Goal: Task Accomplishment & Management: Manage account settings

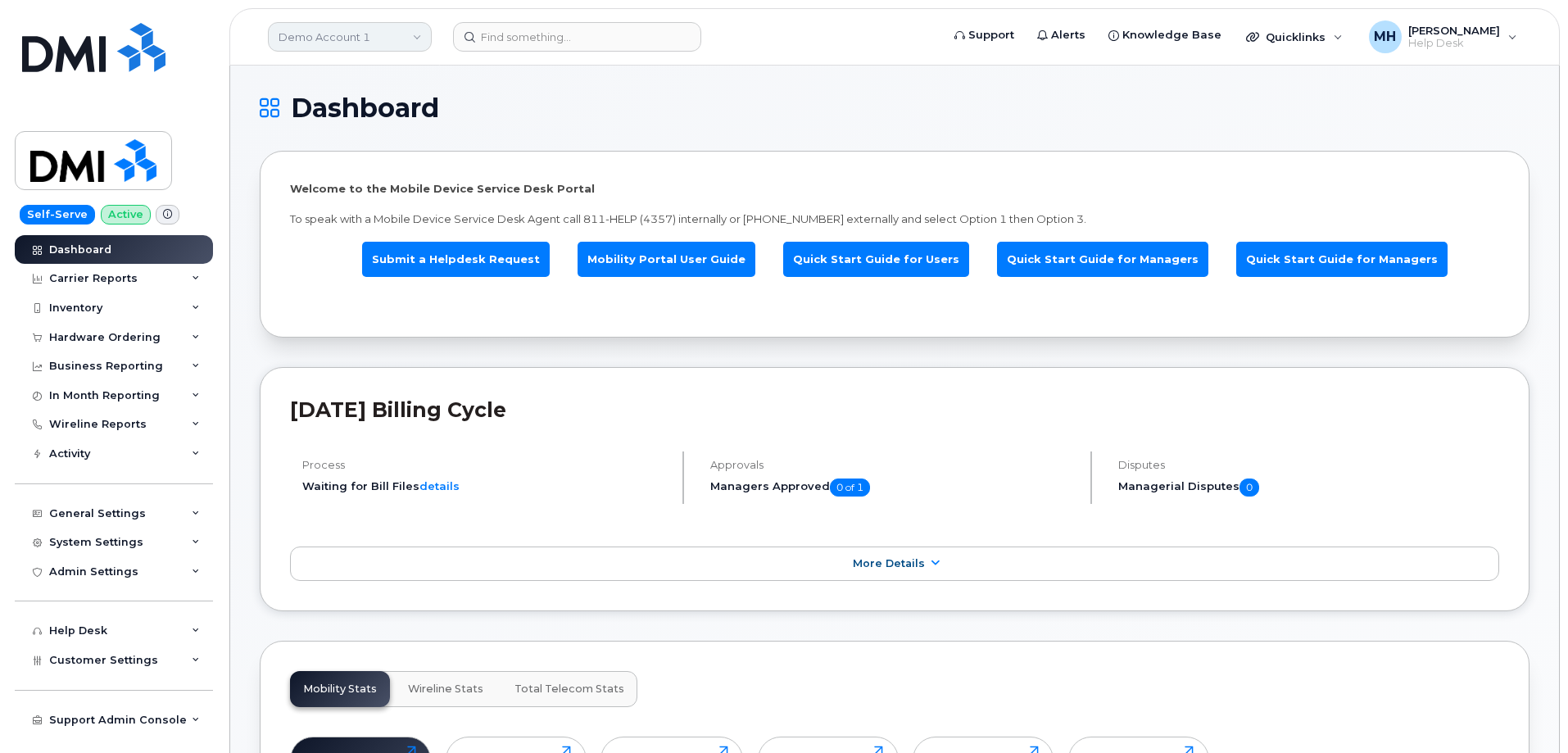
click at [323, 41] on link "Demo Account 1" at bounding box center [349, 37] width 164 height 29
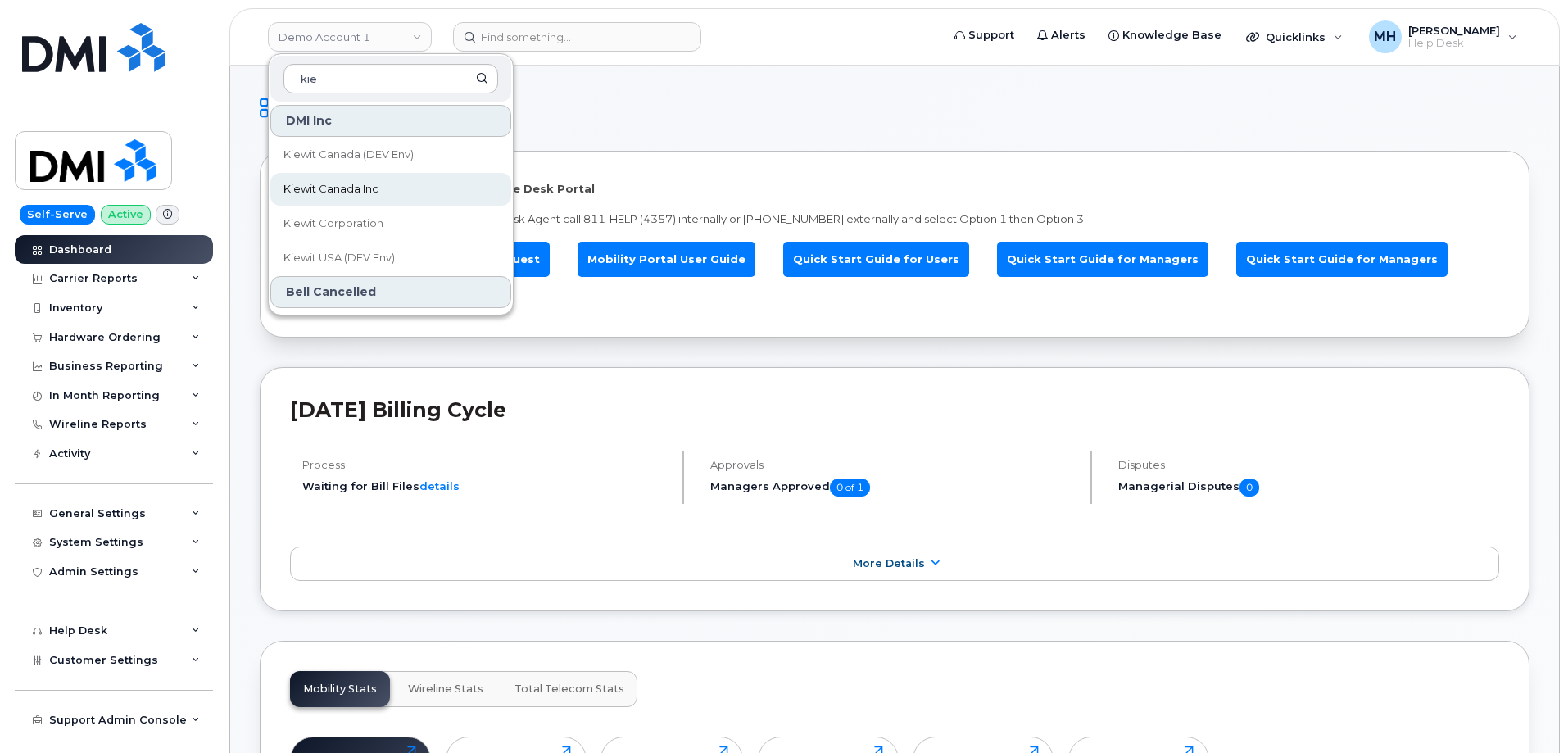
type input "kie"
click at [331, 198] on link "Kiewit Canada Inc" at bounding box center [391, 188] width 241 height 32
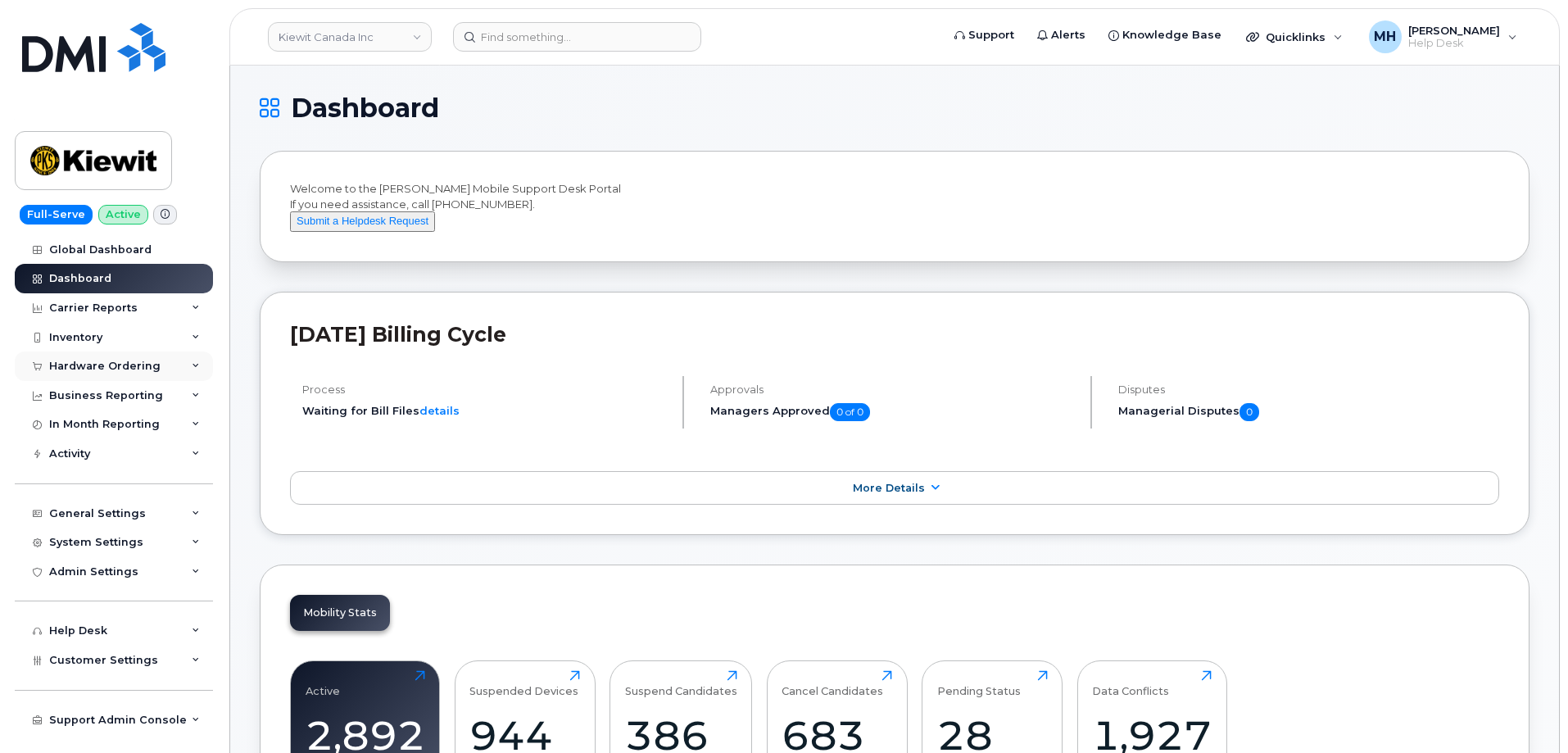
click at [130, 371] on div "Hardware Ordering" at bounding box center [105, 366] width 112 height 13
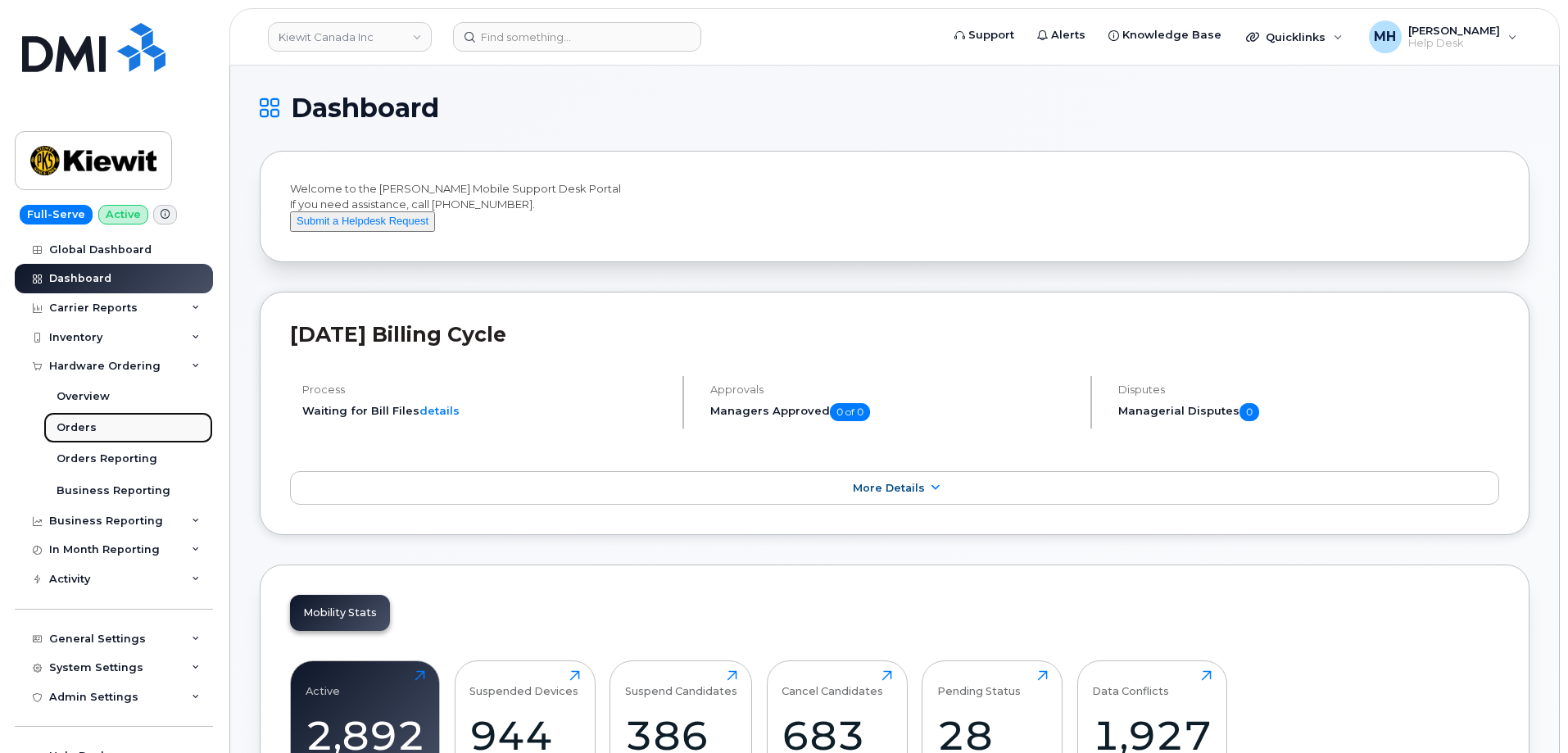
click at [95, 421] on link "Orders" at bounding box center [127, 427] width 170 height 31
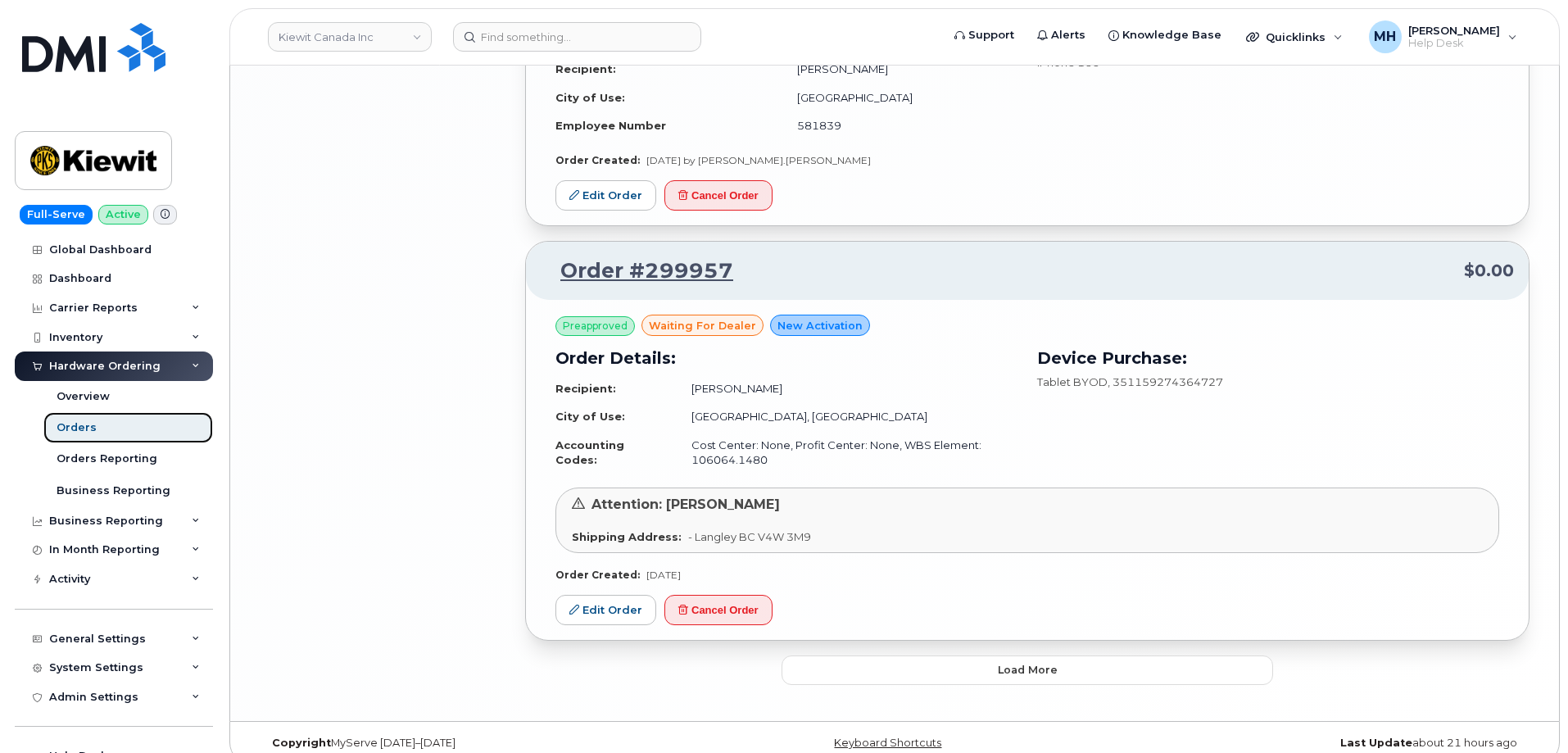
scroll to position [3399, 0]
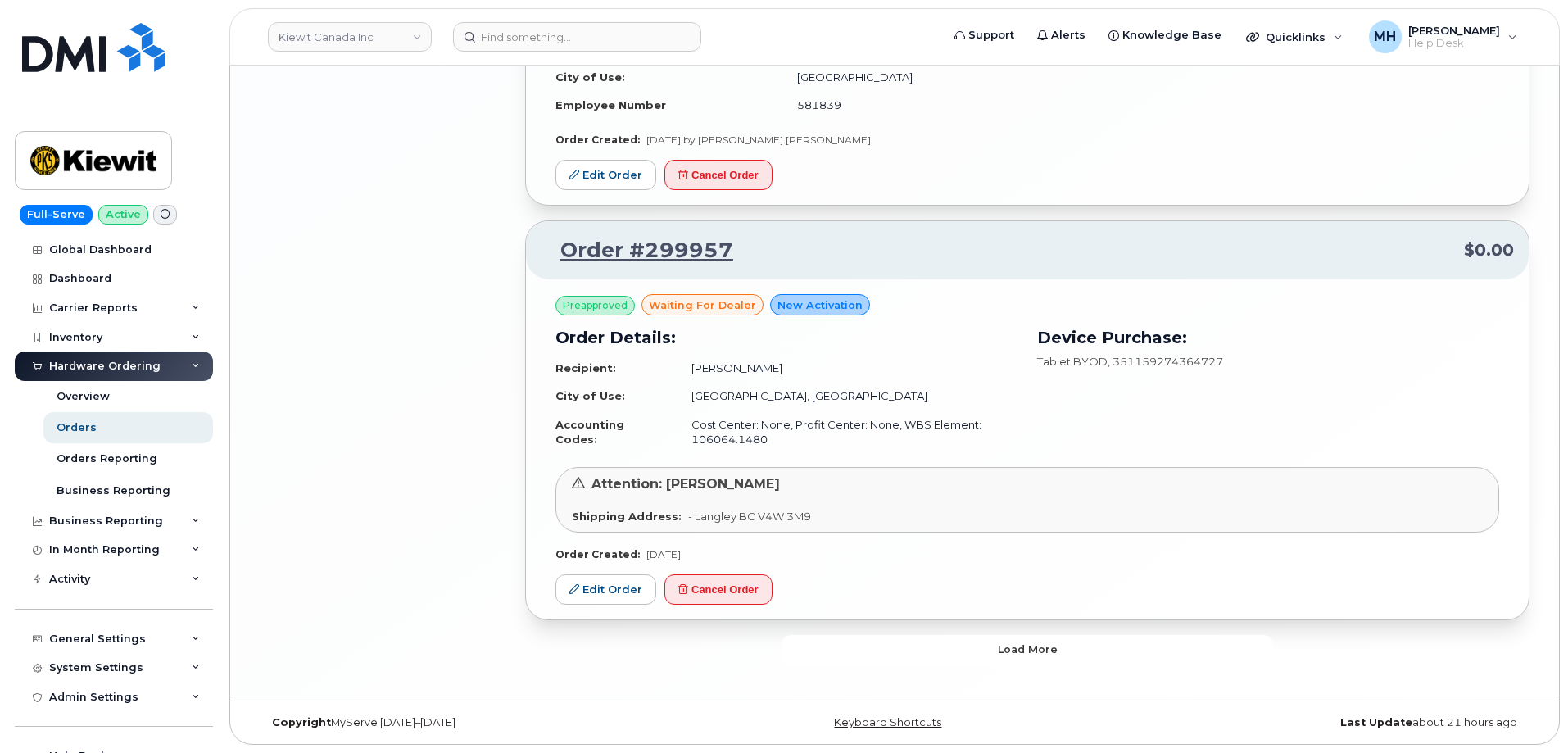
click at [798, 644] on button "Load more" at bounding box center [1027, 649] width 491 height 29
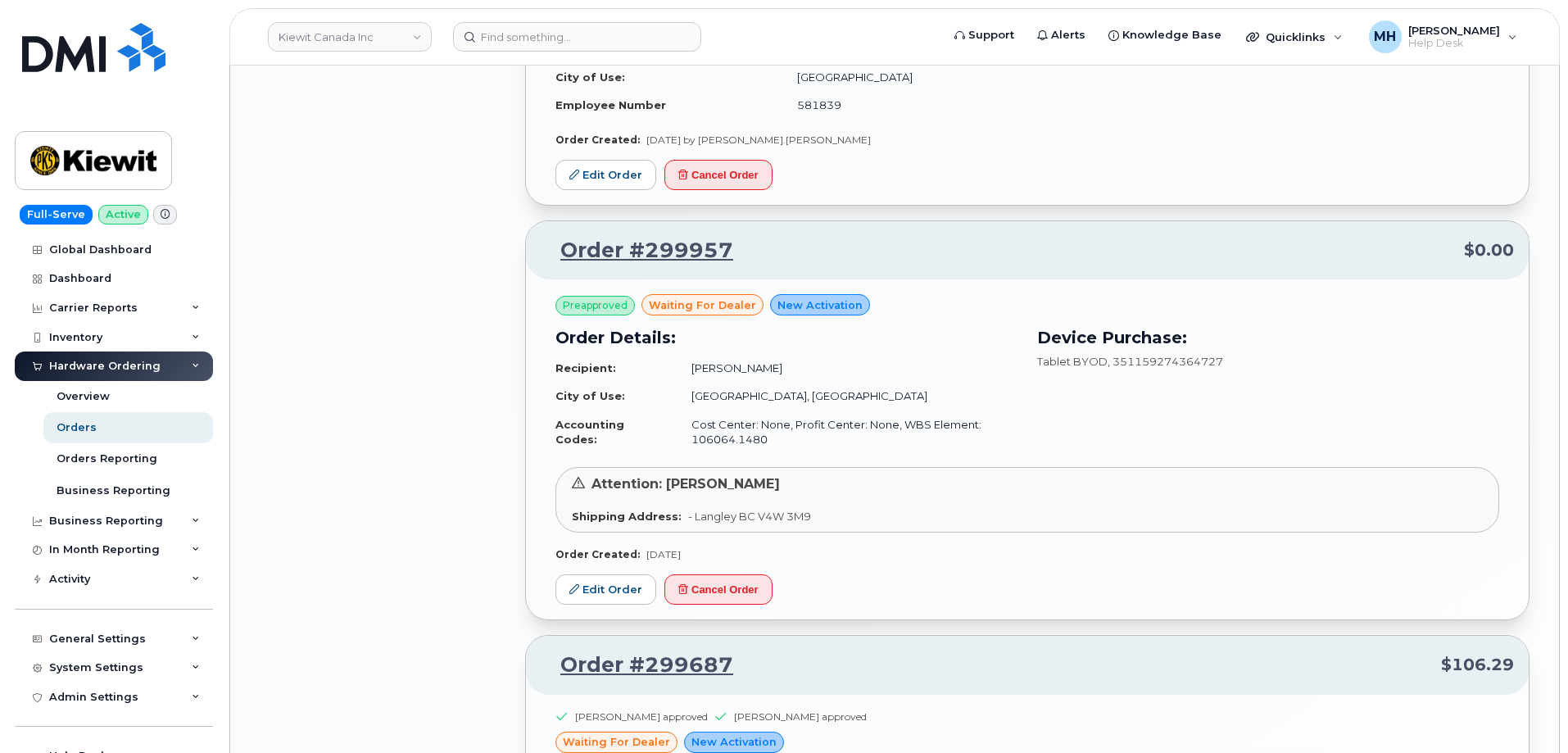
drag, startPoint x: 215, startPoint y: 105, endPoint x: 504, endPoint y: 14, distance: 303.0
click at [215, 105] on div "Full-Serve Active Global Dashboard Dashboard Carrier Reports Monthly Billing Da…" at bounding box center [111, 376] width 222 height 753
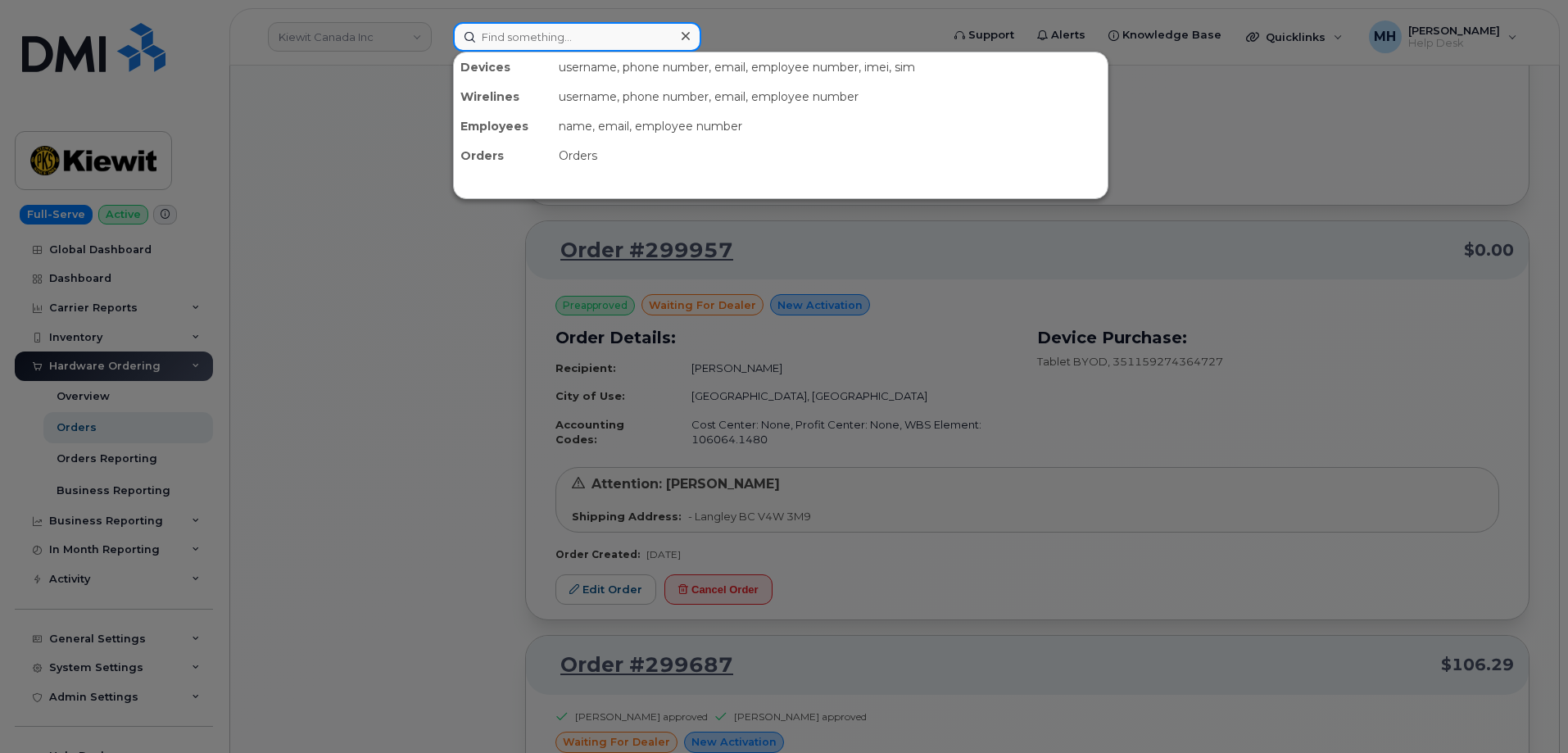
click at [594, 47] on input at bounding box center [577, 37] width 248 height 29
paste input "506-229-3267"
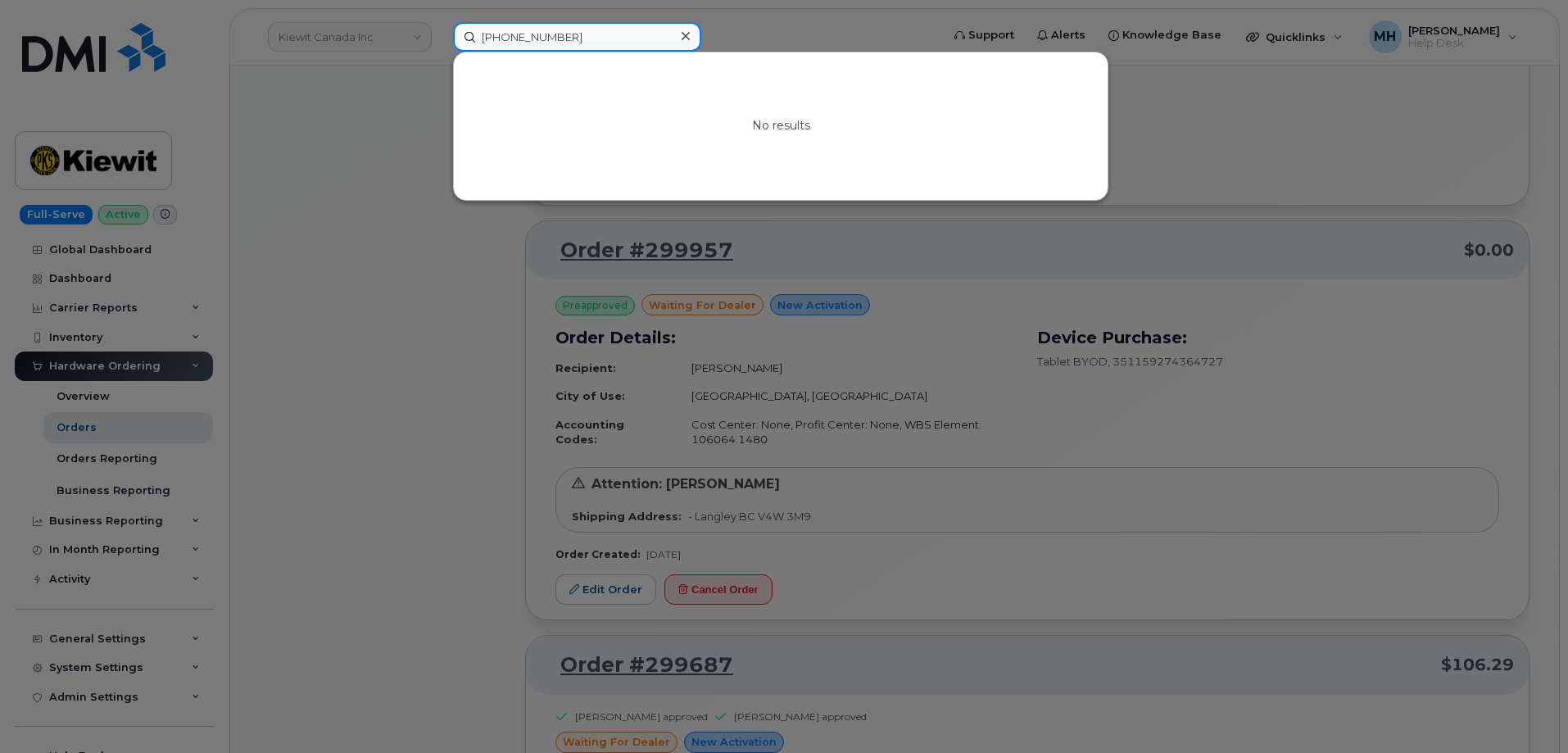
type input "506-229-3267"
click at [342, 42] on div at bounding box center [784, 376] width 1568 height 753
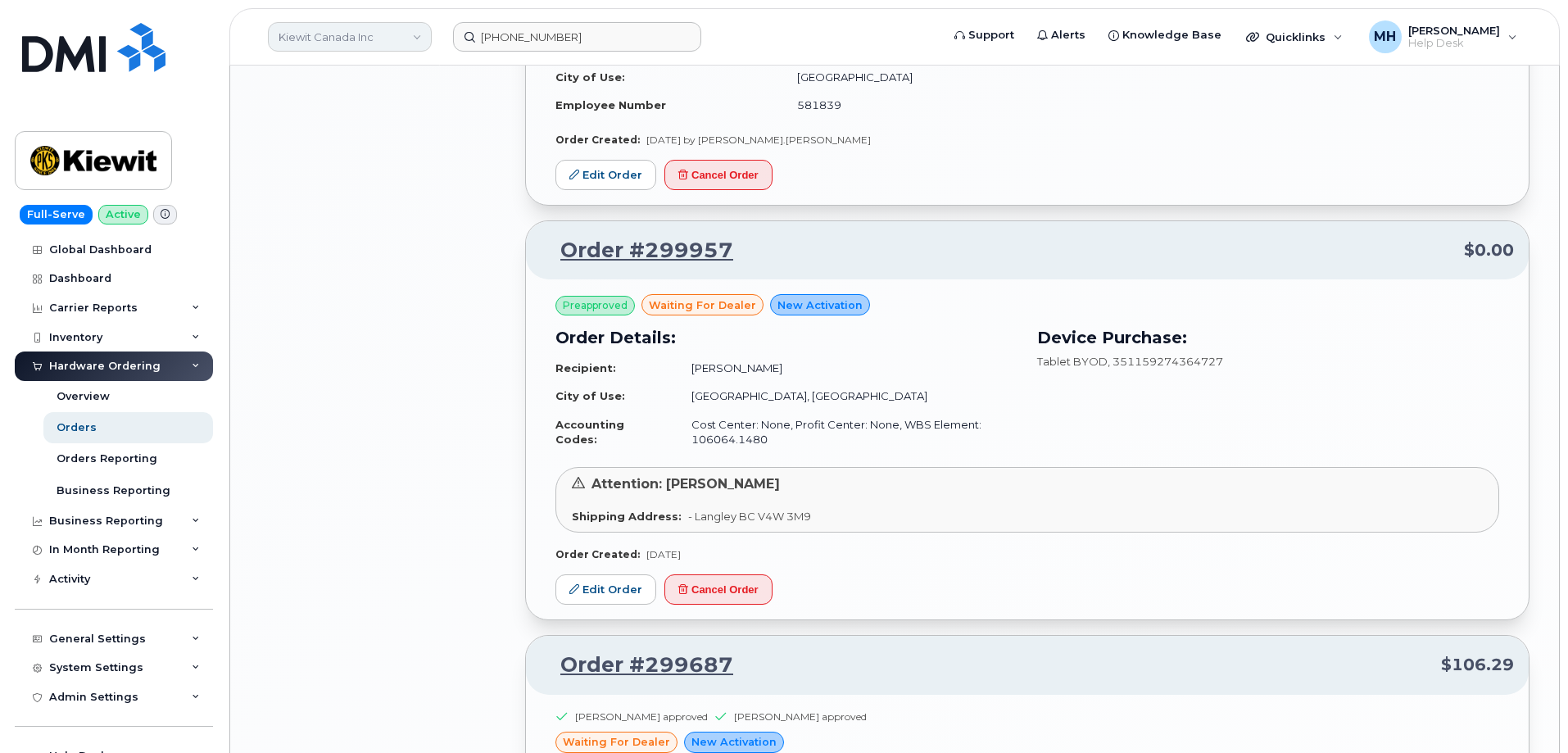
click at [371, 30] on link "Kiewit Canada Inc" at bounding box center [349, 37] width 164 height 29
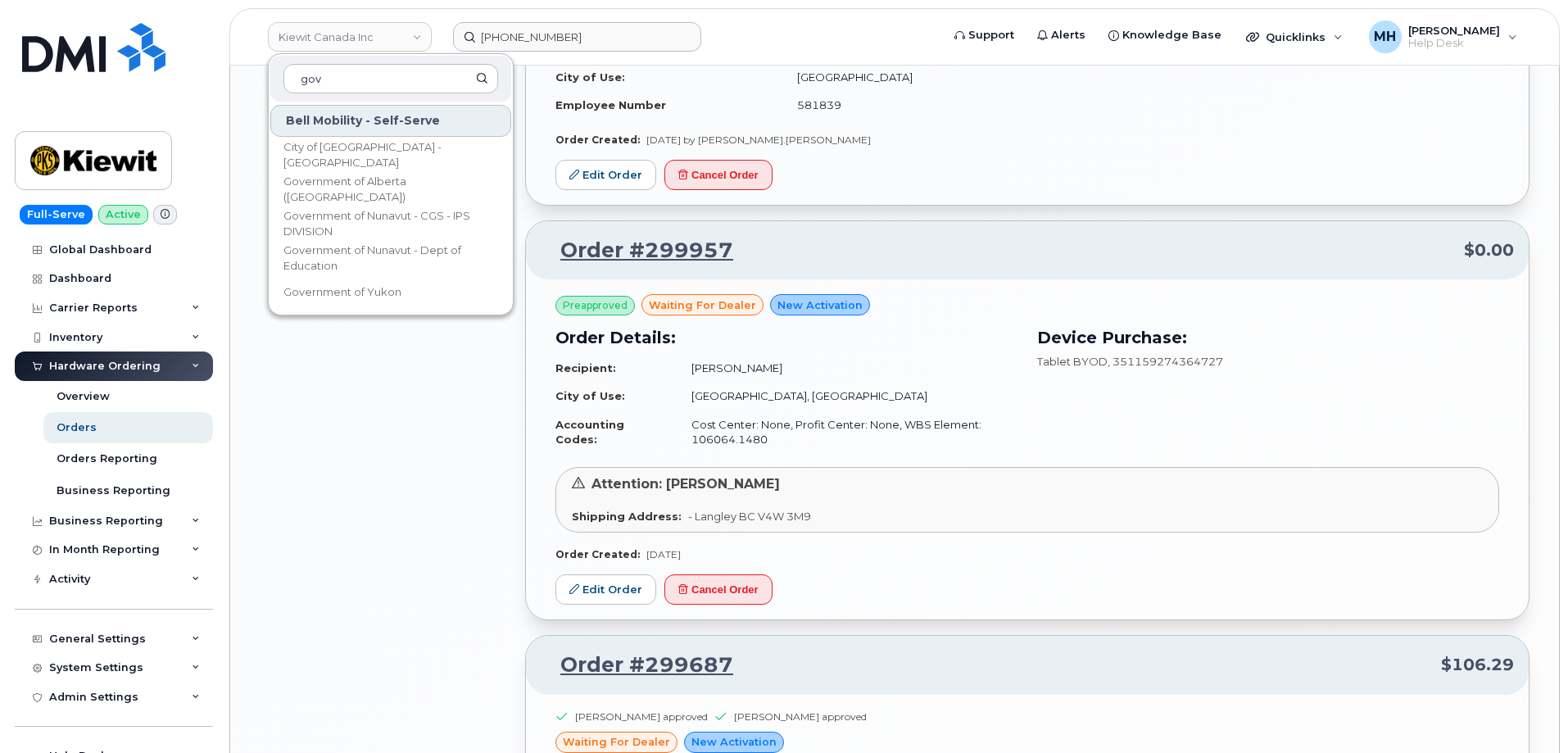
drag, startPoint x: 311, startPoint y: 78, endPoint x: 280, endPoint y: 82, distance: 31.3
click at [278, 83] on div "gov" at bounding box center [391, 78] width 241 height 46
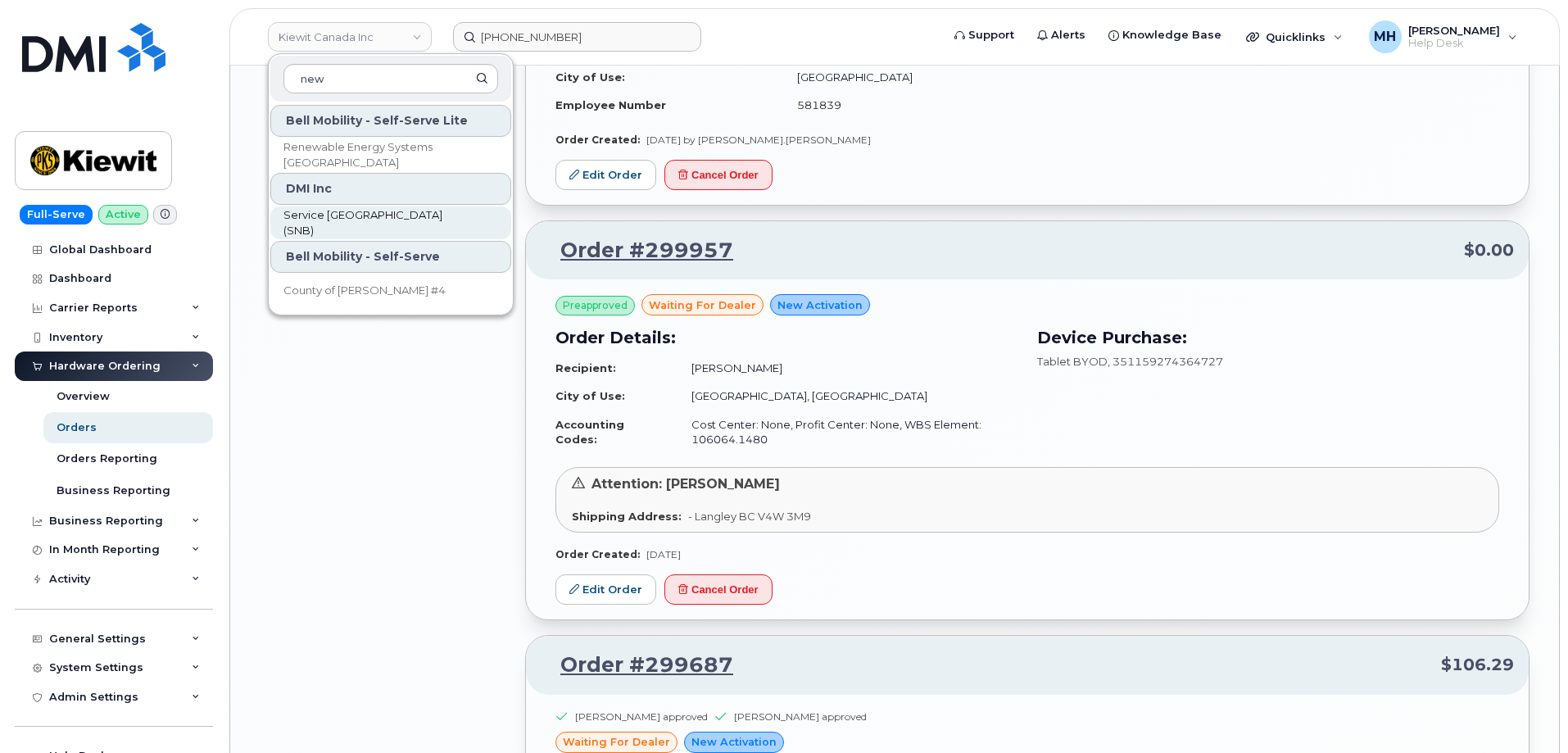
type input "new"
click at [334, 231] on link "Service New Brunswick (SNB)" at bounding box center [391, 223] width 241 height 32
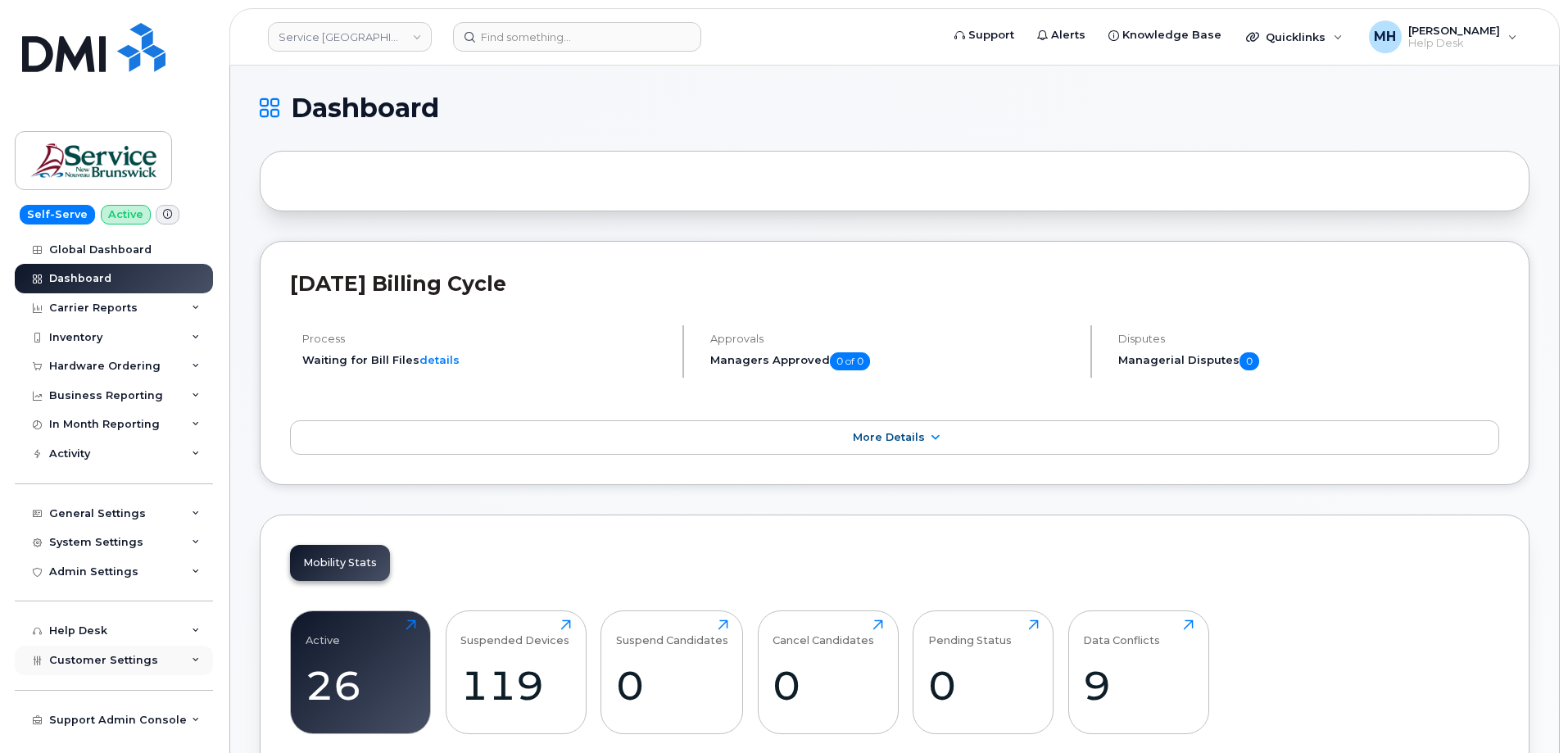
click at [128, 654] on span "Customer Settings" at bounding box center [103, 660] width 109 height 13
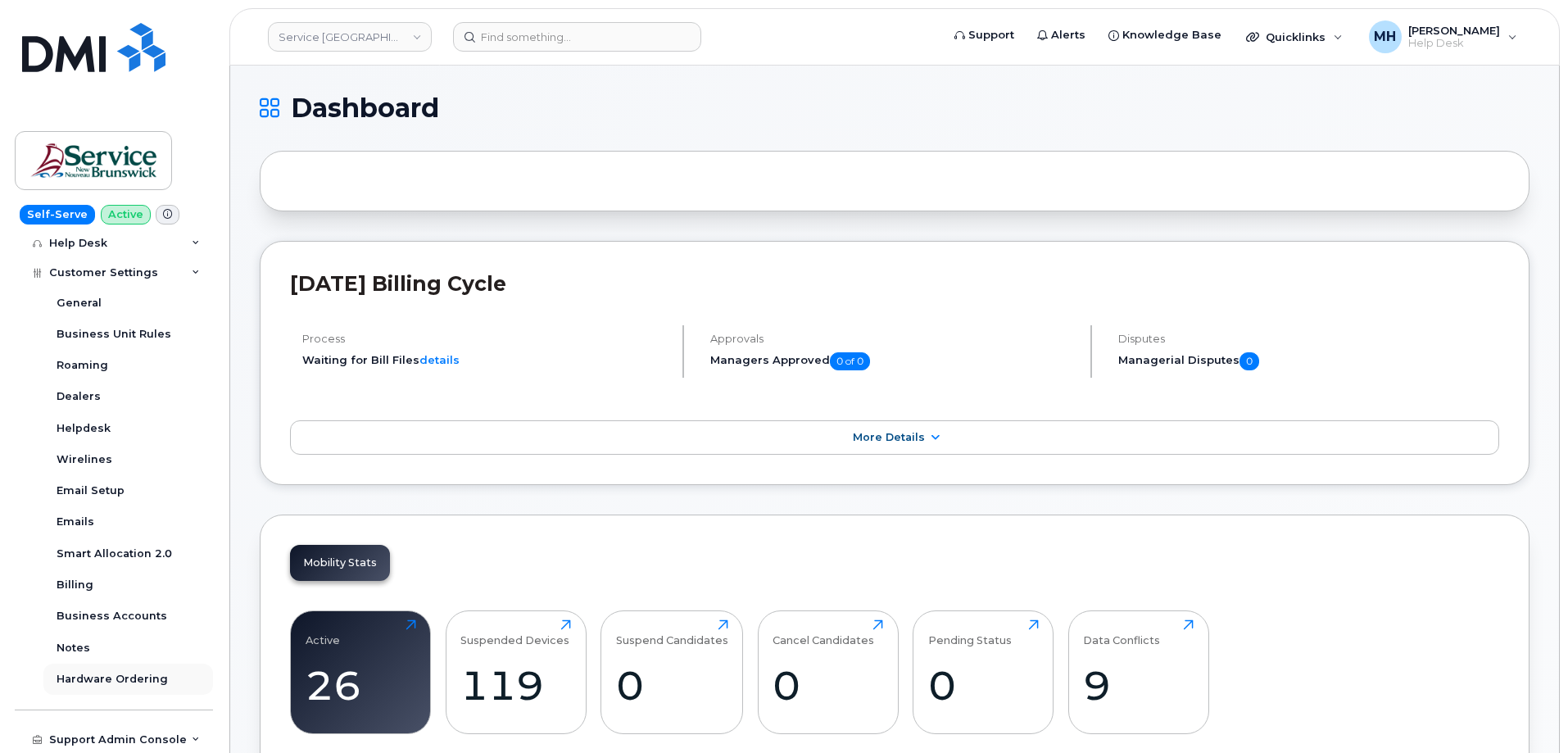
scroll to position [388, 0]
click at [126, 608] on div "Business Accounts" at bounding box center [112, 615] width 111 height 15
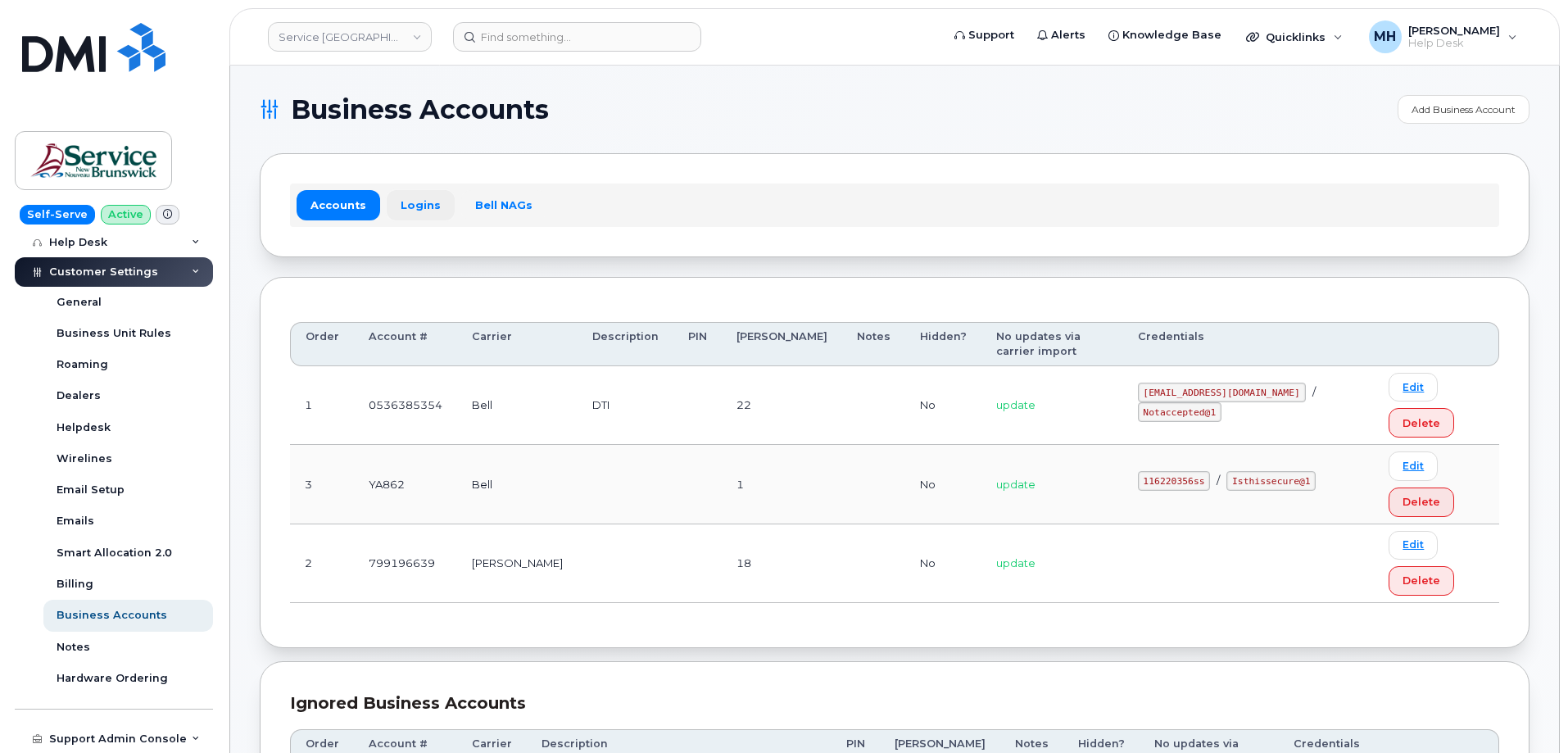
click at [438, 206] on link "Logins" at bounding box center [420, 205] width 68 height 29
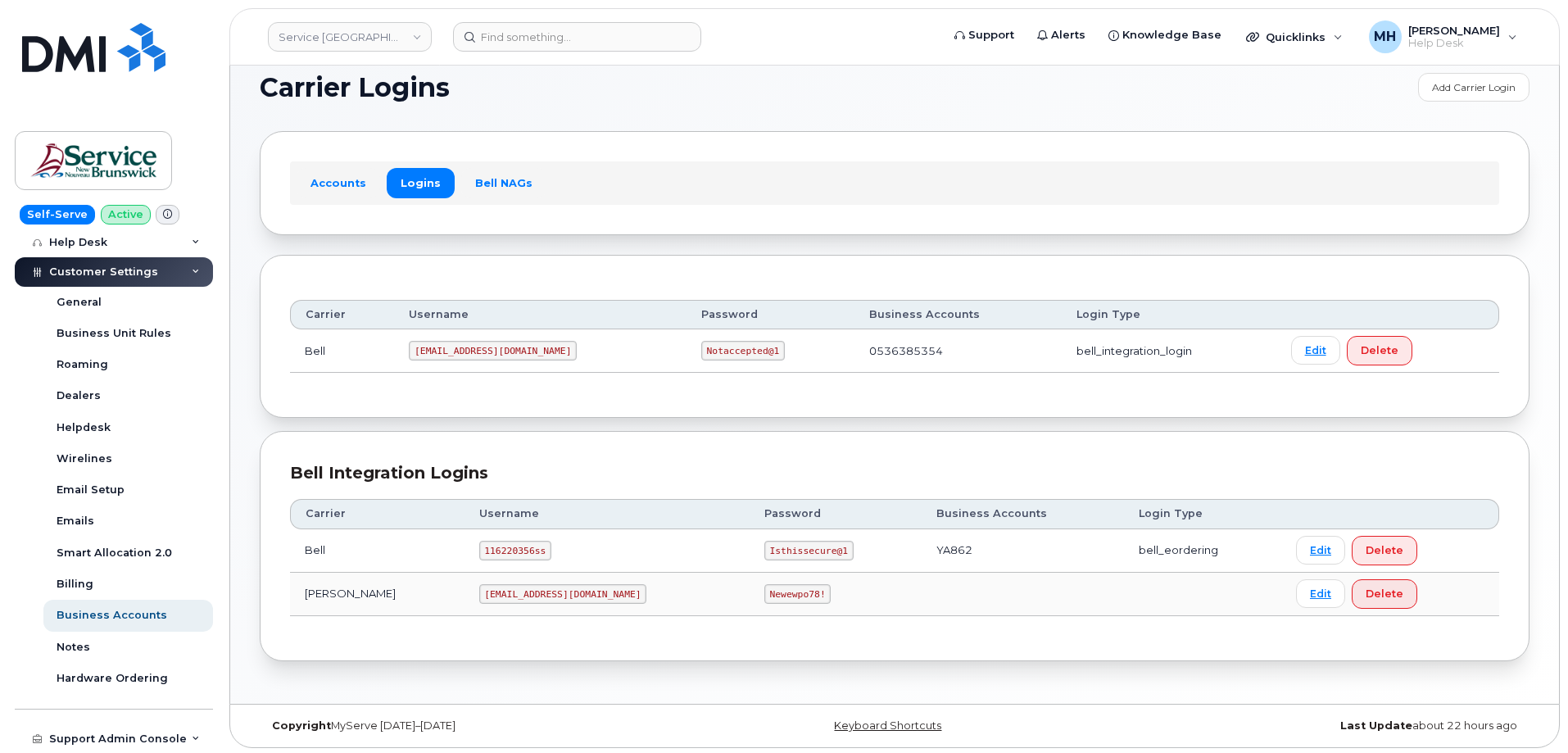
scroll to position [25, 0]
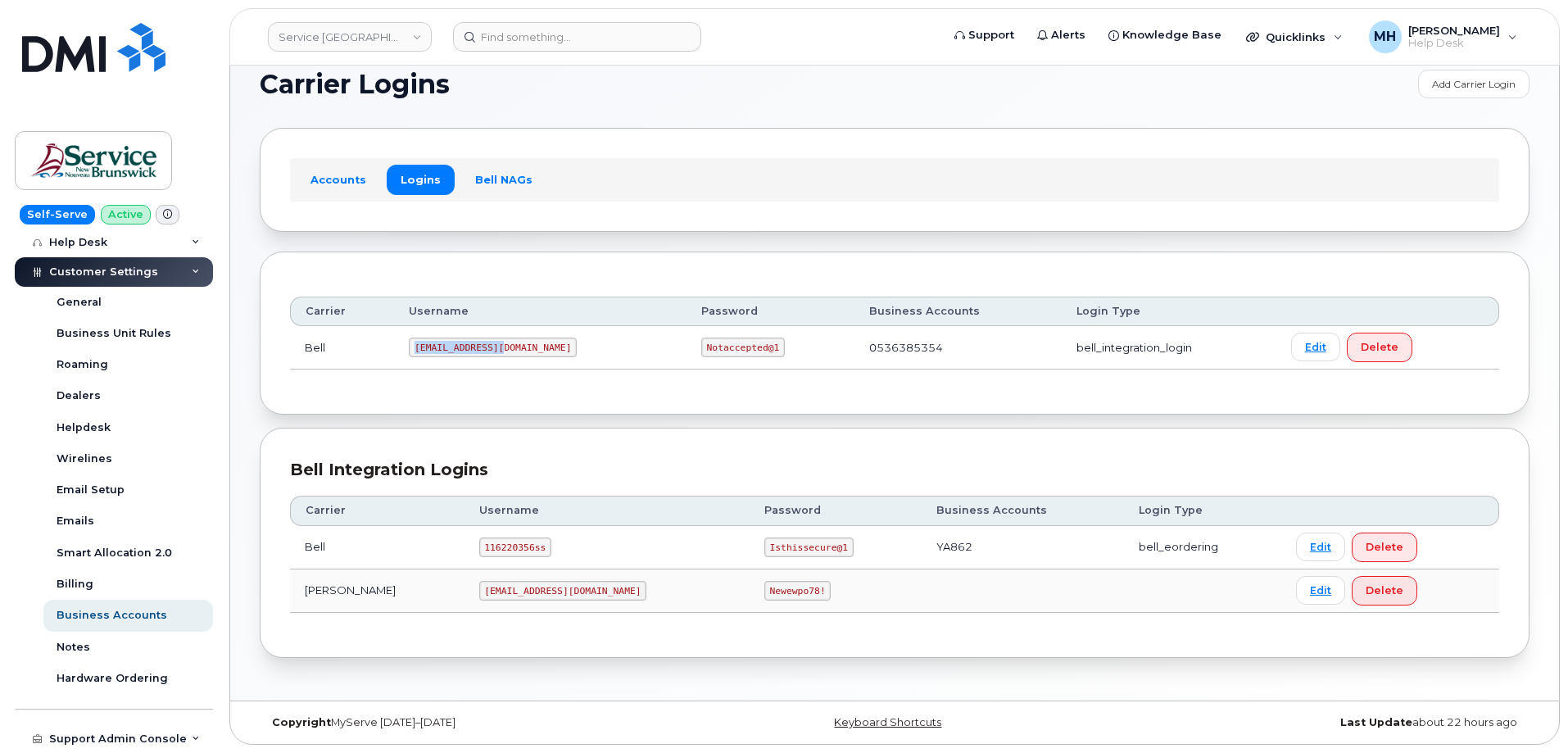
drag, startPoint x: 421, startPoint y: 349, endPoint x: 506, endPoint y: 346, distance: 85.1
click at [506, 346] on code "ms-snb@dminc.com" at bounding box center [492, 347] width 168 height 20
copy code "ms-snb@dminc.com"
drag, startPoint x: 629, startPoint y: 347, endPoint x: 702, endPoint y: 346, distance: 73.0
click at [702, 346] on td "Notaccepted@1" at bounding box center [770, 347] width 168 height 43
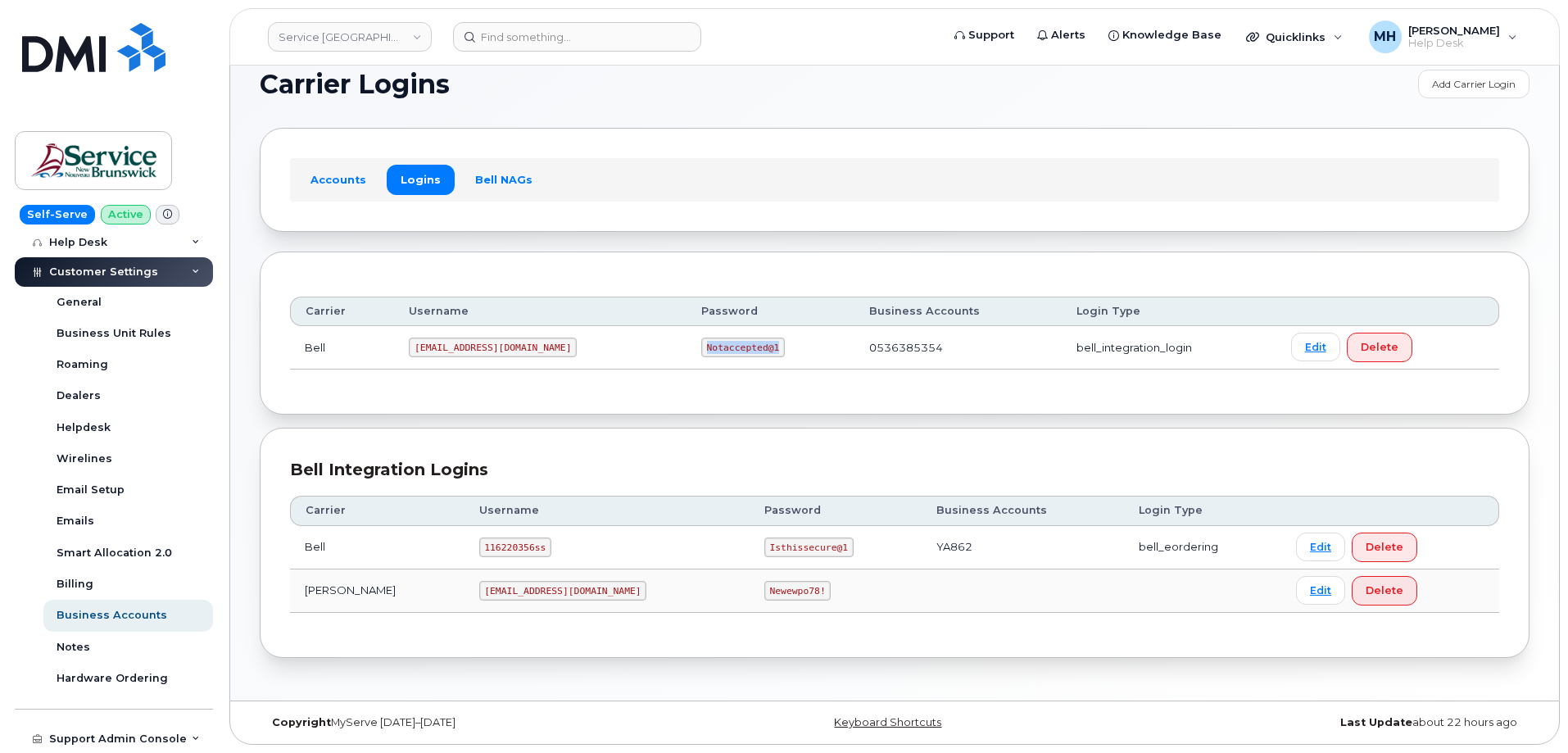
copy code "Notaccepted@1"
click at [480, 548] on code "116220356ss" at bounding box center [516, 547] width 73 height 20
click at [480, 547] on code "116220356ss" at bounding box center [516, 547] width 73 height 20
copy code "116220356ss"
click at [764, 547] on code "Isthissecure@1" at bounding box center [808, 547] width 89 height 20
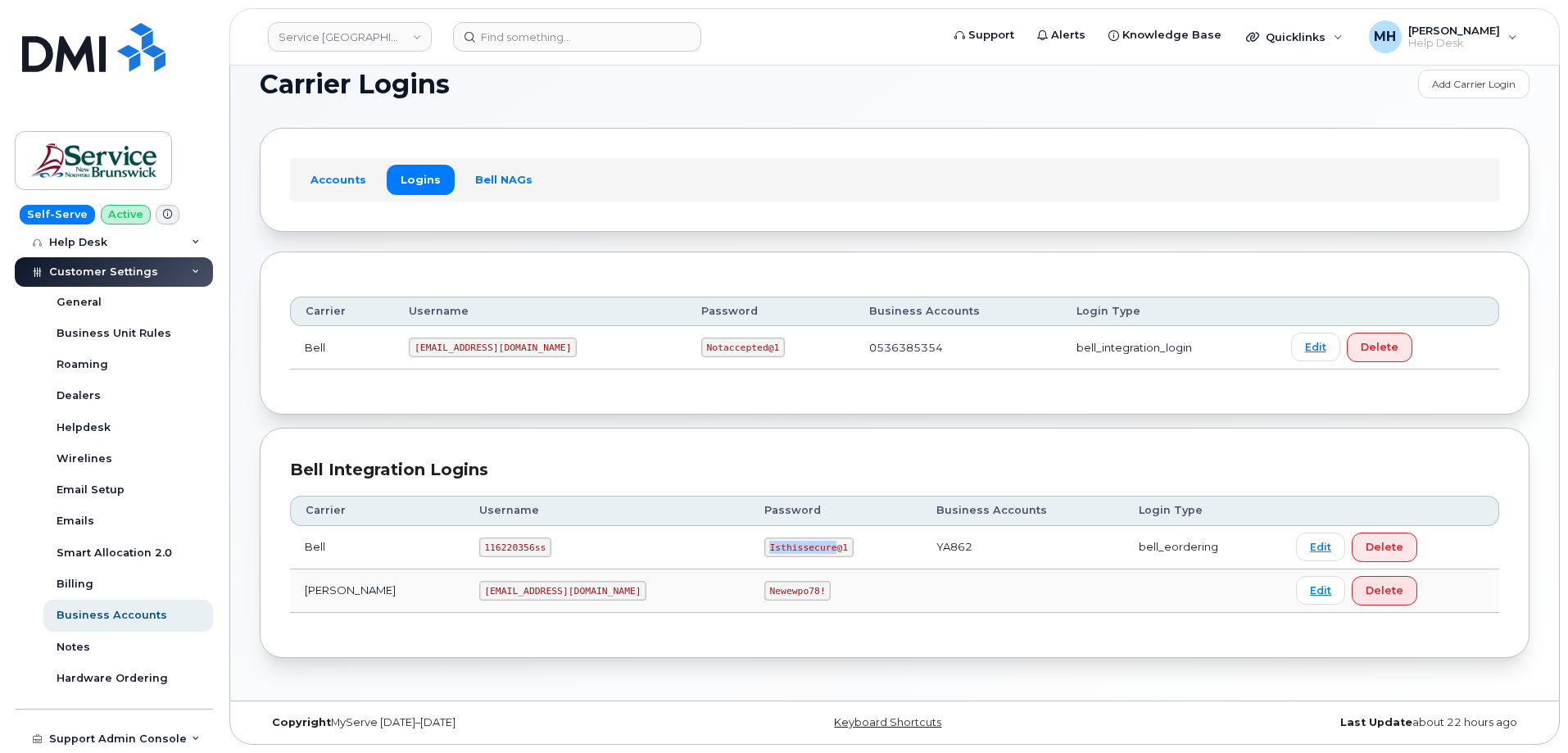
click at [764, 547] on code "Isthissecure@1" at bounding box center [808, 547] width 89 height 20
copy code "Isthissecure@1"
drag, startPoint x: 508, startPoint y: 350, endPoint x: 404, endPoint y: 346, distance: 104.1
click at [404, 346] on td "ms-snb@dminc.com" at bounding box center [540, 347] width 292 height 43
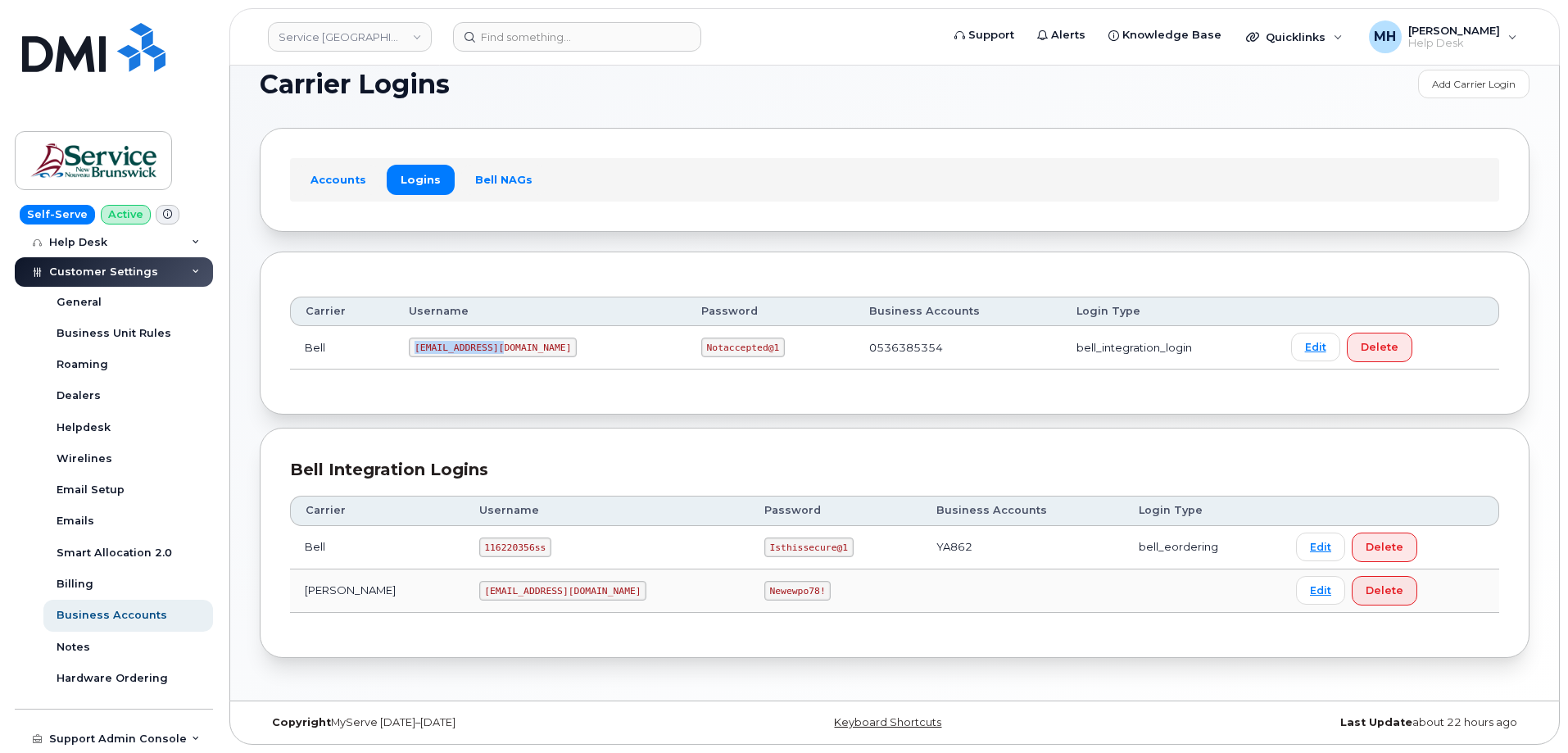
copy code "ms-snb@dminc.com"
click at [701, 346] on code "Notaccepted@1" at bounding box center [742, 347] width 83 height 20
copy code "Notaccepted@1"
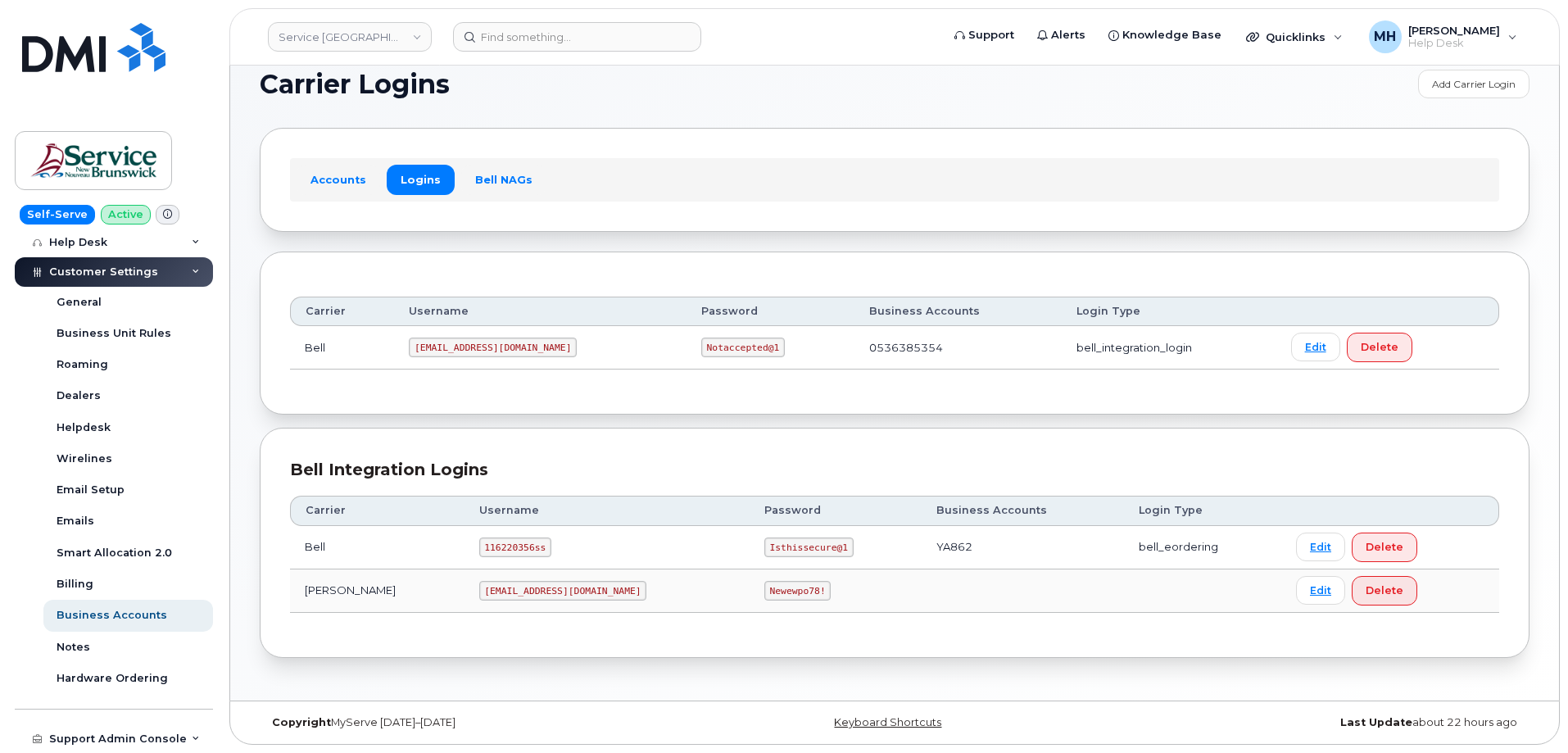
drag, startPoint x: 634, startPoint y: 12, endPoint x: 629, endPoint y: 22, distance: 11.2
click at [632, 12] on header "Service New Brunswick (SNB) Support Alerts Knowledge Base Quicklinks Suspend / …" at bounding box center [894, 36] width 1331 height 57
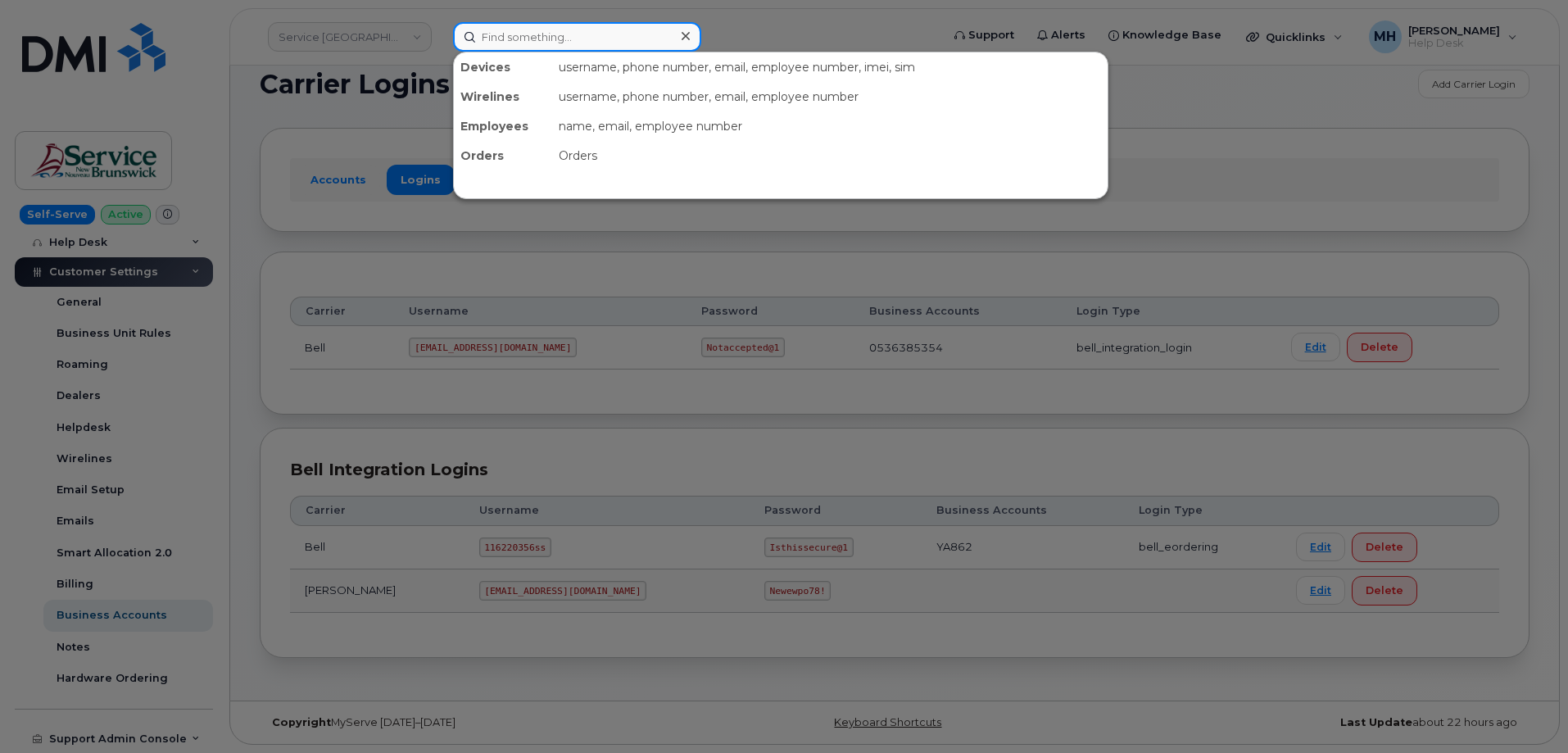
drag, startPoint x: 622, startPoint y: 25, endPoint x: 575, endPoint y: 36, distance: 48.3
click at [615, 27] on input at bounding box center [577, 37] width 248 height 29
paste input "19735084090"
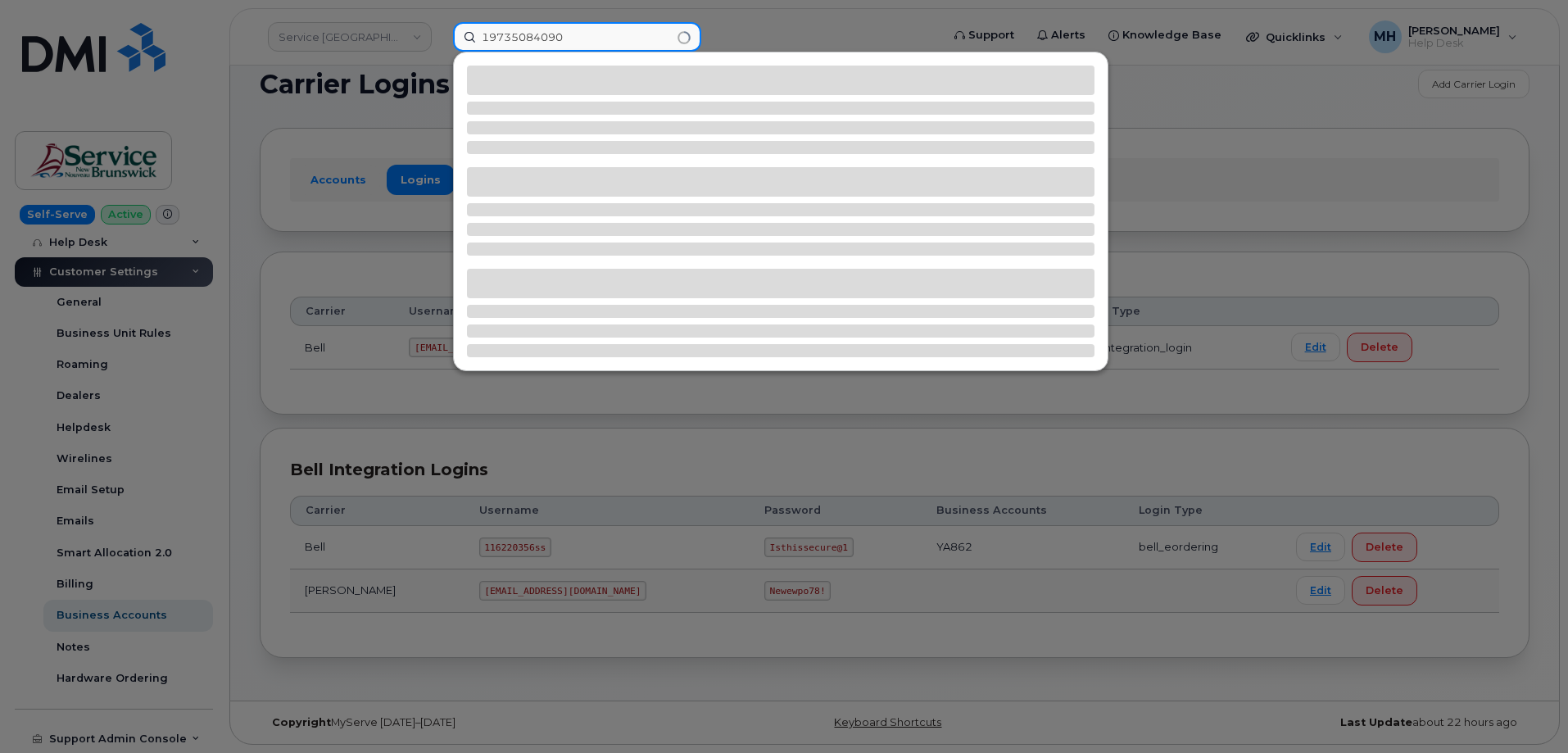
click at [481, 34] on input "19735084090" at bounding box center [577, 37] width 248 height 29
click at [505, 35] on input "9735084090" at bounding box center [577, 37] width 248 height 29
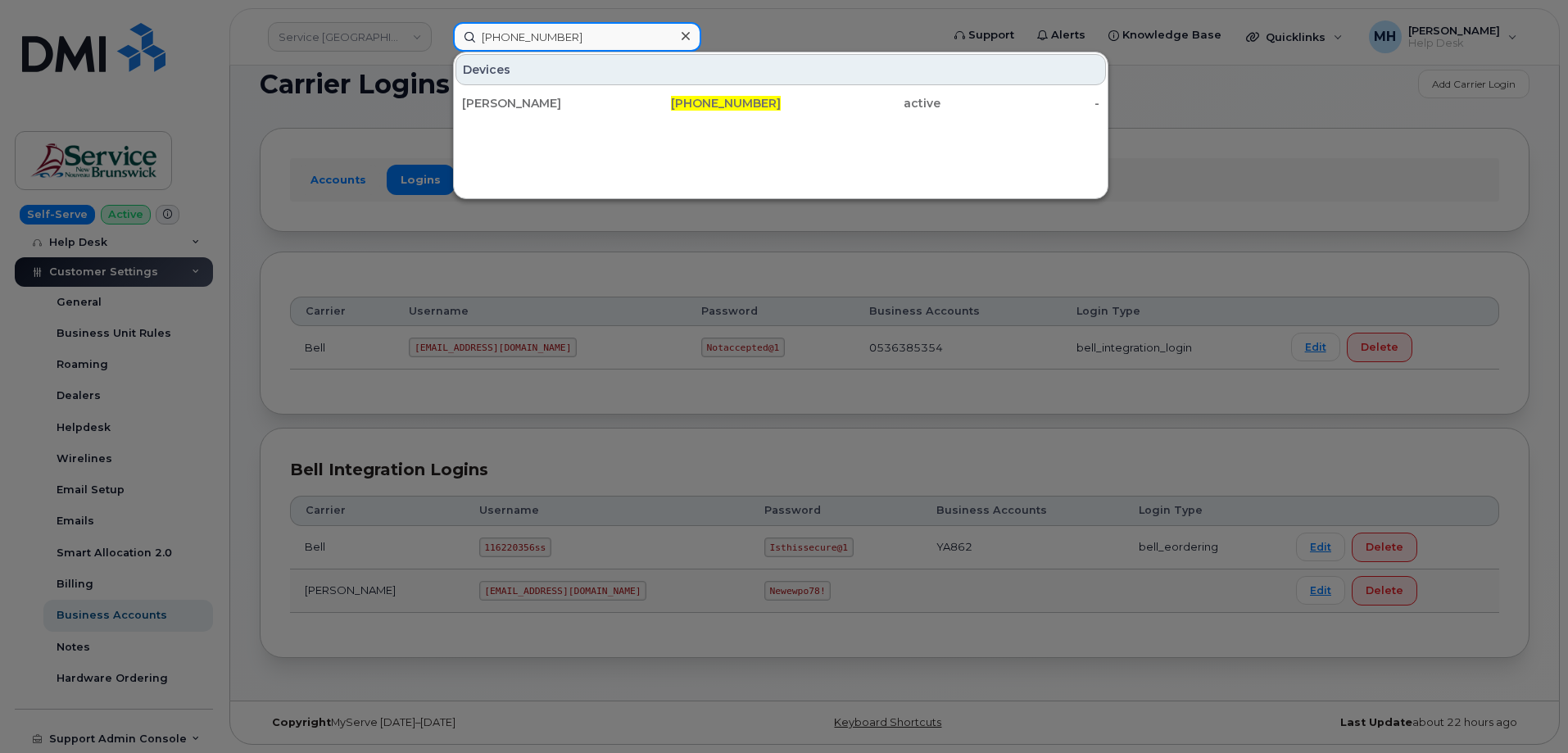
type input "973-508-4090"
click at [579, 119] on div "THOMAS A TRAUTZ 973-508-4090 active -" at bounding box center [781, 103] width 654 height 32
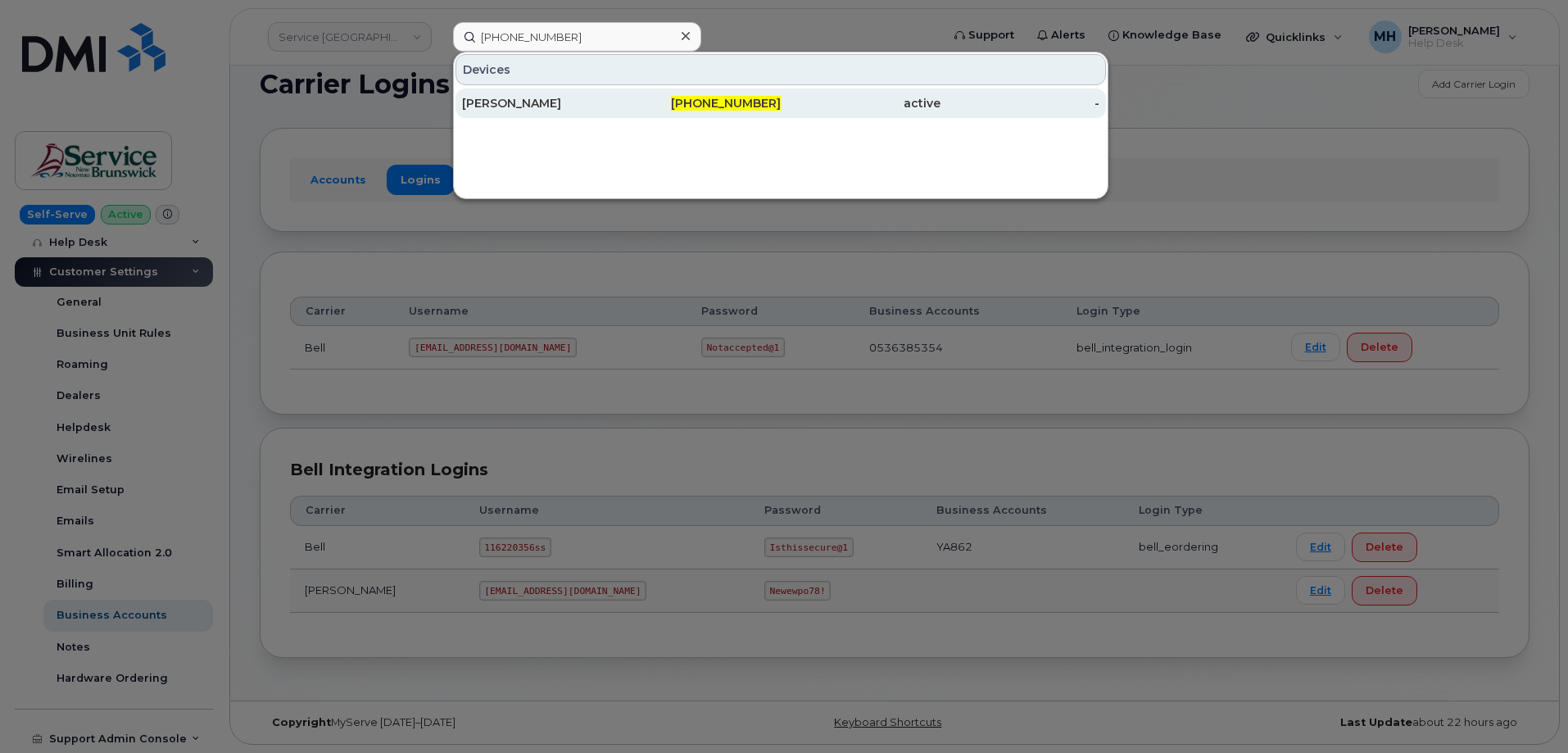
click at [582, 97] on div "THOMAS A TRAUTZ" at bounding box center [541, 103] width 160 height 17
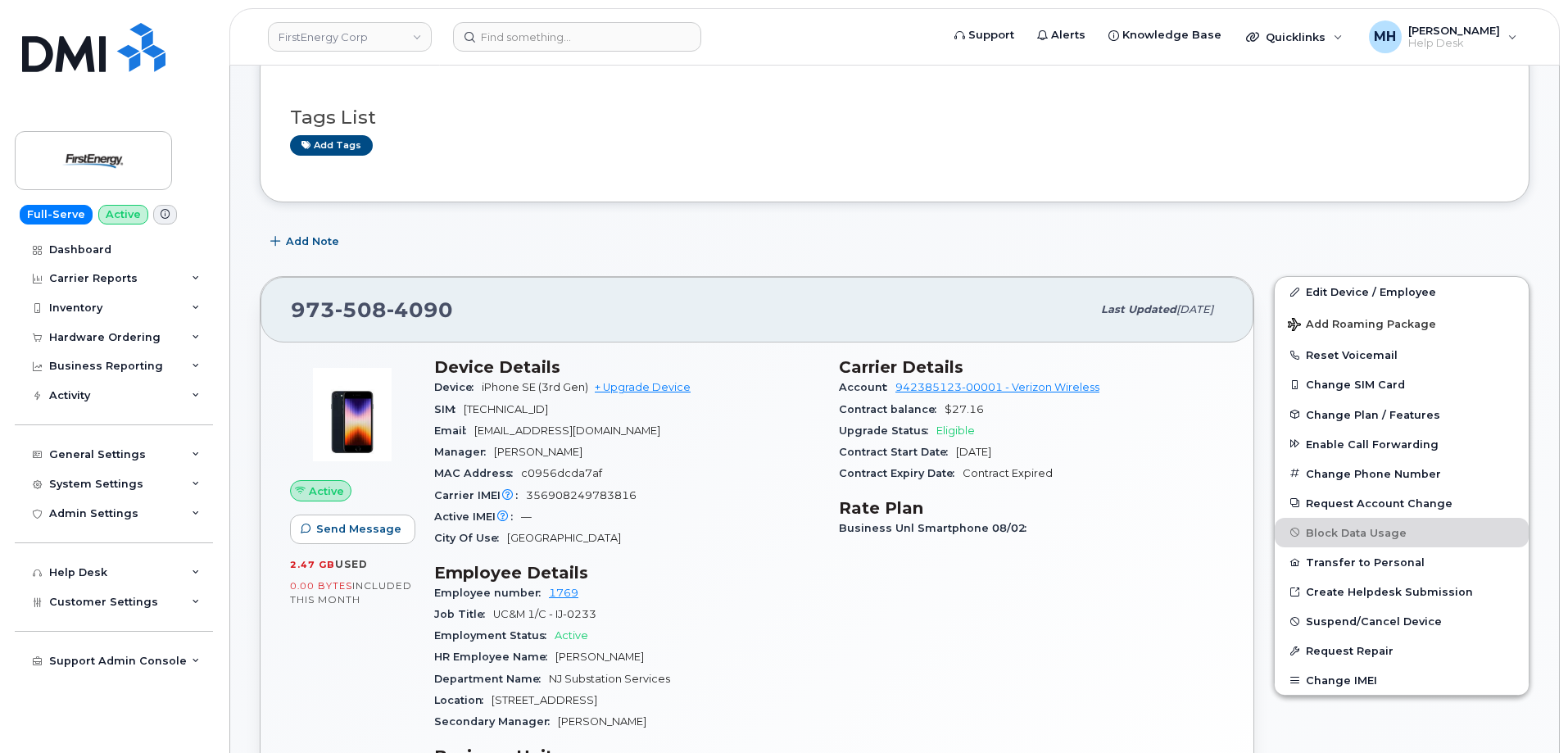
scroll to position [82, 0]
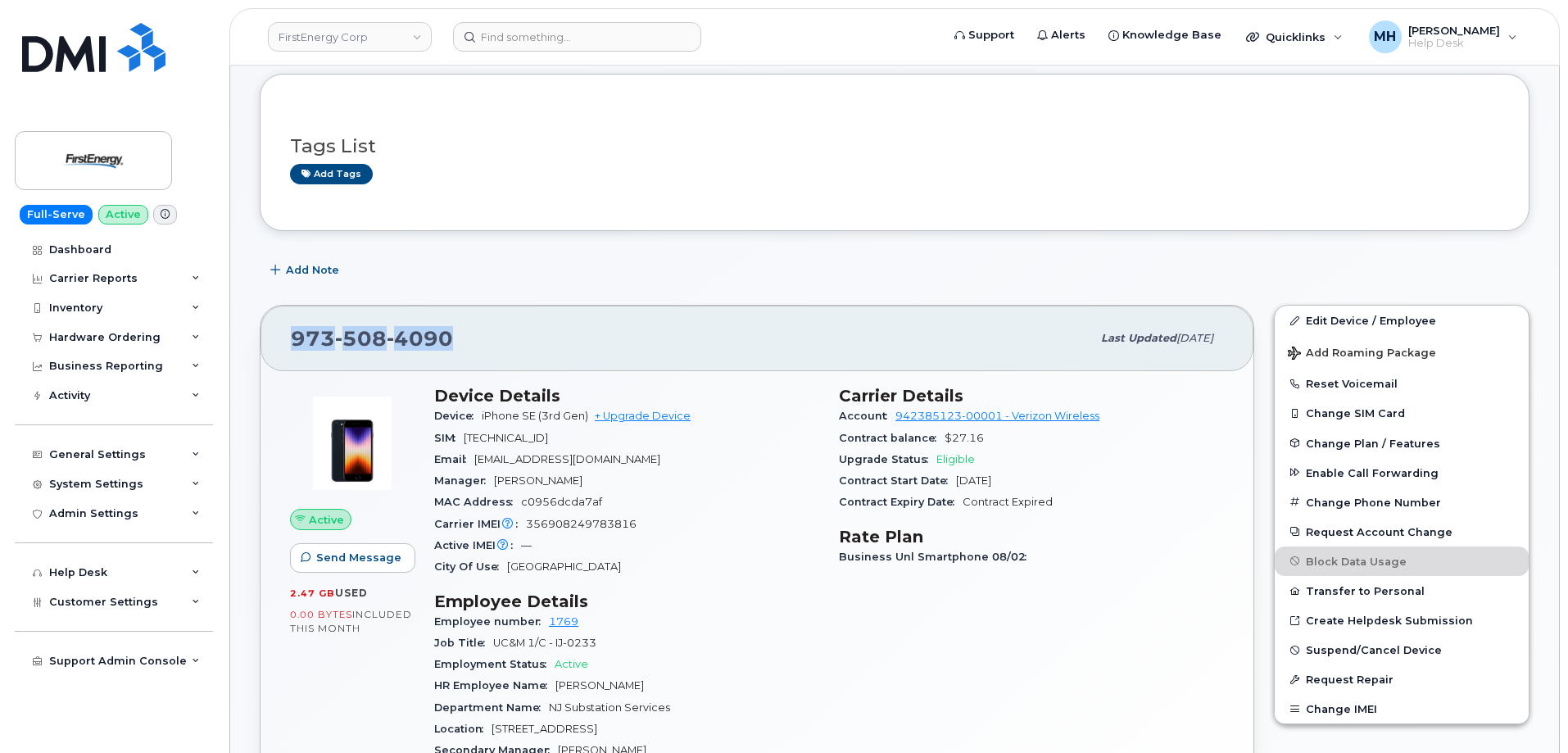
drag, startPoint x: 466, startPoint y: 341, endPoint x: 295, endPoint y: 341, distance: 171.0
click at [295, 341] on div "973 508 4090" at bounding box center [691, 337] width 800 height 34
copy span "973 508 4090"
click at [666, 421] on link "+ Upgrade Device" at bounding box center [643, 416] width 96 height 13
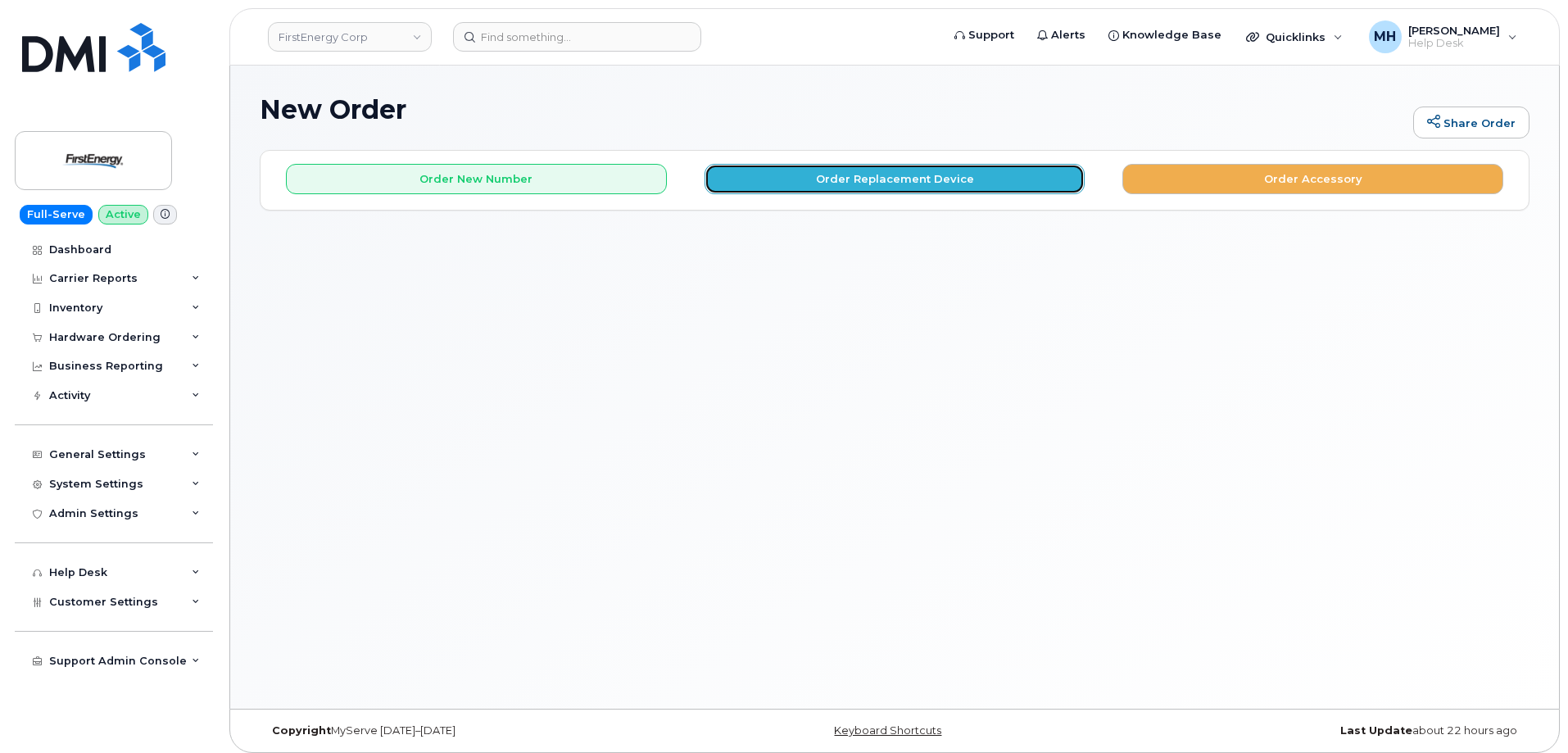
click at [774, 167] on button "Order Replacement Device" at bounding box center [894, 178] width 380 height 30
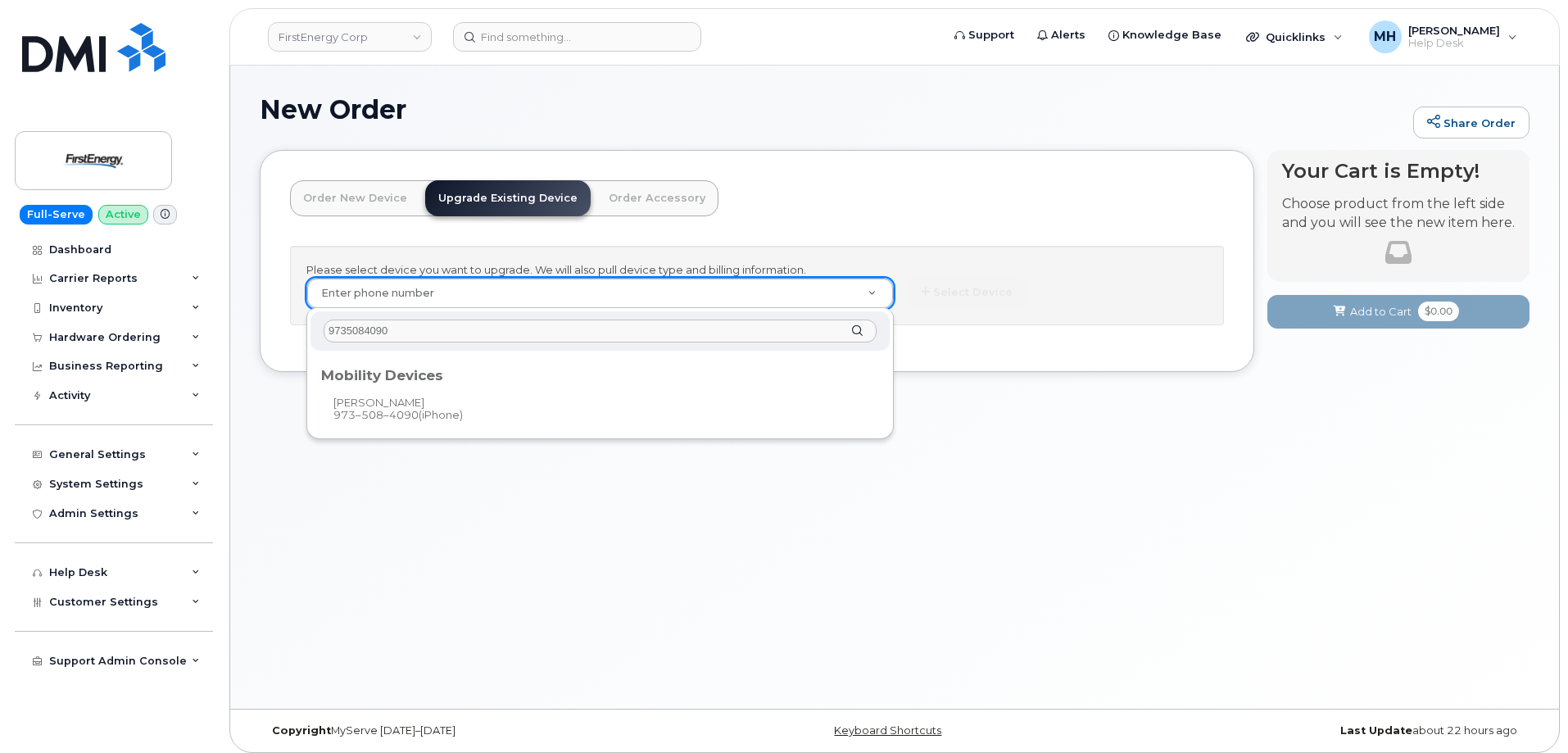
type input "9735084090"
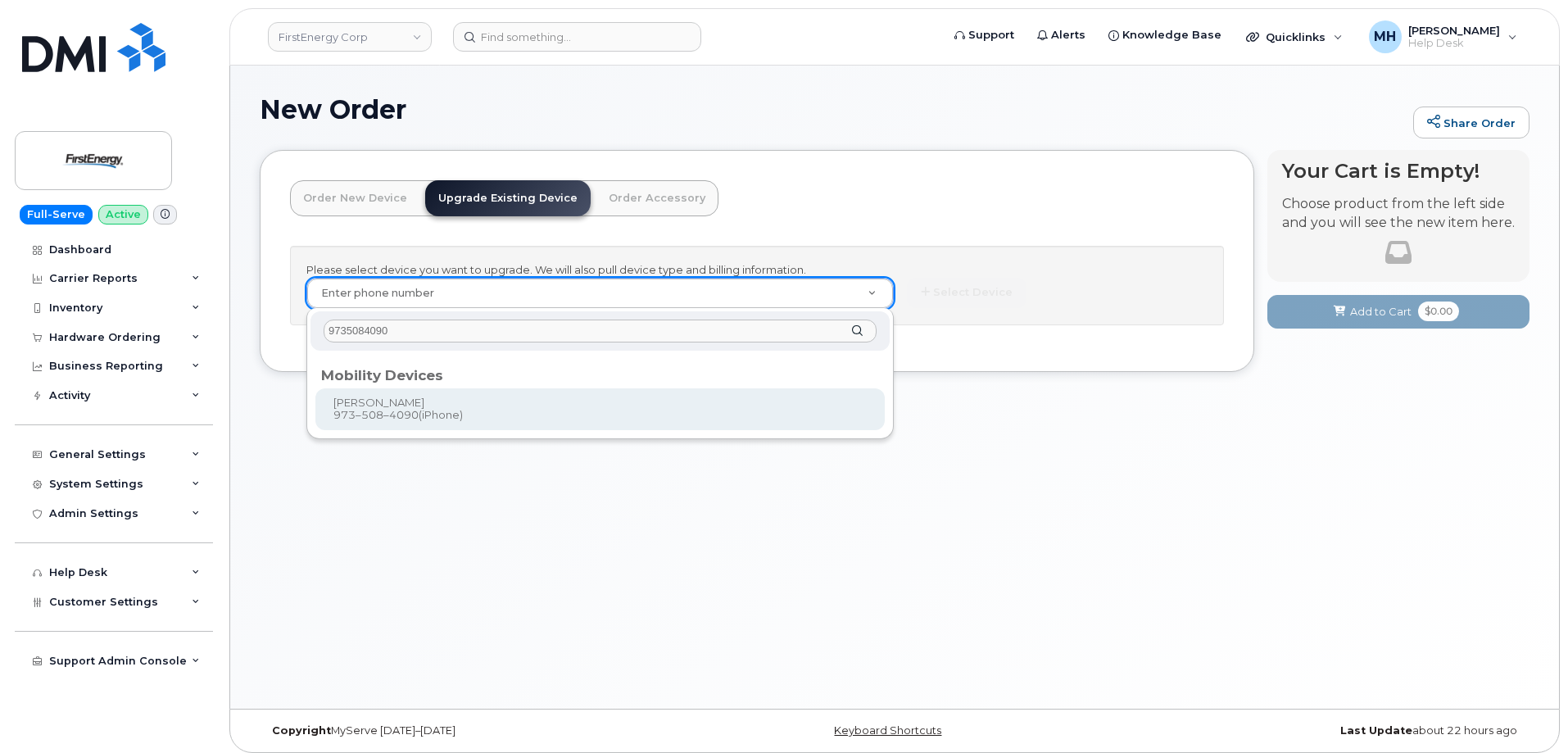
type input "829812"
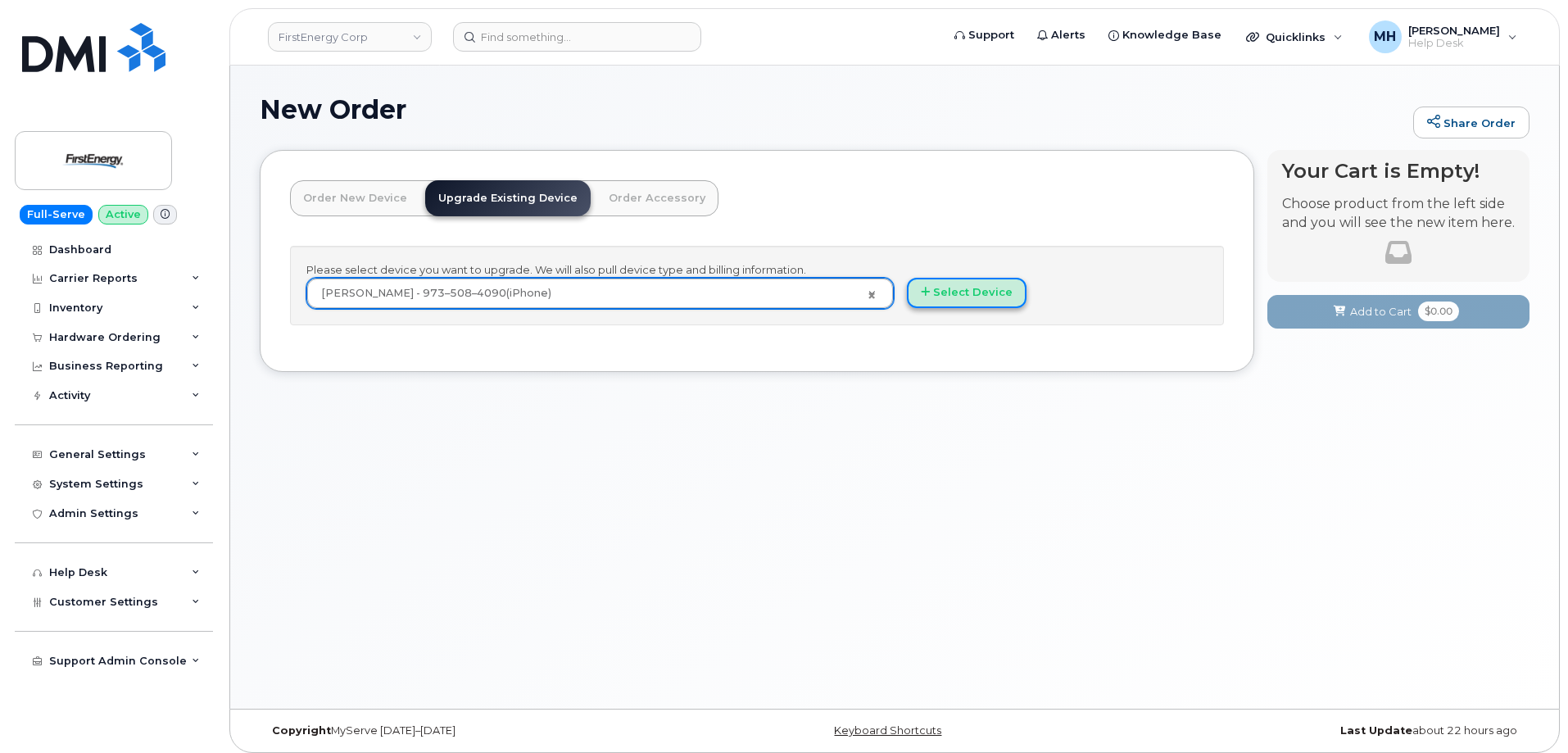
click at [947, 283] on button "Select Device" at bounding box center [967, 292] width 120 height 30
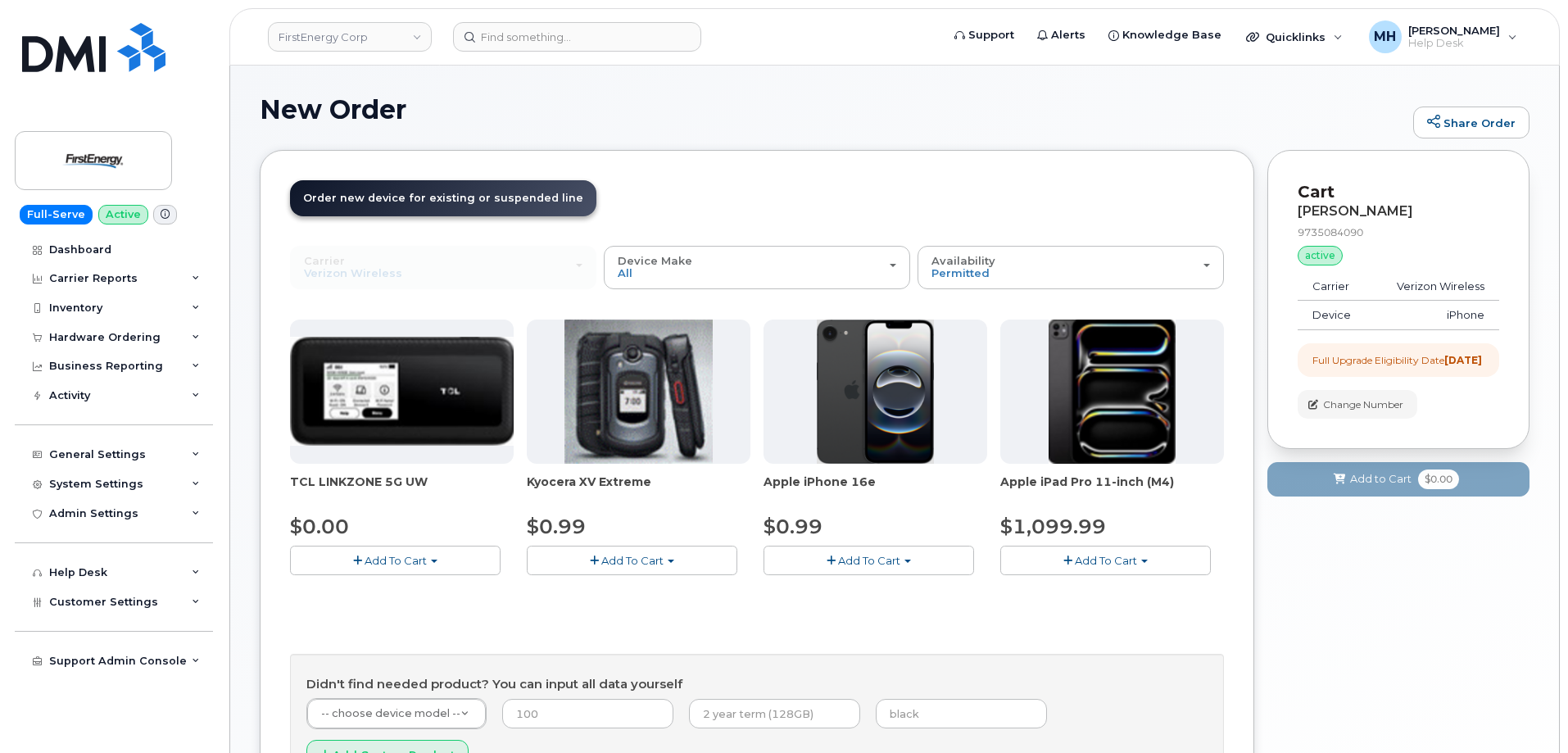
click at [856, 564] on span "Add To Cart" at bounding box center [869, 560] width 62 height 13
click at [843, 585] on link "$0.99 - 2 Year Upgrade" at bounding box center [846, 590] width 158 height 21
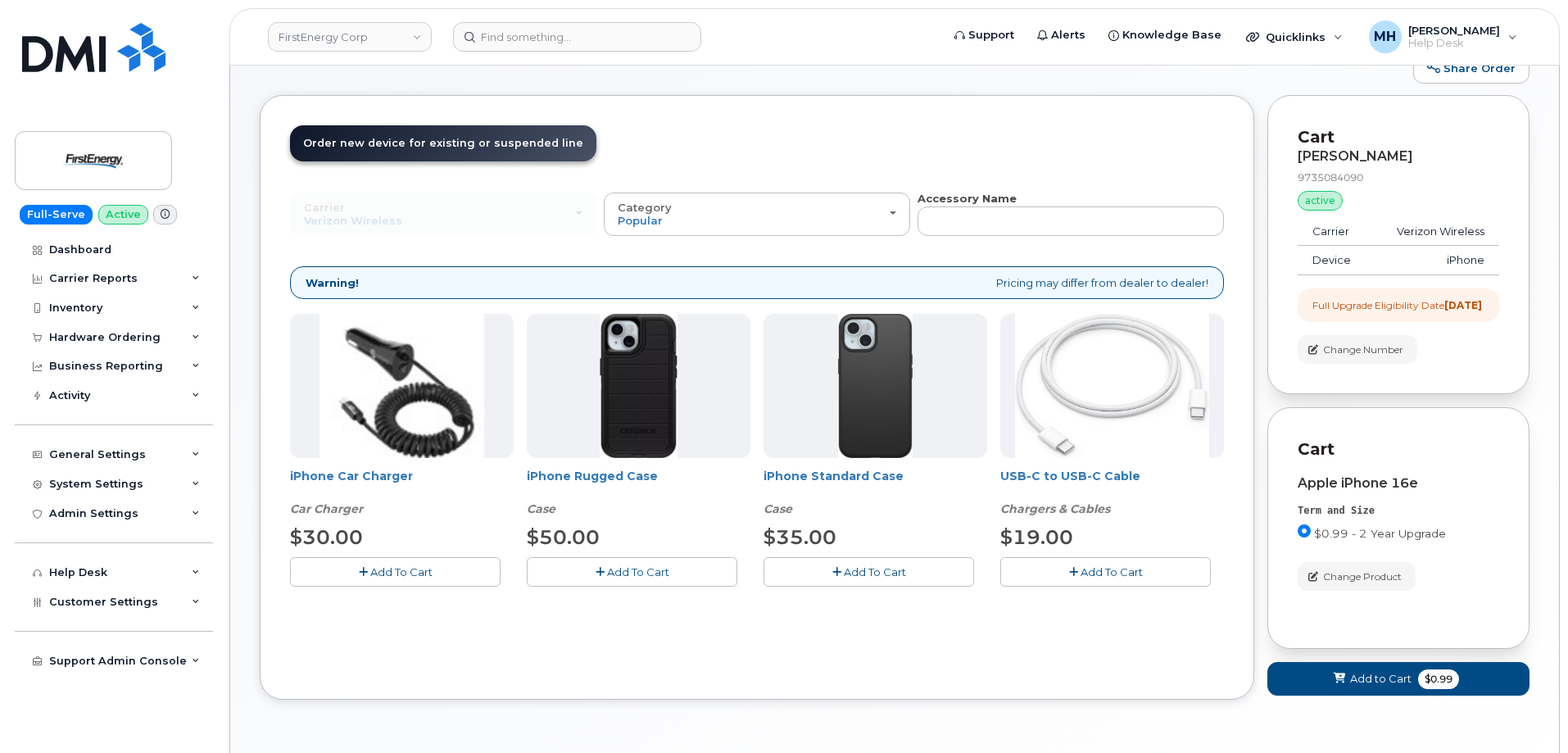
scroll to position [82, 0]
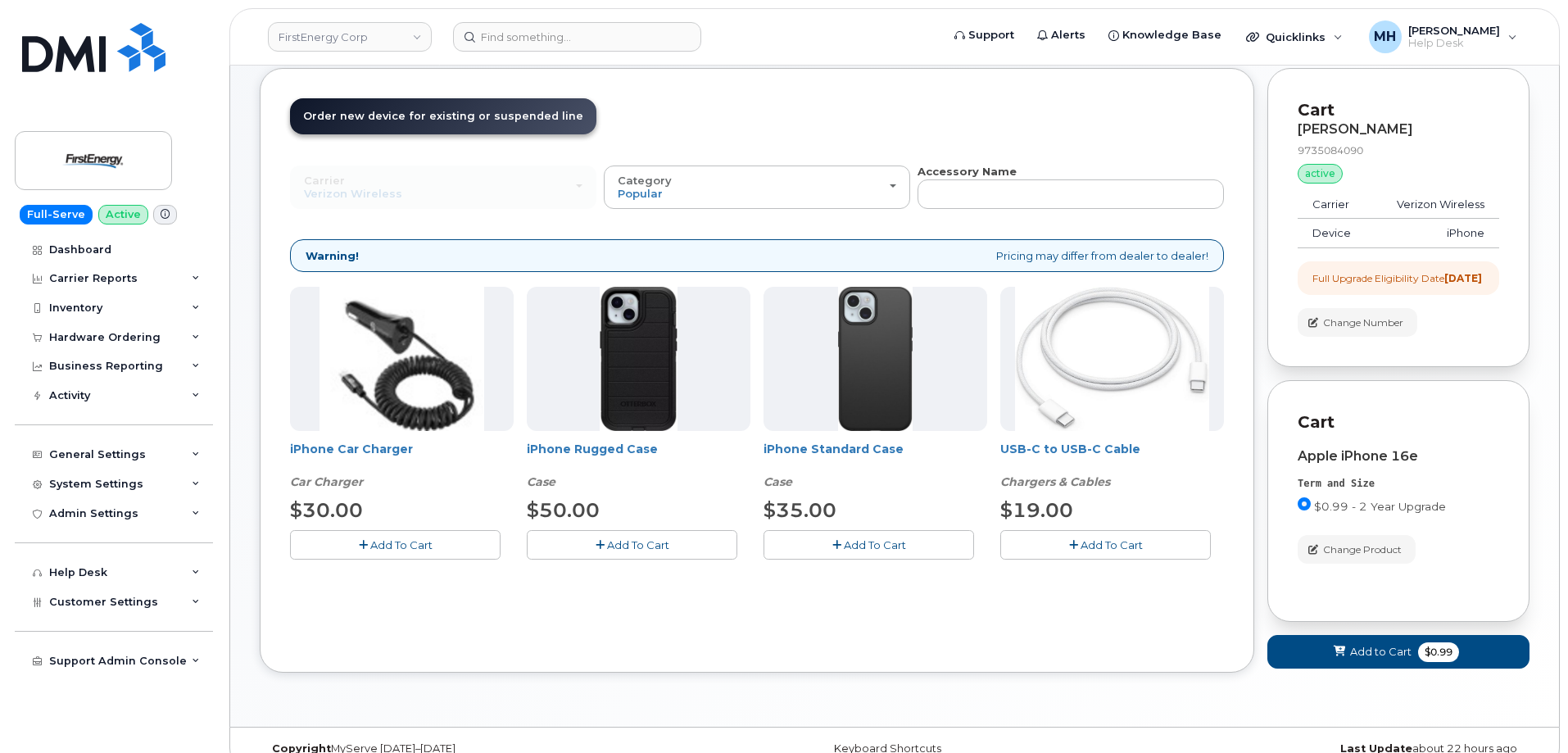
click at [691, 555] on button "Add To Cart" at bounding box center [632, 544] width 211 height 28
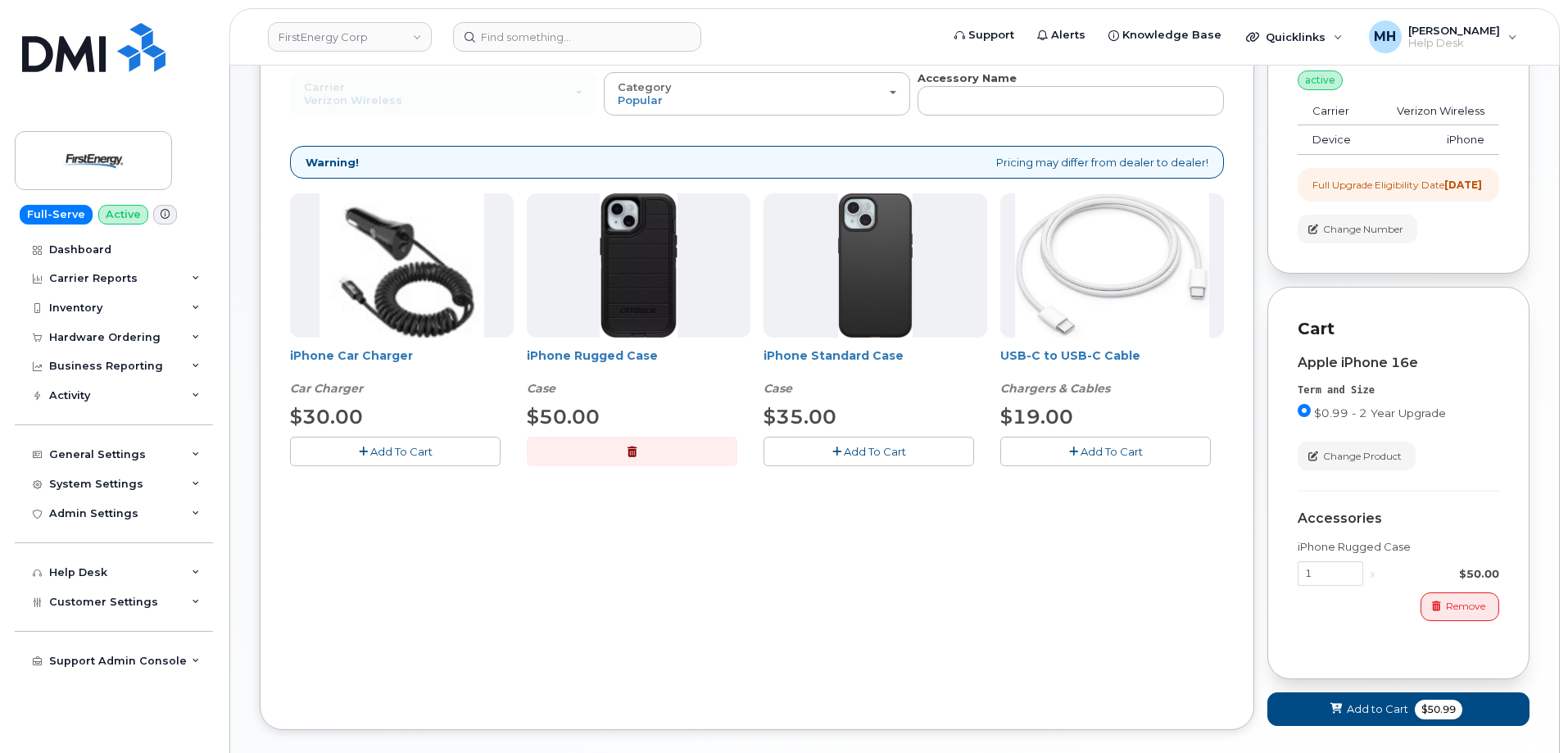
scroll to position [273, 0]
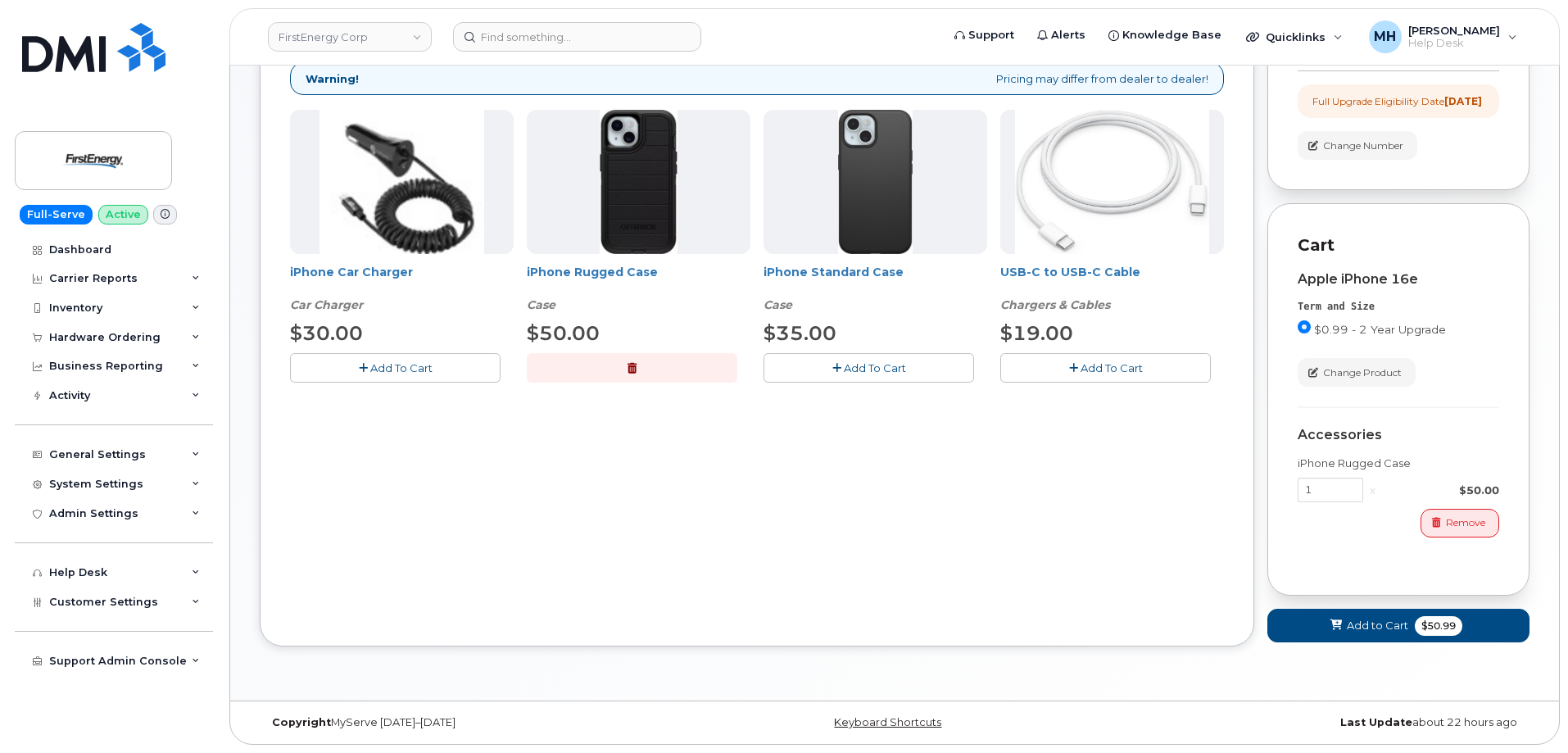
click at [1097, 369] on div "iPhone Car Charger Car Charger $30.00 Add To Cart iPhone Rugged Case Case $50.0…" at bounding box center [757, 259] width 934 height 298
click at [1097, 363] on button "Add To Cart" at bounding box center [1105, 367] width 211 height 28
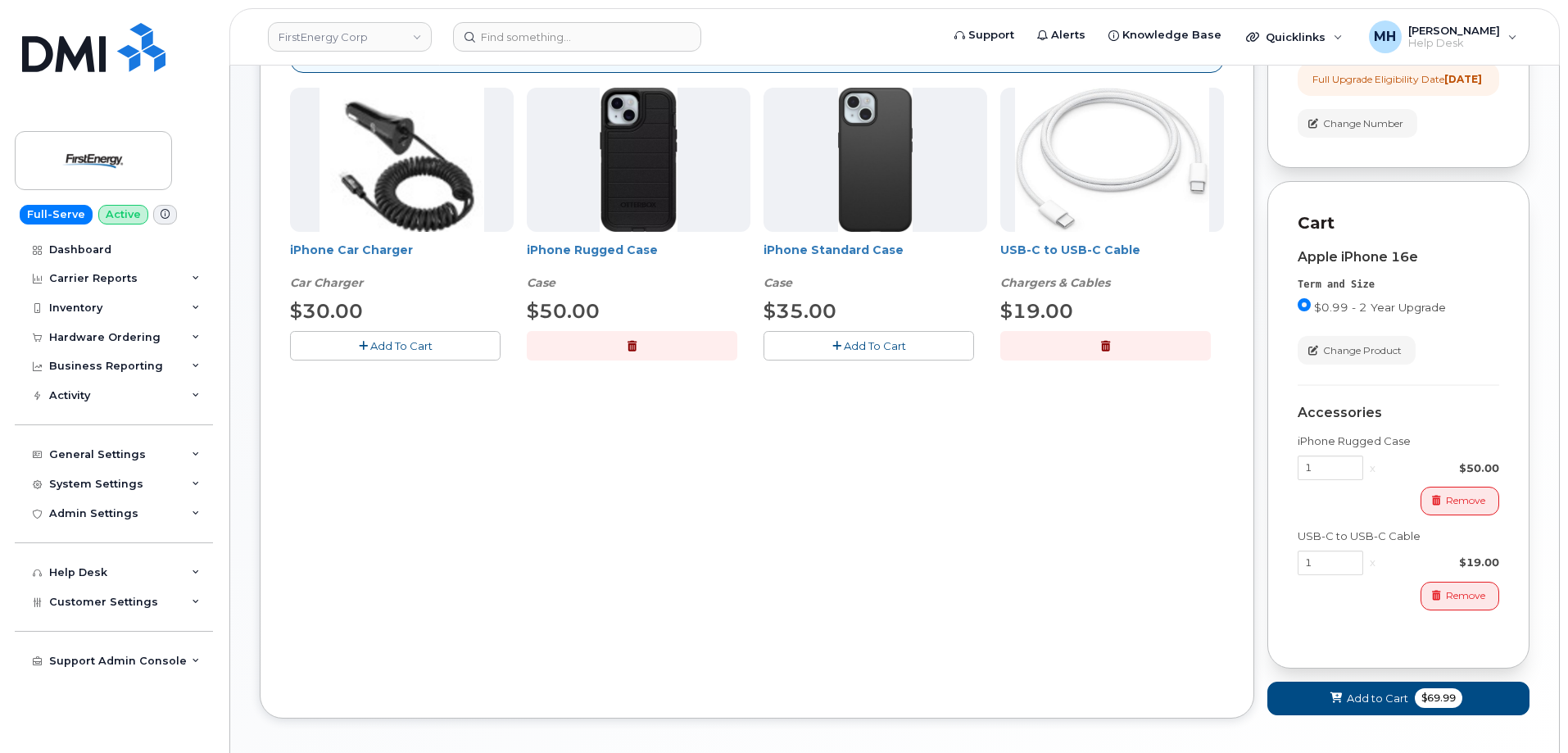
scroll to position [191, 0]
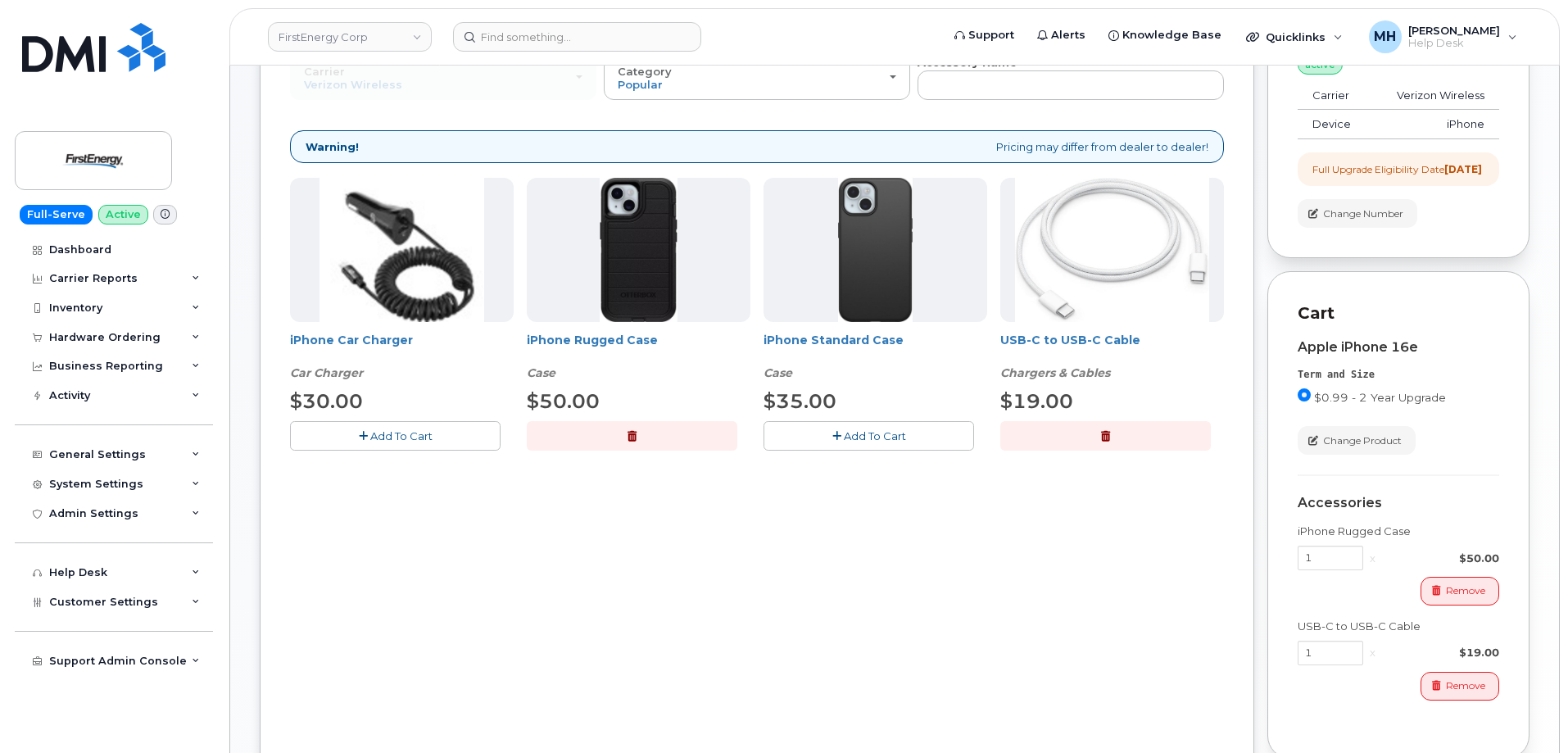
click at [834, 436] on icon "button" at bounding box center [836, 435] width 9 height 11
drag, startPoint x: 696, startPoint y: 431, endPoint x: 714, endPoint y: 450, distance: 26.2
click at [698, 432] on button "button" at bounding box center [632, 434] width 211 height 28
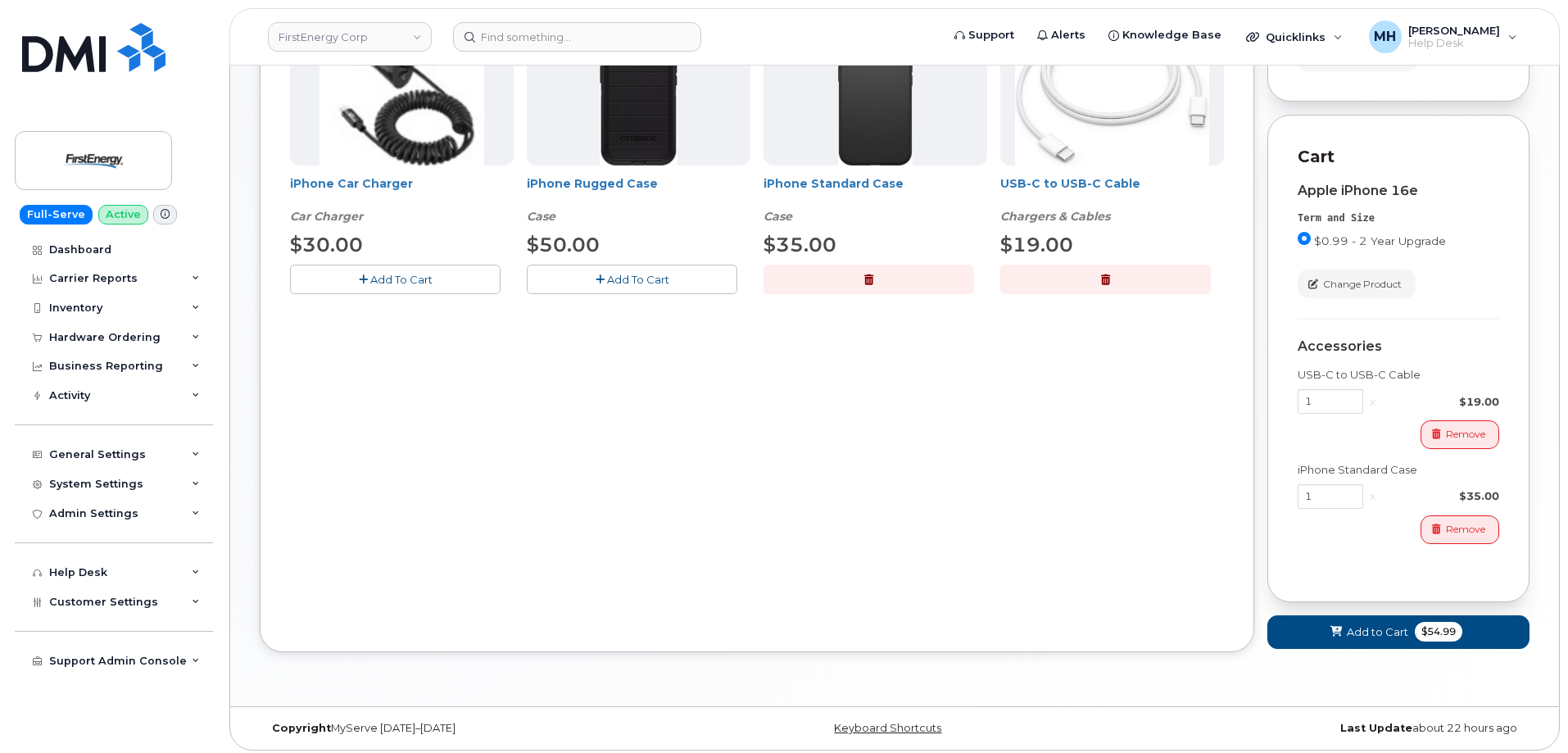
scroll to position [355, 0]
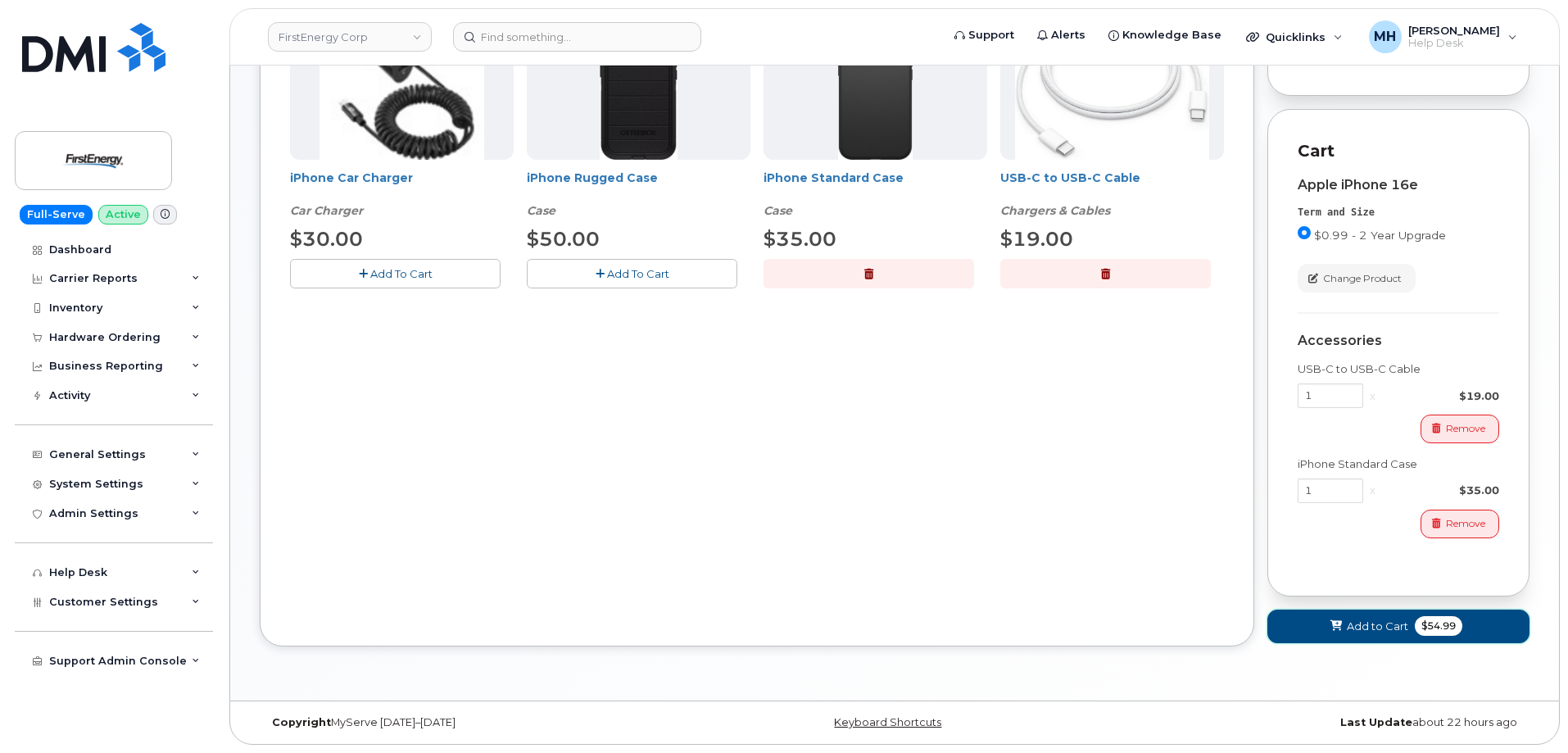
click at [1299, 634] on button "Add to Cart $54.99" at bounding box center [1397, 627] width 262 height 33
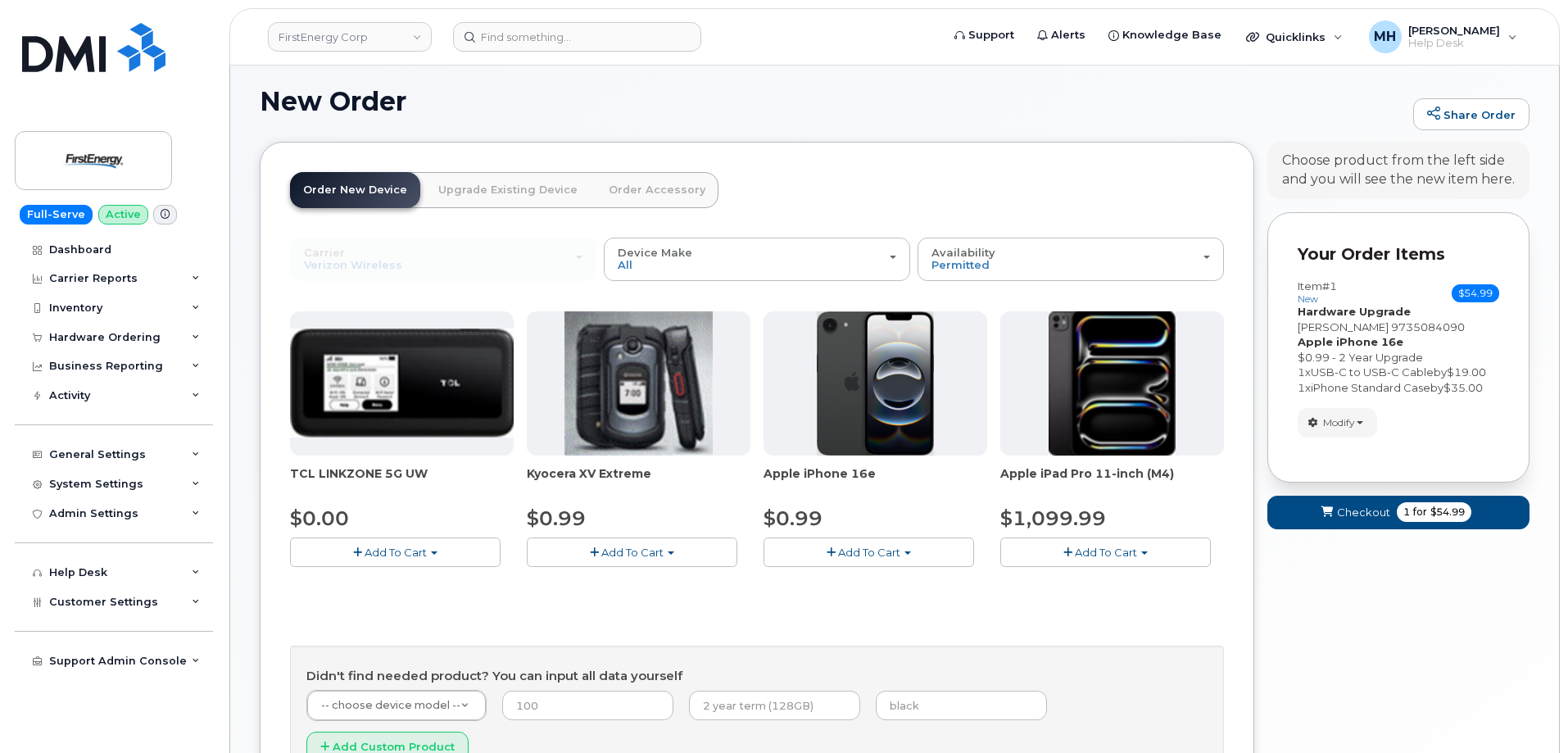
scroll to position [157, 0]
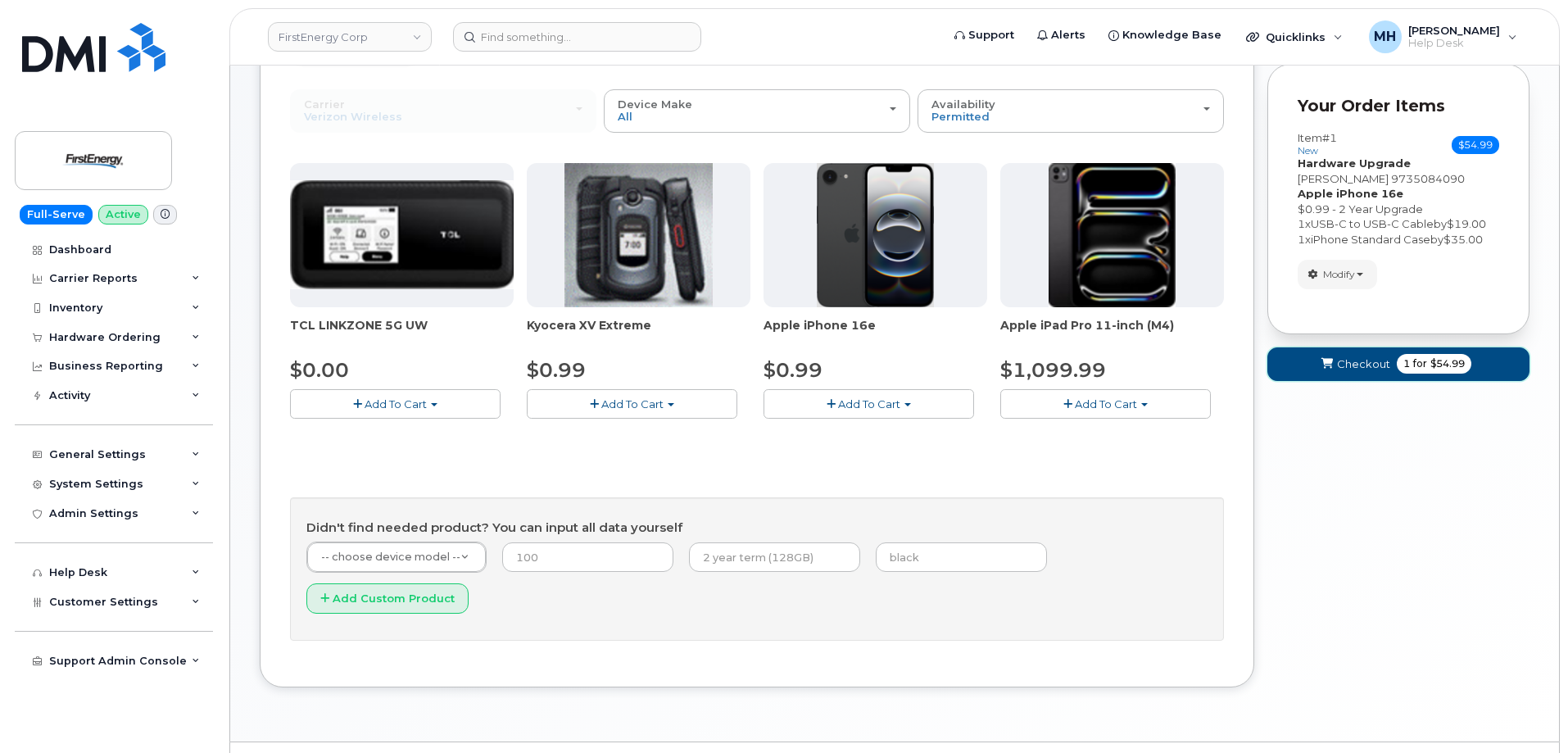
click at [1347, 366] on span "Checkout" at bounding box center [1363, 364] width 53 height 16
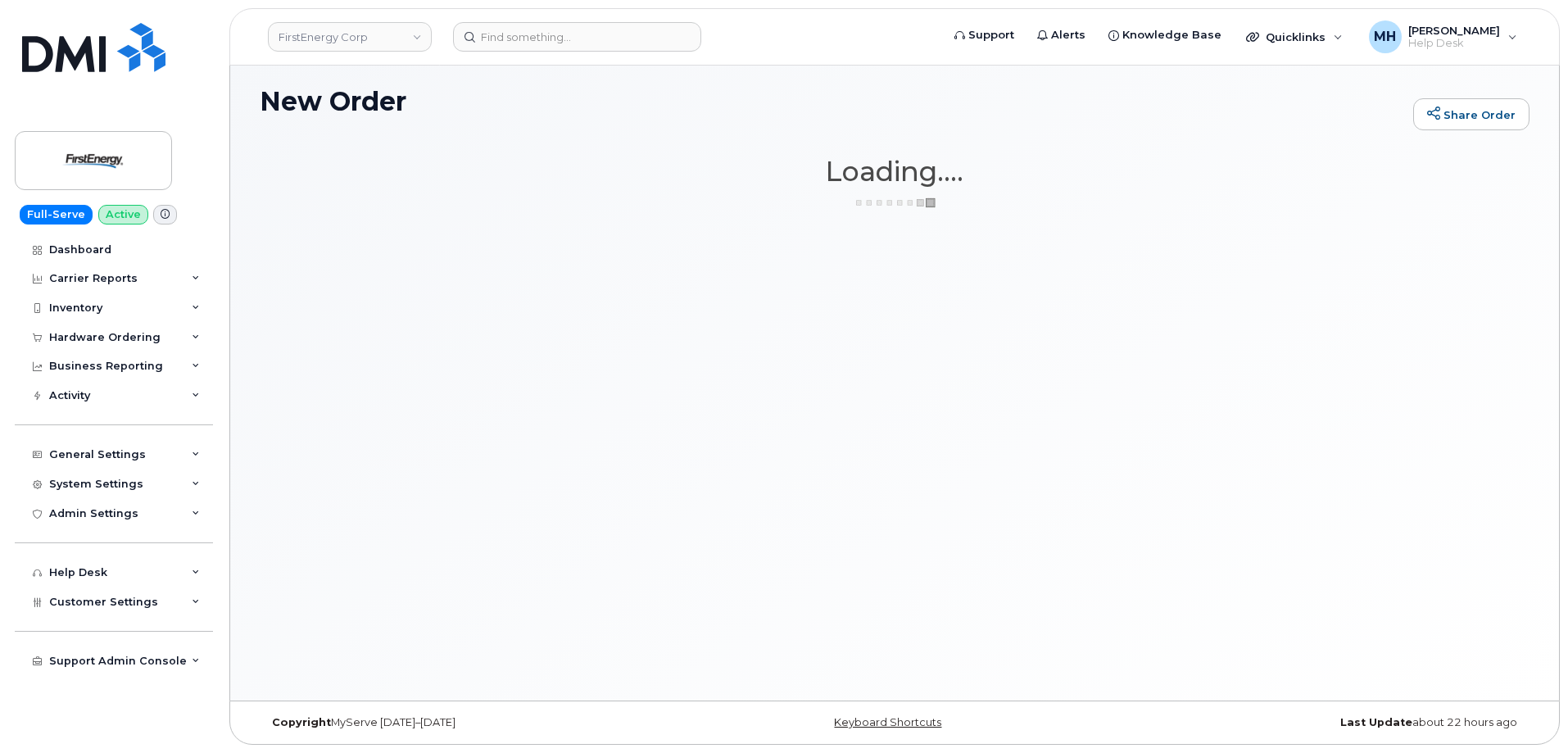
scroll to position [8, 0]
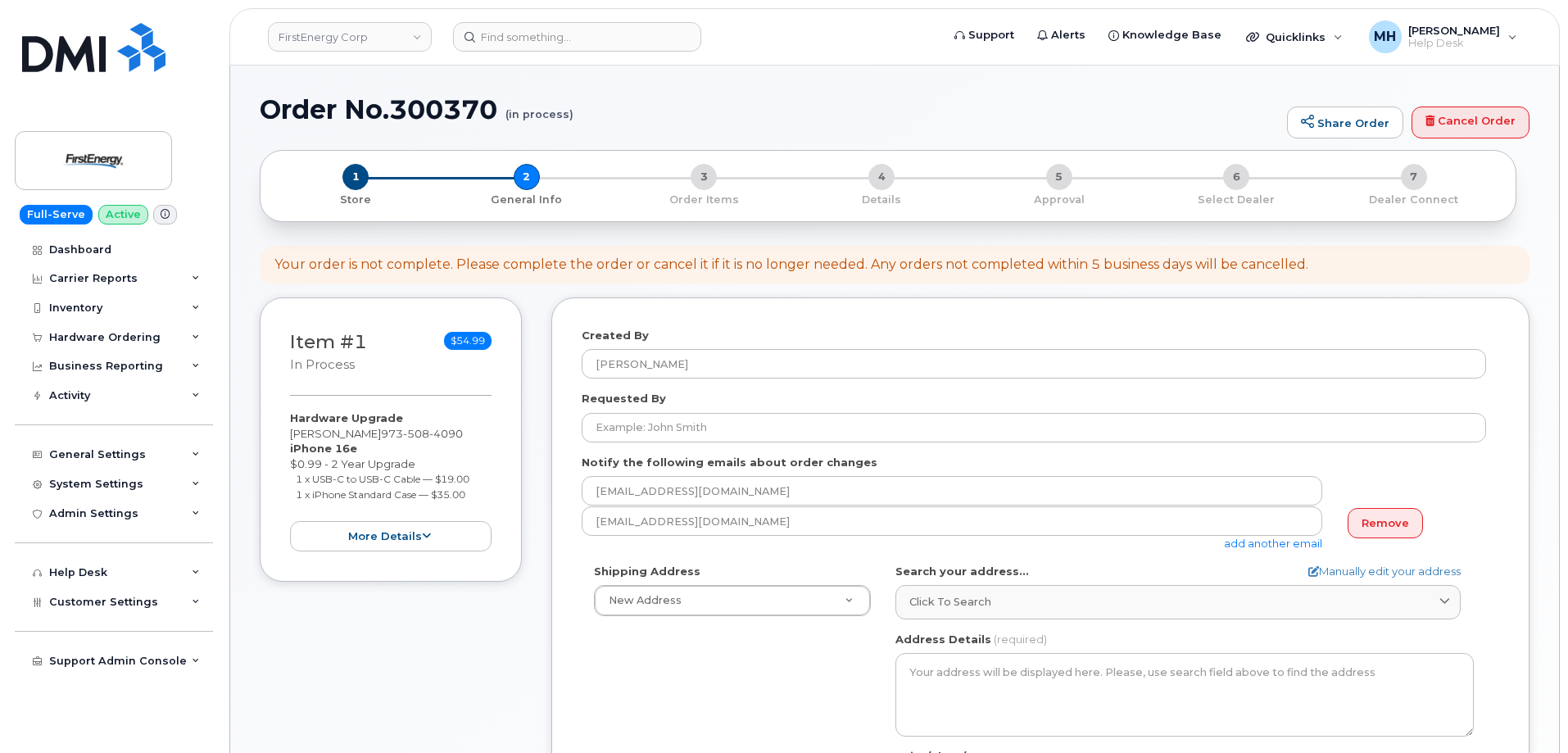
select select
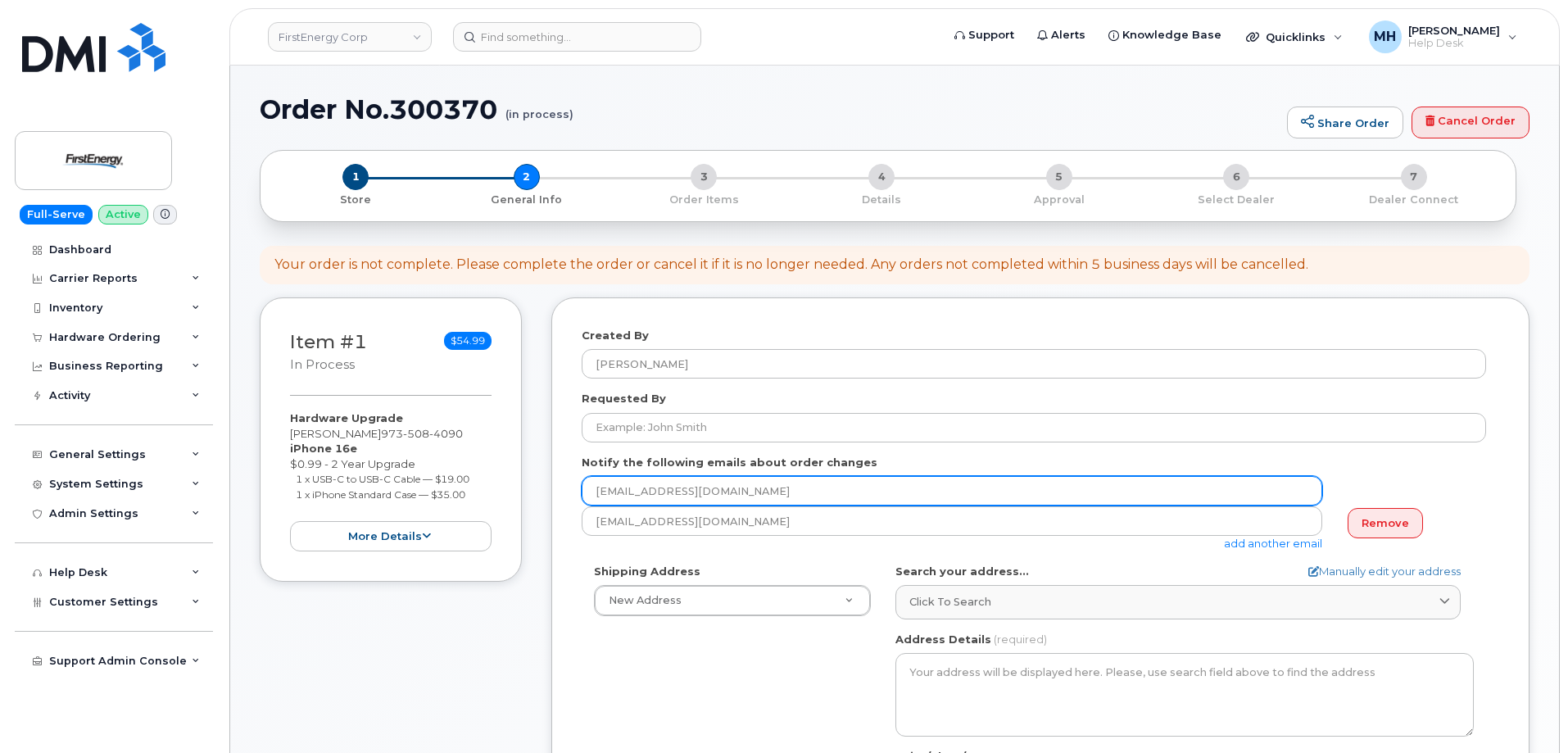
click at [776, 500] on input "ttrautz@firstenergycorp.com" at bounding box center [951, 490] width 740 height 29
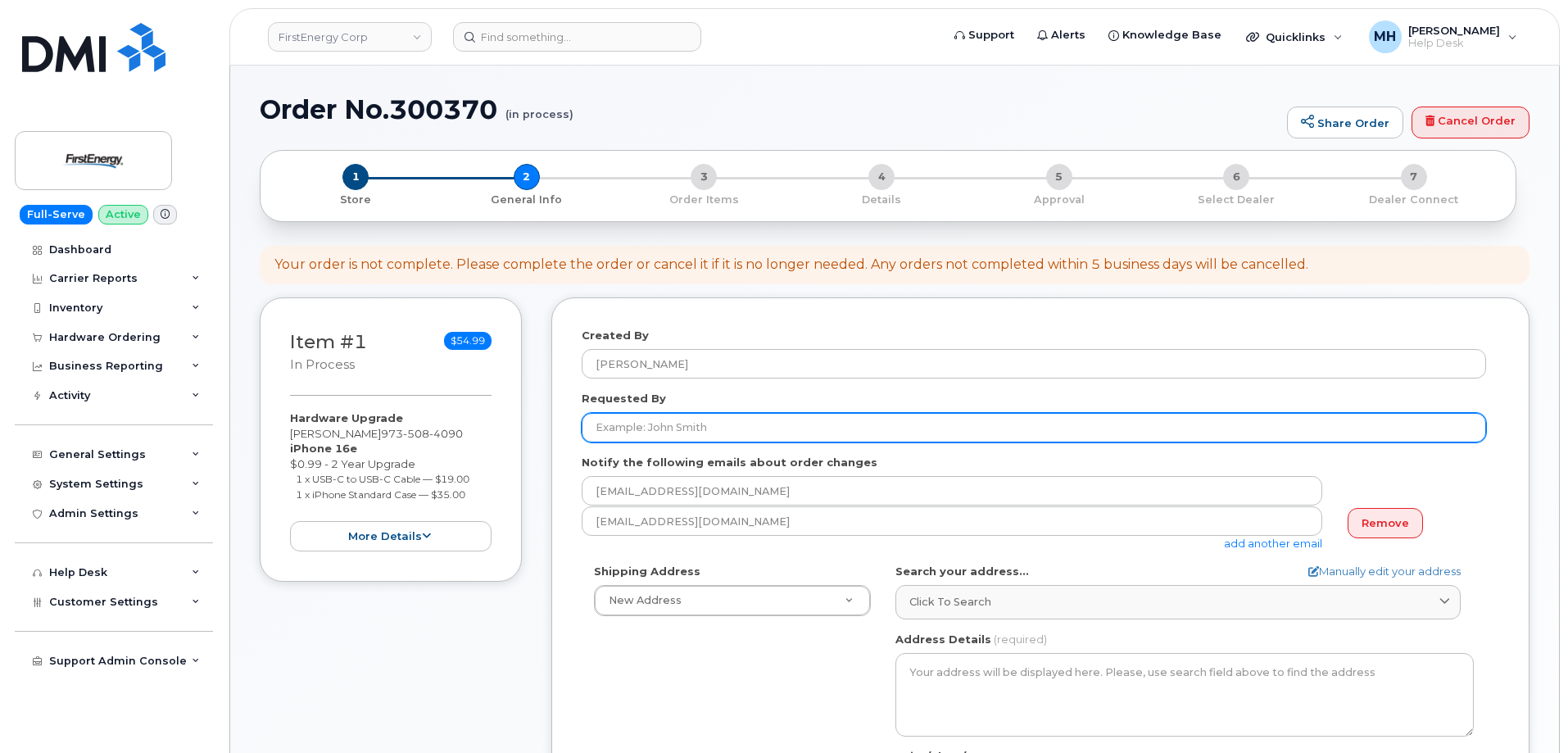
click at [772, 440] on input "Requested By" at bounding box center [1034, 427] width 904 height 29
paste input "Thomas A Trautz"
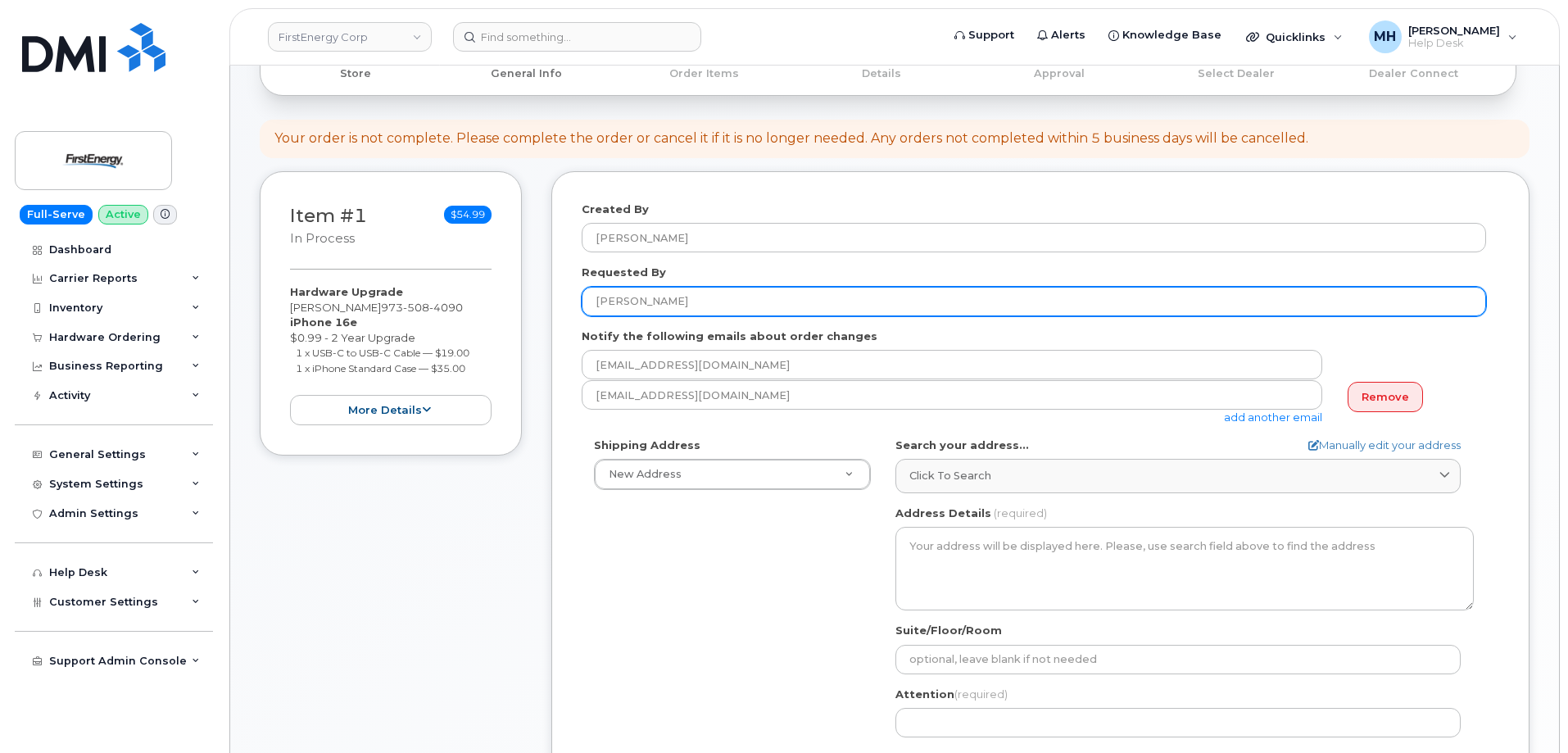
scroll to position [246, 0]
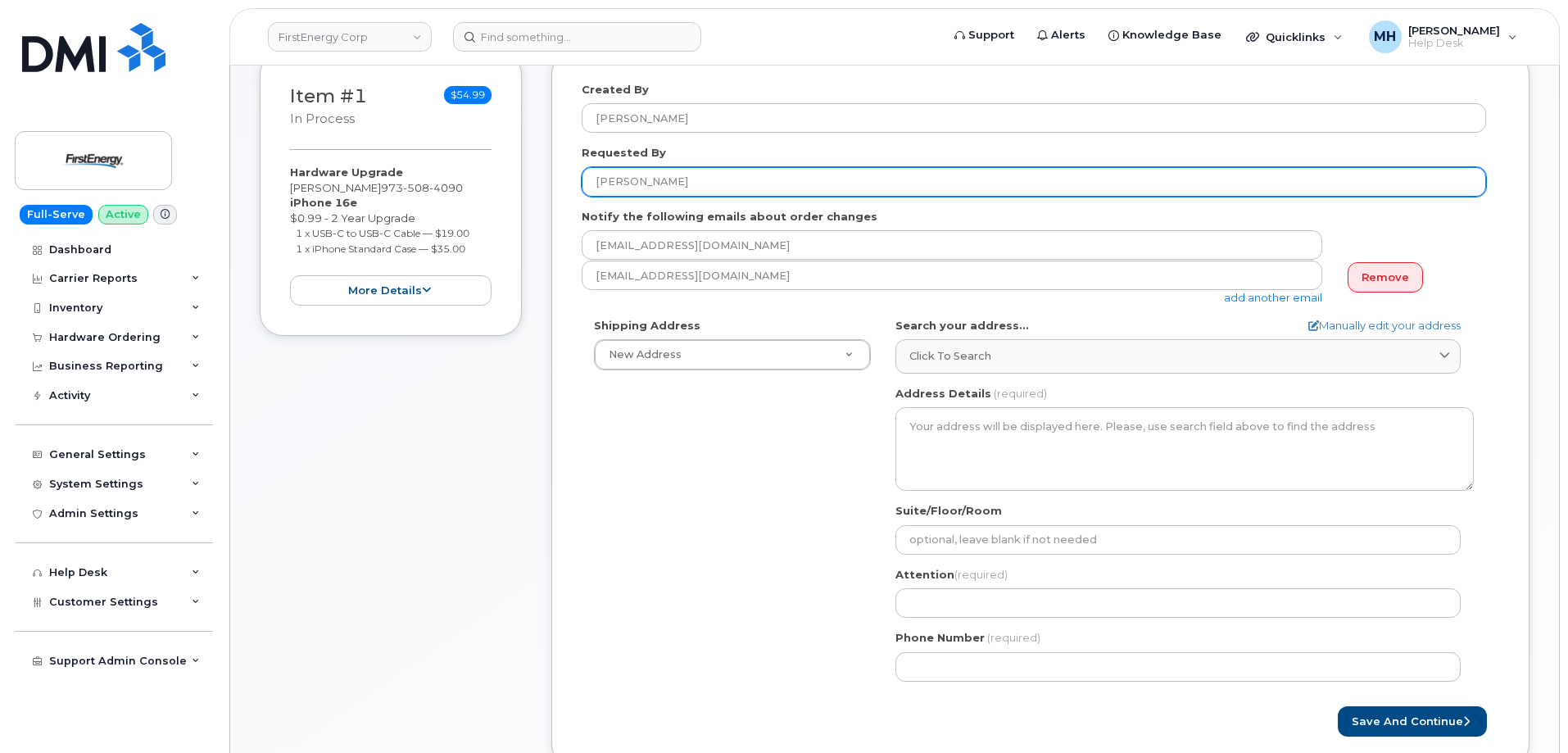
type input "Thomas A Trautz"
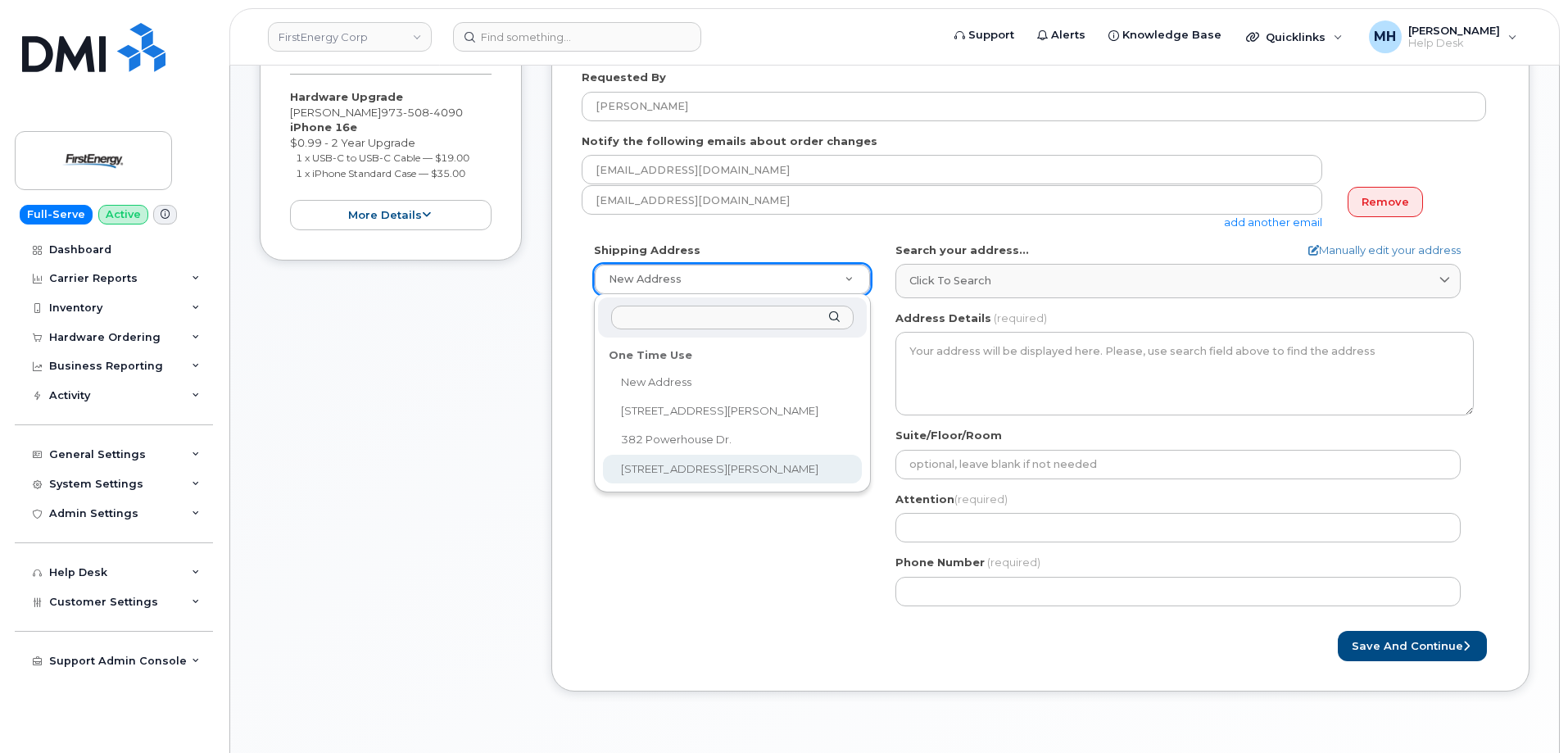
scroll to position [410, 0]
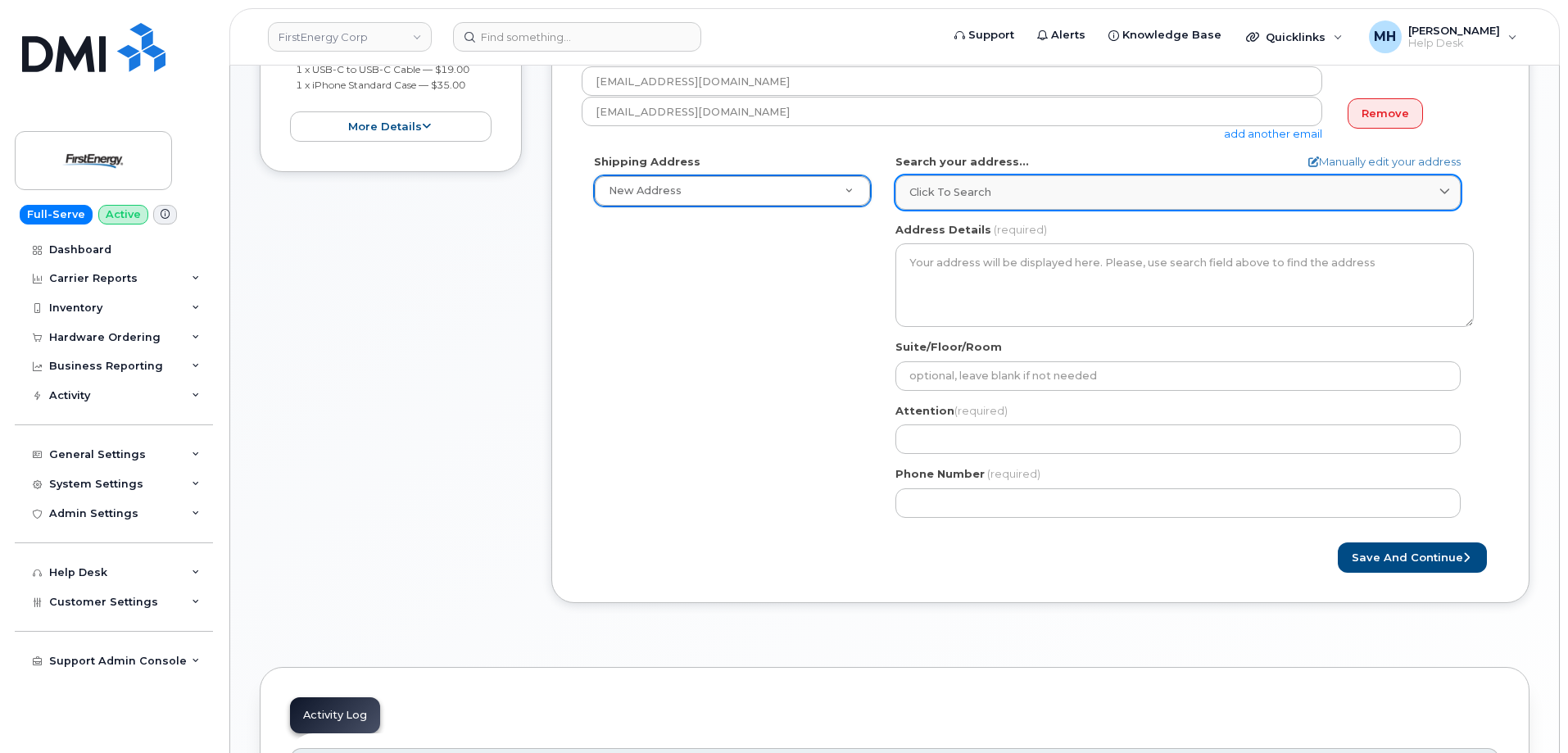
click at [999, 189] on div "Click to search" at bounding box center [1178, 192] width 537 height 16
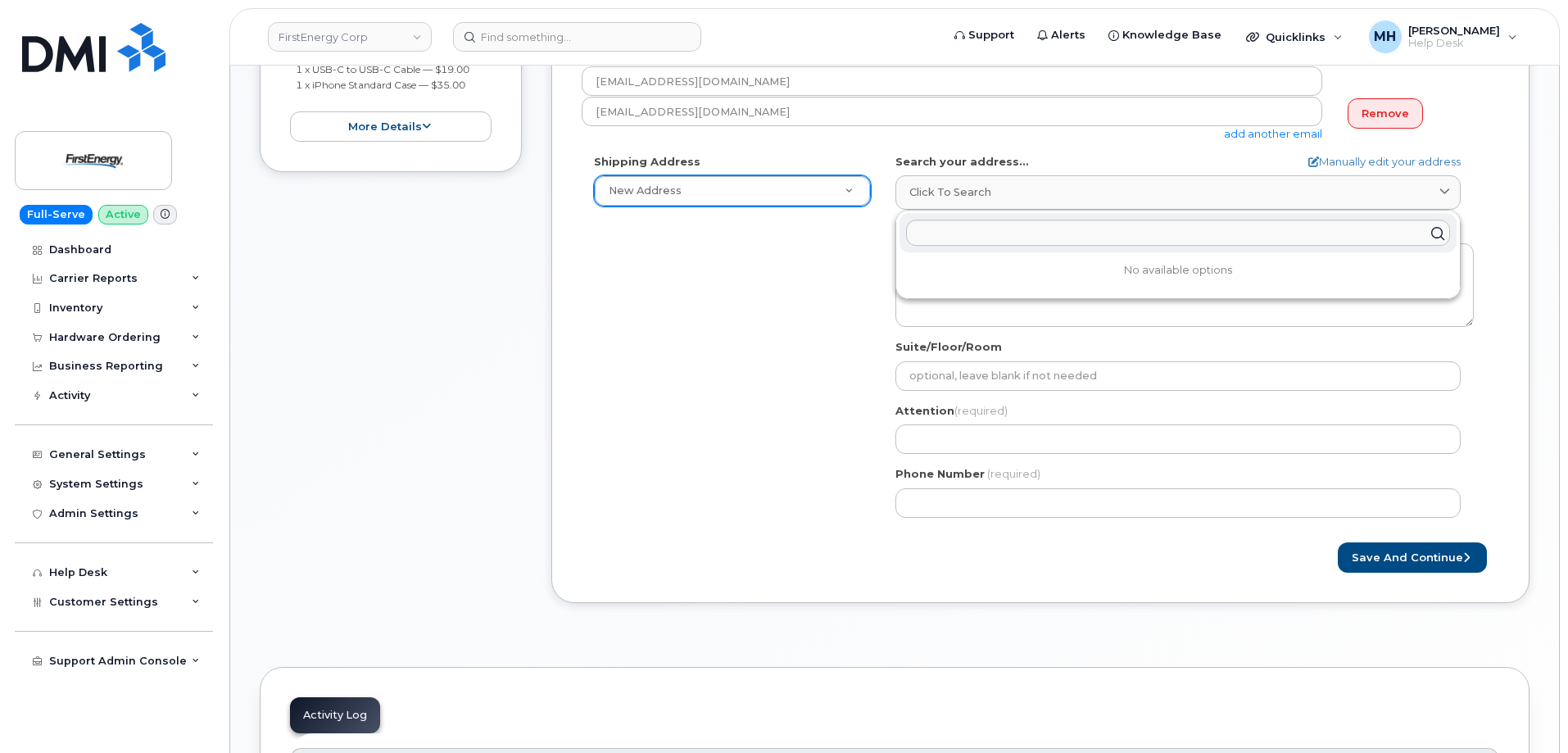
click at [794, 412] on div "Shipping Address New Address New Address 61 Cedar Woods Dr 382 Powerhouse Dr. 2…" at bounding box center [1034, 341] width 904 height 376
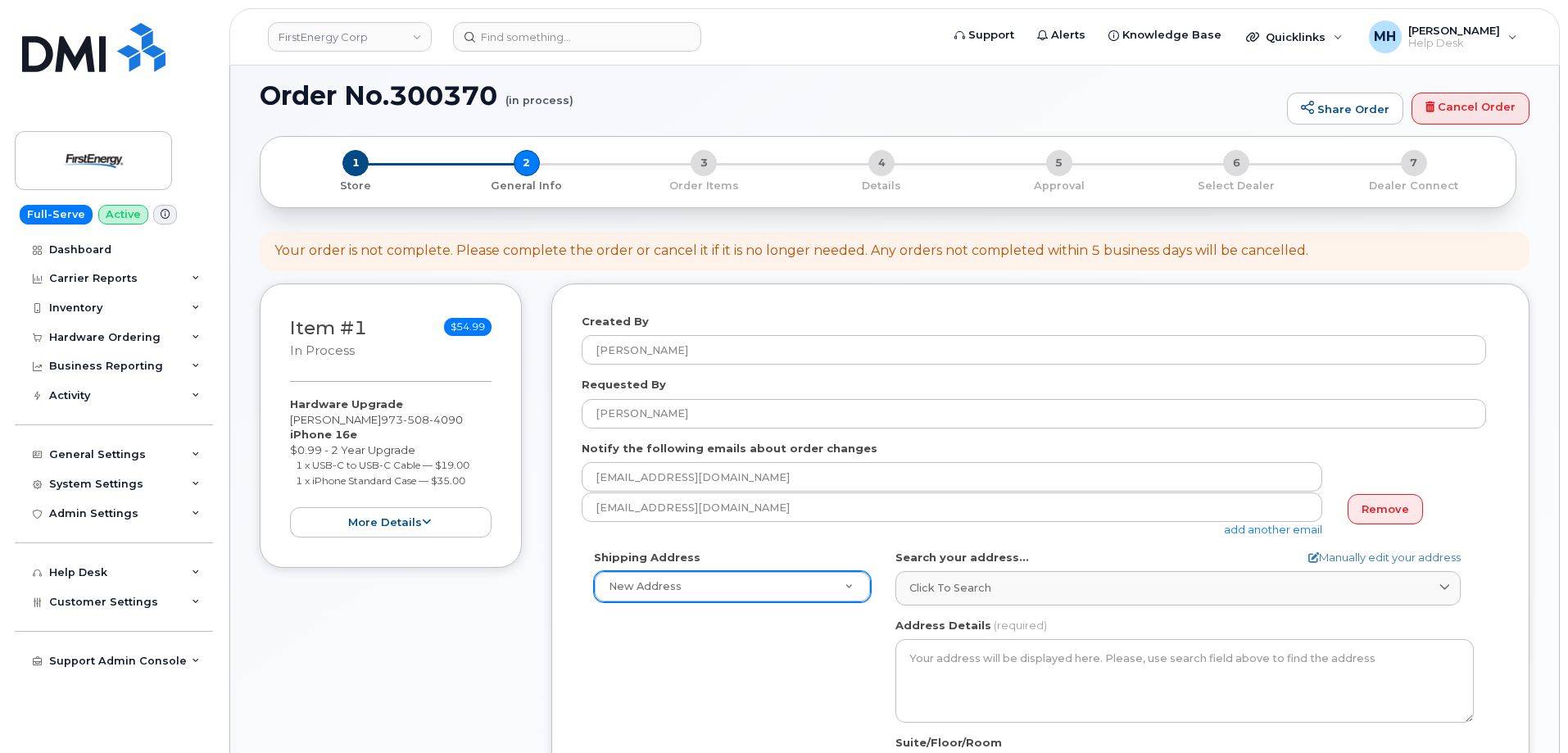
scroll to position [0, 0]
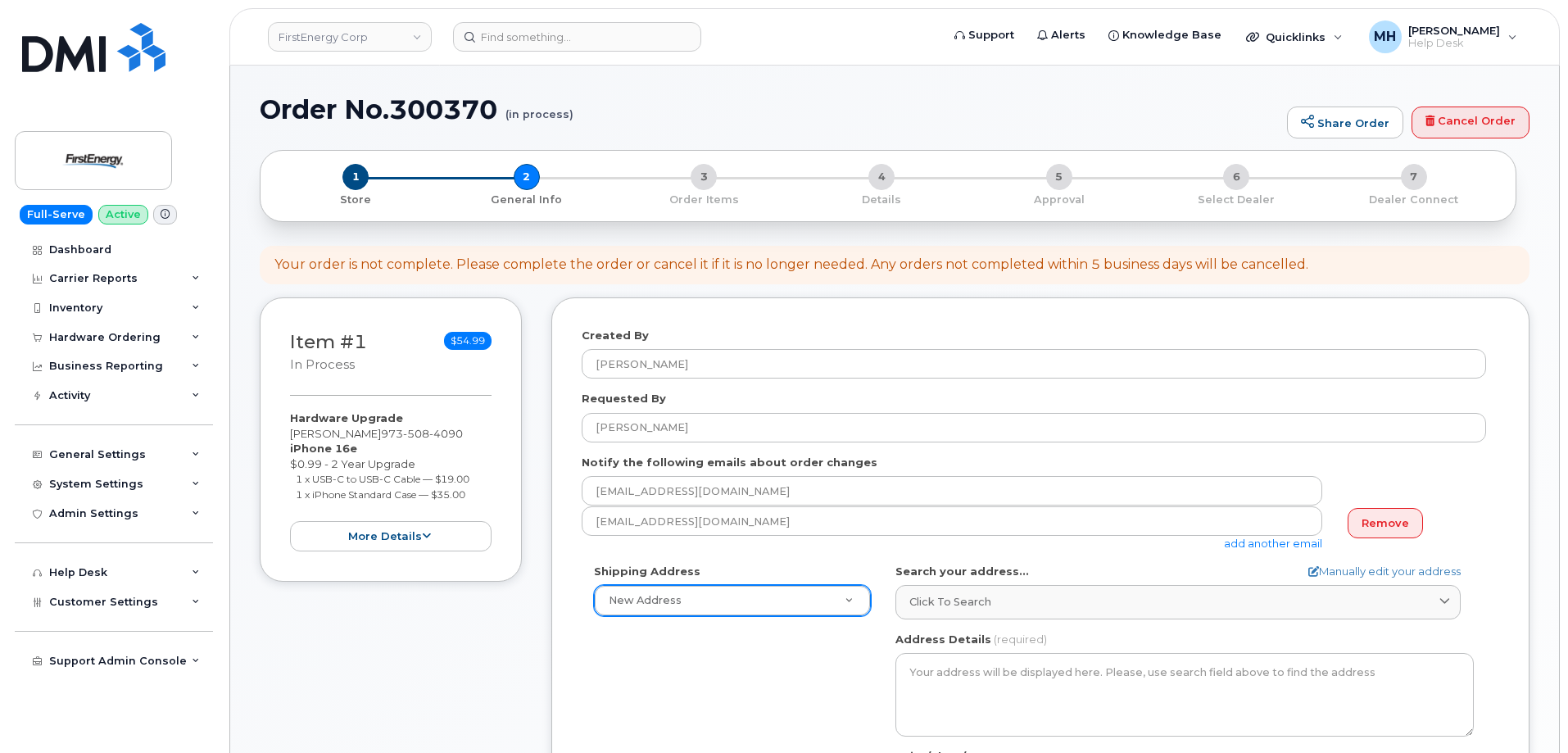
click at [267, 107] on h1 "Order No.300370 (in process)" at bounding box center [769, 109] width 1019 height 28
click at [260, 105] on h1 "Order No.300370 (in process)" at bounding box center [769, 109] width 1019 height 28
drag, startPoint x: 260, startPoint y: 108, endPoint x: 499, endPoint y: 107, distance: 239.0
click at [499, 107] on h1 "Order No.300370 (in process)" at bounding box center [769, 109] width 1019 height 28
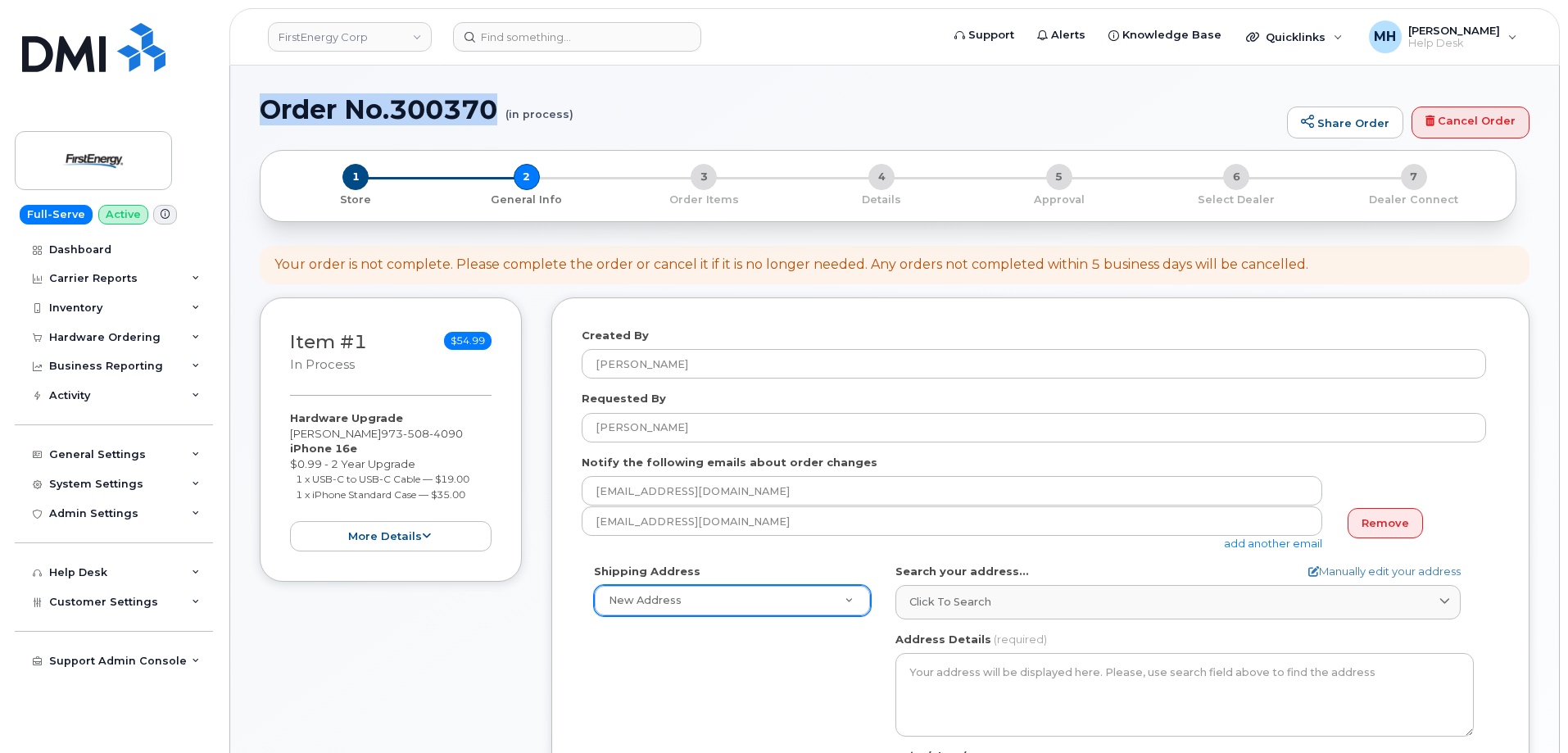
copy h1 "Order No.300370"
click at [84, 343] on div "Hardware Ordering" at bounding box center [105, 337] width 112 height 13
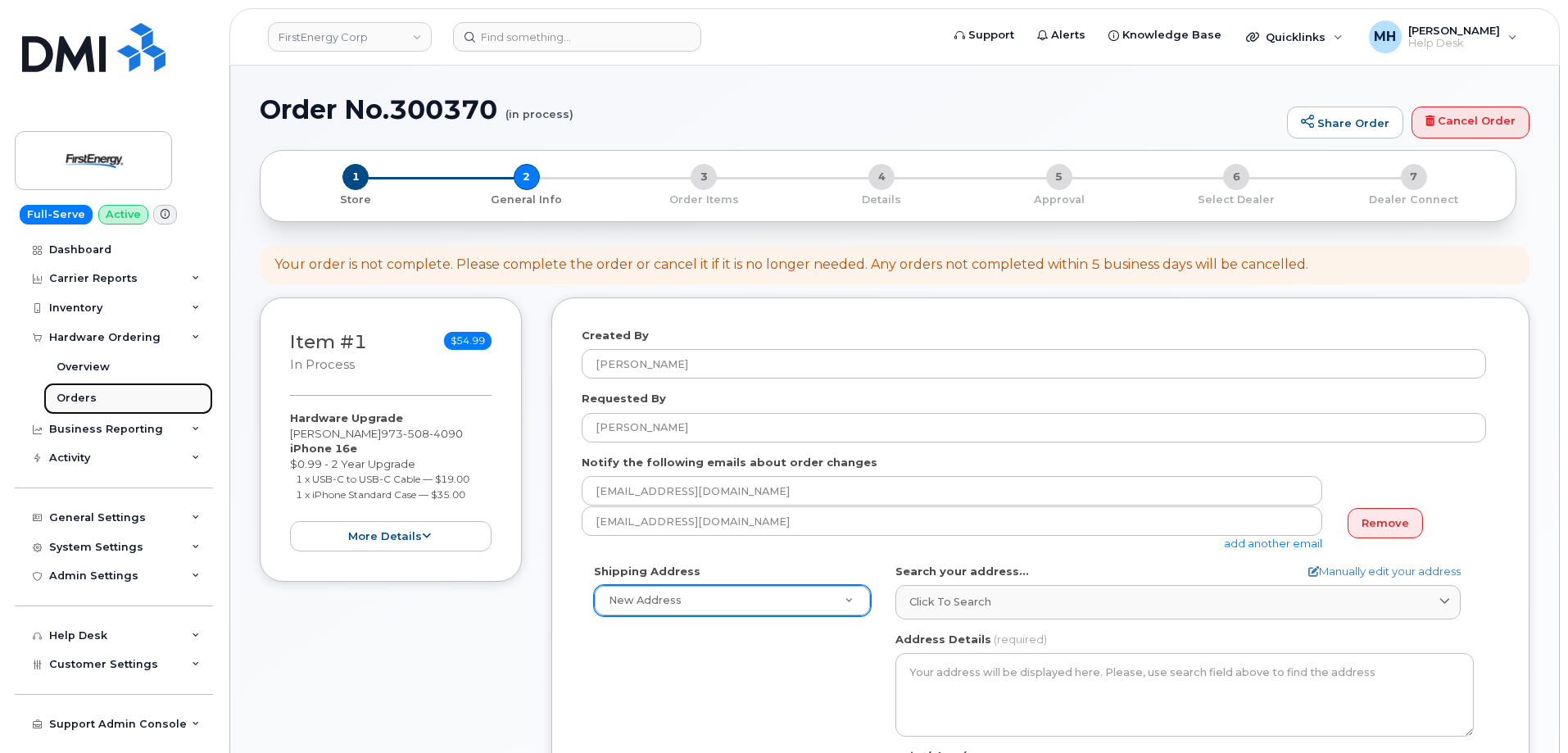
click at [90, 401] on div "Orders" at bounding box center [76, 397] width 40 height 15
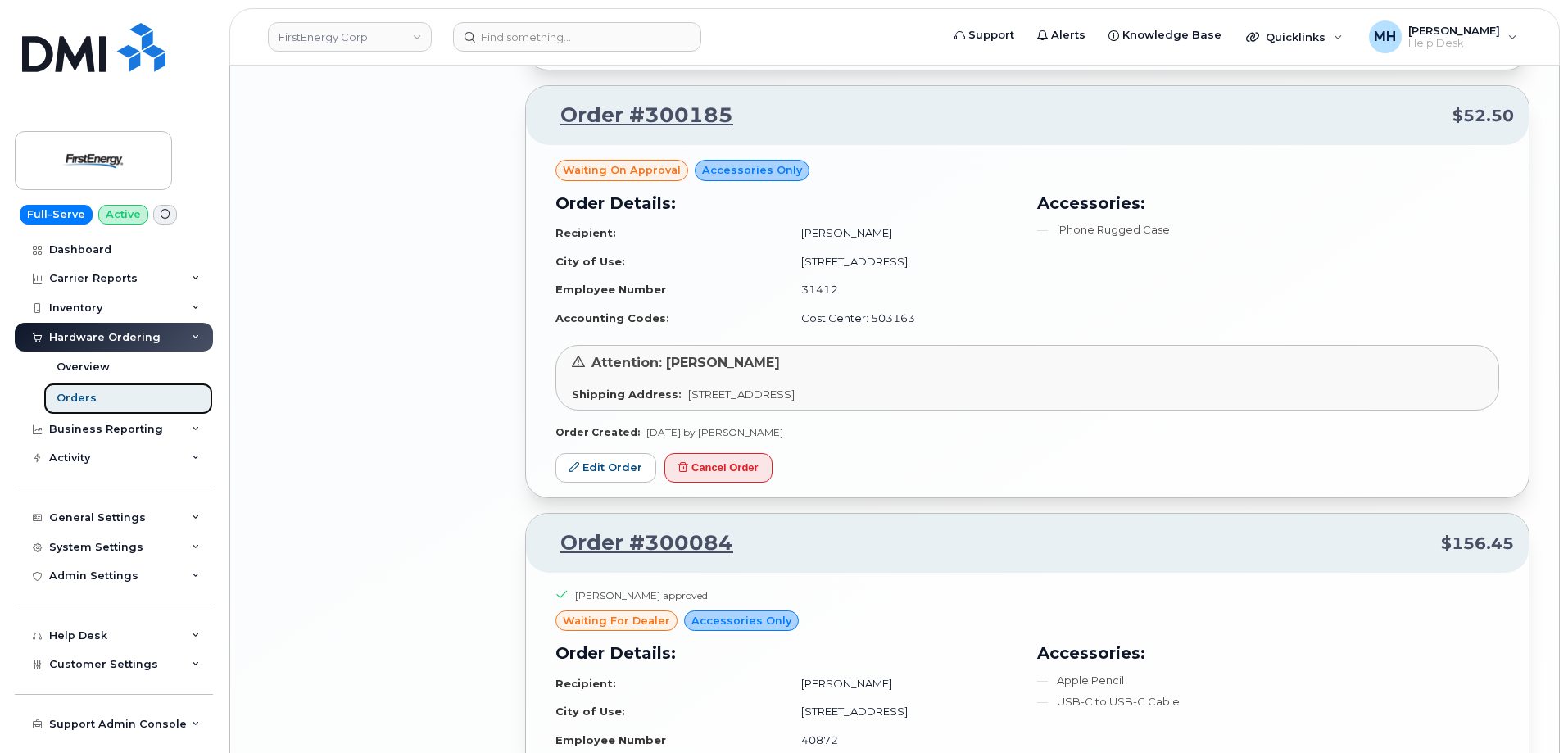
scroll to position [2868, 0]
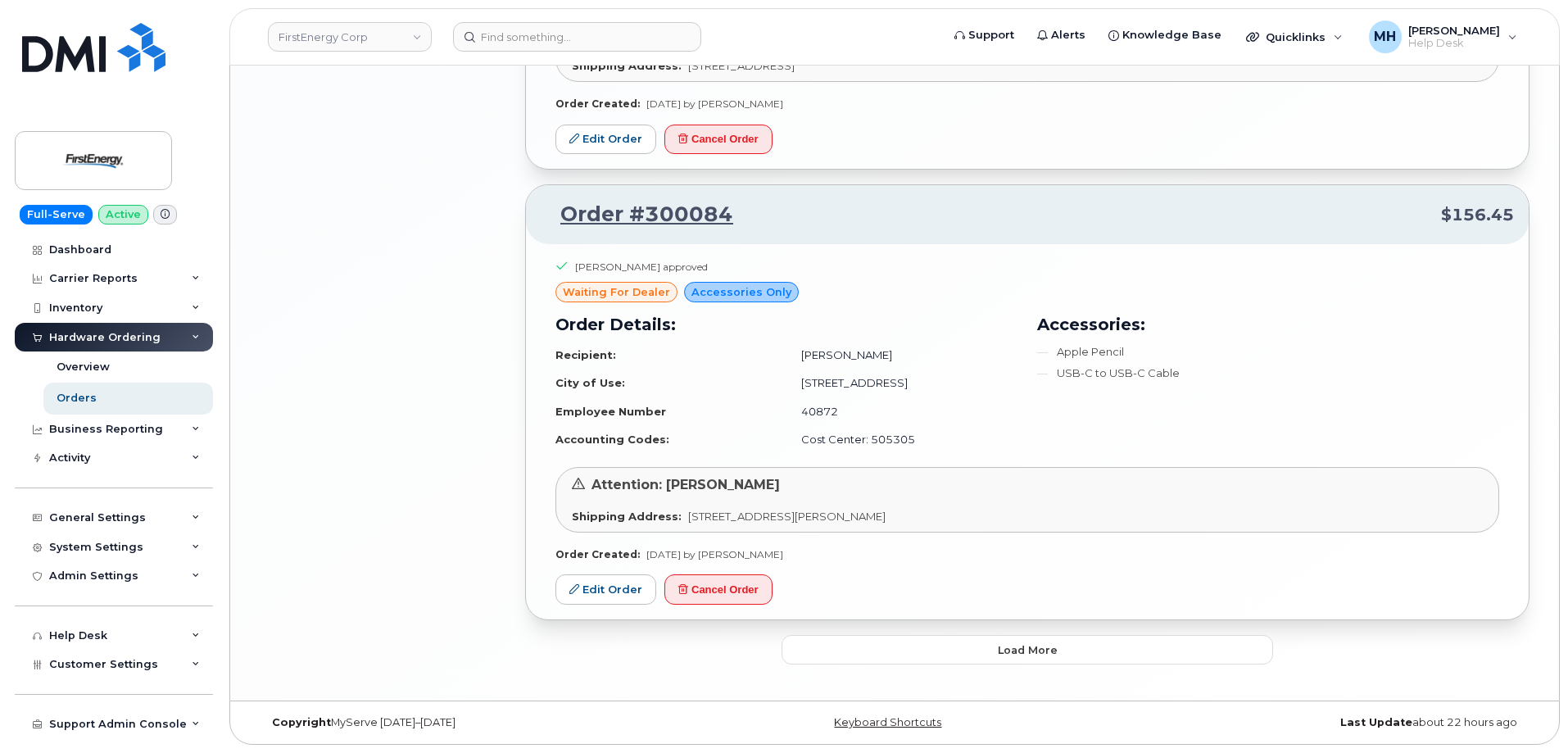
click at [860, 639] on button "Load more" at bounding box center [1027, 649] width 491 height 29
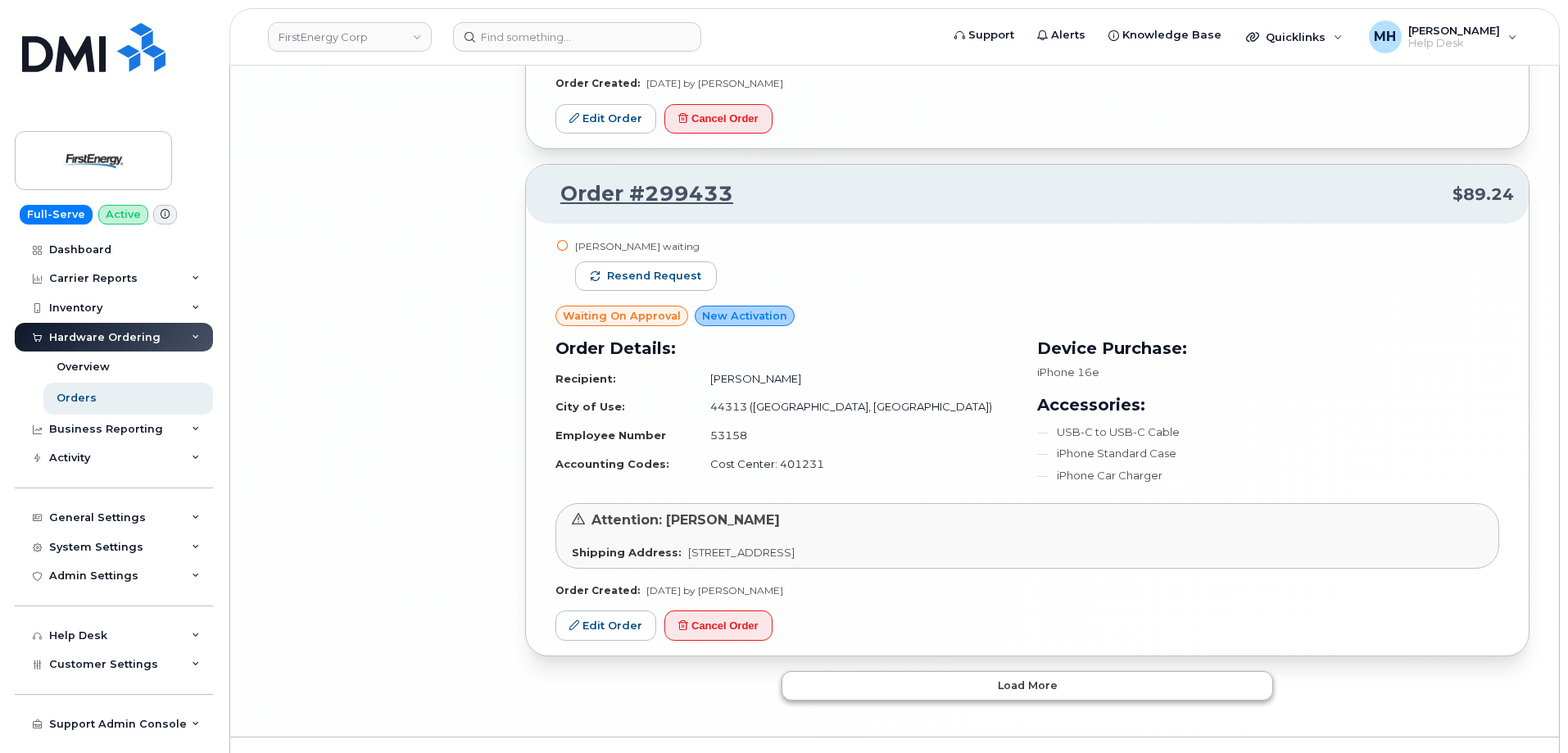
scroll to position [6822, 0]
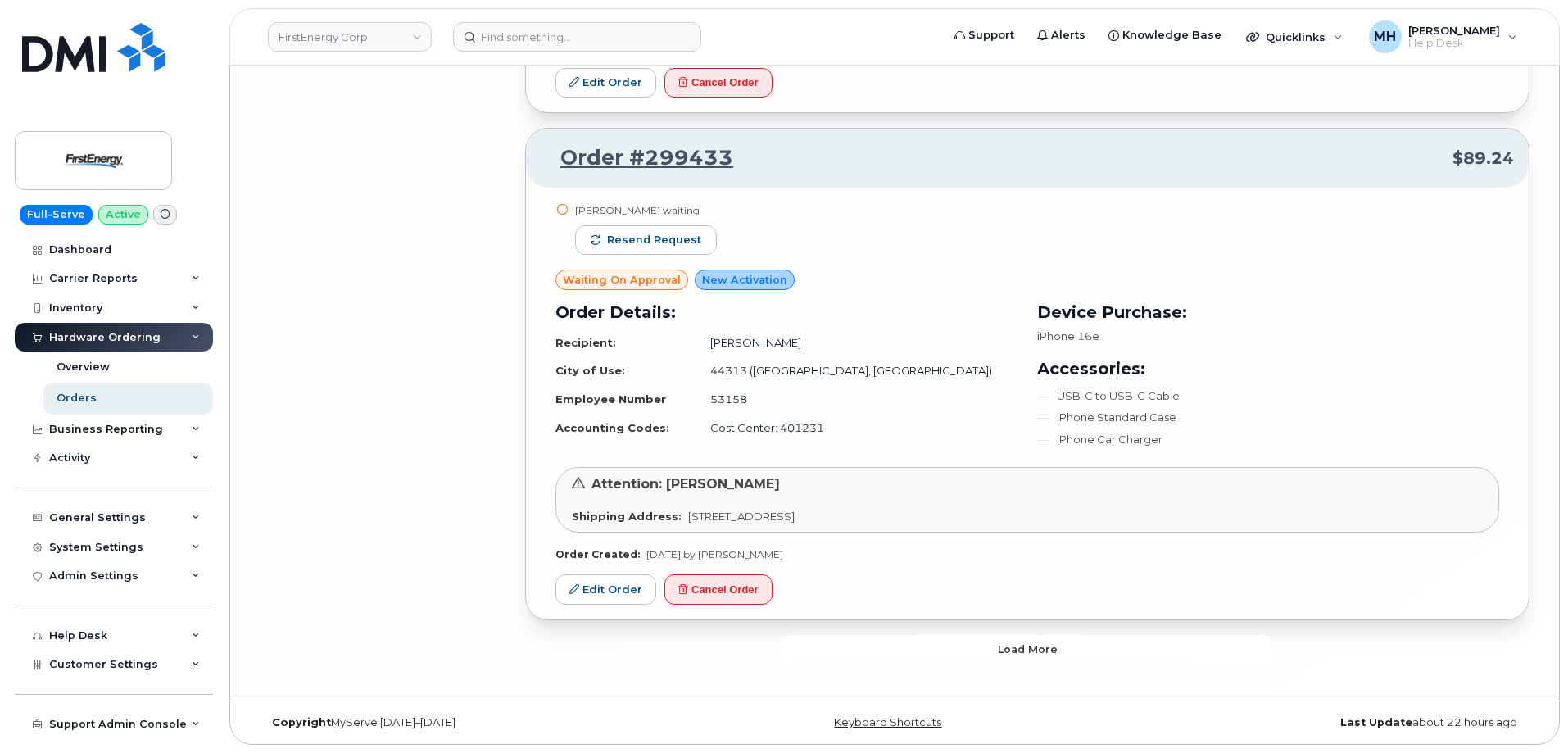
click at [985, 642] on button "Load more" at bounding box center [1027, 649] width 491 height 29
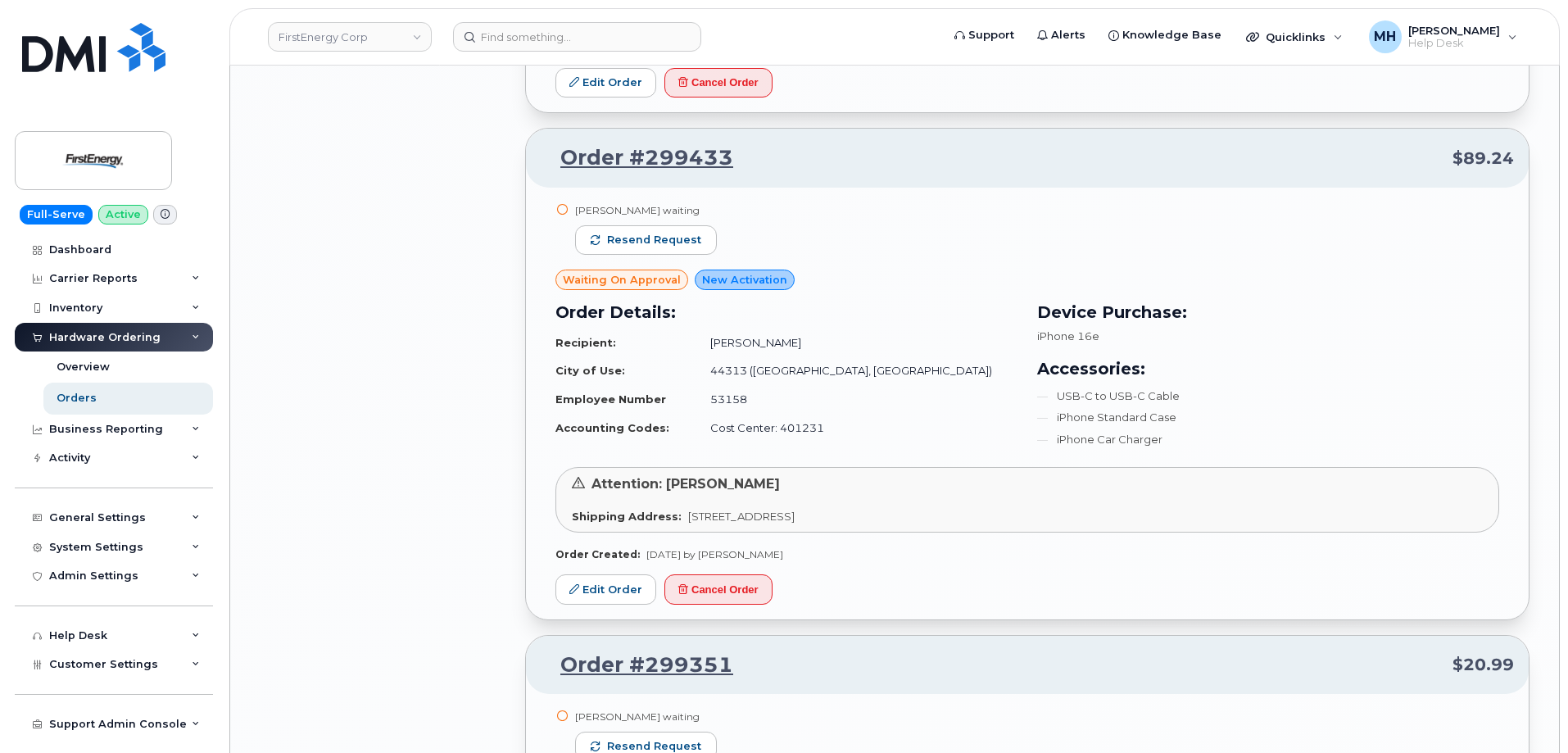
drag, startPoint x: 55, startPoint y: 331, endPoint x: 483, endPoint y: 191, distance: 450.3
click at [66, 336] on div "Hardware Ordering" at bounding box center [114, 337] width 198 height 29
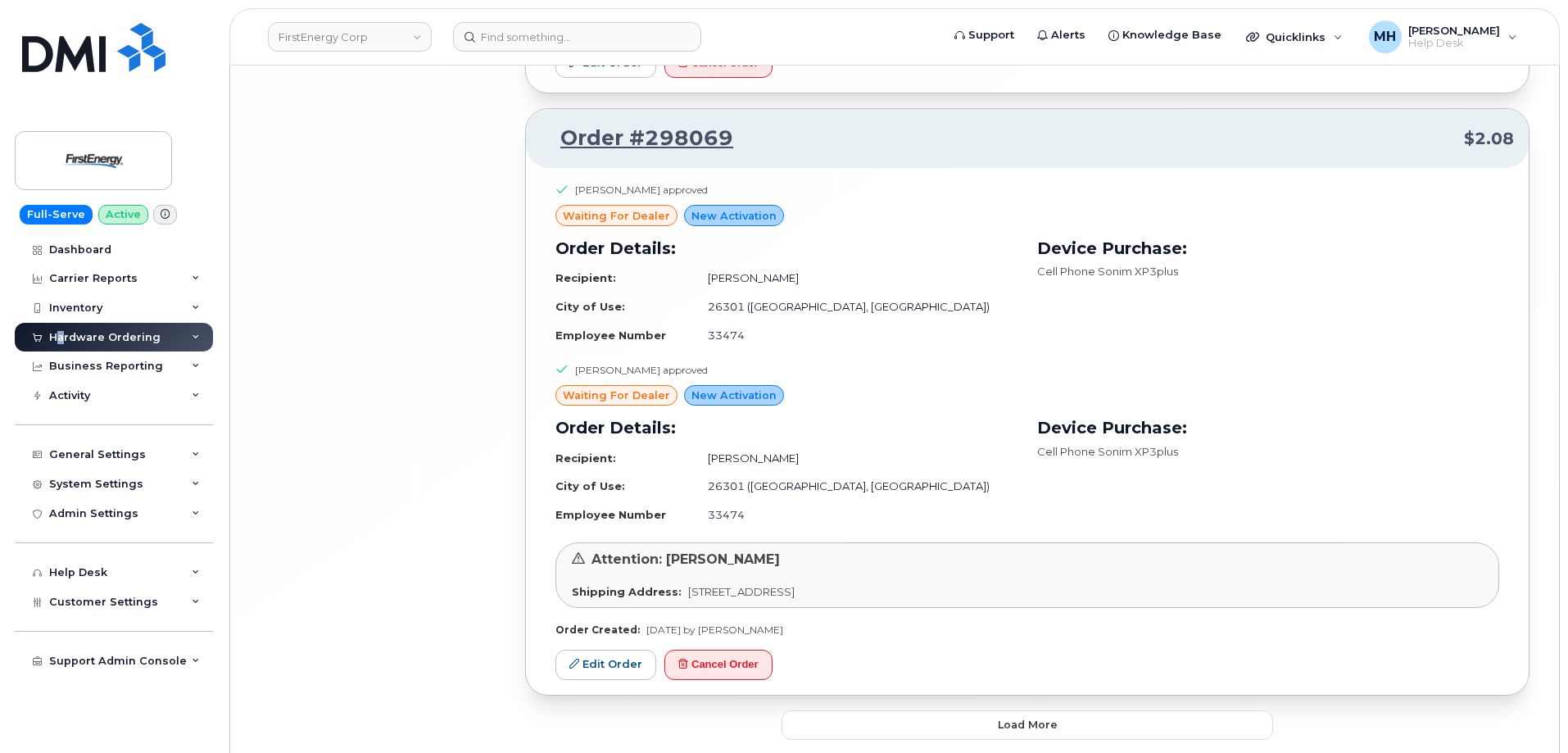
scroll to position [11161, 0]
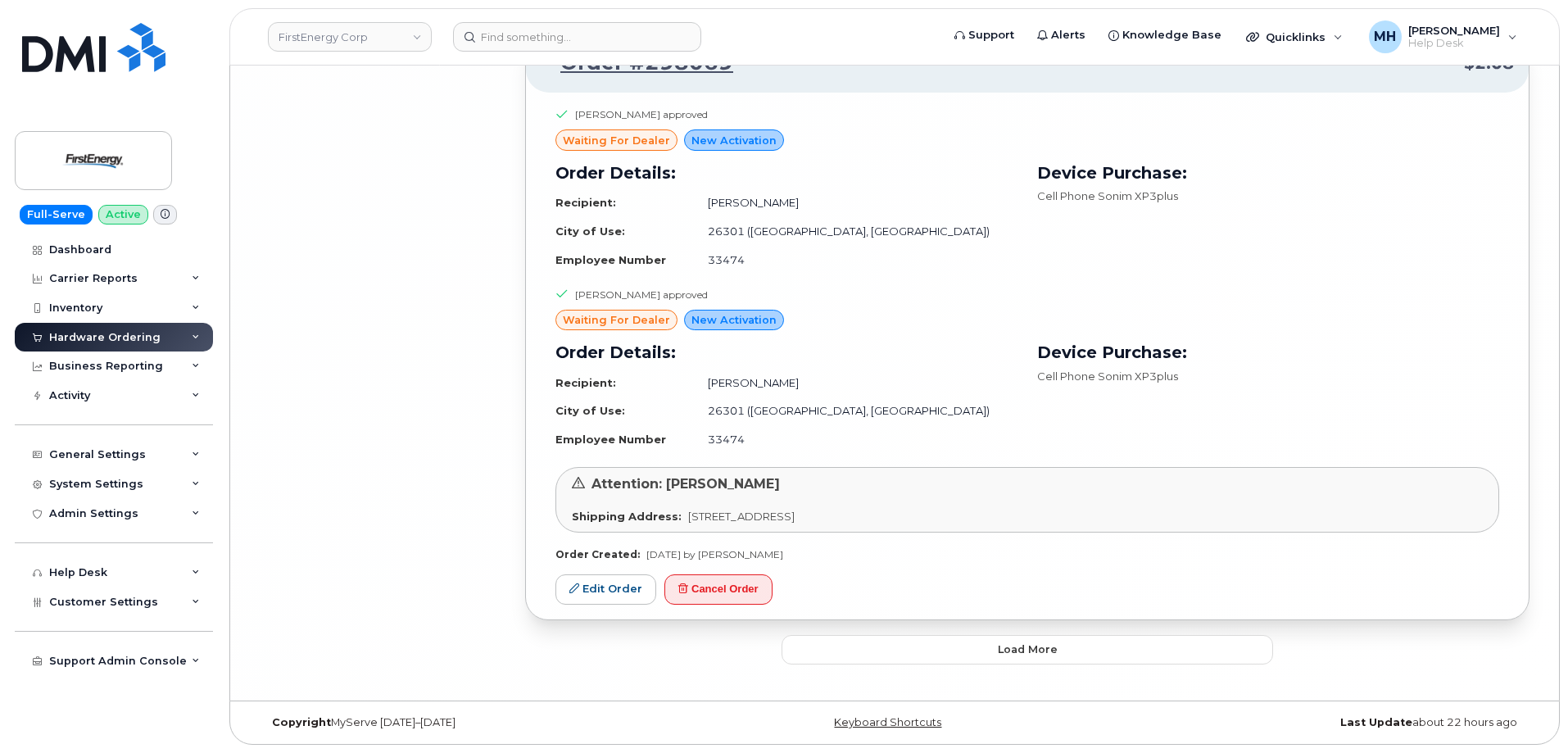
click at [960, 638] on button "Load more" at bounding box center [1027, 649] width 491 height 29
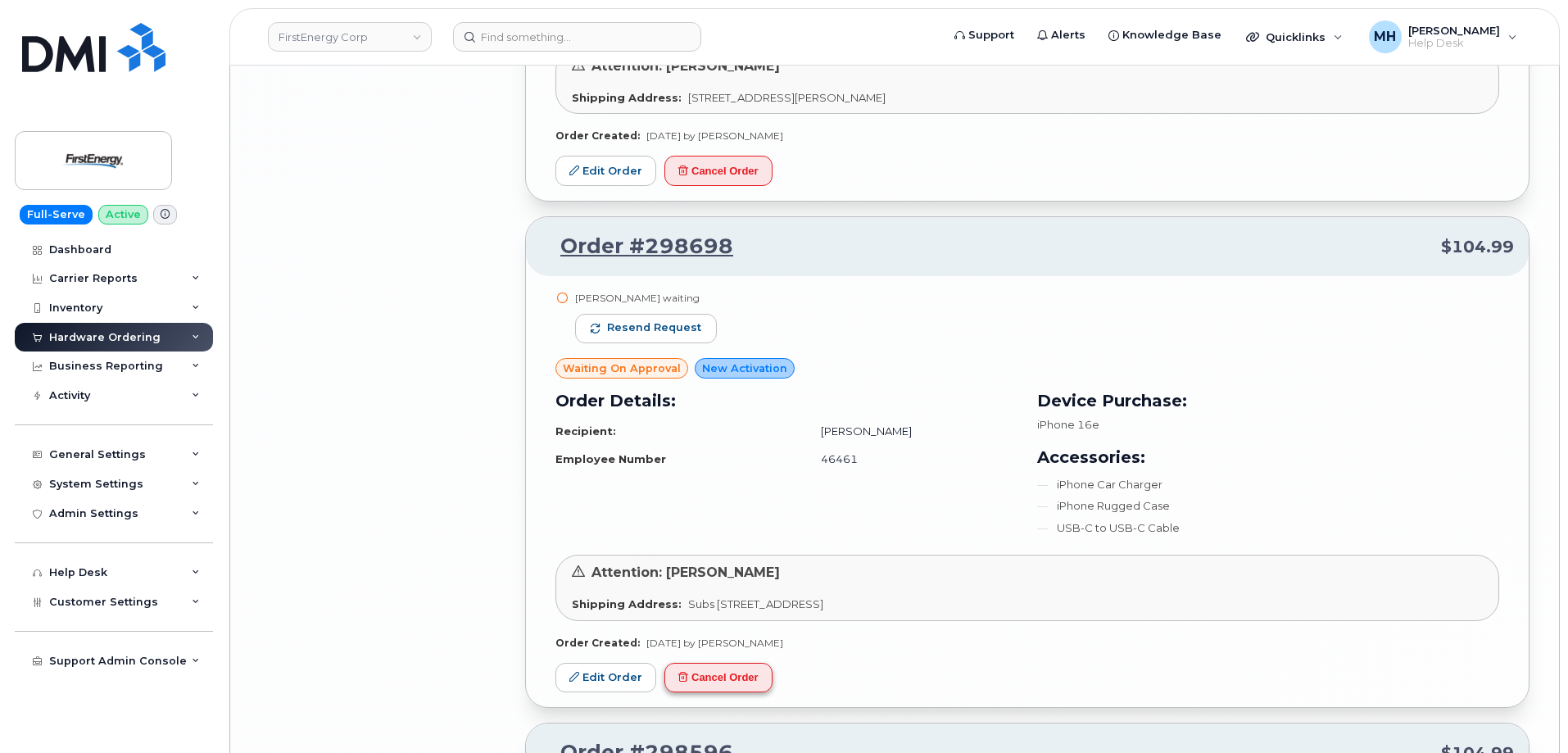
scroll to position [9211, 0]
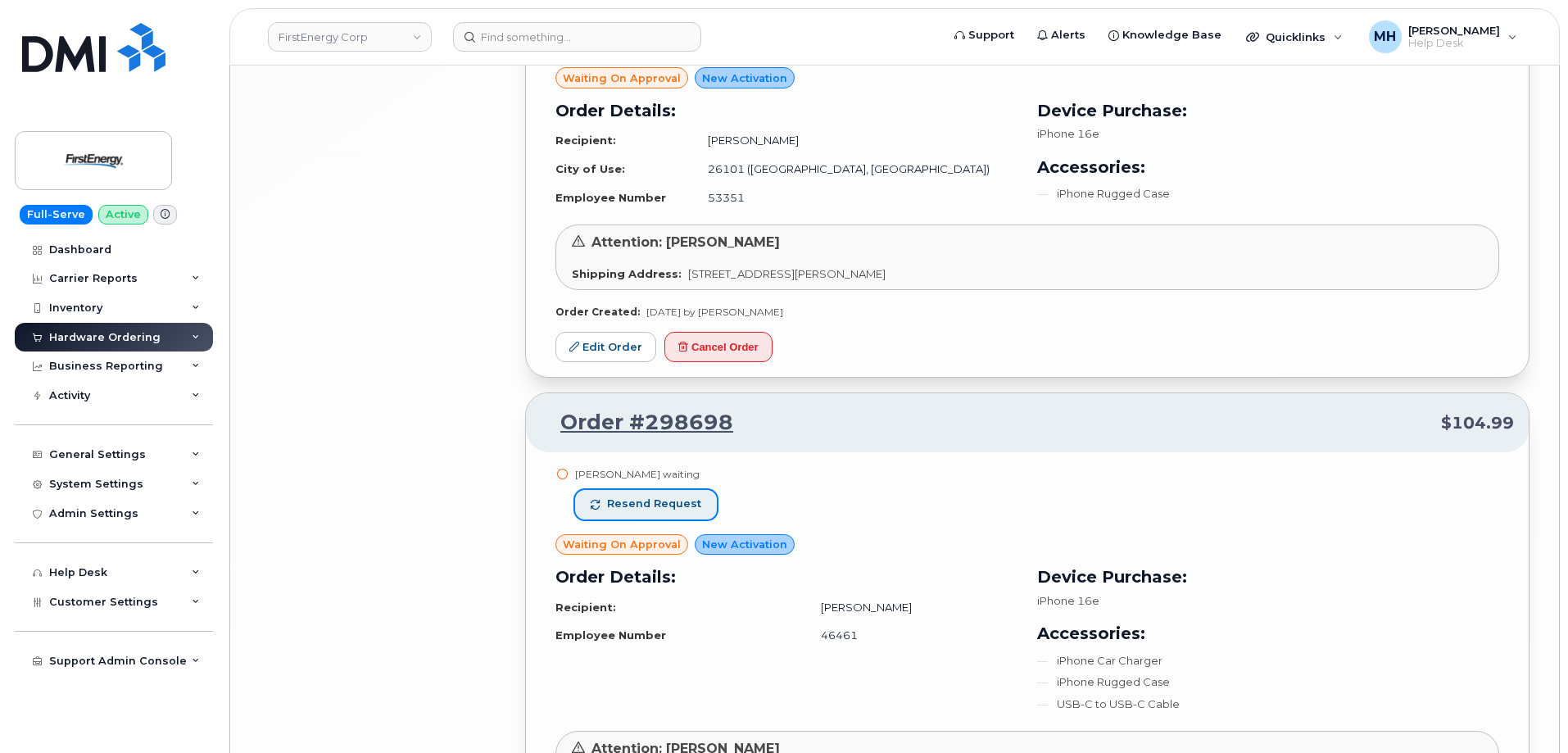
click at [684, 506] on span "Resend request" at bounding box center [654, 503] width 94 height 15
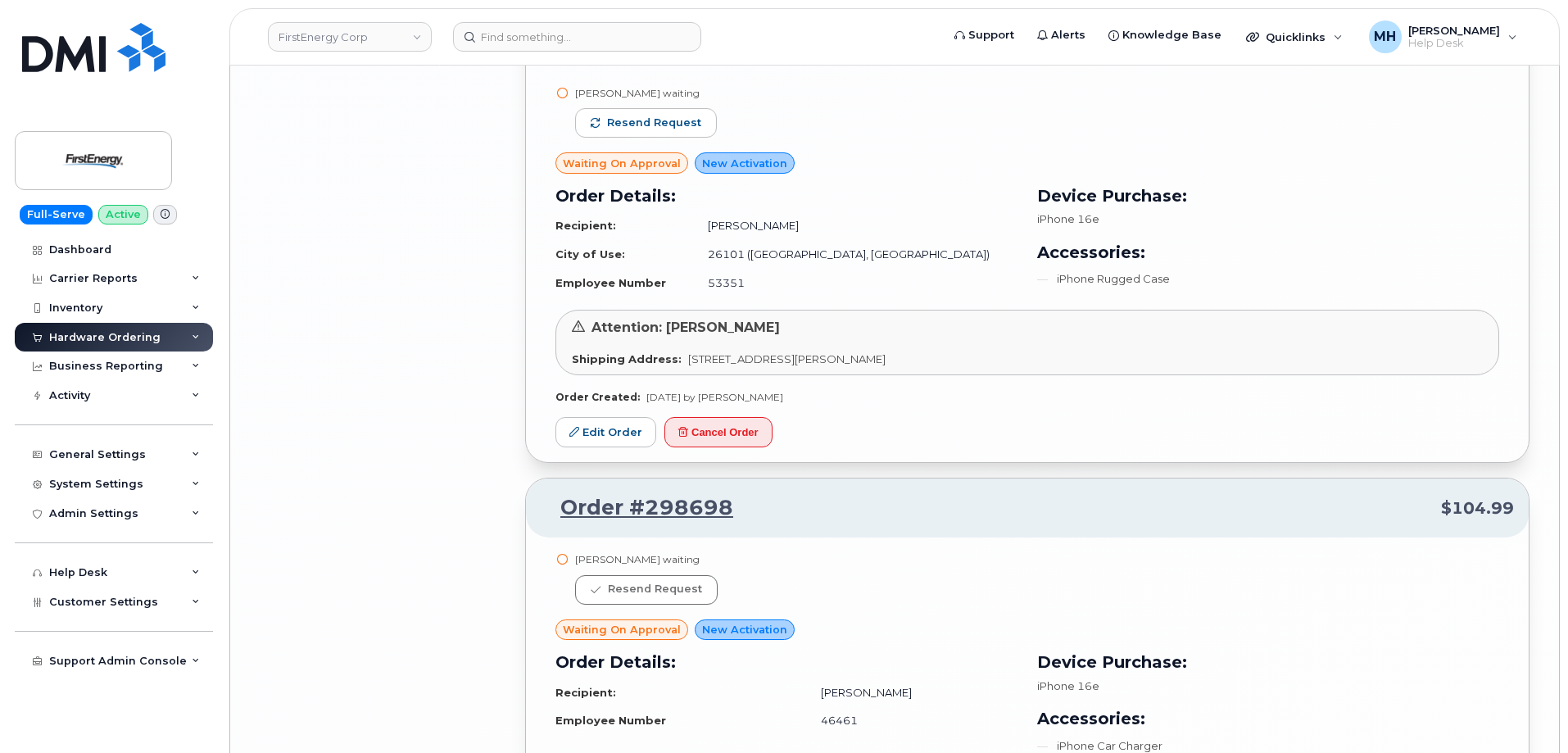
scroll to position [8883, 0]
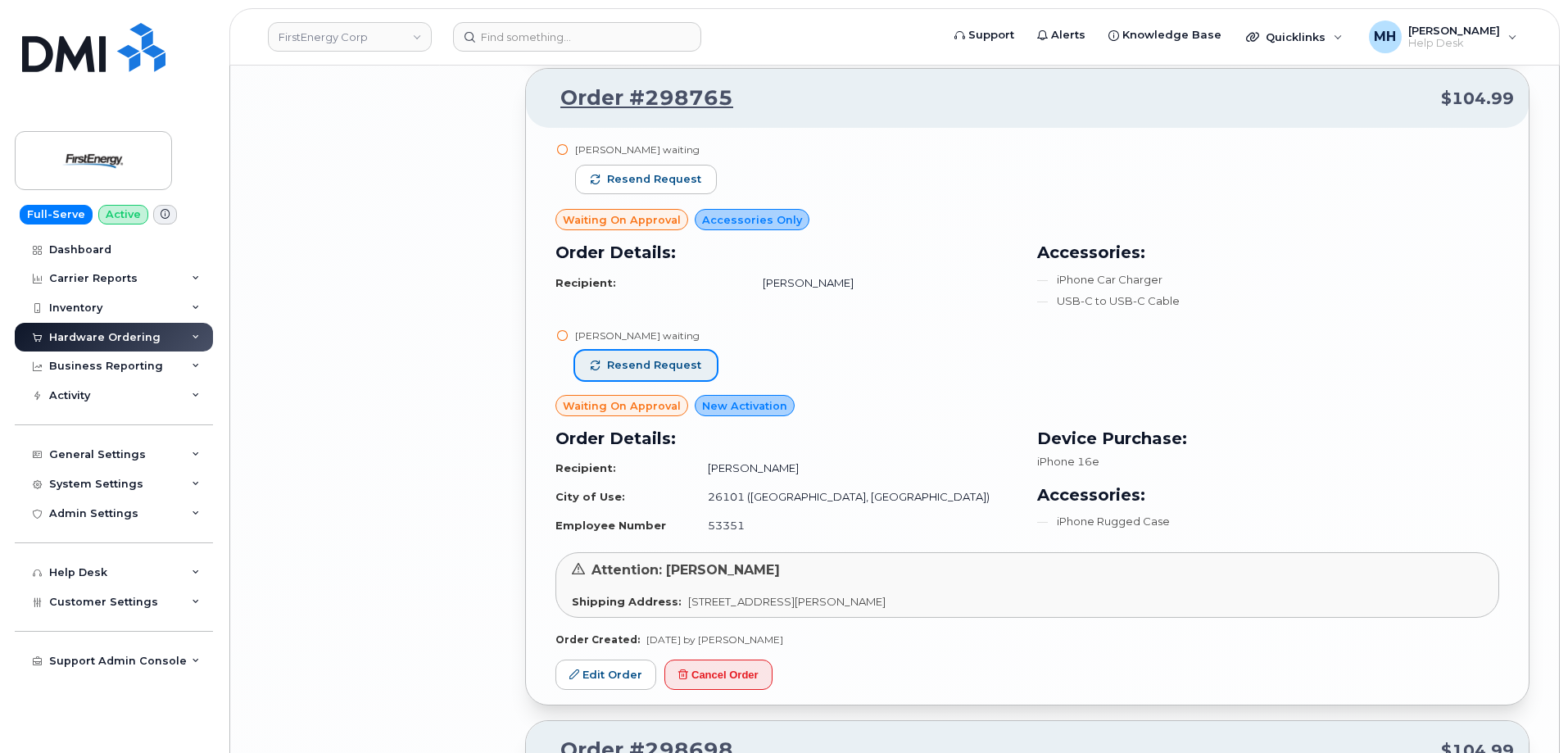
click at [629, 366] on span "Resend request" at bounding box center [654, 365] width 94 height 15
click at [649, 168] on button "Resend request" at bounding box center [645, 179] width 142 height 29
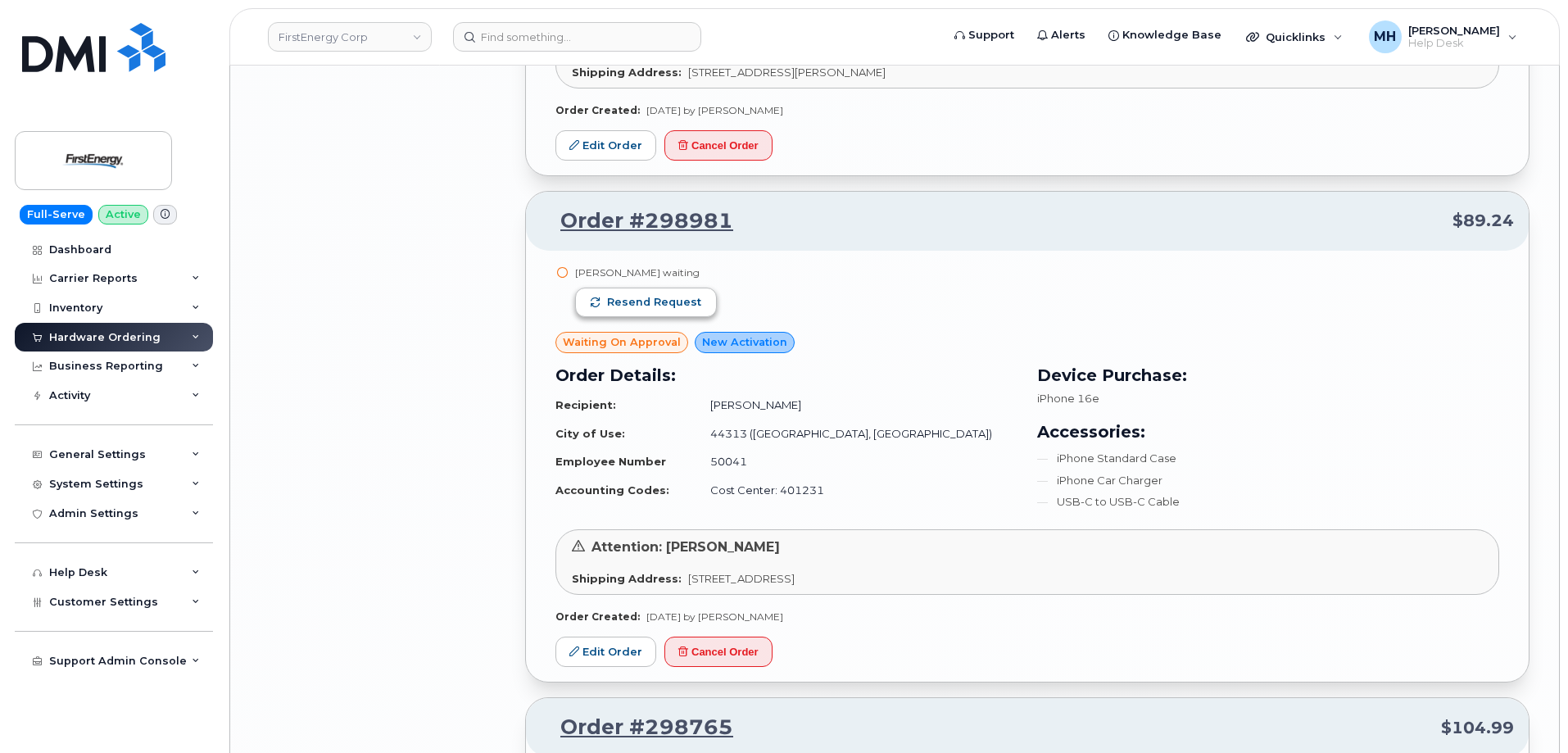
scroll to position [8228, 0]
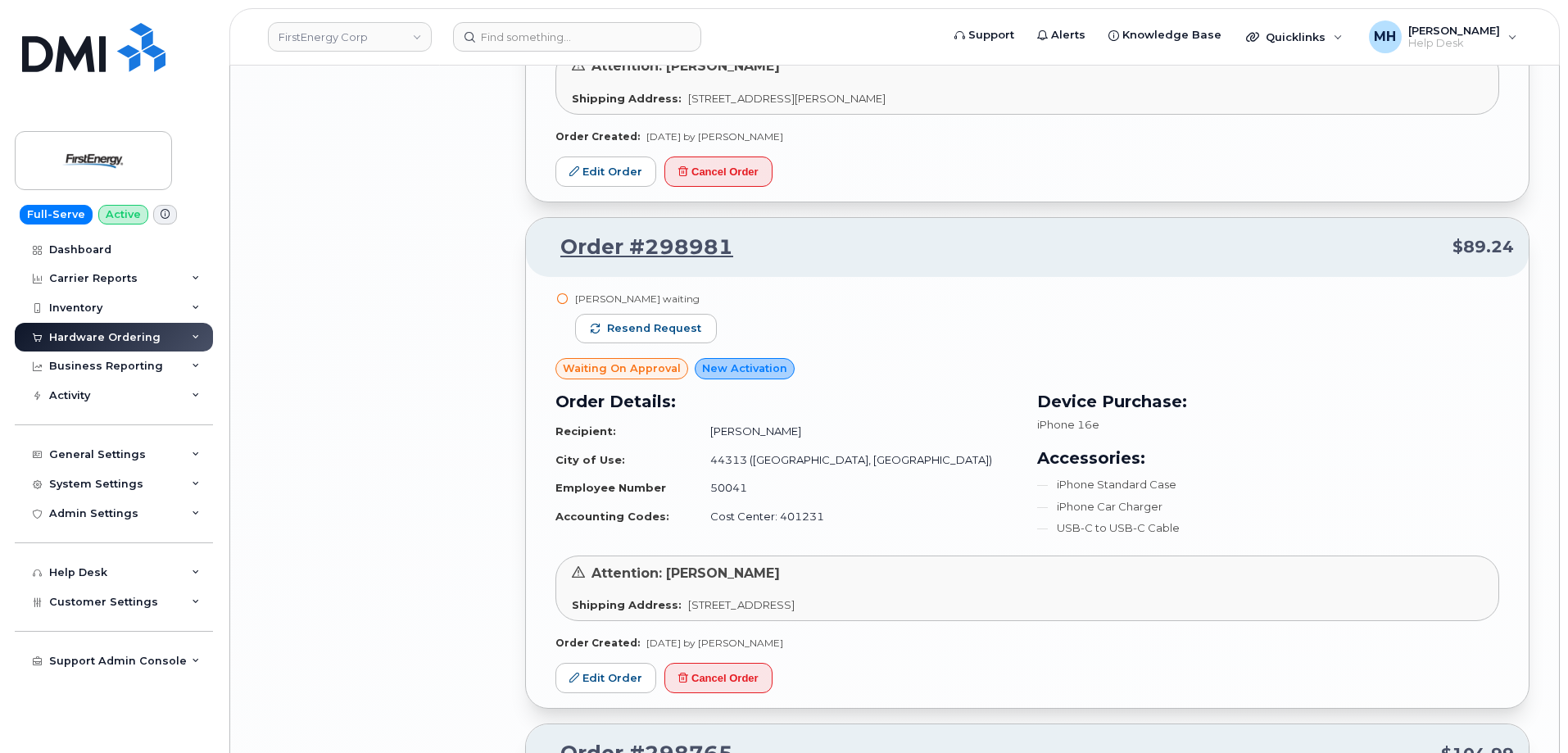
click at [663, 311] on div "Miroslav Gajdos waiting Resend request" at bounding box center [645, 325] width 142 height 67
click at [677, 331] on span "Resend request" at bounding box center [654, 327] width 94 height 15
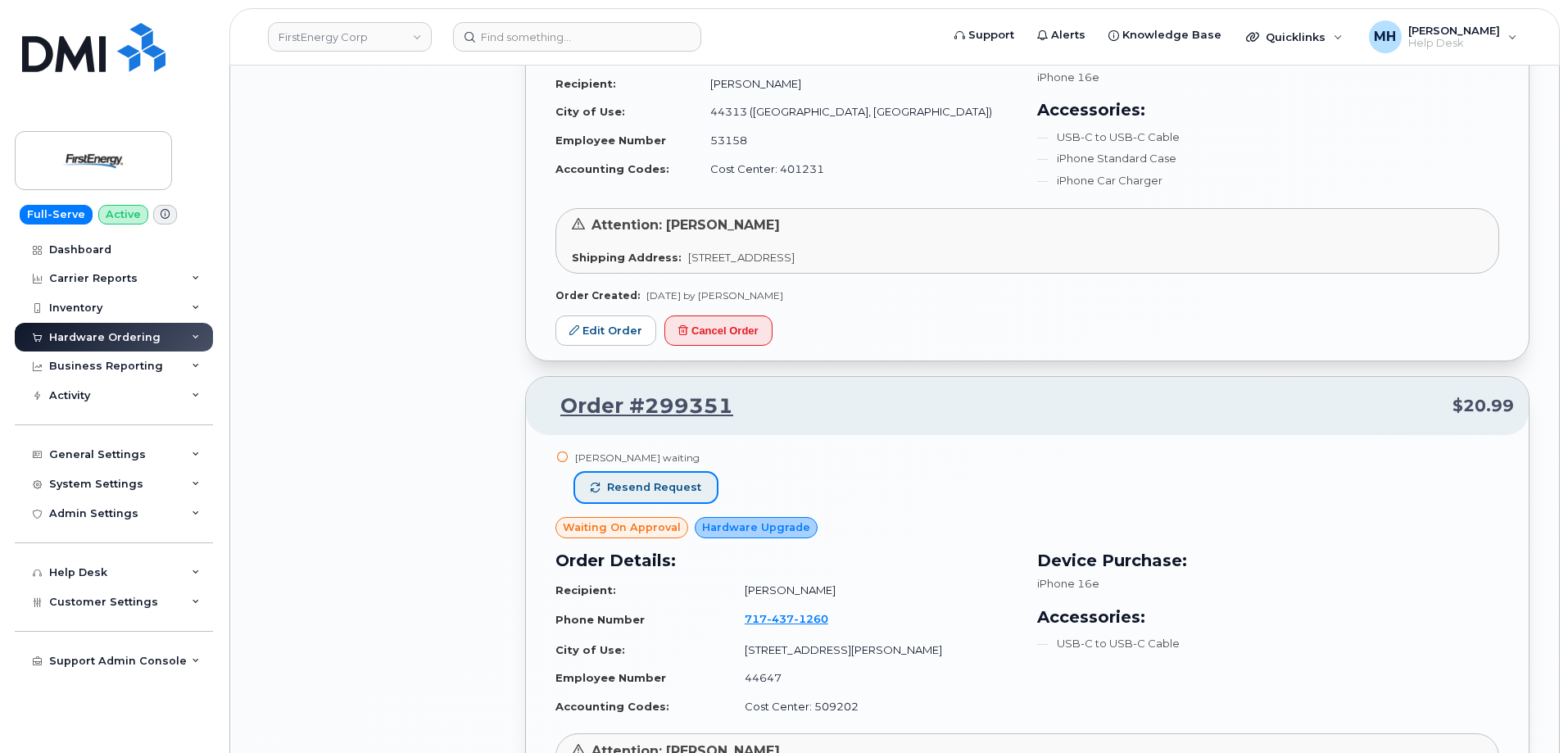
click at [707, 487] on button "Resend request" at bounding box center [645, 487] width 142 height 29
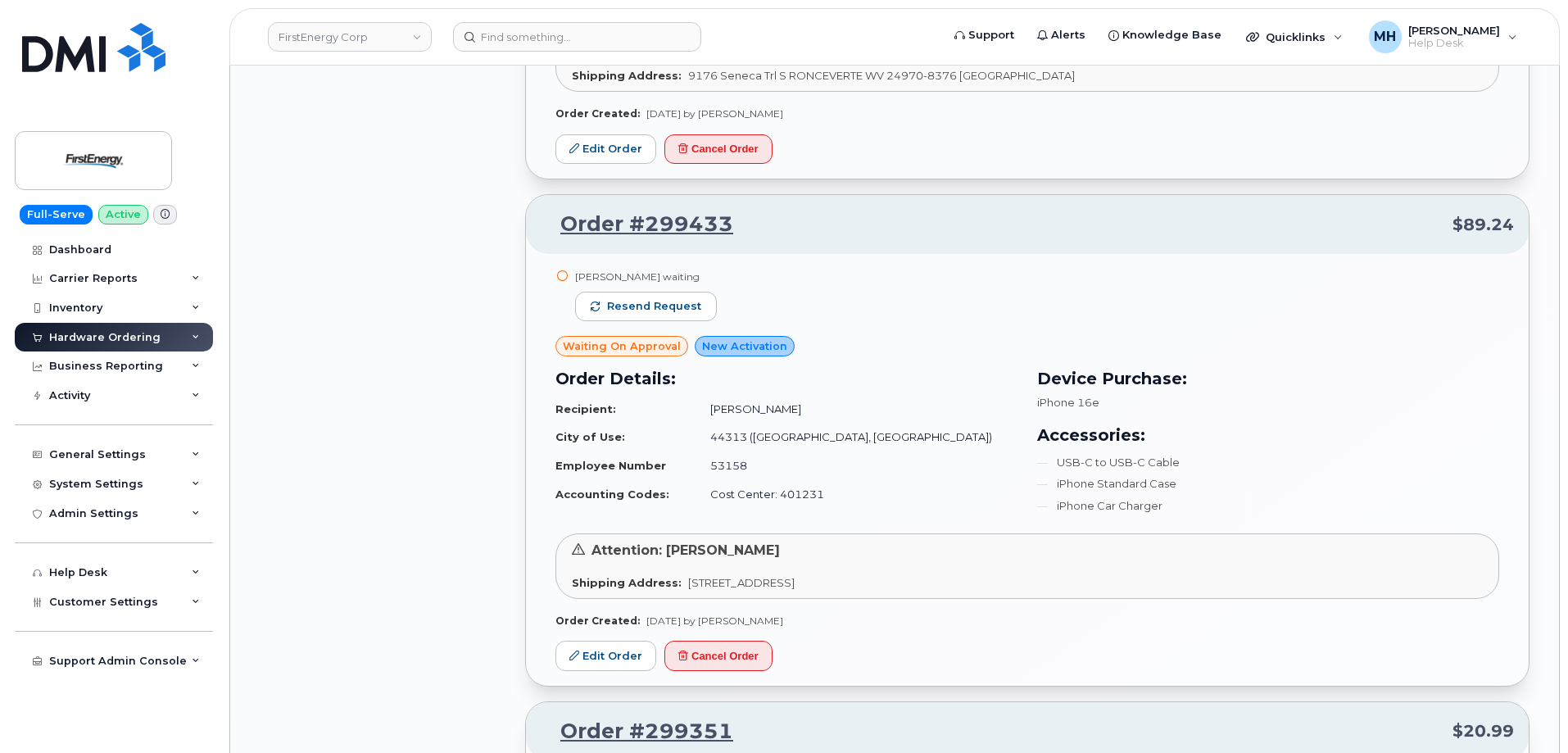
scroll to position [6590, 0]
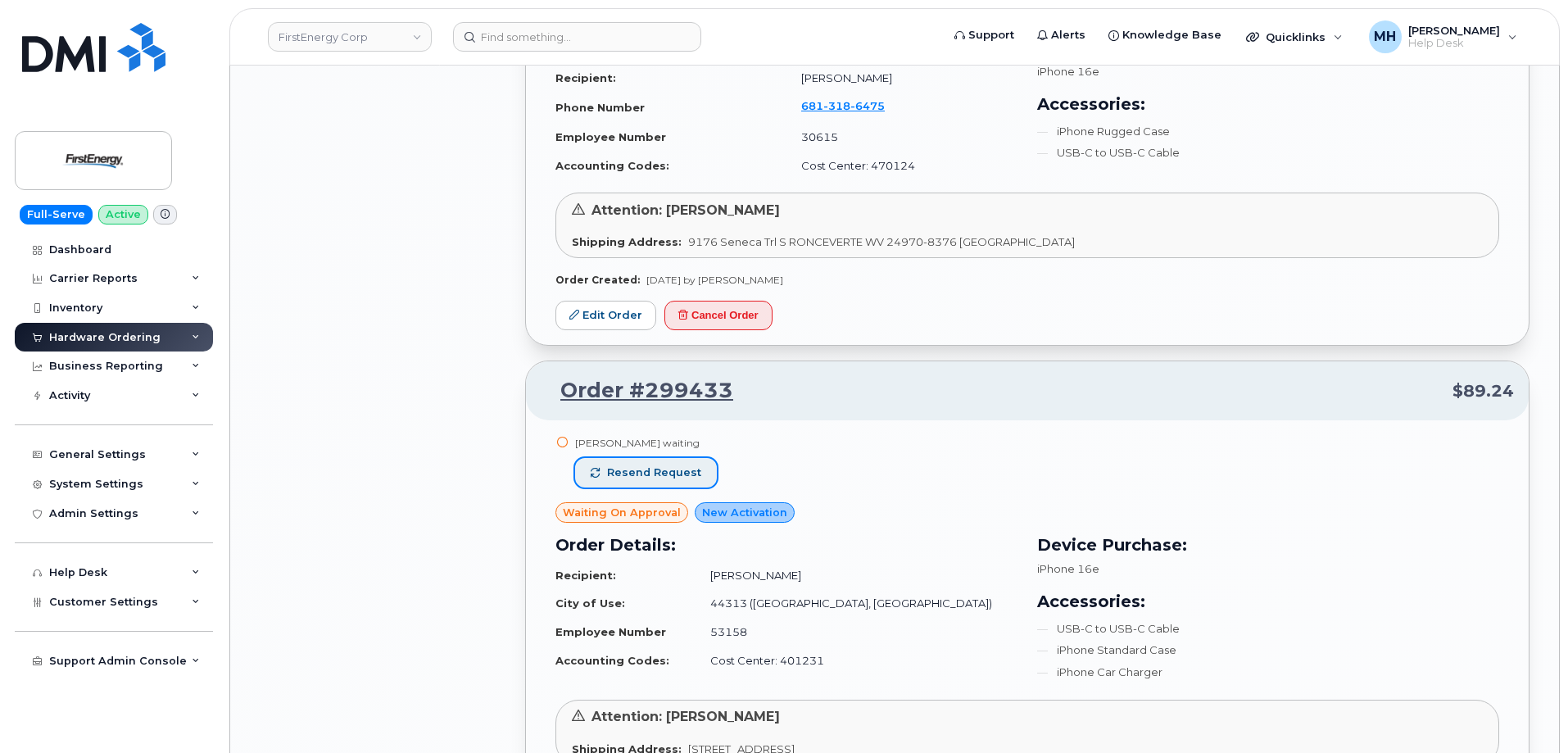
click at [694, 480] on button "Resend request" at bounding box center [645, 473] width 142 height 29
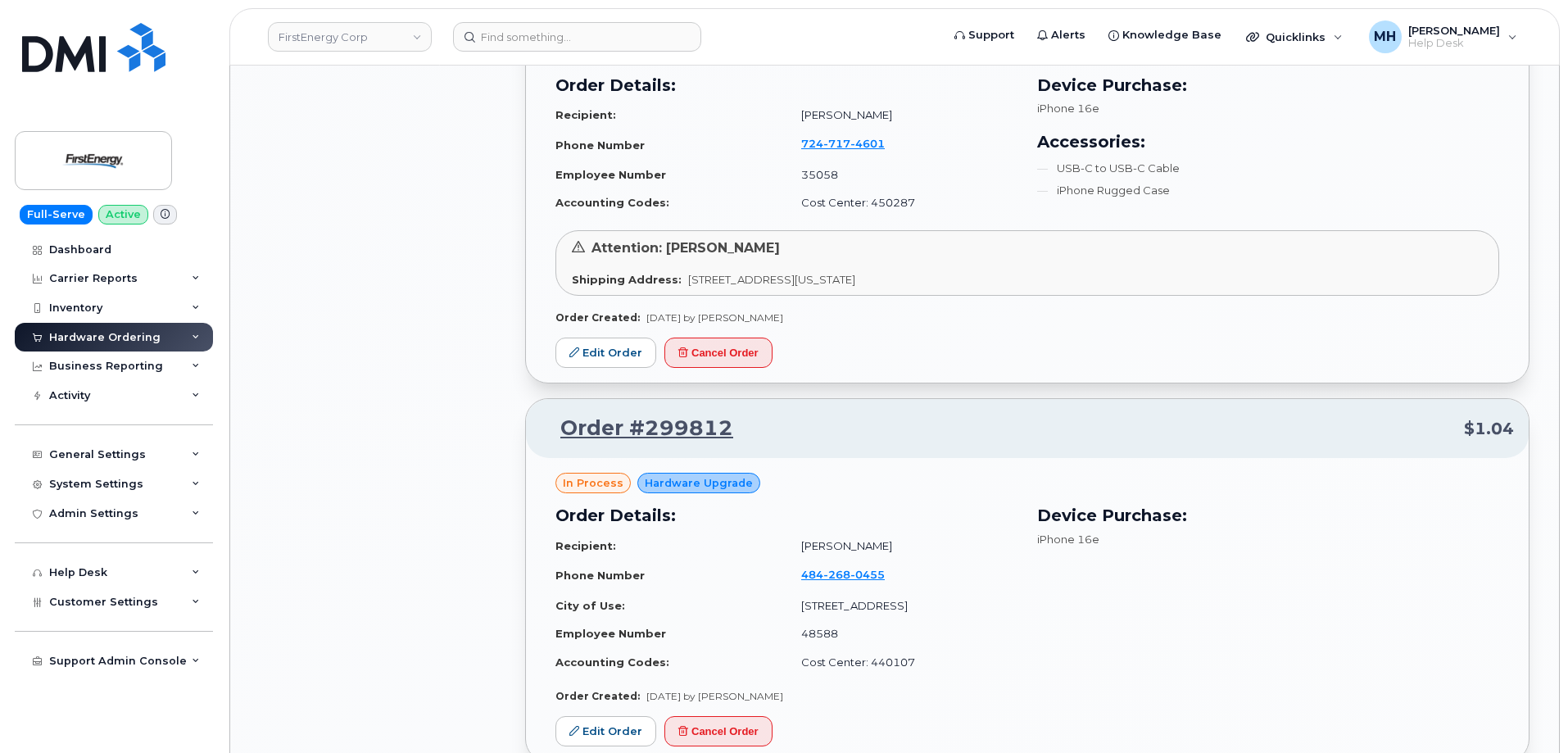
scroll to position [5525, 0]
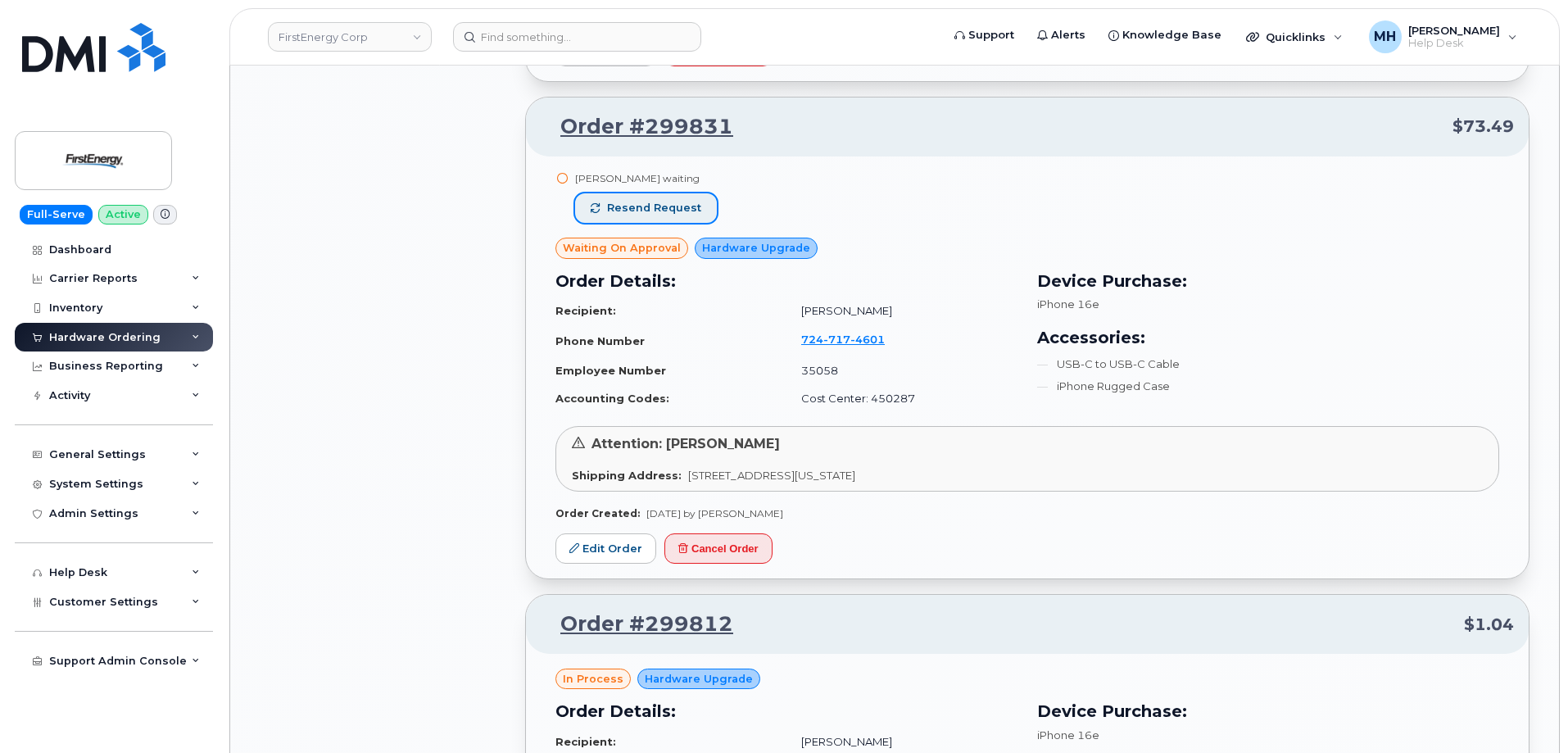
click at [690, 209] on span "Resend request" at bounding box center [654, 208] width 94 height 15
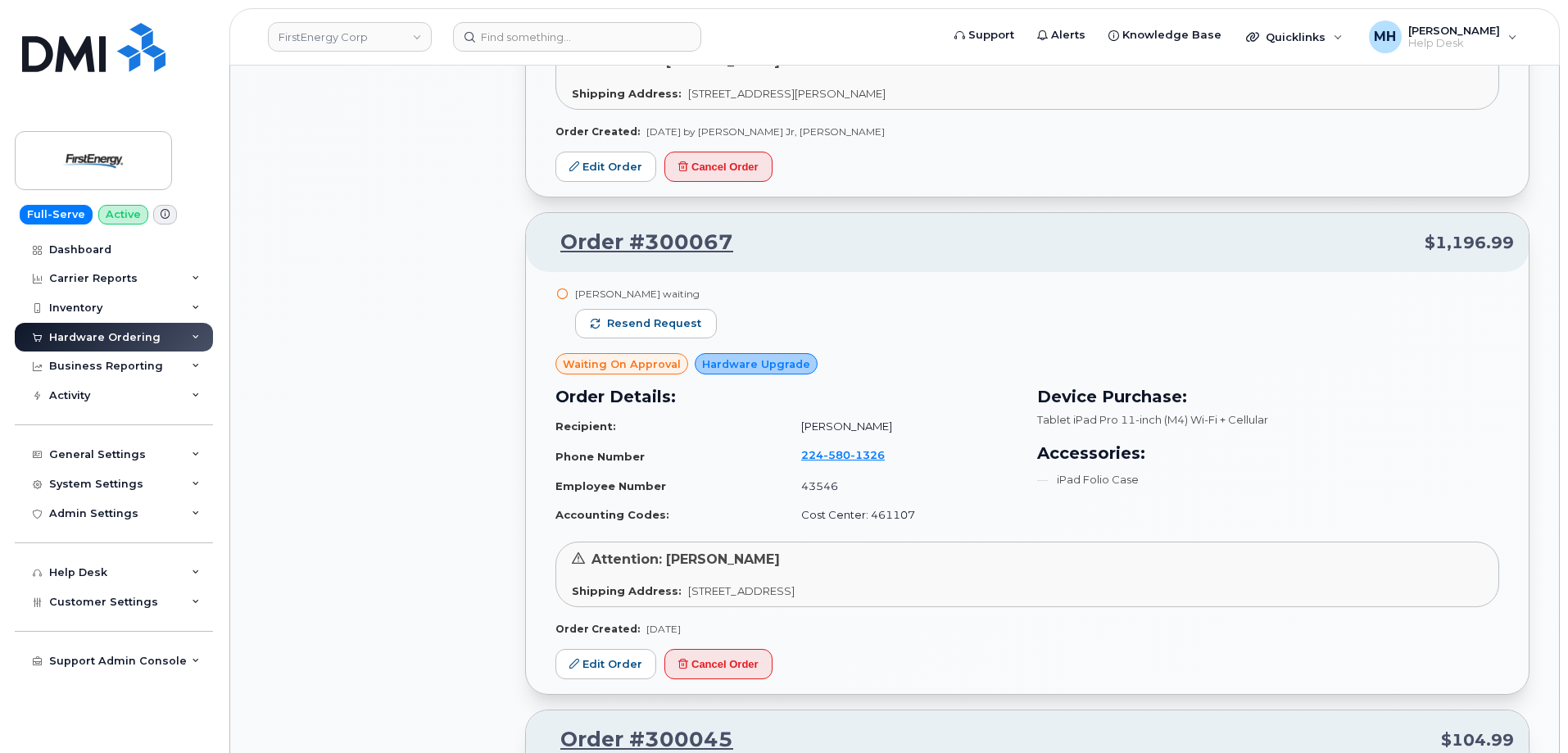
scroll to position [4050, 0]
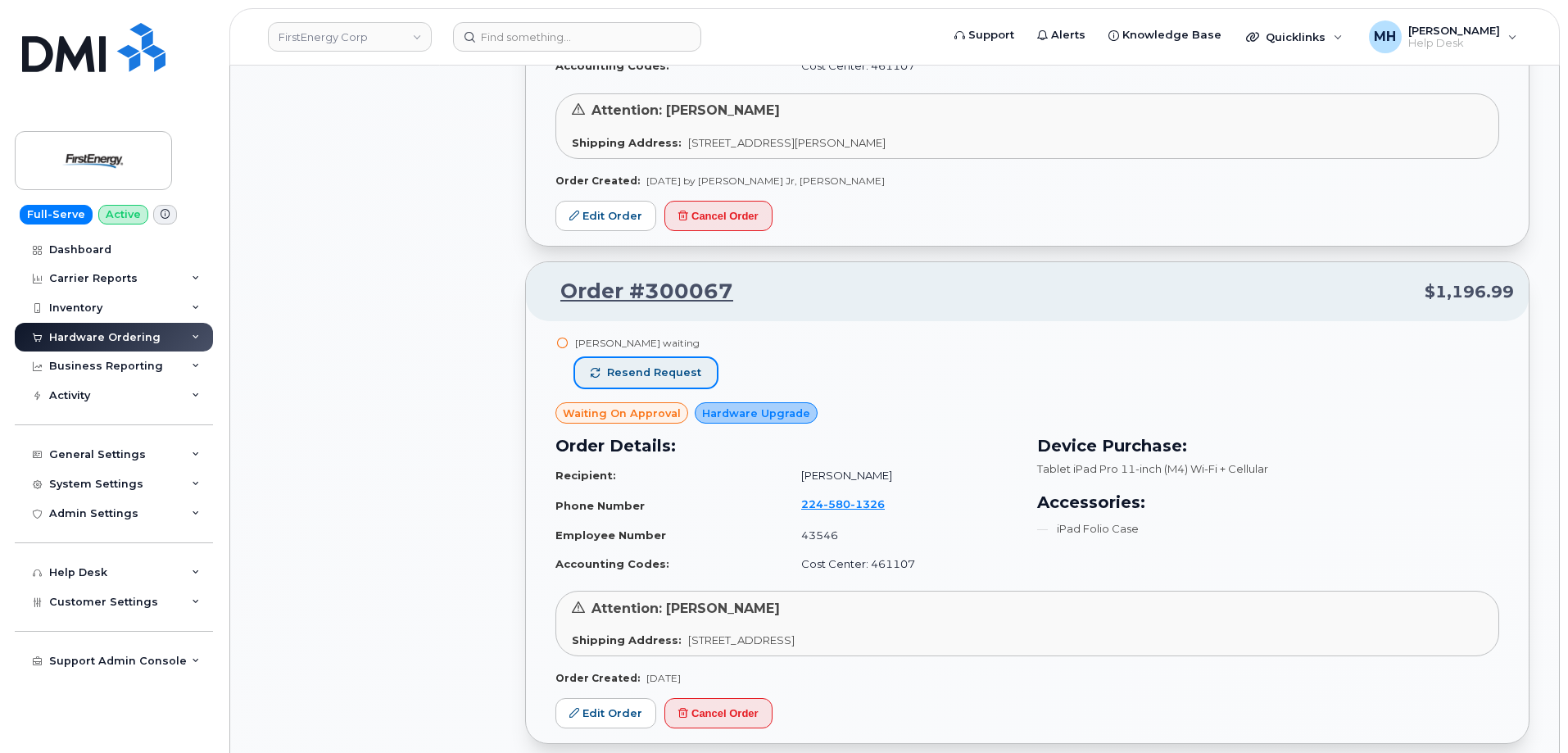
click at [677, 378] on span "Resend request" at bounding box center [654, 373] width 94 height 15
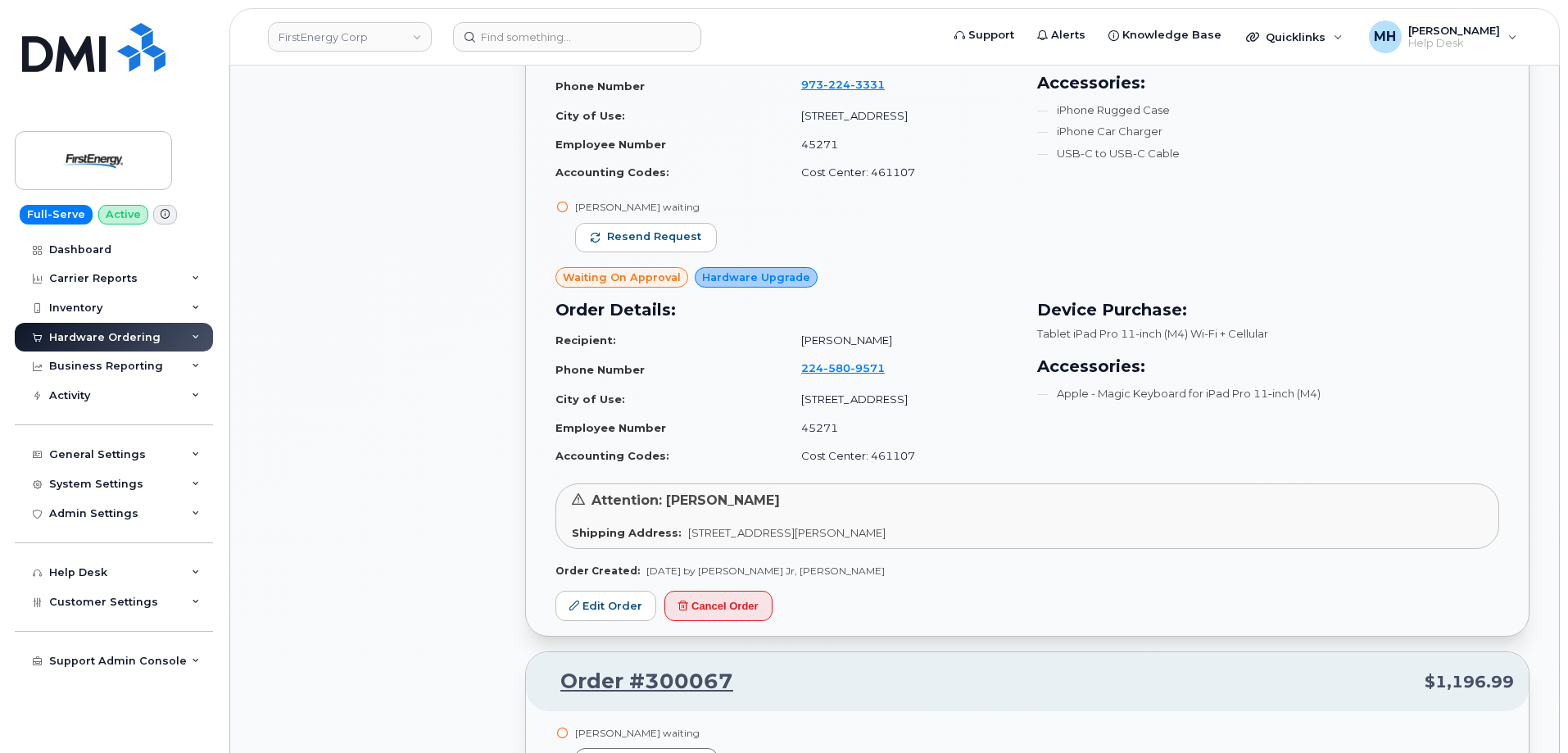
scroll to position [3477, 0]
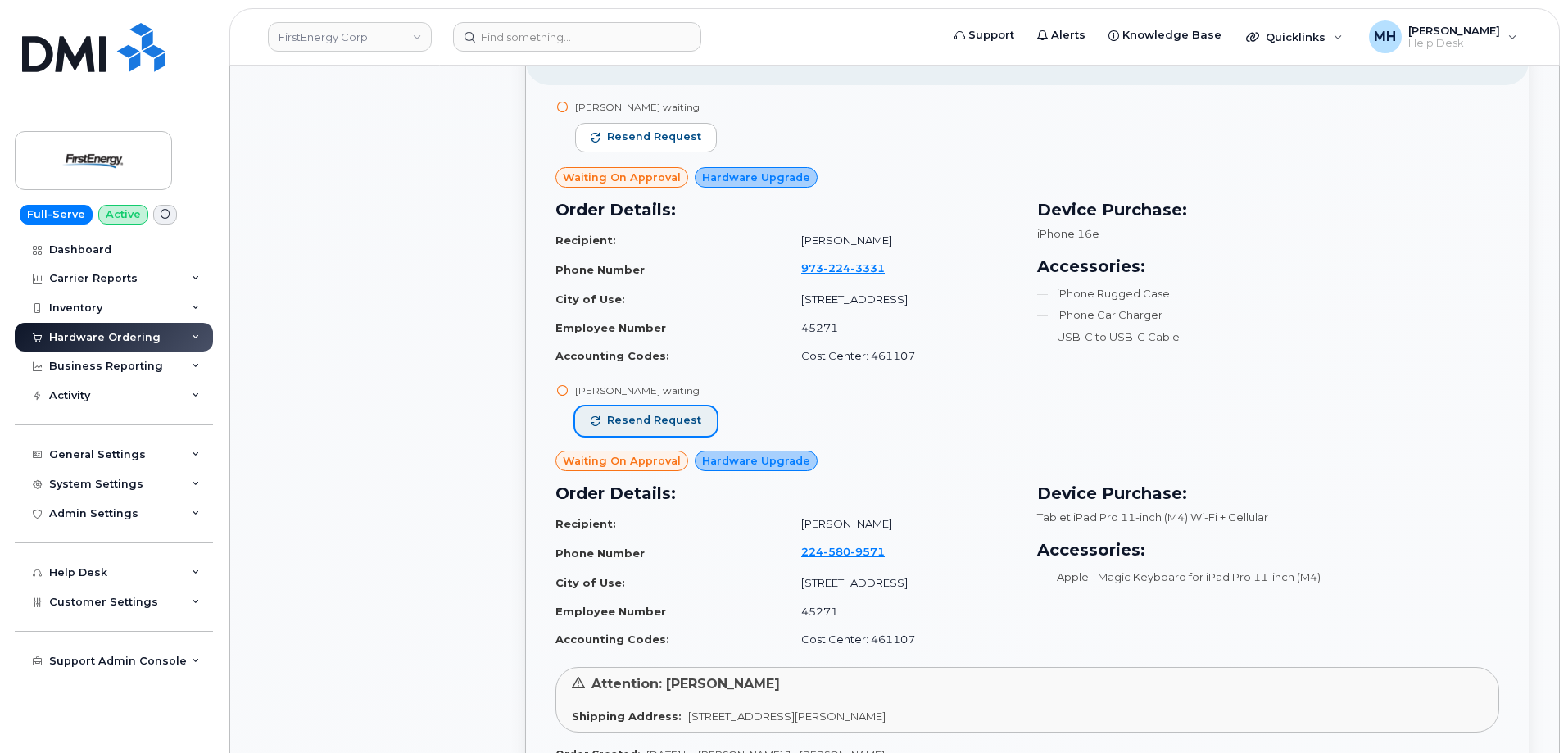
click at [679, 416] on span "Resend request" at bounding box center [654, 420] width 94 height 15
click at [695, 132] on button "Resend request" at bounding box center [645, 137] width 142 height 29
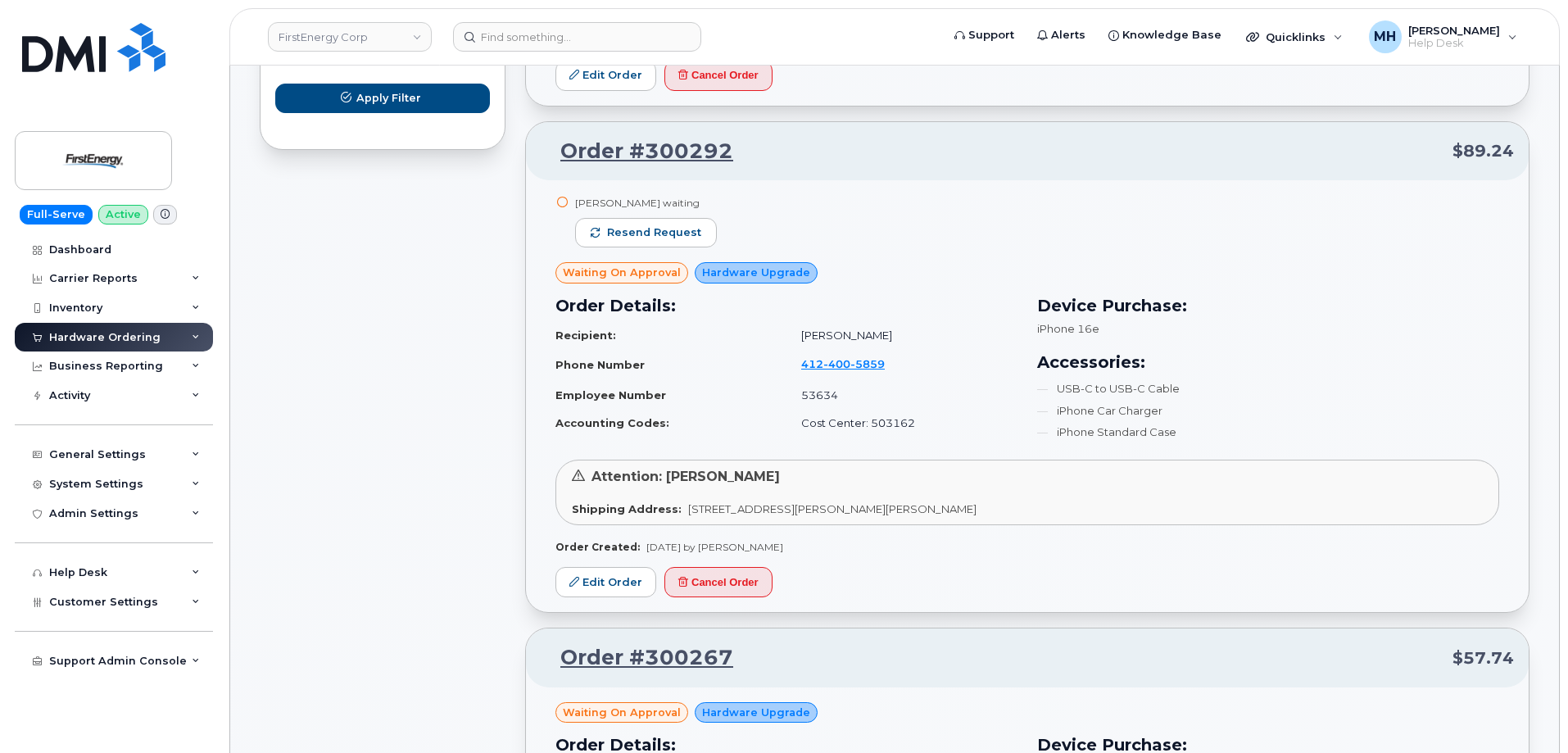
scroll to position [1147, 0]
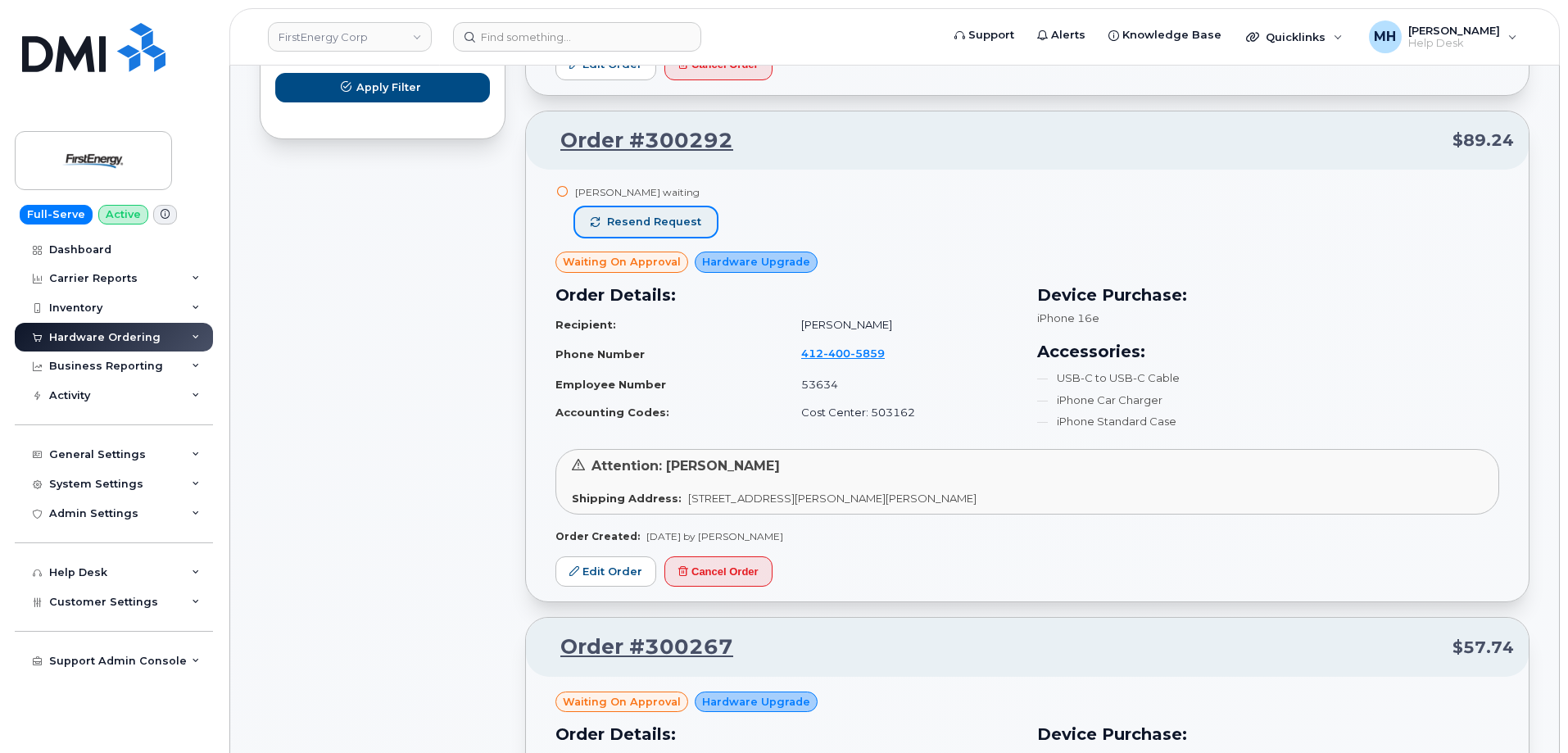
click at [642, 226] on span "Resend request" at bounding box center [654, 222] width 94 height 15
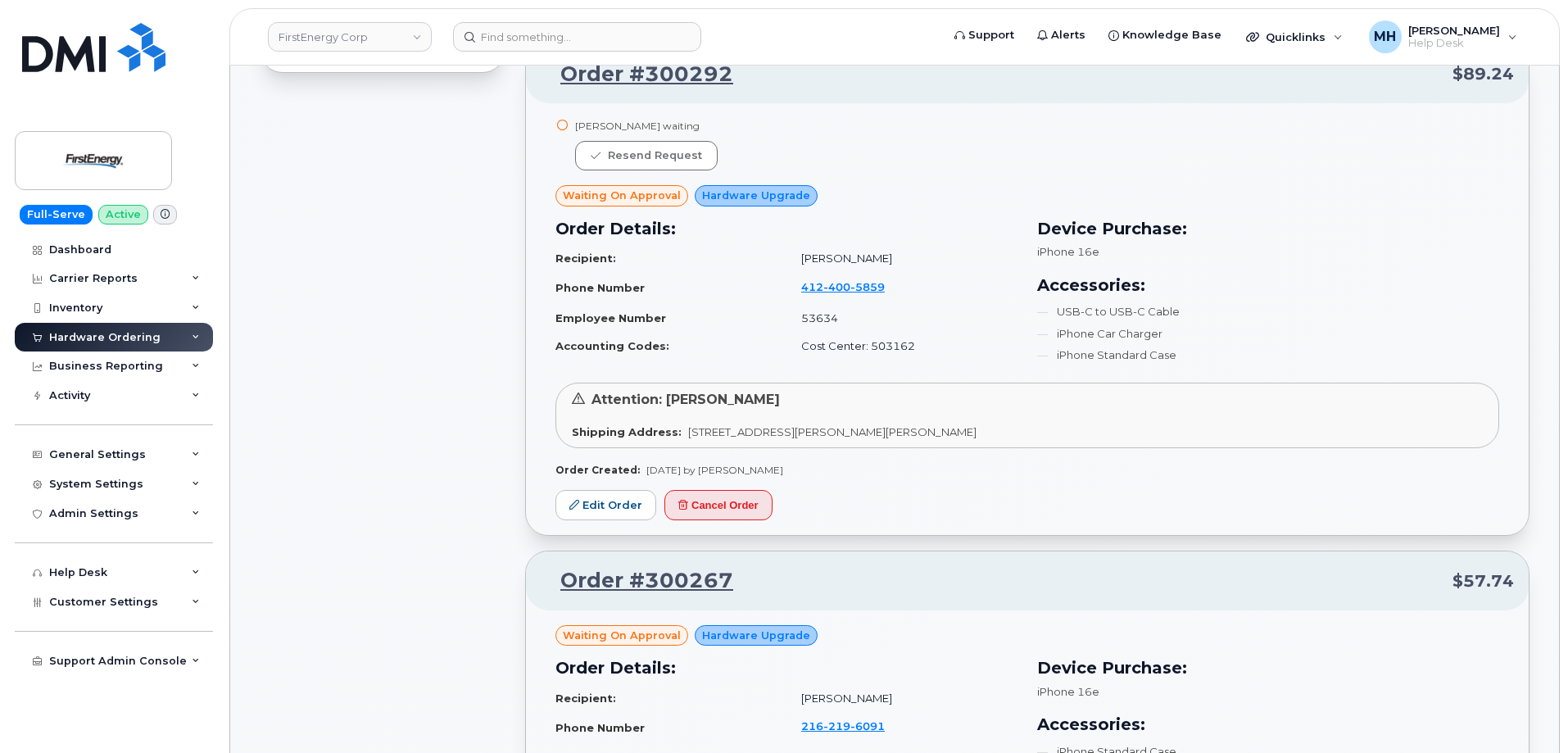
scroll to position [1065, 0]
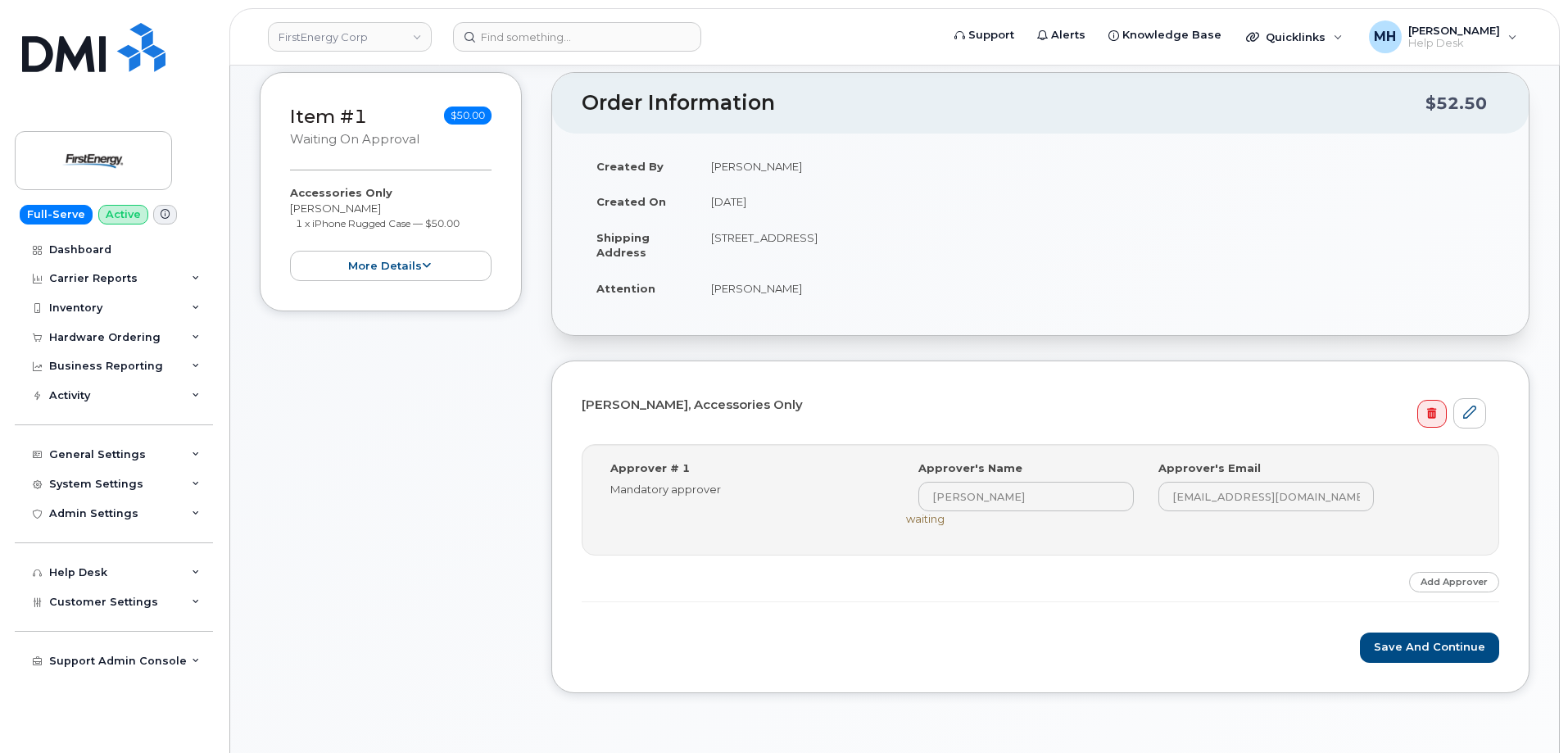
scroll to position [327, 0]
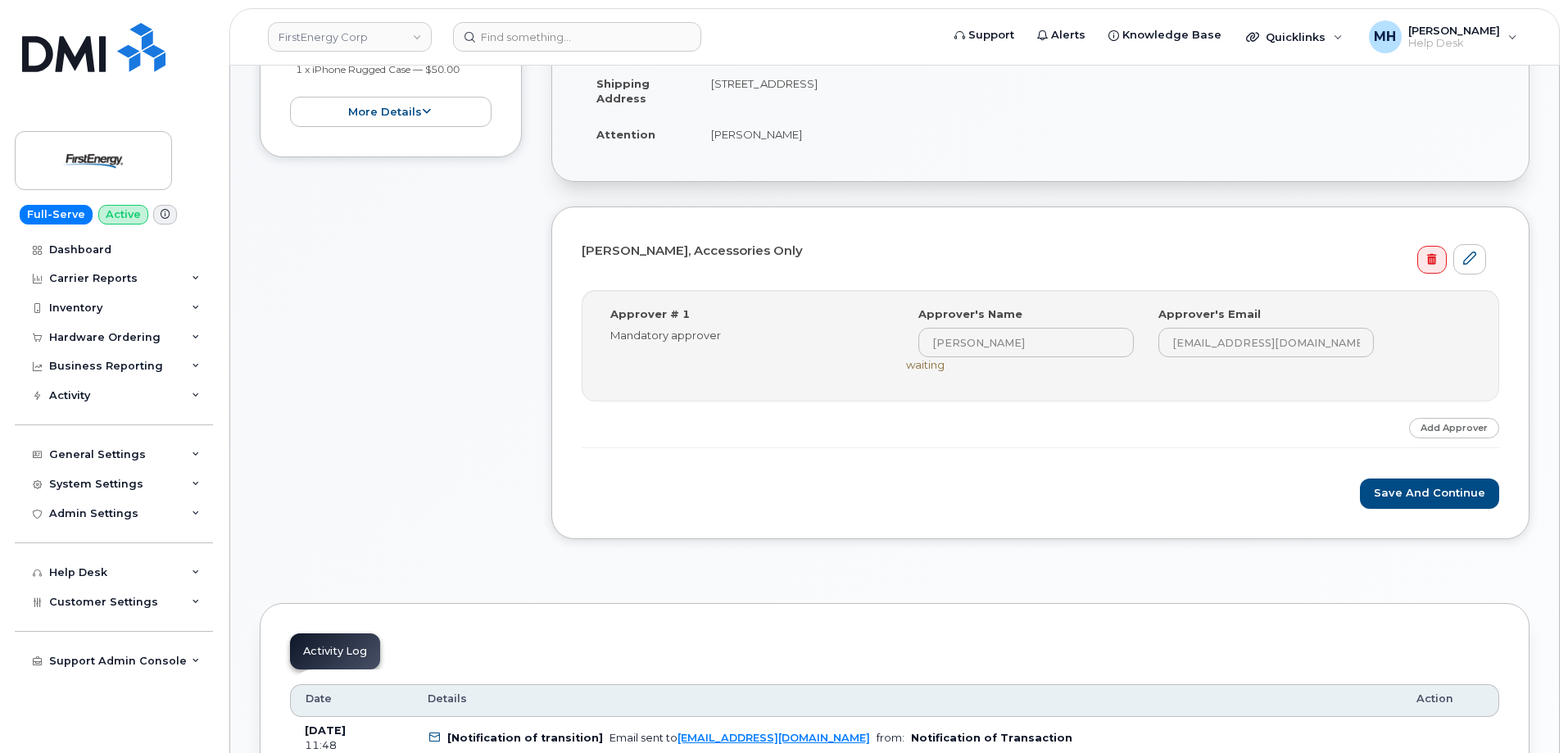
click at [1367, 477] on form "Kent E Fluke, Accessories Only Step-by-step approvals: Mark E Myers » Approved …" at bounding box center [1040, 372] width 918 height 272
click at [1387, 486] on button "Save and Continue" at bounding box center [1430, 493] width 139 height 30
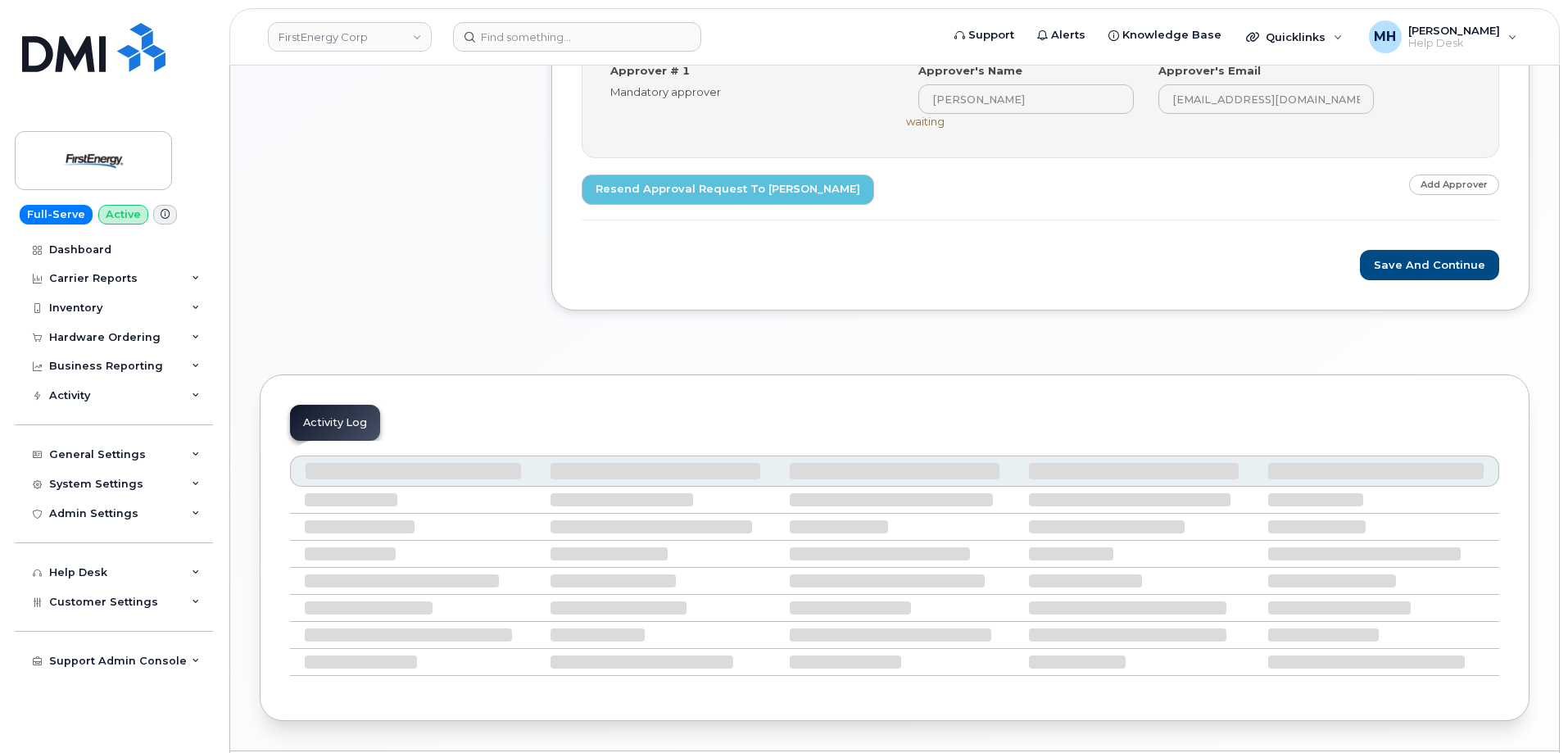
scroll to position [621, 0]
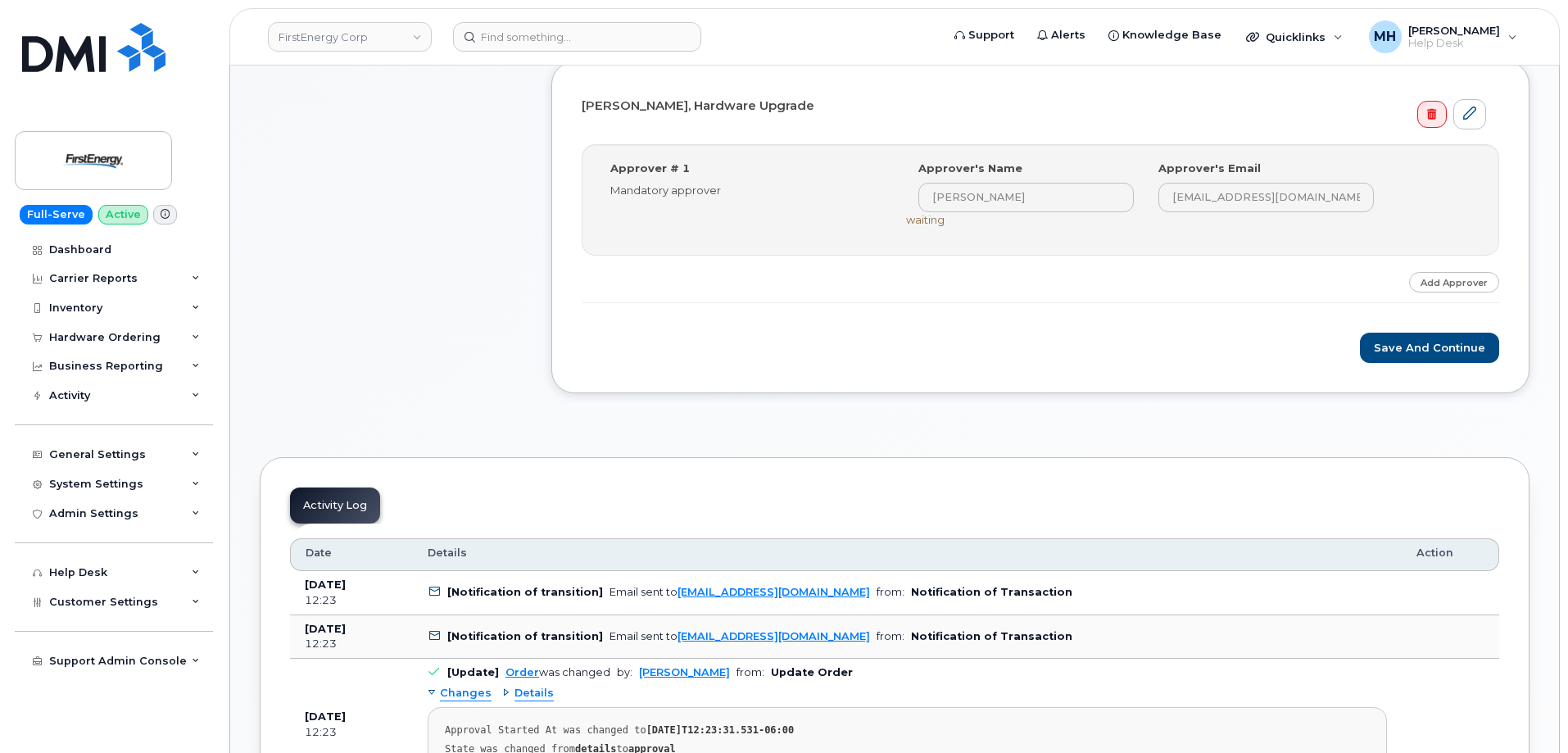
scroll to position [491, 0]
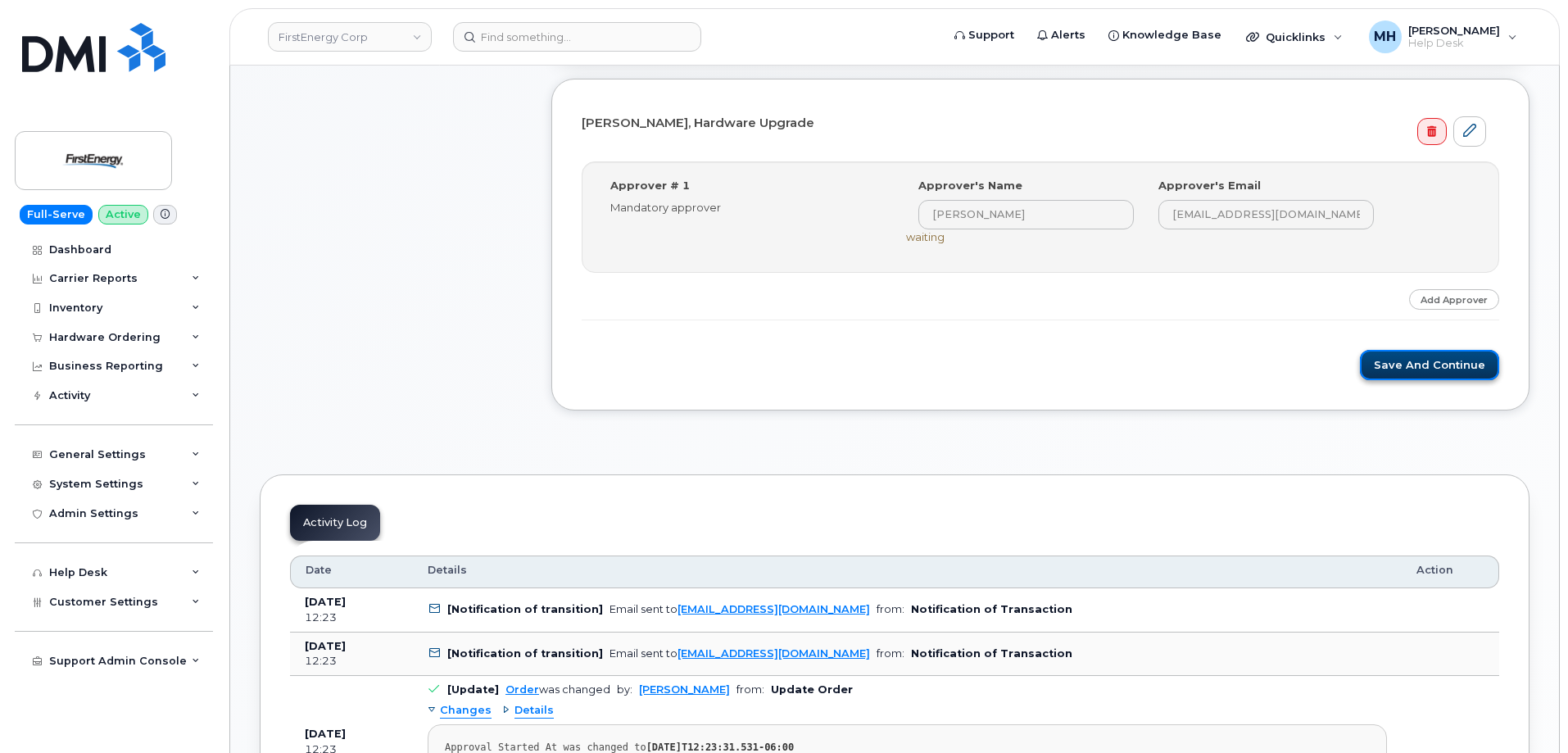
click at [1379, 360] on button "Save and Continue" at bounding box center [1430, 365] width 139 height 30
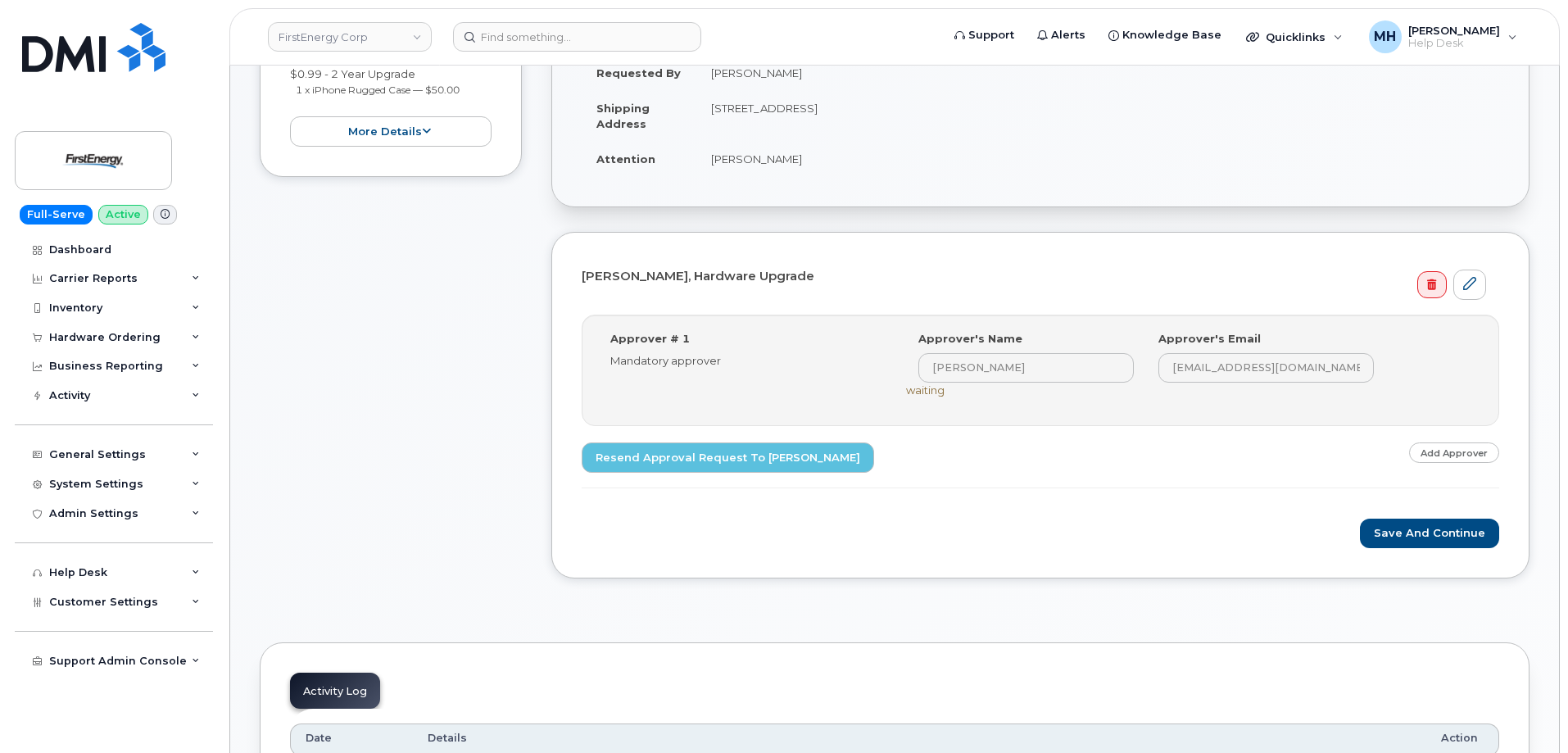
scroll to position [327, 0]
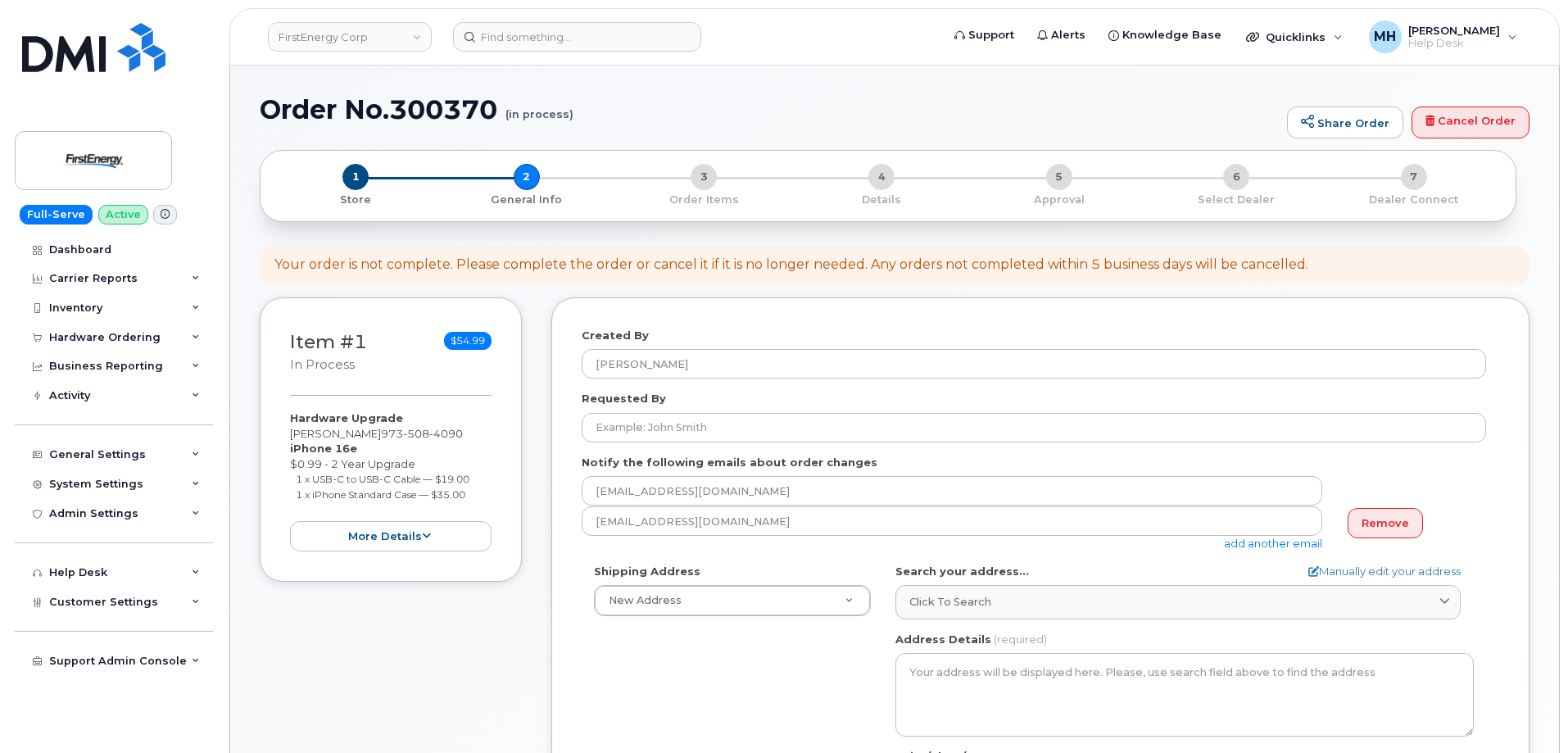
select select
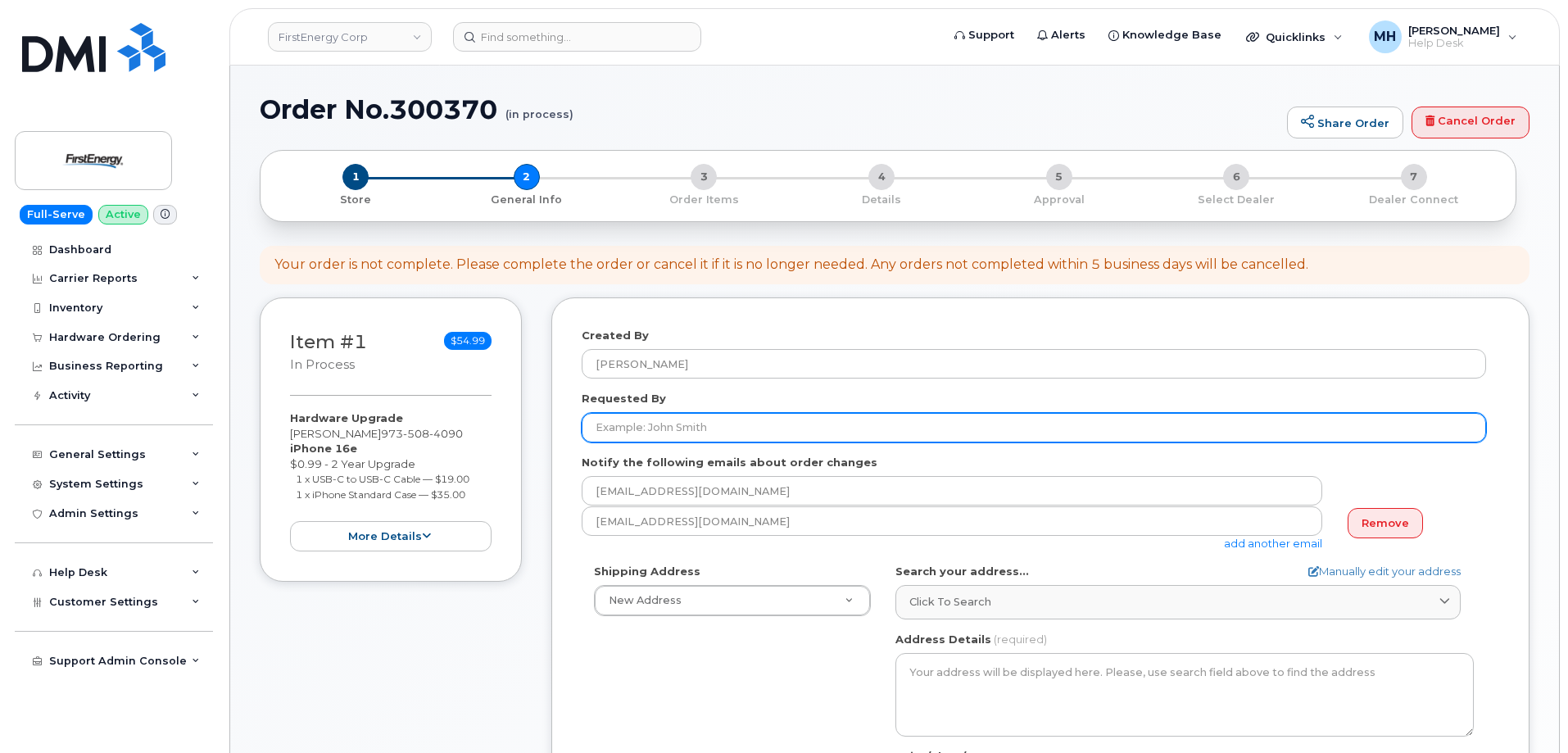
click at [725, 426] on input "Requested By" at bounding box center [1034, 427] width 904 height 29
paste input "[PERSON_NAME]"
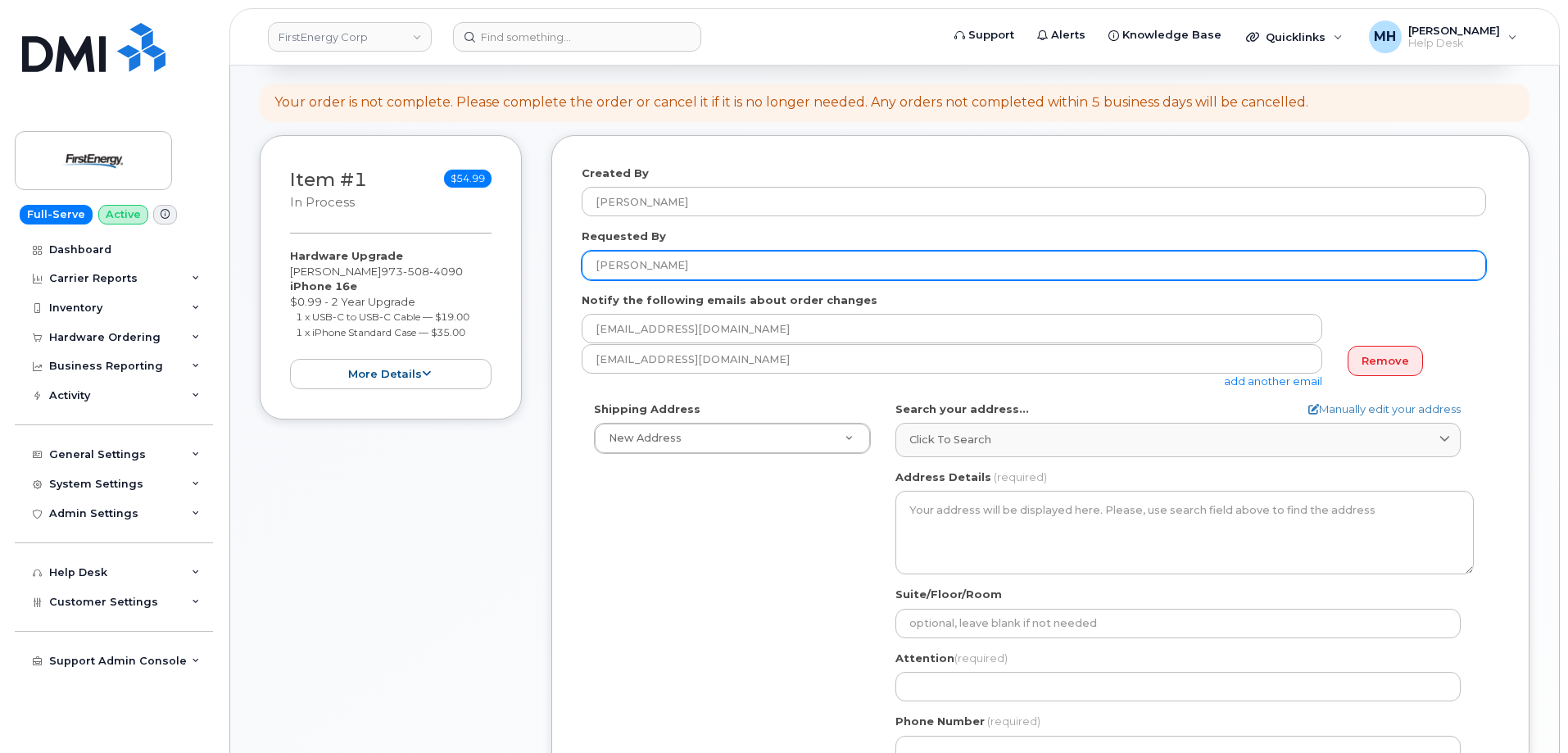
scroll to position [164, 0]
type input "[PERSON_NAME]"
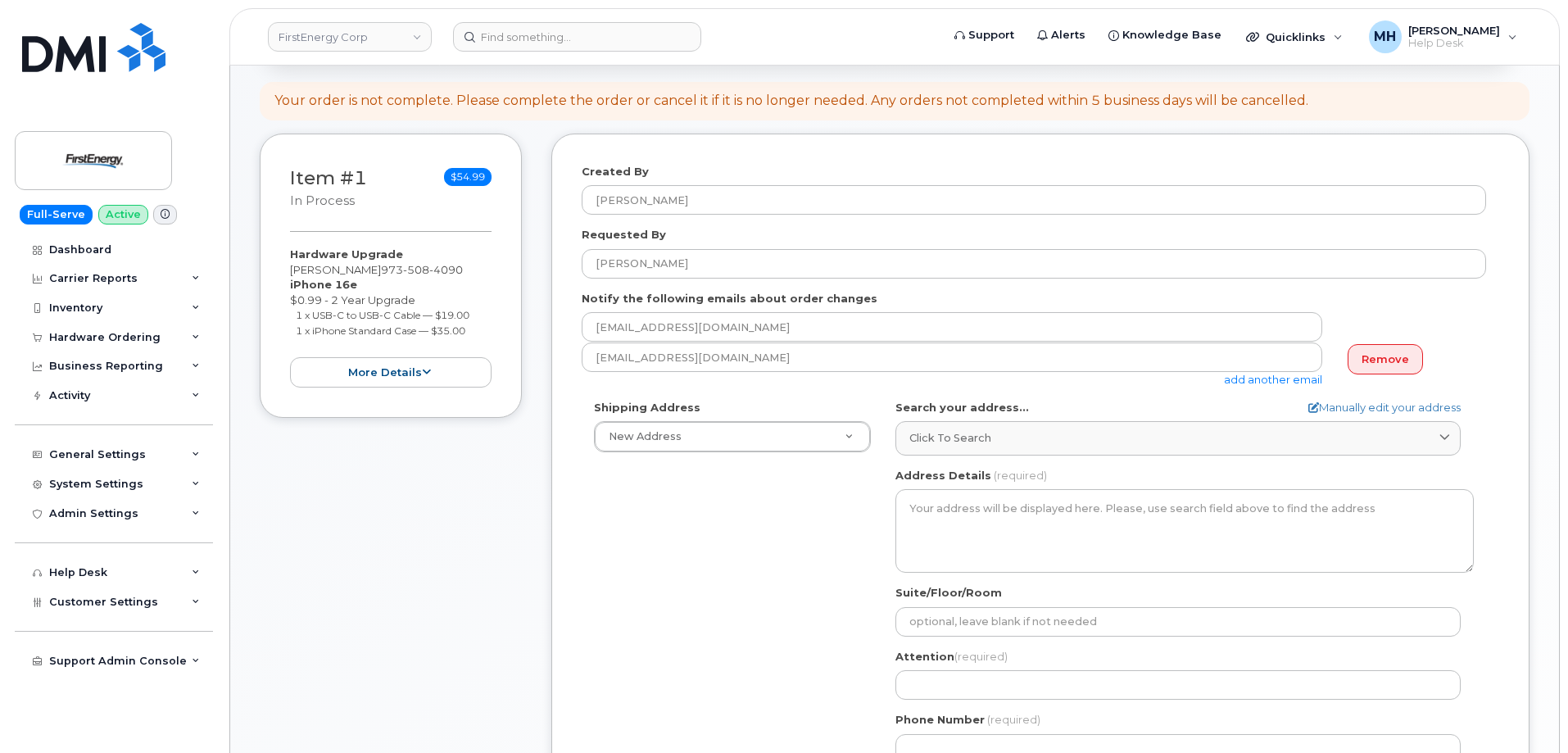
click at [991, 419] on div "Search your address... Manually edit your address Click to search No available …" at bounding box center [1185, 427] width 579 height 56
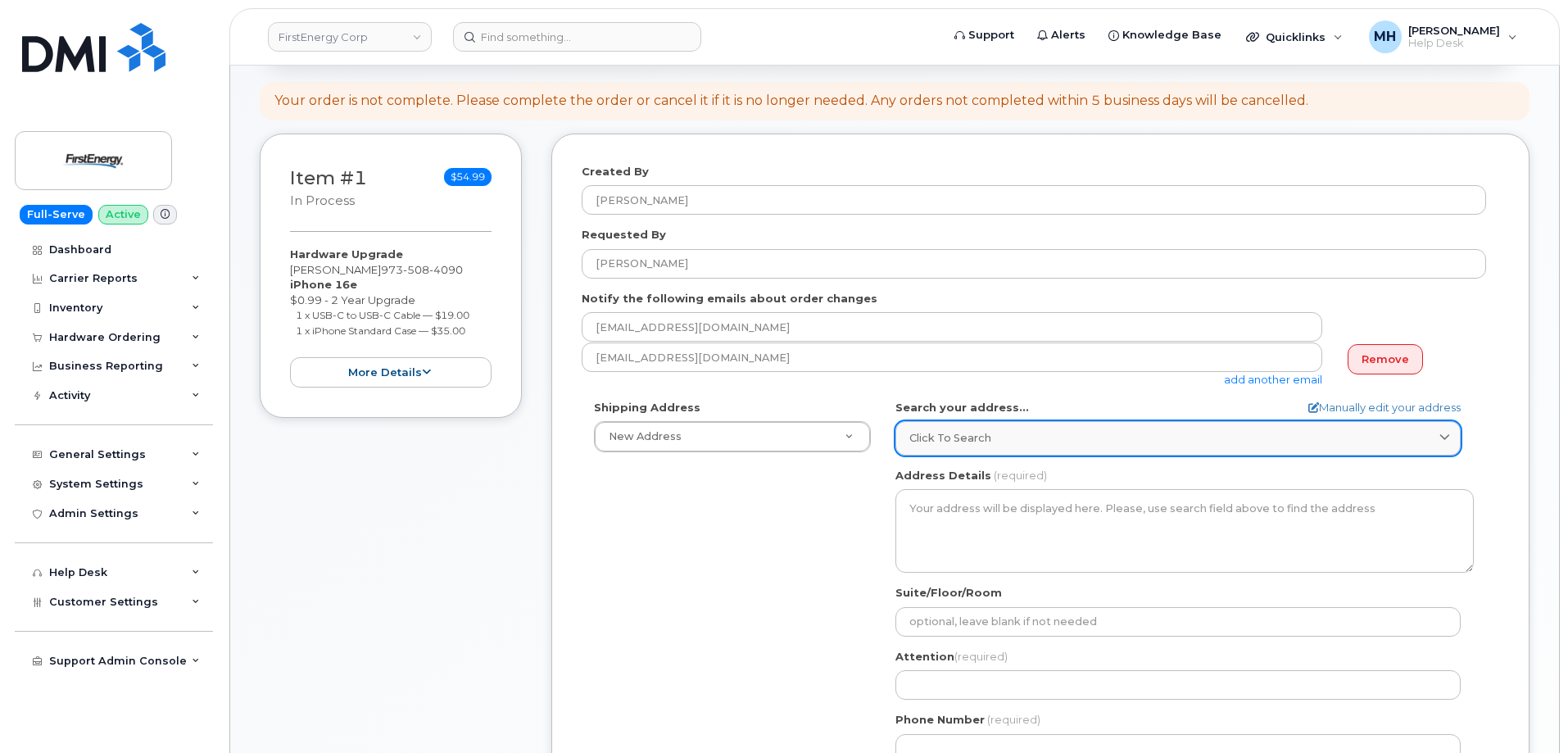
click at [989, 430] on div "Click to search" at bounding box center [1178, 438] width 537 height 16
paste input "[STREET_ADDRESS]"
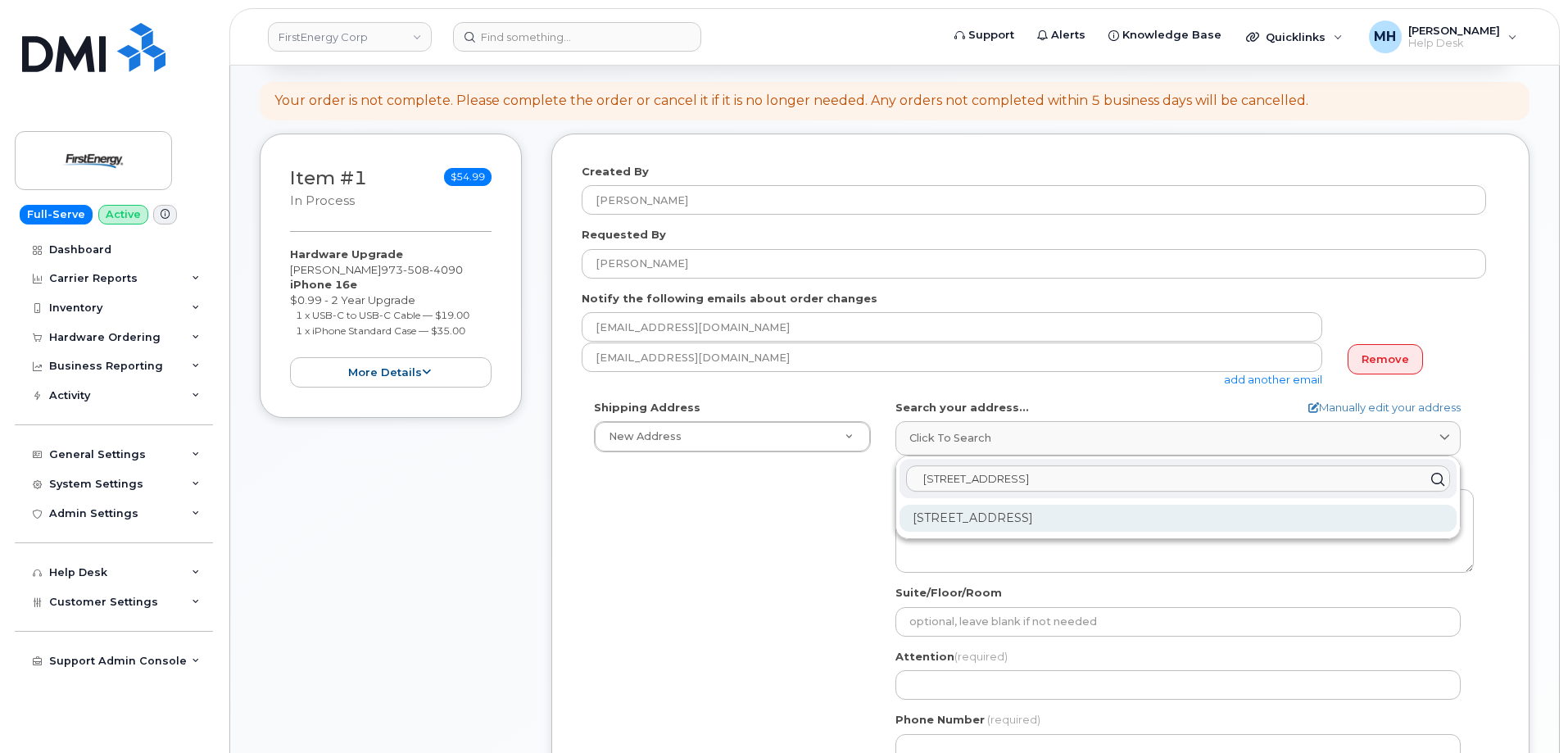
type input "[STREET_ADDRESS]"
click at [1018, 513] on div "[STREET_ADDRESS]" at bounding box center [1178, 519] width 557 height 27
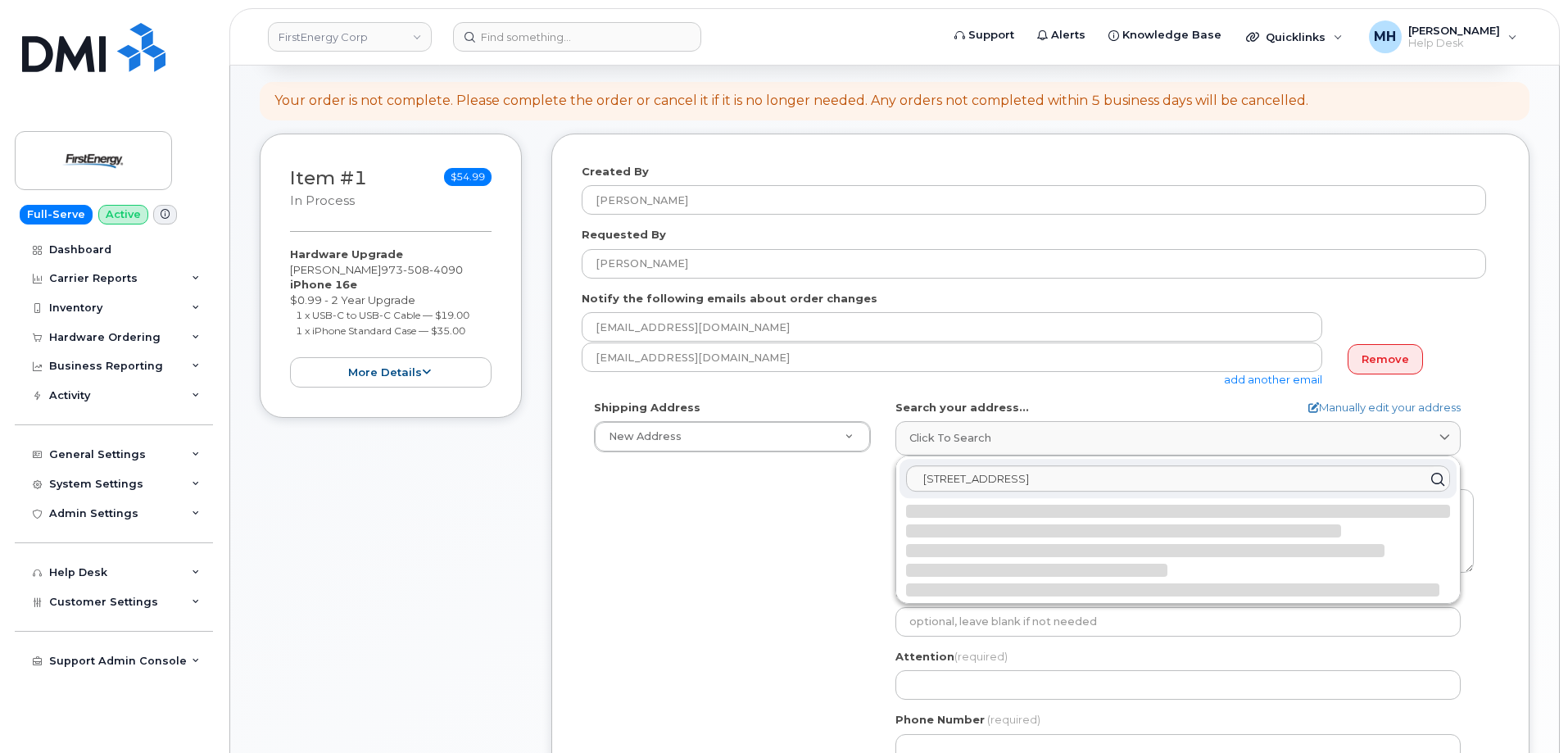
select select
type textarea "[STREET_ADDRESS]"
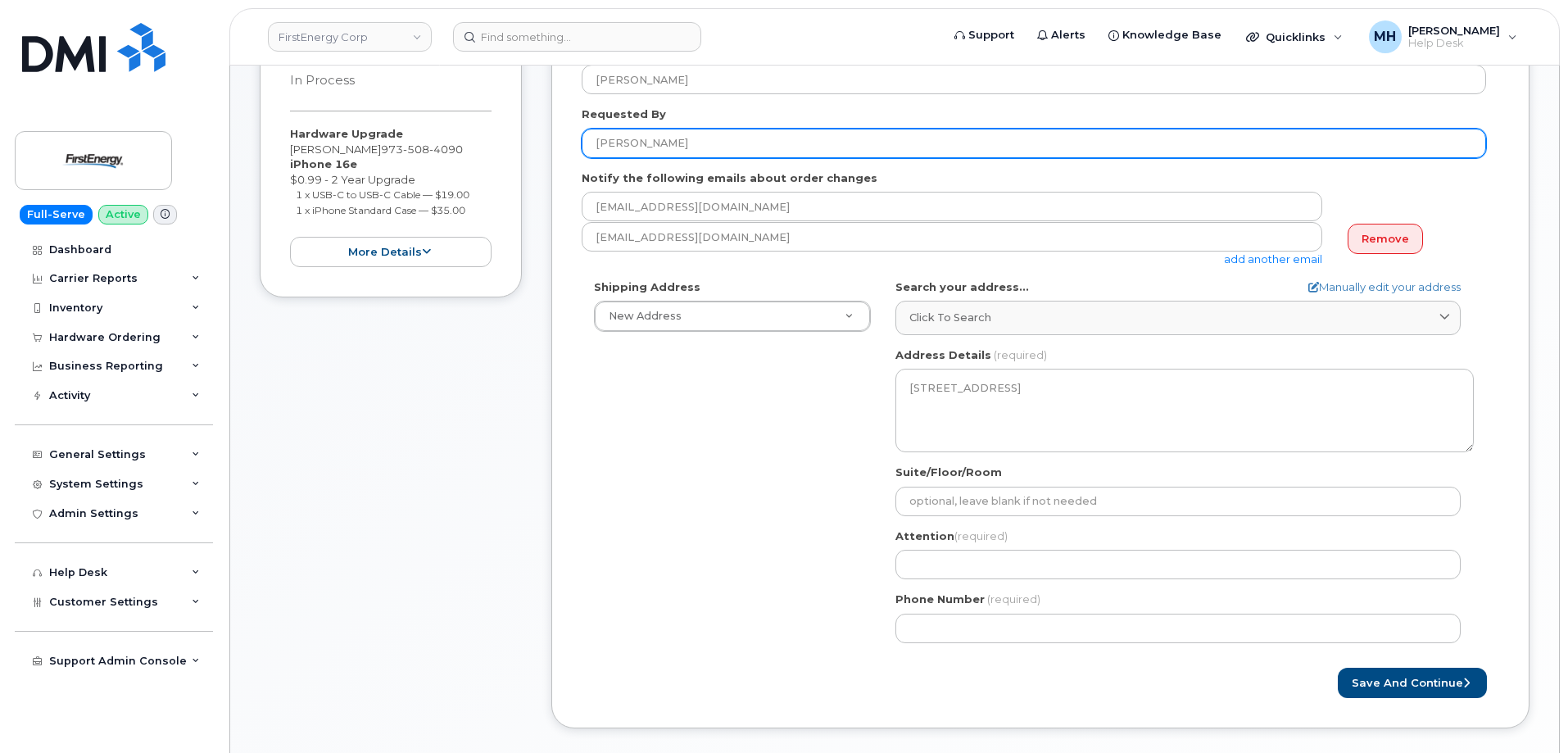
scroll to position [246, 0]
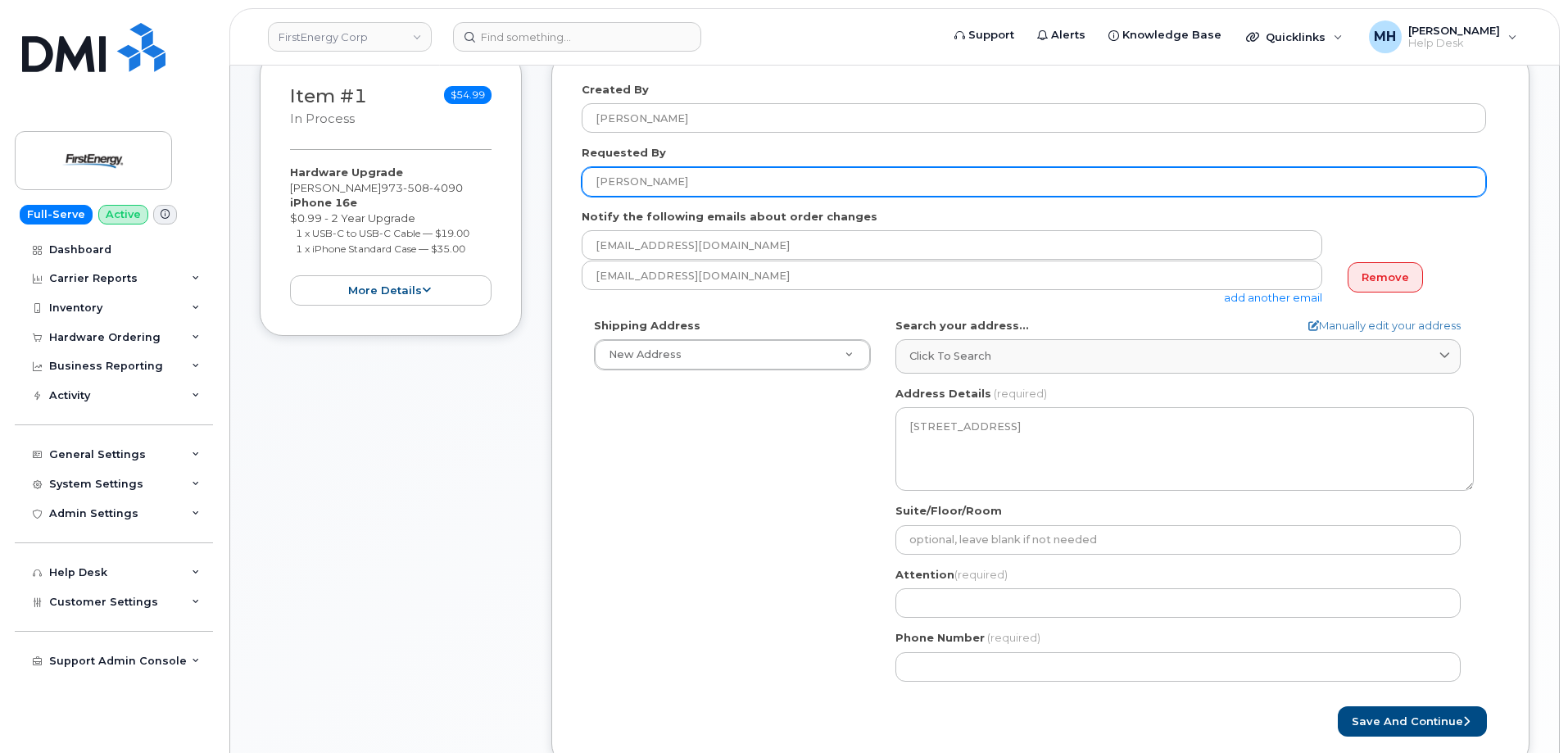
drag, startPoint x: 698, startPoint y: 174, endPoint x: 744, endPoint y: 299, distance: 133.2
click at [540, 175] on div "Item #1 in process $54.99 Hardware Upgrade [PERSON_NAME] [PHONE_NUMBER] iPhone …" at bounding box center [894, 422] width 1270 height 739
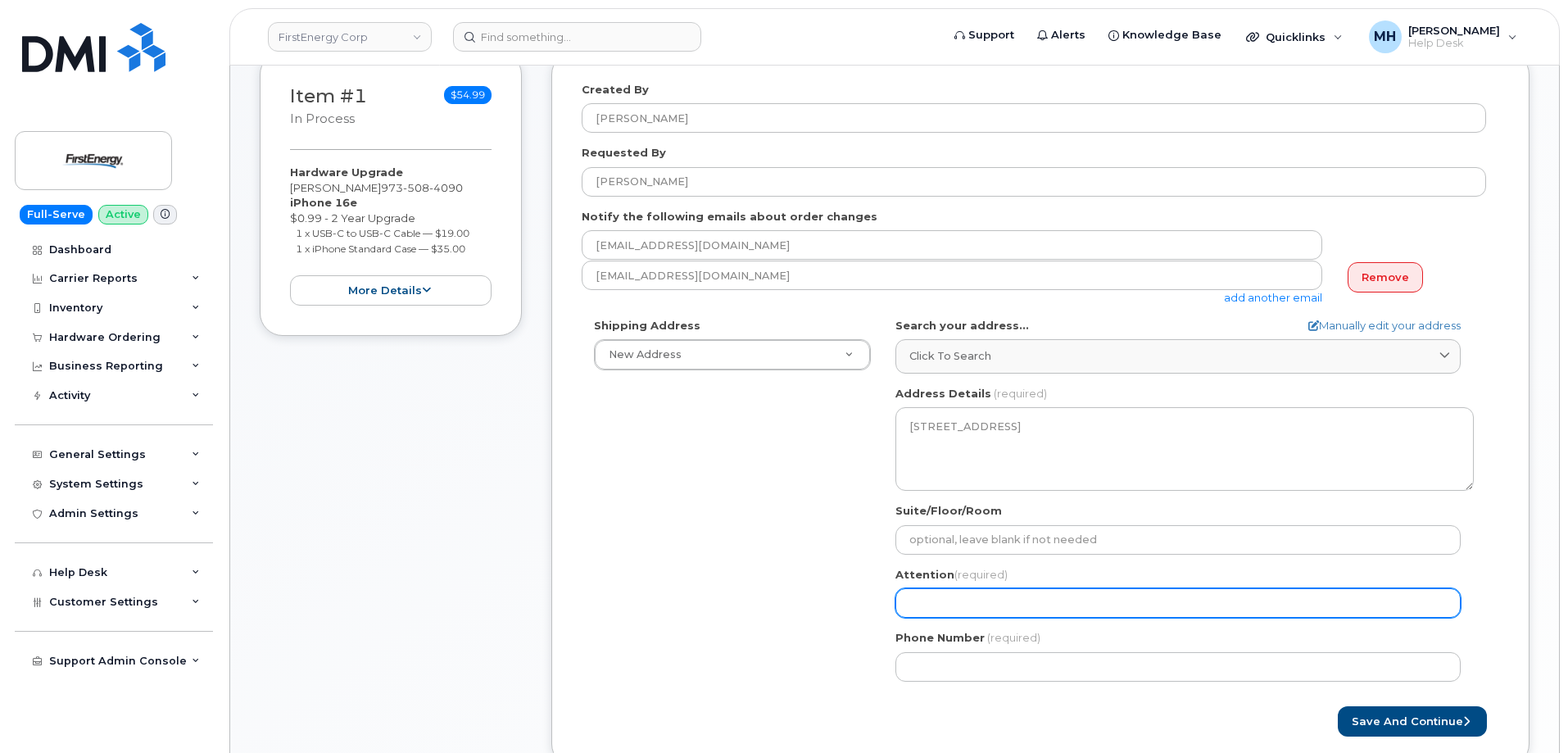
click at [989, 600] on input "Attention (required)" at bounding box center [1178, 603] width 565 height 29
paste input "[PERSON_NAME]"
select select
type input "[PERSON_NAME]"
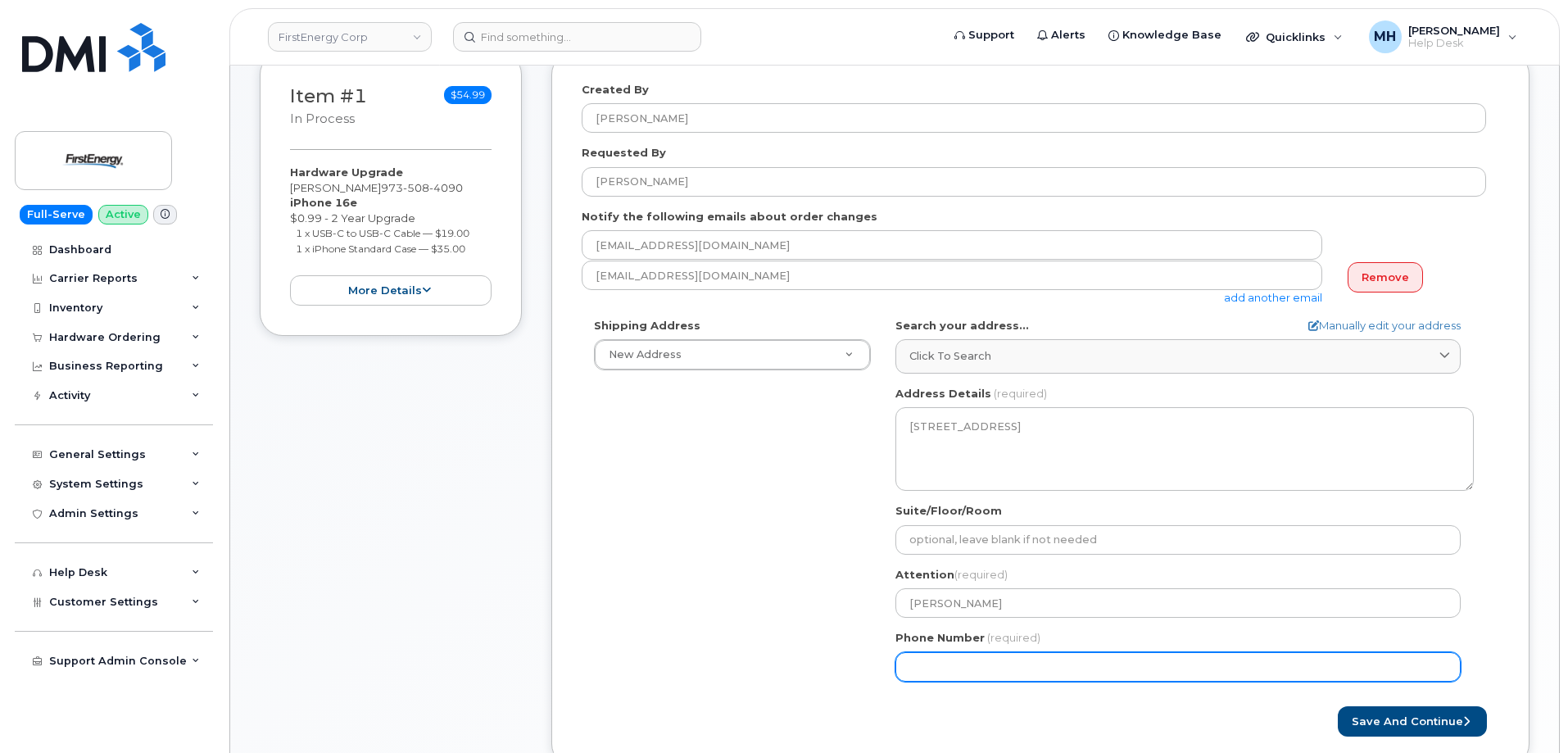
click at [948, 672] on input "Phone Number" at bounding box center [1178, 667] width 565 height 29
paste input "9083031335"
click at [966, 669] on input "Phone Number" at bounding box center [1178, 667] width 565 height 29
select select
type input "9083031335"
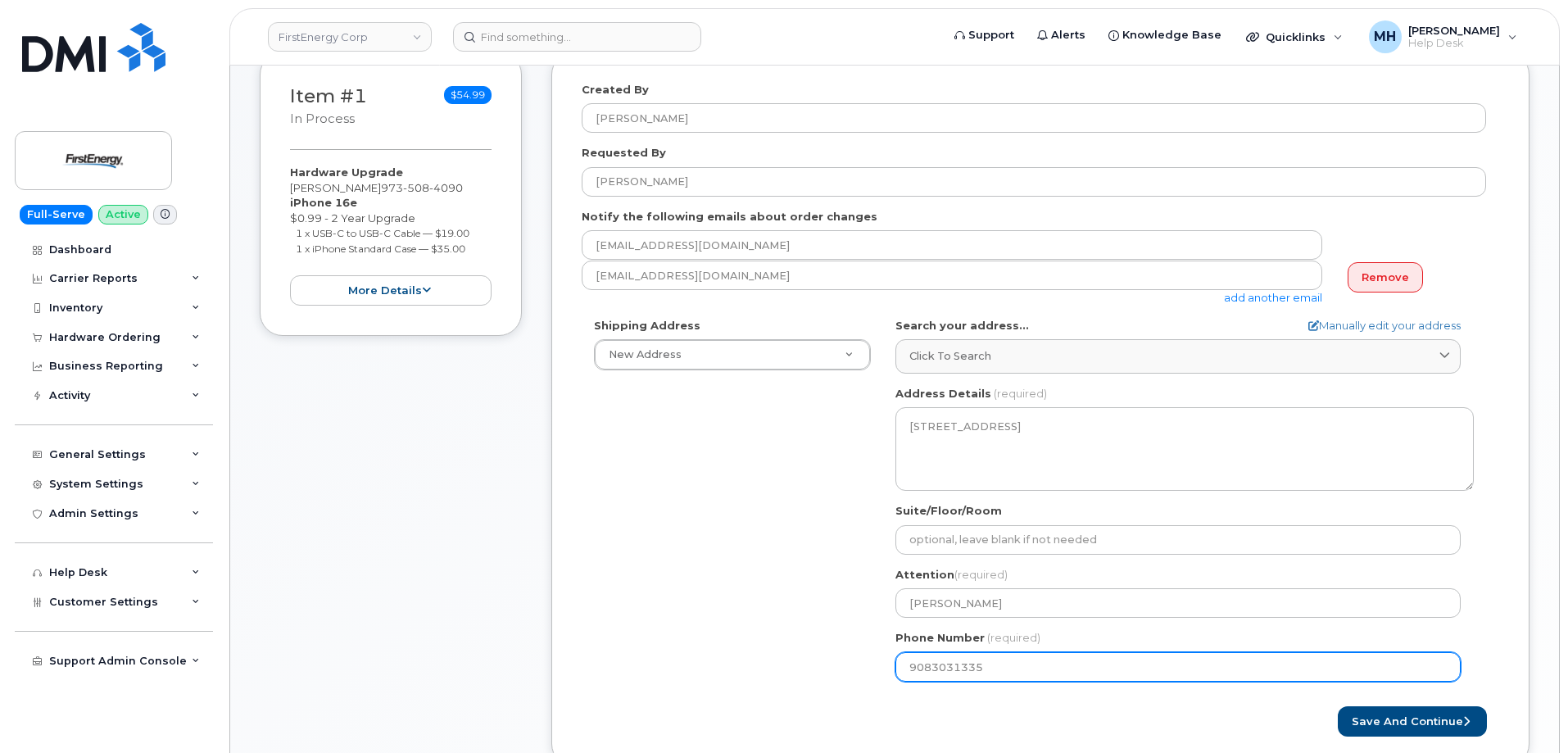
select select
type input "9083031334"
select select
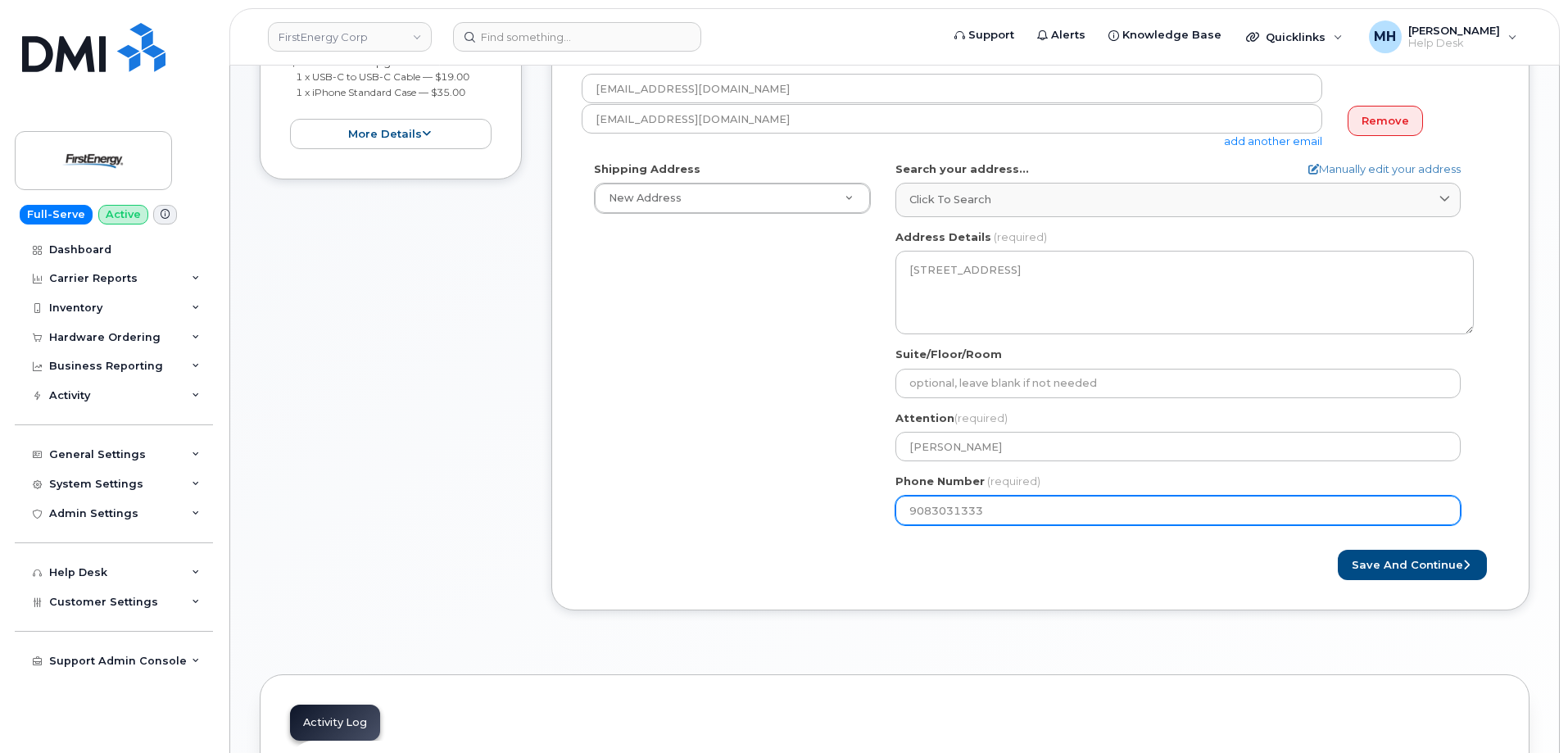
scroll to position [410, 0]
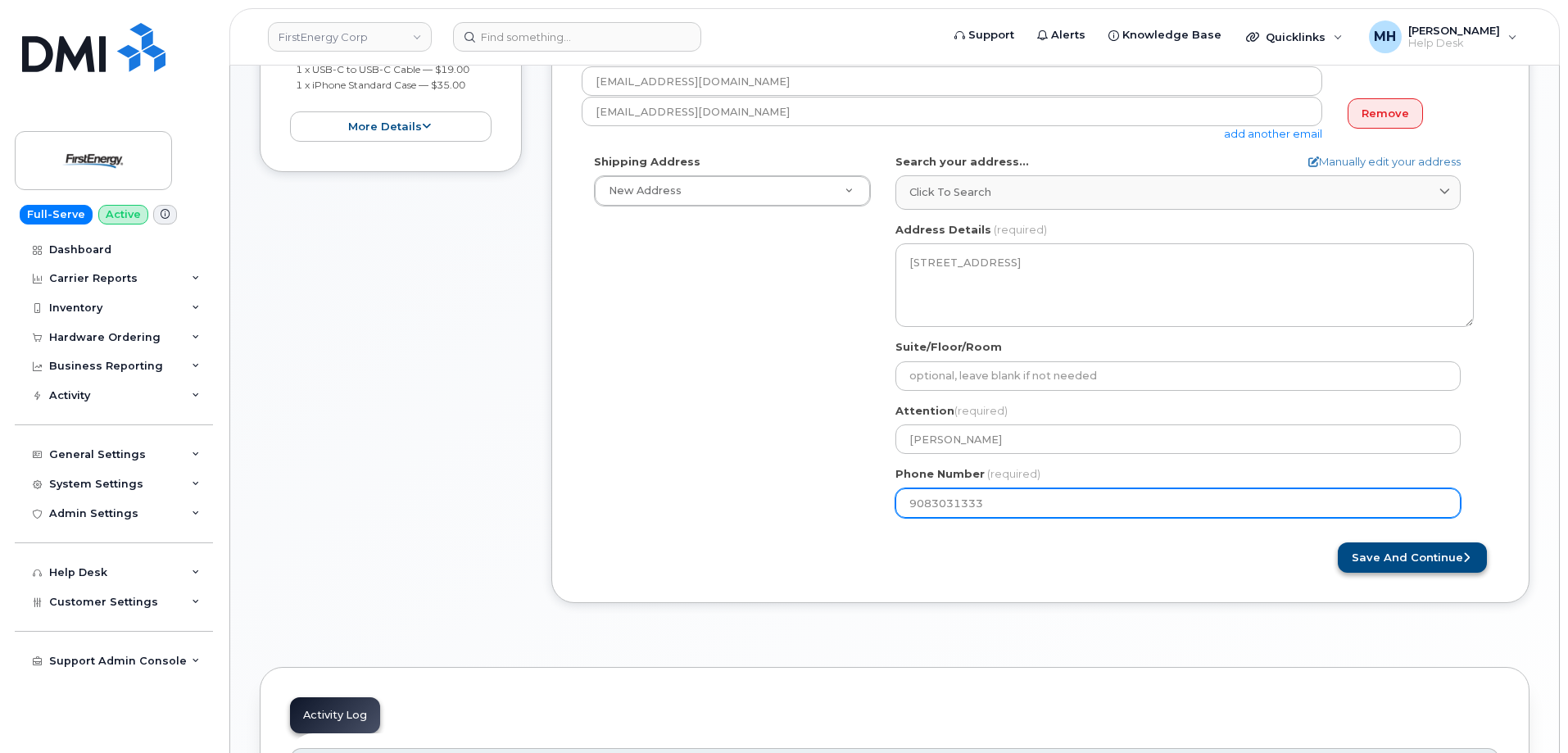
type input "9083031333"
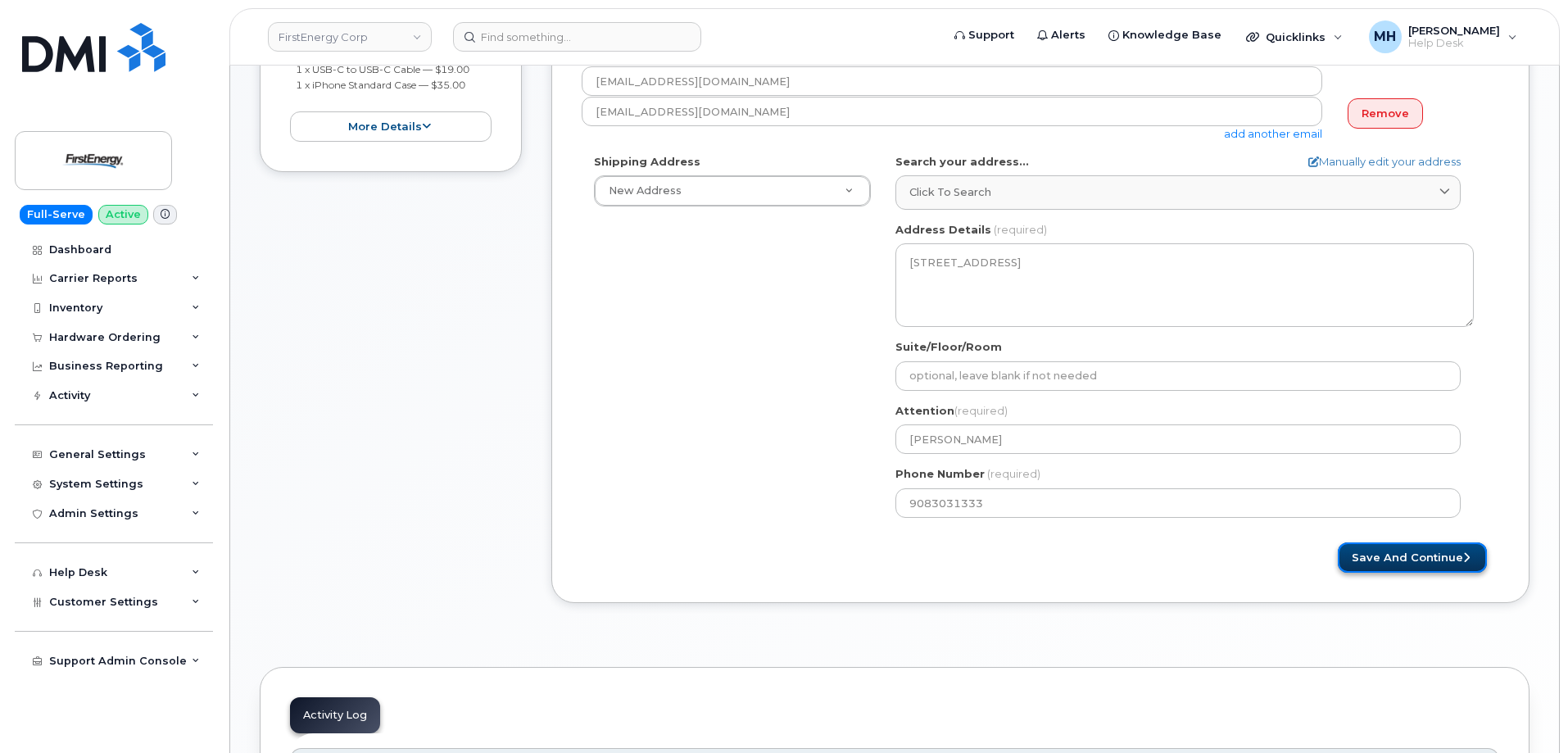
click at [1387, 558] on button "Save and Continue" at bounding box center [1412, 557] width 149 height 30
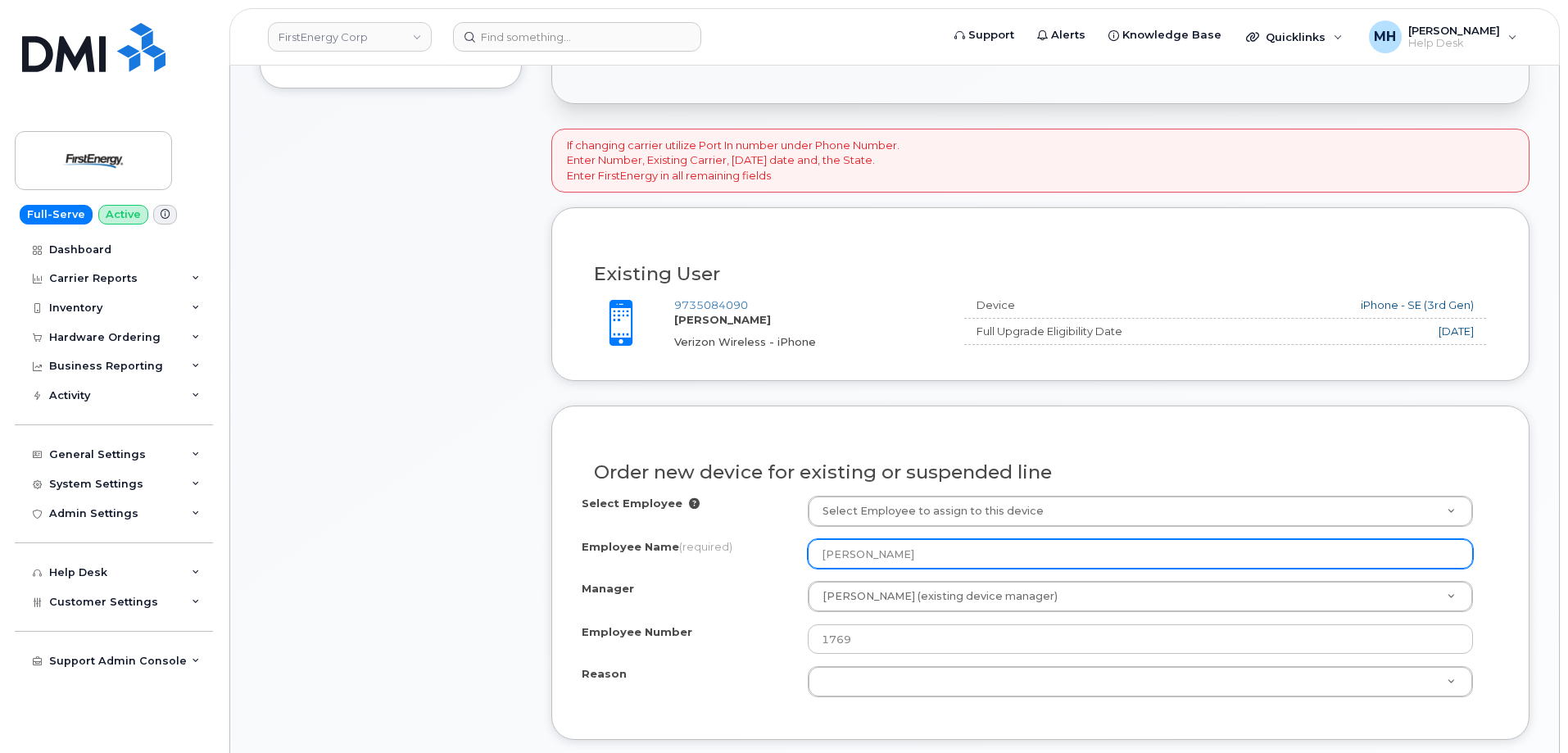
scroll to position [574, 0]
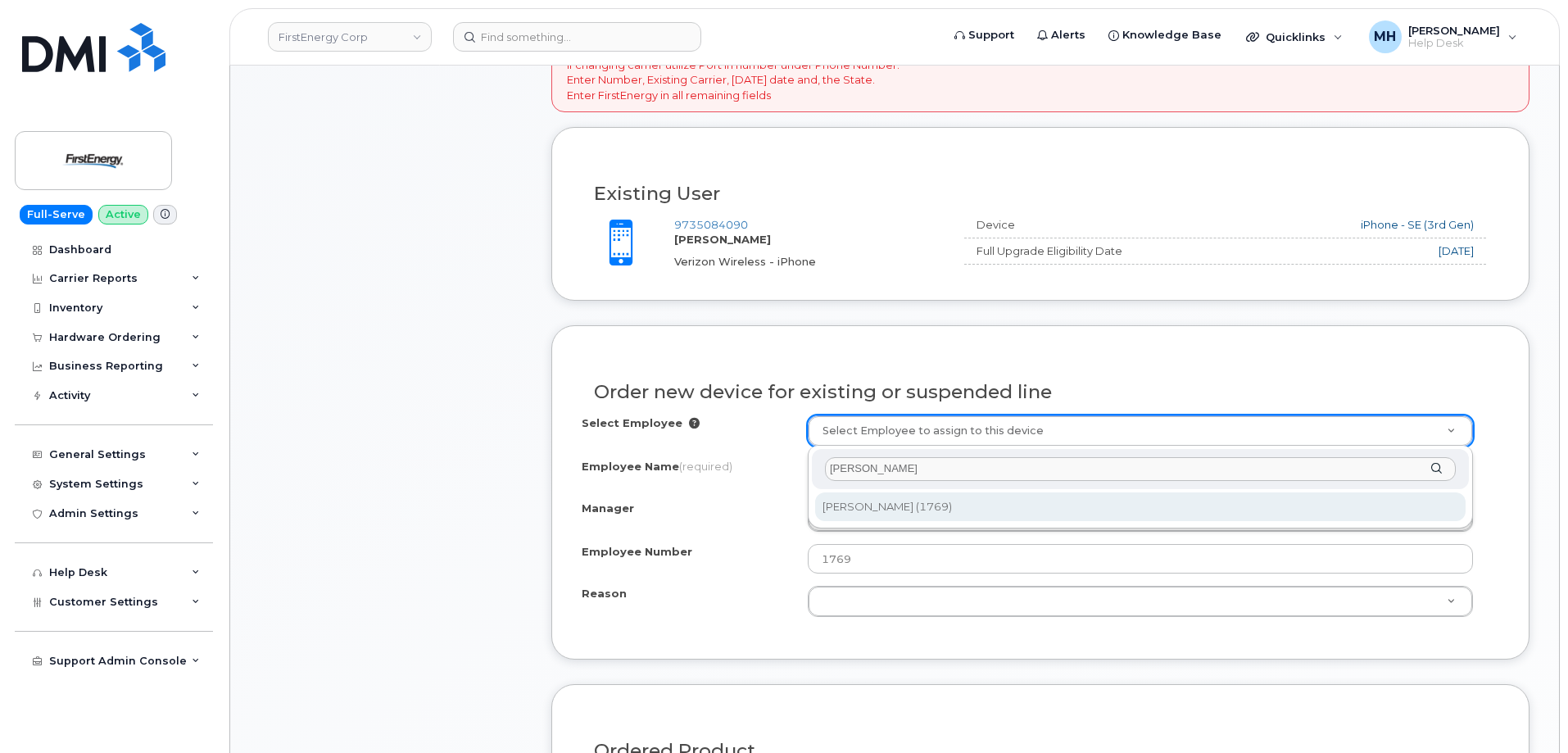
type input "[PERSON_NAME]"
type input "2075760"
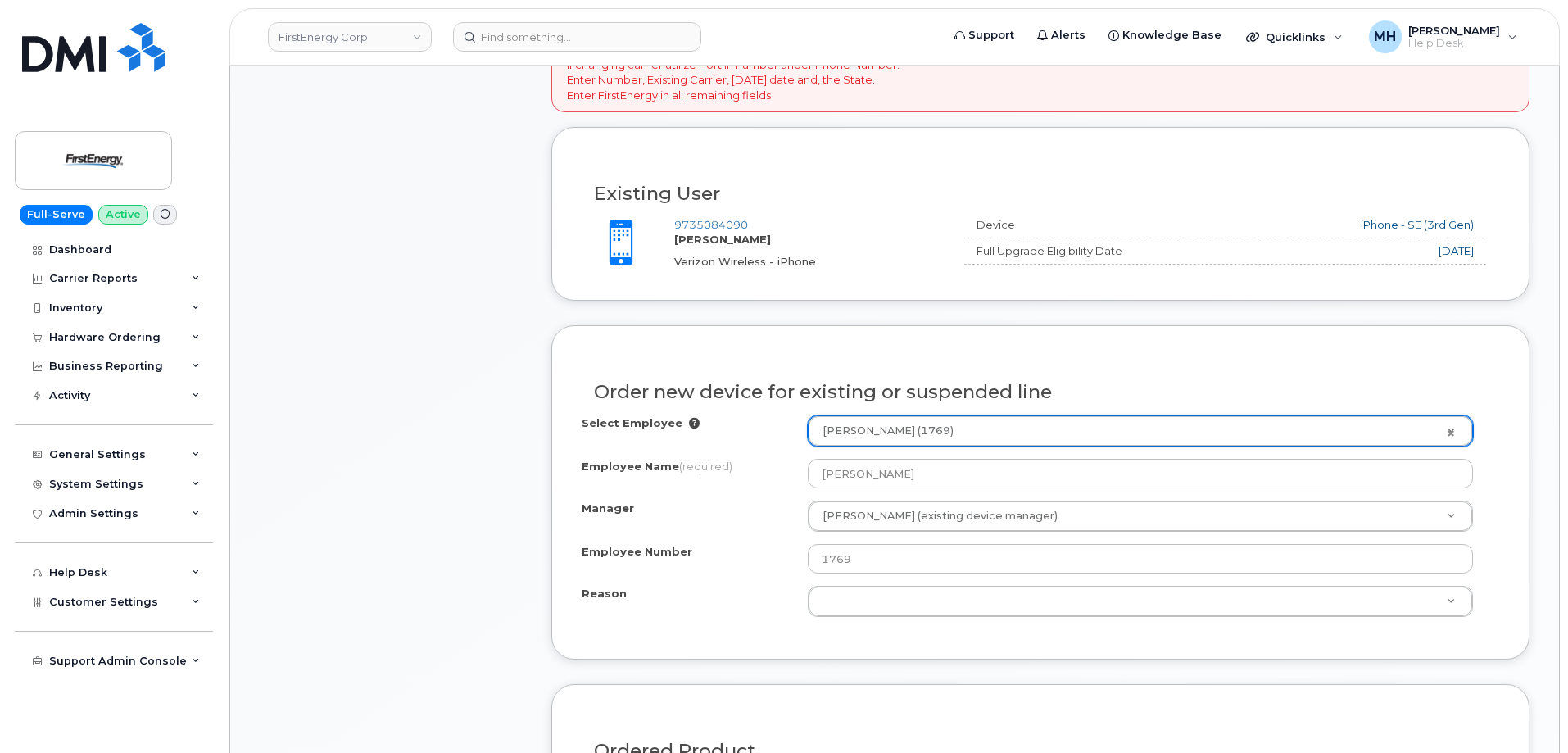
type input "[PERSON_NAME]"
select select "2070771"
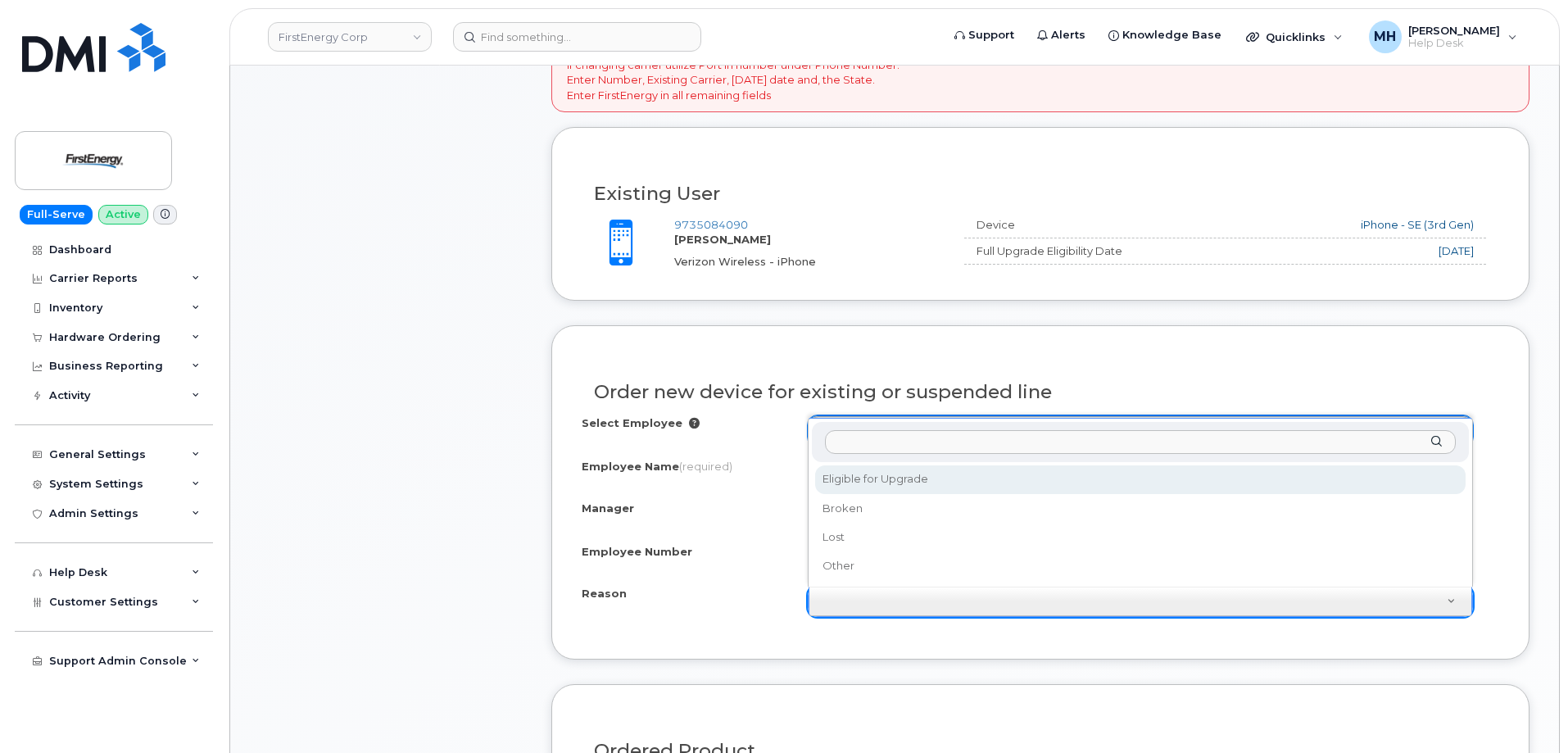
select select "eligible_for_upgrade"
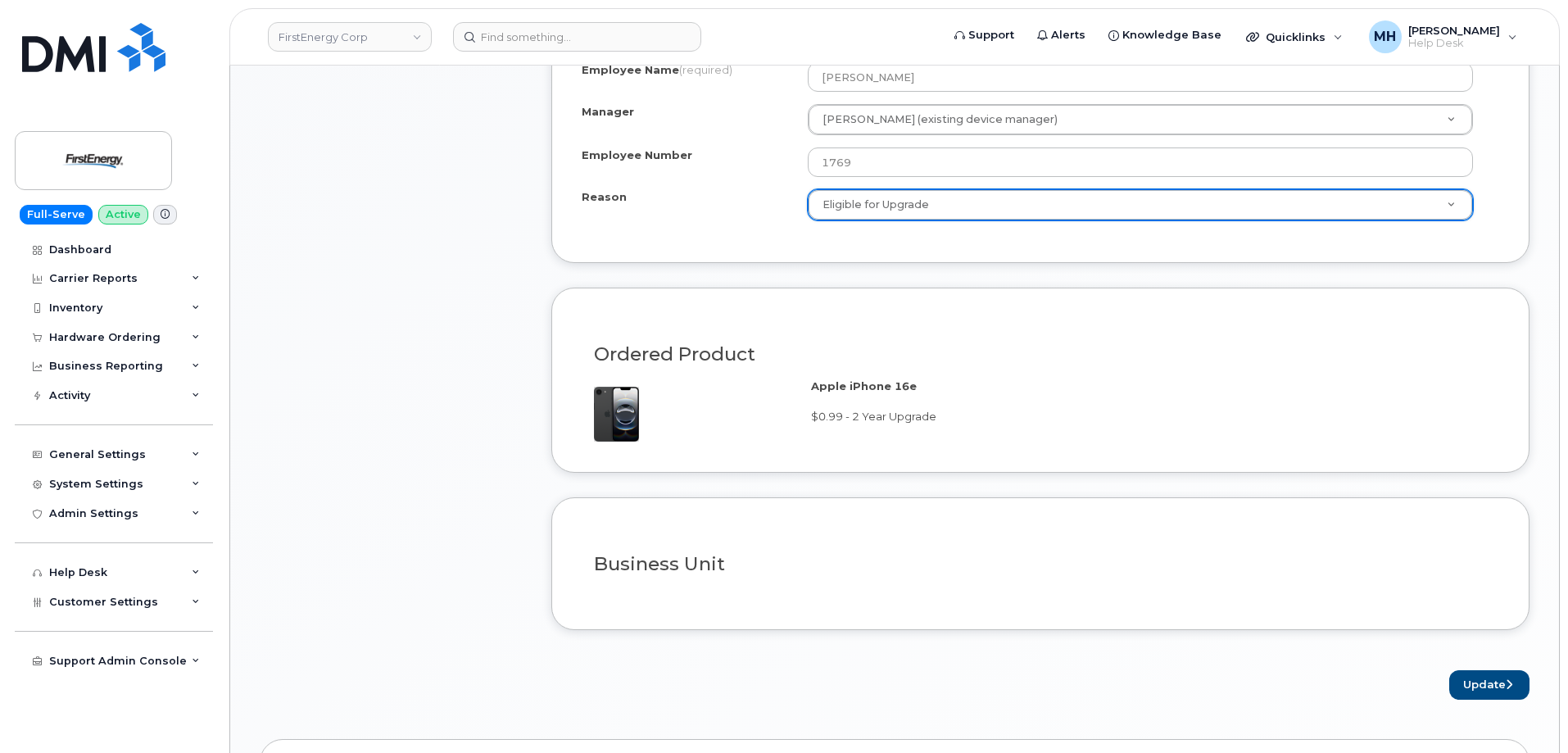
scroll to position [1147, 0]
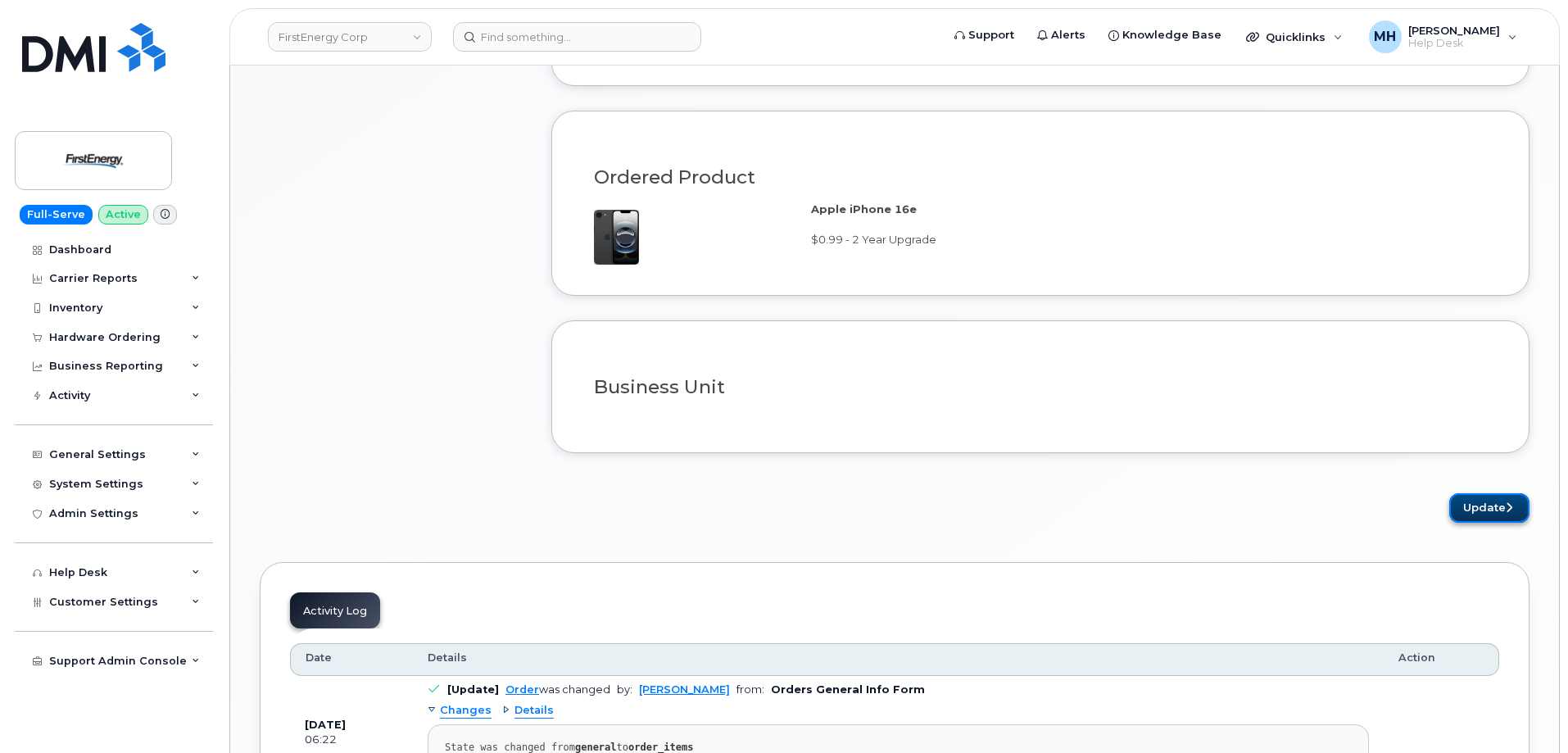
click at [1506, 509] on icon "submit" at bounding box center [1508, 507] width 7 height 11
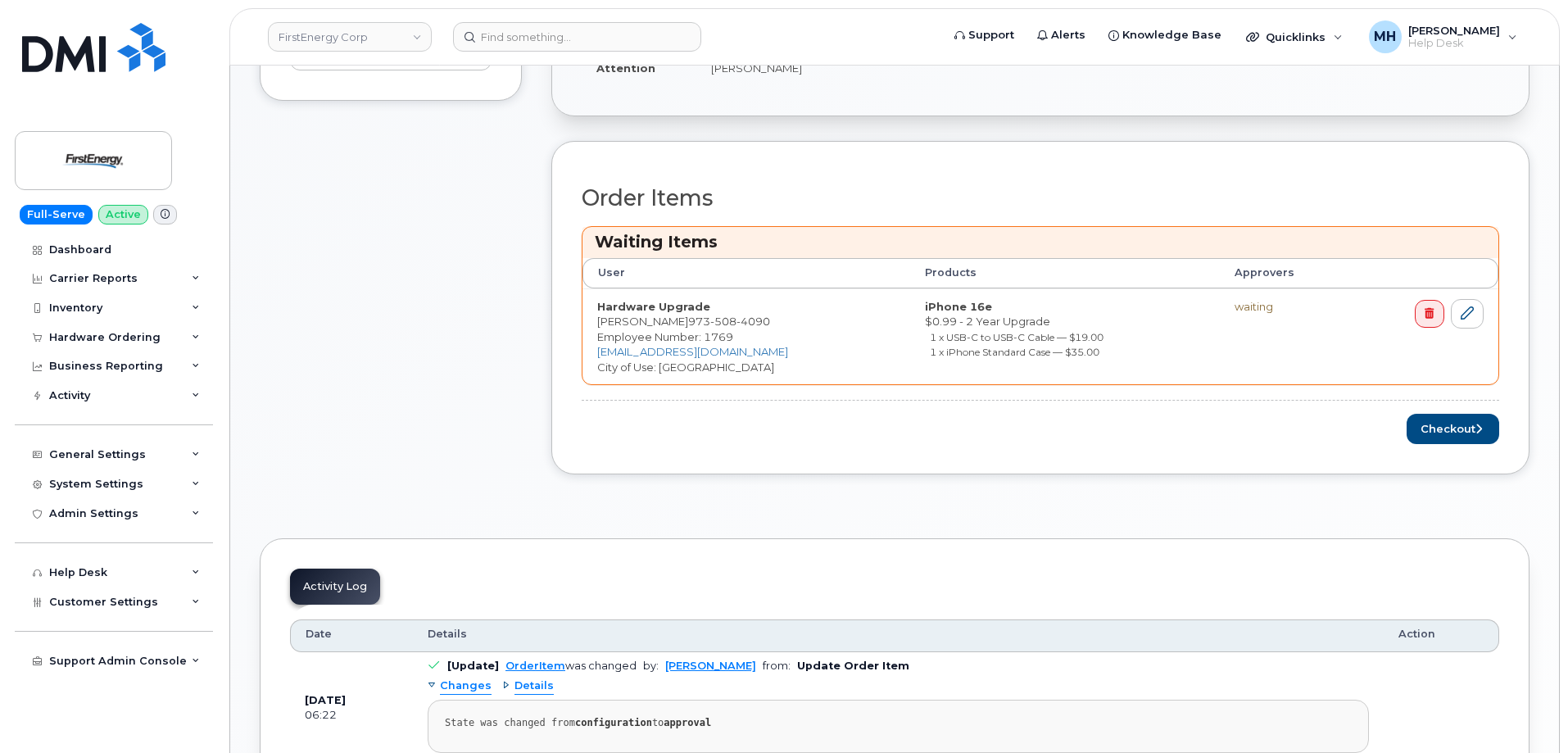
scroll to position [574, 0]
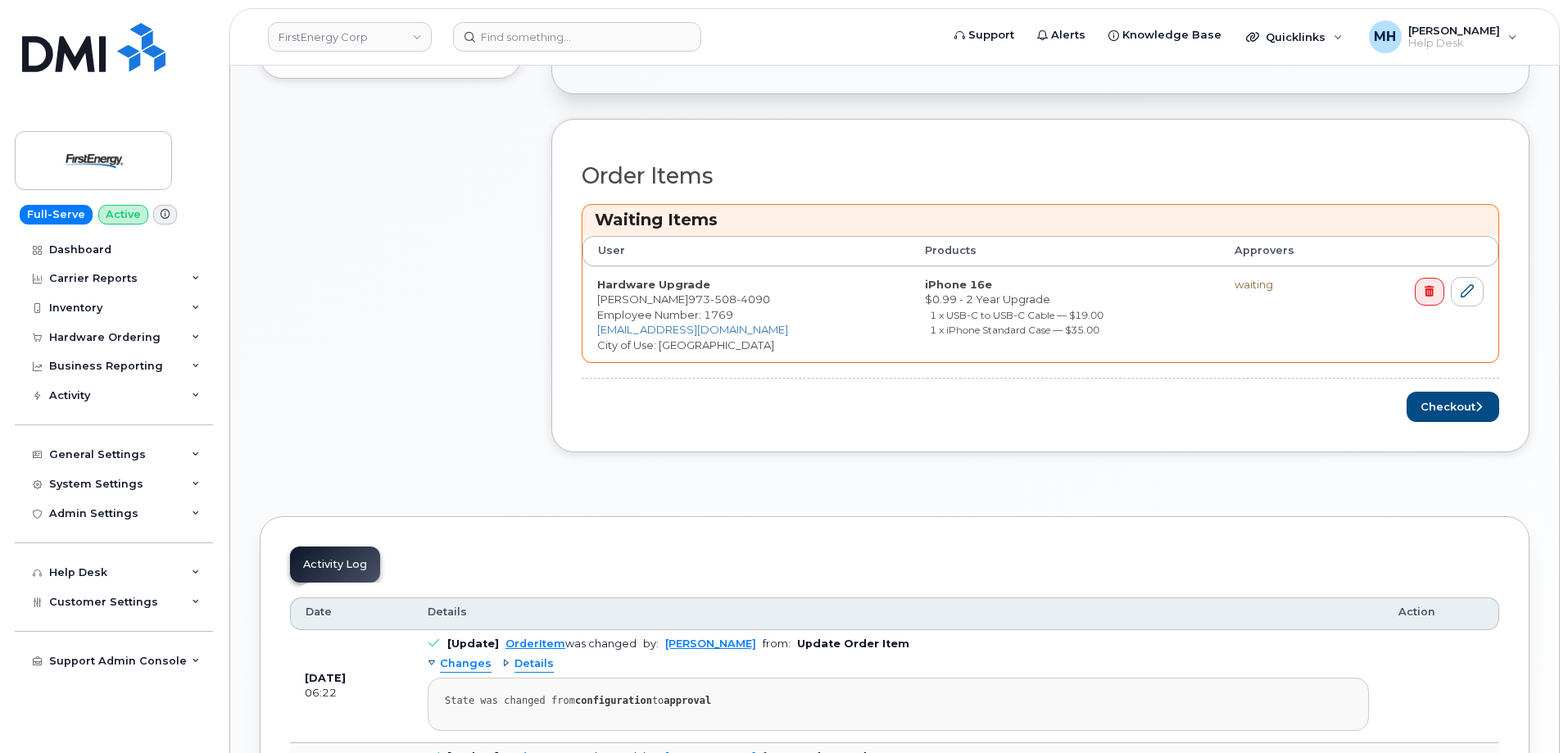
click at [1411, 423] on div "Order Items Waiting Items User Products Approvers Hardware Upgrade [PERSON_NAME…" at bounding box center [1039, 285] width 978 height 333
click at [1451, 406] on button "Checkout" at bounding box center [1452, 406] width 92 height 30
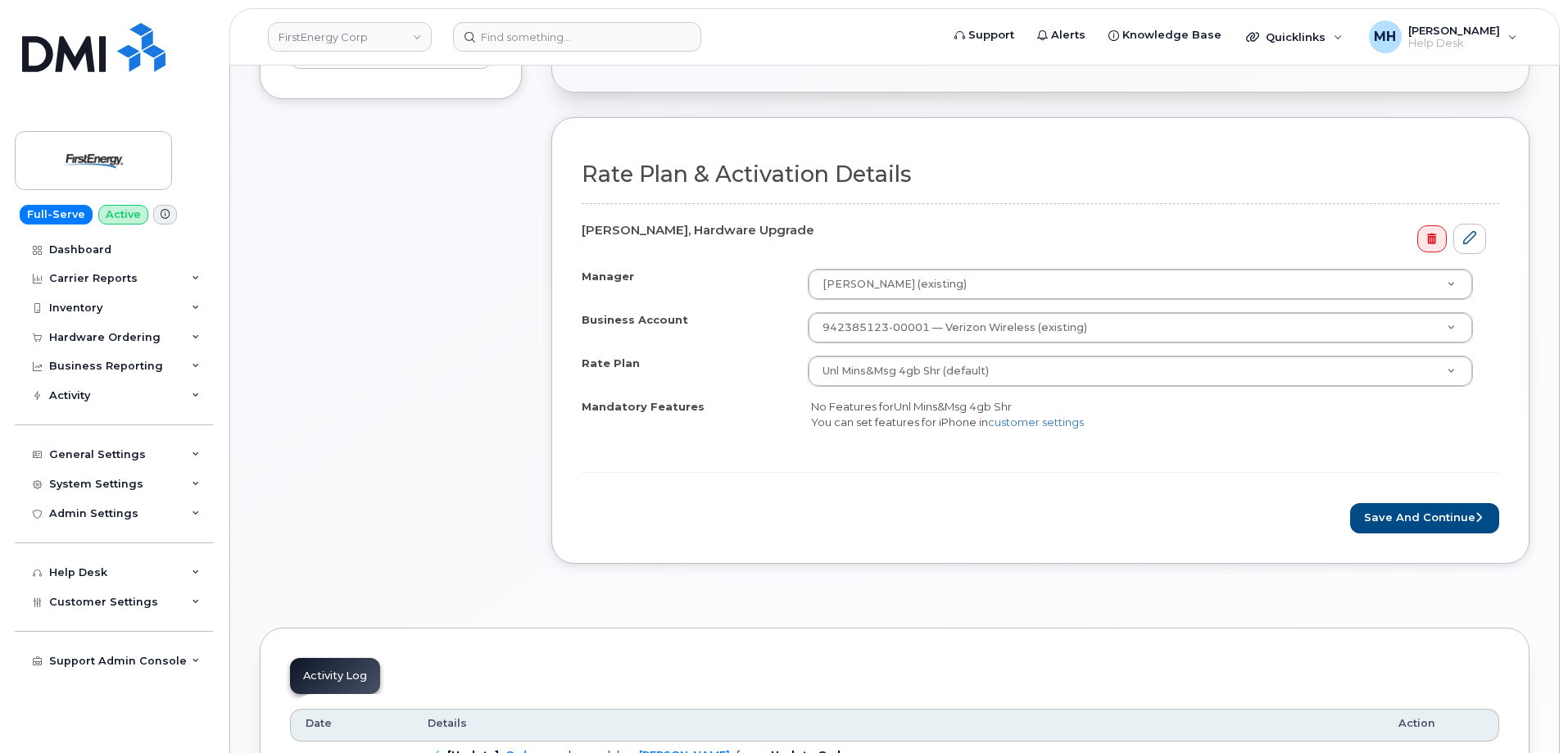
scroll to position [574, 0]
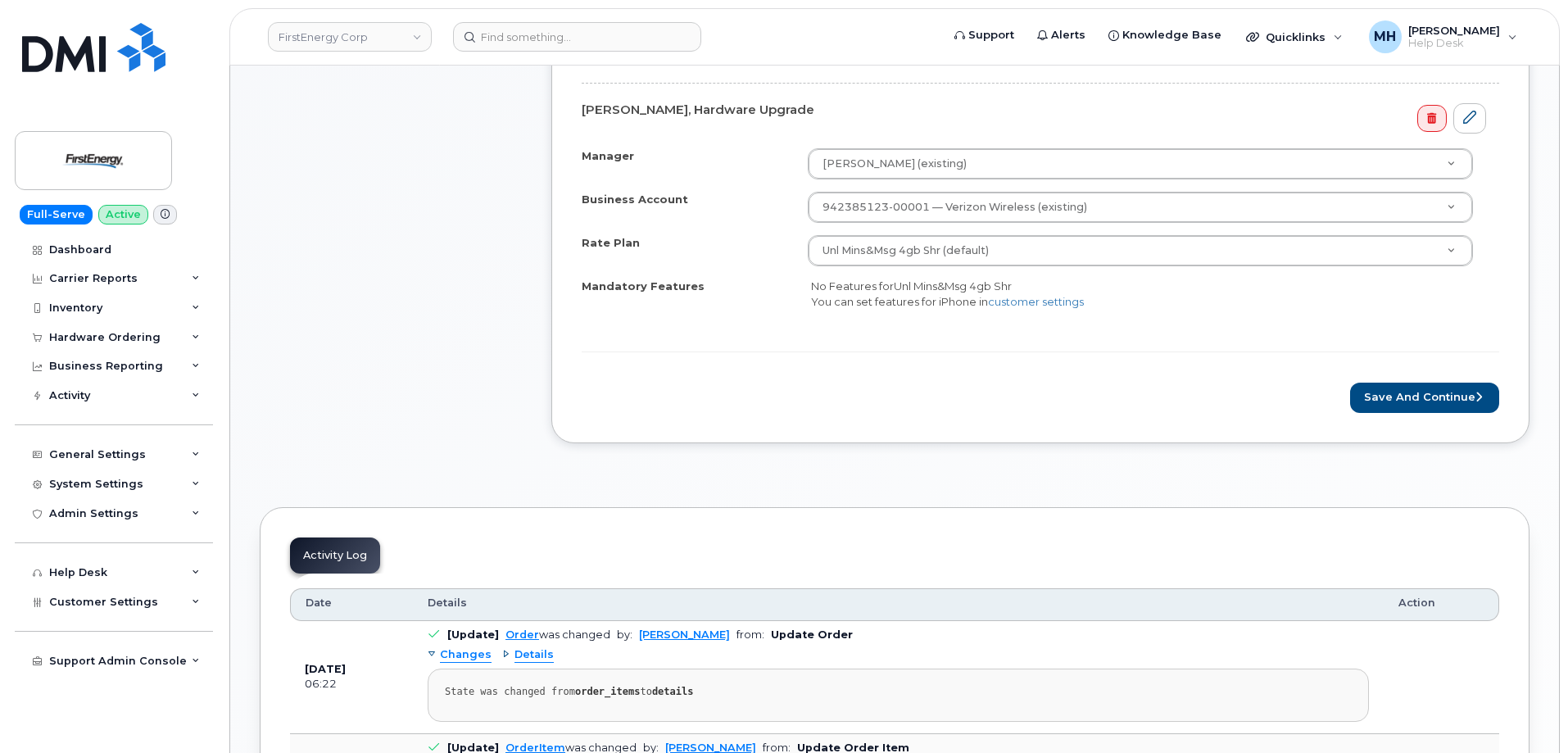
click at [1409, 378] on form "Rate Plan & Activation Details [PERSON_NAME], Hardware Upgrade Manager [PERSON_…" at bounding box center [1040, 227] width 918 height 371
click at [1411, 388] on button "Save and Continue" at bounding box center [1425, 397] width 149 height 30
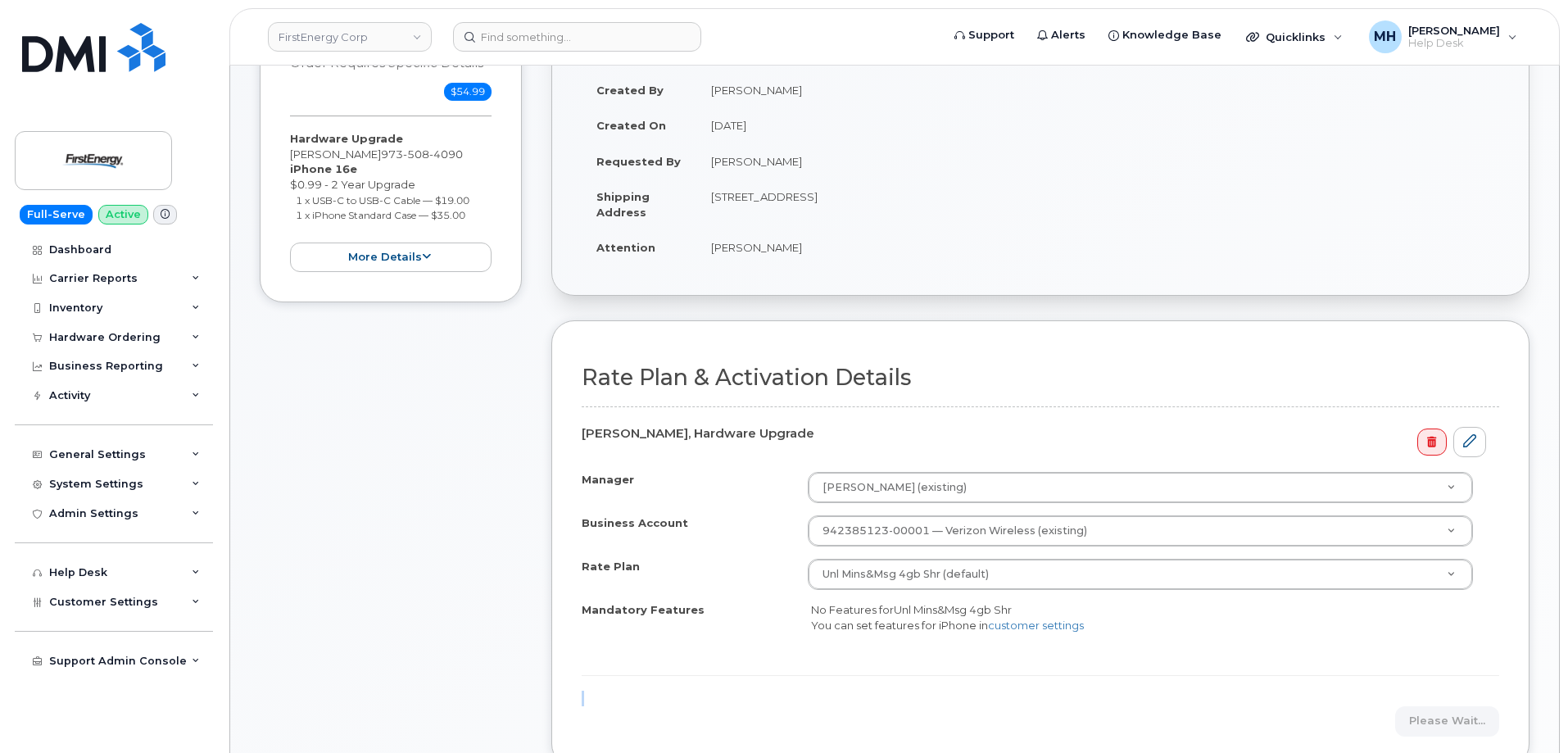
scroll to position [0, 0]
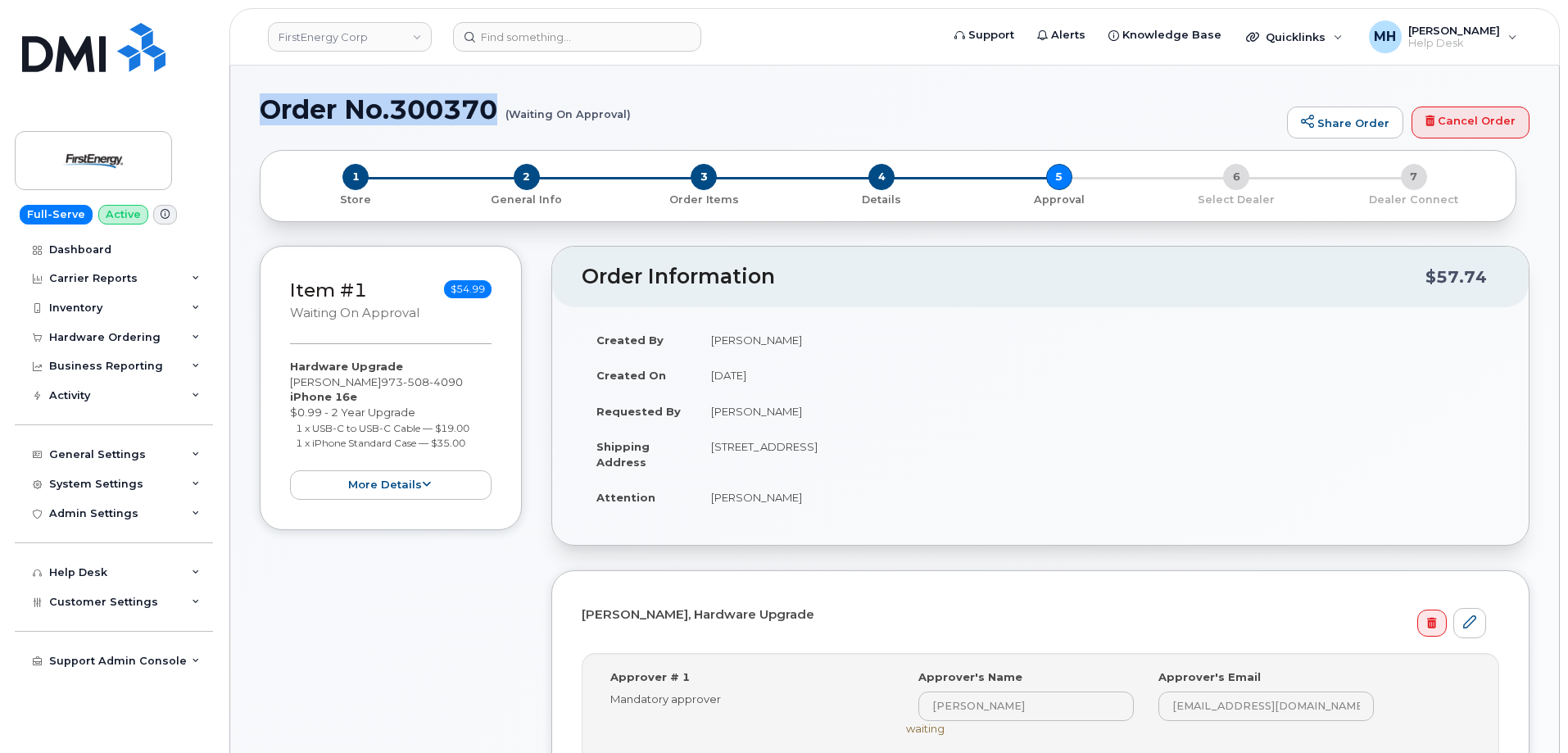
drag, startPoint x: 260, startPoint y: 106, endPoint x: 630, endPoint y: 110, distance: 370.0
click at [630, 110] on h1 "Order No.300370 (Waiting On Approval)" at bounding box center [769, 109] width 1019 height 28
click at [440, 111] on h1 "Order No.300370 (Waiting On Approval)" at bounding box center [769, 109] width 1019 height 28
drag, startPoint x: 271, startPoint y: 112, endPoint x: 630, endPoint y: 115, distance: 359.0
click at [630, 115] on h1 "Order No.300370 (Waiting On Approval)" at bounding box center [769, 109] width 1019 height 28
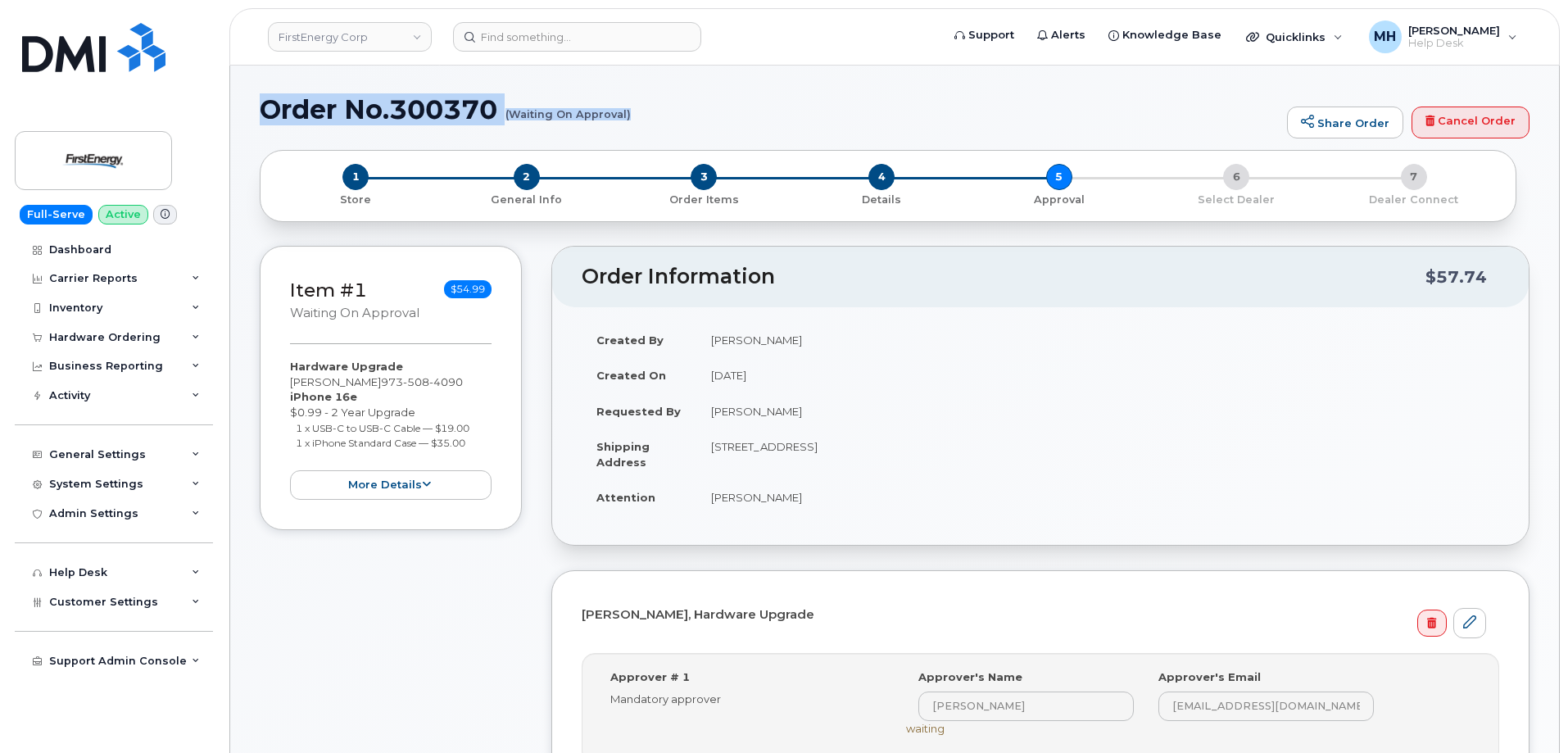
copy h1 "Order No.300370 (Waiting On Approval)"
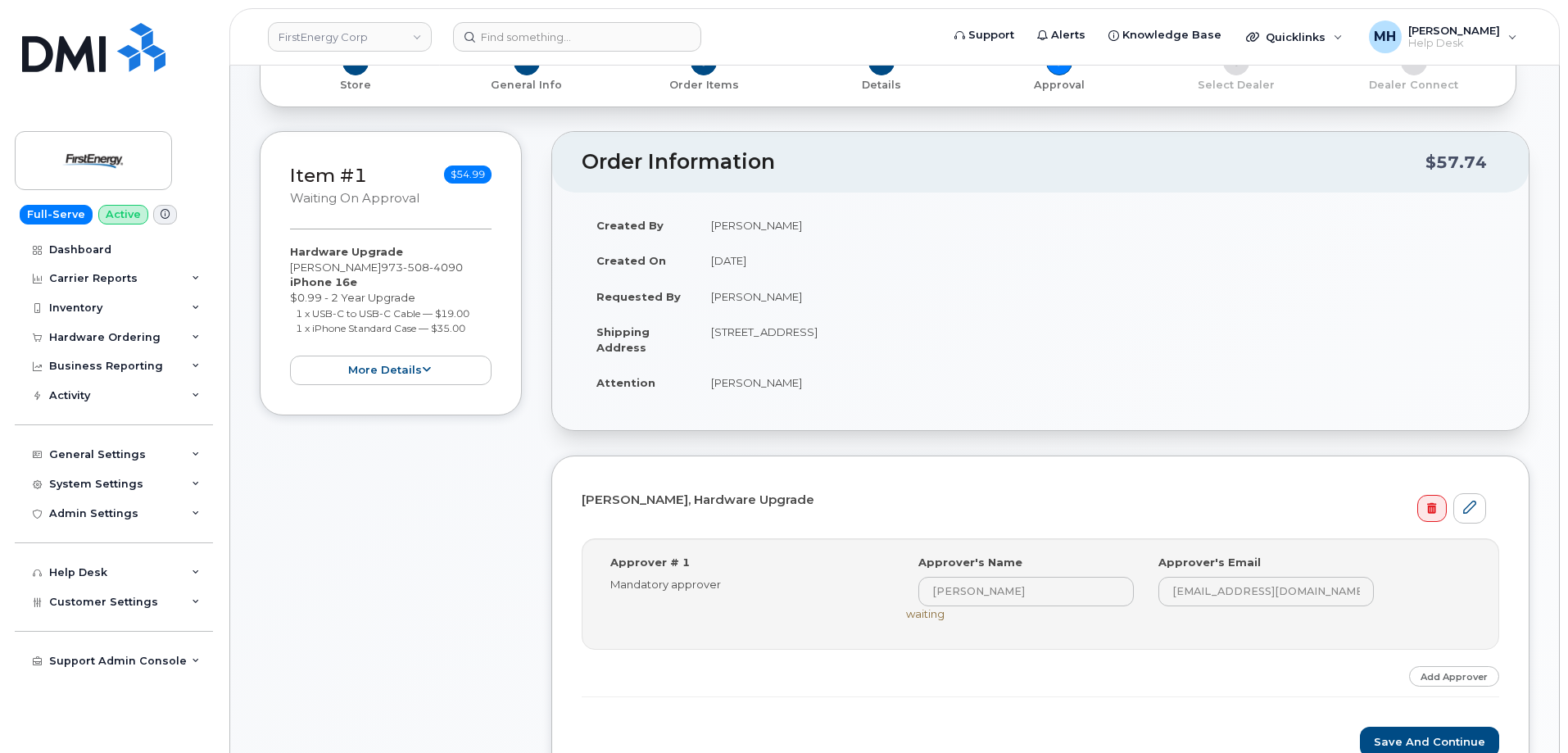
scroll to position [327, 0]
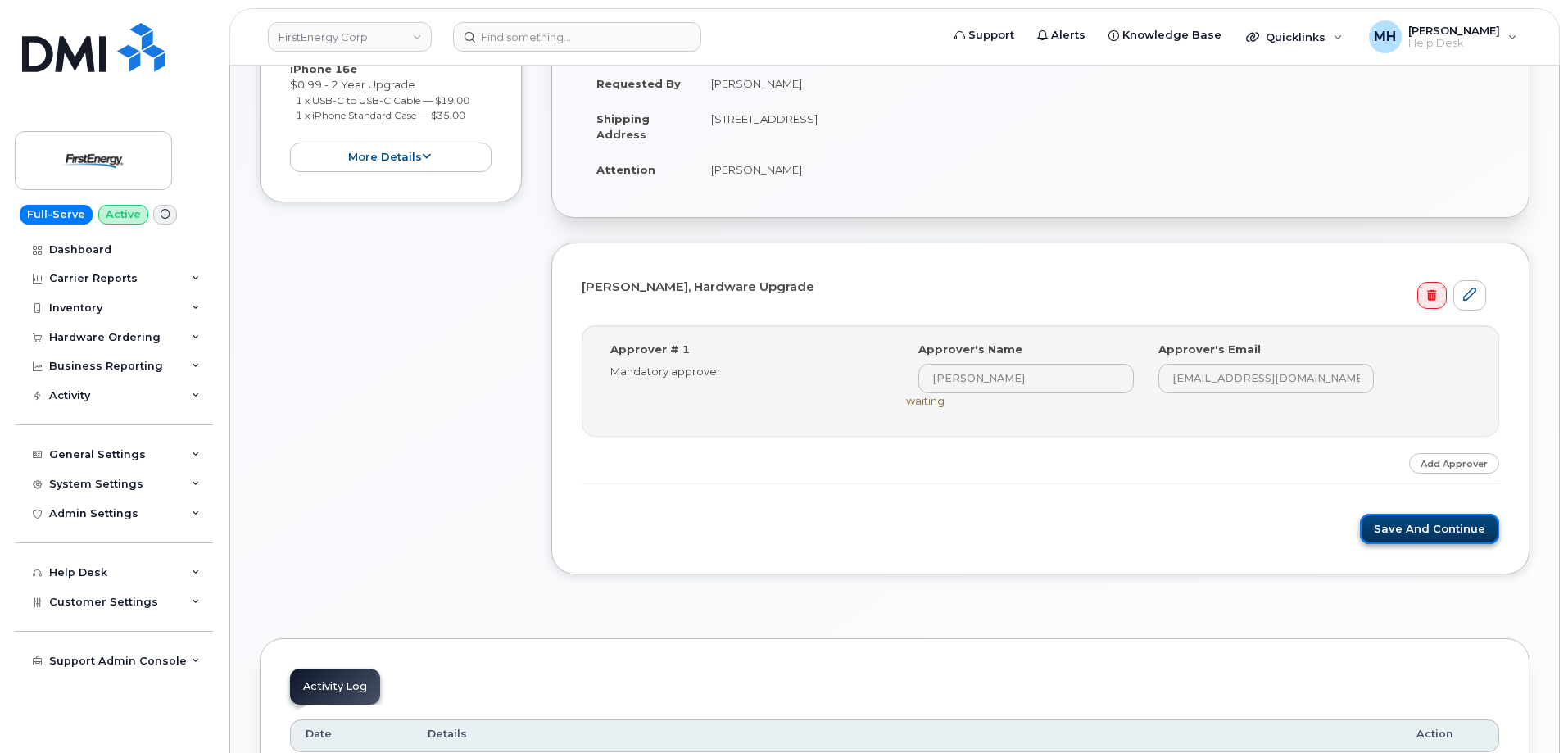
click at [1391, 532] on button "Save and Continue" at bounding box center [1430, 528] width 139 height 30
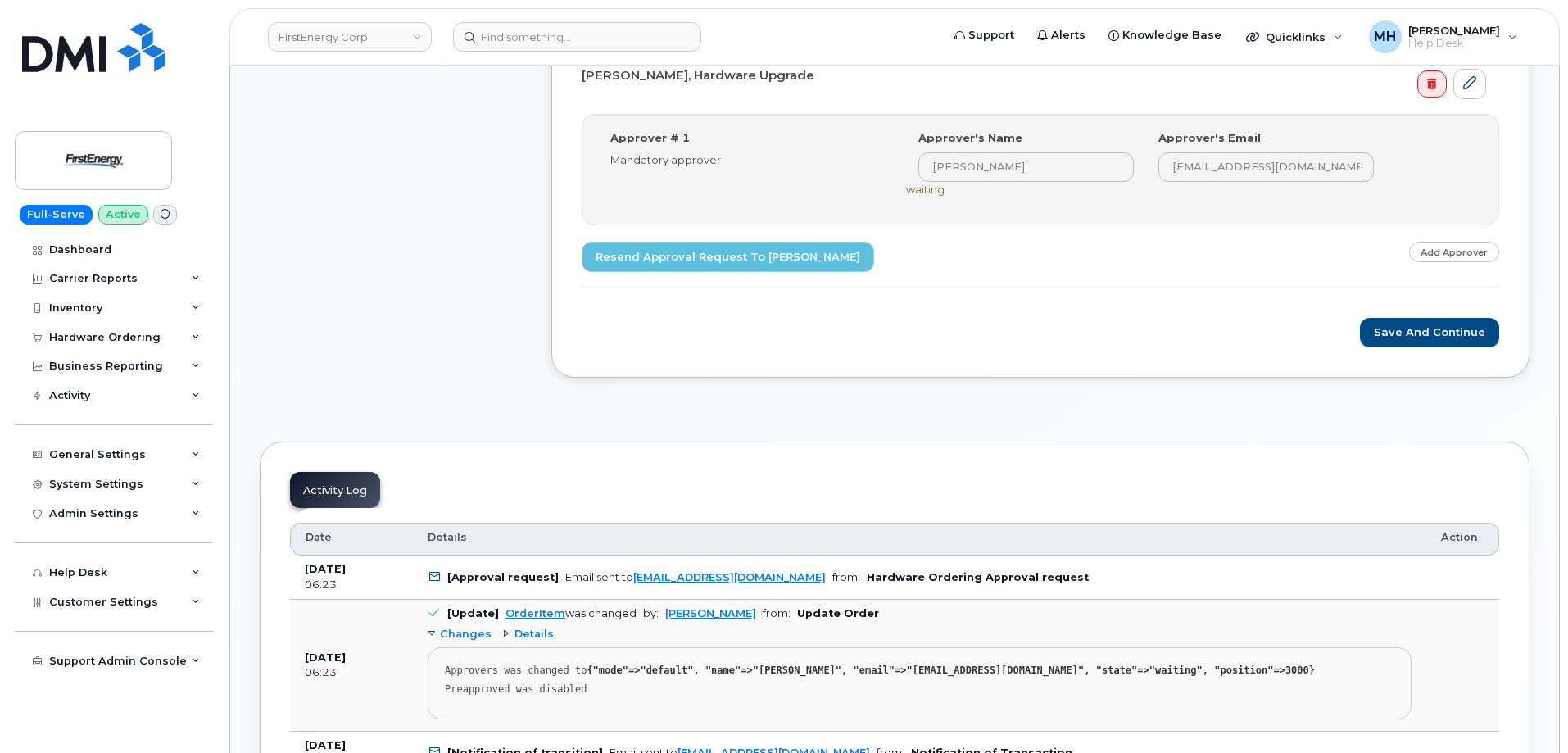
scroll to position [655, 0]
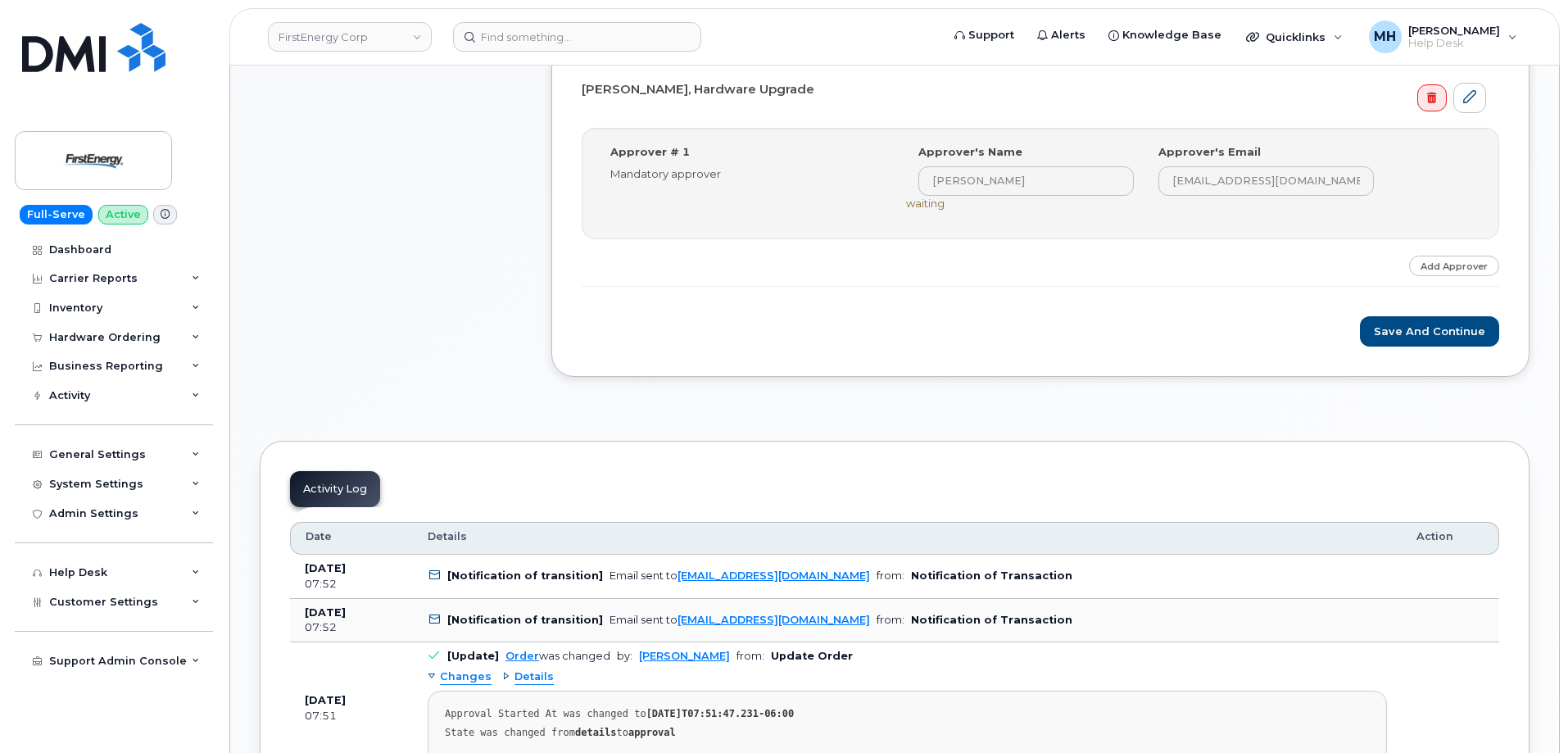
scroll to position [655, 0]
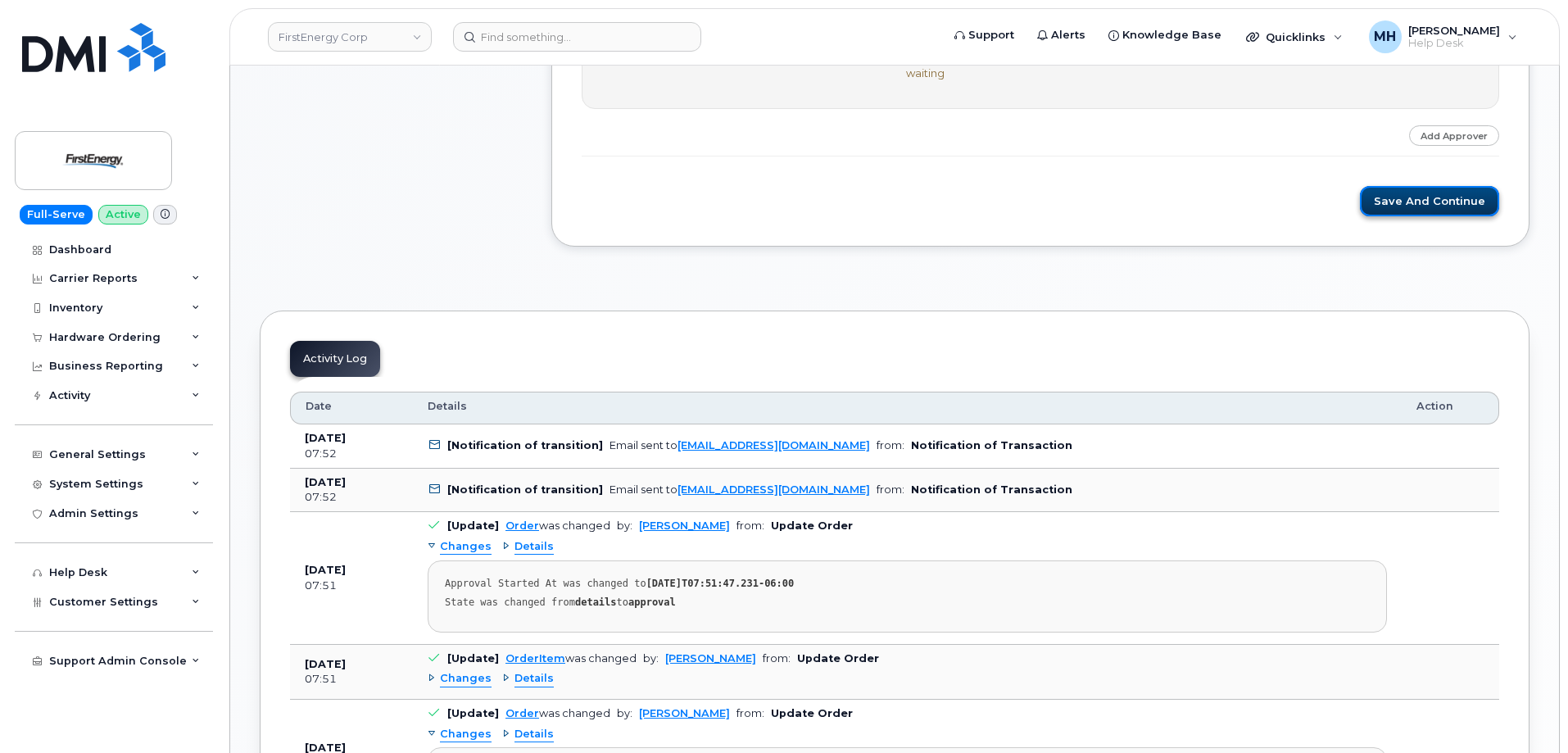
click at [1434, 189] on button "Save and Continue" at bounding box center [1430, 201] width 139 height 30
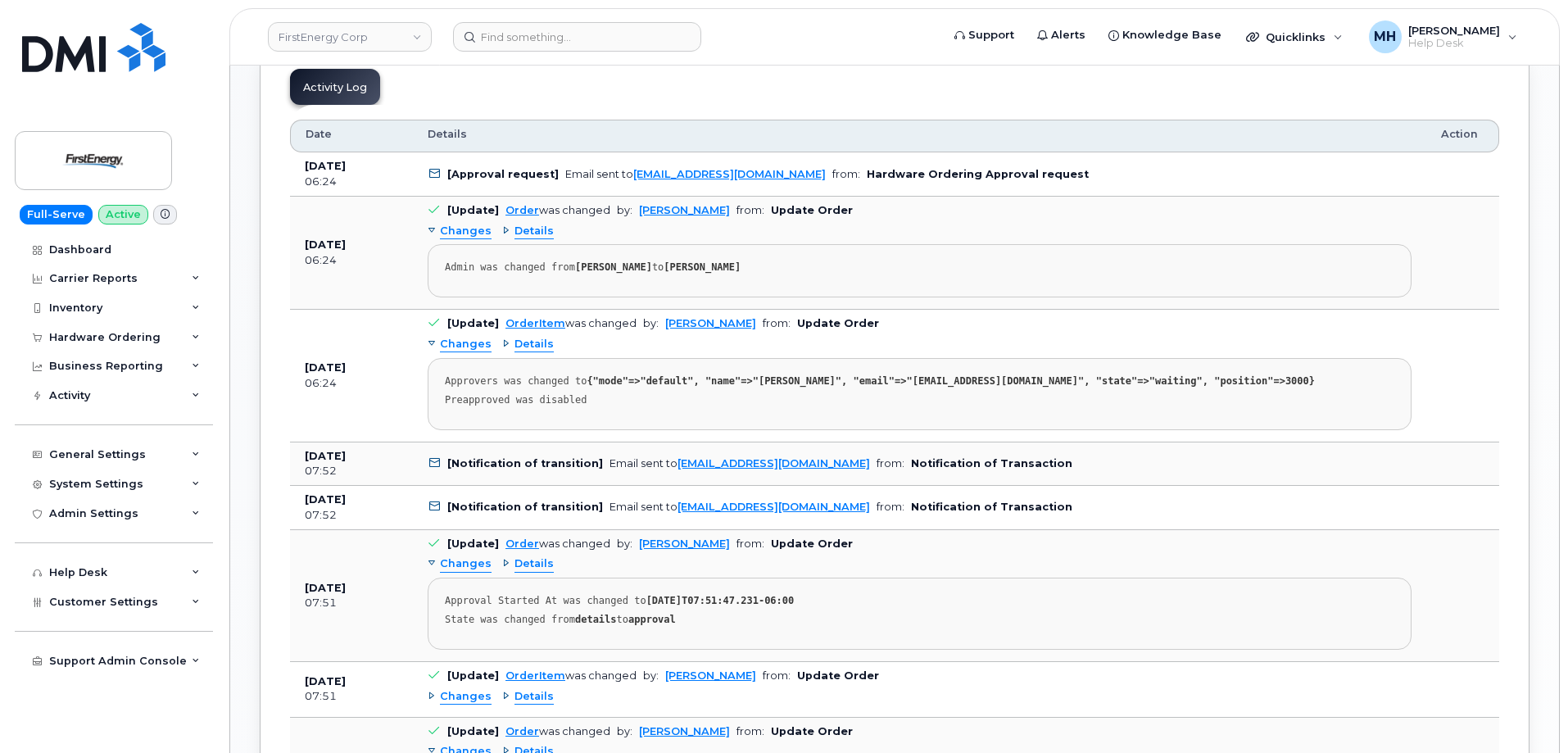
scroll to position [738, 0]
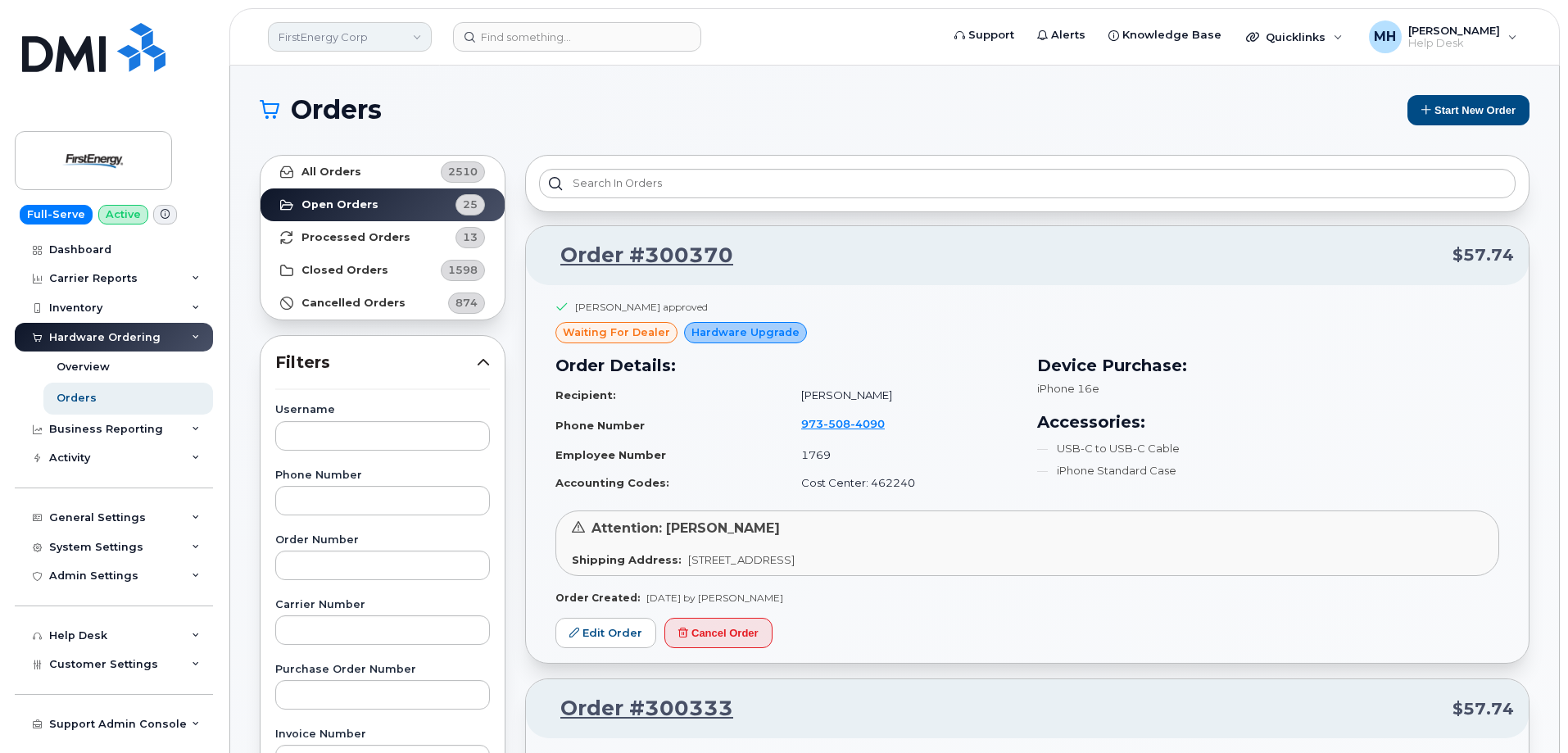
click at [343, 37] on link "FirstEnergy Corp" at bounding box center [349, 37] width 164 height 29
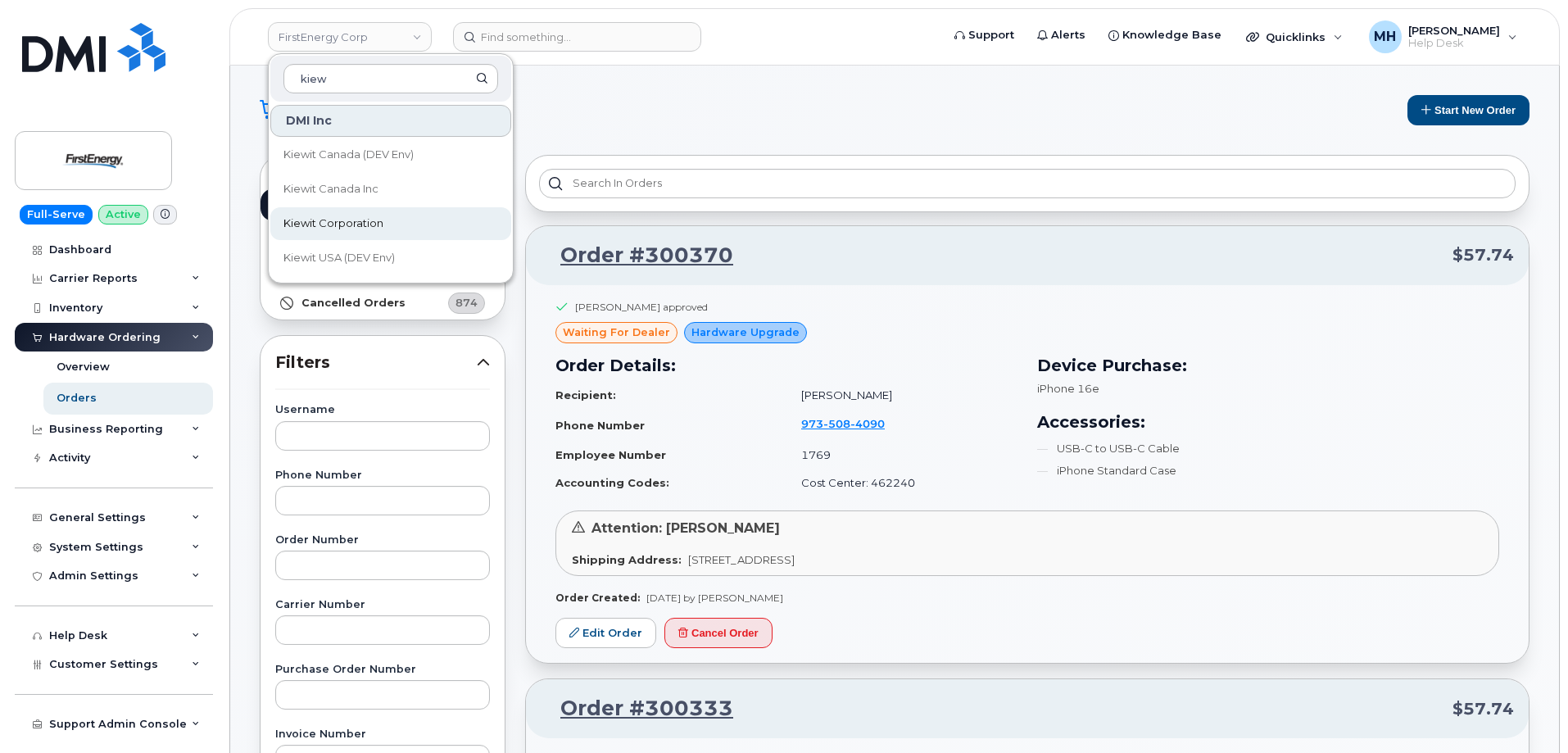
type input "kiew"
click at [316, 219] on span "Kiewit Corporation" at bounding box center [333, 224] width 100 height 17
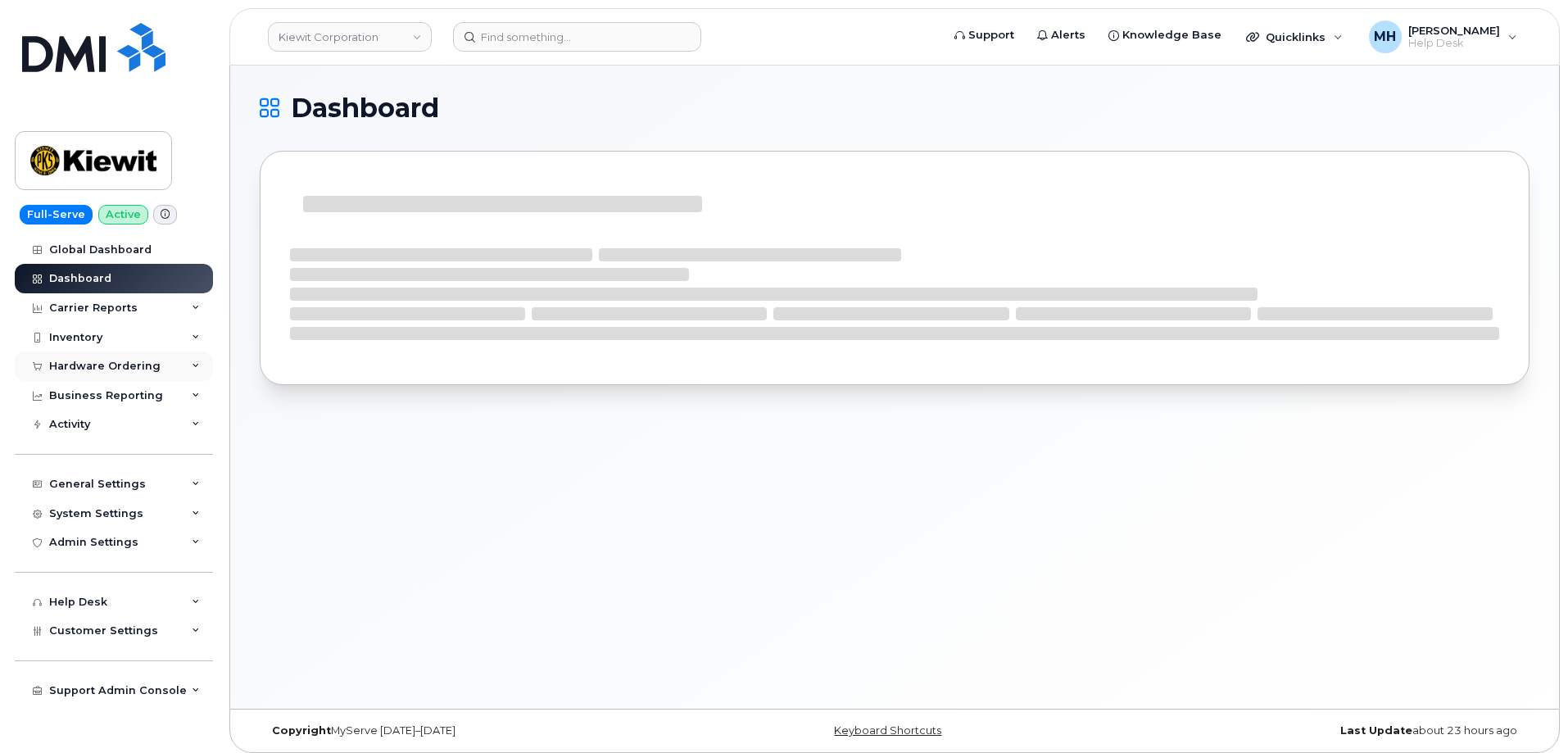
click at [138, 368] on div "Hardware Ordering" at bounding box center [105, 366] width 112 height 13
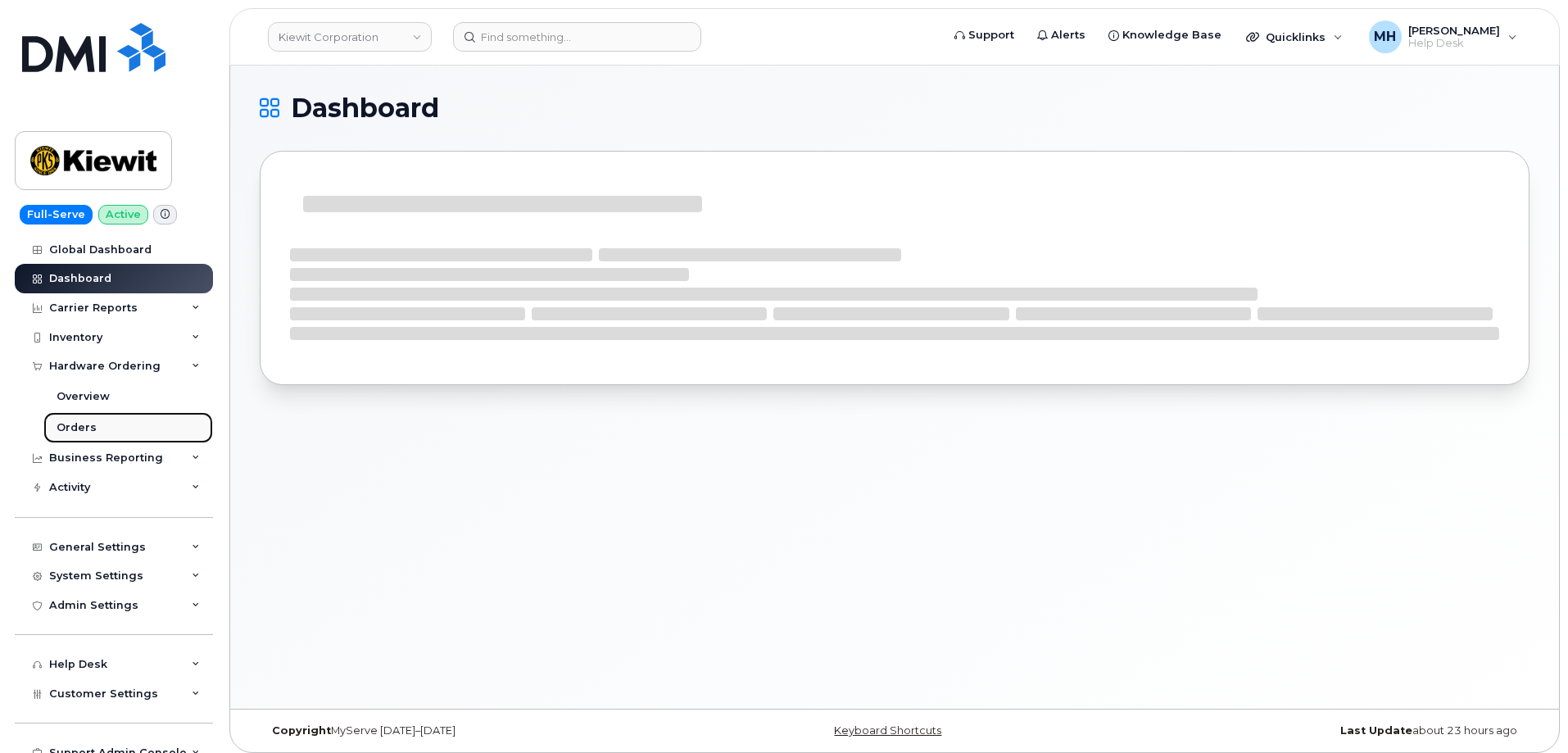
click at [122, 421] on link "Orders" at bounding box center [127, 427] width 170 height 31
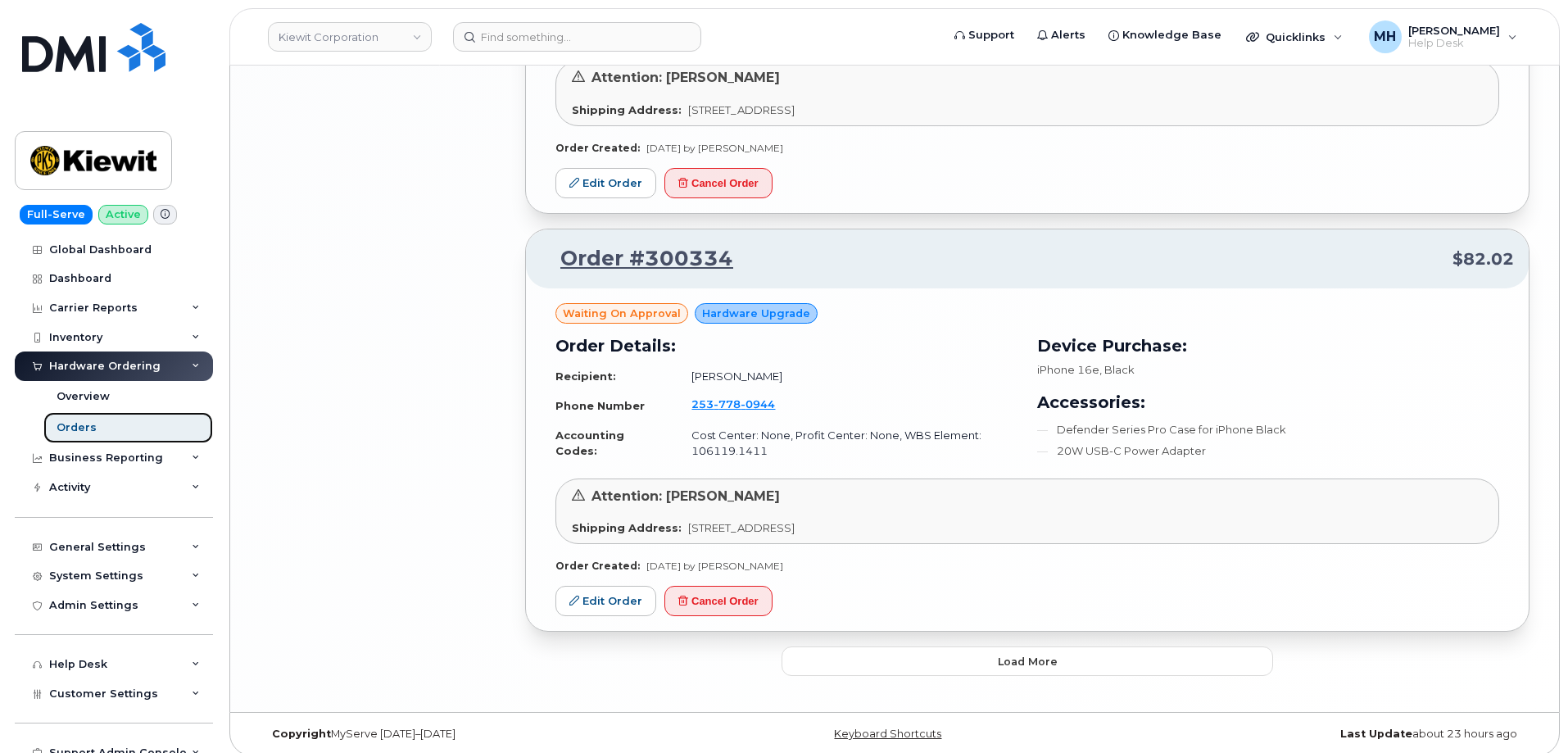
scroll to position [3309, 0]
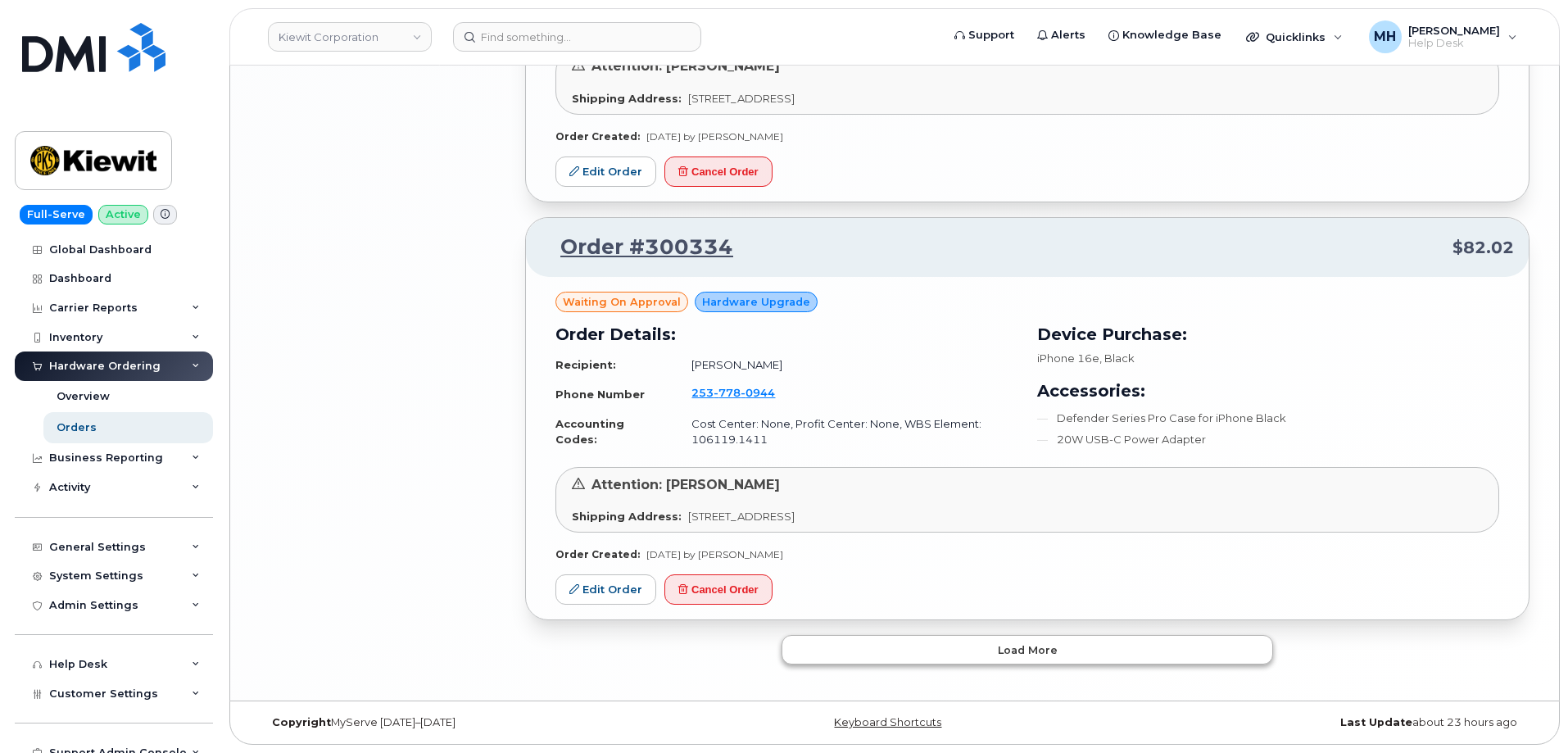
click at [832, 658] on button "Load more" at bounding box center [1027, 649] width 491 height 29
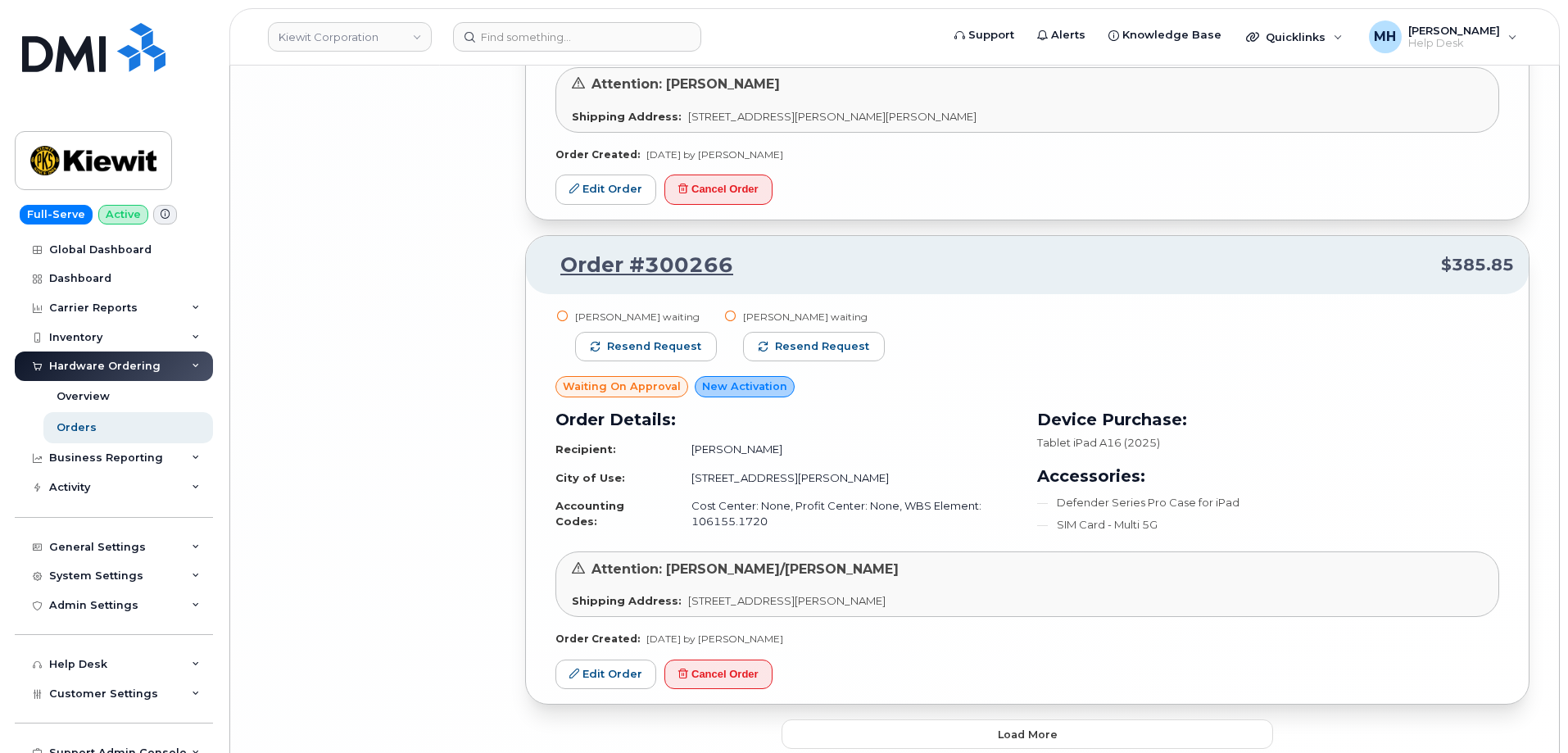
scroll to position [7267, 0]
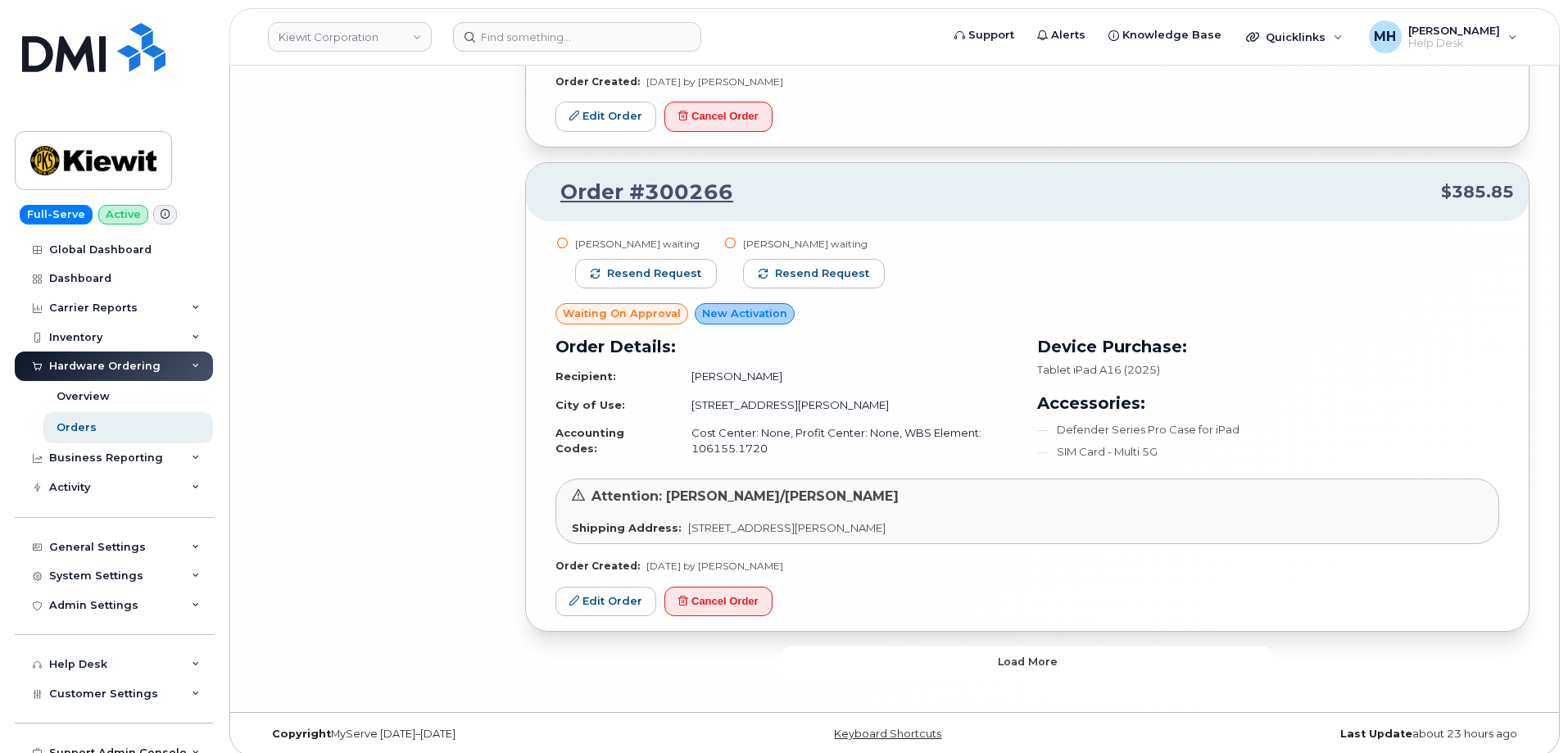
click at [922, 646] on button "Load more" at bounding box center [1027, 661] width 491 height 29
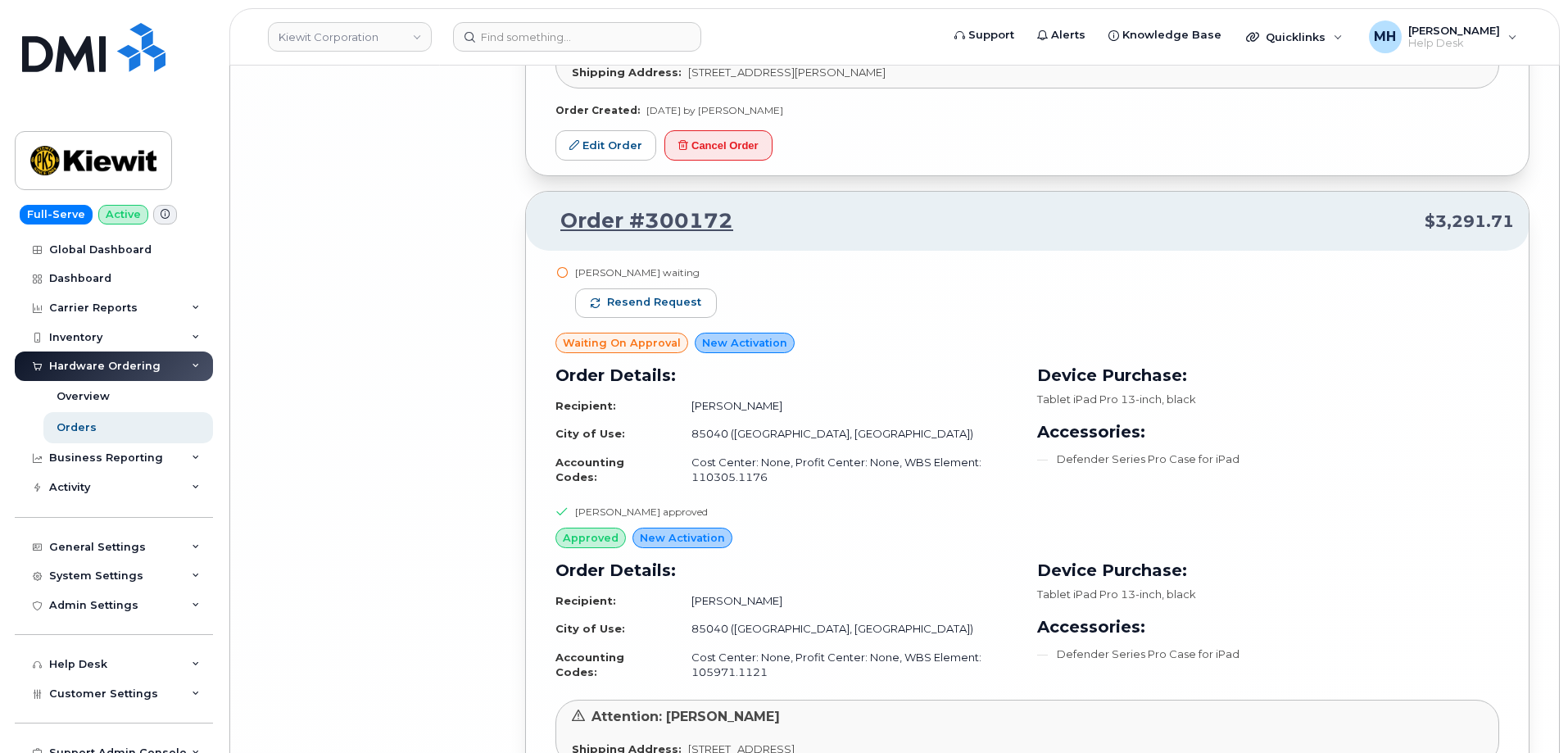
scroll to position [11392, 0]
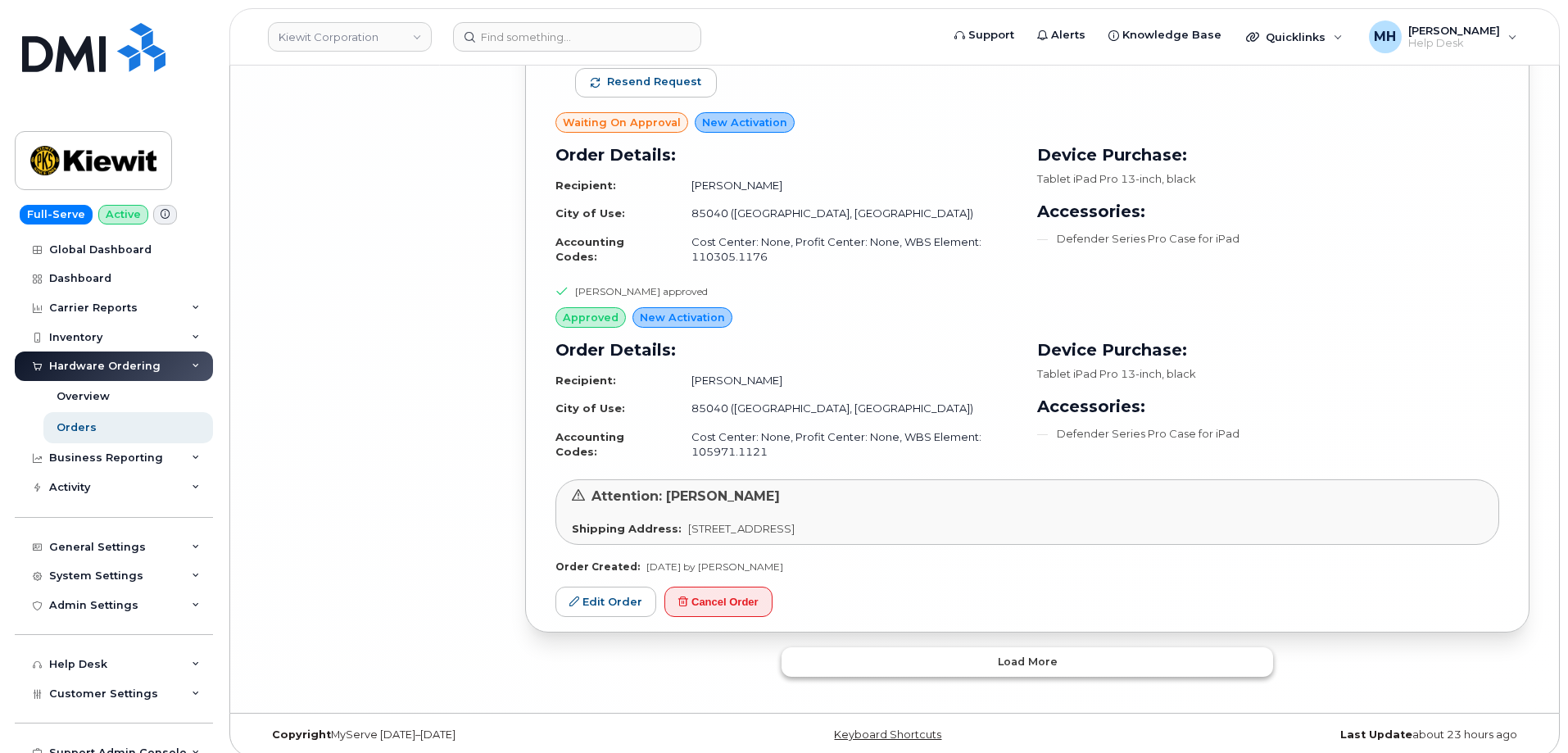
click at [892, 660] on button "Load more" at bounding box center [1027, 662] width 491 height 29
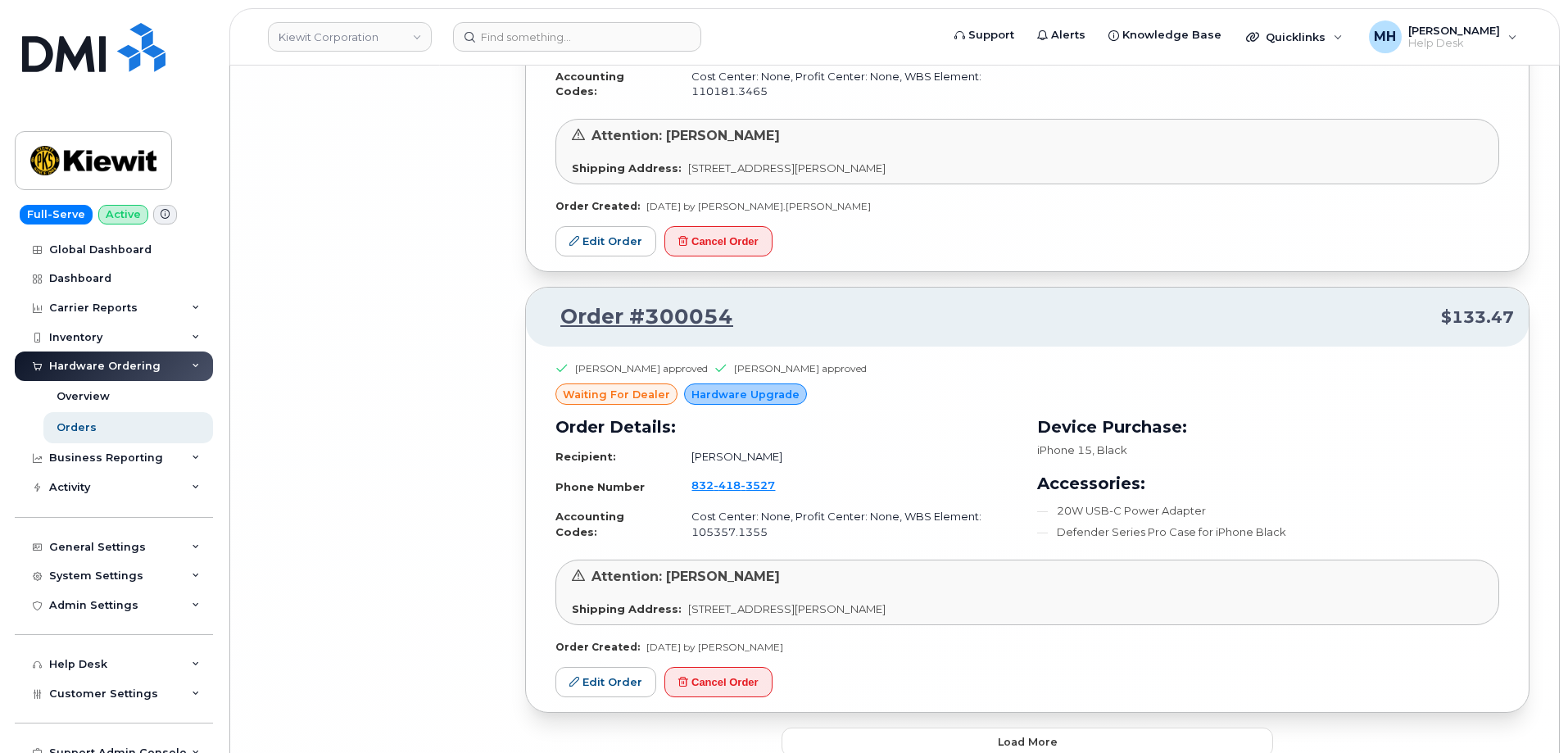
scroll to position [14941, 0]
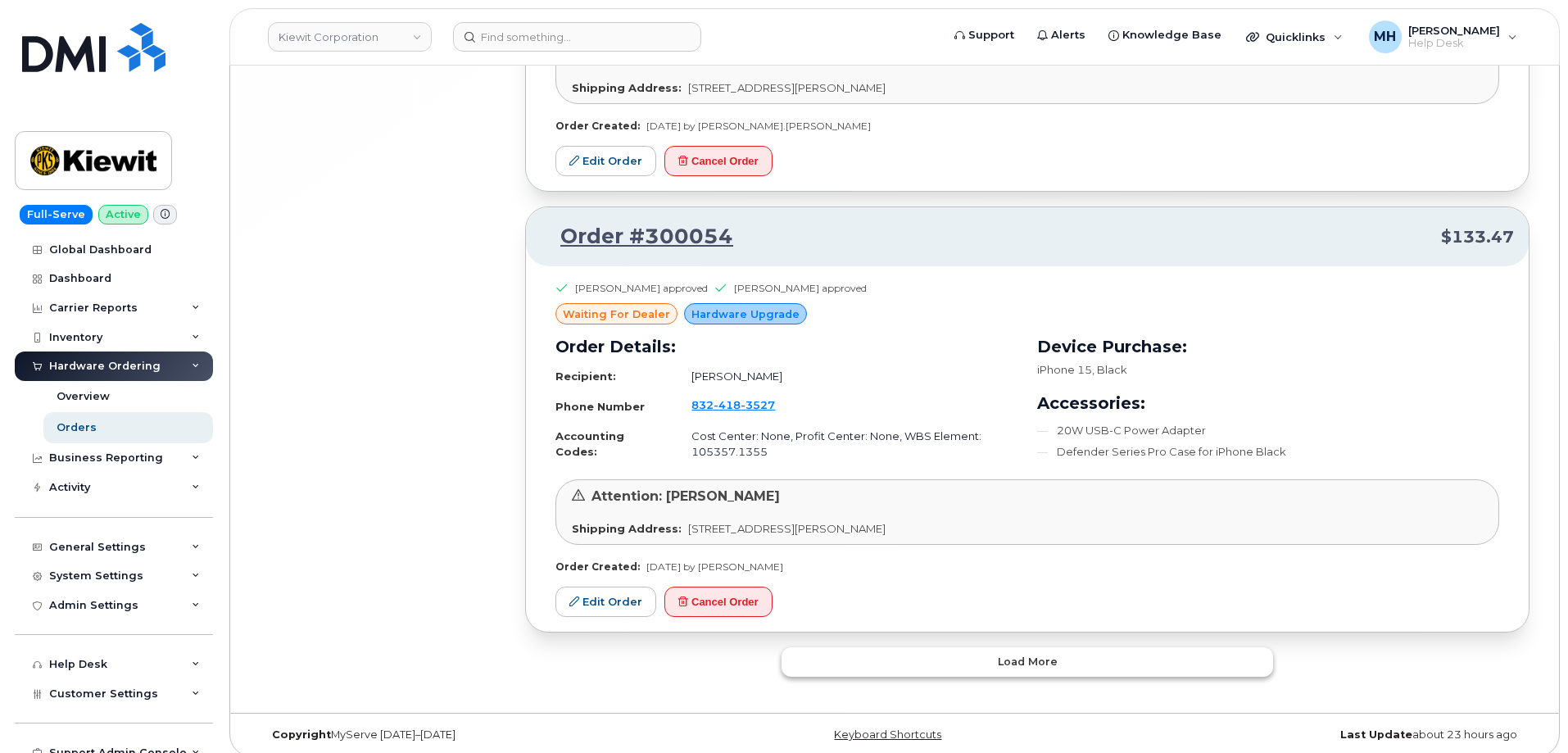
click at [856, 662] on button "Load more" at bounding box center [1027, 662] width 491 height 29
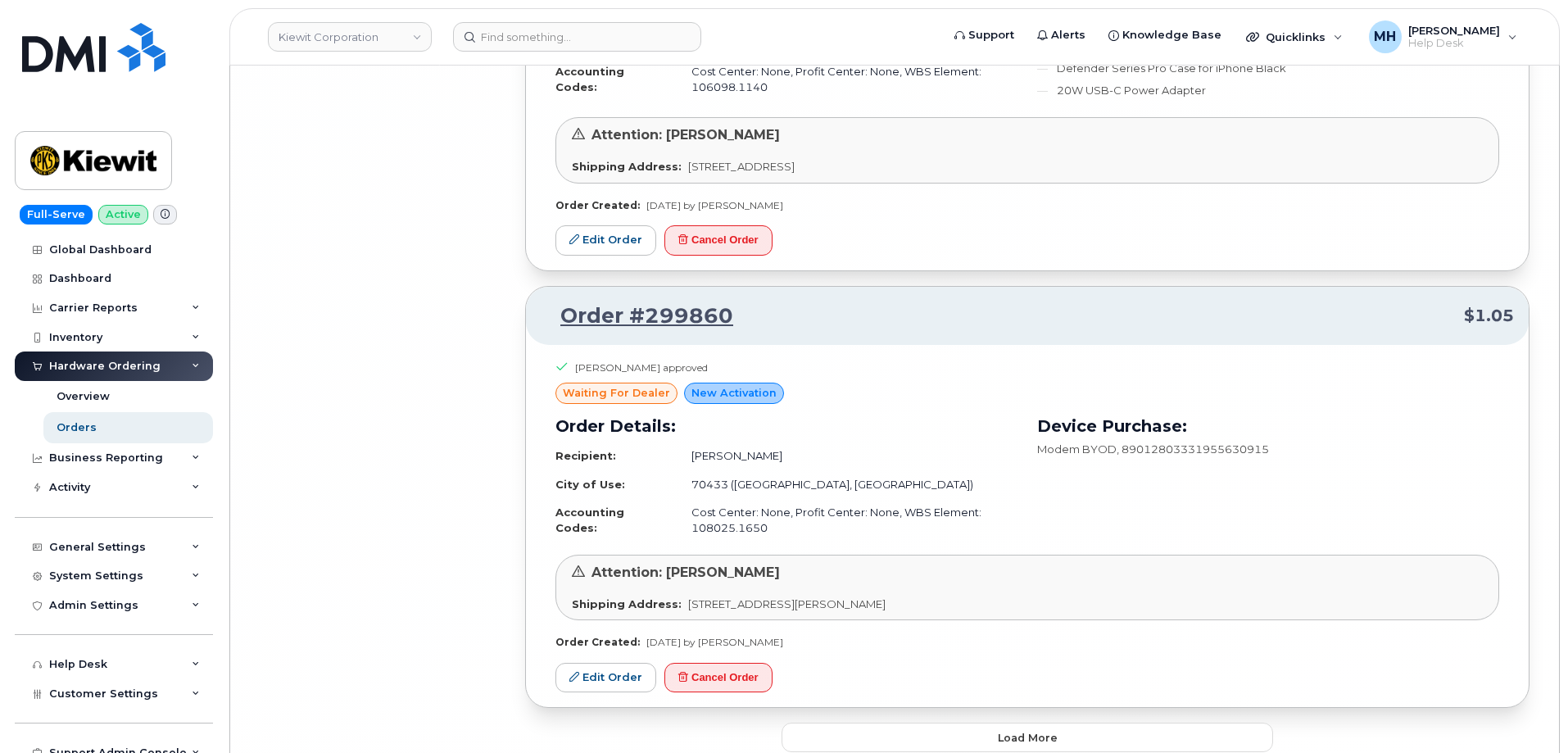
scroll to position [19339, 0]
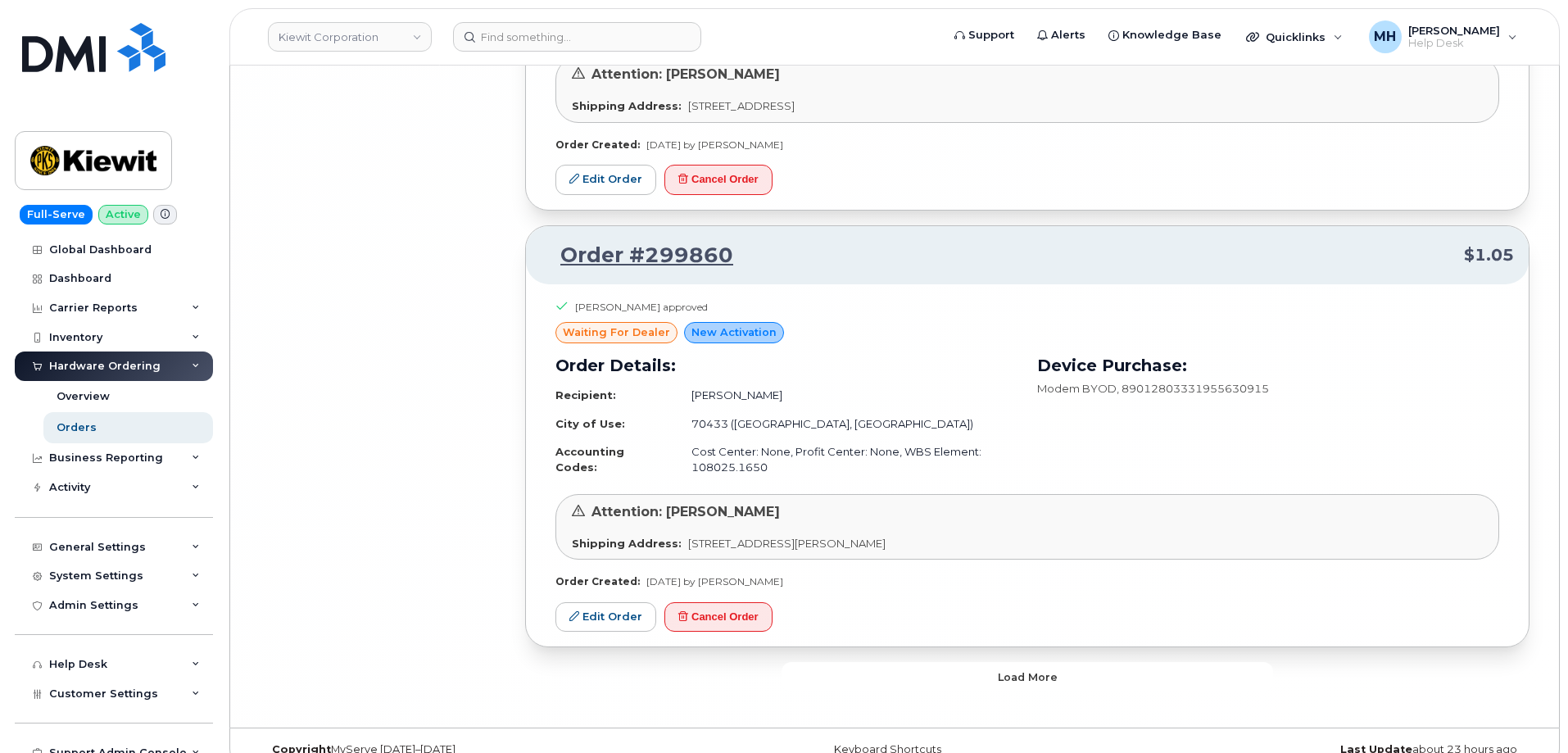
click at [919, 662] on button "Load more" at bounding box center [1027, 677] width 491 height 29
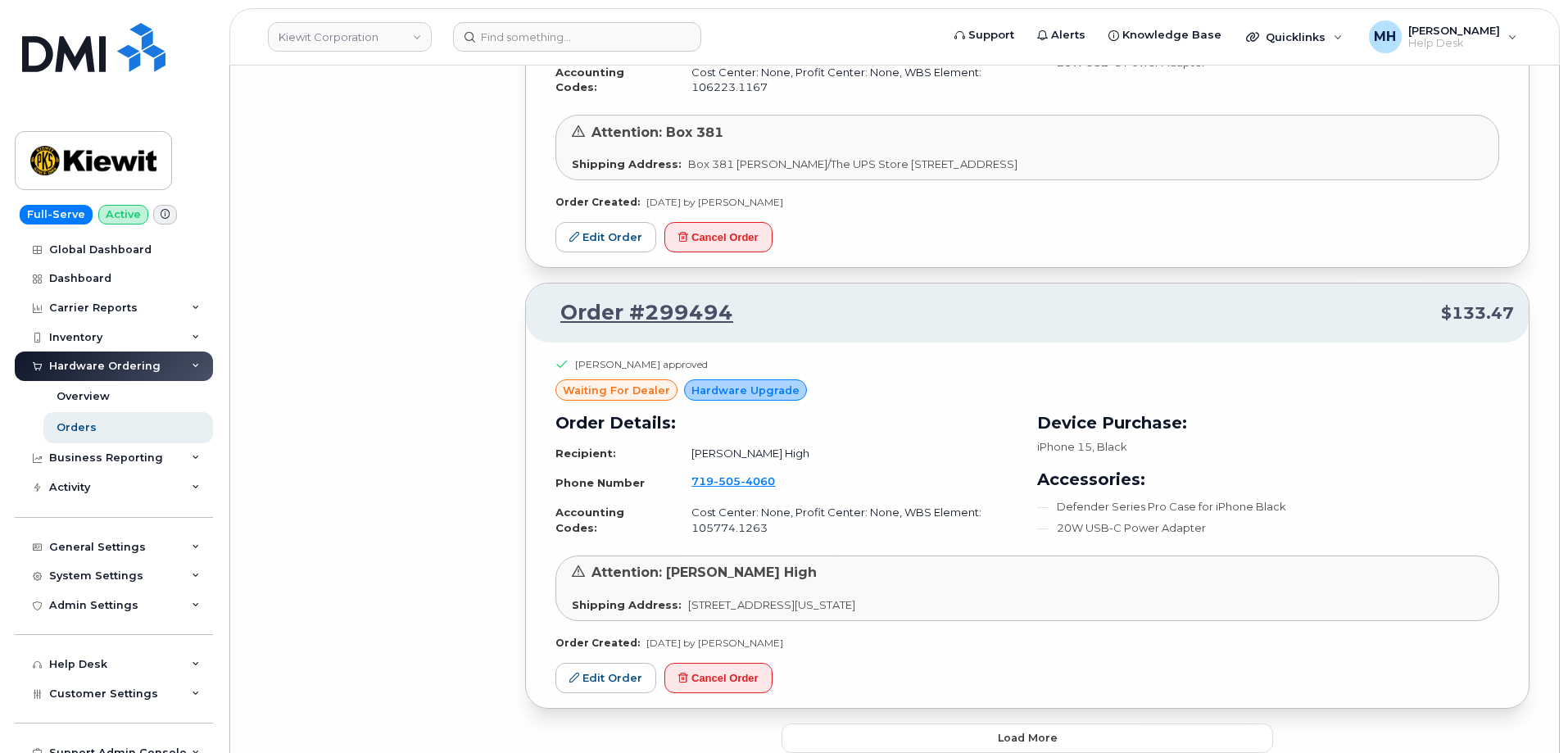
scroll to position [23152, 0]
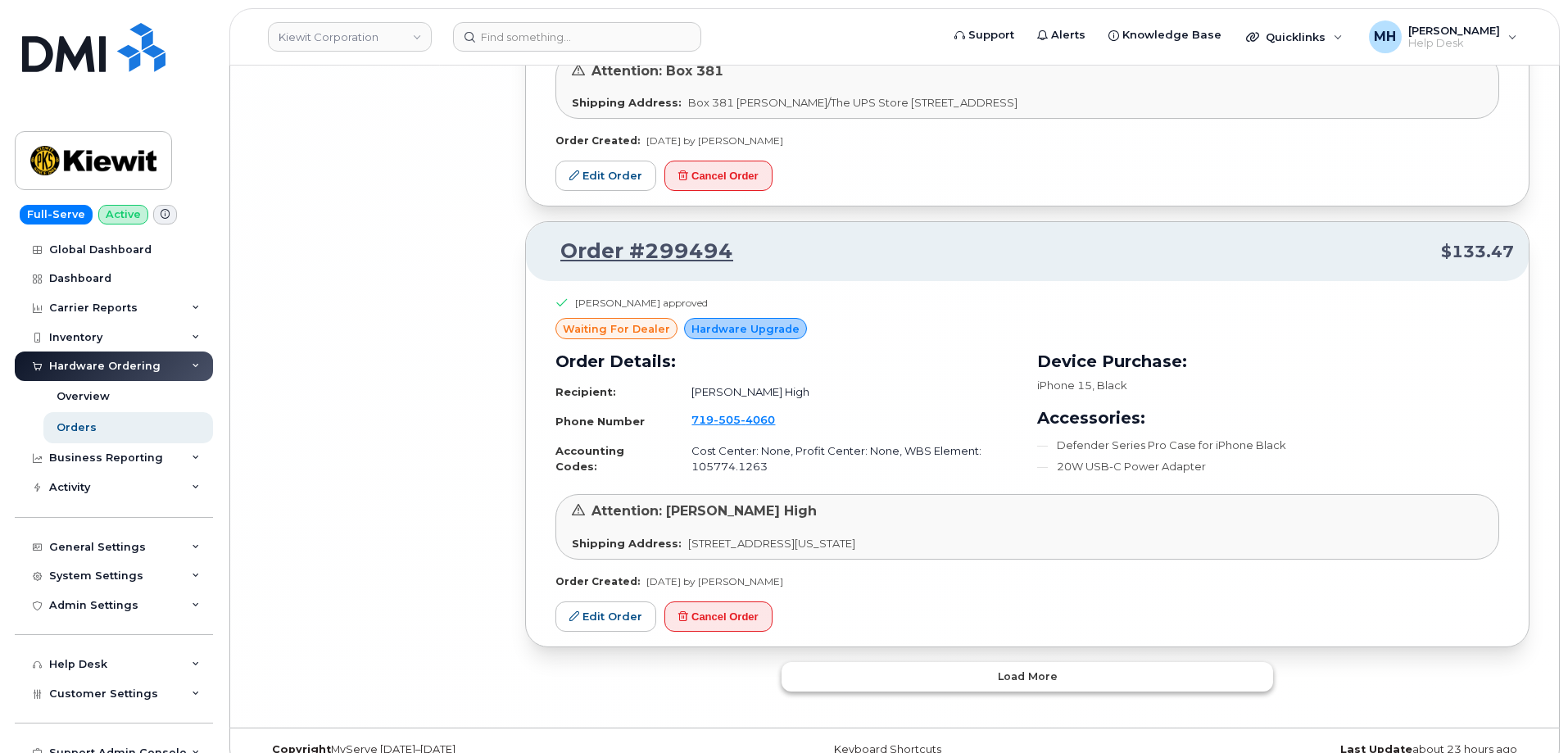
click at [897, 662] on button "Load more" at bounding box center [1027, 677] width 491 height 29
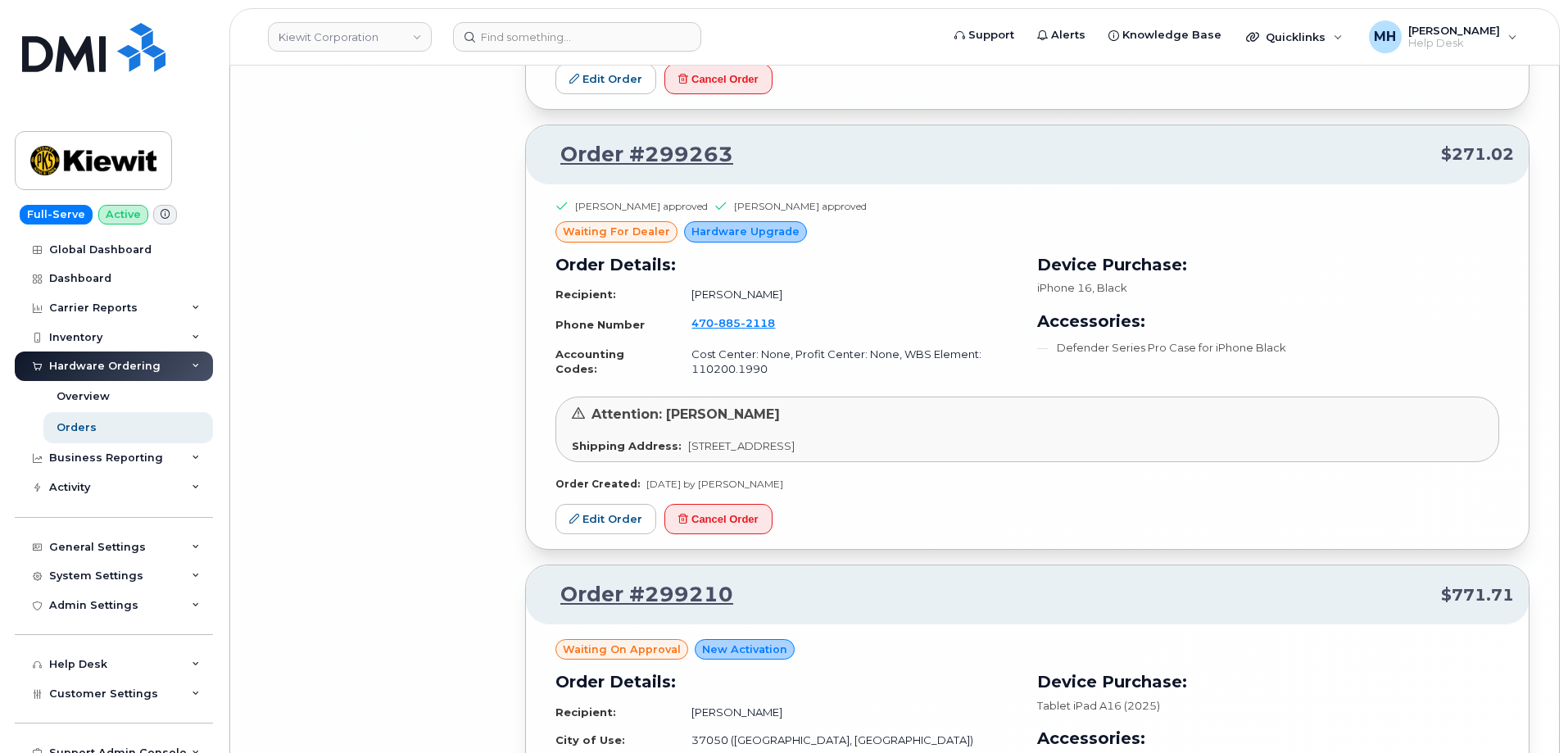
scroll to position [24380, 0]
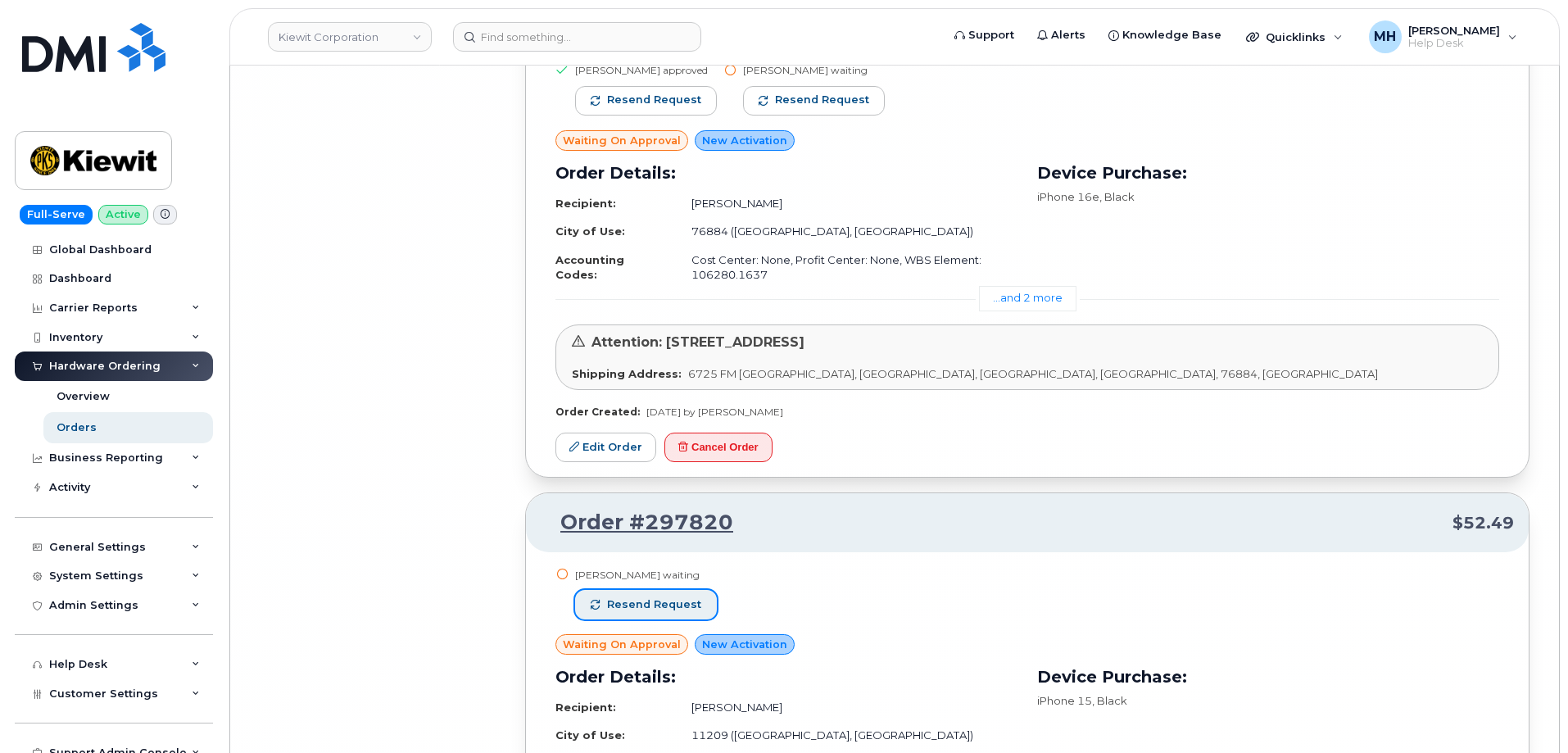
click at [656, 597] on span "Resend request" at bounding box center [654, 604] width 94 height 15
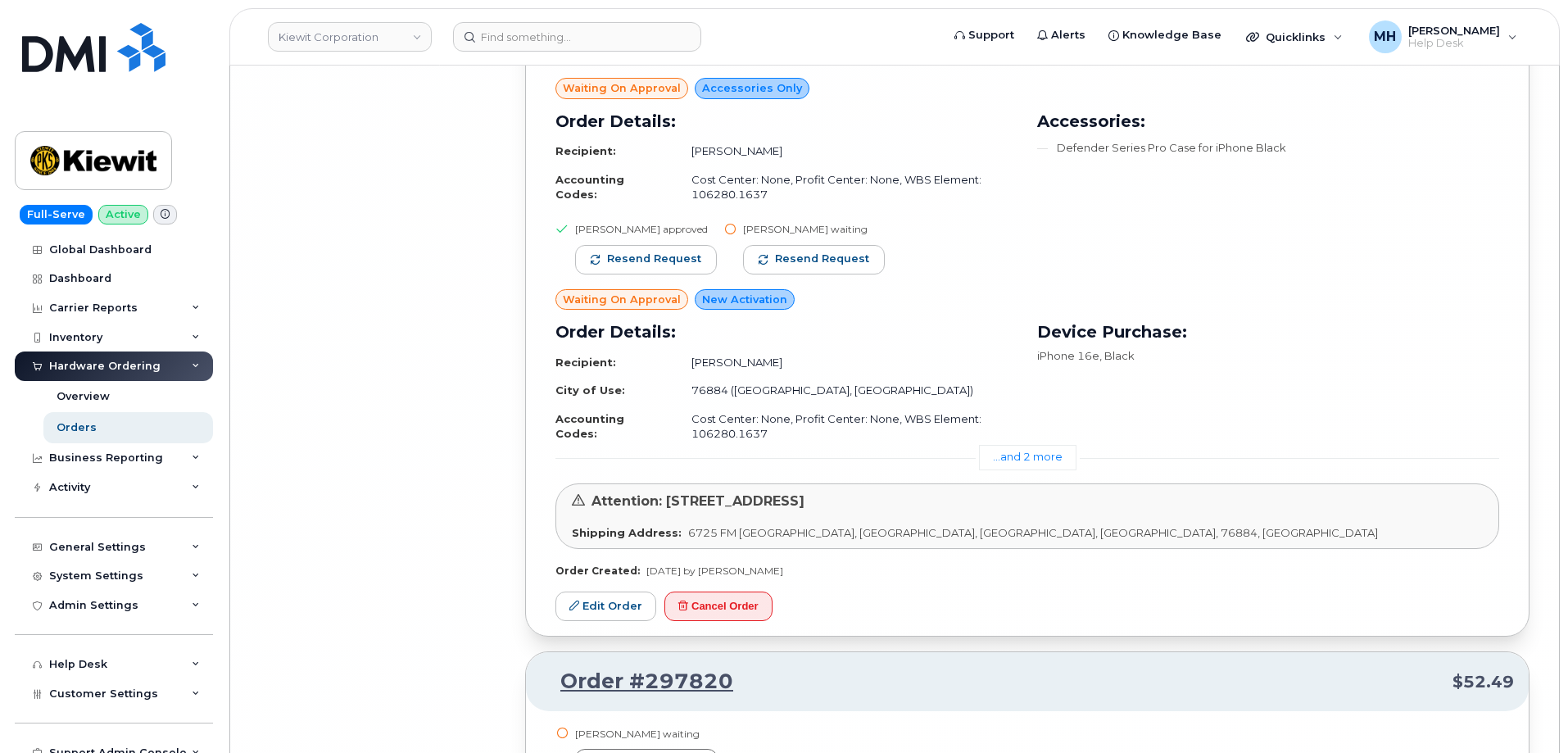
scroll to position [25892, 0]
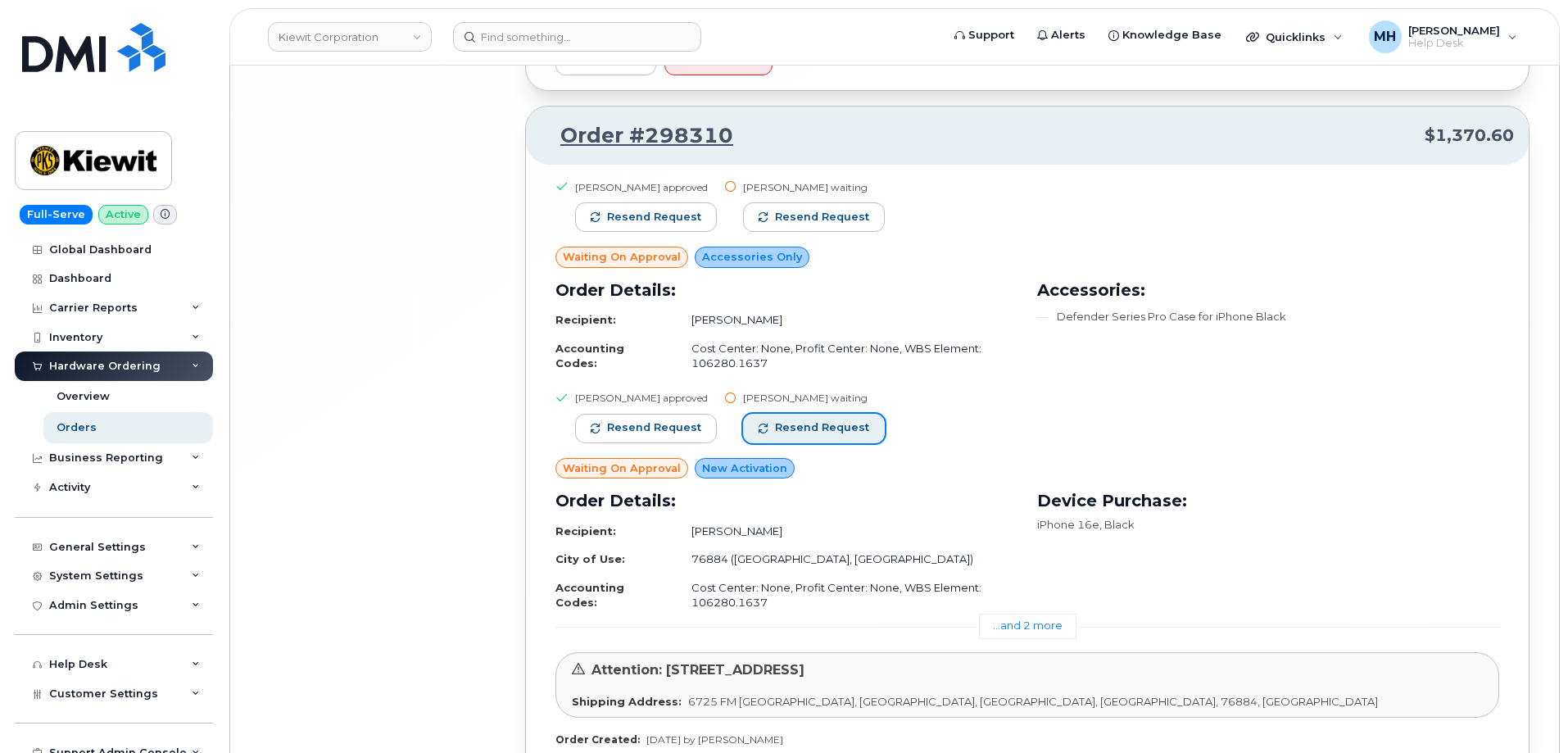
click at [786, 421] on span "Resend request" at bounding box center [822, 427] width 94 height 15
click at [757, 202] on button "Resend request" at bounding box center [814, 217] width 142 height 29
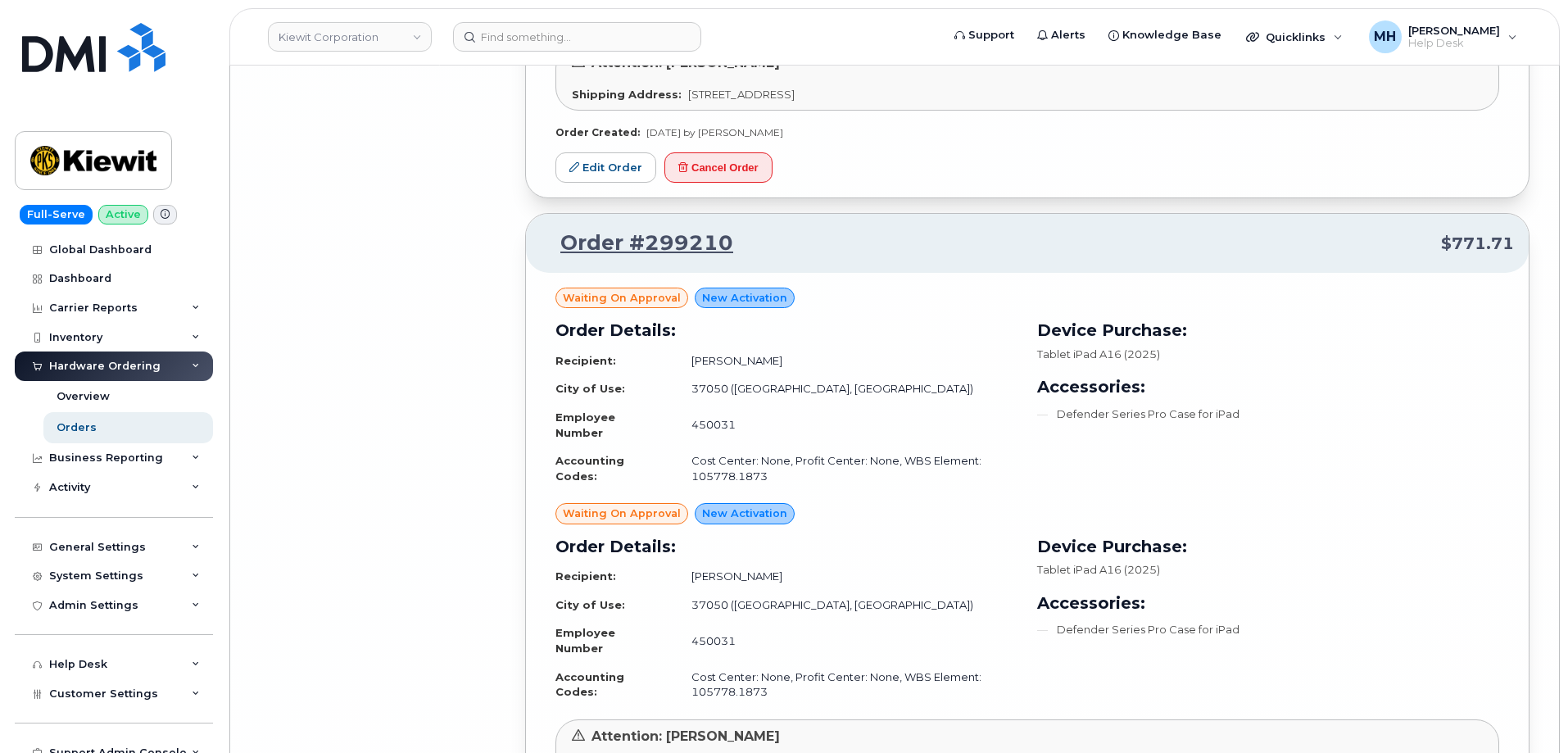
scroll to position [24746, 0]
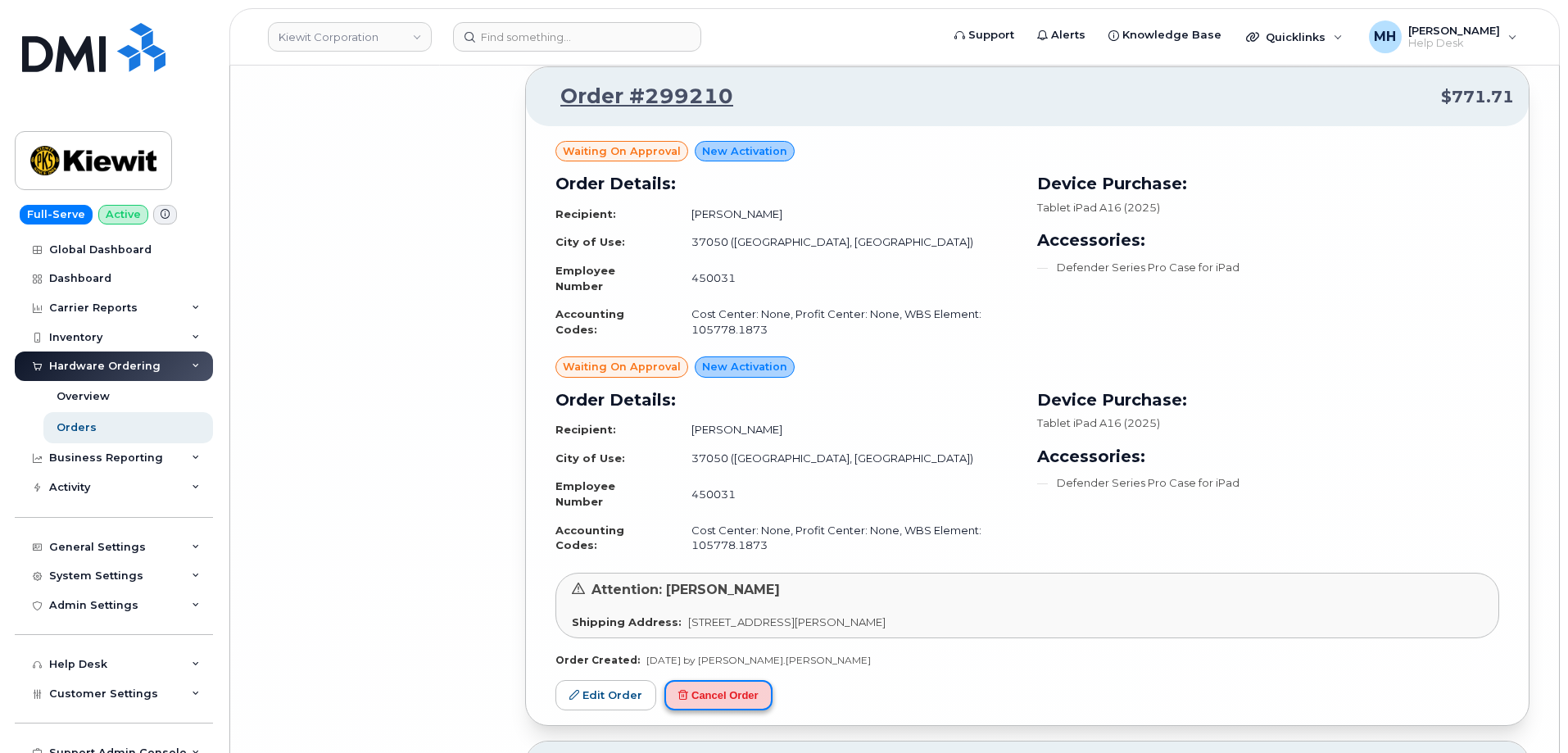
click at [745, 679] on button "Cancel Order" at bounding box center [719, 694] width 108 height 30
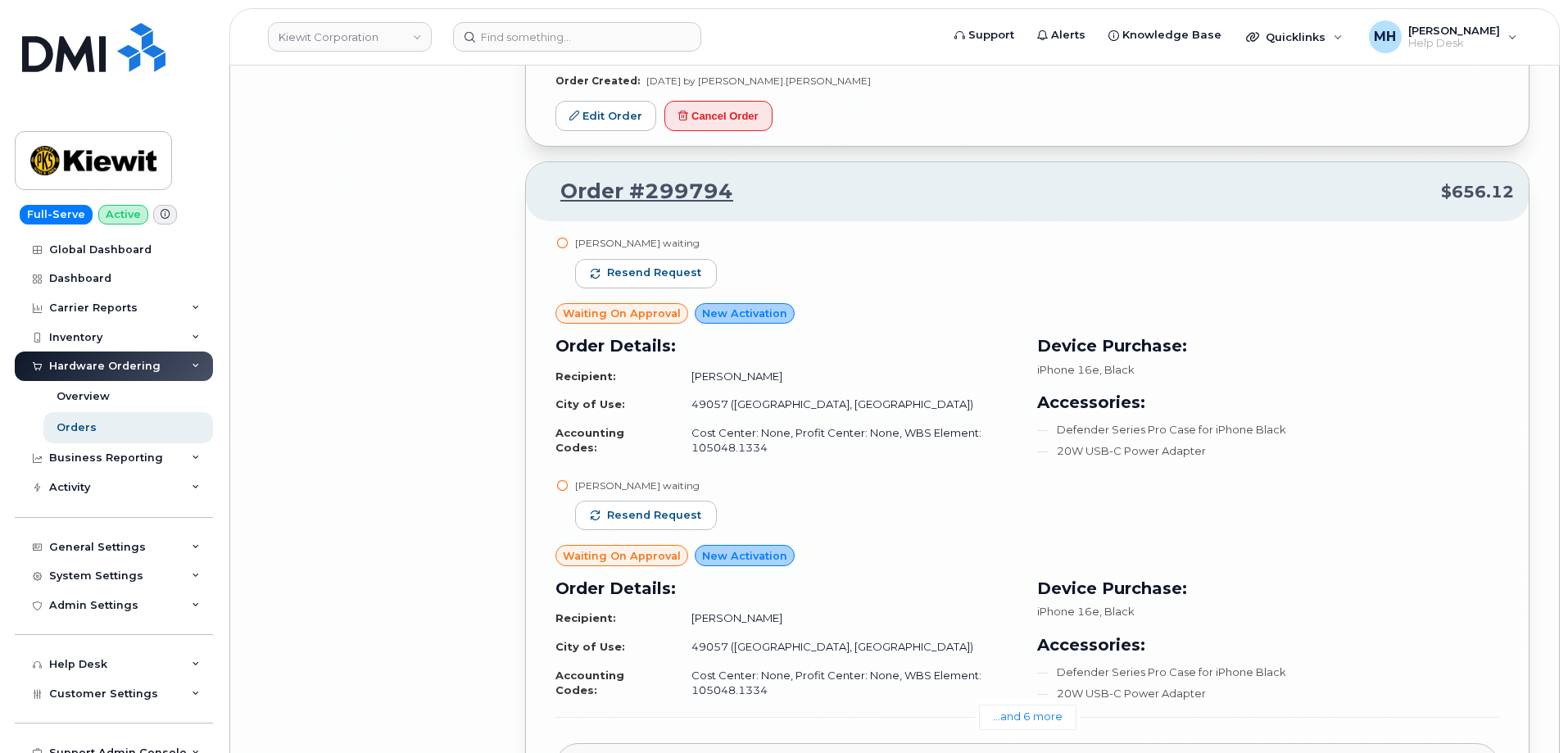
scroll to position [20732, 0]
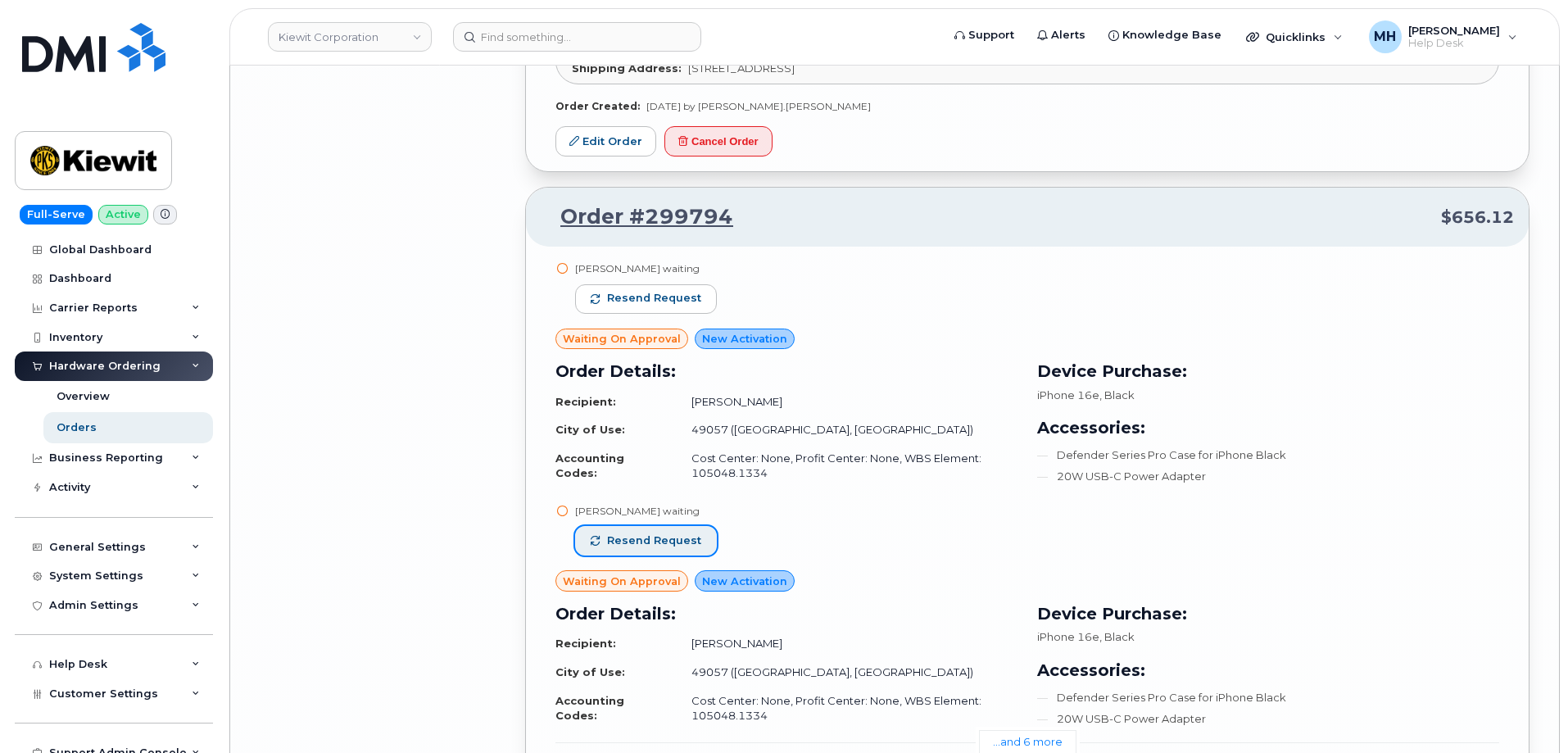
click at [684, 526] on button "Resend request" at bounding box center [645, 540] width 142 height 29
click at [681, 291] on span "Resend request" at bounding box center [654, 298] width 94 height 15
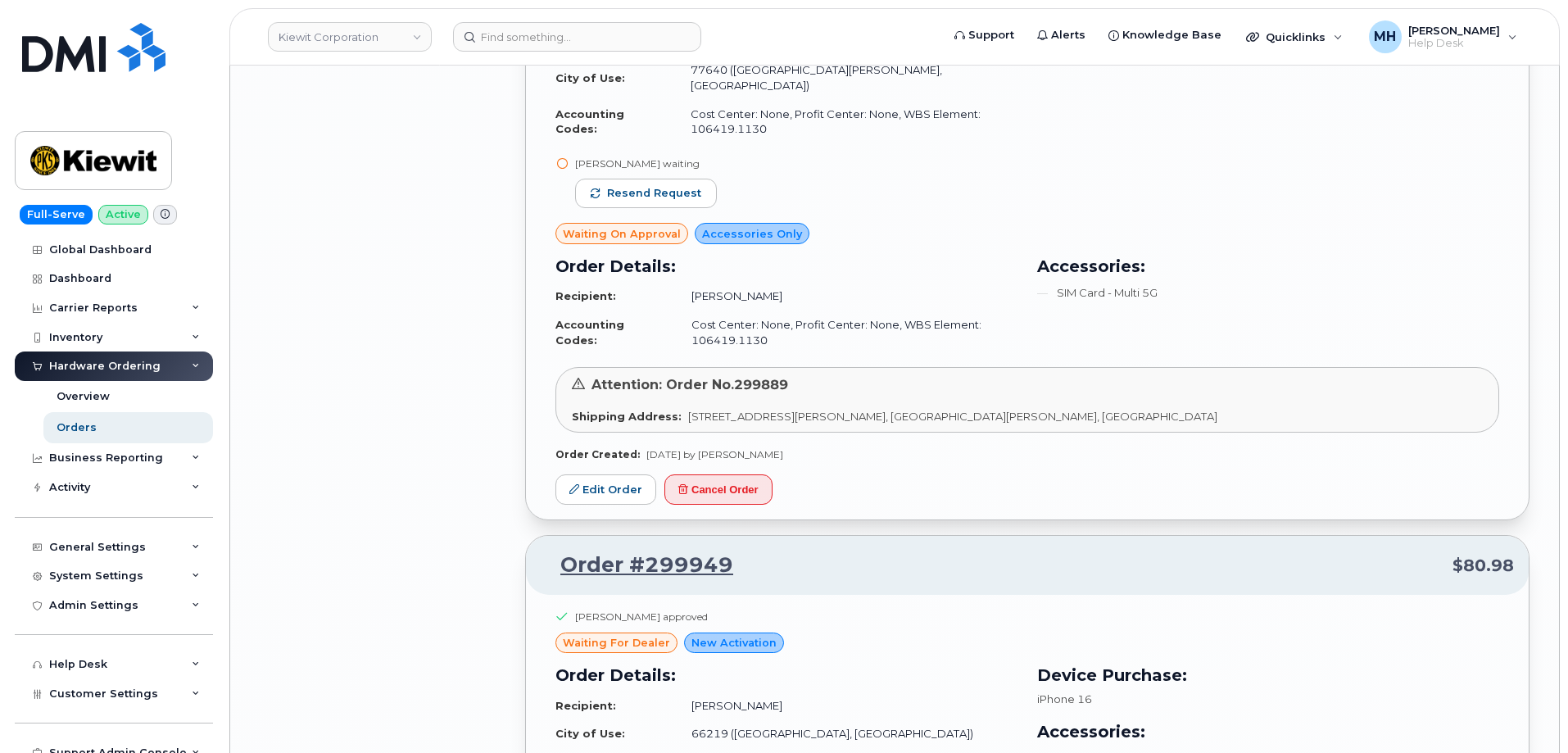
scroll to position [17210, 0]
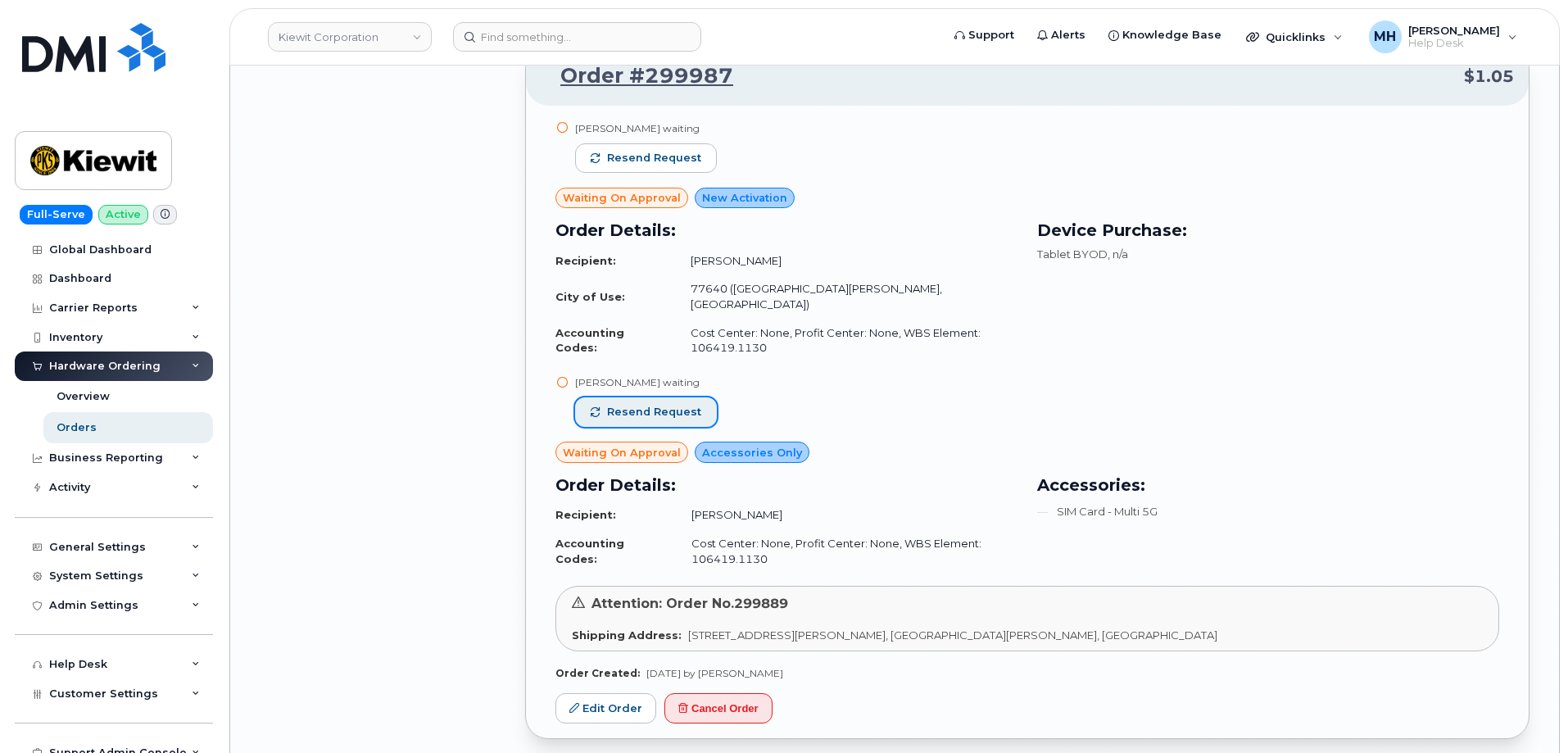
click at [697, 397] on button "Resend request" at bounding box center [645, 412] width 142 height 29
click at [678, 143] on button "Resend request" at bounding box center [645, 158] width 142 height 29
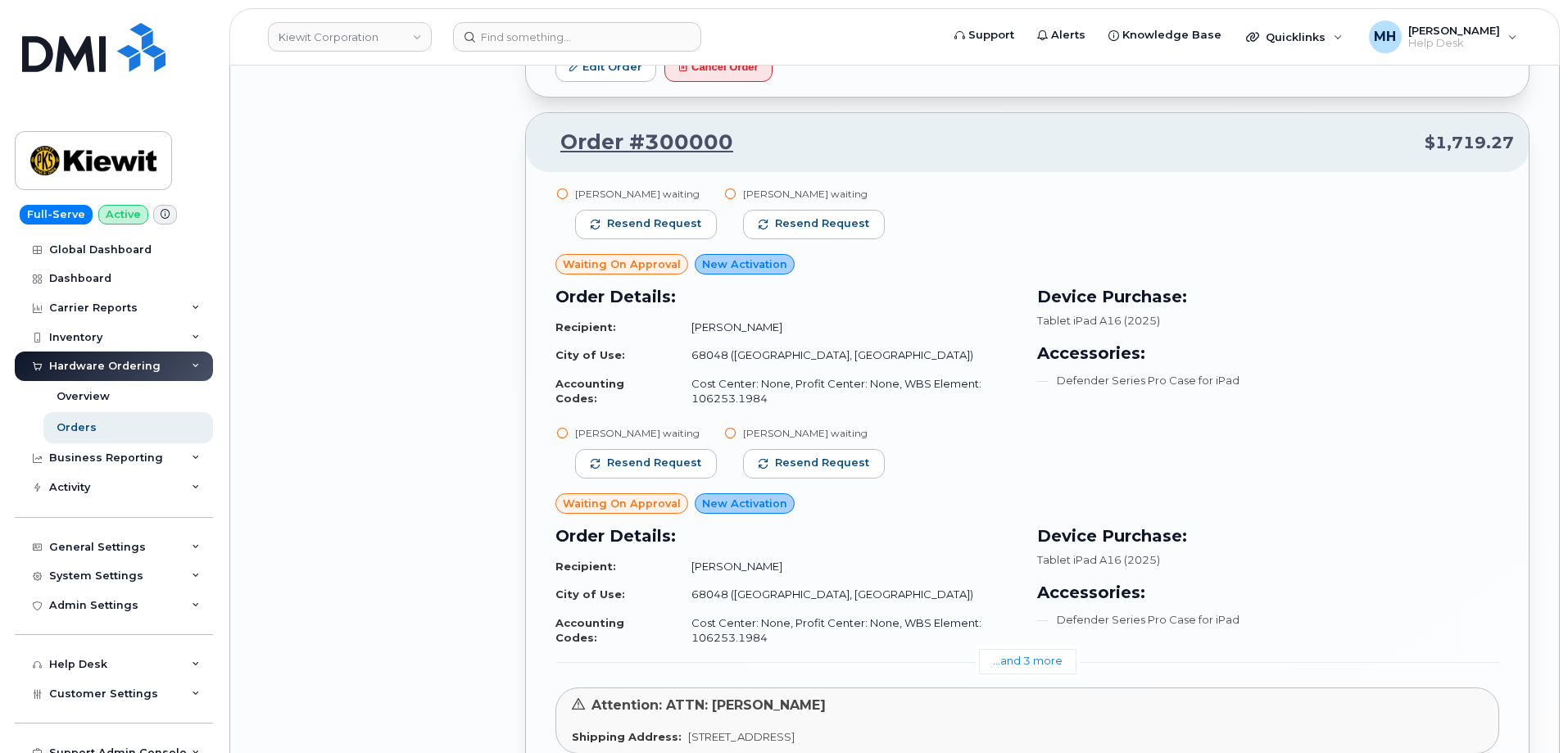
scroll to position [16391, 0]
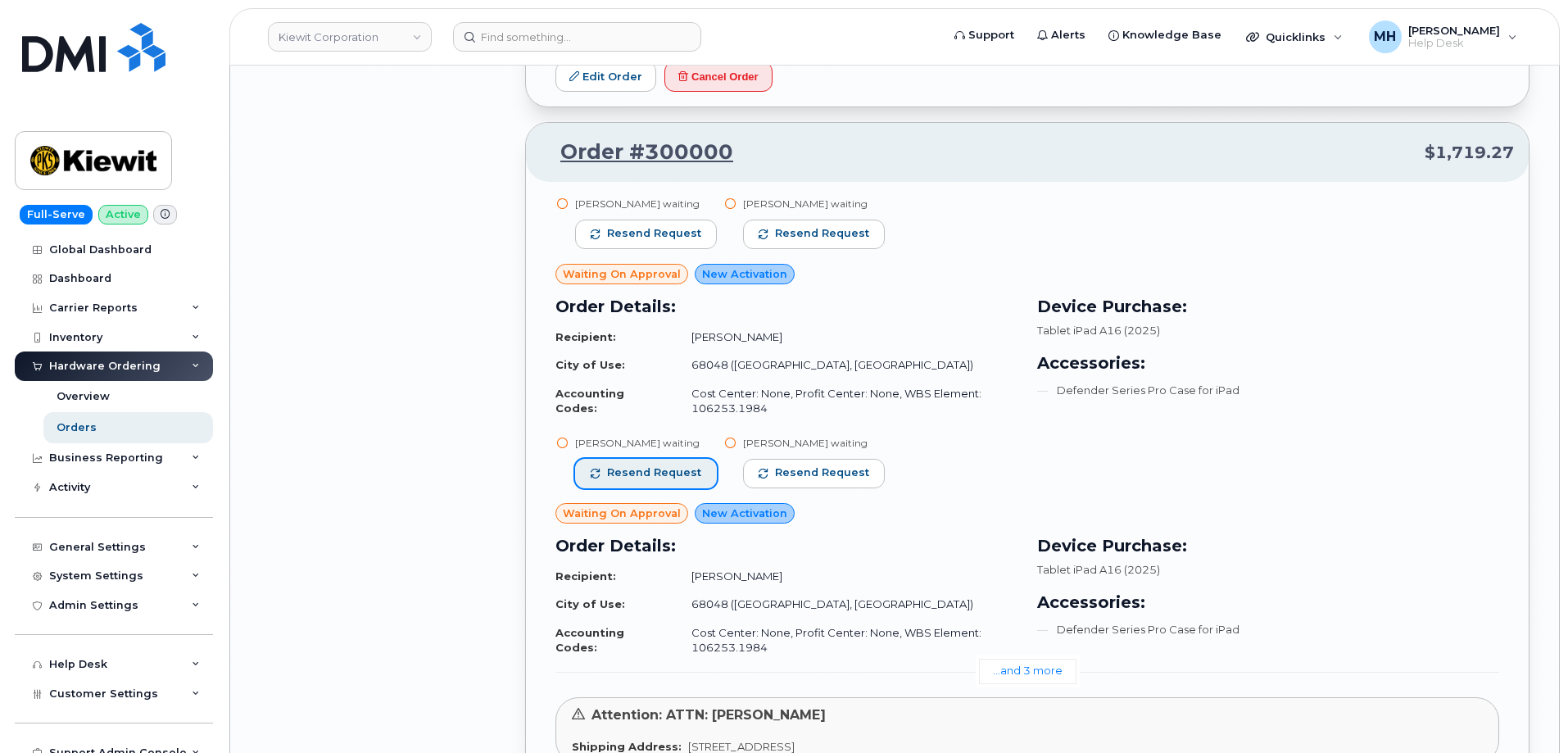
click at [689, 459] on button "Resend request" at bounding box center [645, 474] width 142 height 29
click at [698, 221] on button "Resend request" at bounding box center [645, 234] width 142 height 29
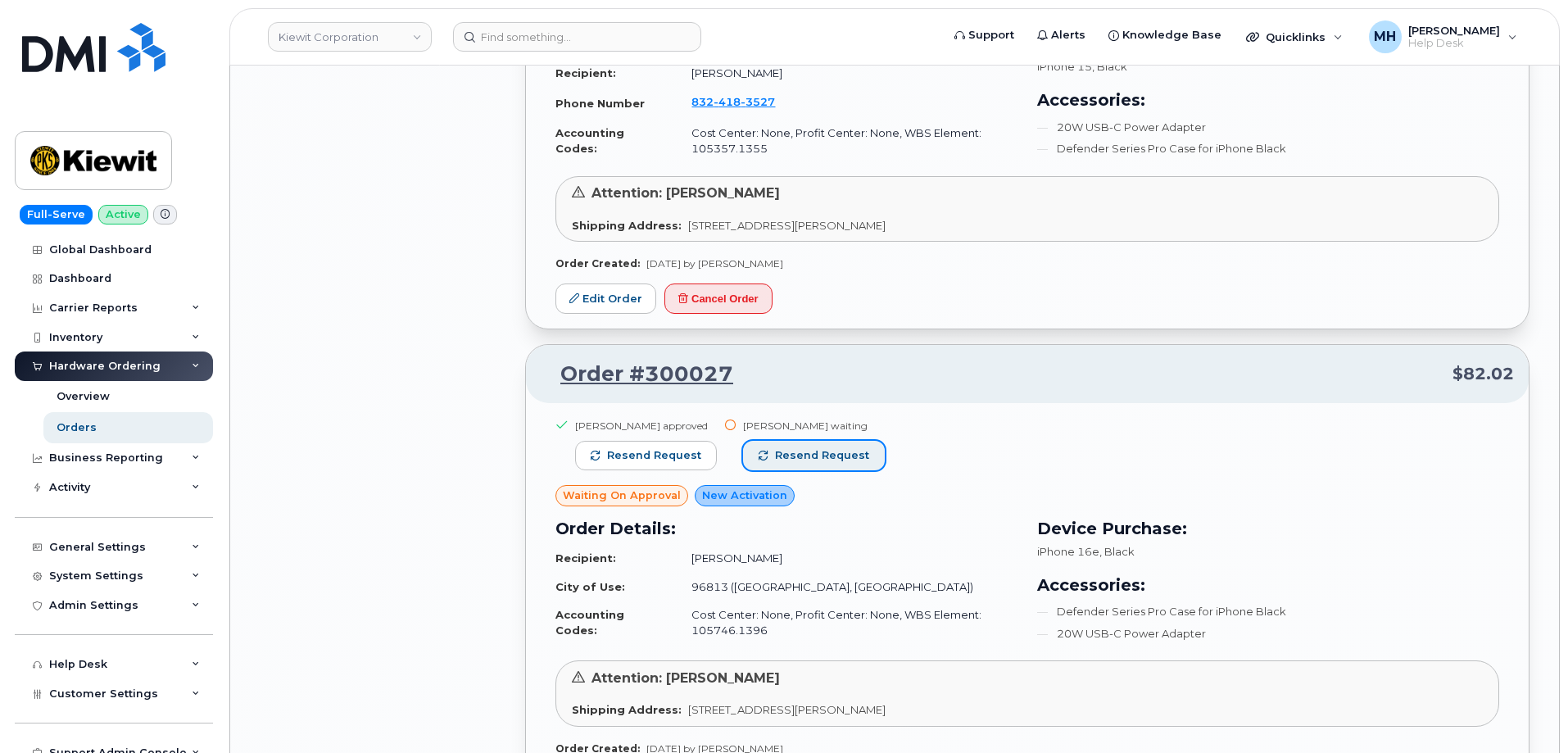
click at [817, 448] on span "Resend request" at bounding box center [822, 455] width 94 height 15
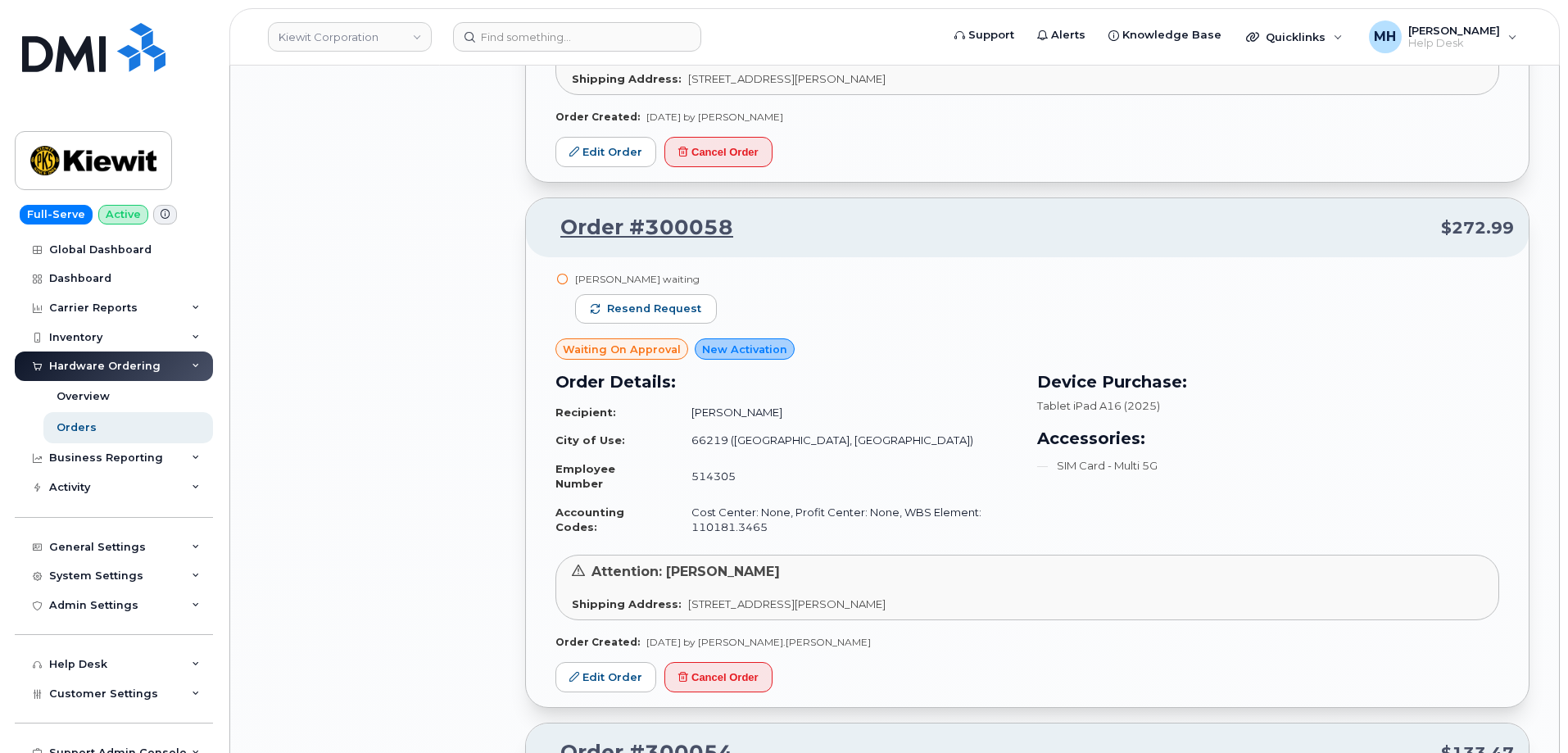
scroll to position [14343, 0]
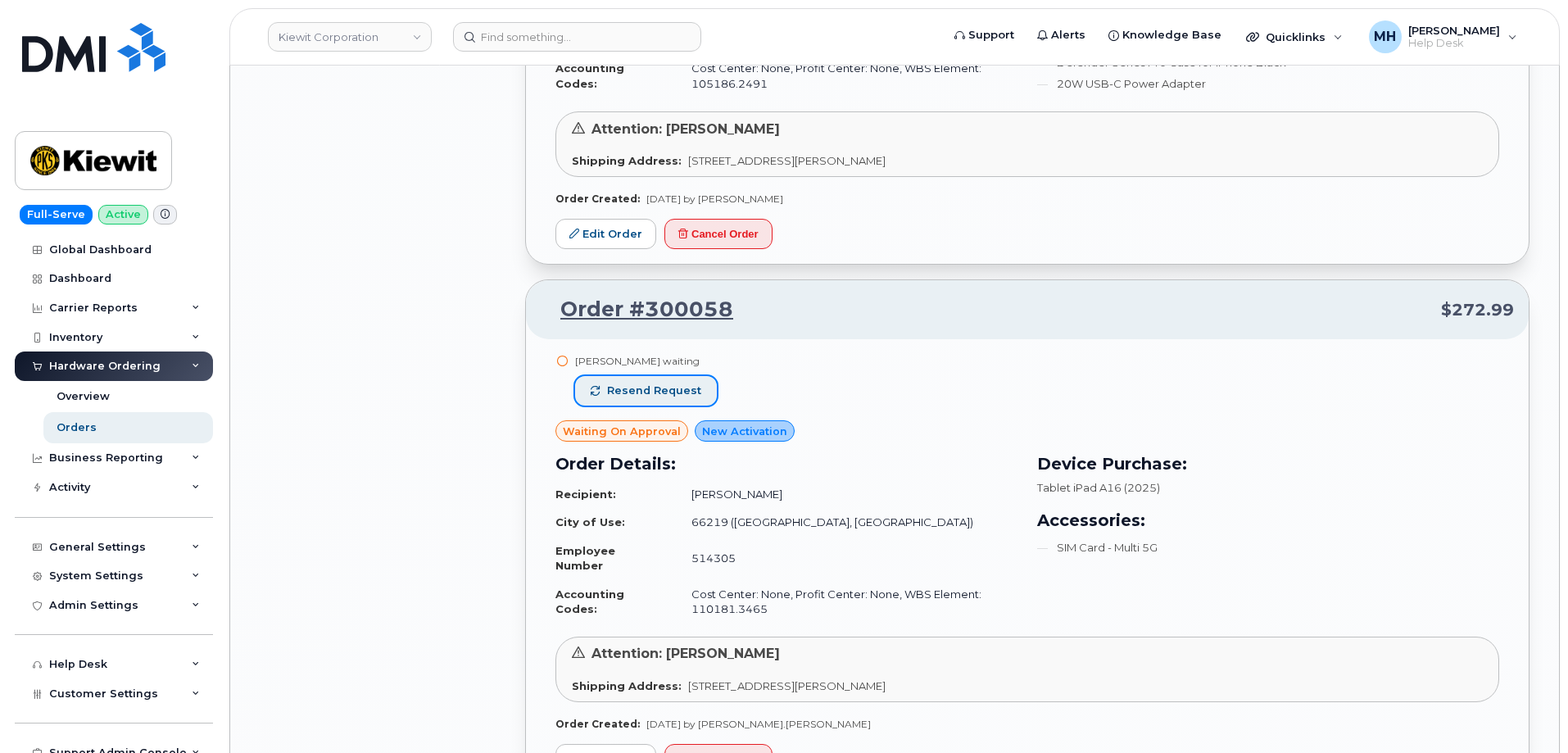
click at [688, 386] on button "Resend request" at bounding box center [645, 390] width 142 height 29
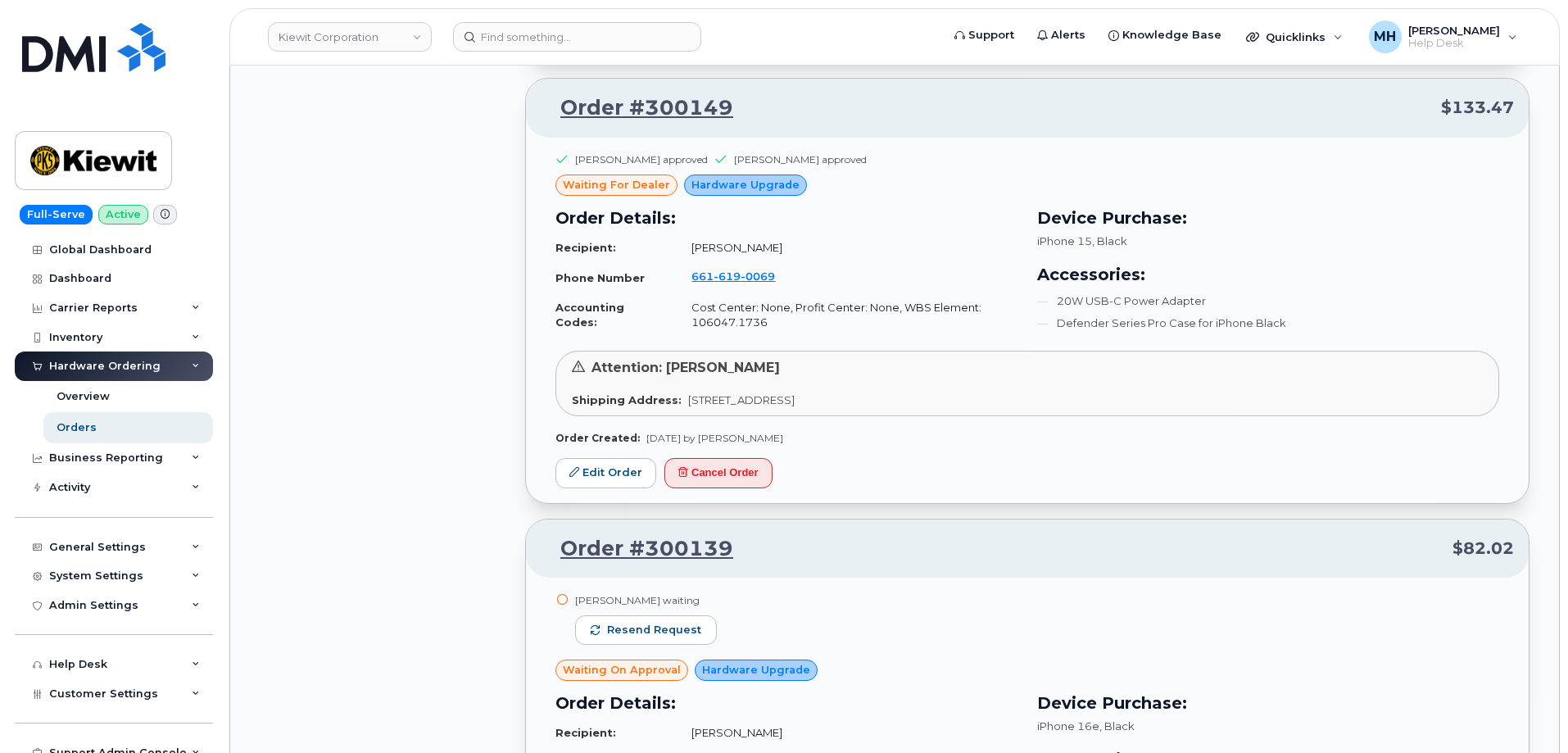
scroll to position [12295, 0]
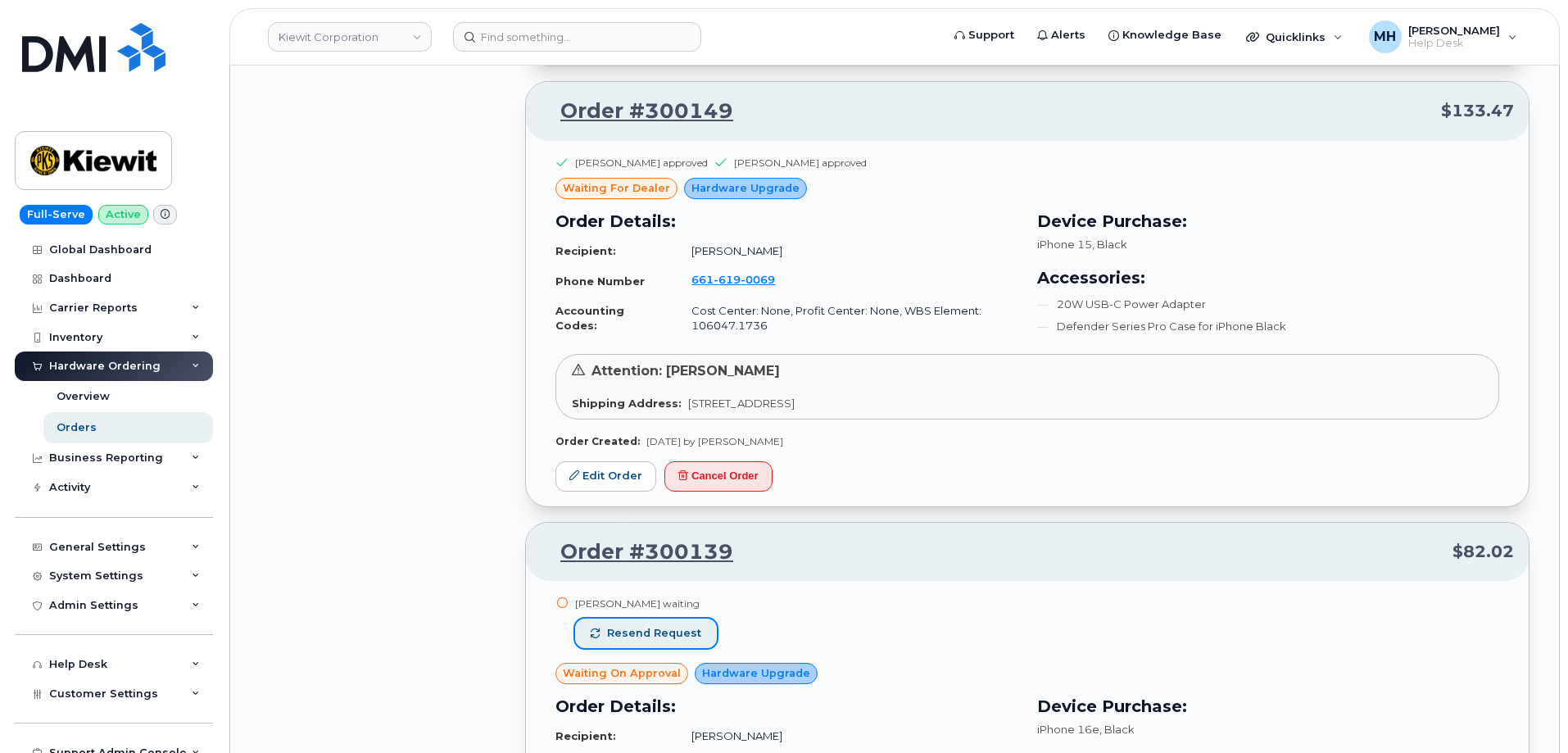
click at [665, 626] on span "Resend request" at bounding box center [654, 632] width 94 height 15
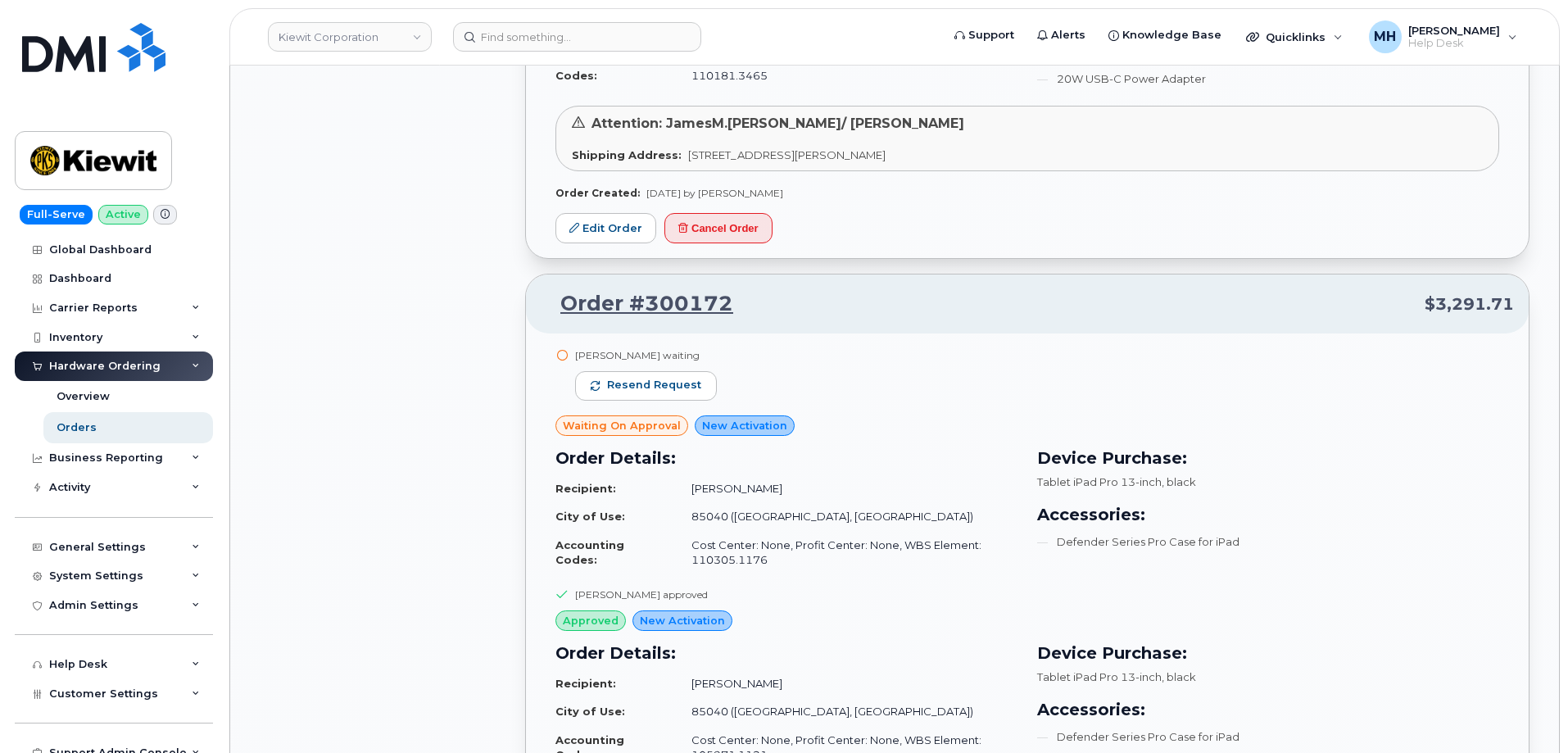
scroll to position [11067, 0]
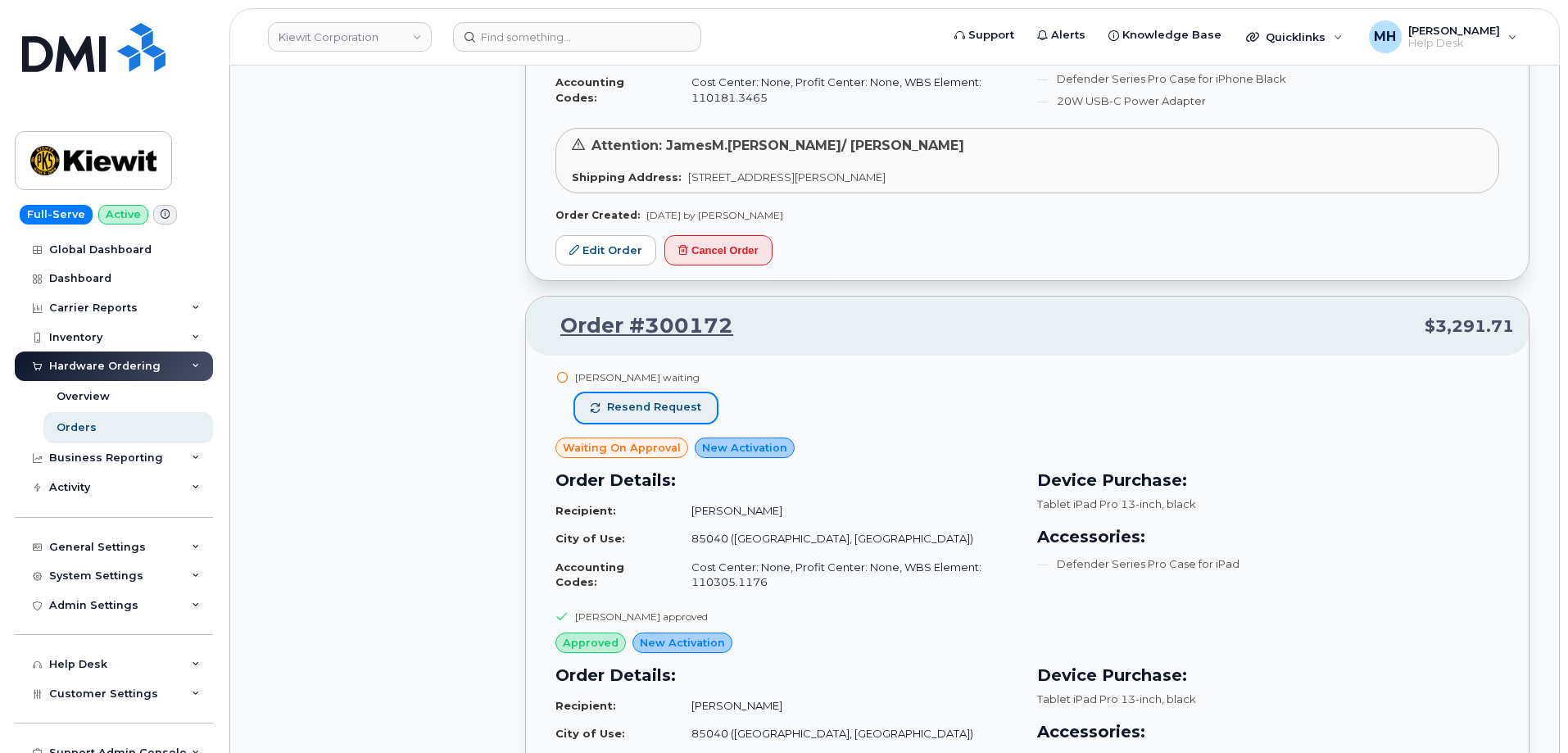
click at [670, 401] on span "Resend request" at bounding box center [654, 407] width 94 height 15
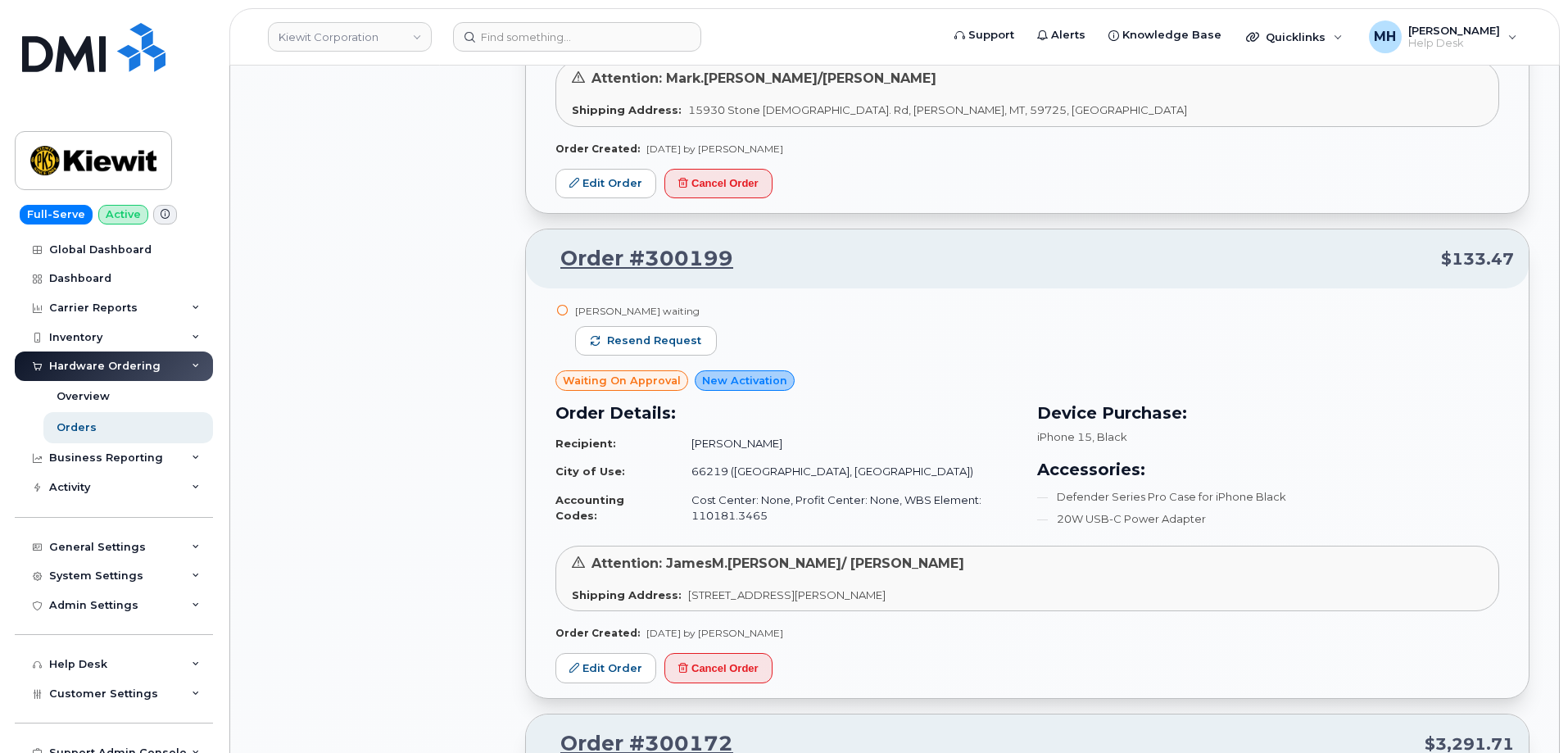
scroll to position [10494, 0]
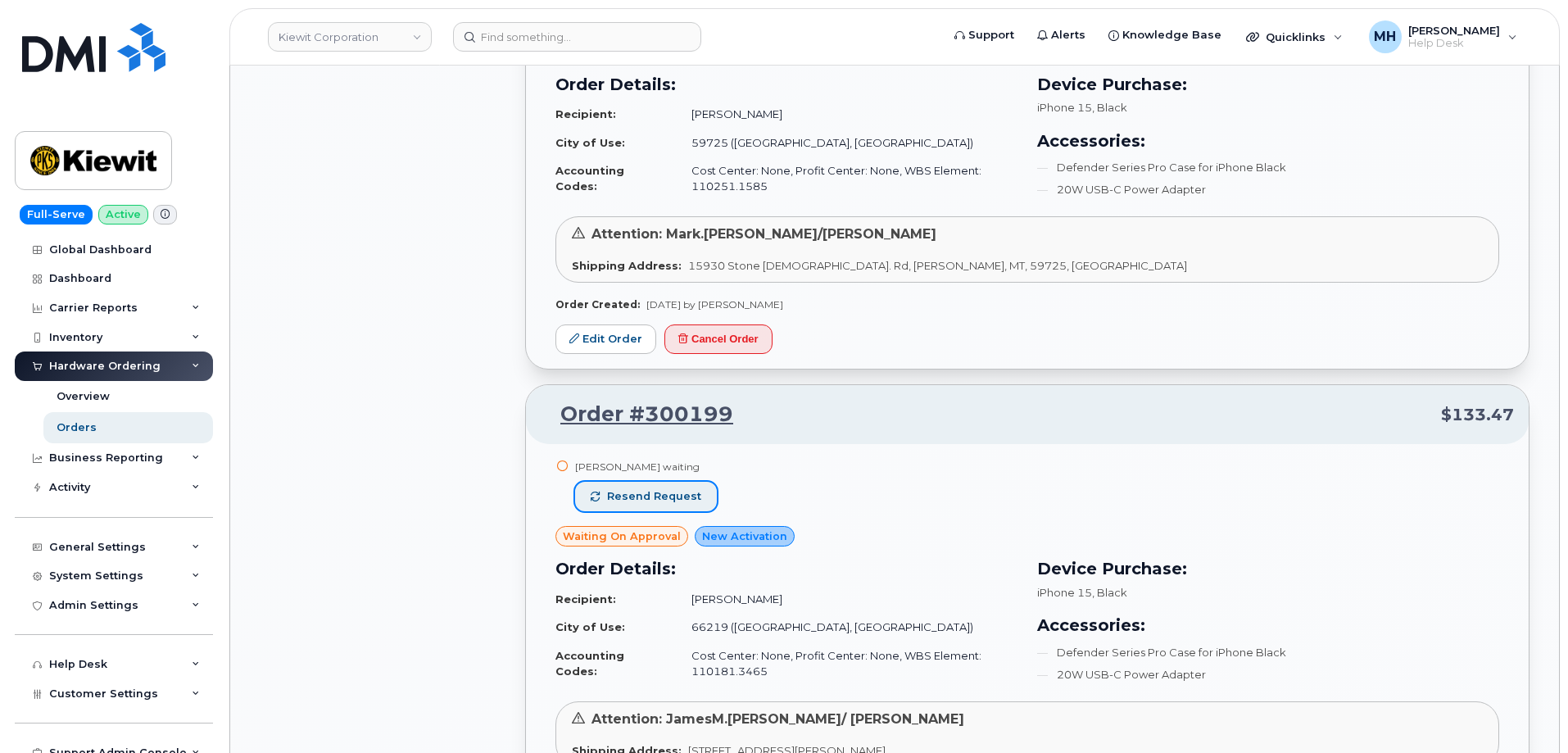
click at [700, 492] on button "Resend request" at bounding box center [645, 496] width 142 height 29
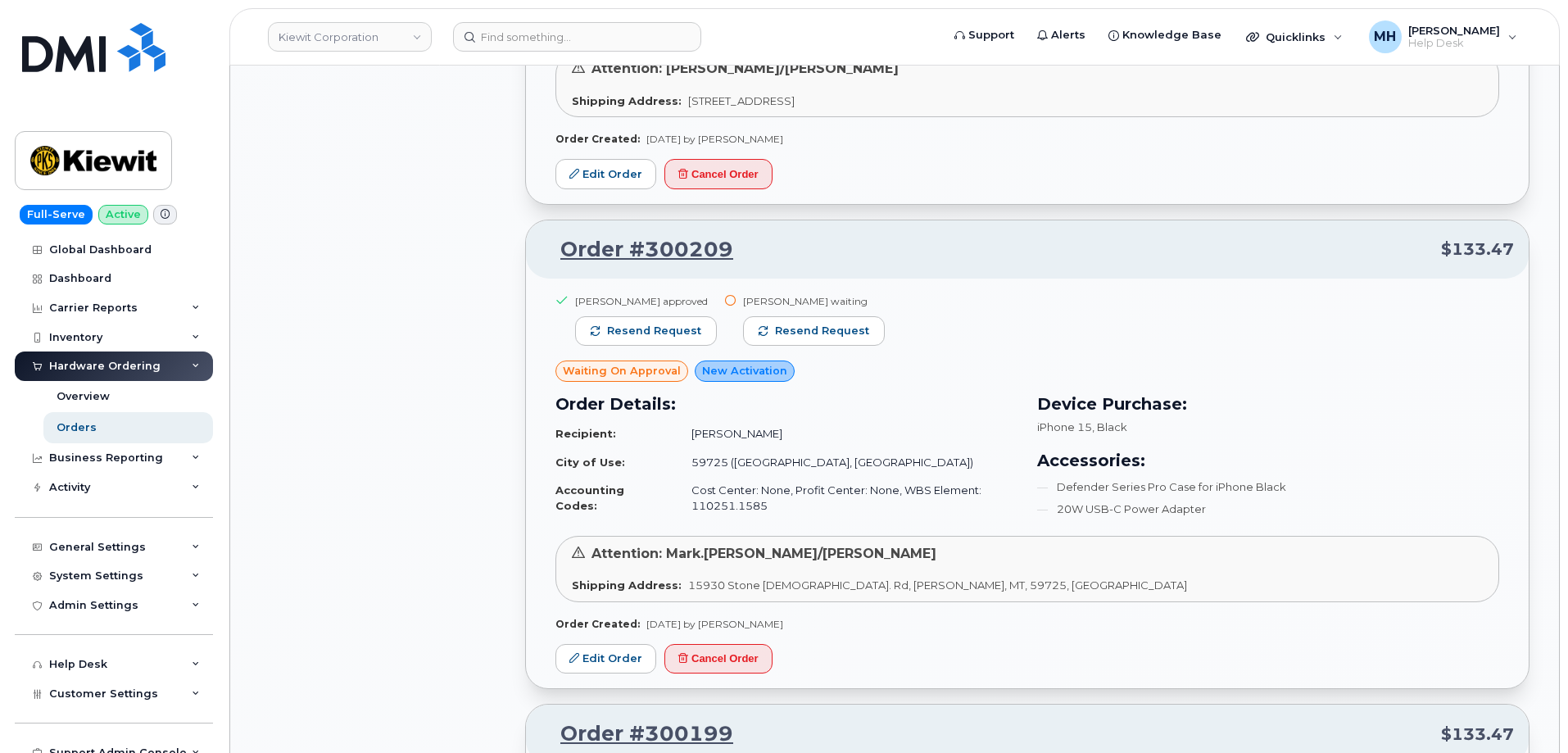
scroll to position [10002, 0]
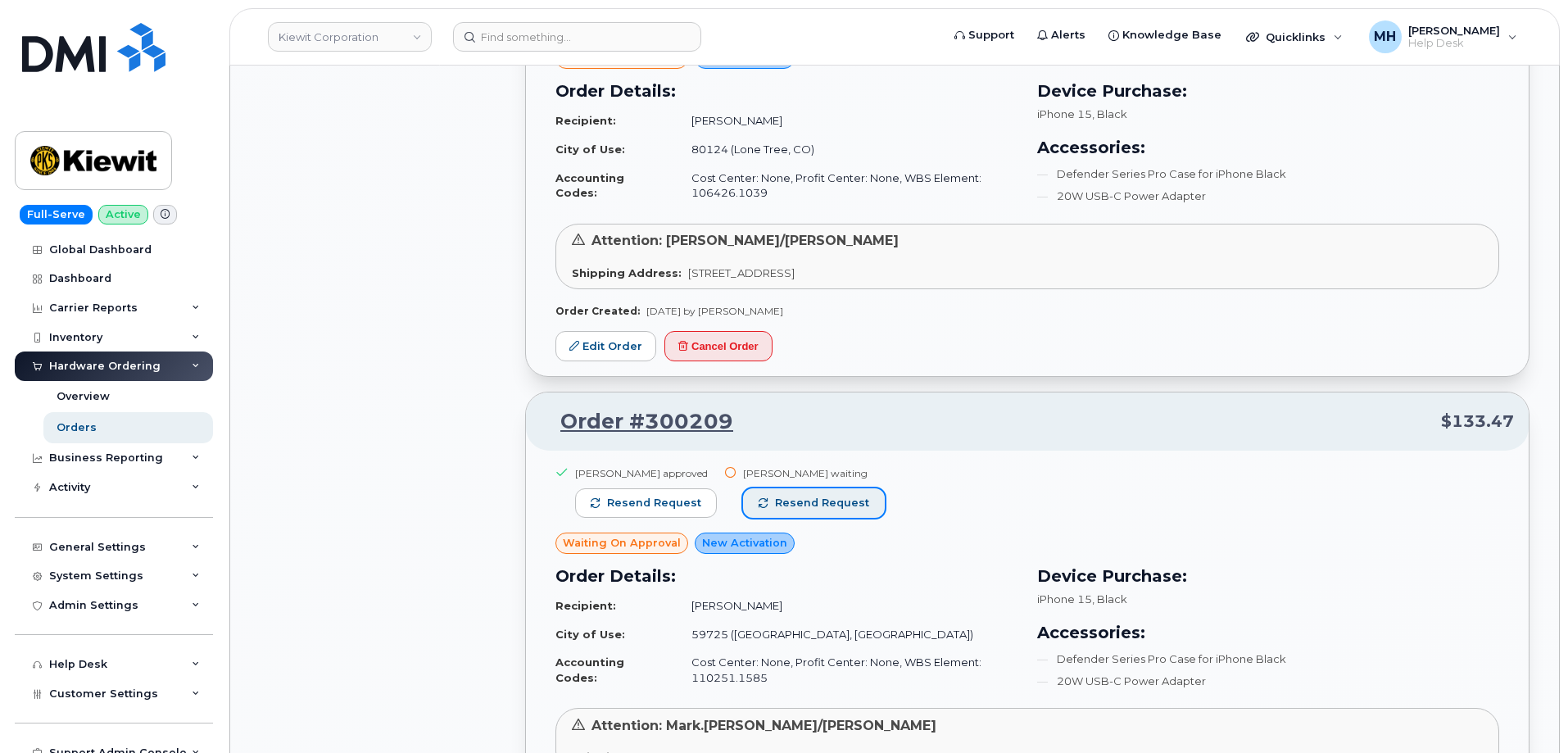
click at [812, 495] on span "Resend request" at bounding box center [822, 502] width 94 height 15
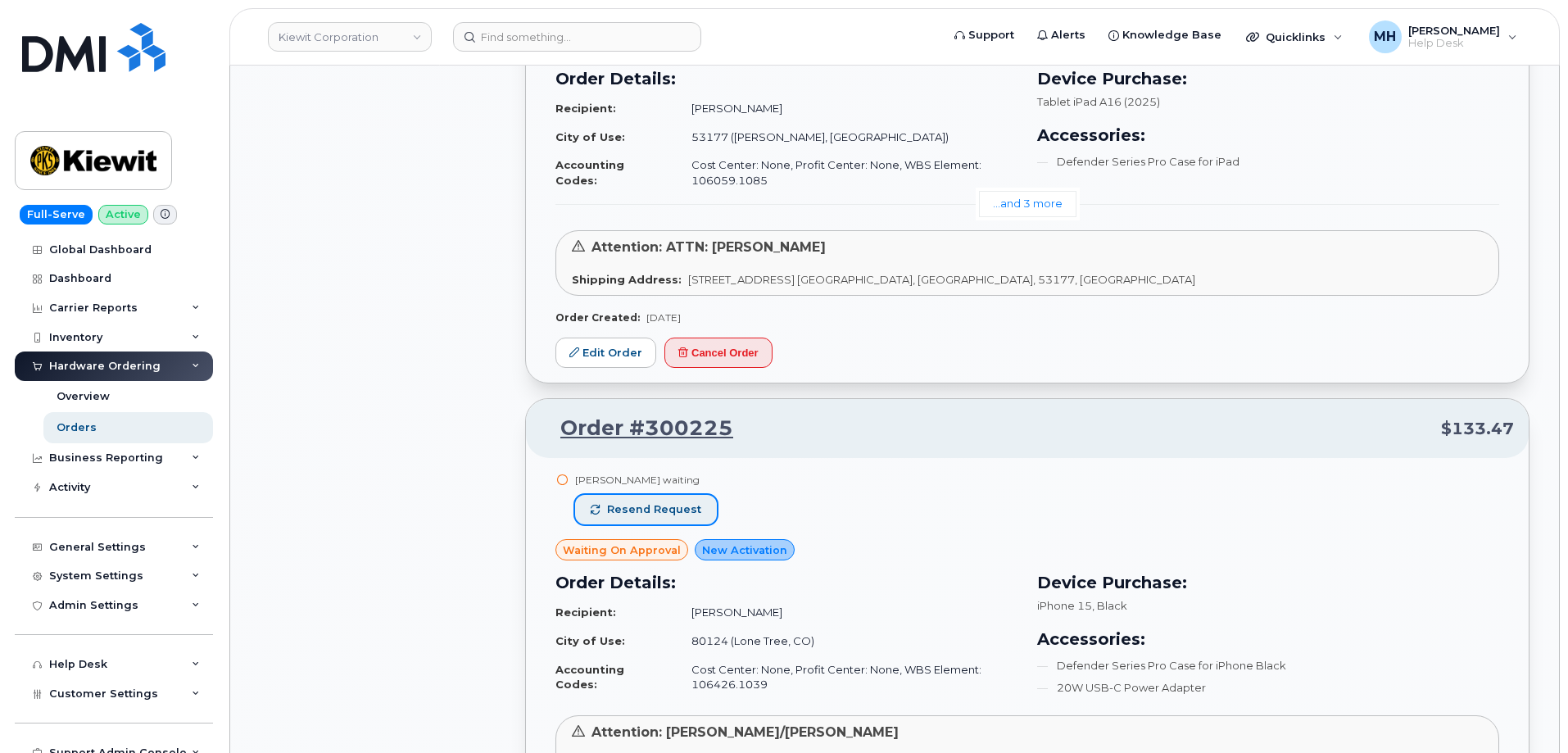
click at [693, 502] on span "Resend request" at bounding box center [654, 509] width 94 height 15
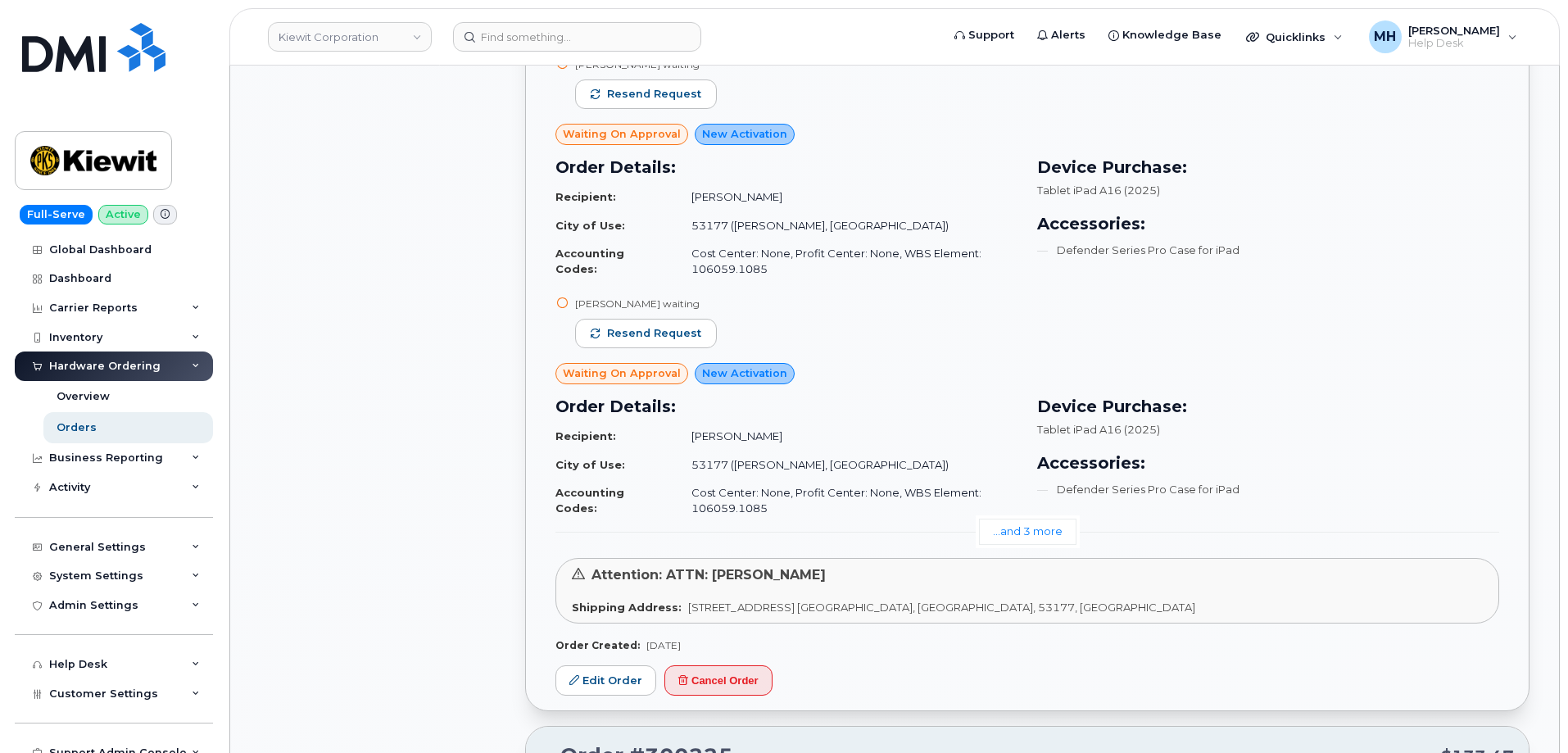
scroll to position [9019, 0]
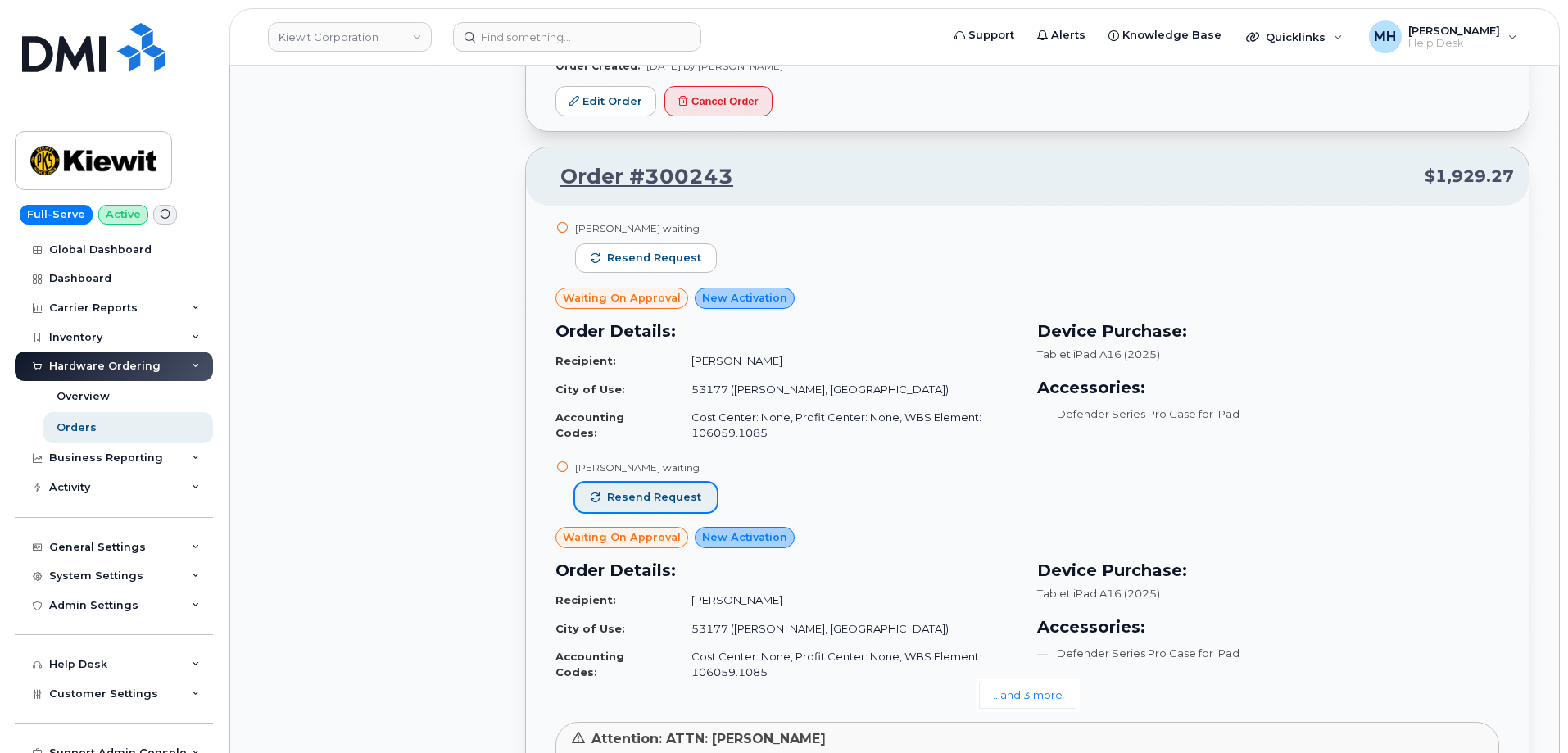
click at [691, 482] on button "Resend request" at bounding box center [645, 497] width 142 height 29
click at [689, 251] on span "Resend request" at bounding box center [654, 258] width 94 height 15
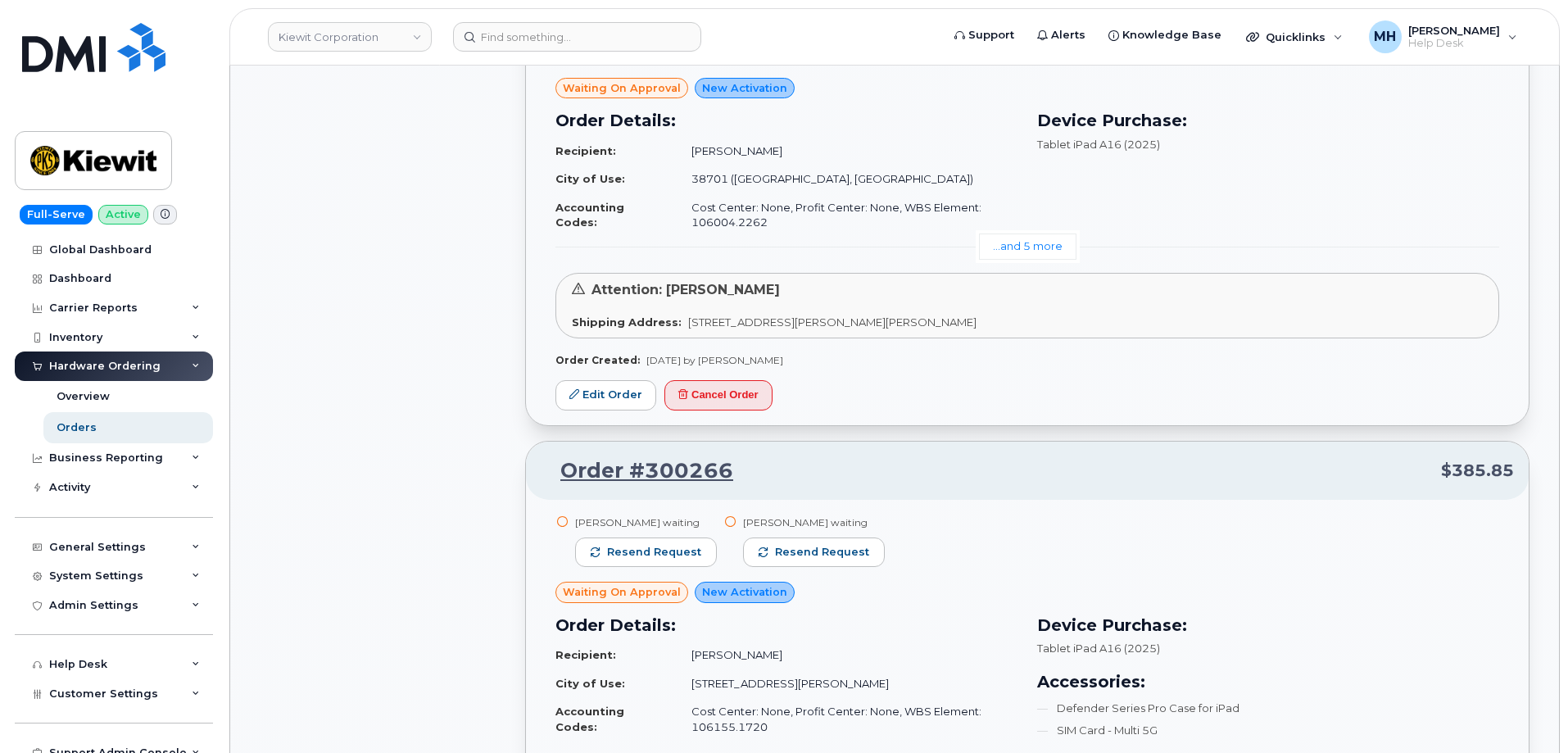
scroll to position [6971, 0]
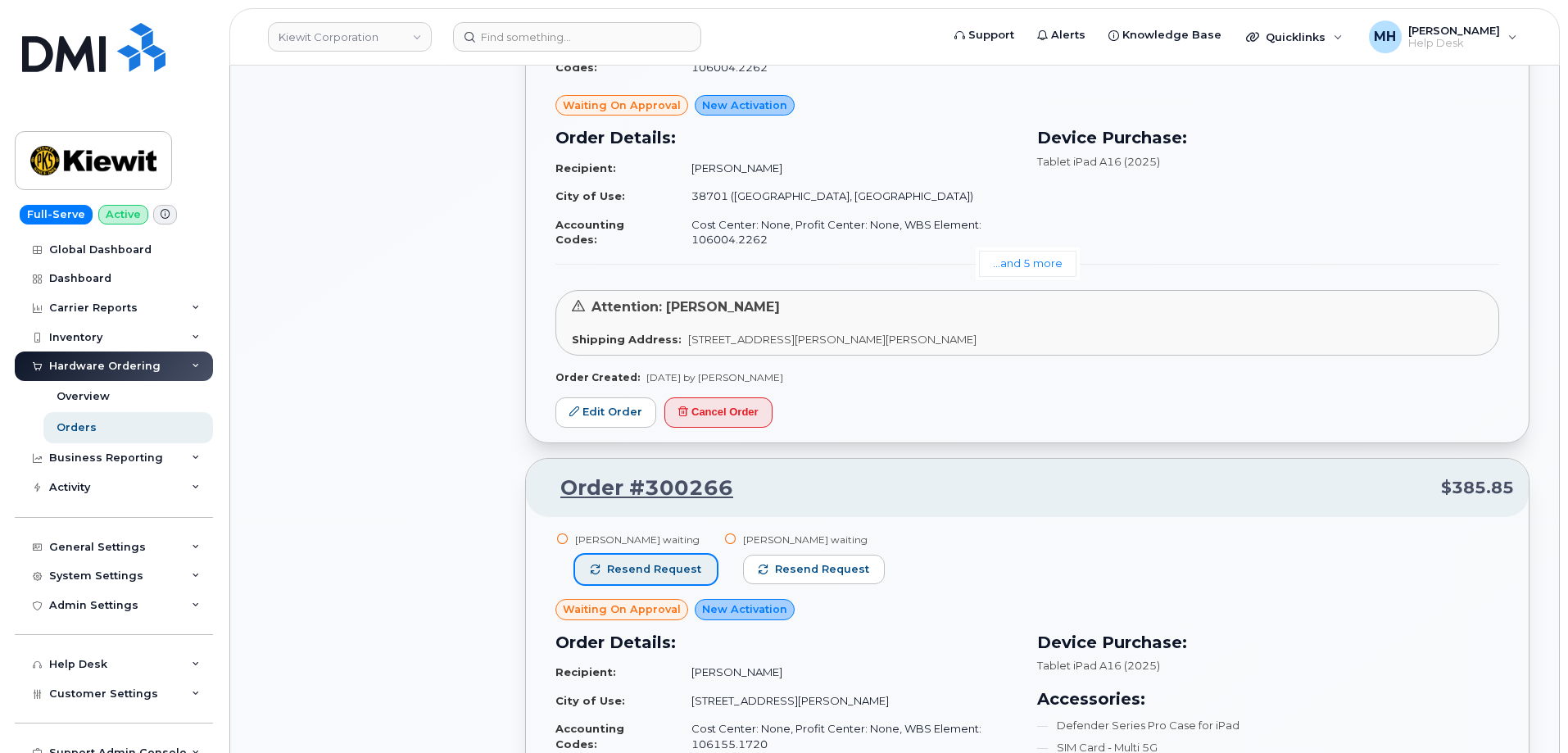
click at [701, 561] on button "Resend request" at bounding box center [645, 570] width 142 height 29
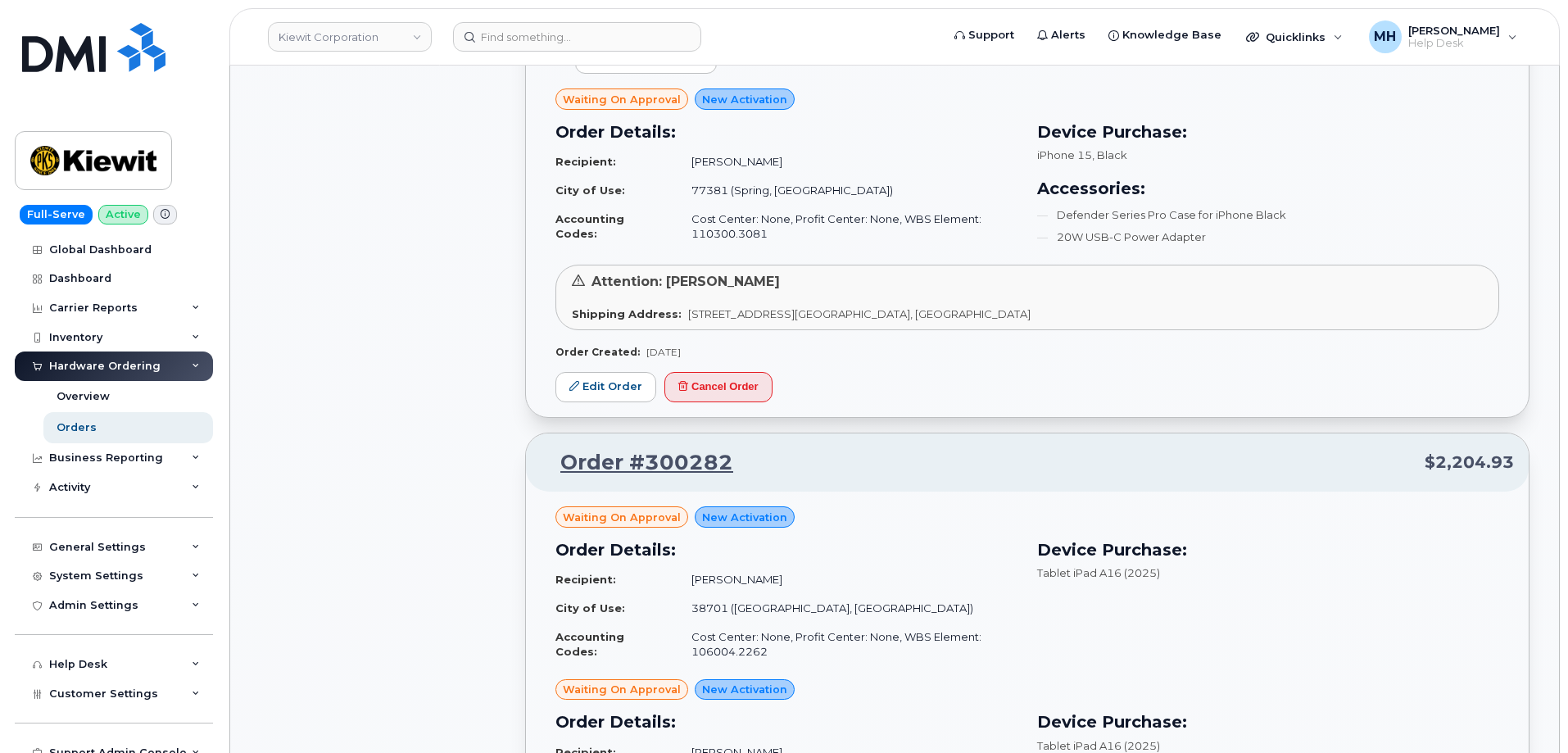
scroll to position [6152, 0]
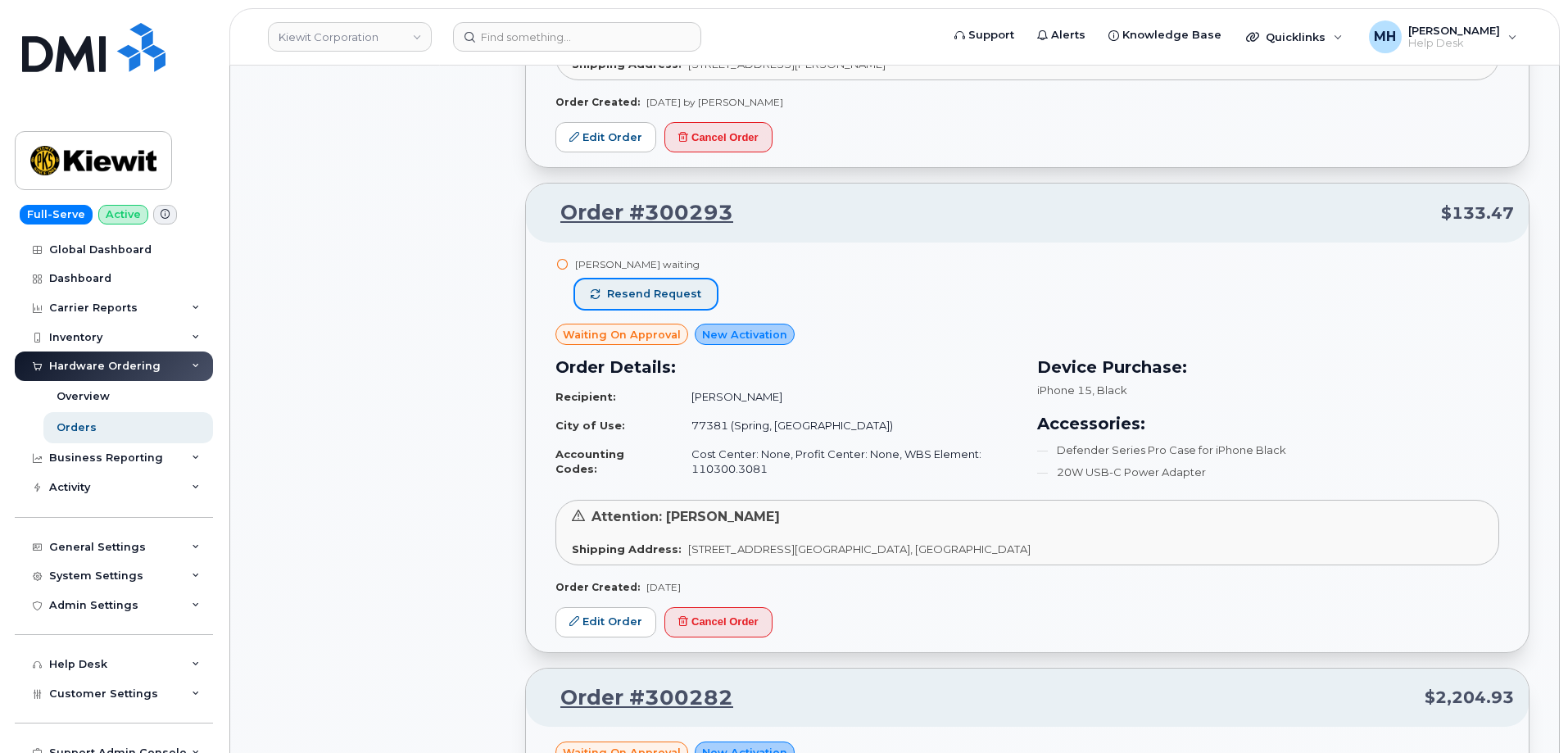
click at [691, 286] on span "Resend request" at bounding box center [654, 293] width 94 height 15
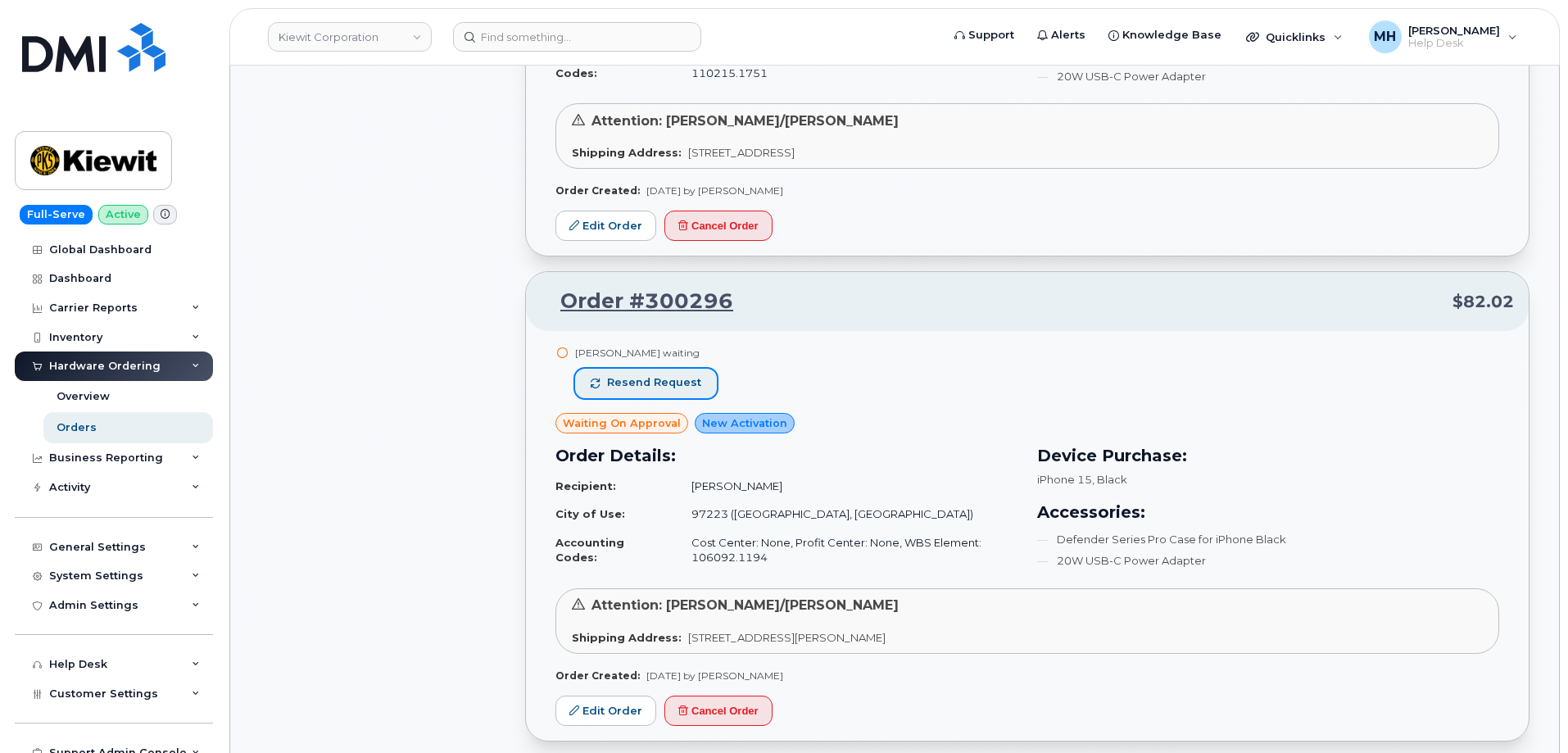
drag, startPoint x: 676, startPoint y: 366, endPoint x: 793, endPoint y: 373, distance: 117.2
click at [679, 376] on span "Resend request" at bounding box center [654, 382] width 94 height 15
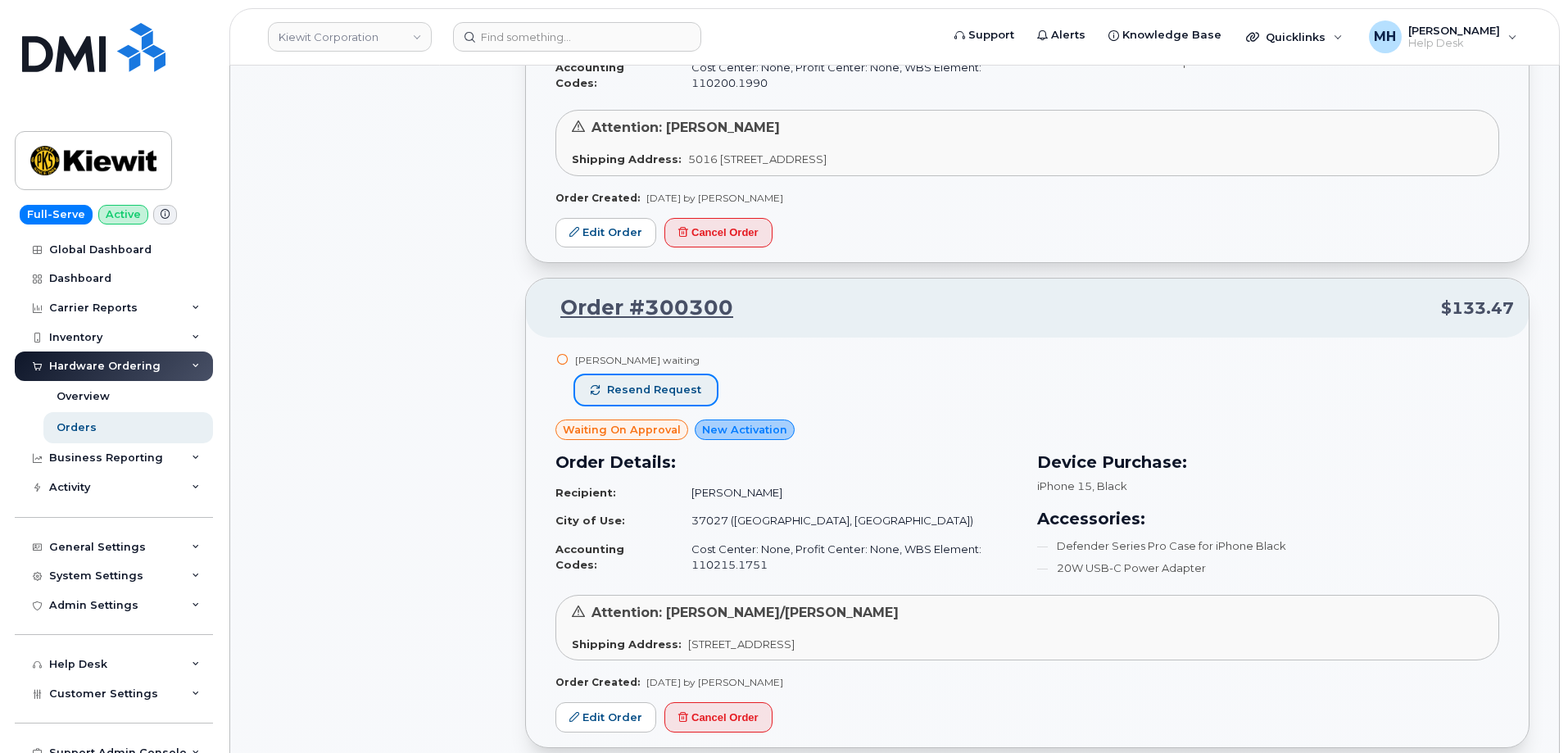
click at [670, 382] on span "Resend request" at bounding box center [654, 389] width 94 height 15
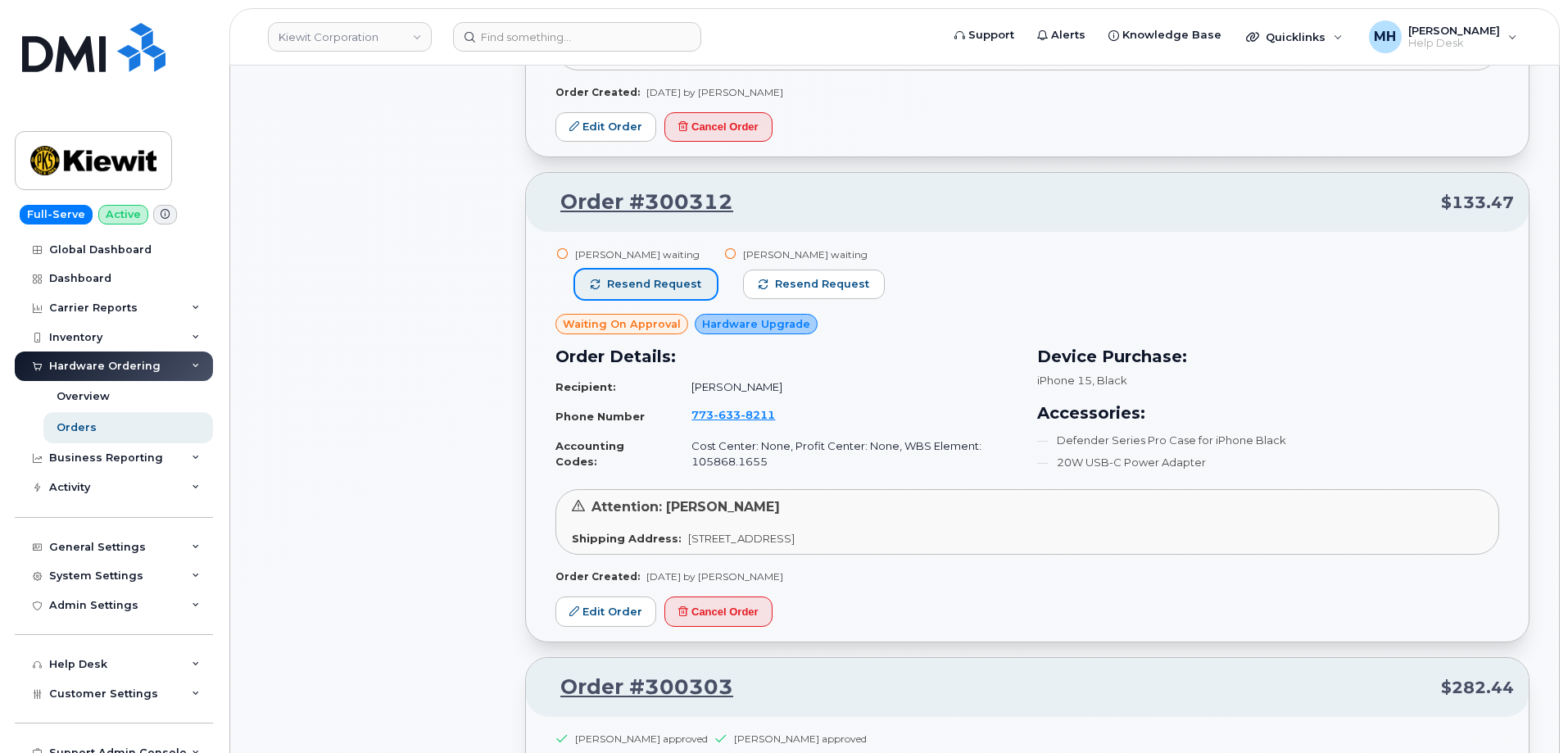
click at [668, 284] on button "Resend request" at bounding box center [645, 284] width 142 height 29
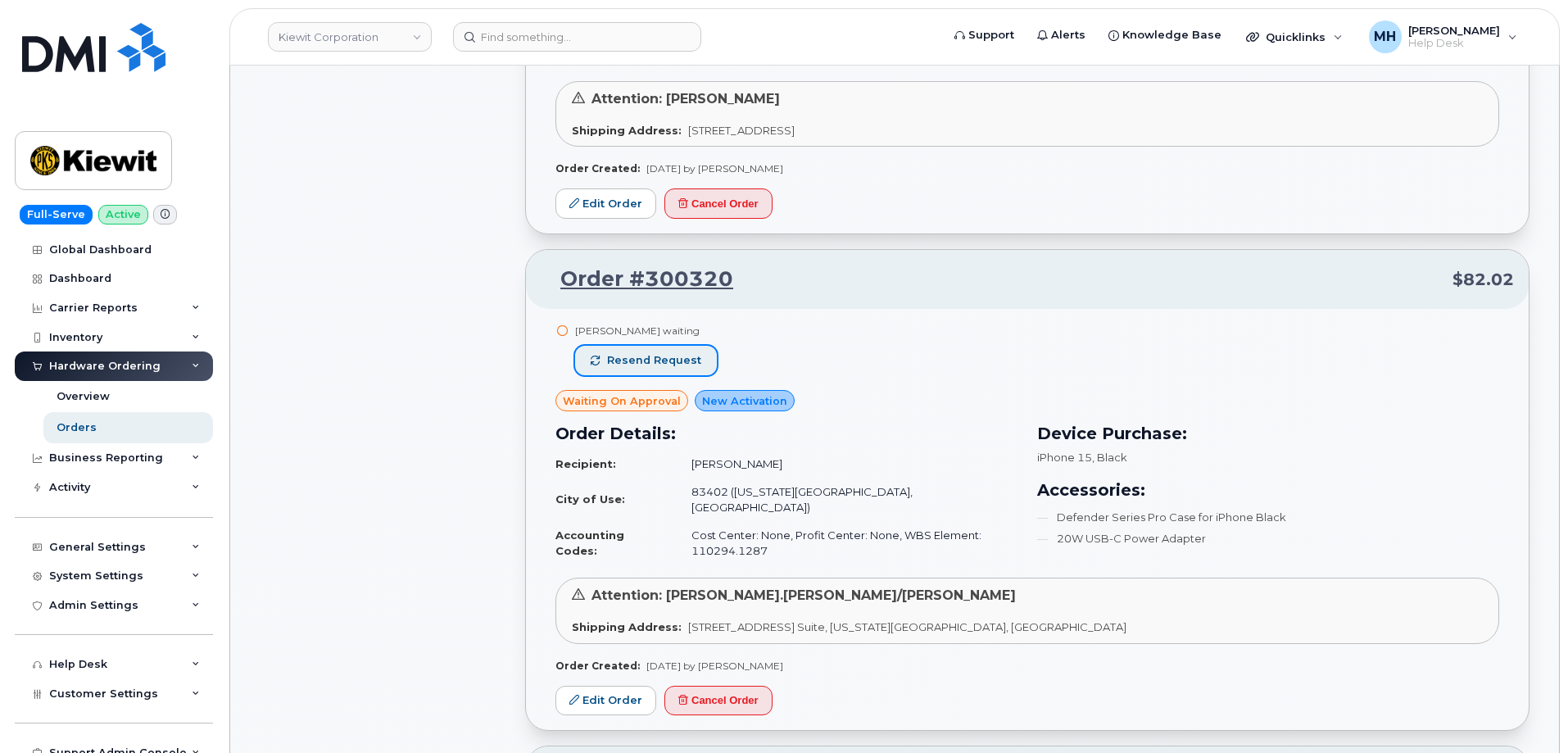
click at [704, 356] on button "Resend request" at bounding box center [645, 361] width 142 height 29
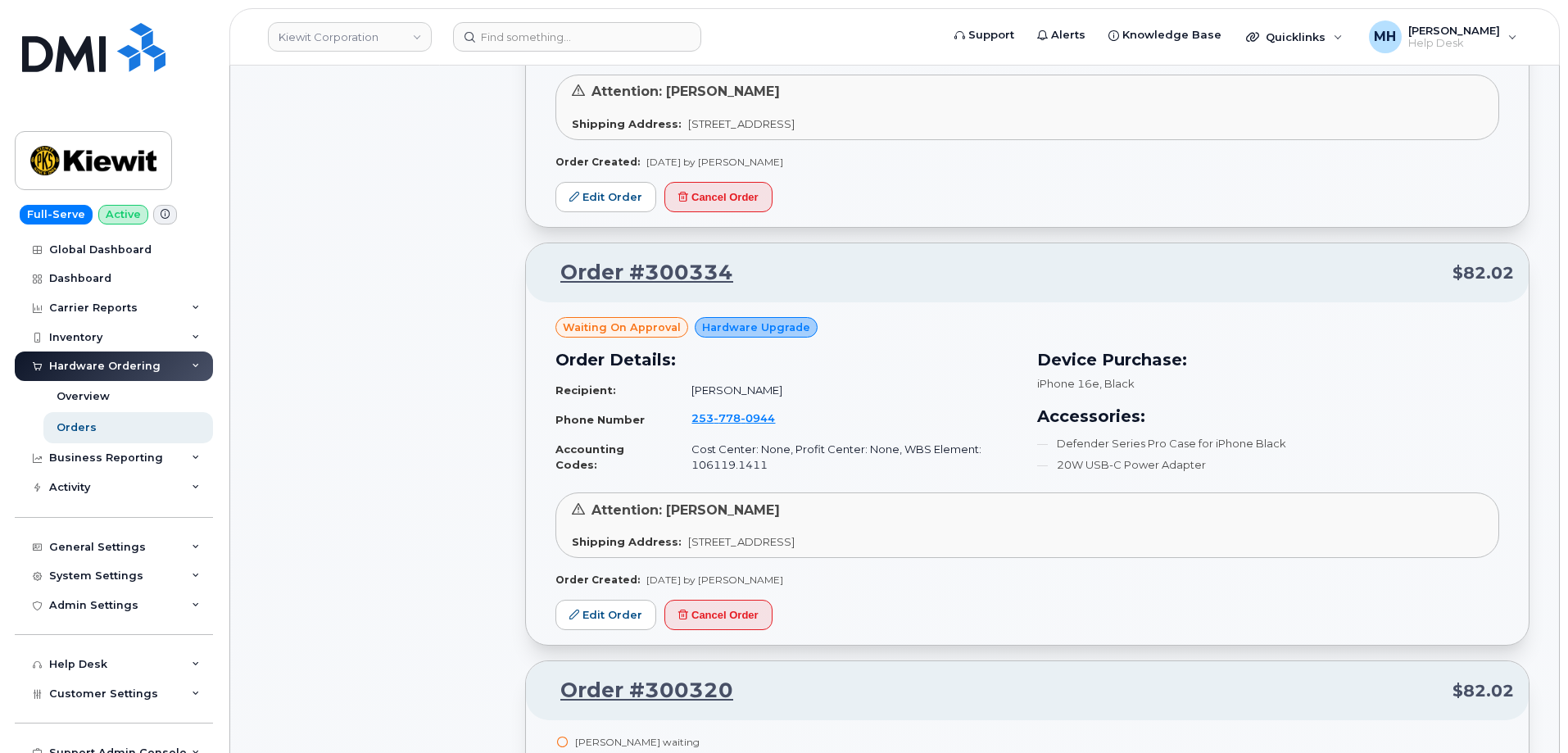
scroll to position [3286, 0]
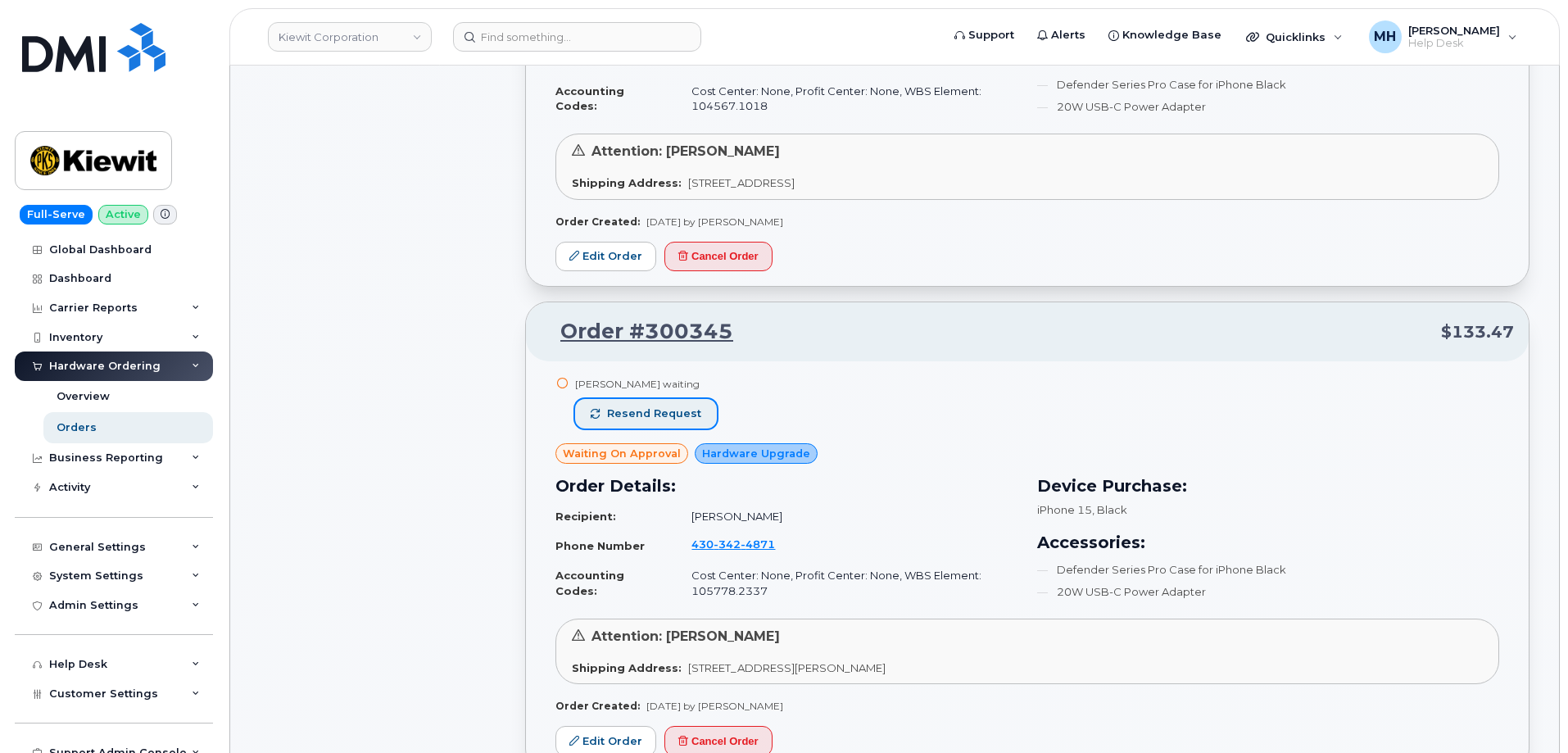
click at [687, 419] on span "Resend request" at bounding box center [654, 413] width 94 height 15
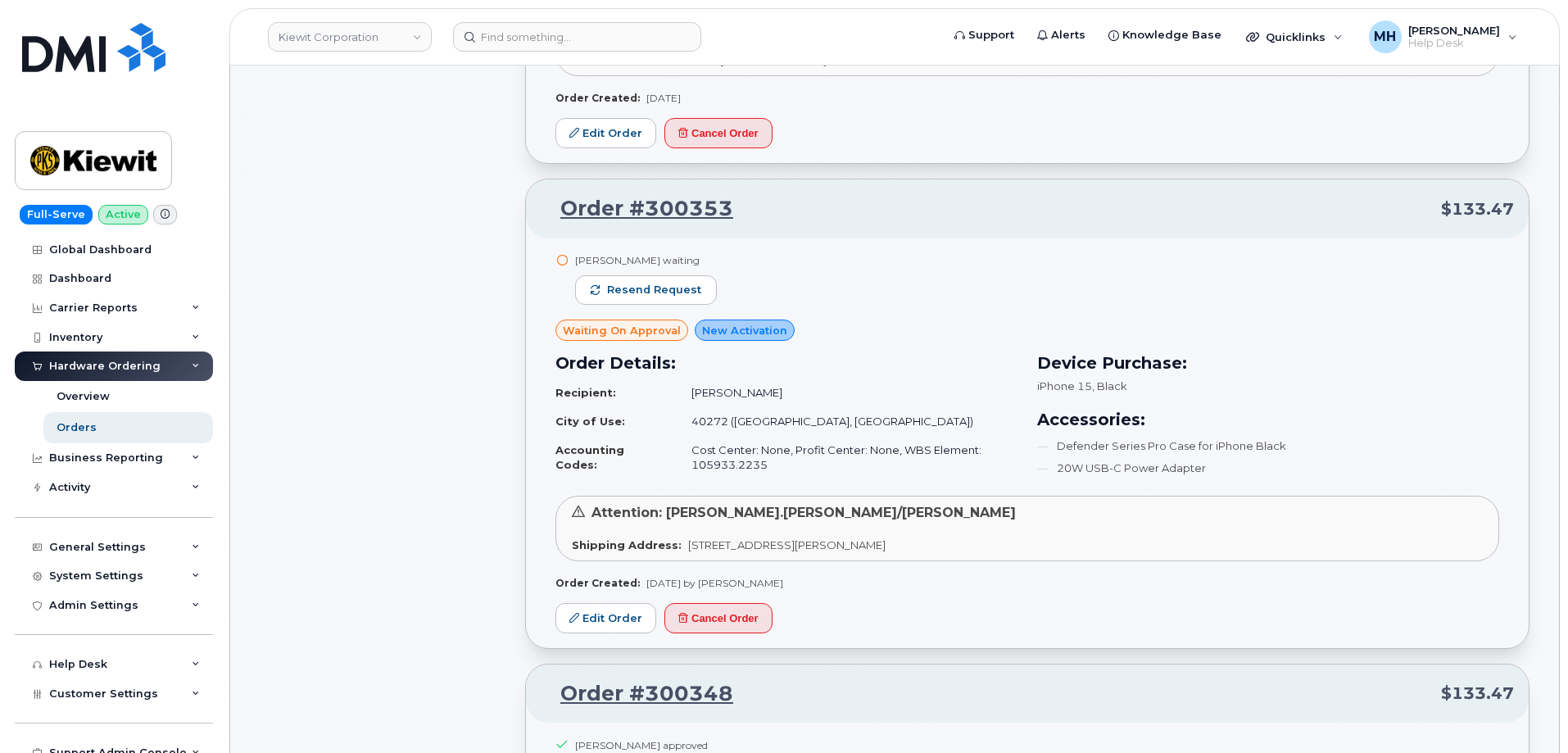
scroll to position [1483, 0]
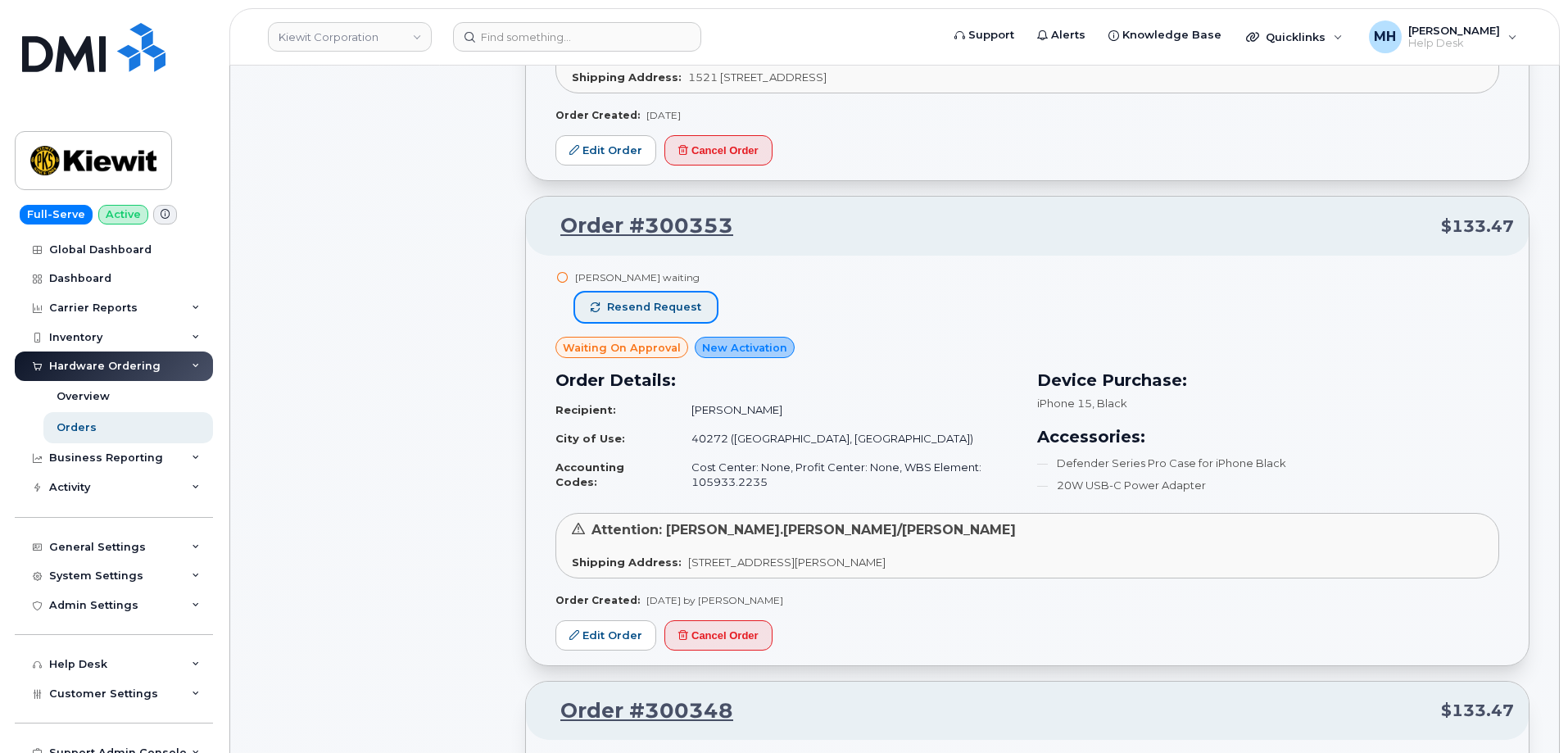
click at [670, 301] on span "Resend request" at bounding box center [654, 307] width 94 height 15
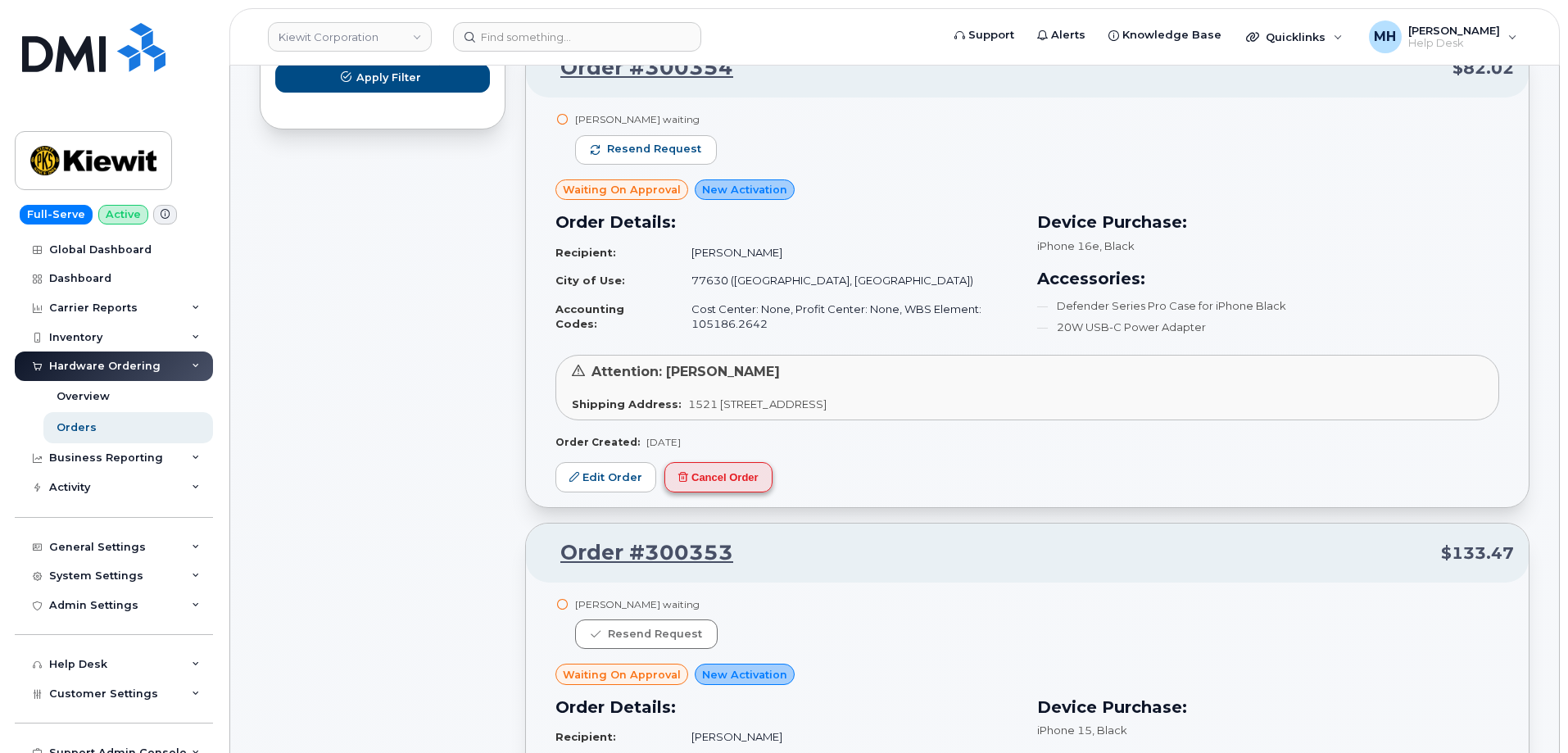
scroll to position [992, 0]
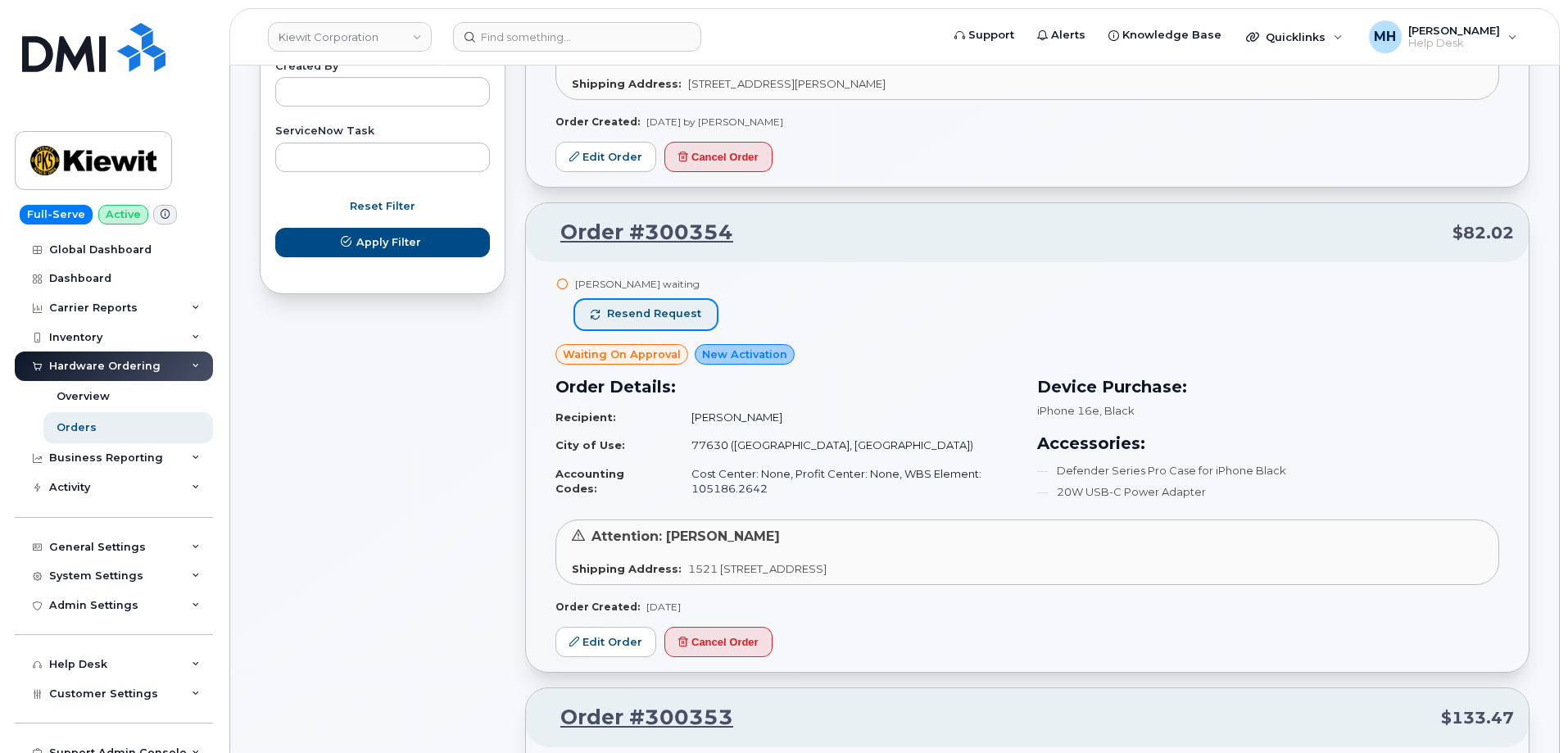
click at [700, 316] on button "Resend request" at bounding box center [645, 315] width 142 height 29
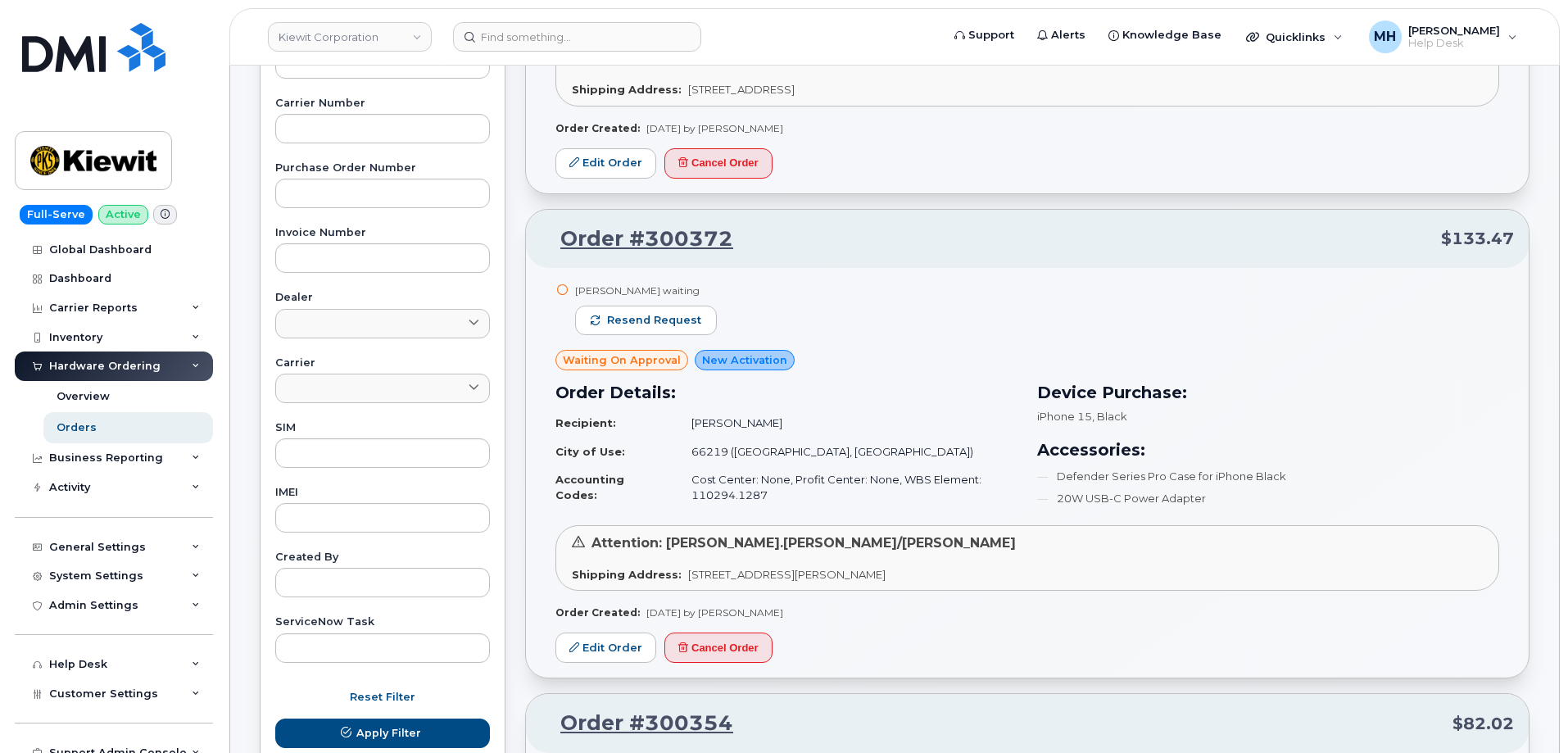
scroll to position [500, 0]
click at [687, 321] on span "Resend request" at bounding box center [654, 321] width 94 height 15
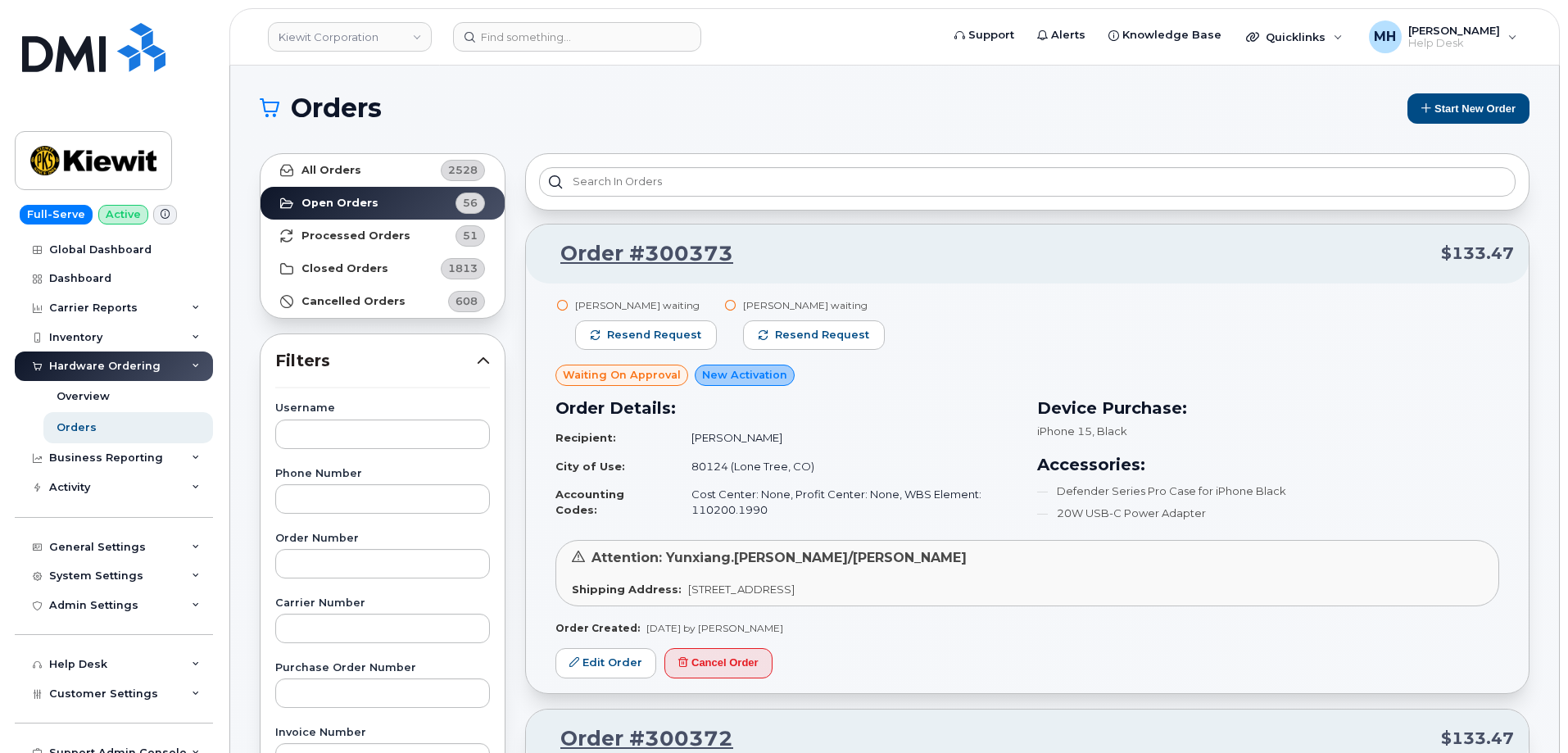
scroll to position [0, 0]
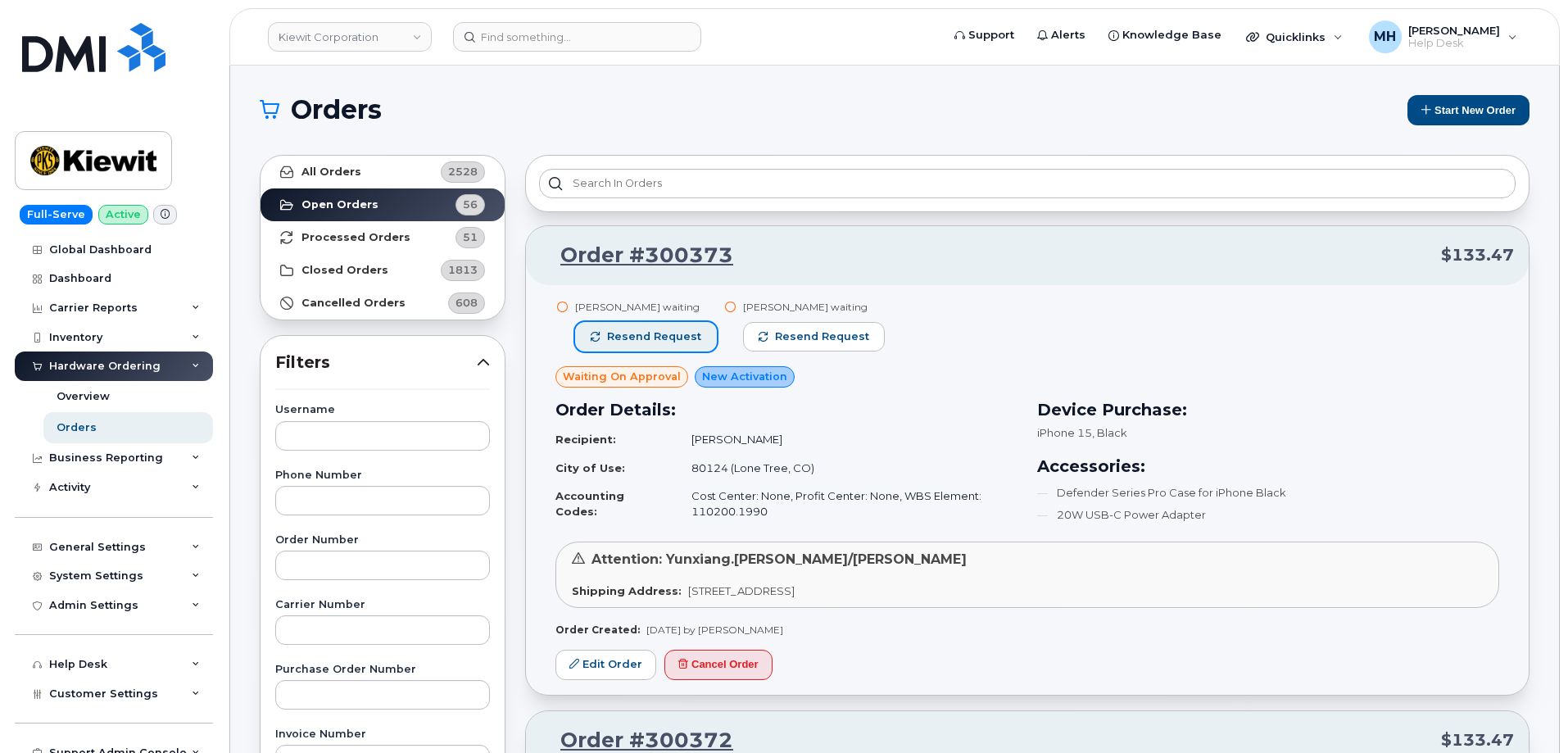
click at [704, 332] on button "Resend request" at bounding box center [645, 336] width 142 height 29
click at [804, 332] on span "Resend request" at bounding box center [805, 336] width 94 height 15
click at [307, 41] on link "Kiewit Corporation" at bounding box center [349, 37] width 164 height 29
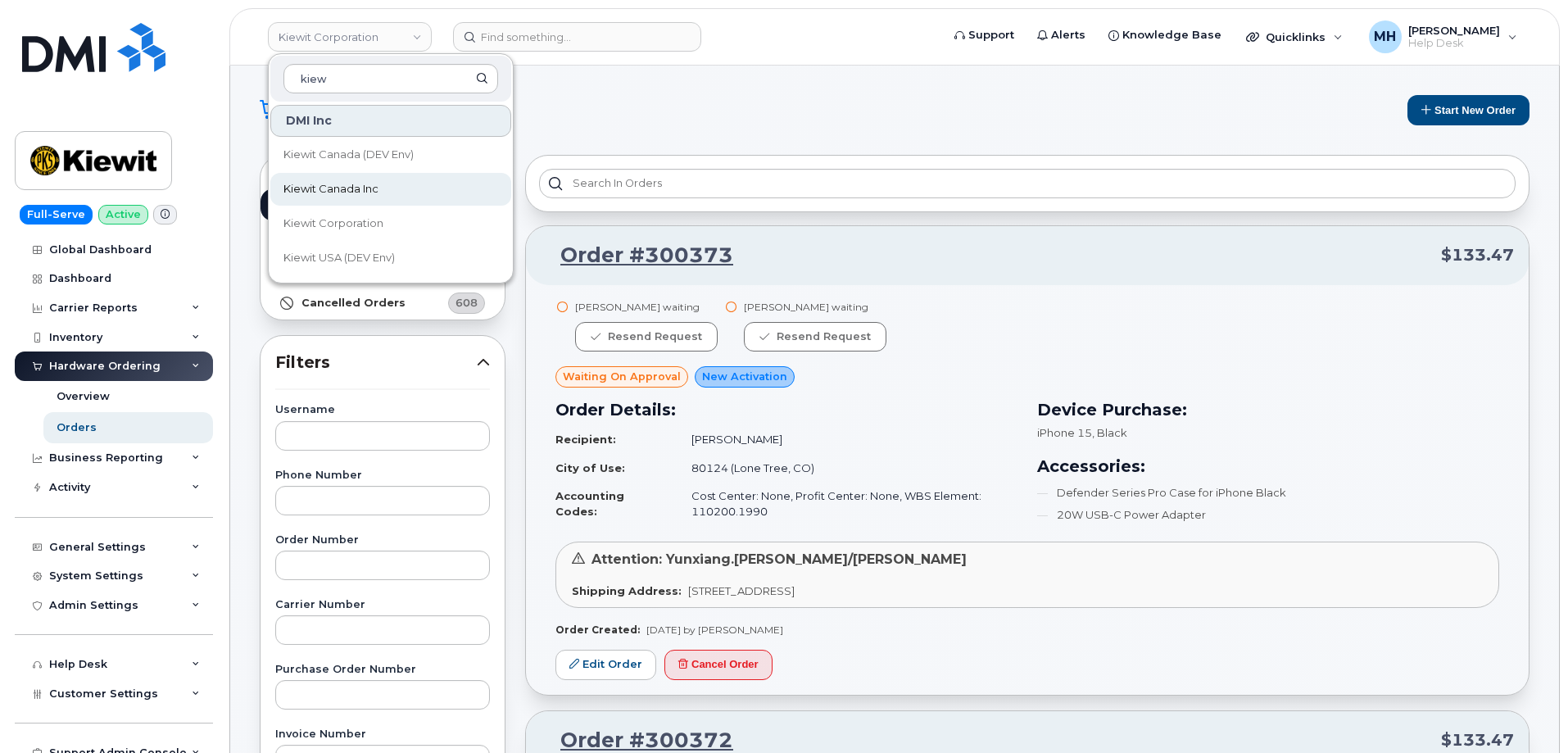
type input "kiew"
click at [317, 197] on span "Kiewit Canada Inc" at bounding box center [330, 189] width 95 height 17
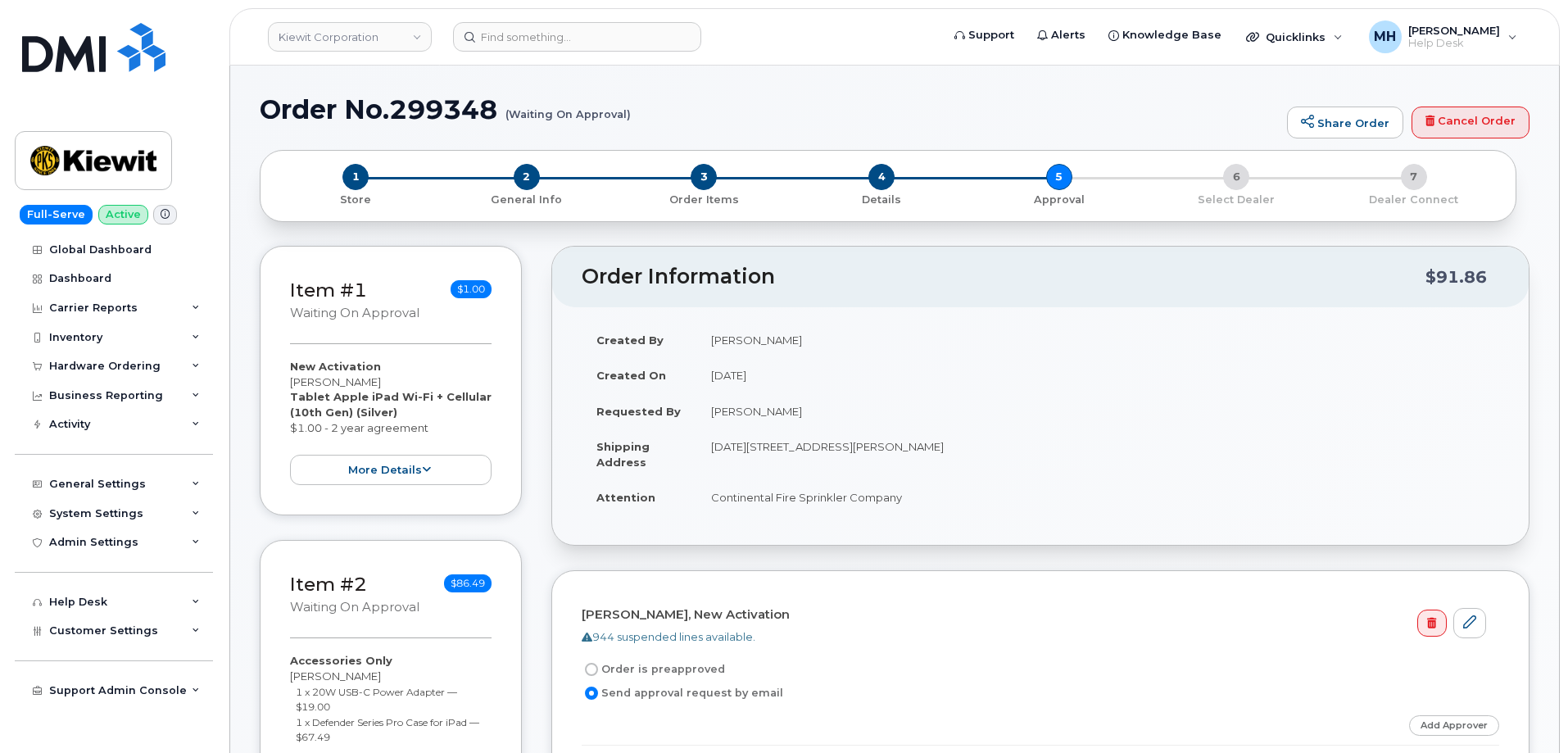
drag, startPoint x: 838, startPoint y: 411, endPoint x: 711, endPoint y: 411, distance: 127.0
click at [711, 411] on td "[PERSON_NAME]" at bounding box center [1097, 411] width 803 height 36
copy td "[PERSON_NAME]"
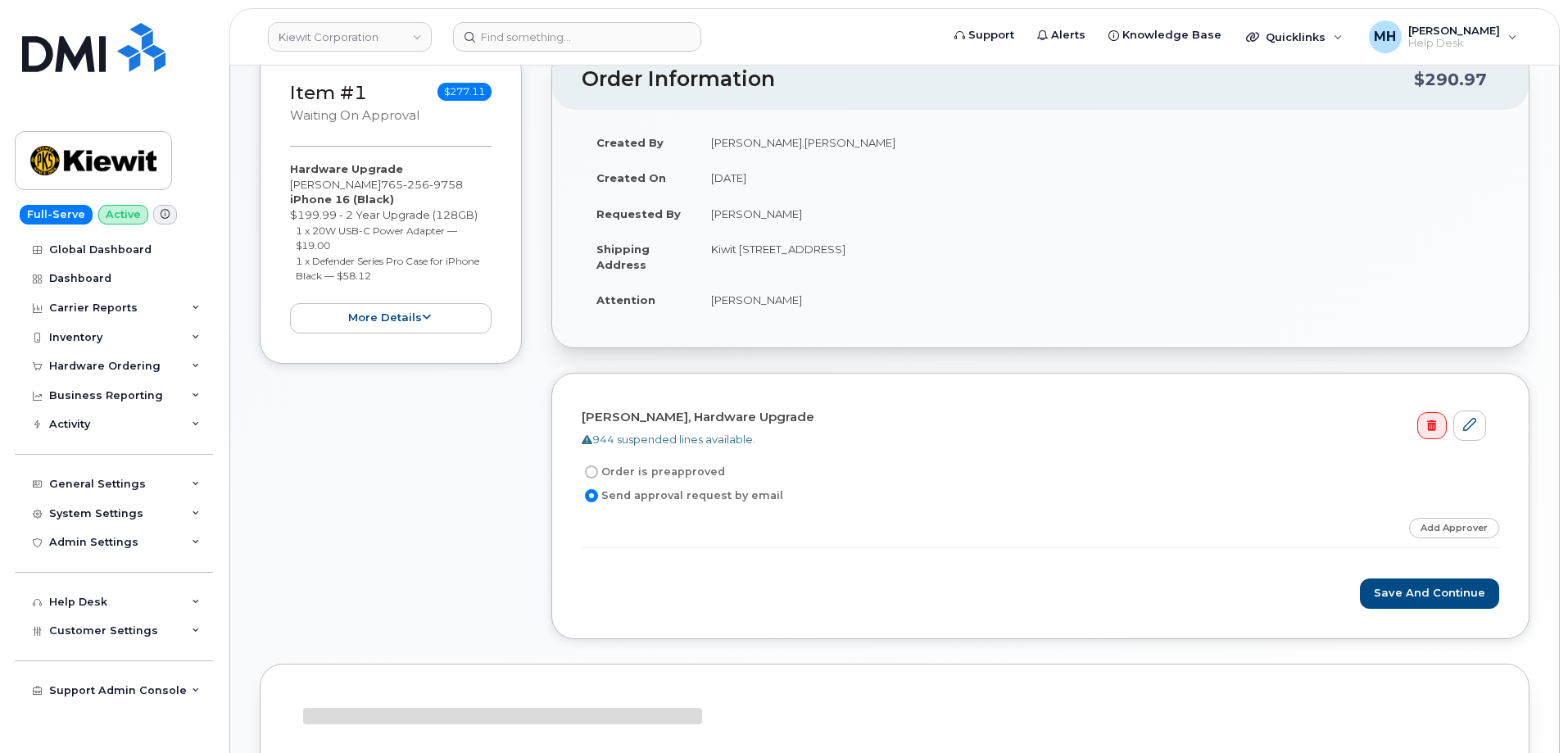
scroll to position [327, 0]
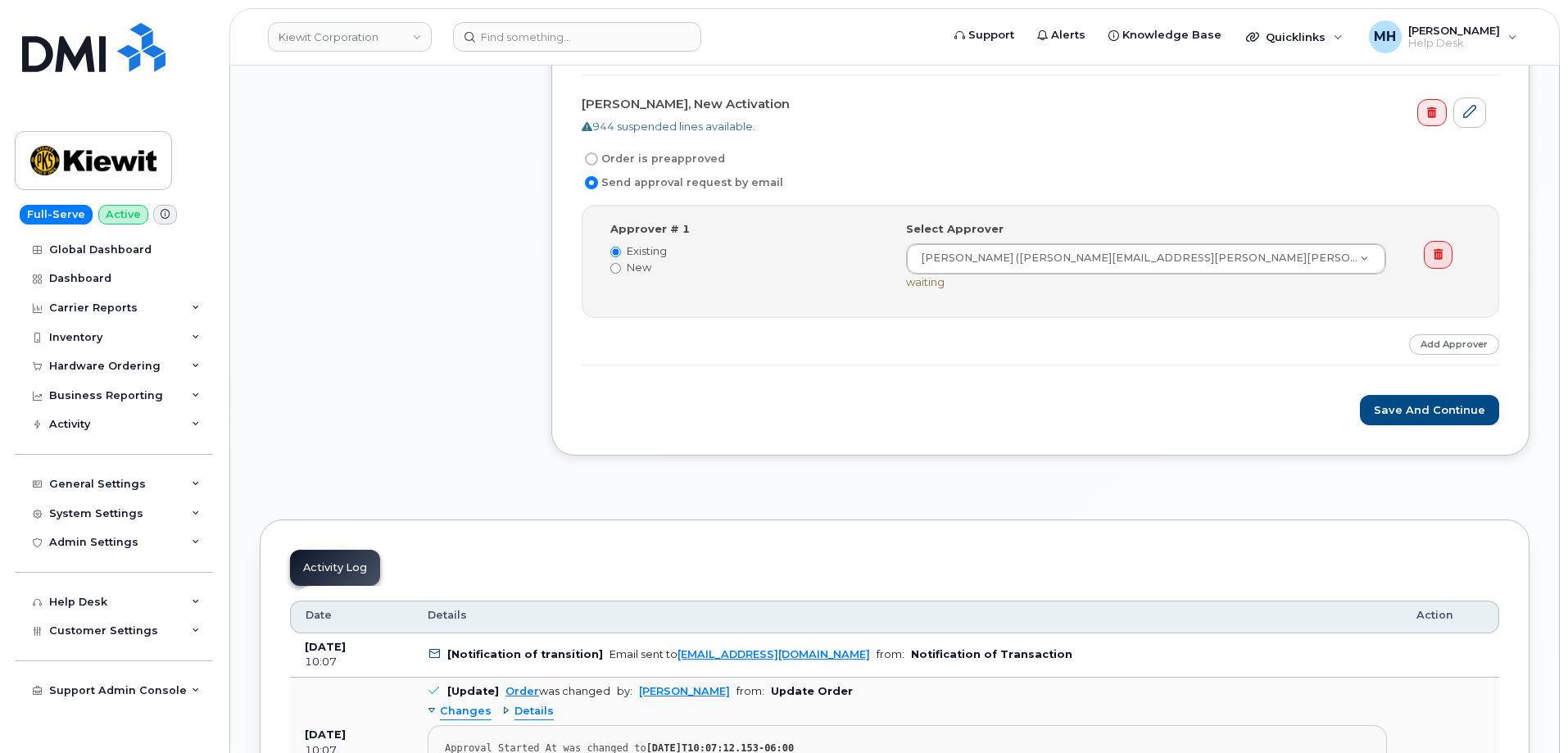
scroll to position [2212, 0]
click at [1415, 416] on button "Save and Continue" at bounding box center [1430, 409] width 139 height 30
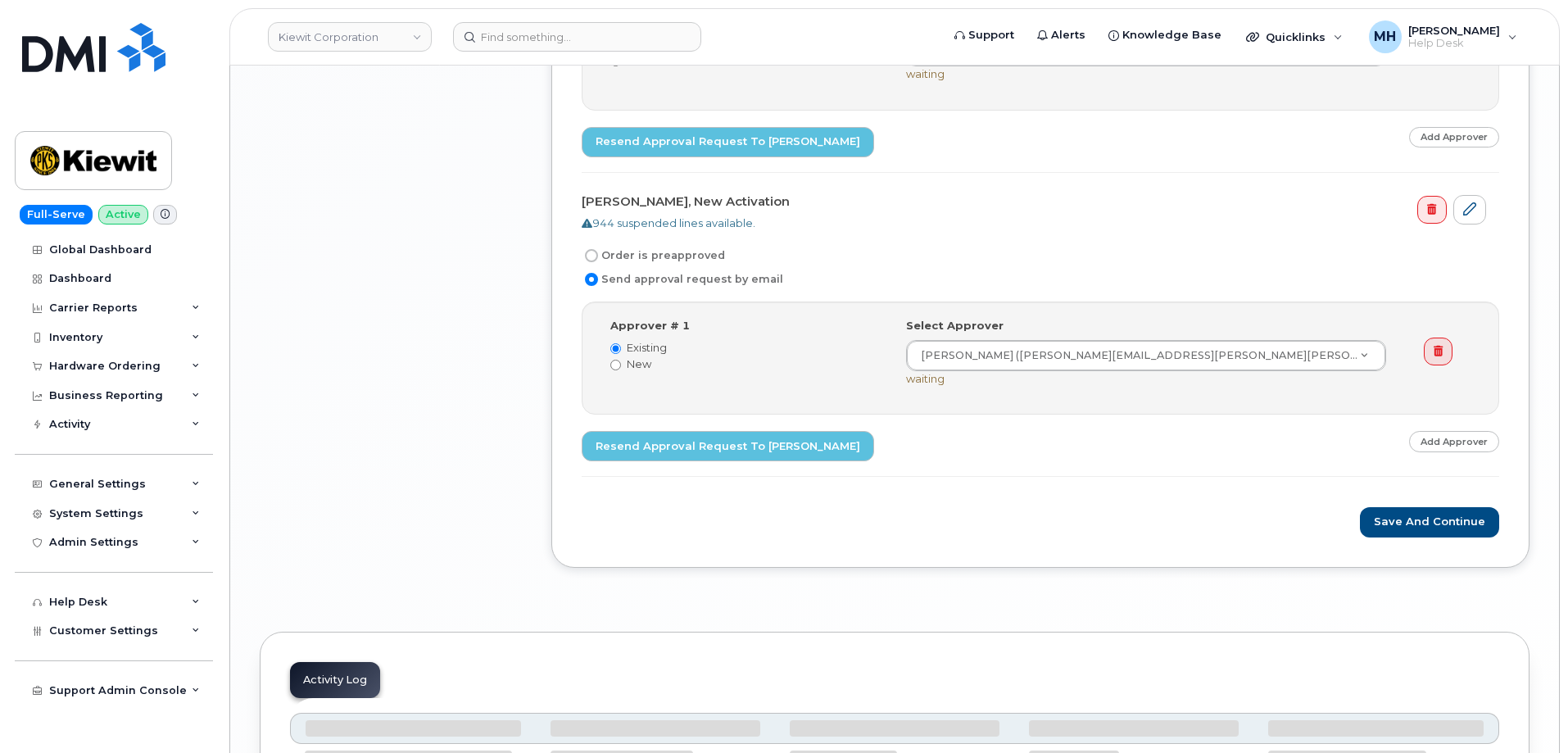
scroll to position [2293, 0]
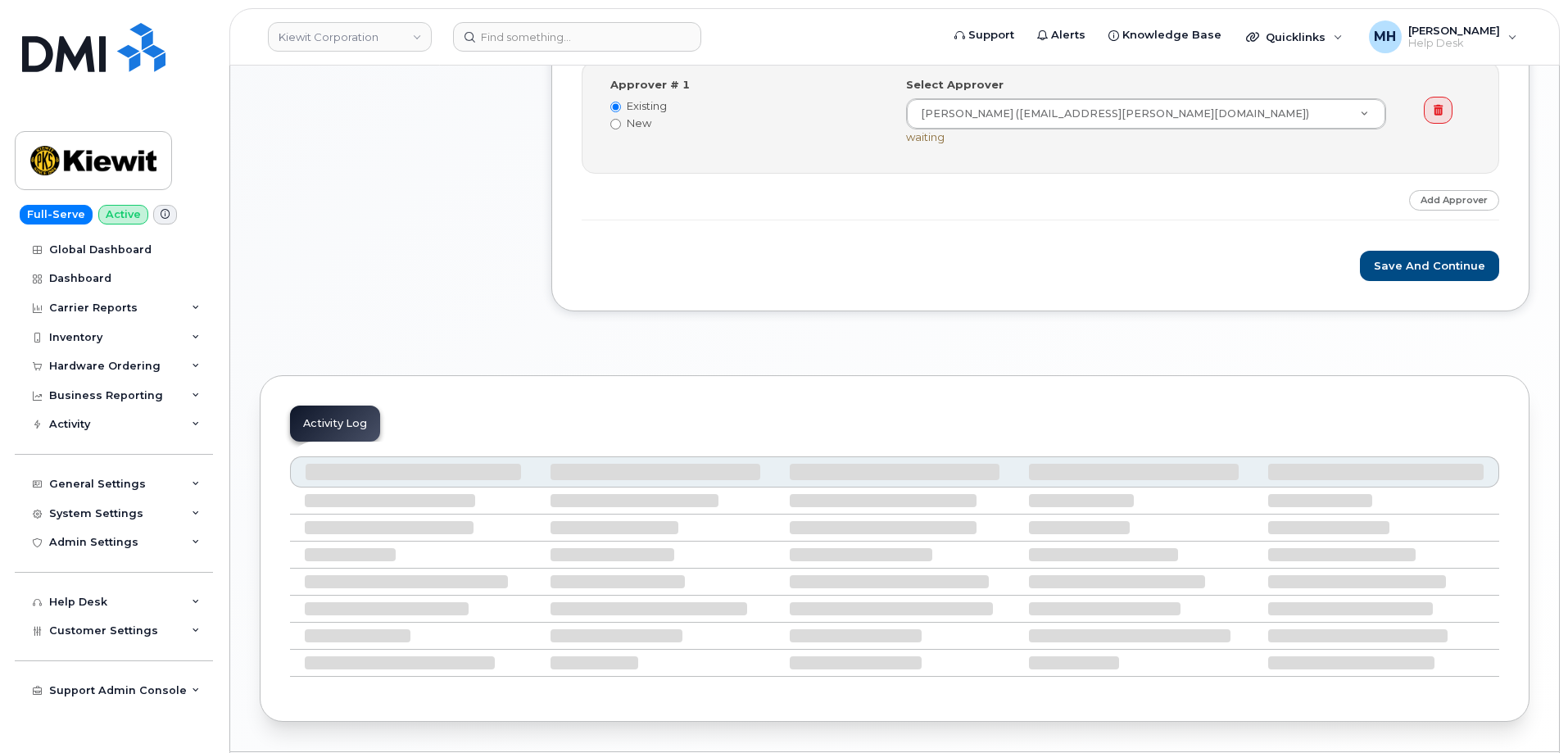
scroll to position [655, 0]
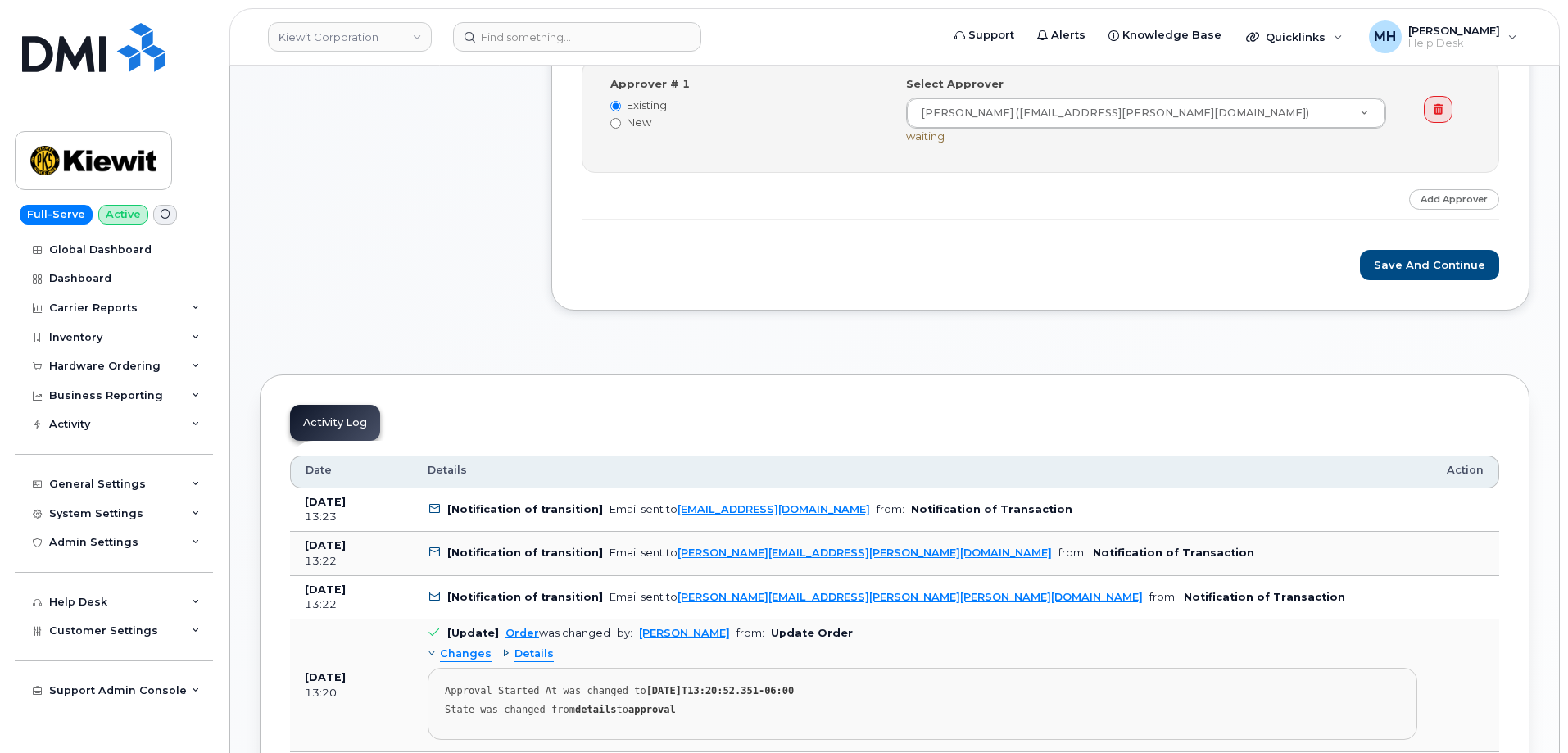
click at [1383, 280] on div "BRIAN BURRILL, Hardware Upgrade 944 suspended lines available. Order is preappr…" at bounding box center [1039, 113] width 978 height 396
click at [1384, 267] on button "Save and Continue" at bounding box center [1430, 265] width 139 height 30
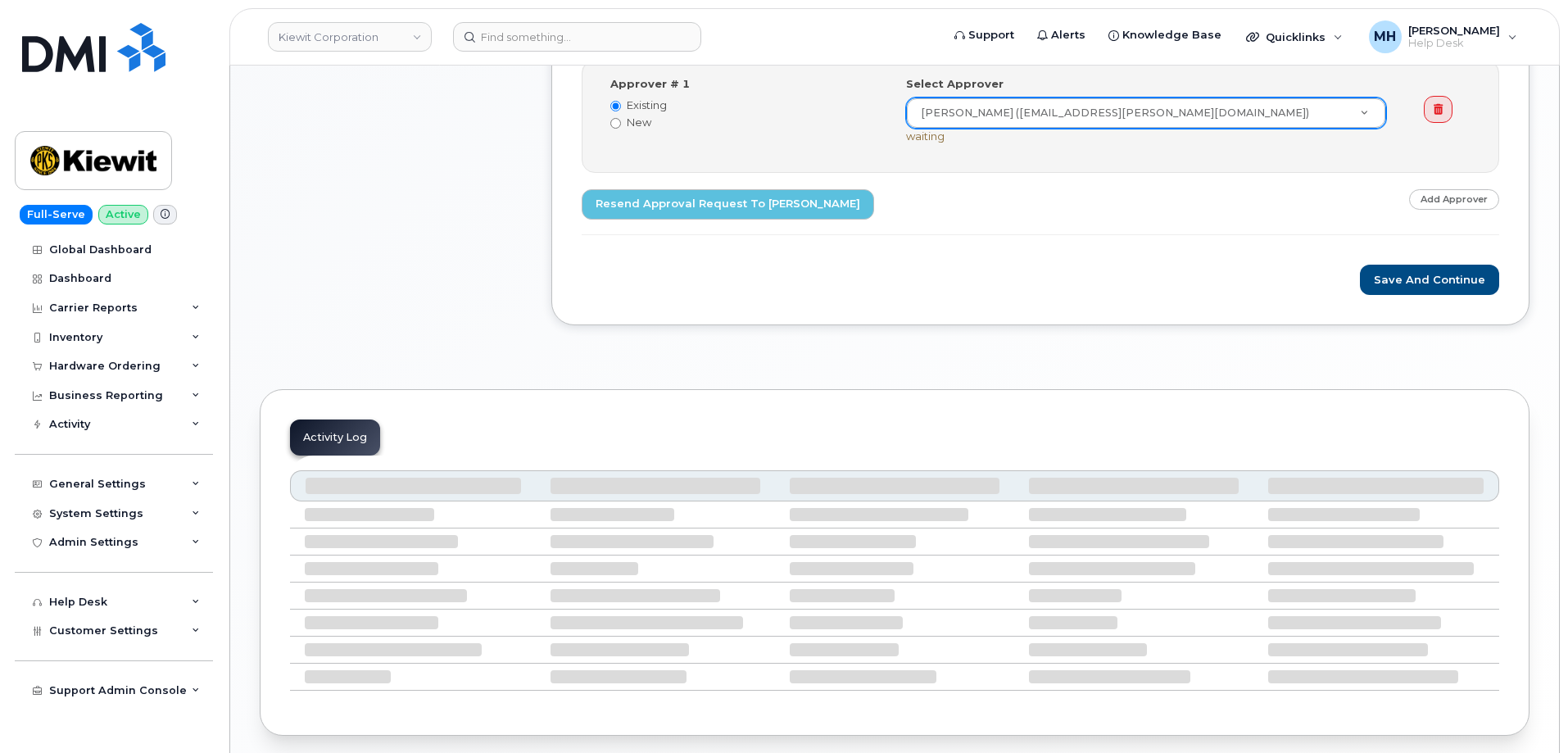
scroll to position [720, 0]
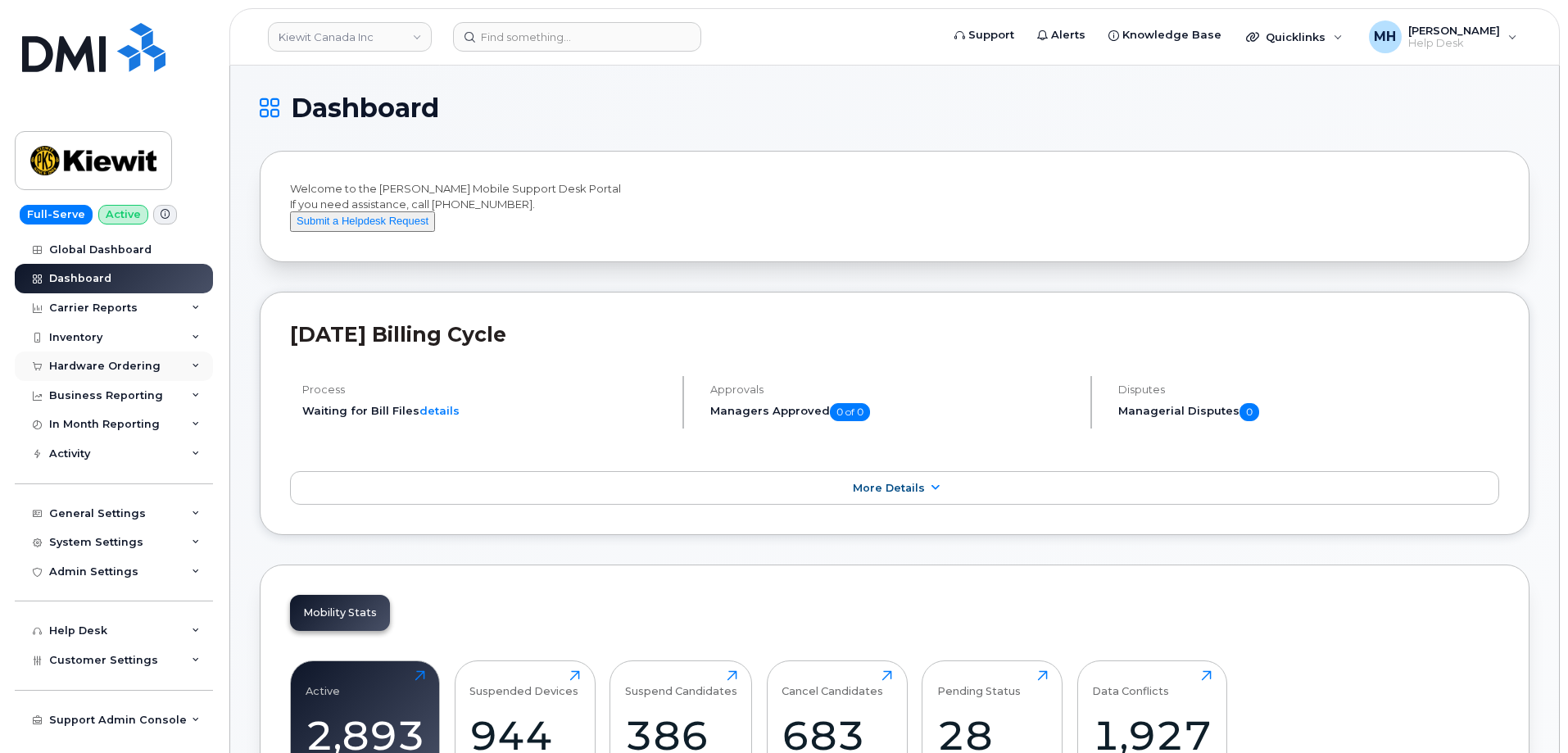
click at [140, 372] on div "Hardware Ordering" at bounding box center [105, 366] width 112 height 13
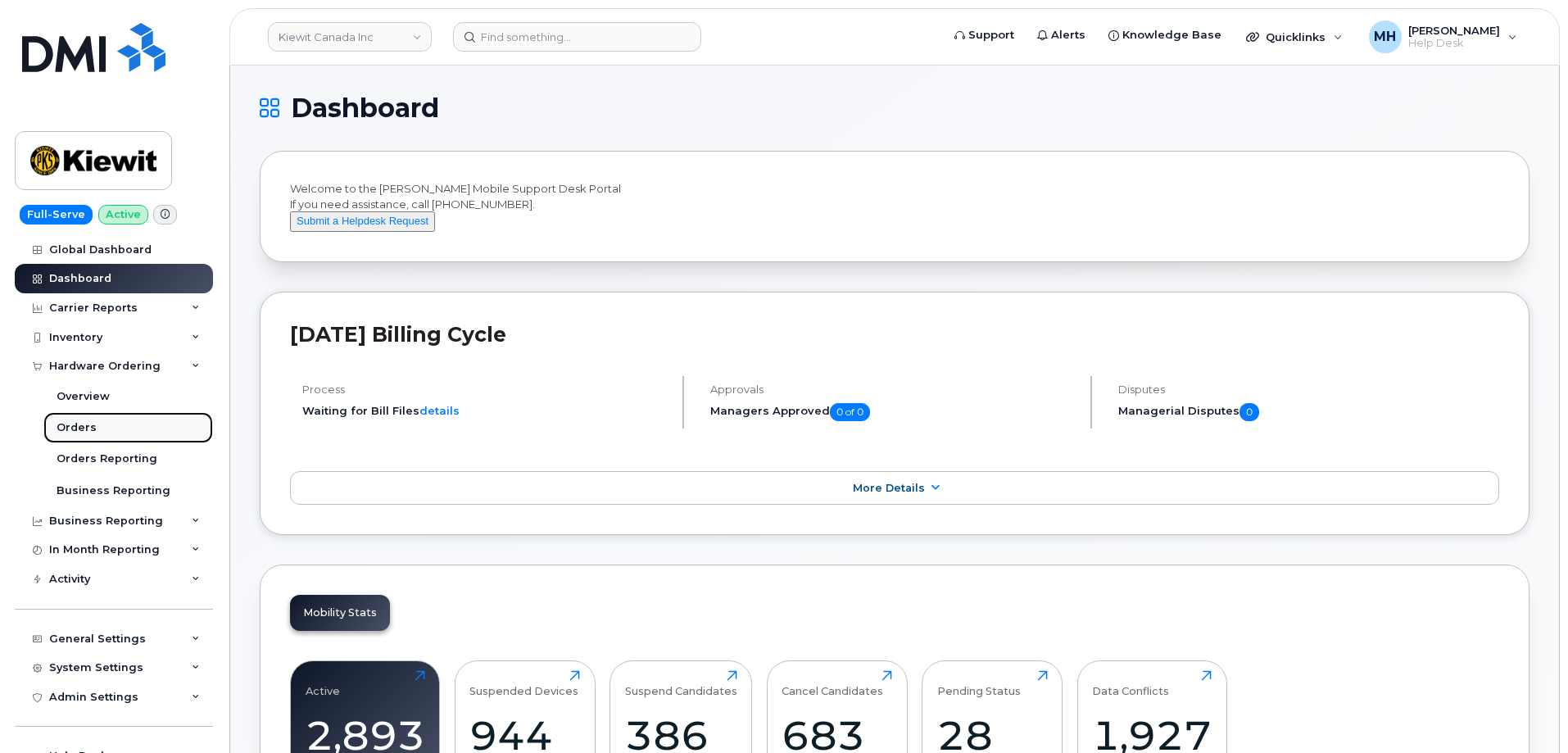
click at [109, 427] on link "Orders" at bounding box center [127, 427] width 170 height 31
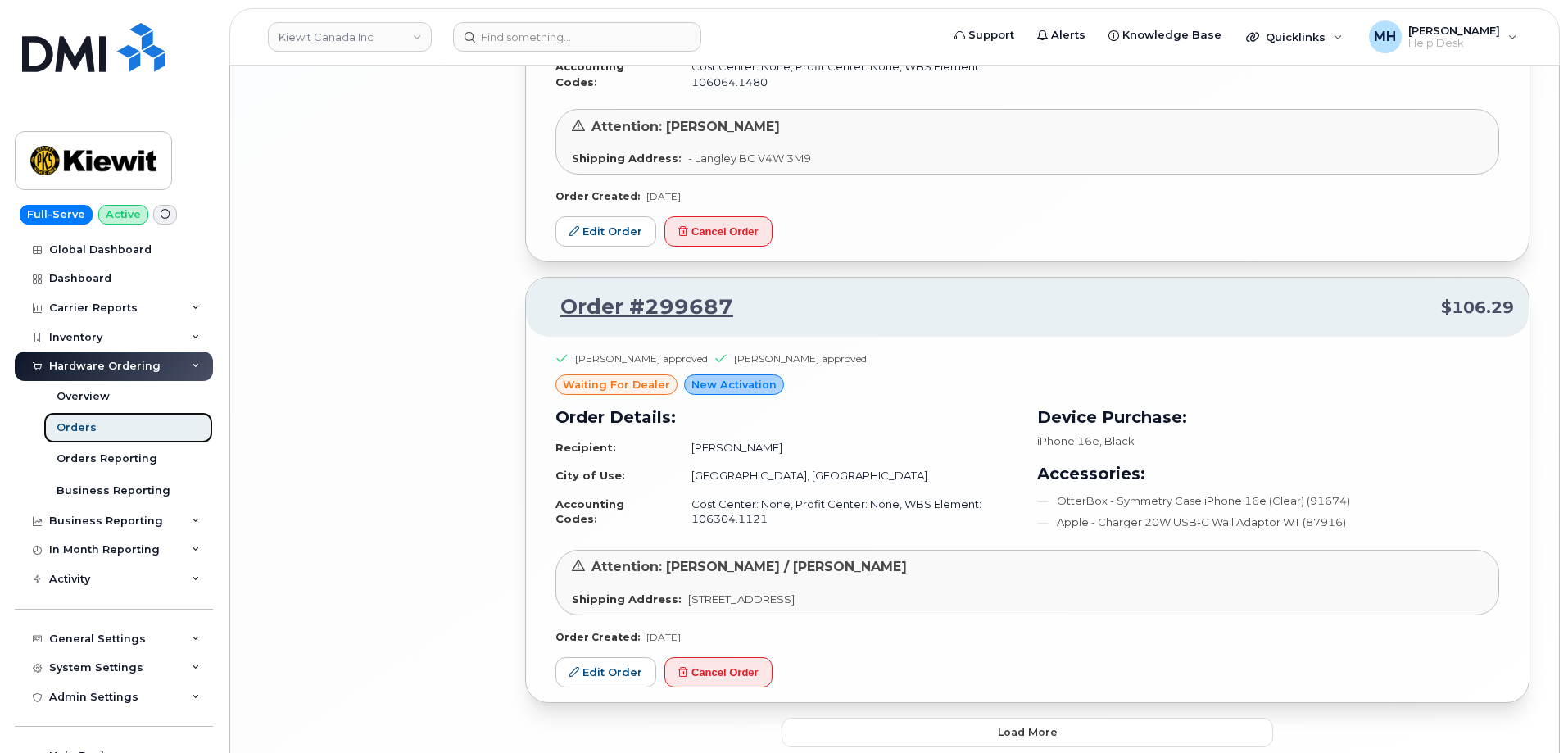
scroll to position [3422, 0]
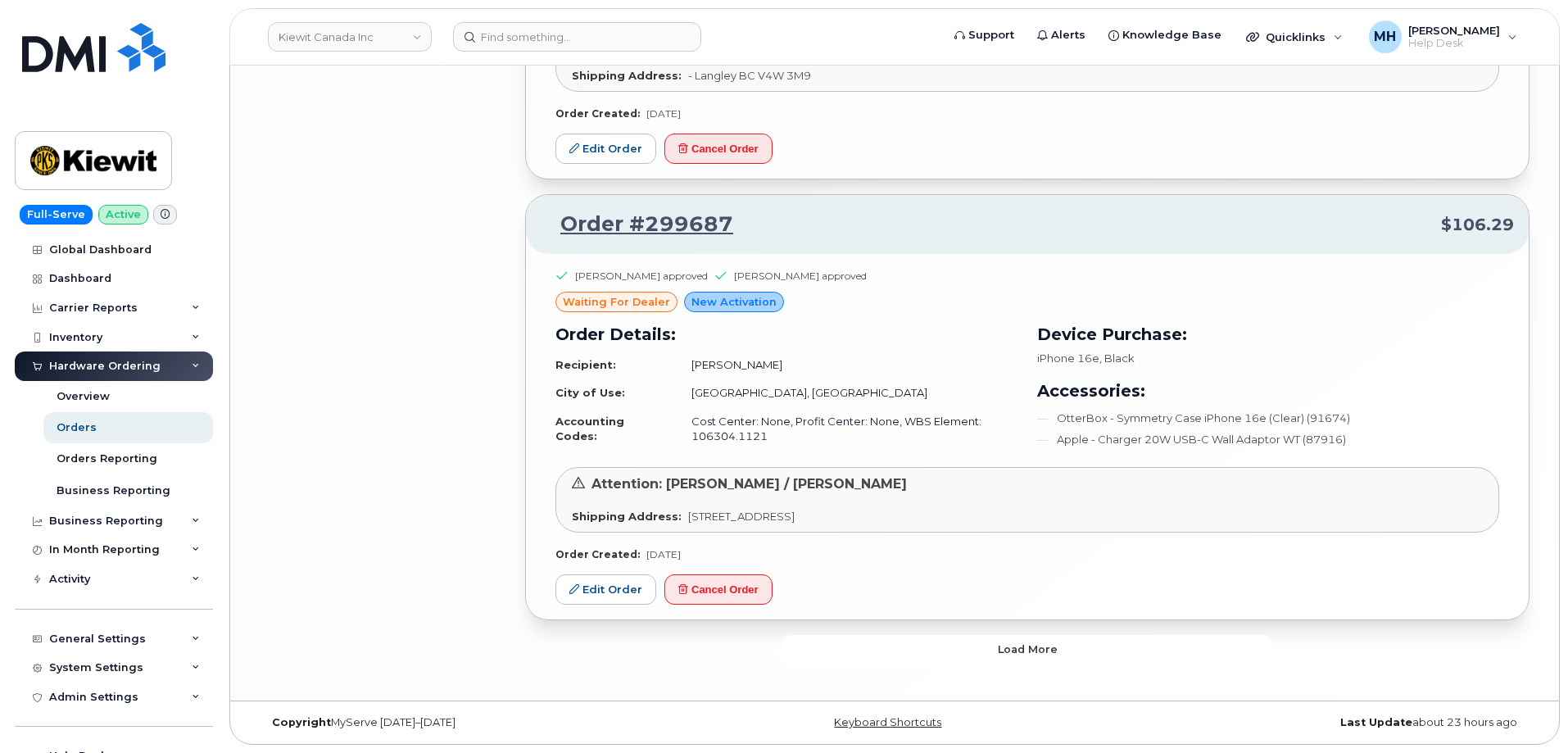
click at [865, 648] on button "Load more" at bounding box center [1027, 649] width 491 height 29
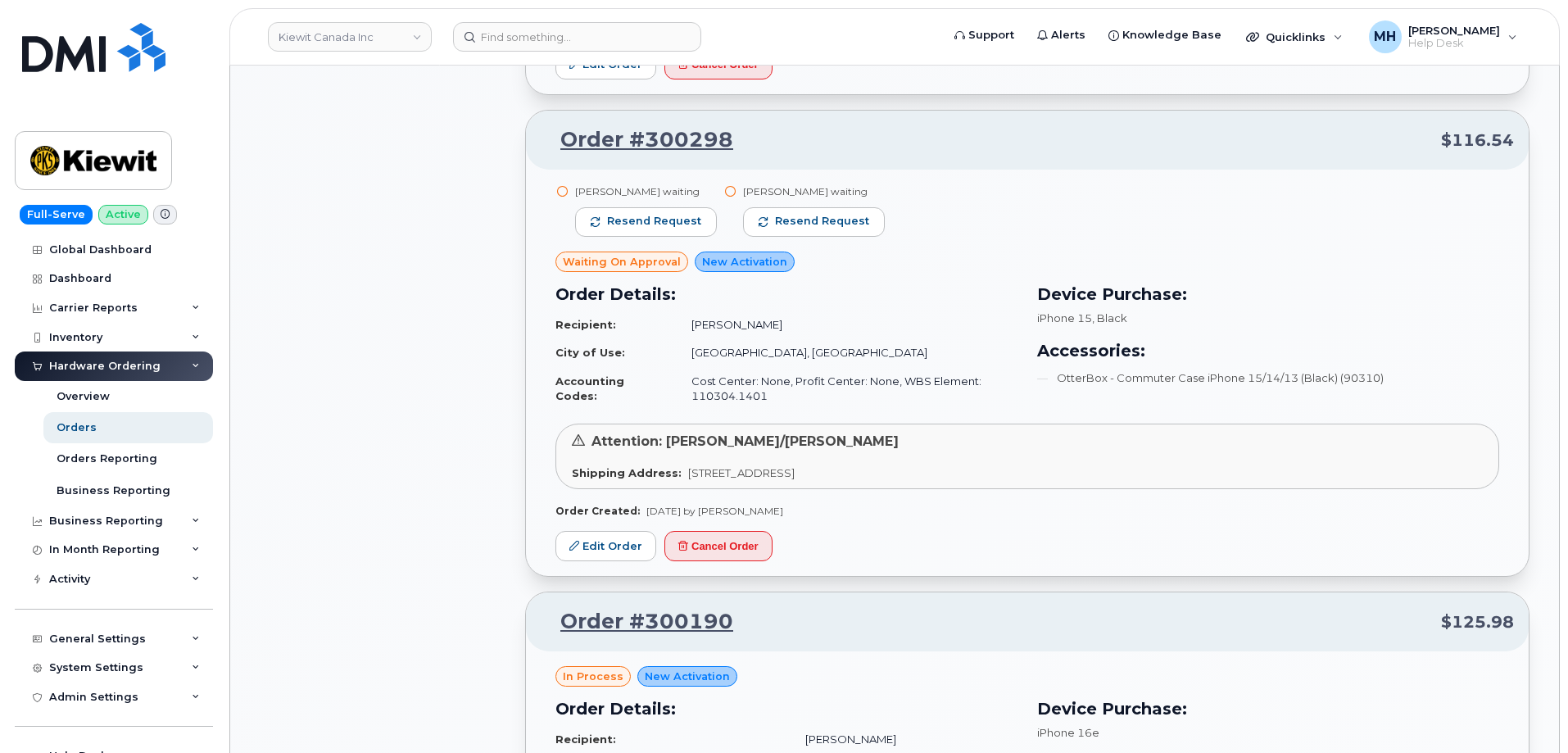
scroll to position [1308, 0]
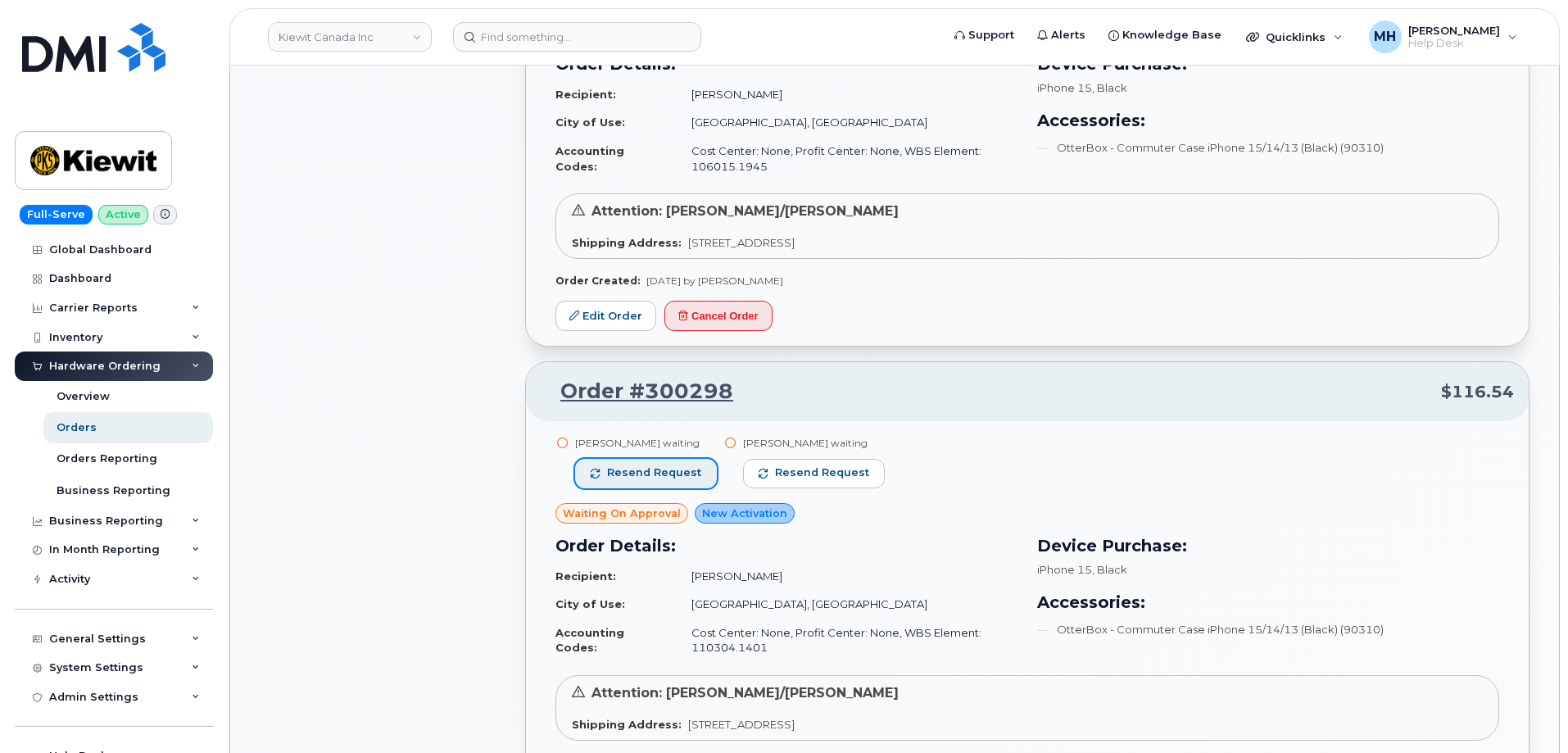
click at [675, 468] on span "Resend request" at bounding box center [654, 473] width 94 height 15
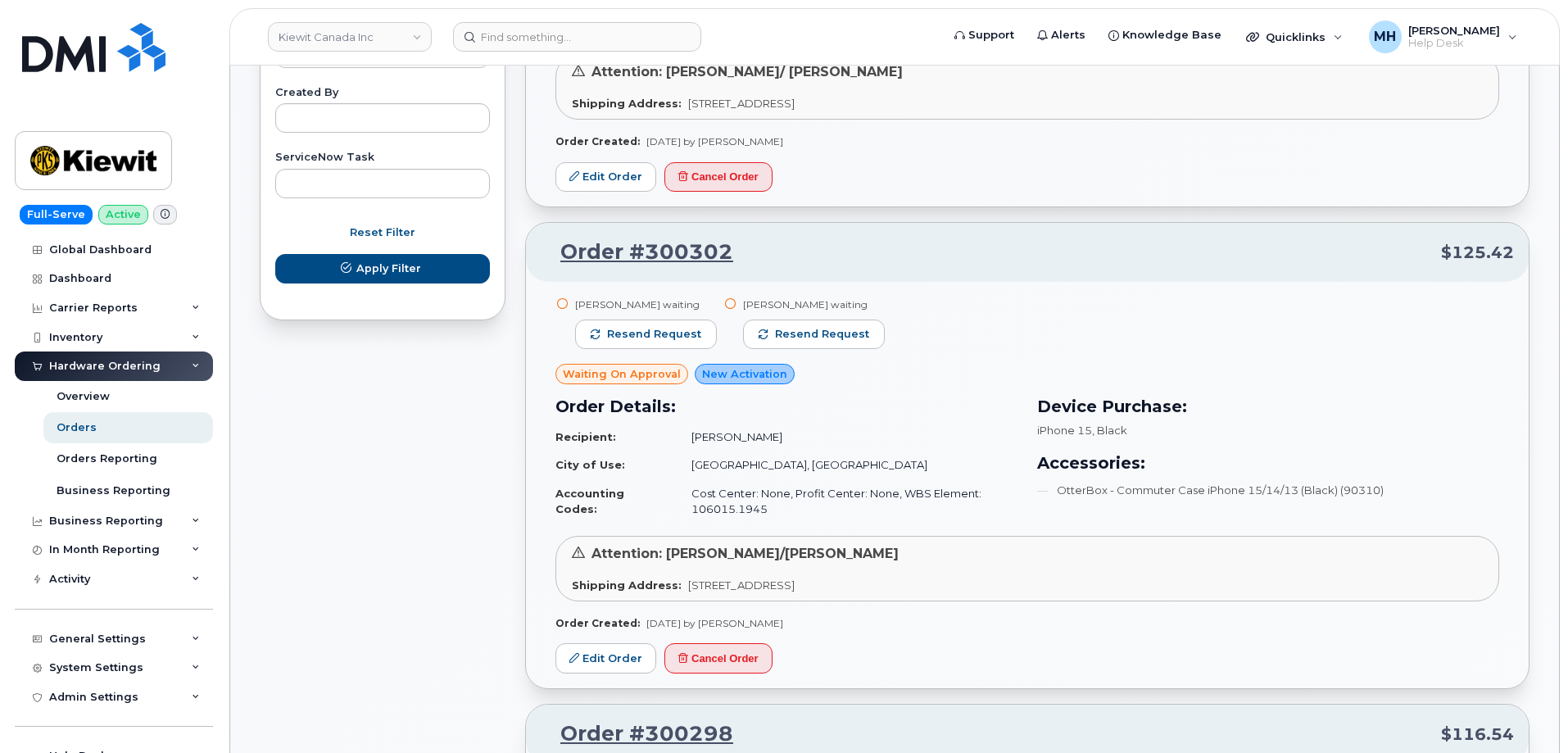
scroll to position [898, 0]
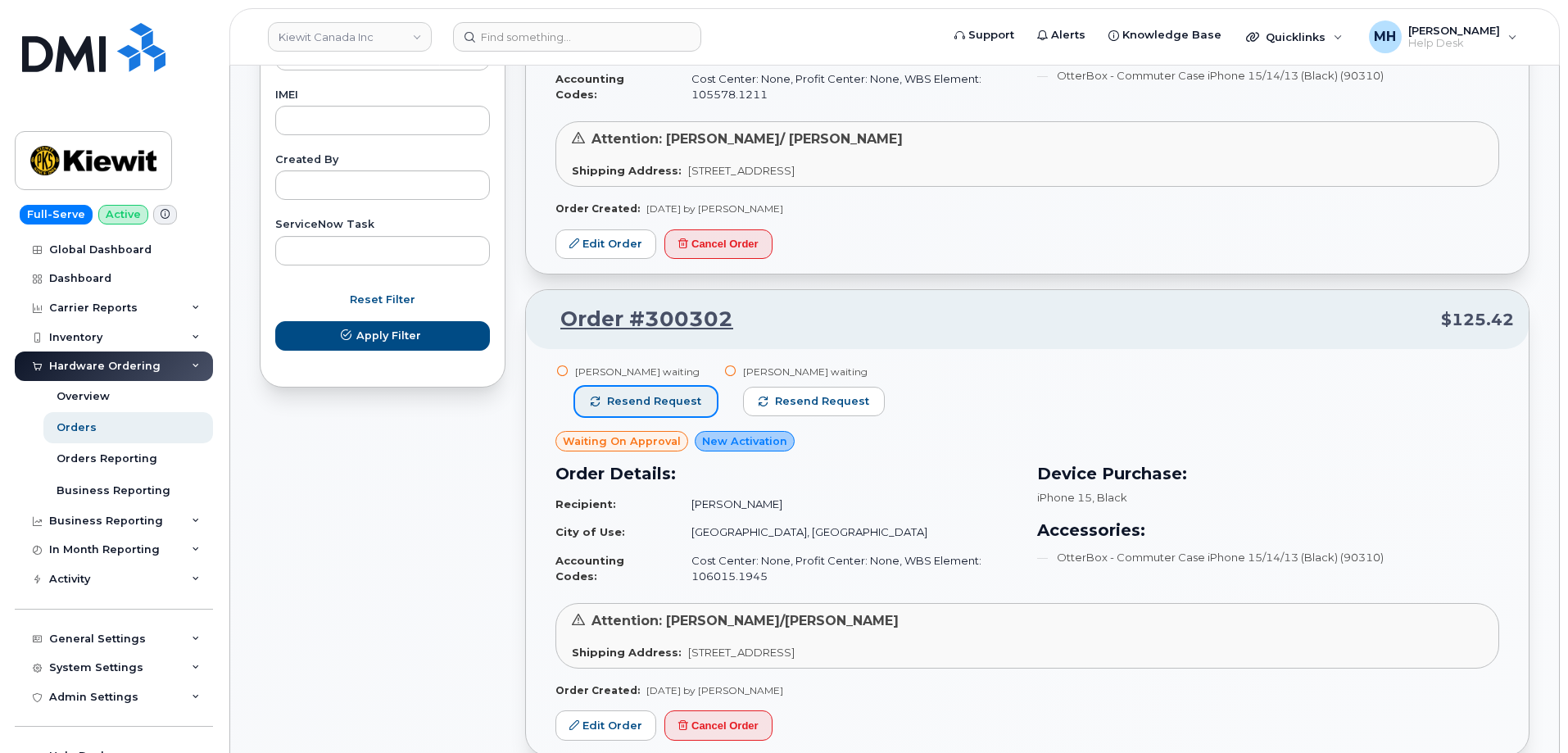
click at [666, 395] on span "Resend request" at bounding box center [654, 401] width 94 height 15
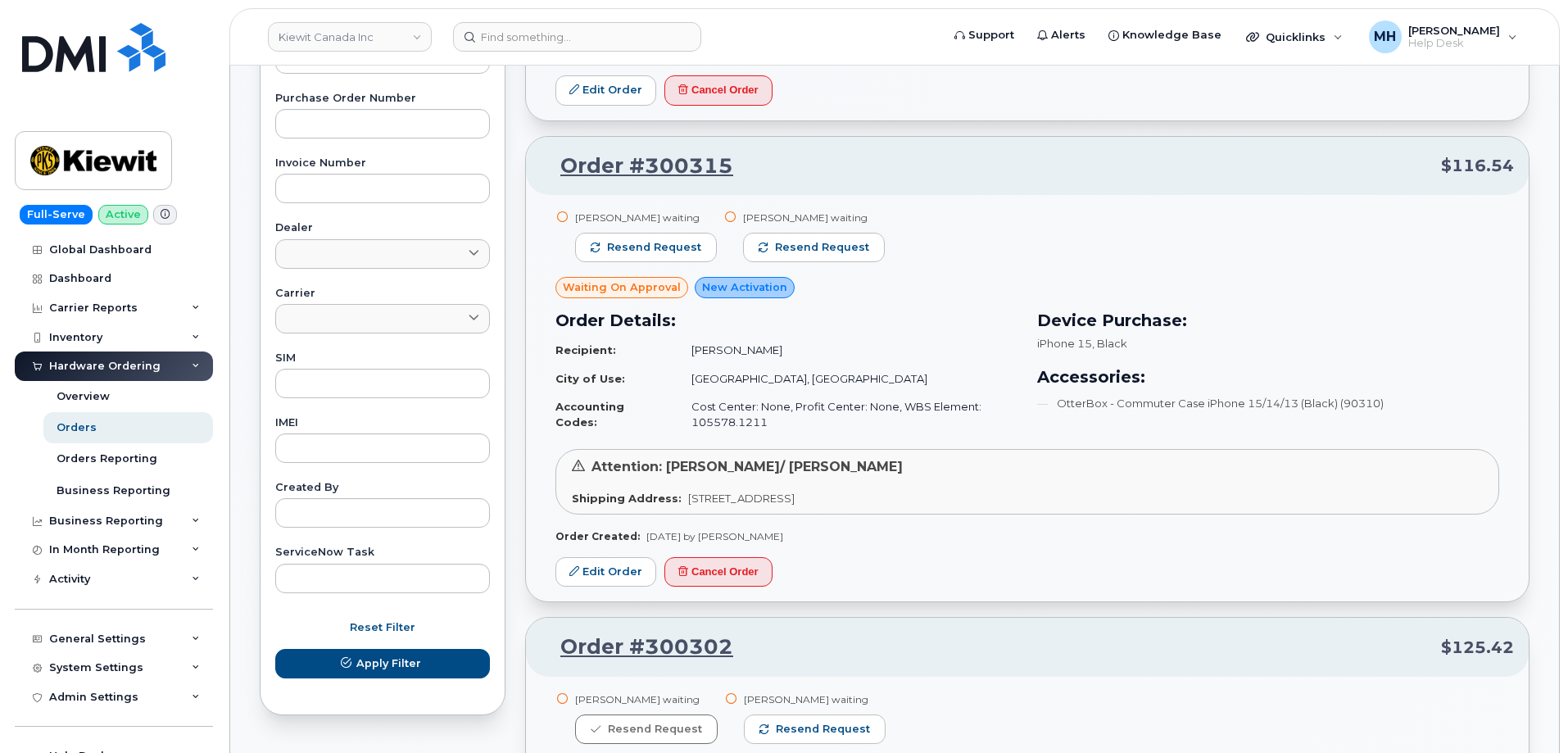
scroll to position [407, 0]
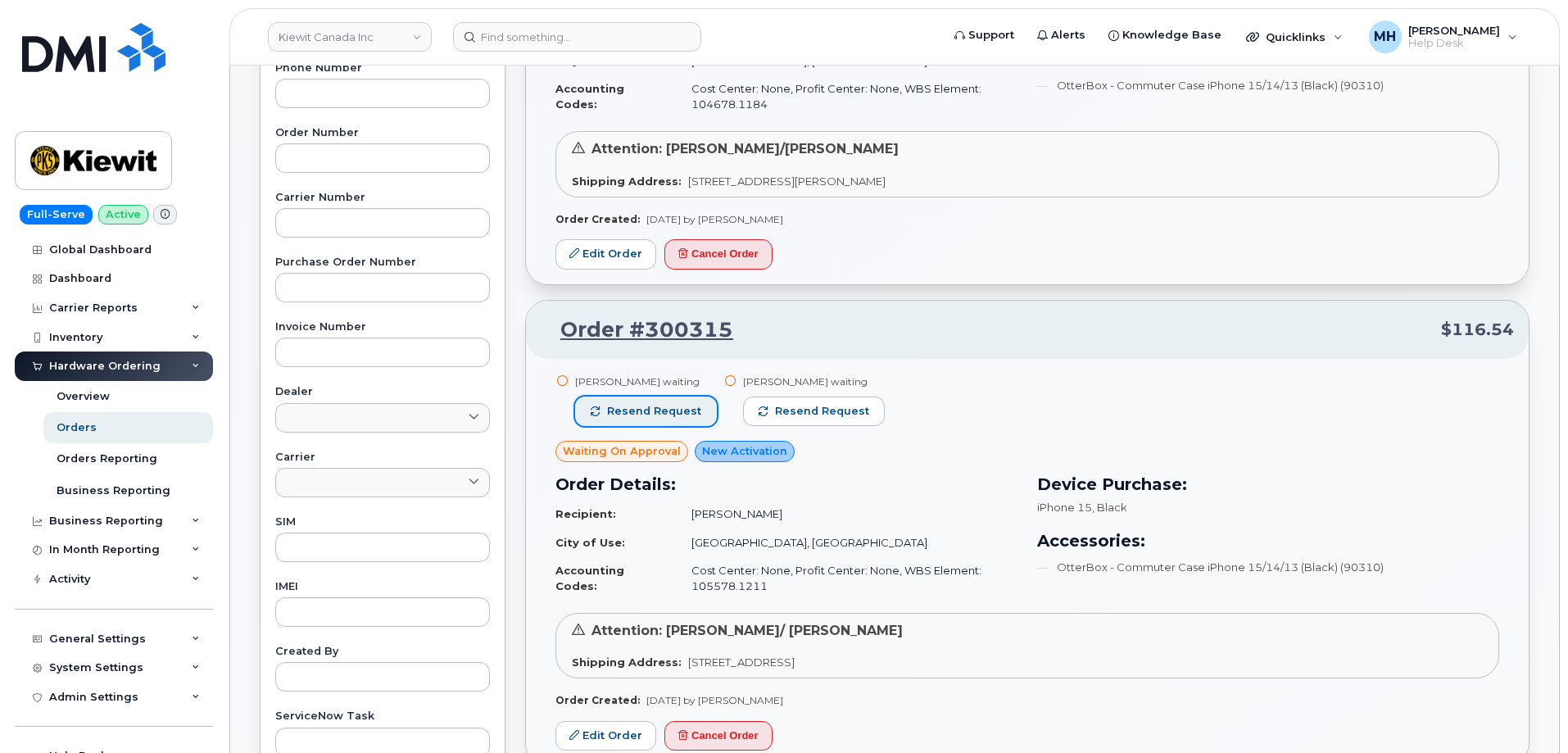
click at [679, 416] on span "Resend request" at bounding box center [654, 411] width 94 height 15
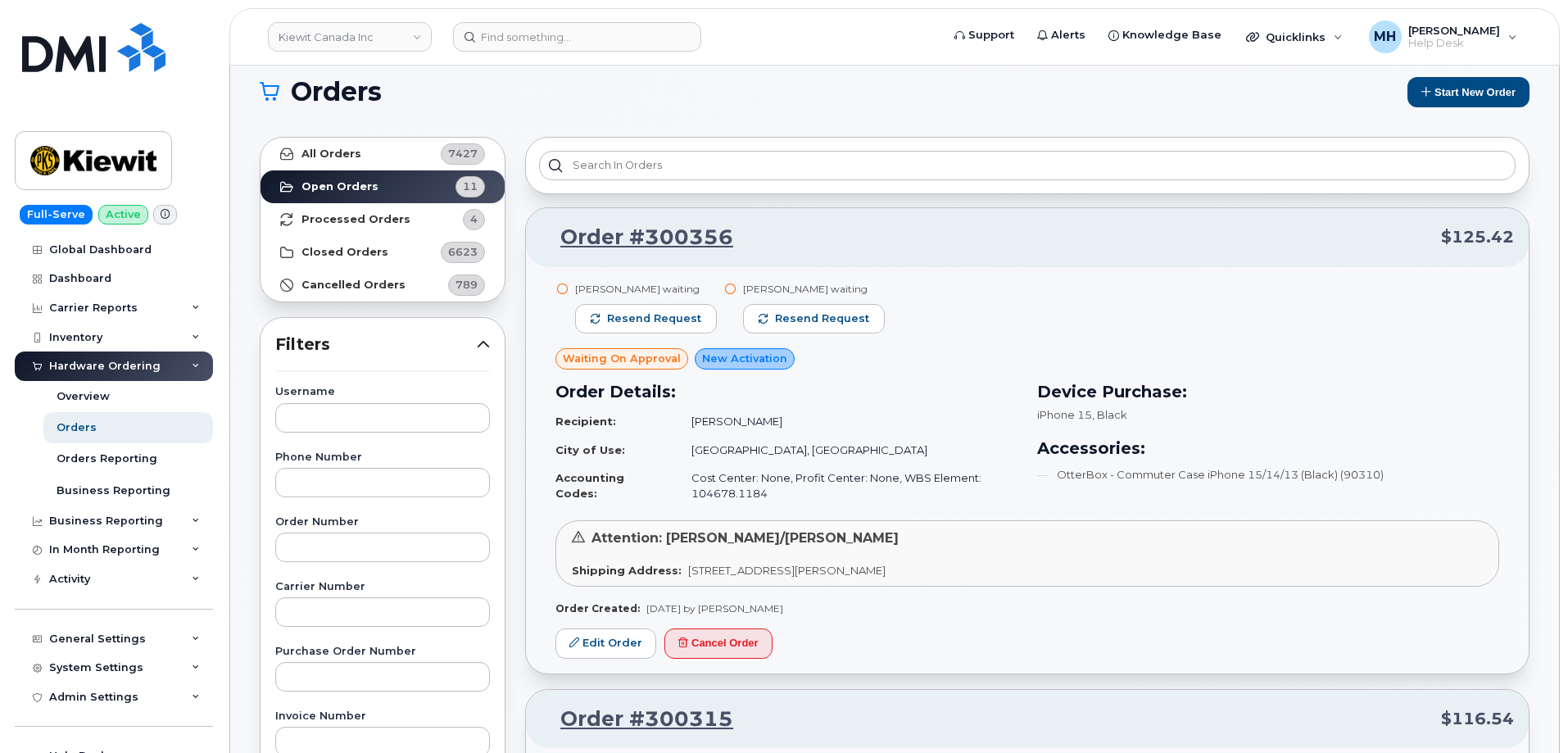
scroll to position [0, 0]
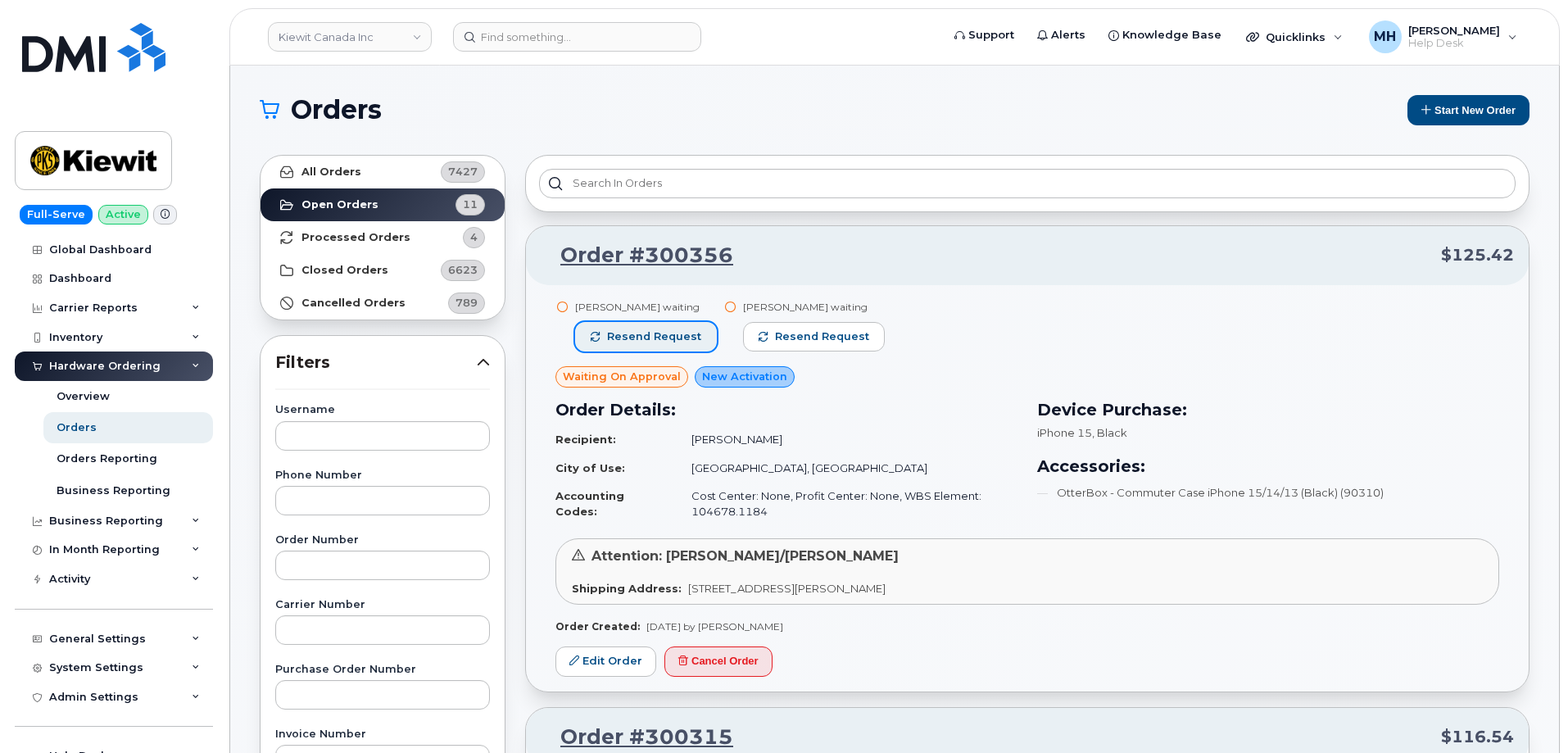
click at [675, 348] on button "Resend request" at bounding box center [645, 336] width 142 height 29
click at [381, 39] on link "Kiewit Canada Inc" at bounding box center [349, 37] width 164 height 29
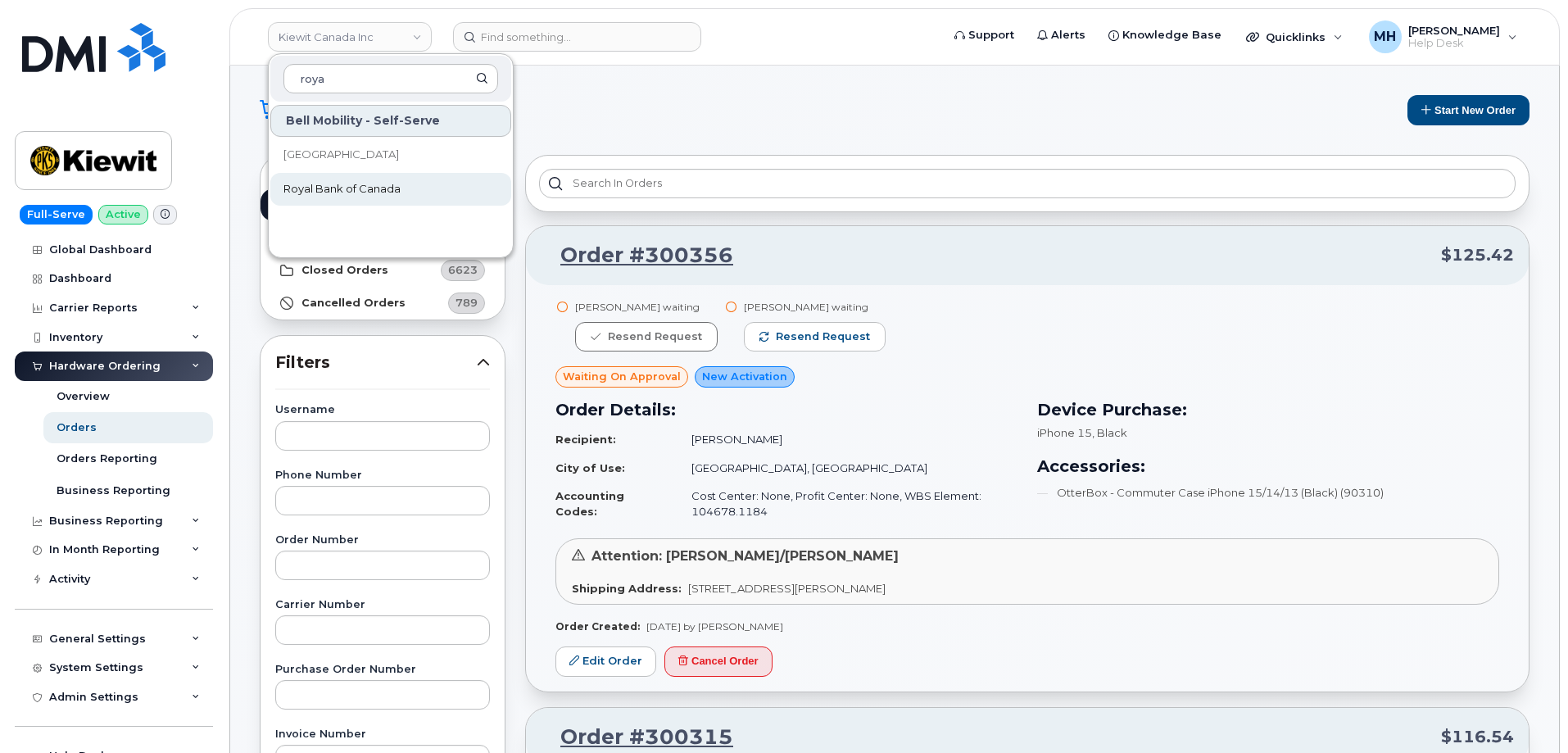
type input "roya"
click at [376, 193] on span "Royal Bank of Canada" at bounding box center [341, 189] width 117 height 17
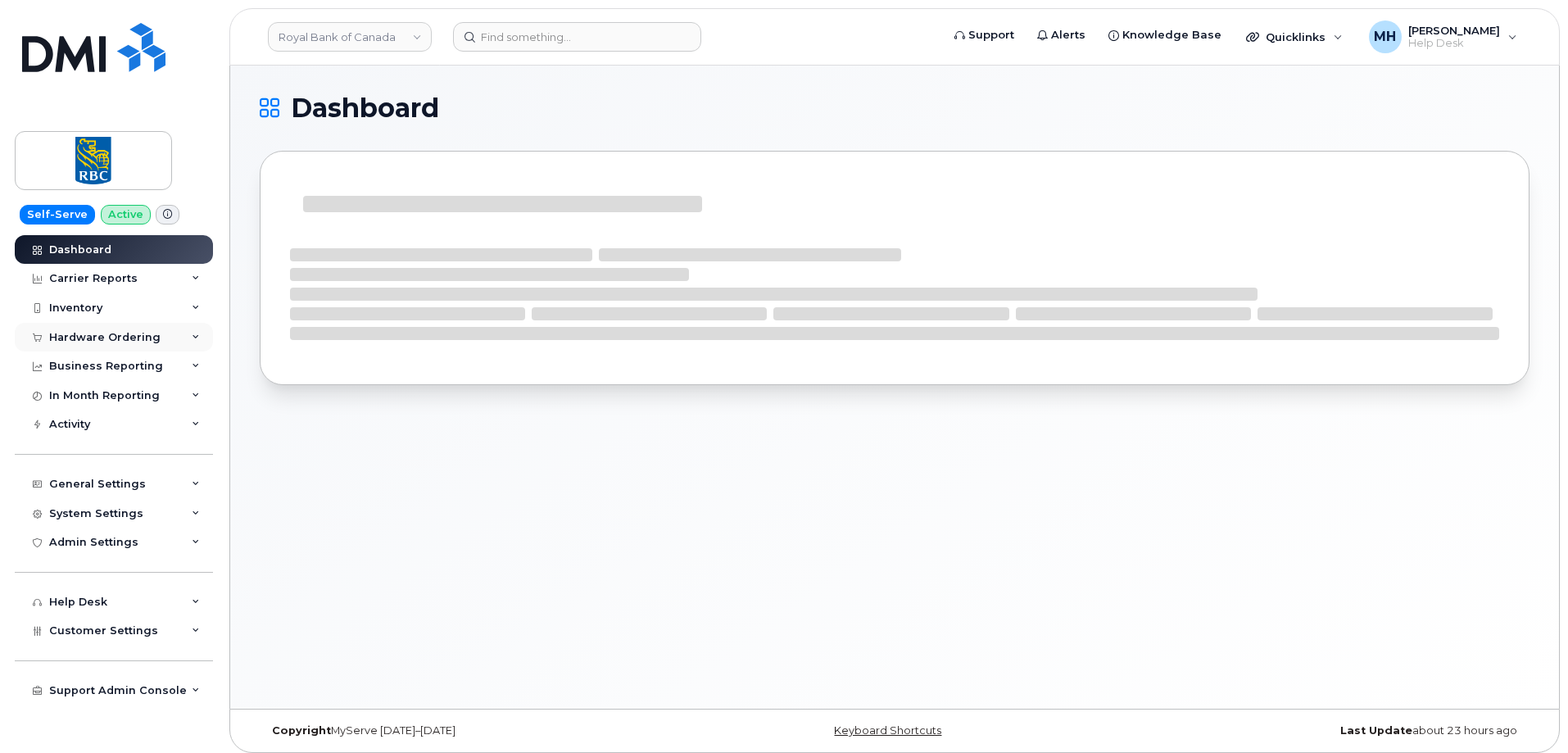
click at [111, 342] on div "Hardware Ordering" at bounding box center [105, 337] width 112 height 13
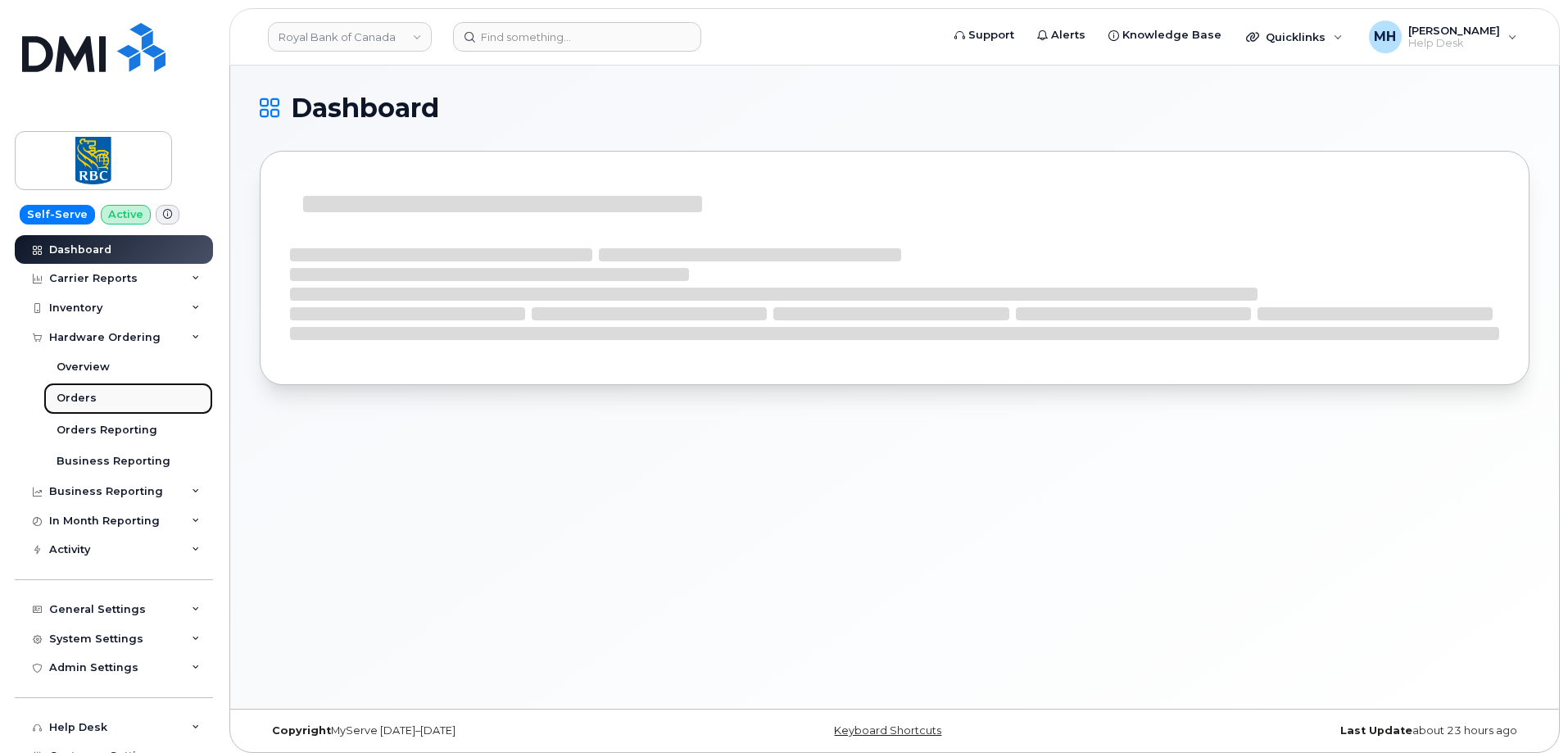
click at [92, 395] on div "Orders" at bounding box center [76, 397] width 40 height 15
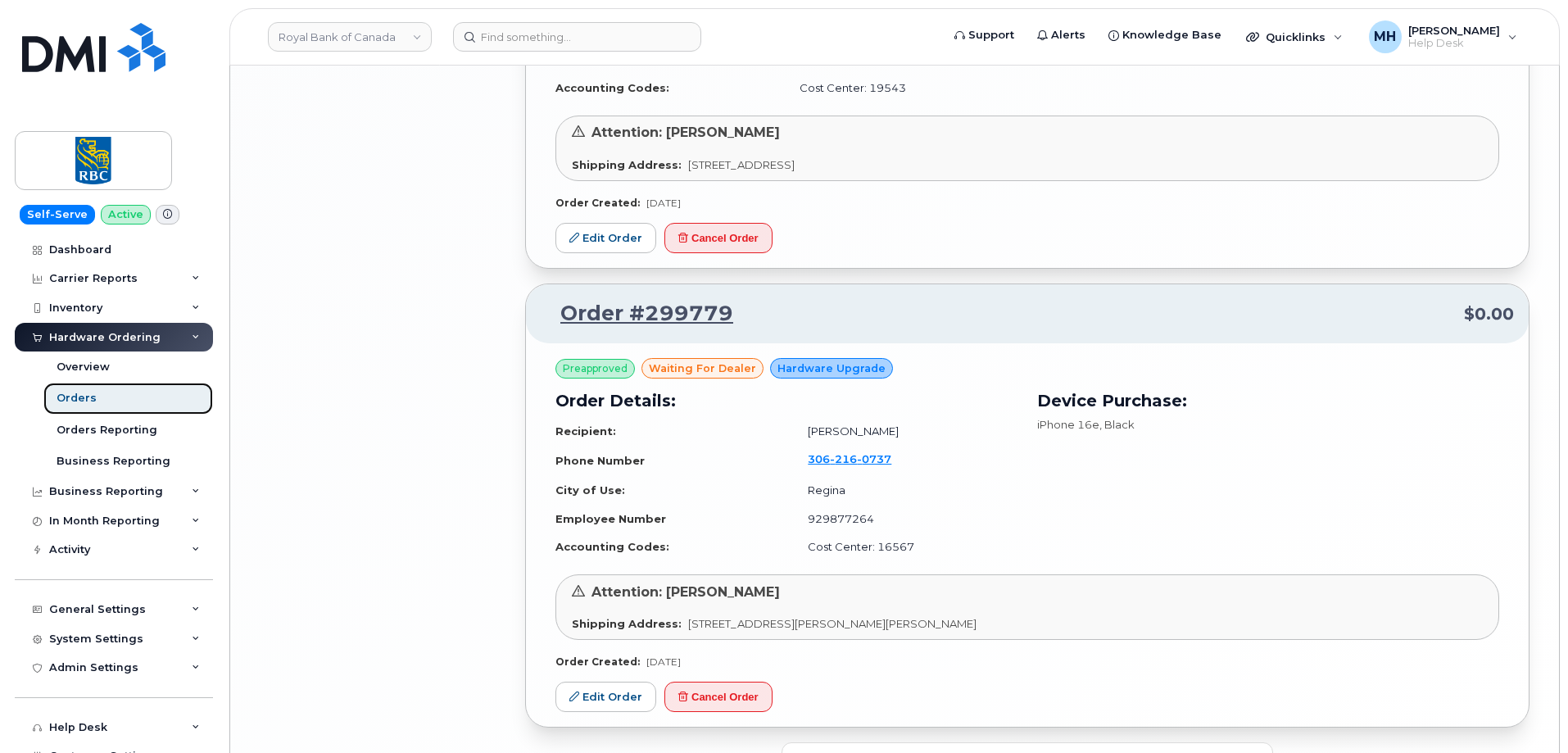
scroll to position [3230, 0]
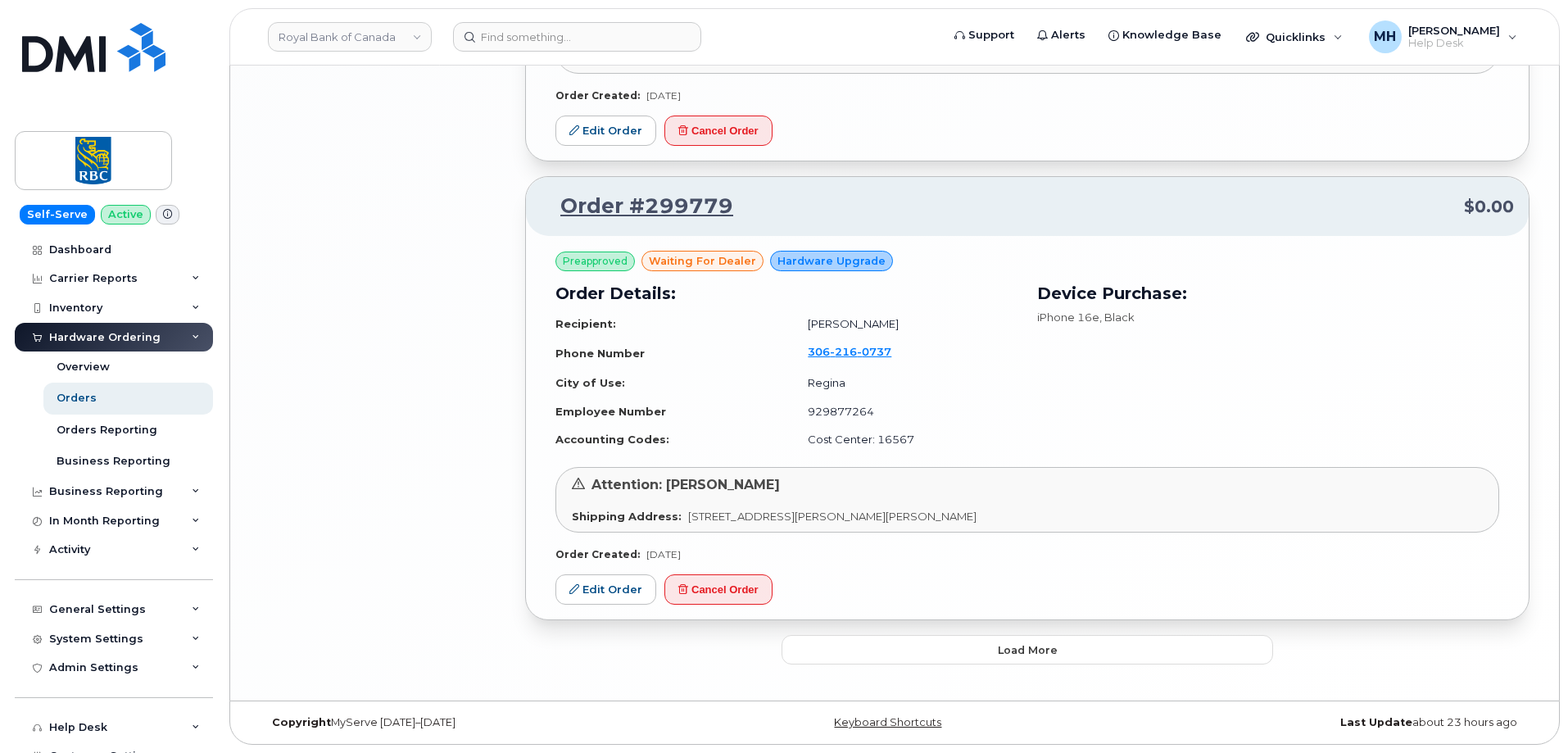
click at [836, 665] on button "Load more" at bounding box center [1027, 649] width 491 height 29
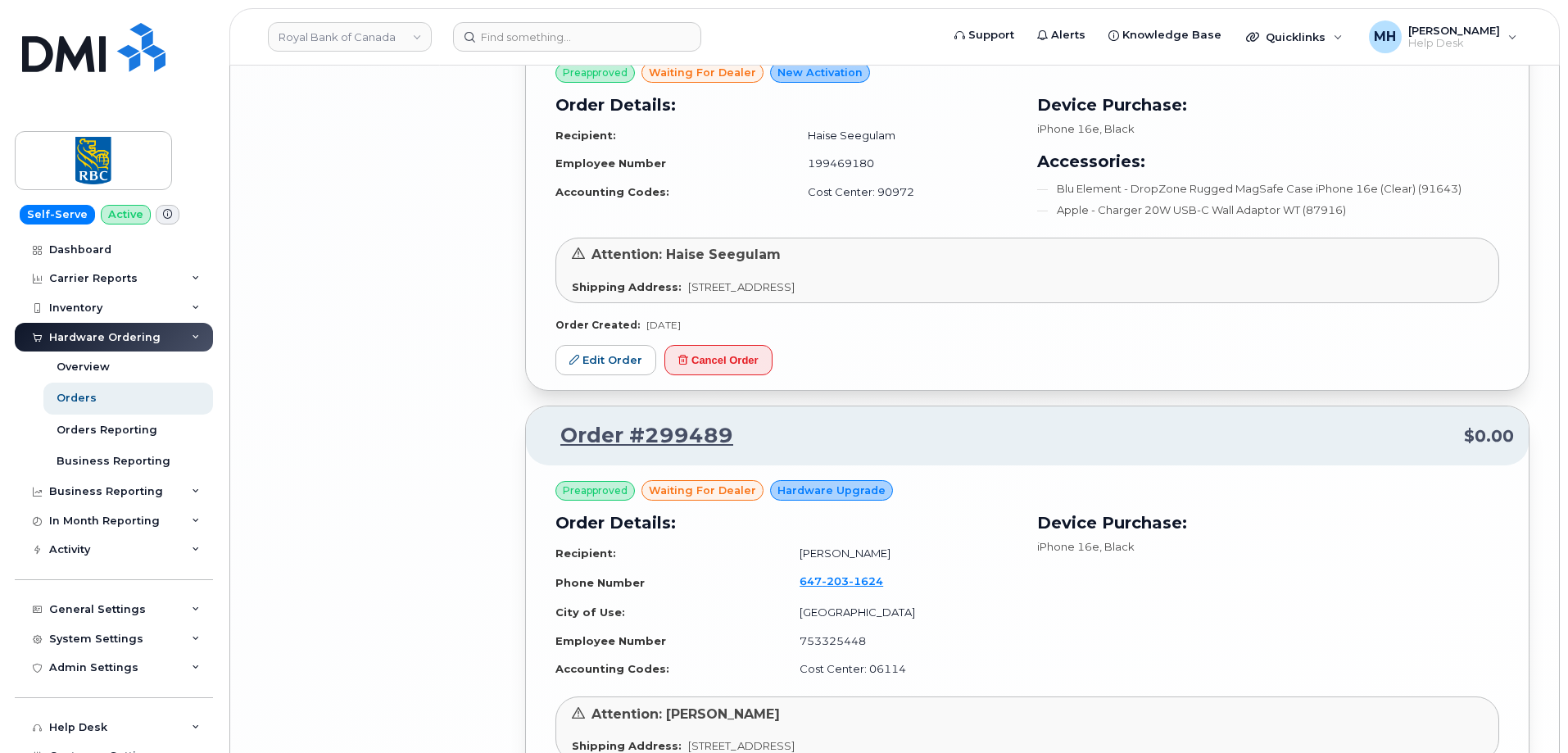
scroll to position [5555, 0]
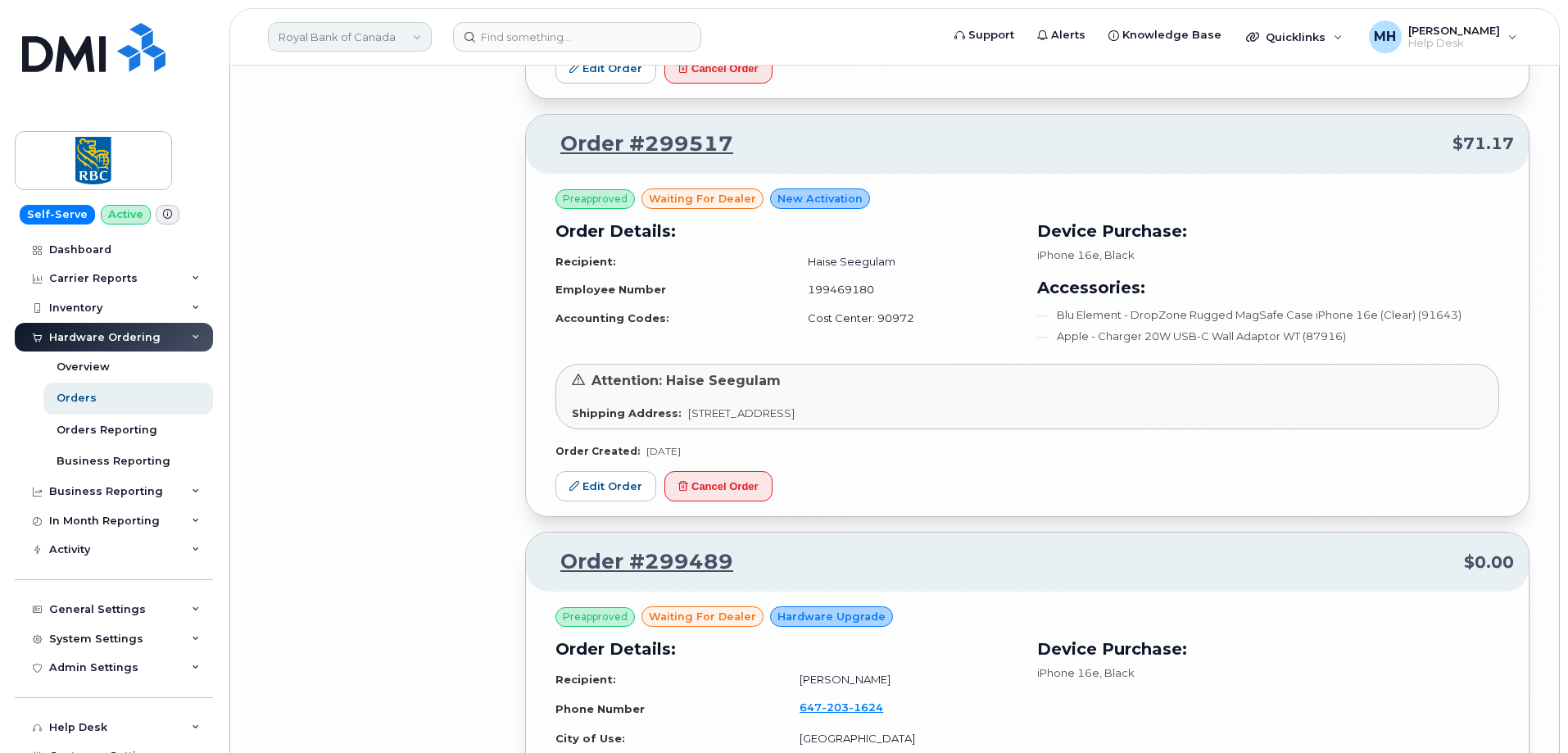
click at [353, 47] on link "Royal Bank of Canada" at bounding box center [349, 37] width 164 height 29
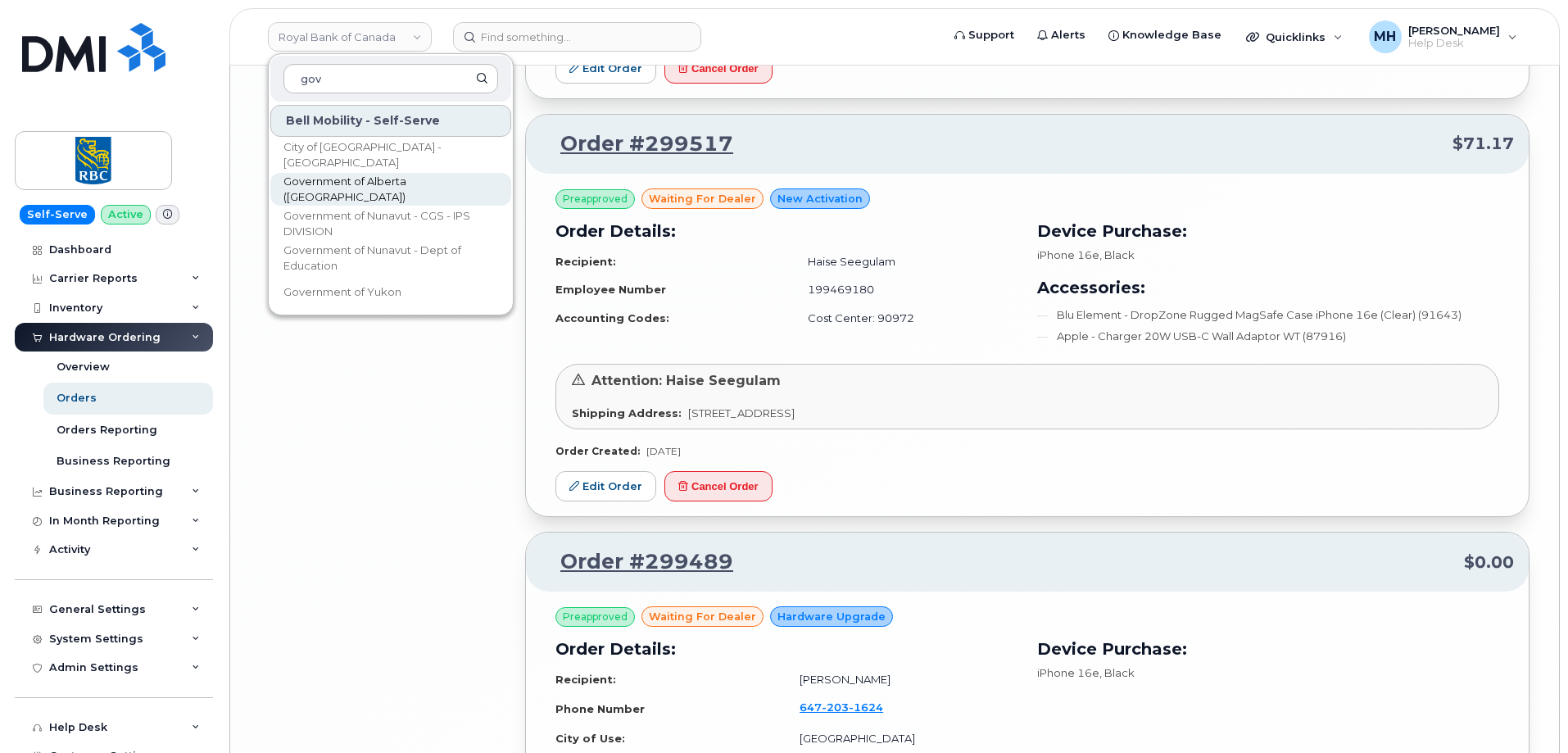
type input "gov"
click at [393, 199] on link "Government of Alberta (GOA)" at bounding box center [391, 188] width 241 height 32
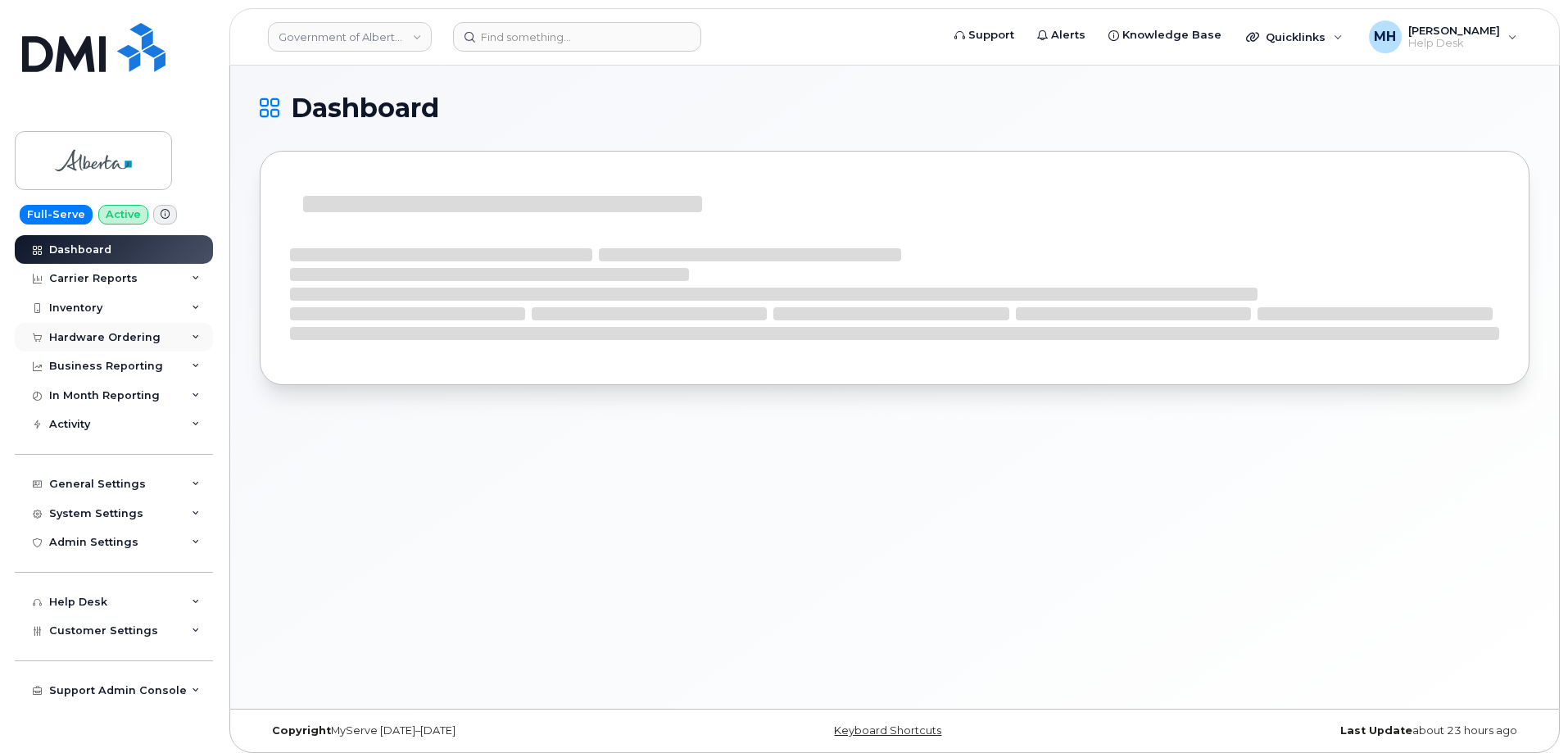
click at [112, 337] on div "Hardware Ordering" at bounding box center [105, 337] width 112 height 13
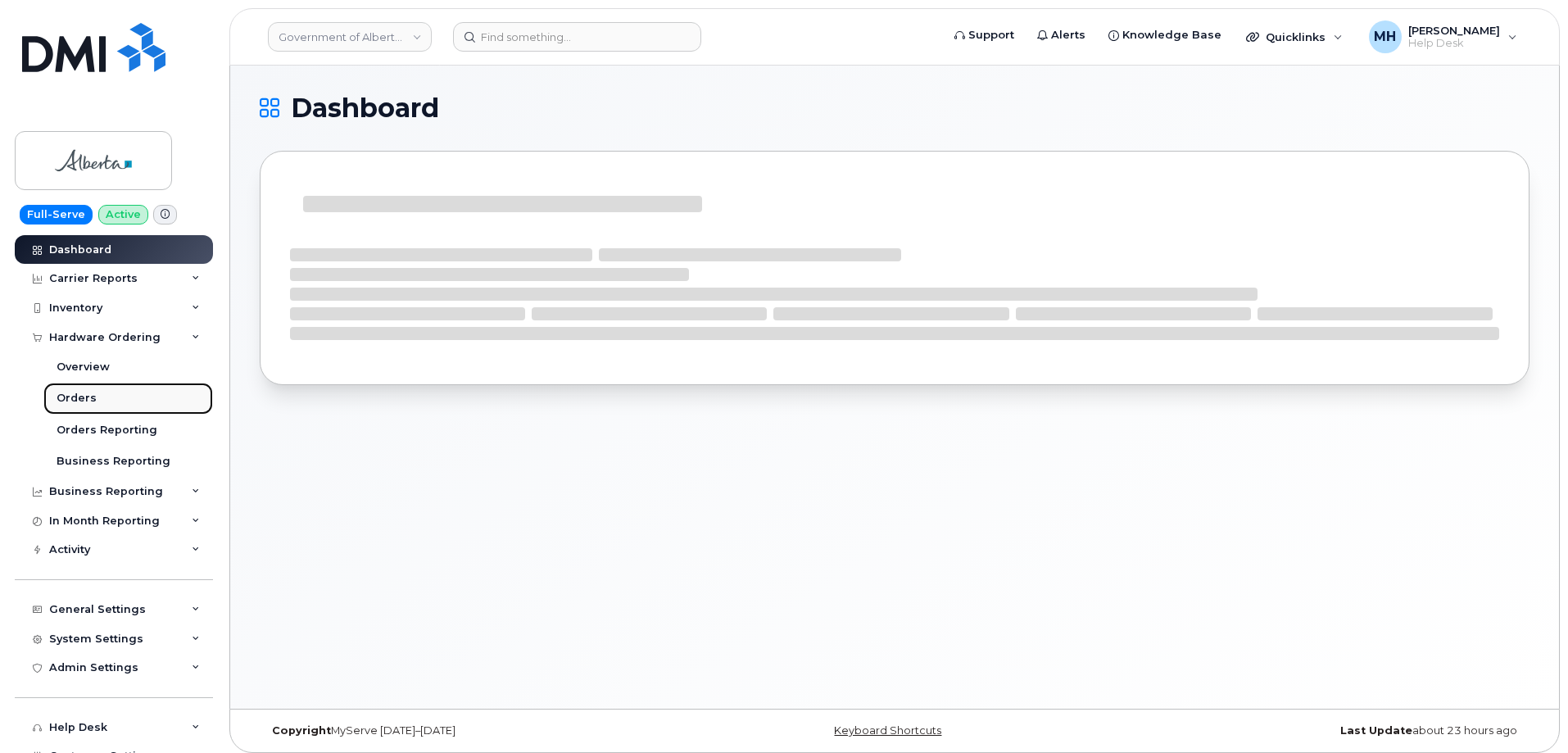
click at [116, 401] on link "Orders" at bounding box center [127, 398] width 170 height 31
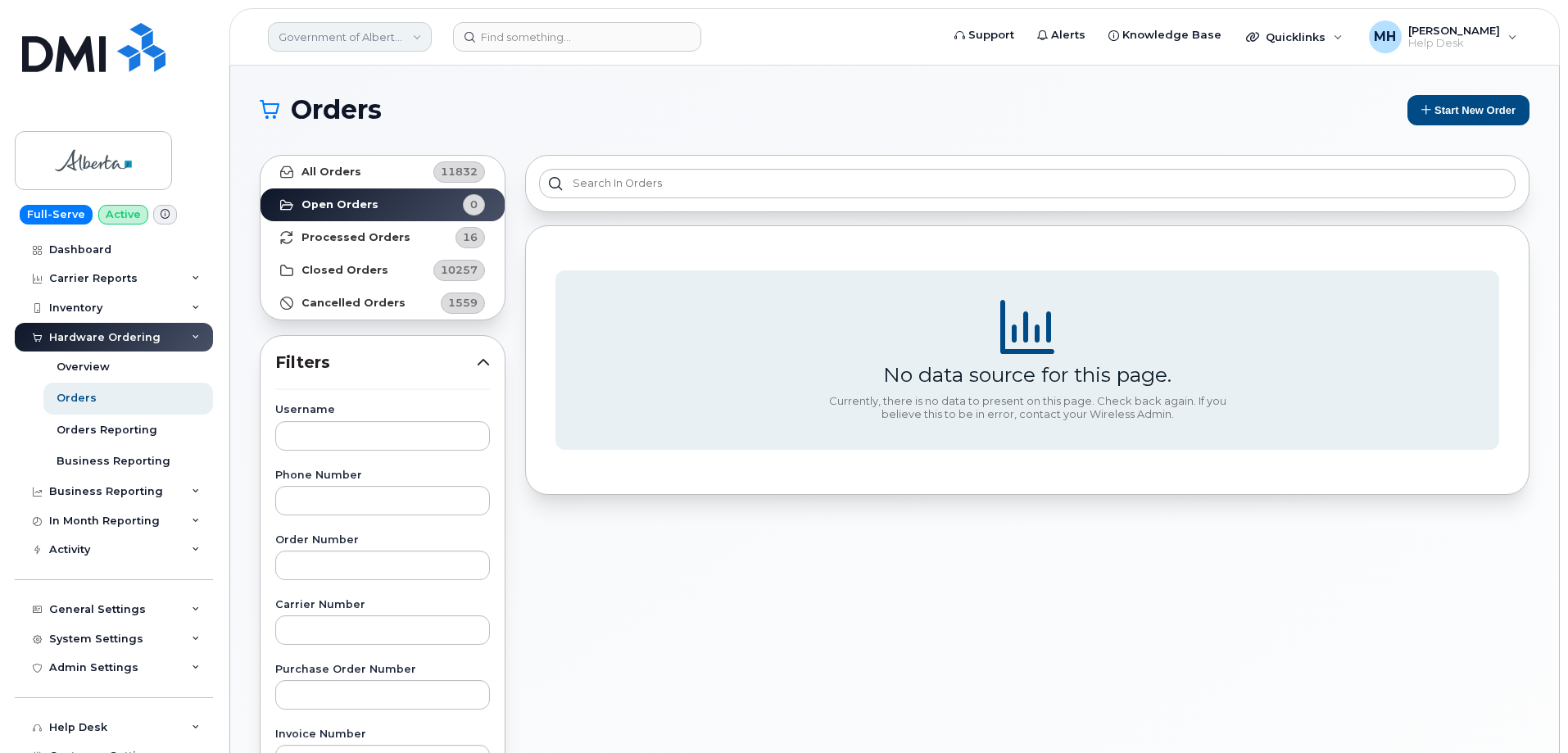
click at [334, 43] on link "Government of Alberta ([GEOGRAPHIC_DATA])" at bounding box center [349, 37] width 164 height 29
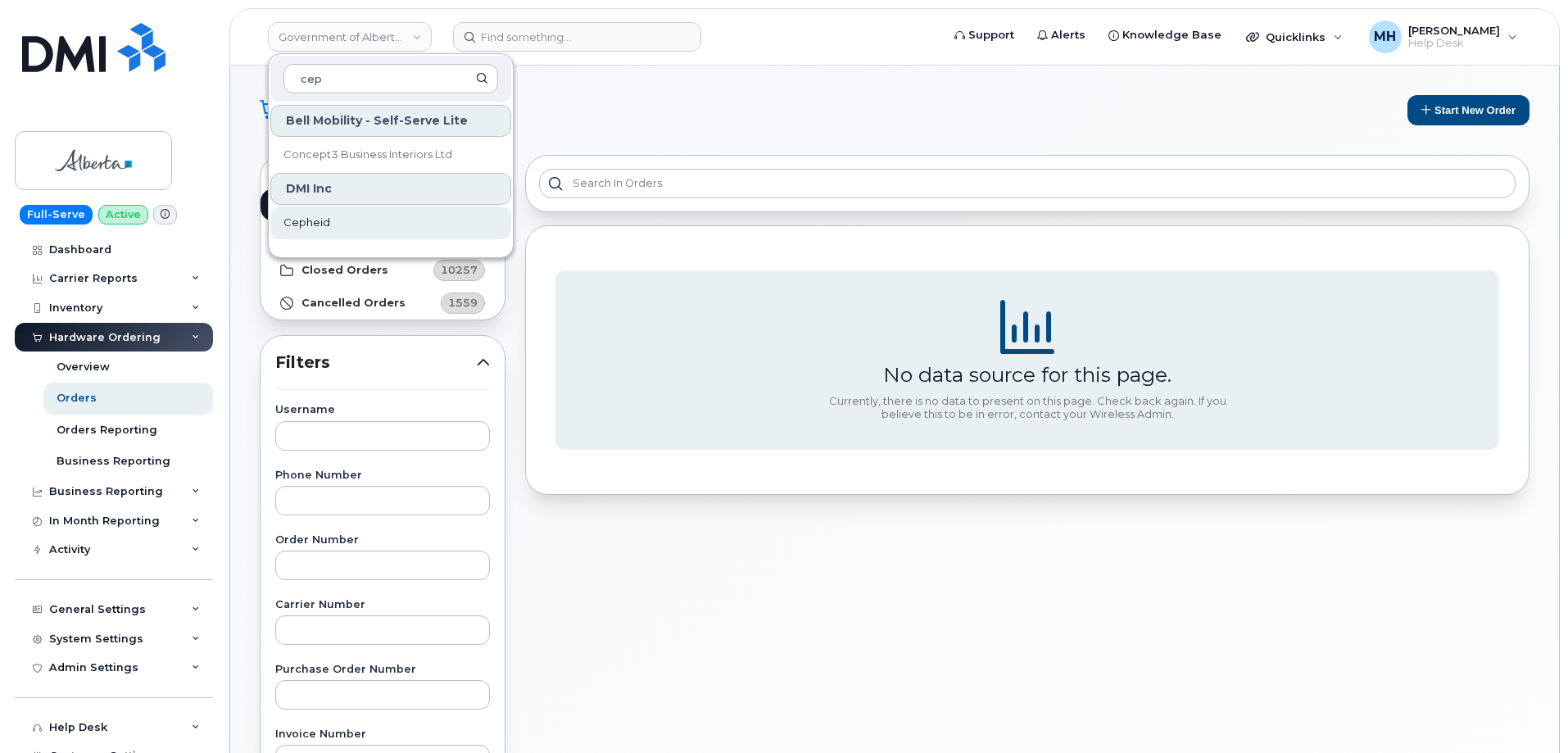
type input "cep"
click at [342, 221] on link "Cepheid" at bounding box center [391, 223] width 241 height 32
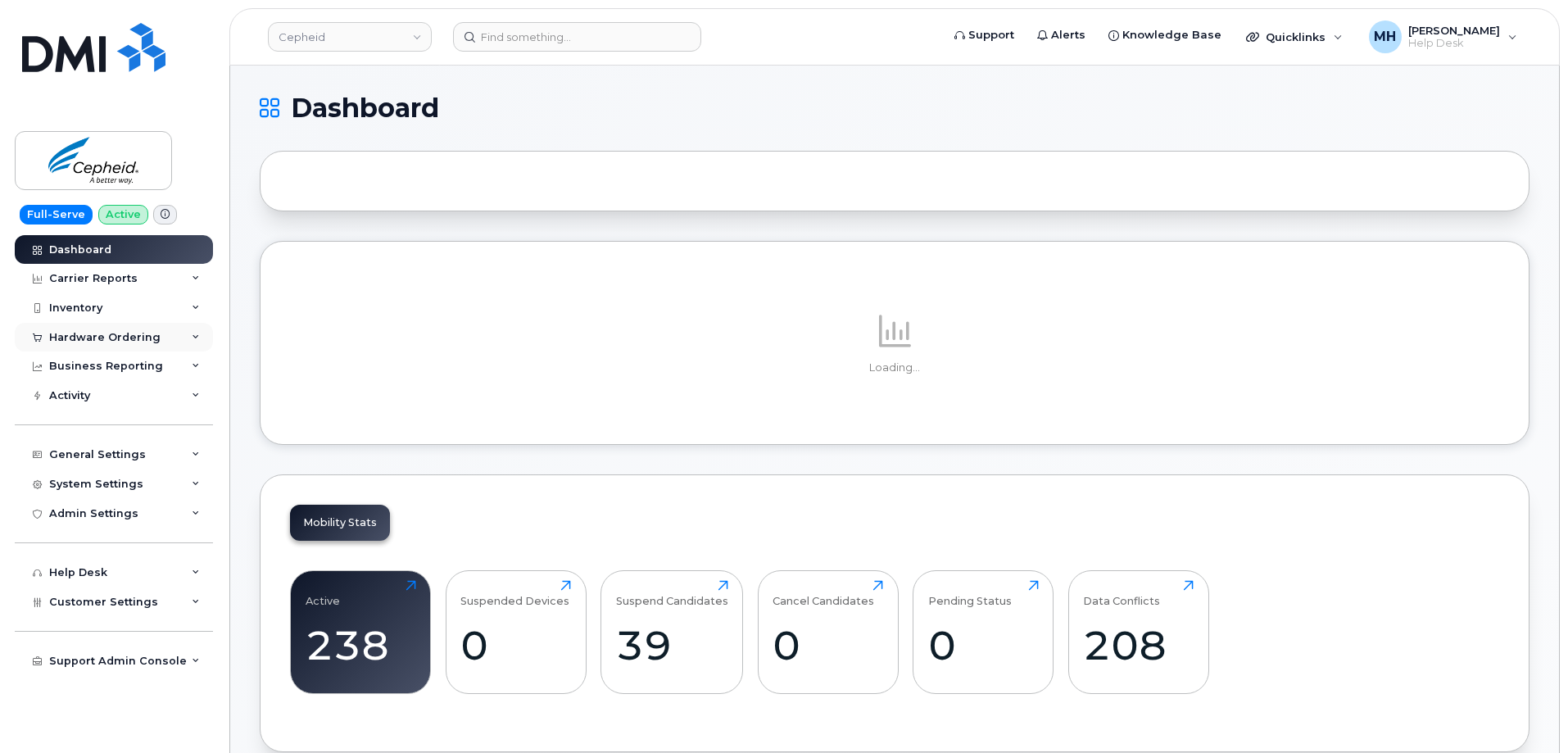
click at [44, 342] on div at bounding box center [36, 337] width 18 height 13
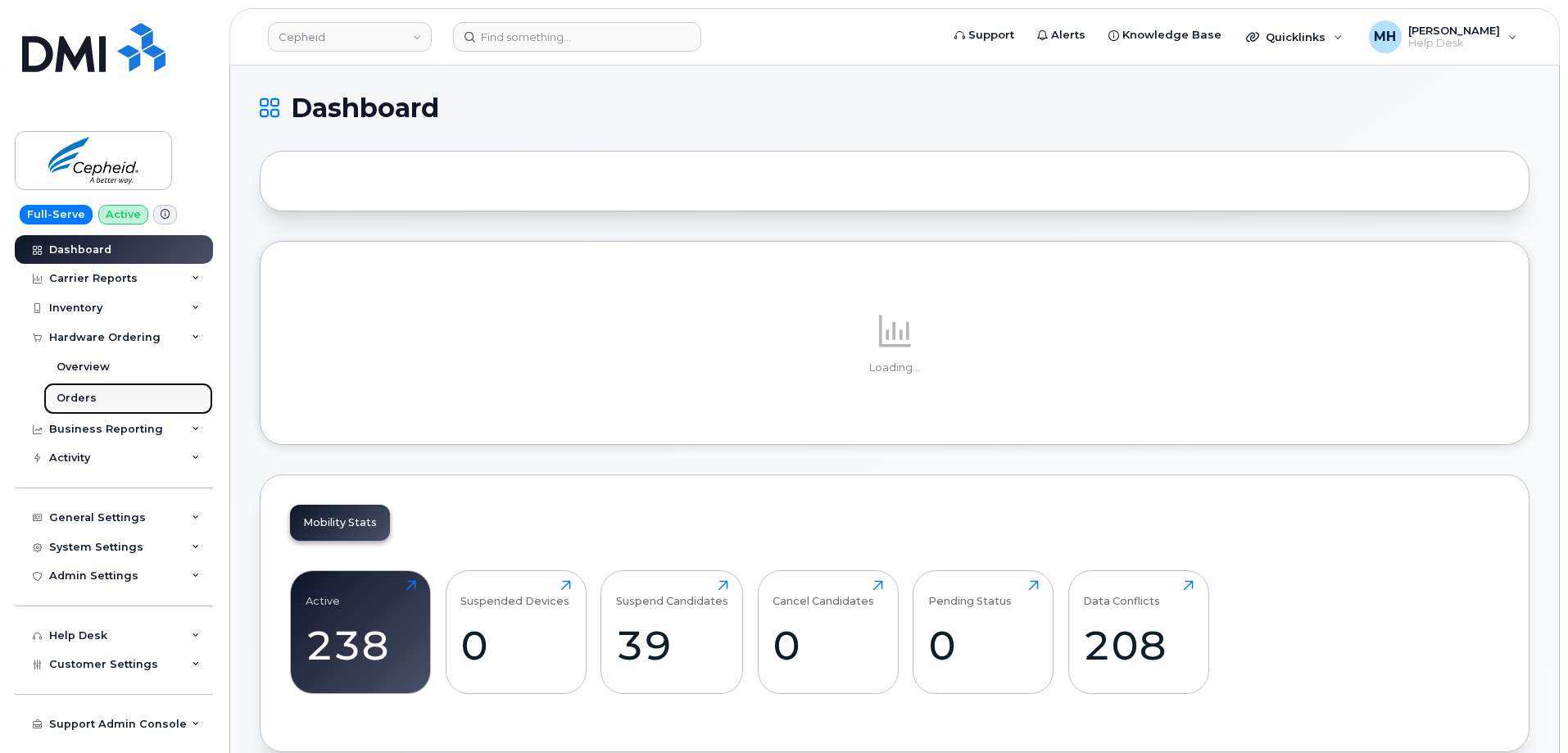
click at [82, 395] on div "Orders" at bounding box center [76, 397] width 40 height 15
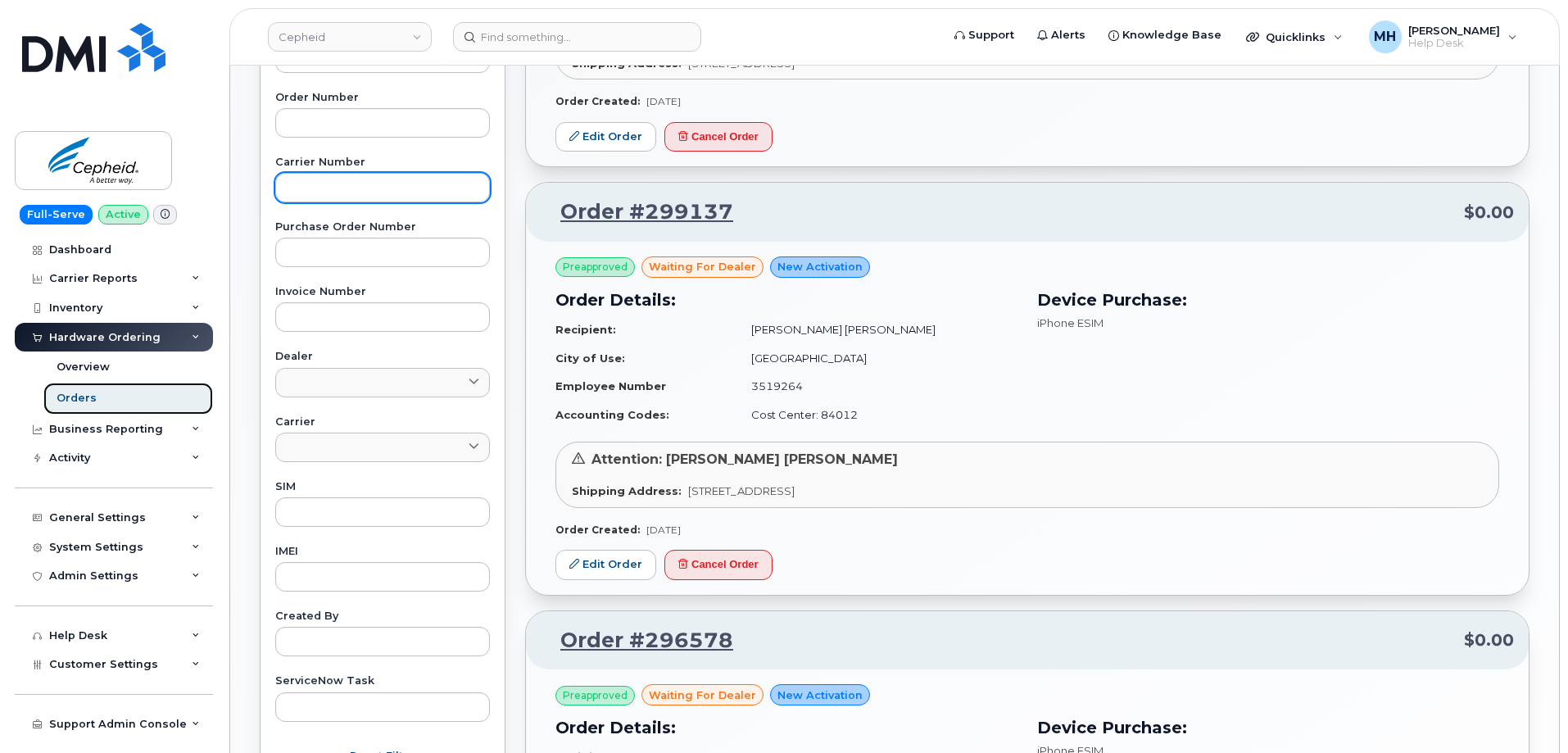
scroll to position [418, 0]
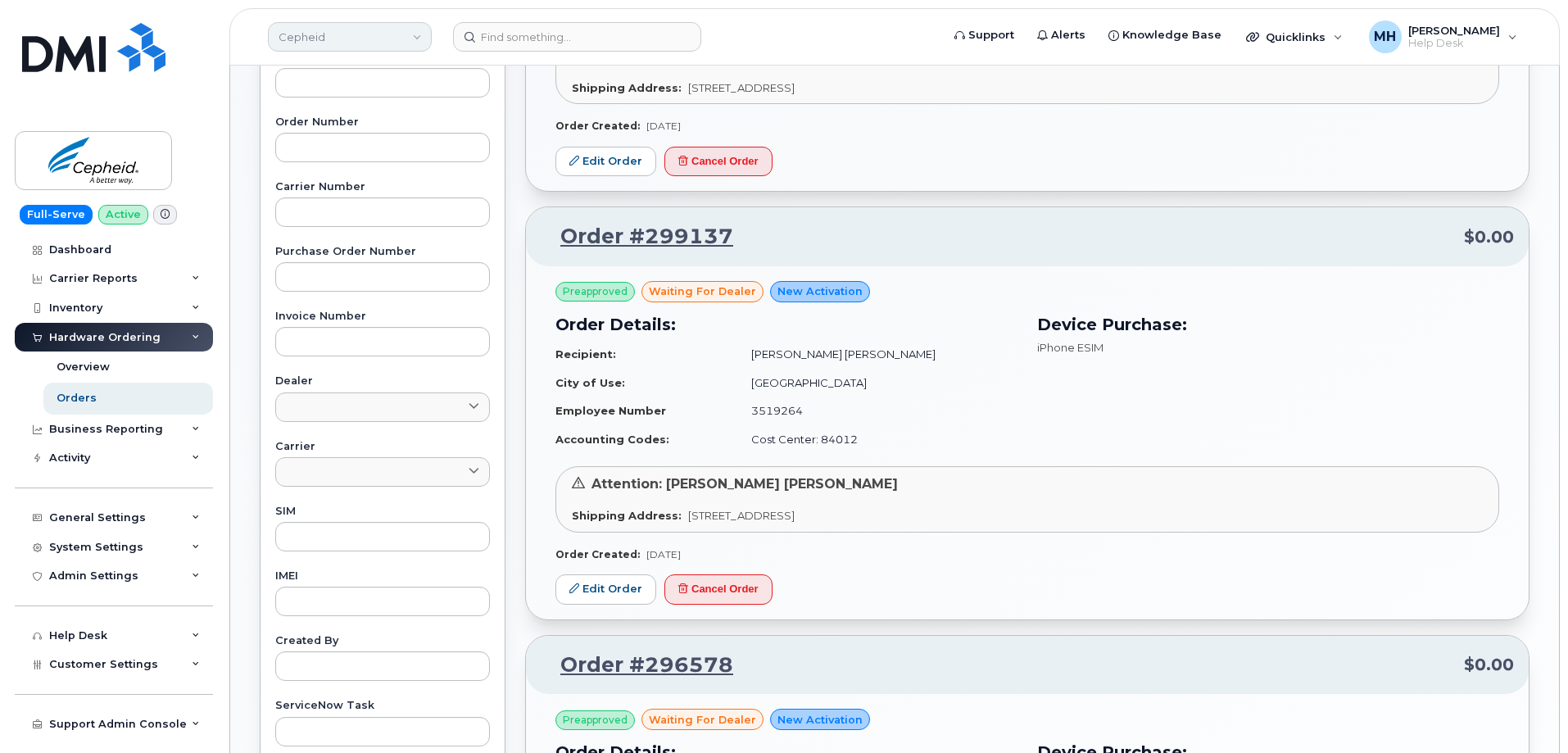
click at [361, 35] on link "Cepheid" at bounding box center [349, 37] width 164 height 29
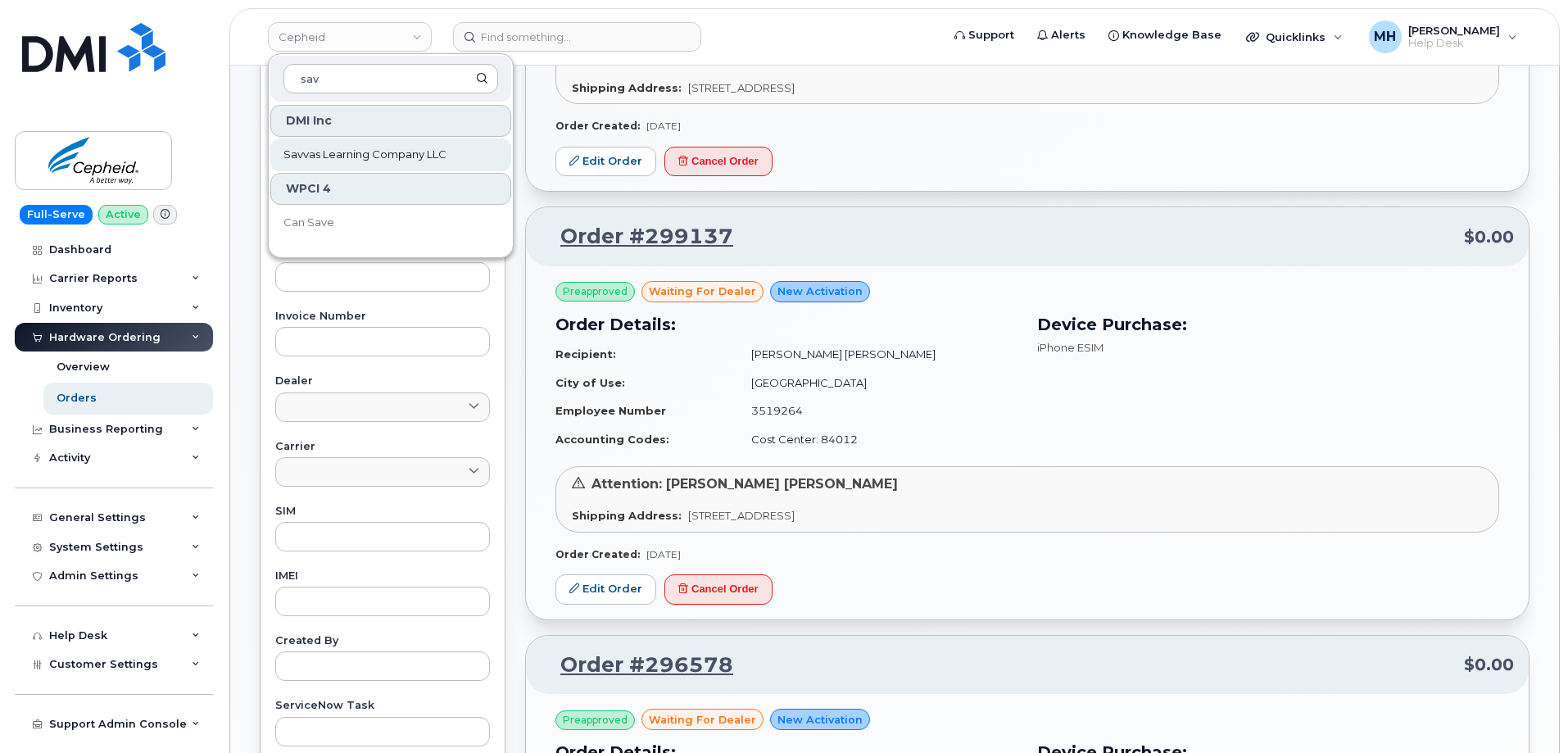
type input "sav"
click at [326, 158] on span "Savvas Learning Company LLC" at bounding box center [365, 155] width 163 height 17
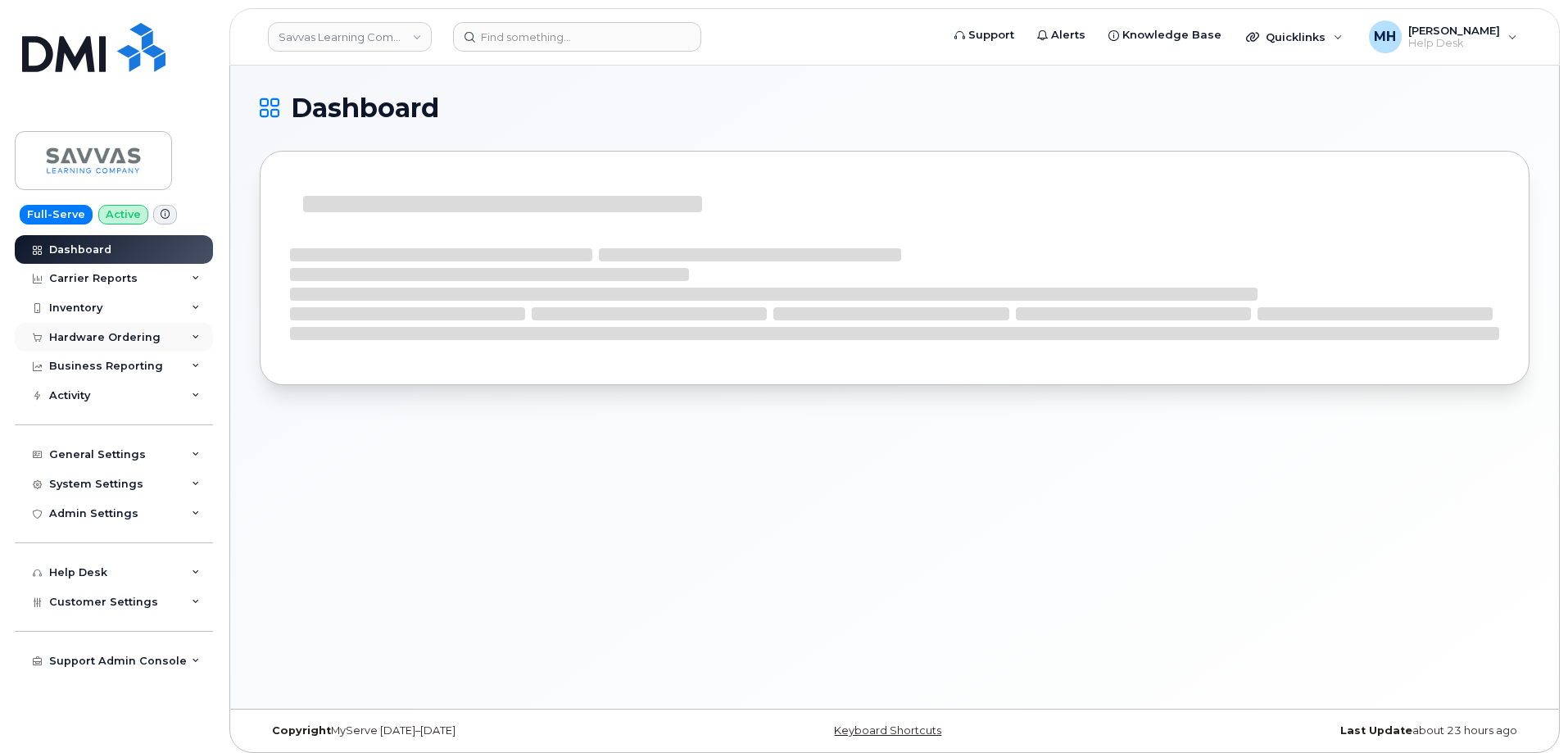
click at [122, 335] on div "Hardware Ordering" at bounding box center [105, 337] width 112 height 13
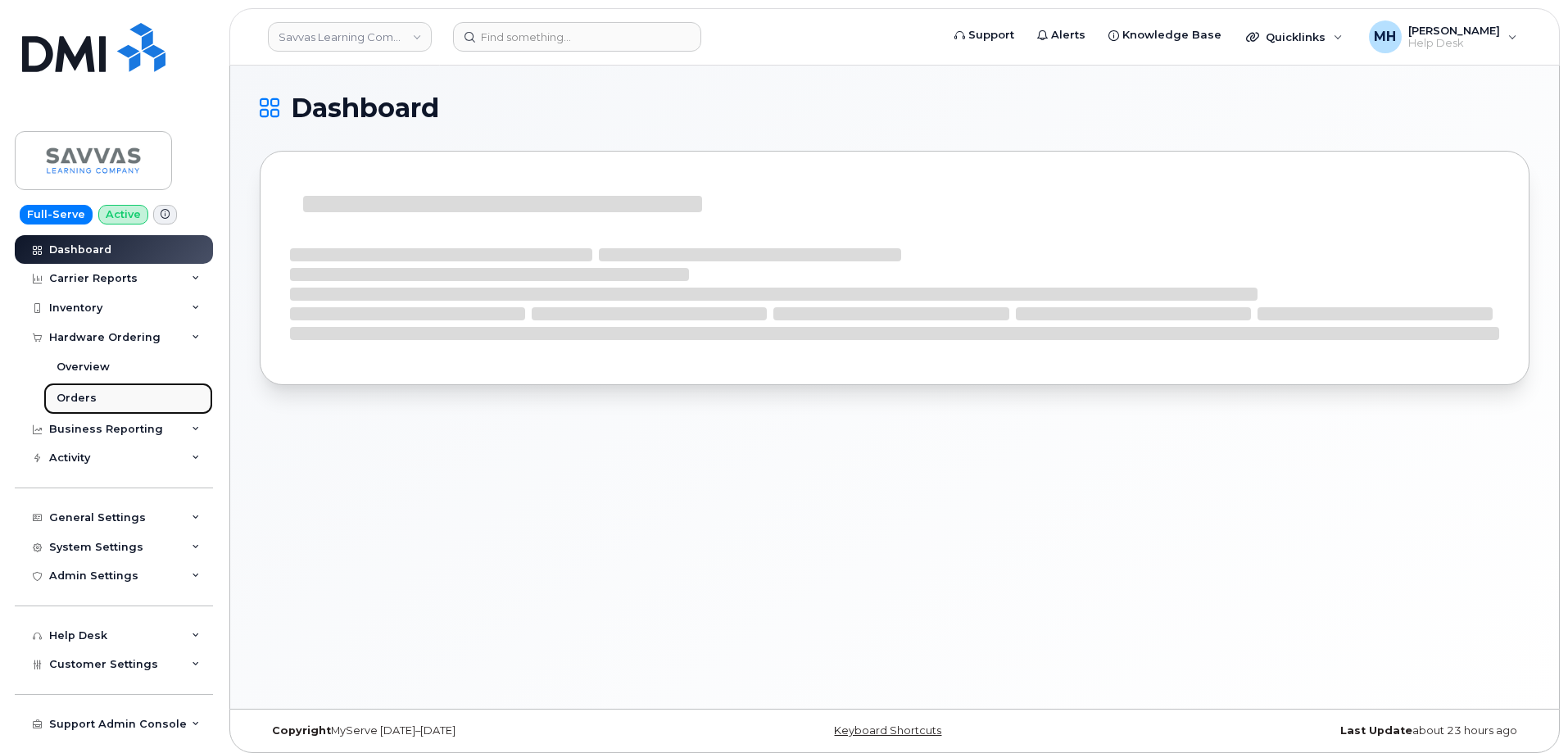
click at [87, 390] on link "Orders" at bounding box center [127, 398] width 170 height 31
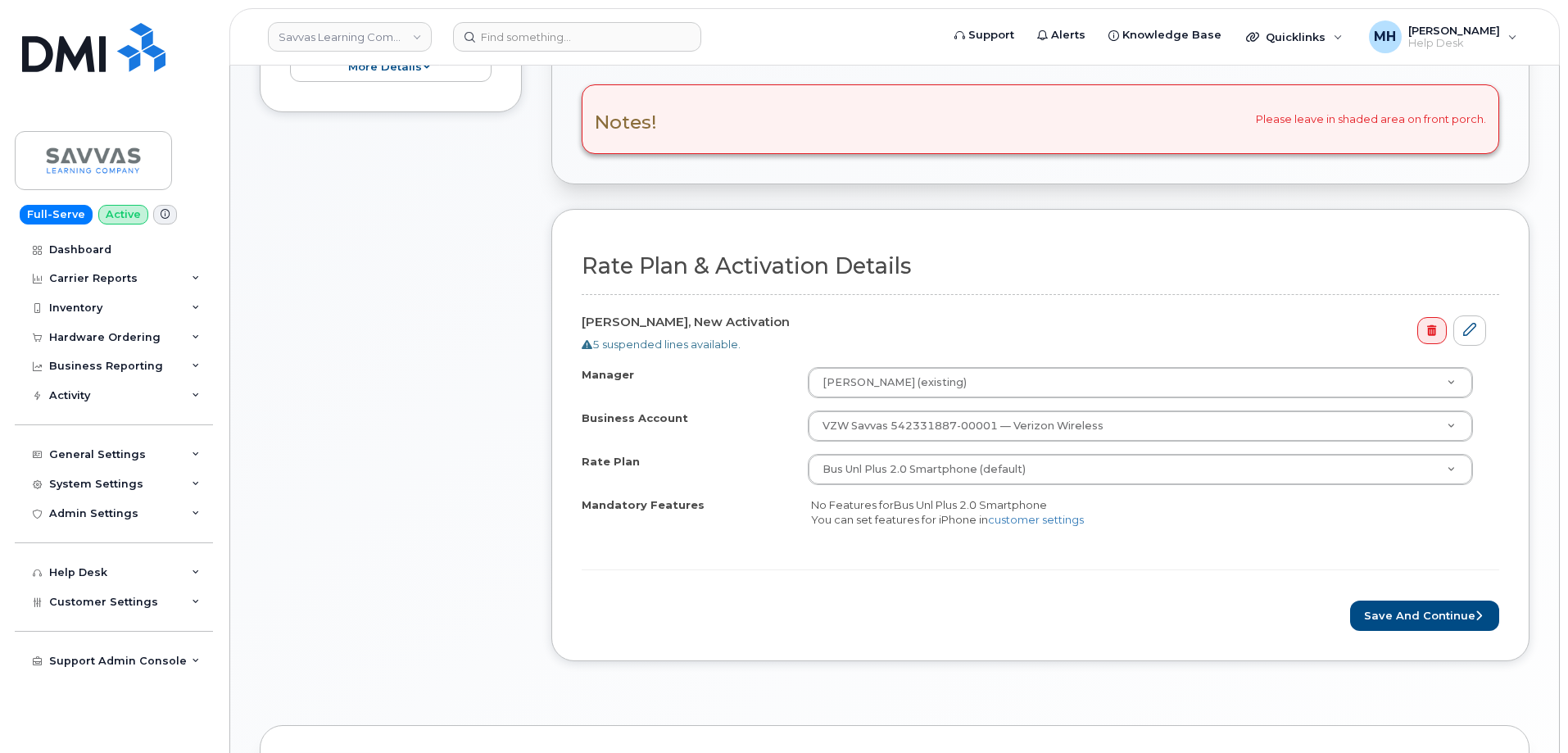
scroll to position [737, 0]
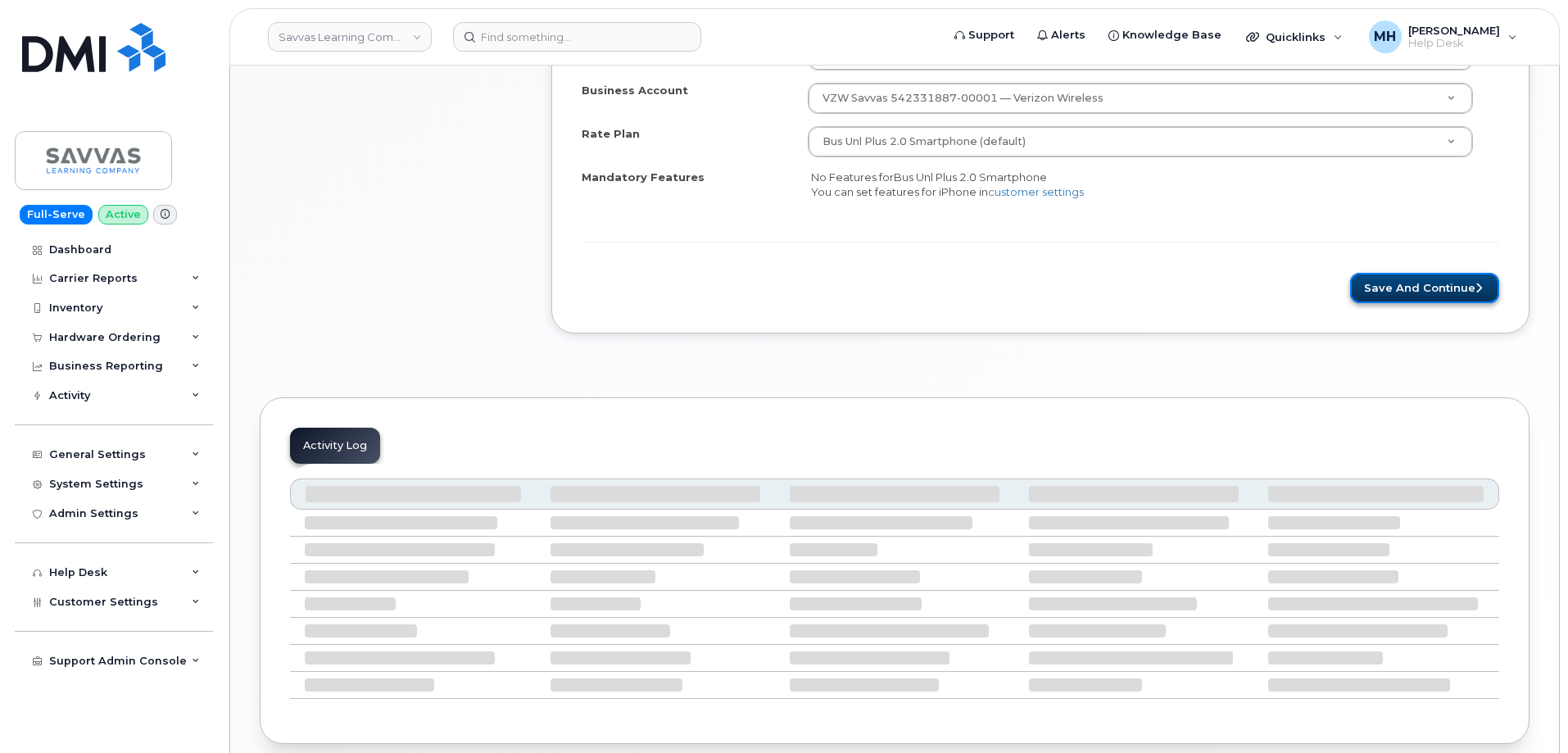
click at [1382, 290] on button "Save and Continue" at bounding box center [1425, 287] width 149 height 30
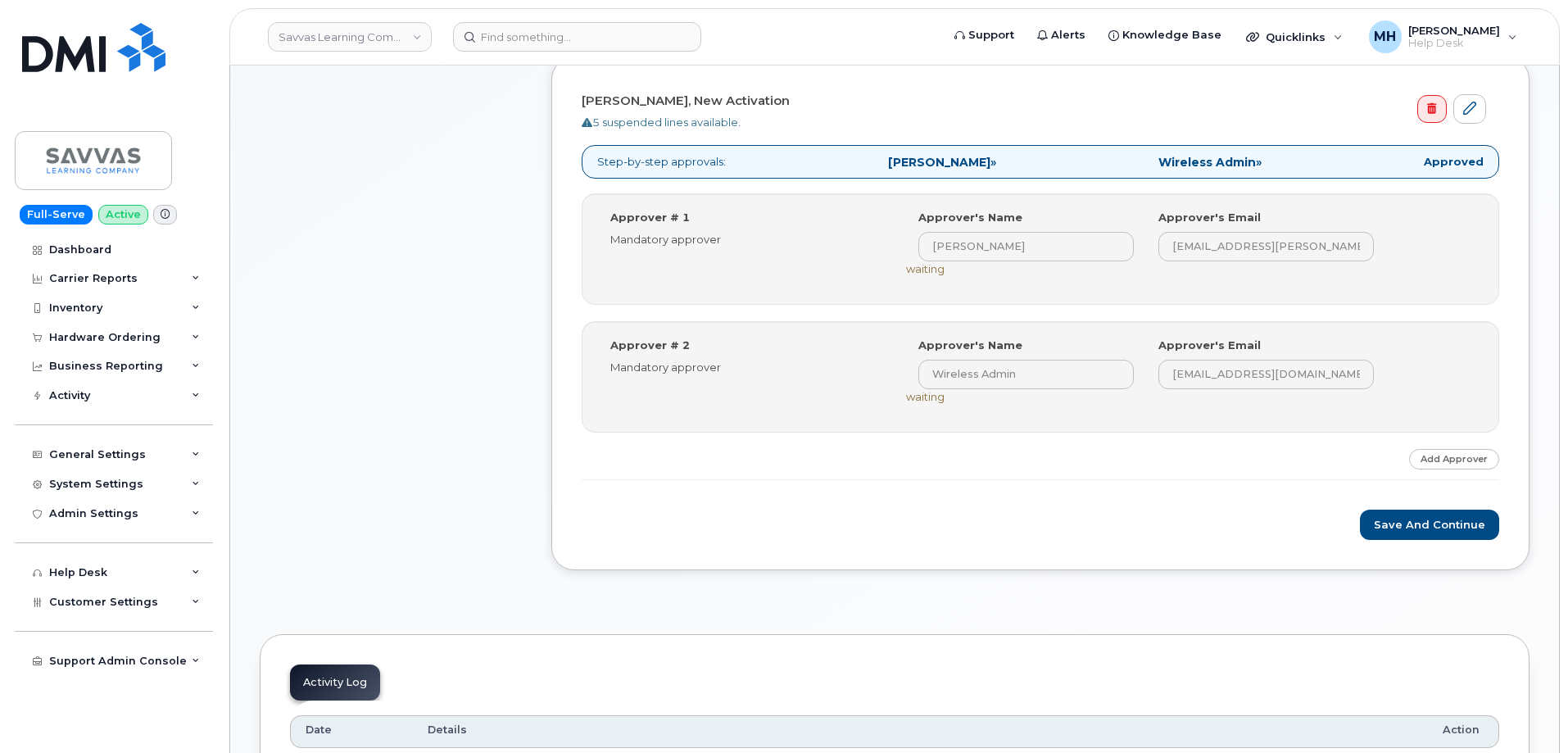
scroll to position [655, 0]
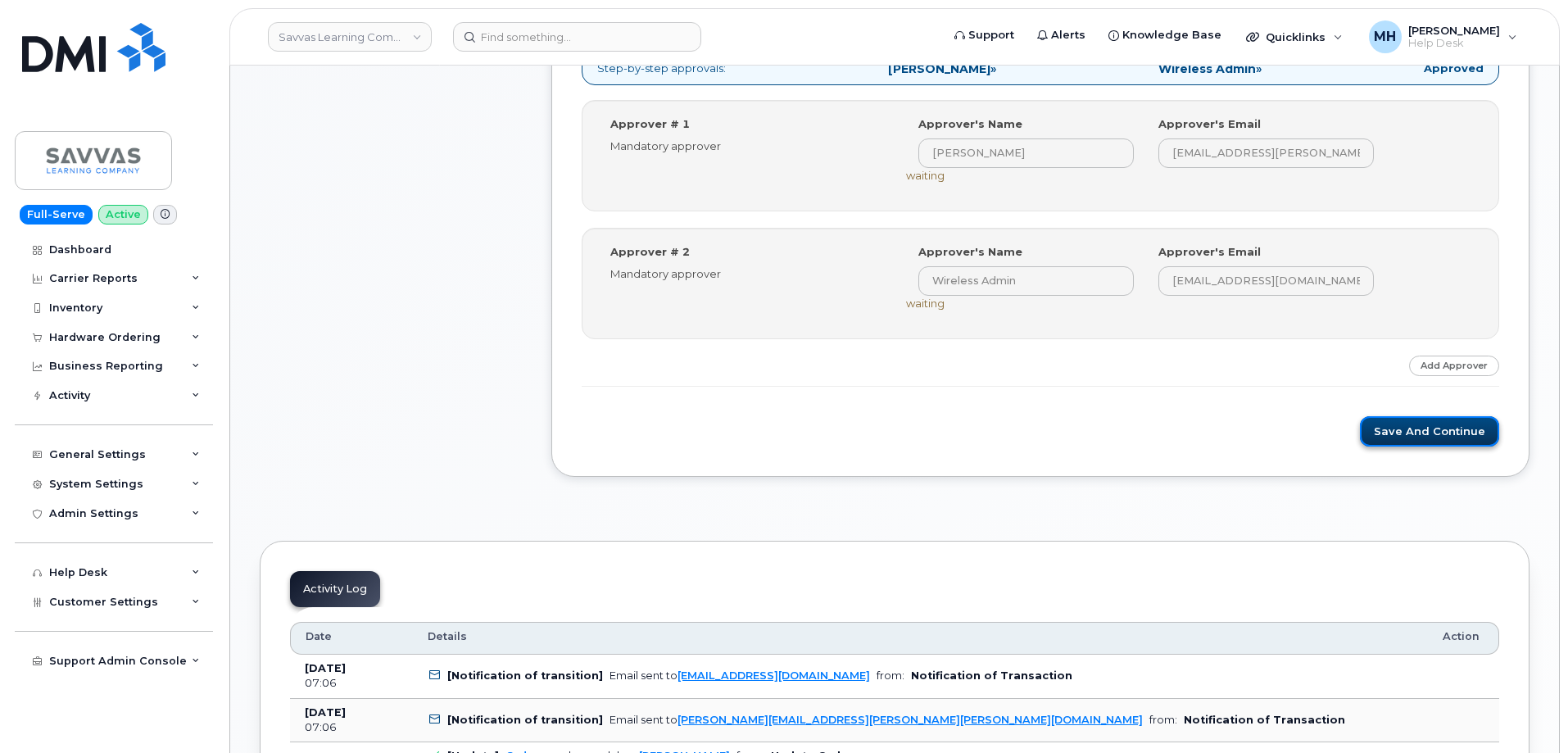
click at [1417, 434] on button "Save and Continue" at bounding box center [1430, 430] width 139 height 30
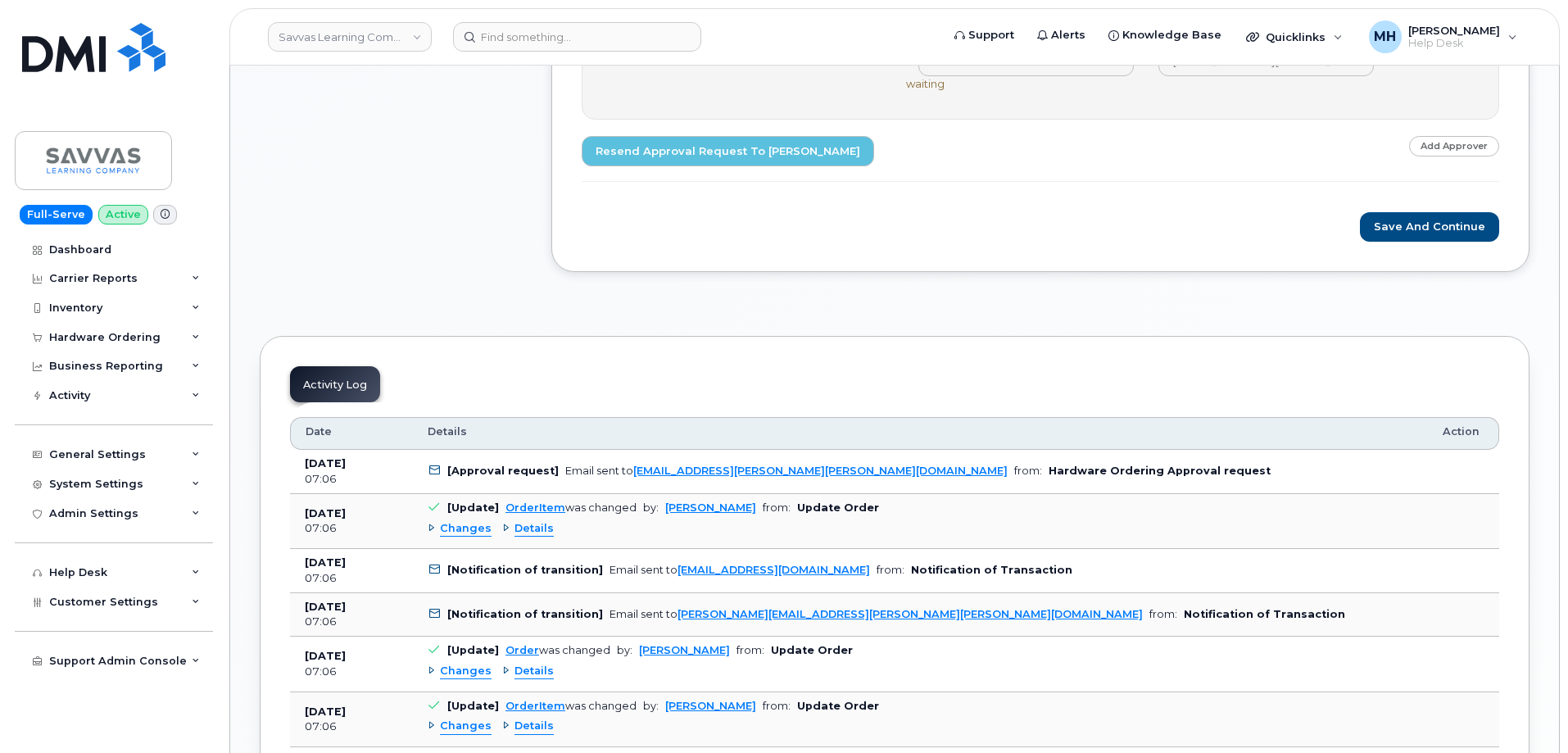
scroll to position [655, 0]
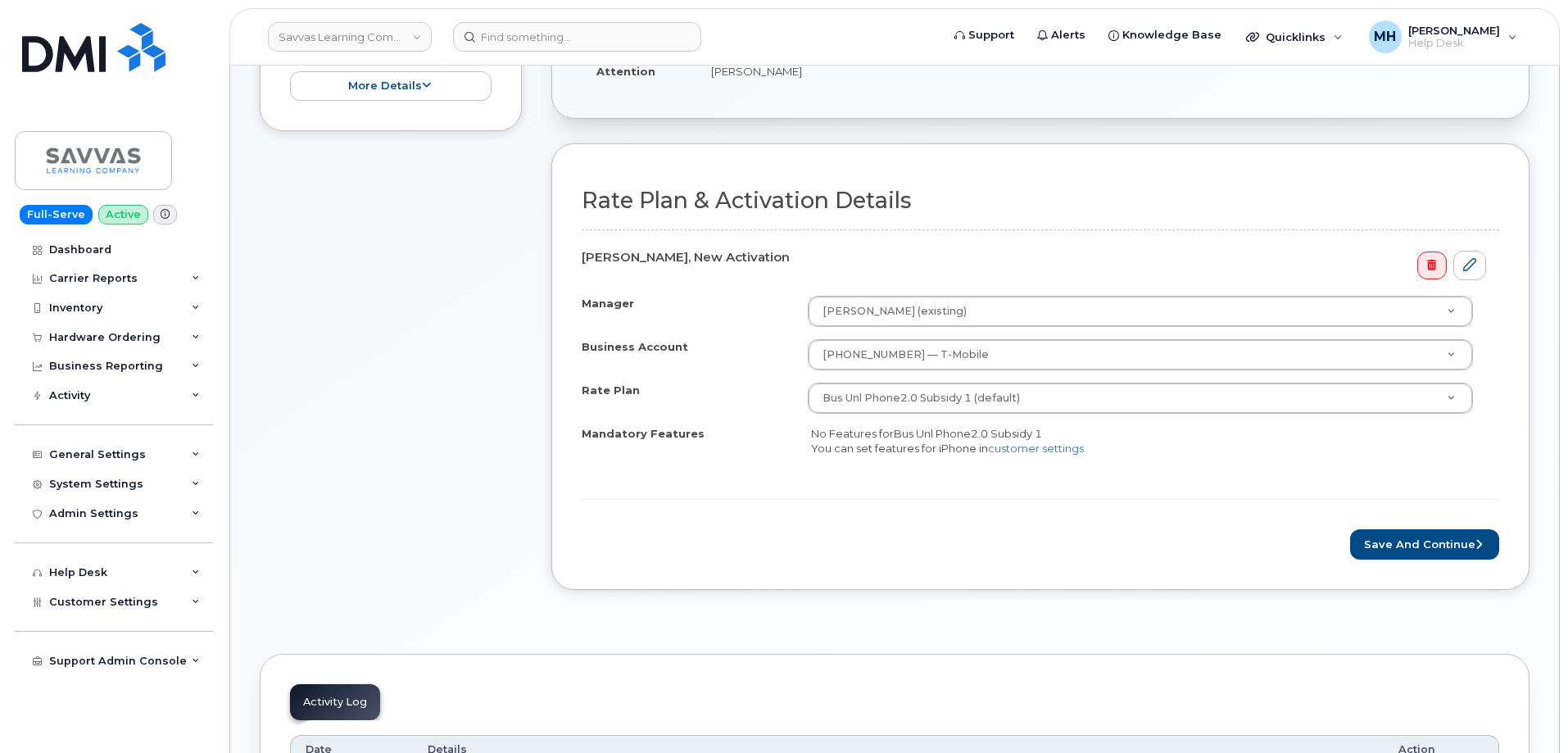
scroll to position [574, 0]
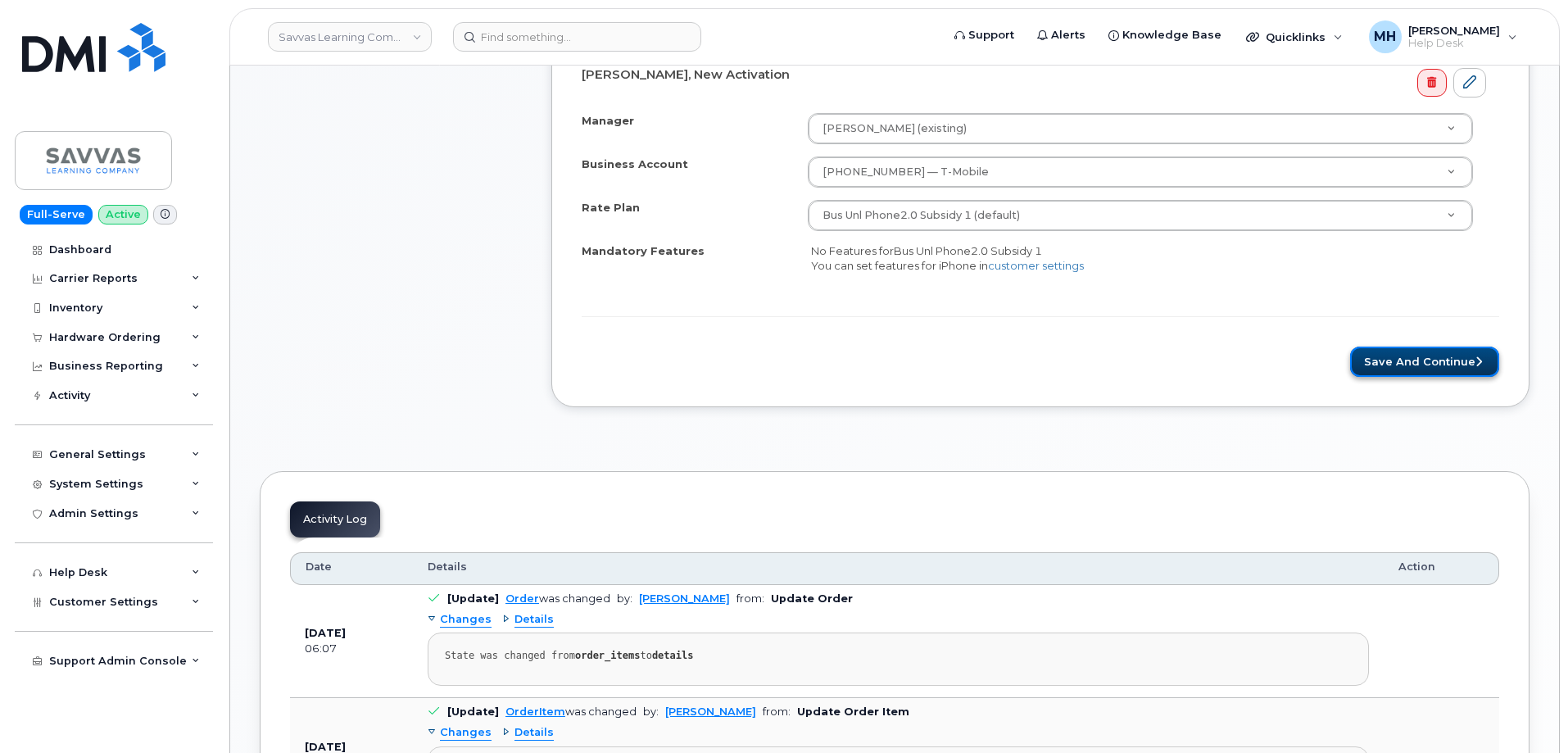
click at [1407, 355] on button "Save and Continue" at bounding box center [1425, 361] width 149 height 30
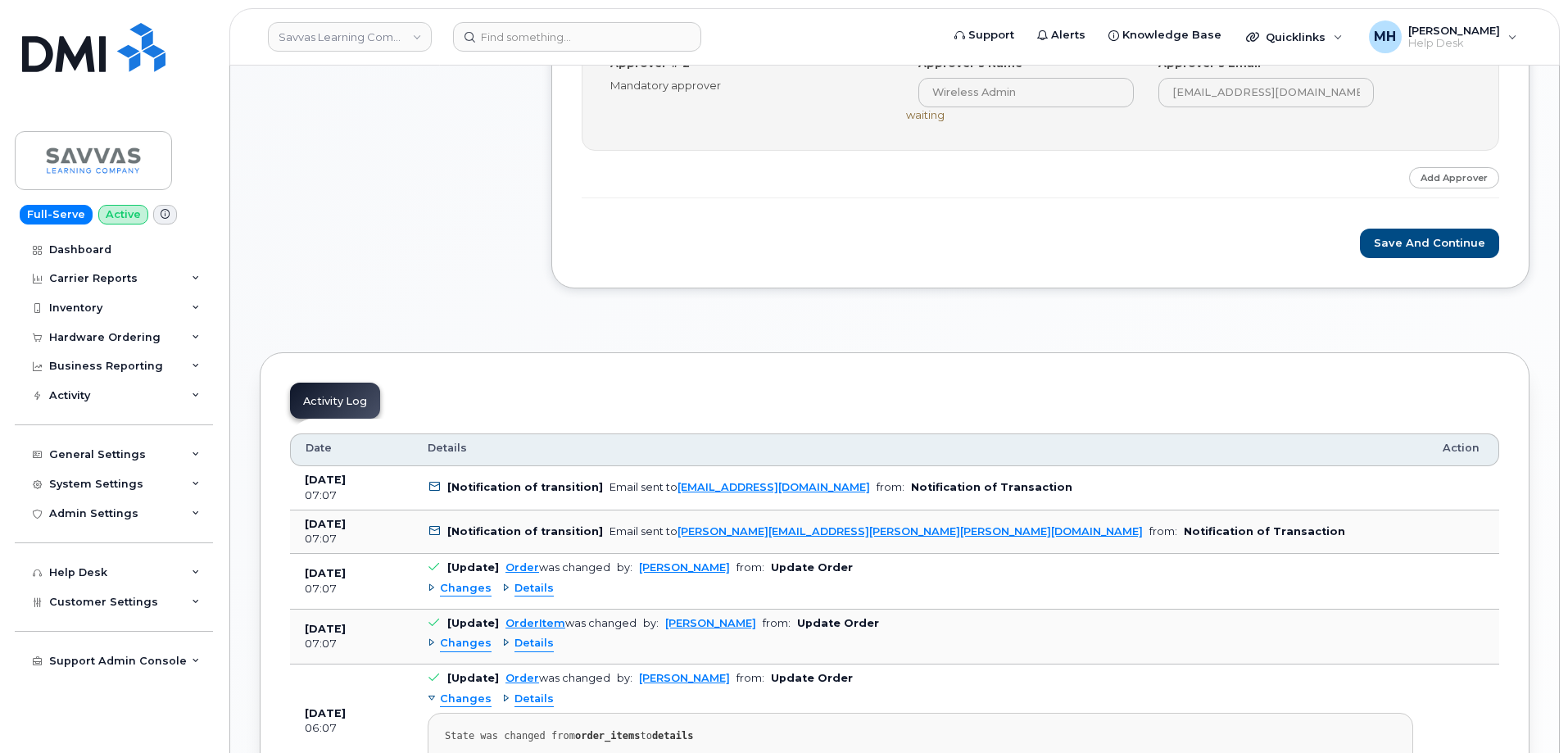
scroll to position [655, 0]
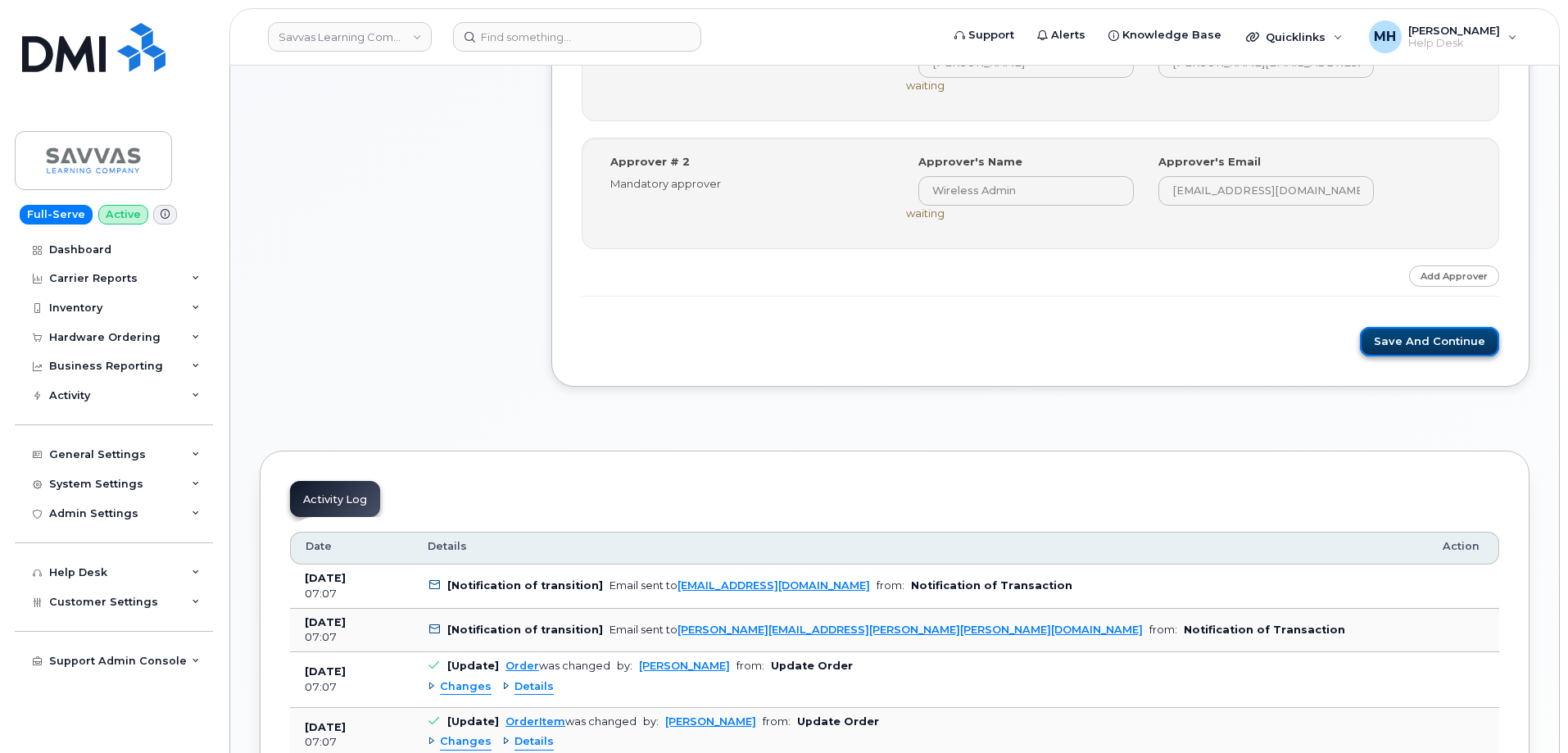
click at [1426, 331] on button "Save and Continue" at bounding box center [1430, 341] width 139 height 30
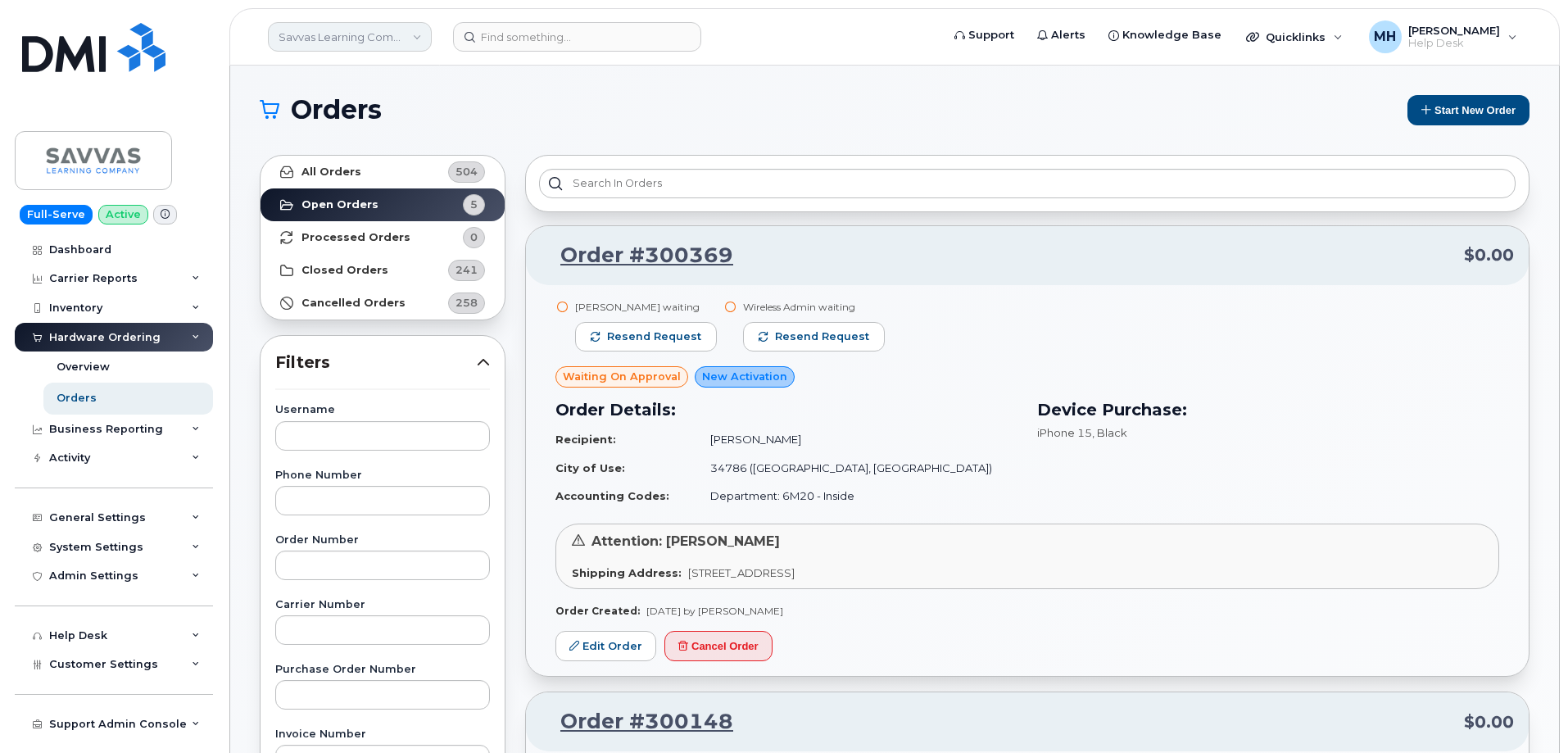
click at [403, 32] on link "Savvas Learning Company LLC" at bounding box center [349, 37] width 164 height 29
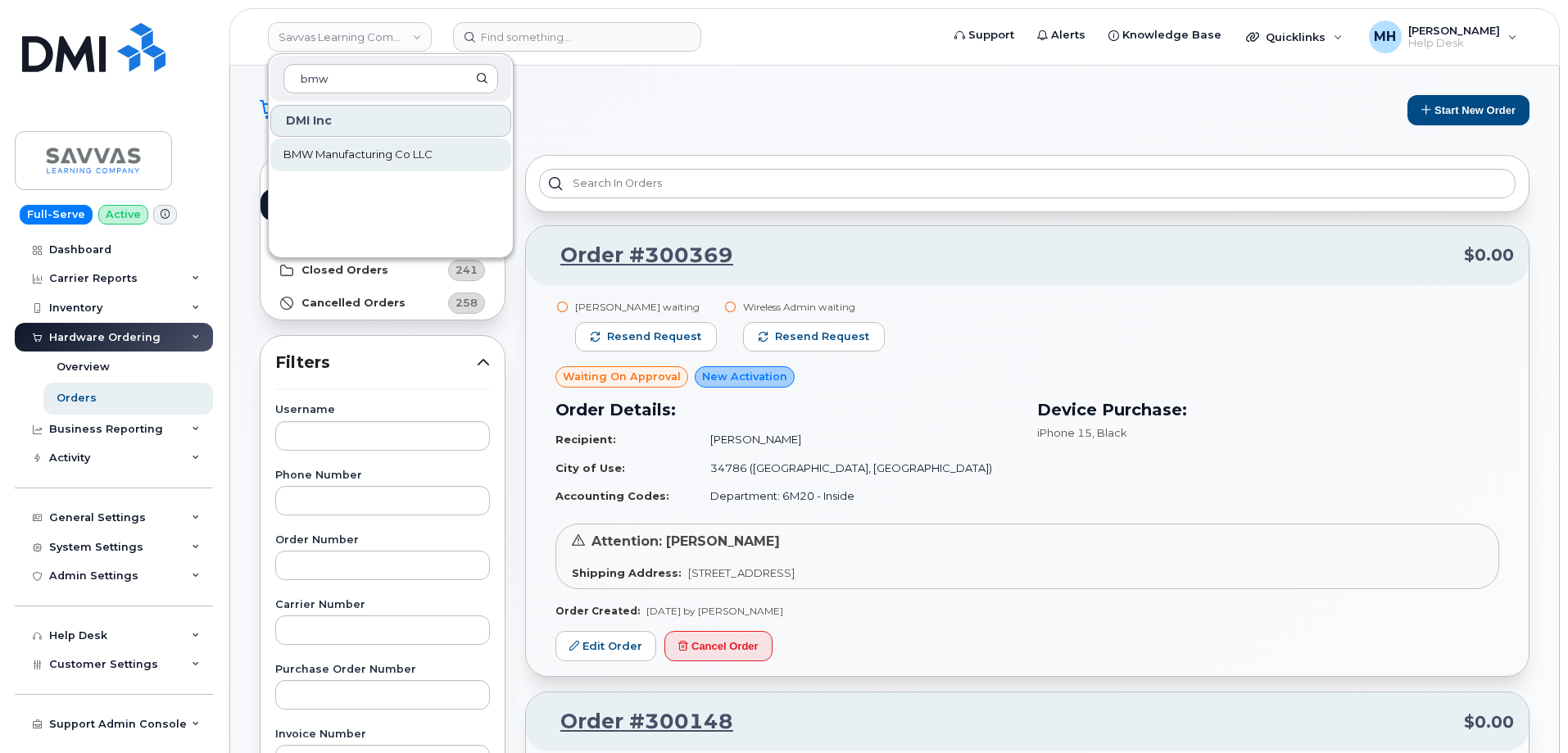
type input "bmw"
click at [371, 145] on link "BMW Manufacturing Co LLC" at bounding box center [391, 154] width 241 height 32
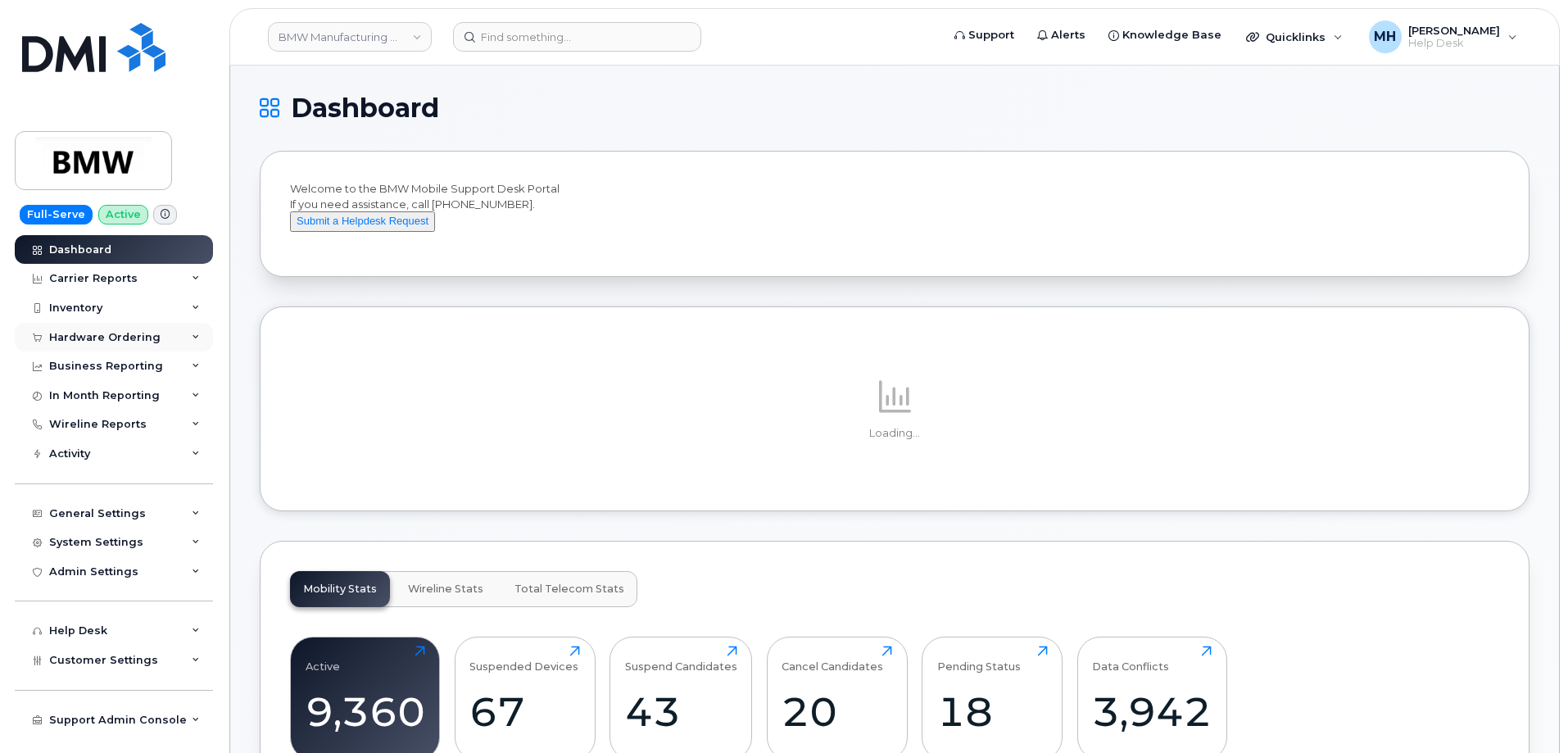
click at [101, 346] on div "Hardware Ordering" at bounding box center [114, 337] width 198 height 29
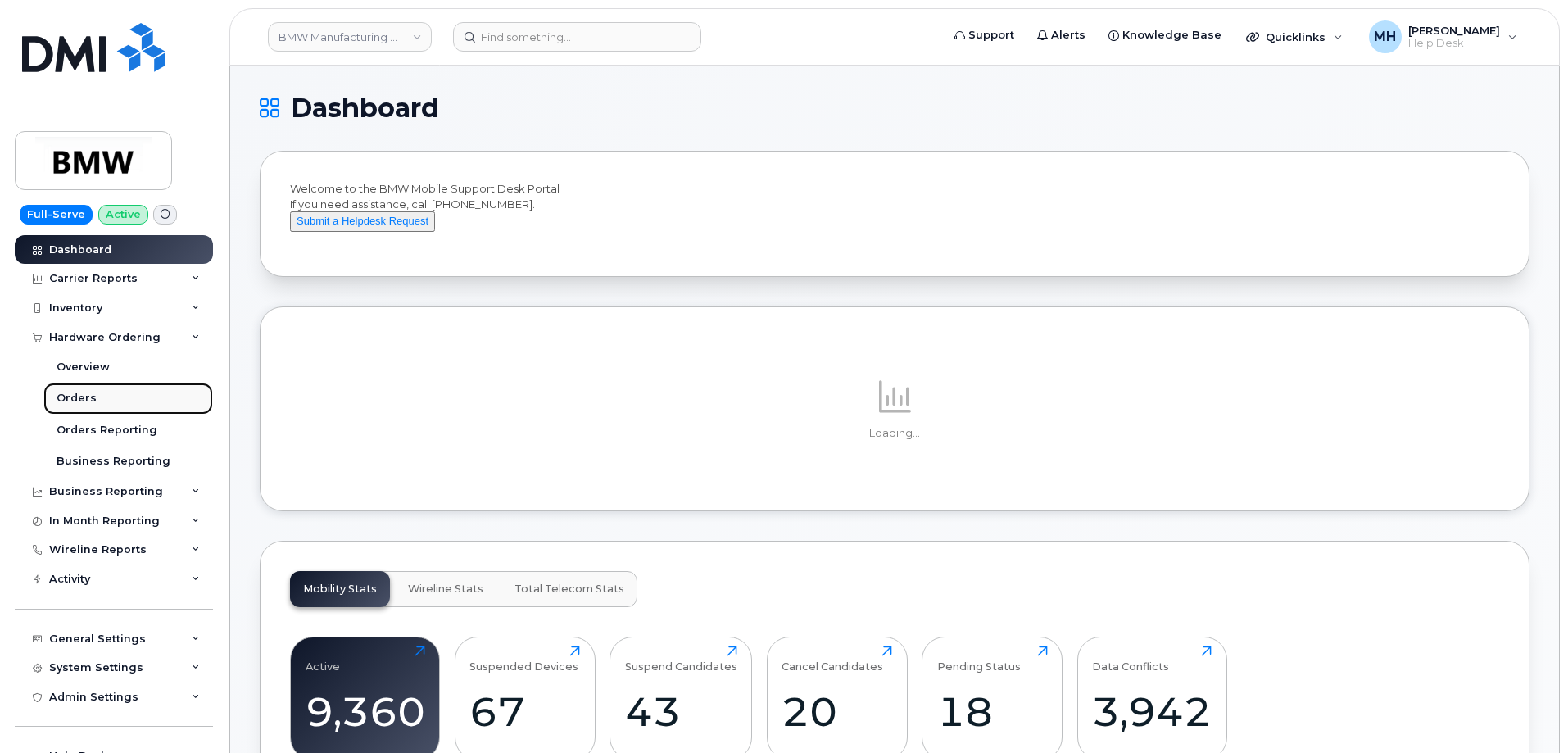
click at [116, 405] on link "Orders" at bounding box center [127, 398] width 170 height 31
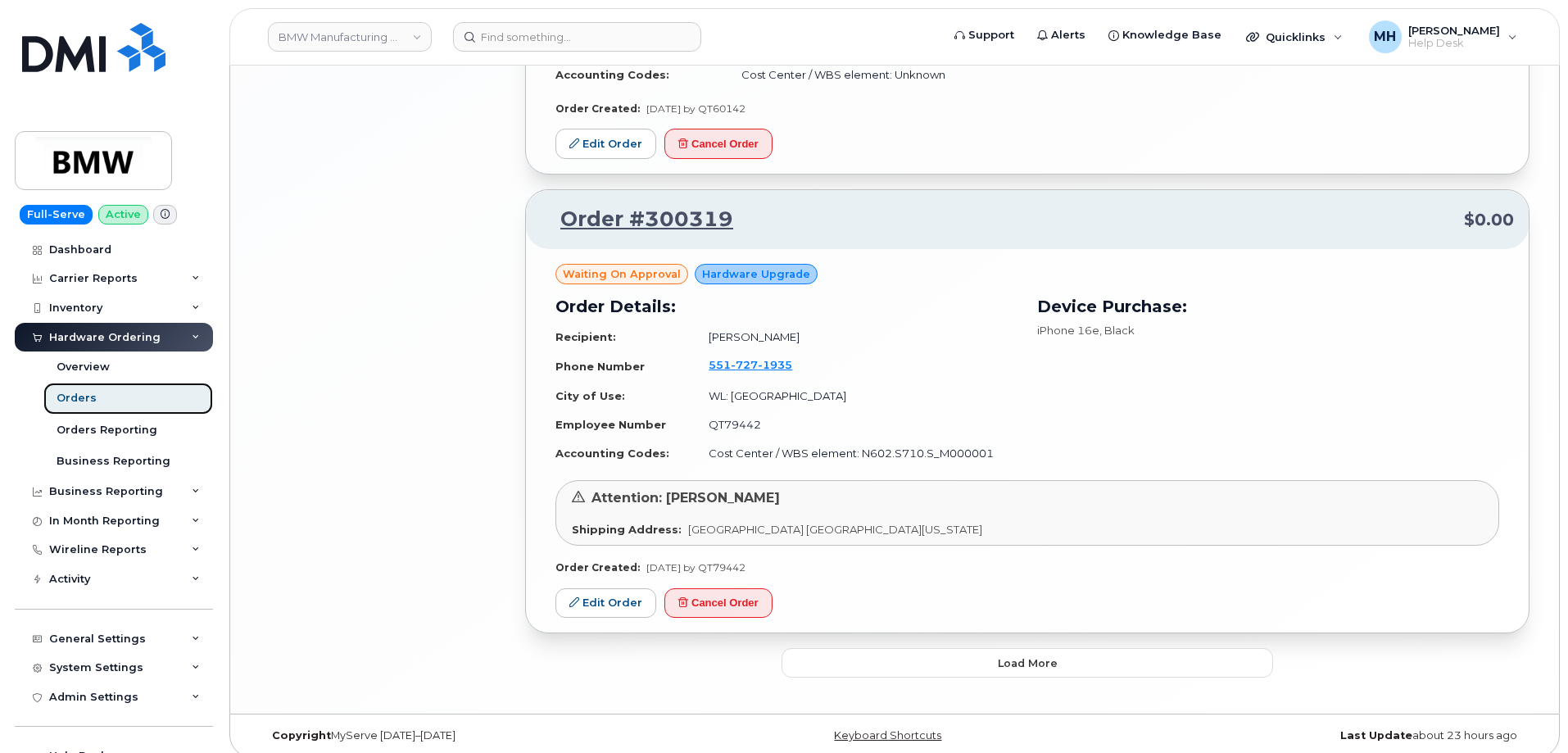
scroll to position [2939, 0]
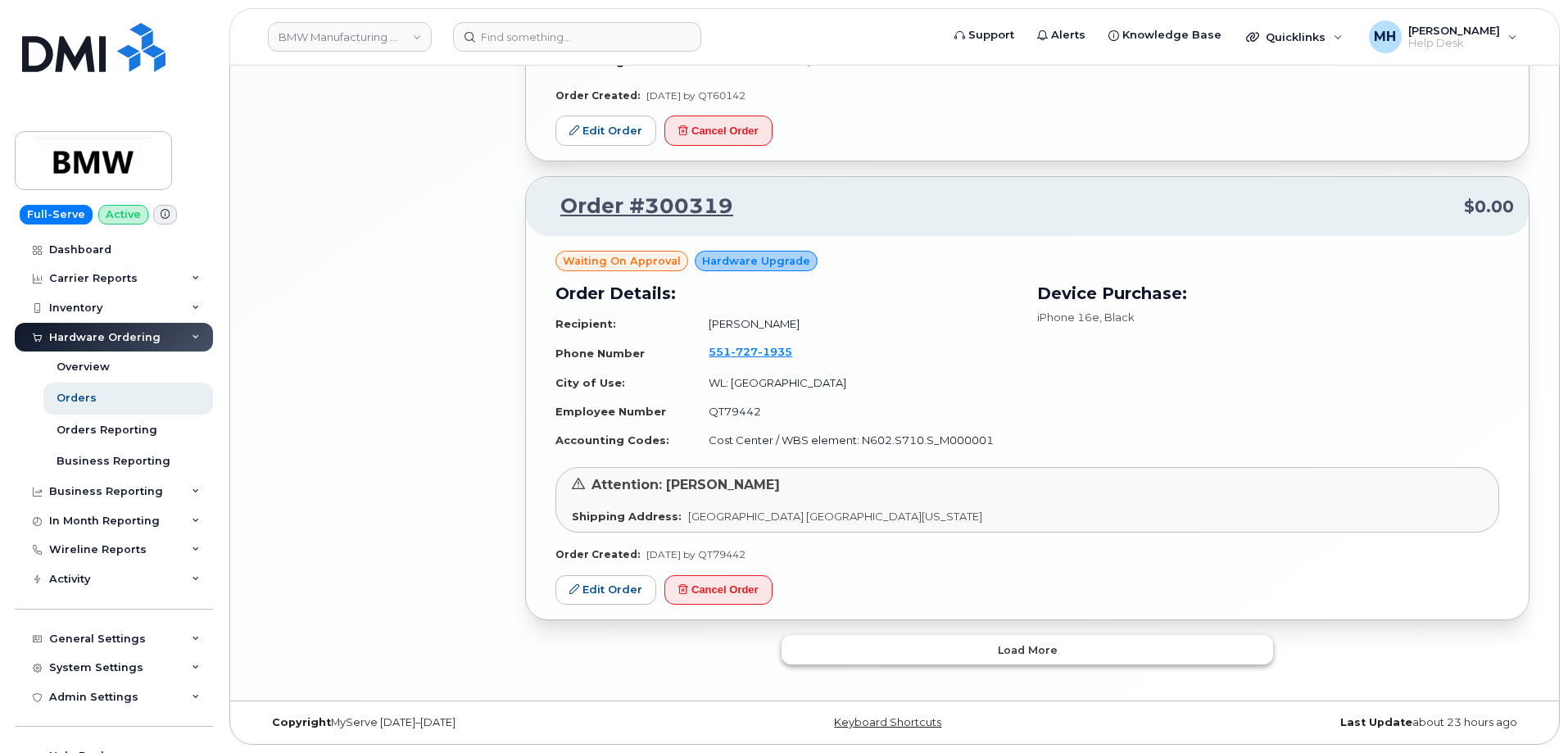
click at [891, 658] on button "Load more" at bounding box center [1027, 649] width 491 height 29
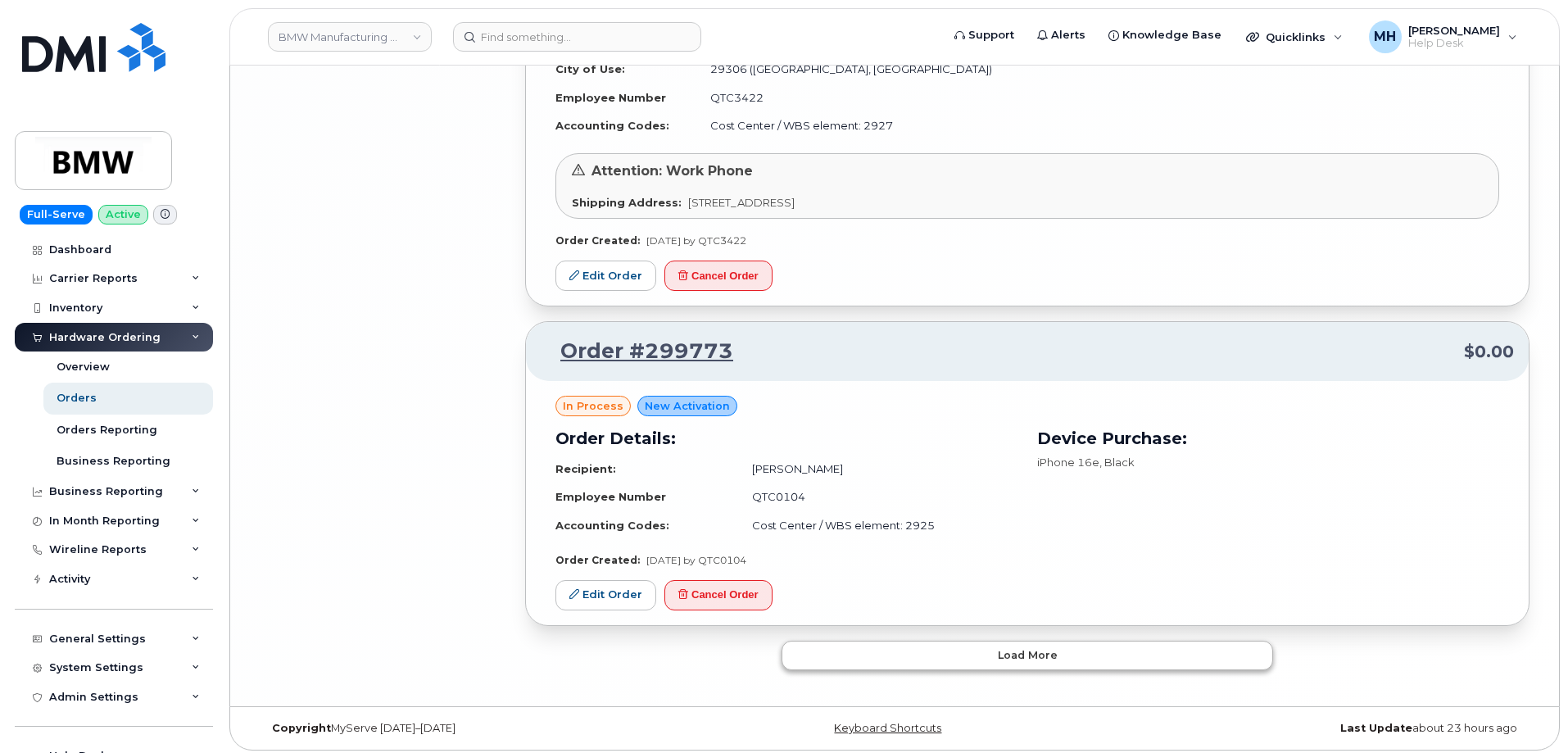
scroll to position [6158, 0]
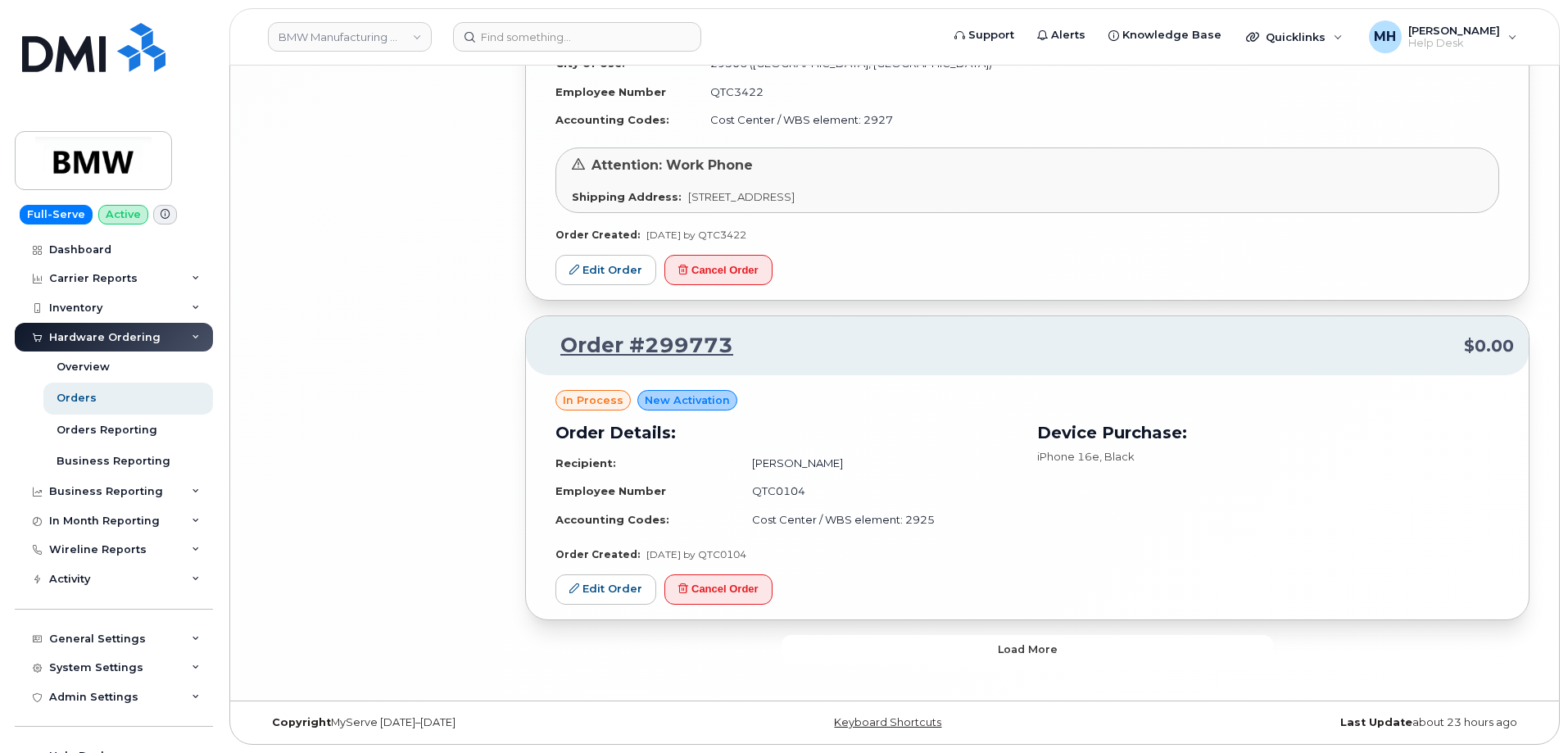
drag, startPoint x: 846, startPoint y: 657, endPoint x: 813, endPoint y: 657, distance: 33.0
click at [847, 657] on button "Load more" at bounding box center [1027, 649] width 491 height 29
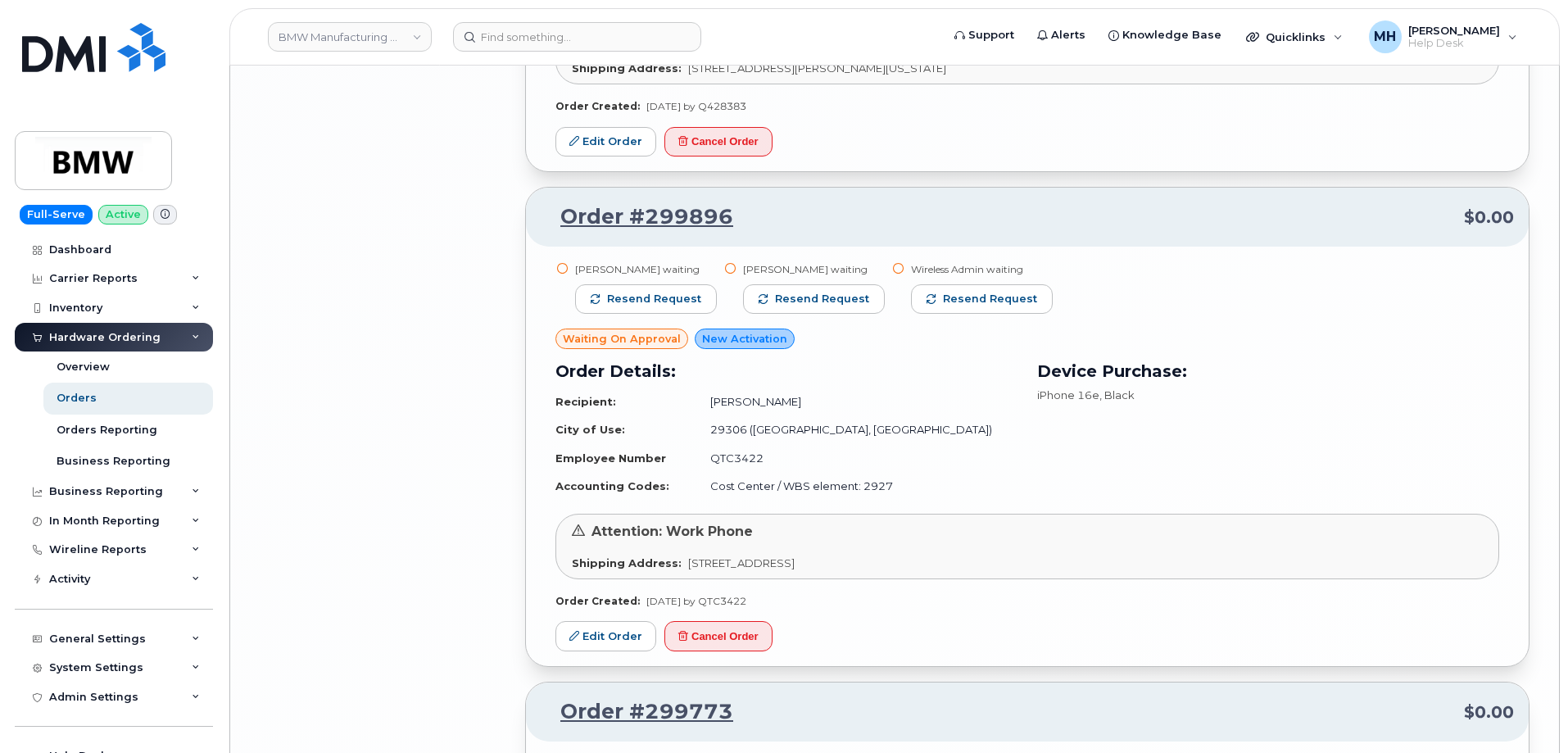
scroll to position [5748, 0]
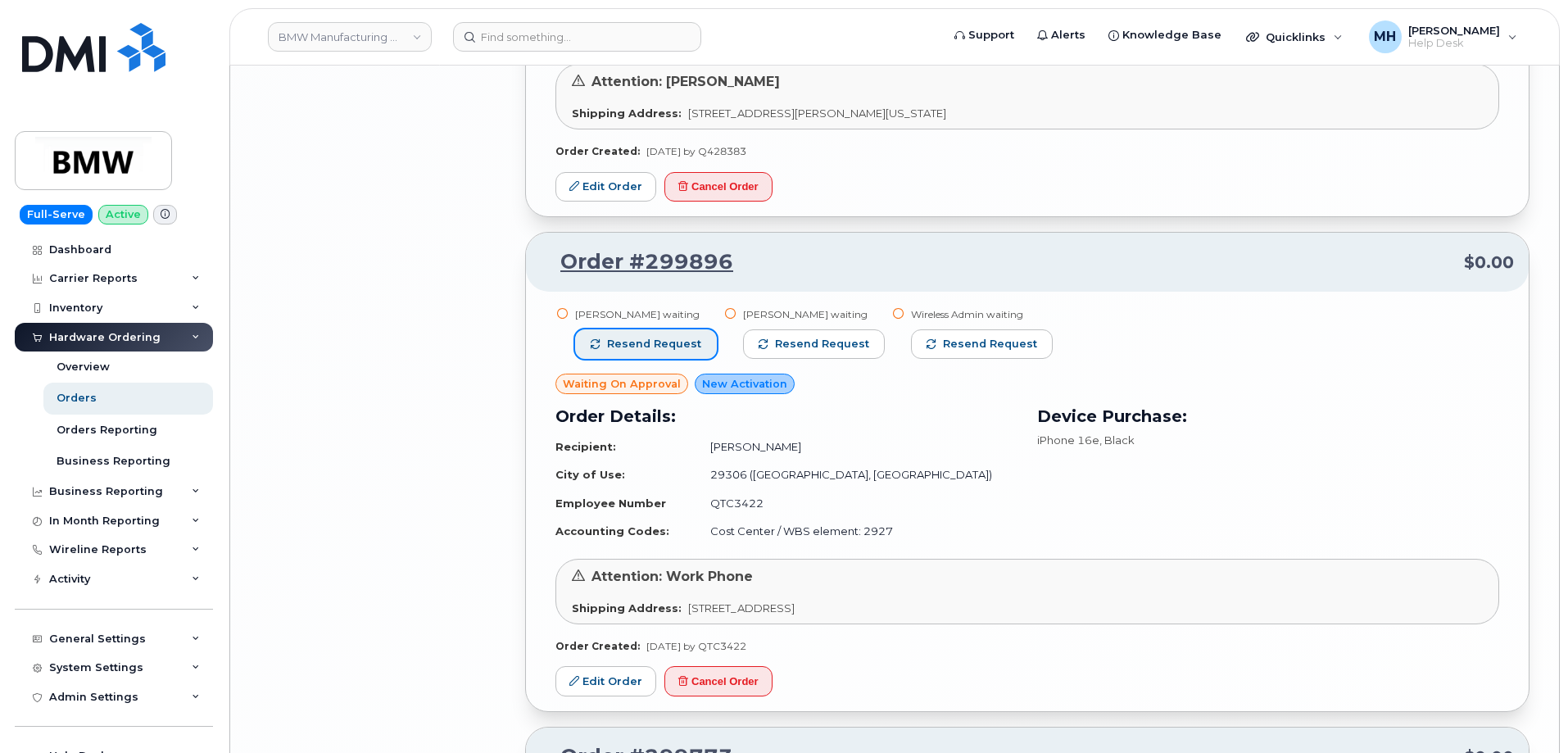
click at [677, 344] on span "Resend request" at bounding box center [654, 343] width 94 height 15
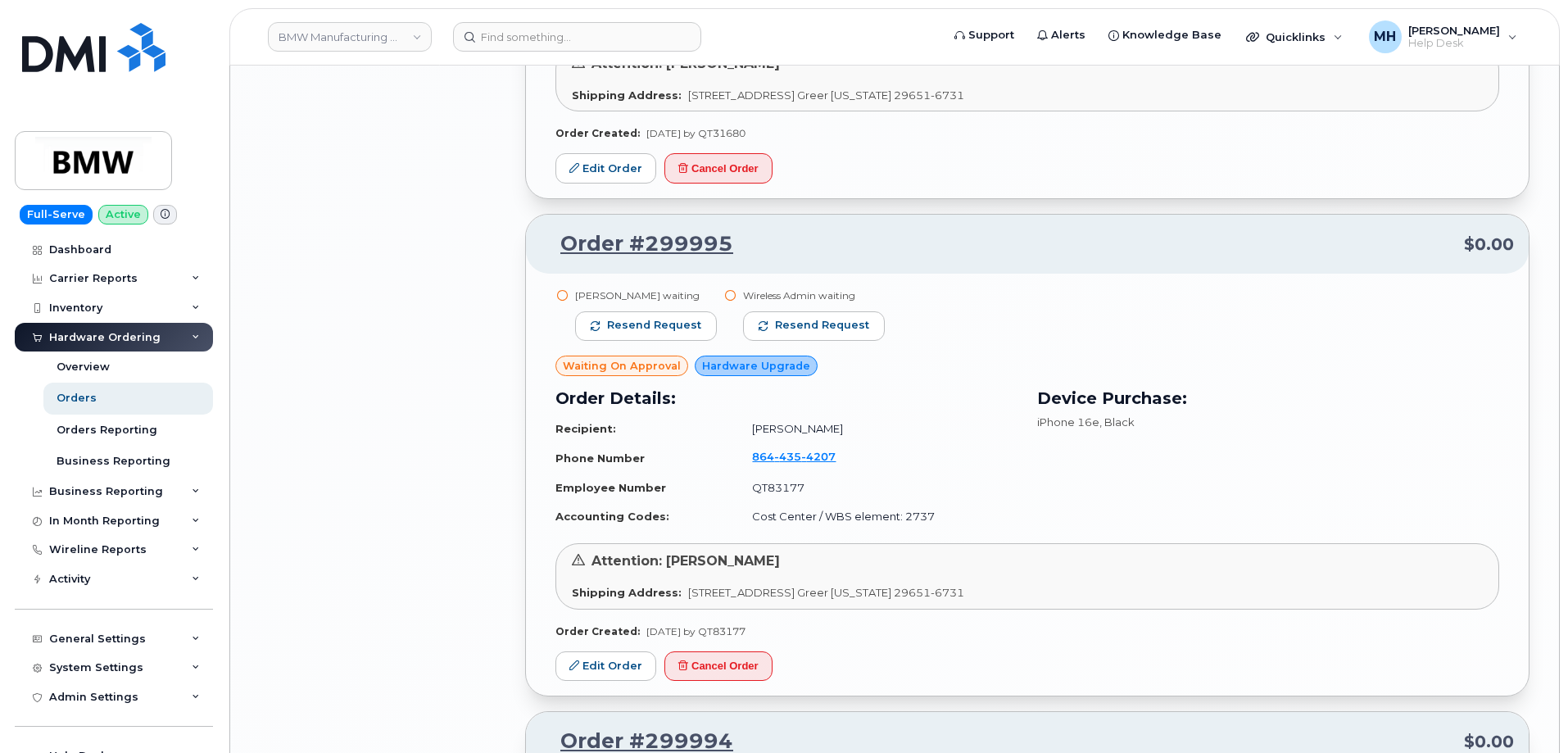
scroll to position [4765, 0]
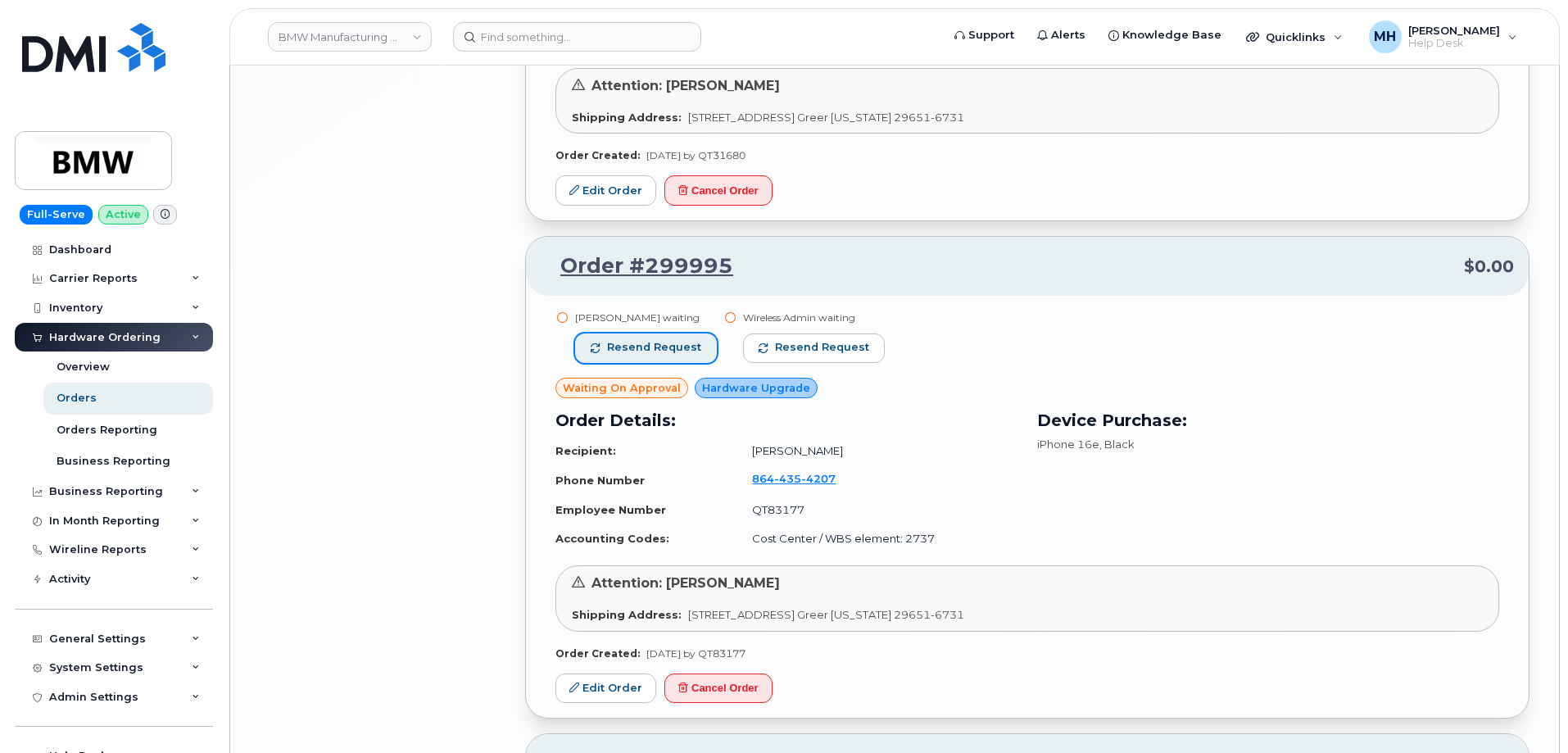
click at [699, 351] on button "Resend request" at bounding box center [645, 348] width 142 height 29
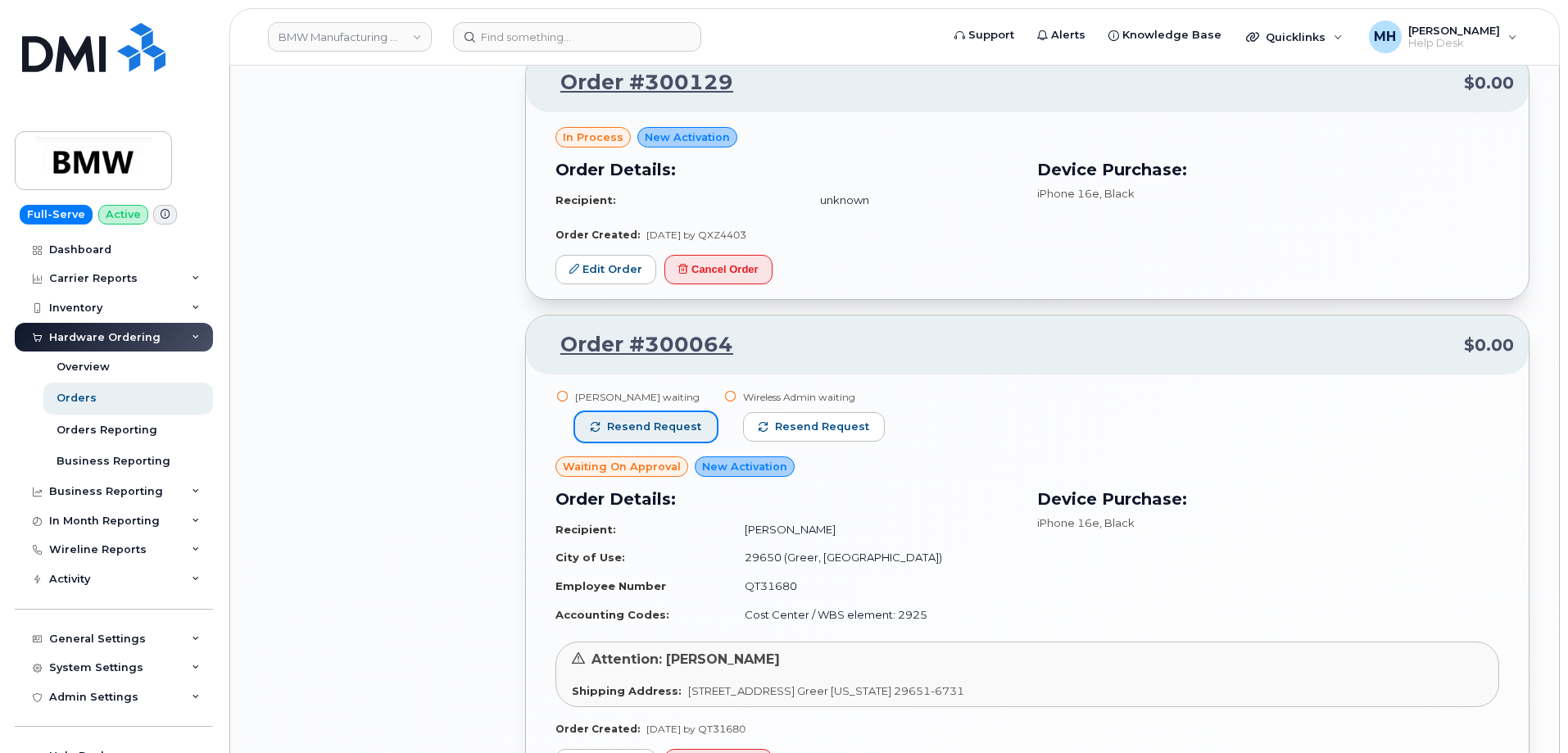
click at [692, 426] on span "Resend request" at bounding box center [654, 427] width 94 height 15
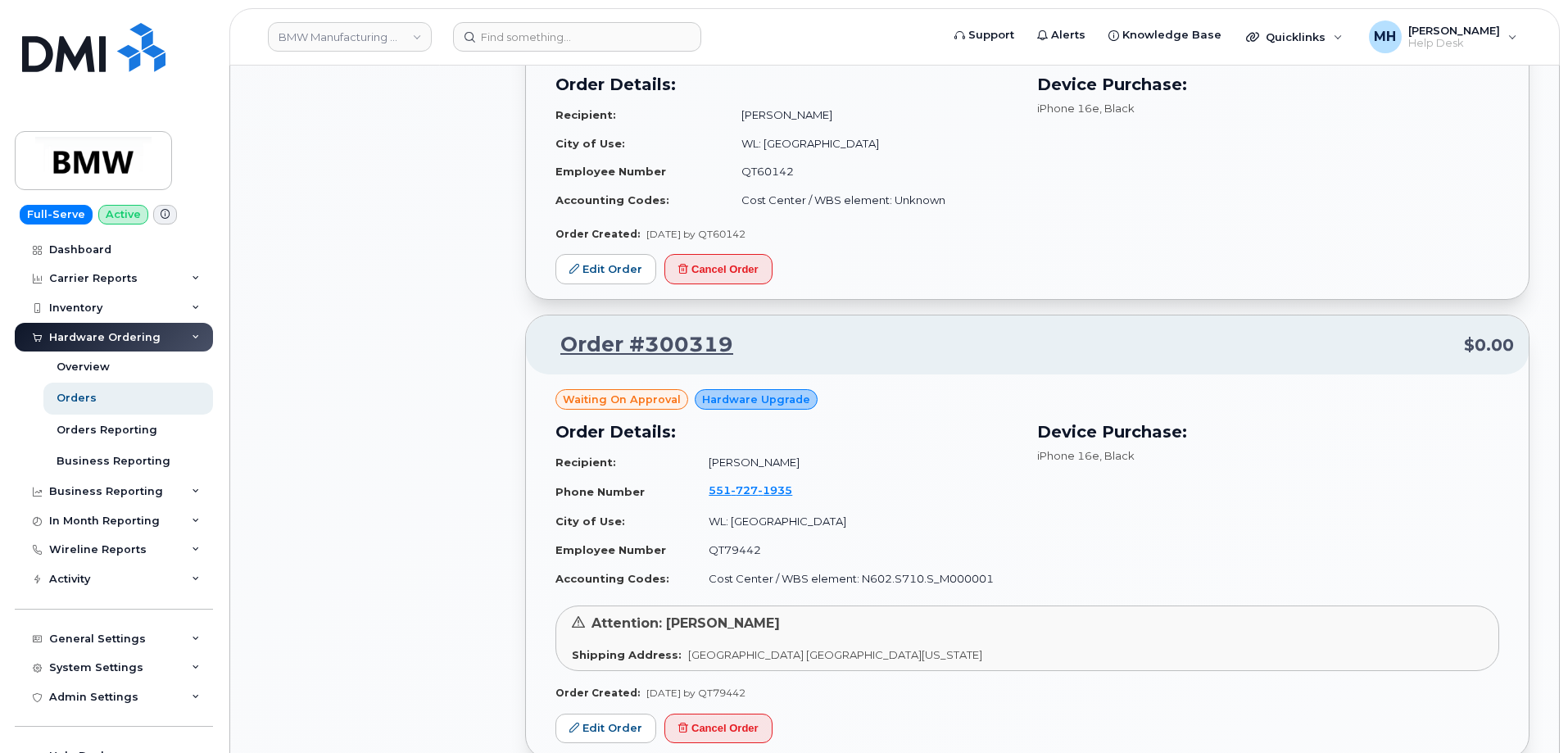
scroll to position [2881, 0]
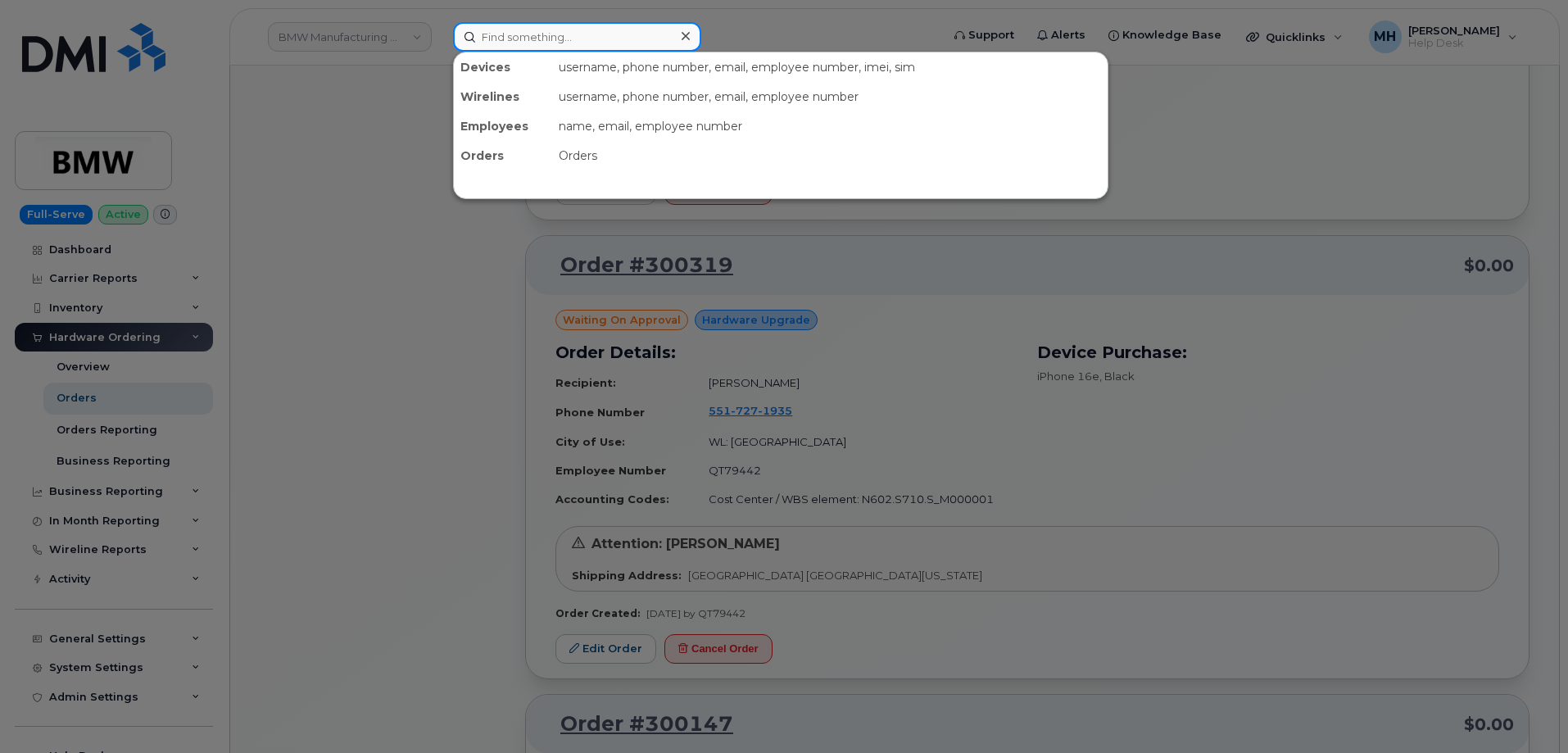
click at [632, 49] on input at bounding box center [577, 37] width 248 height 29
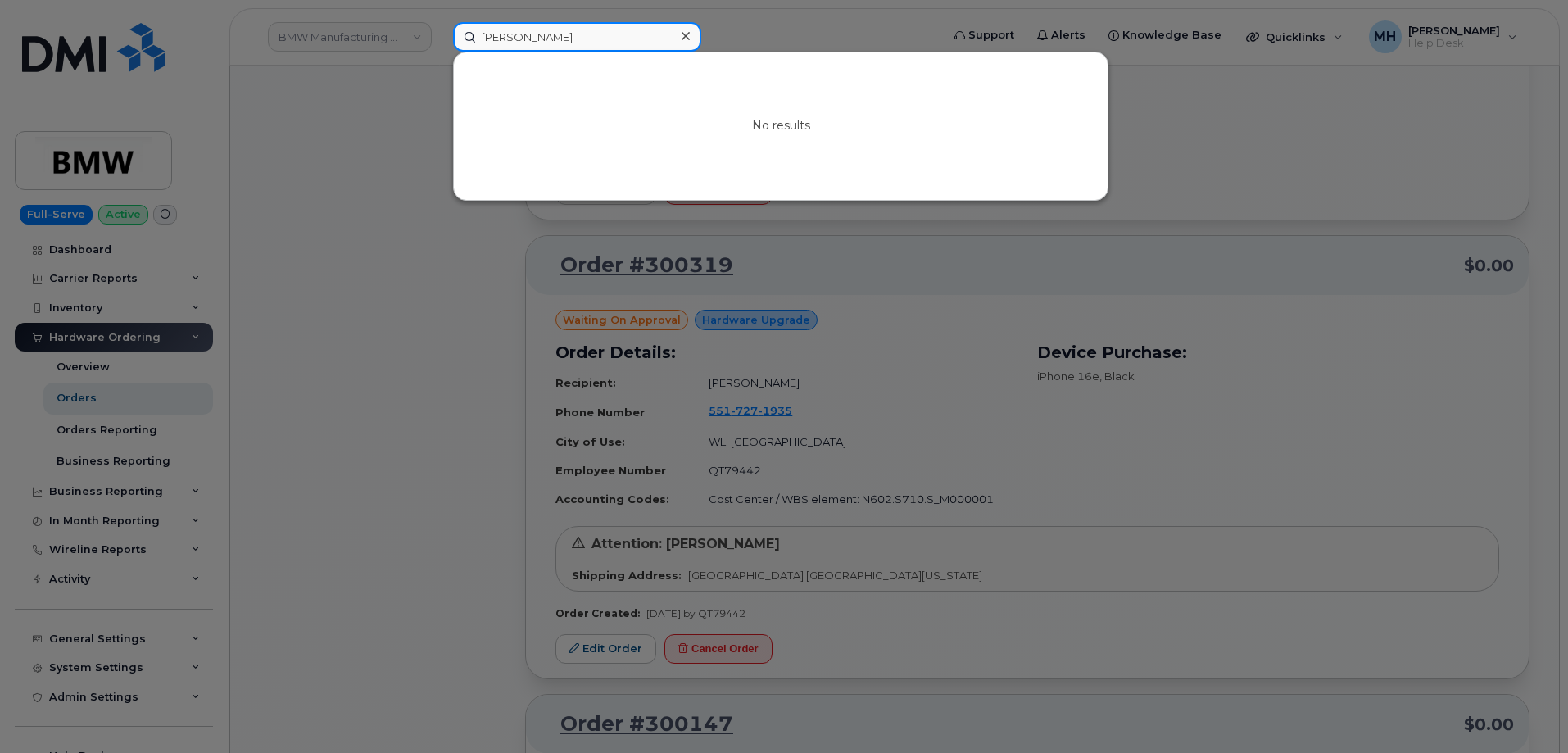
drag, startPoint x: 558, startPoint y: 41, endPoint x: 473, endPoint y: 35, distance: 85.2
click at [473, 35] on input "jonh urban" at bounding box center [577, 37] width 248 height 29
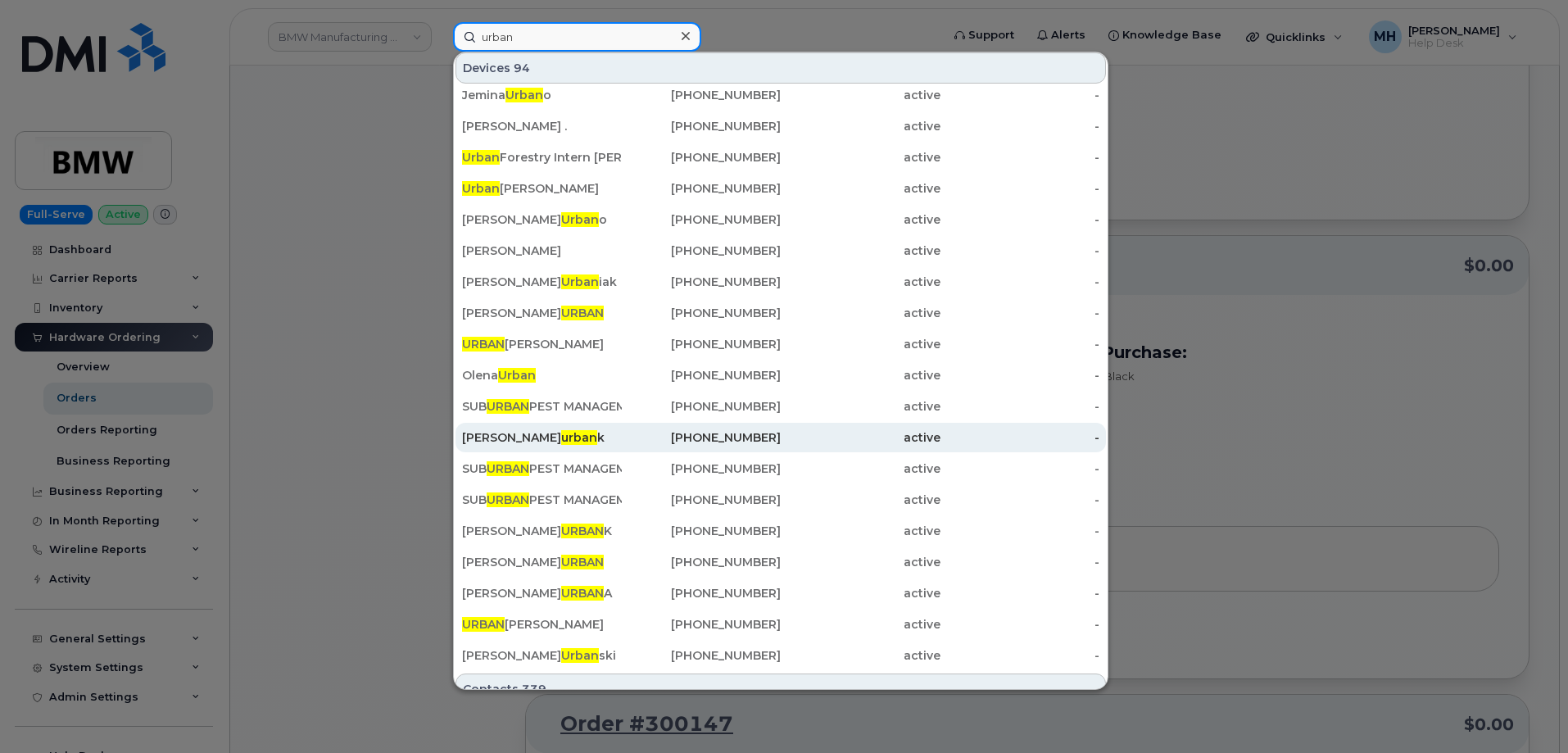
scroll to position [0, 0]
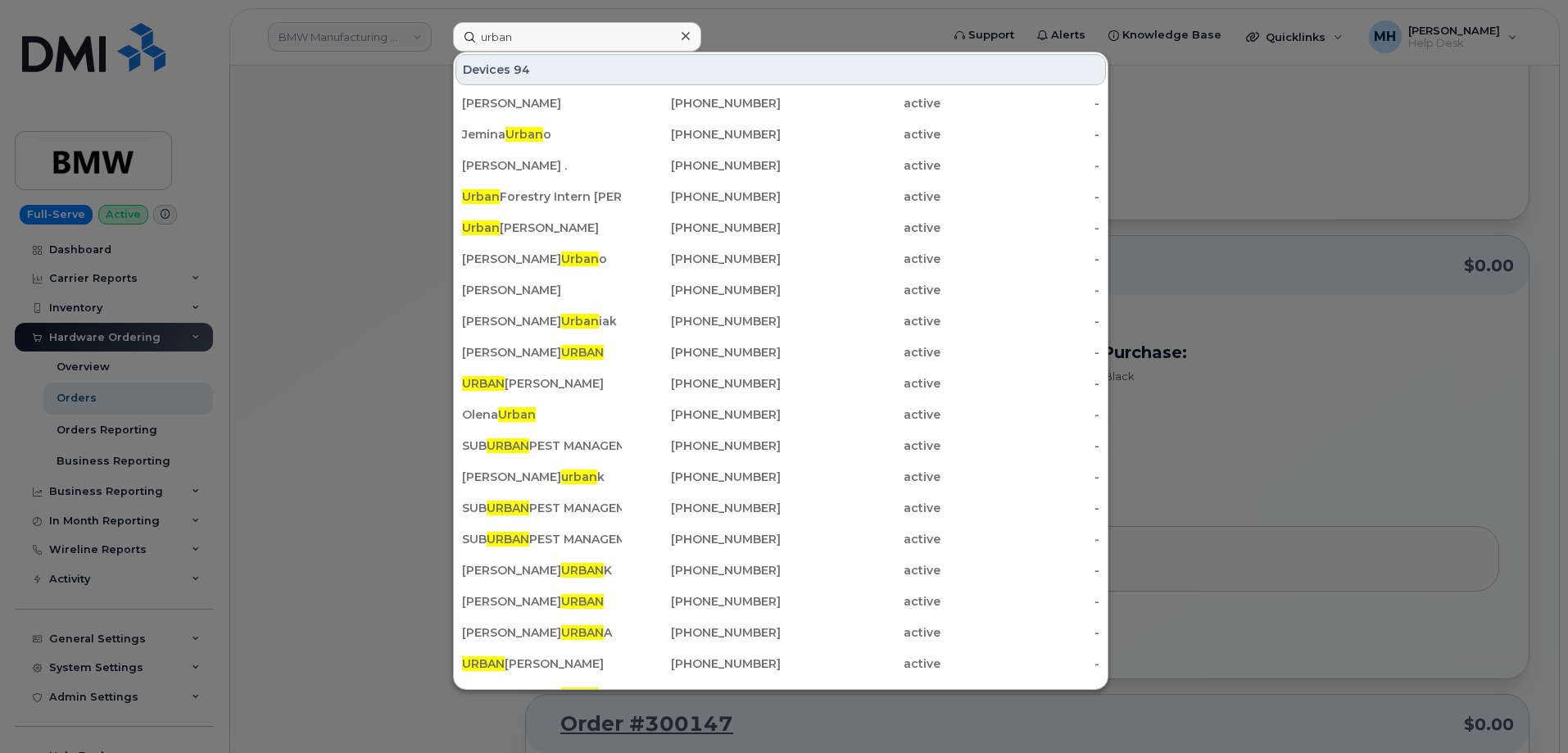
click at [417, 532] on div at bounding box center [784, 376] width 1568 height 753
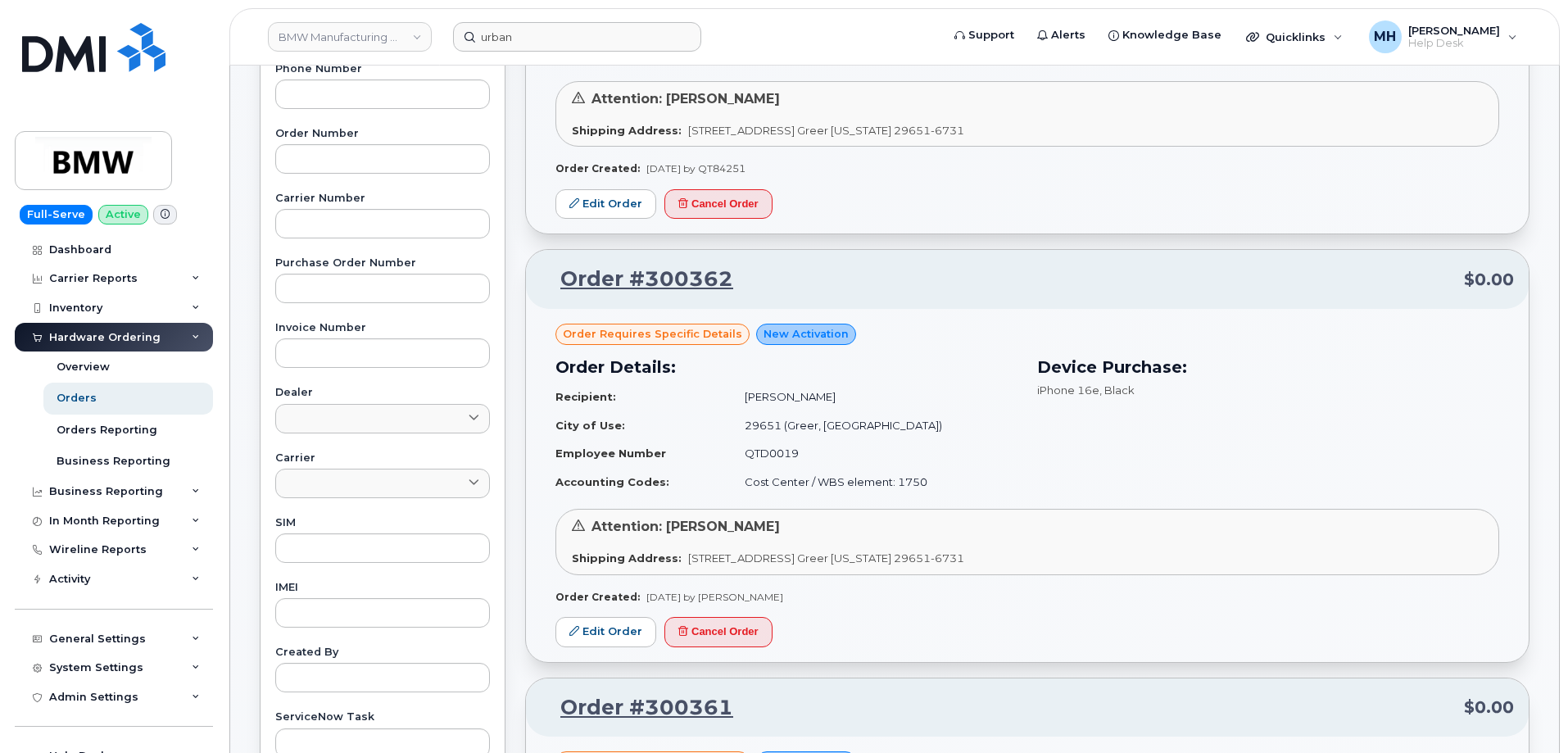
scroll to position [260, 0]
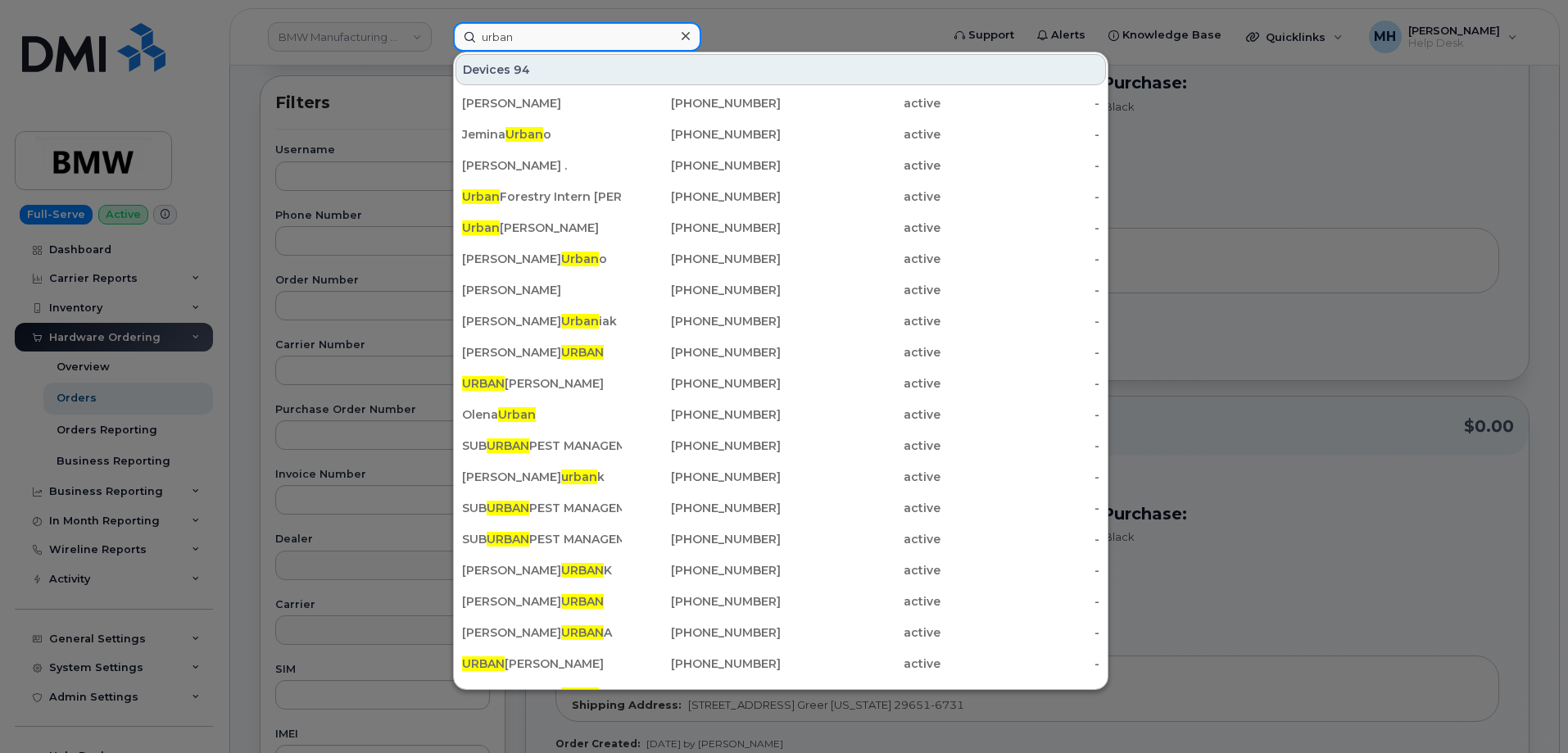
drag, startPoint x: 516, startPoint y: 29, endPoint x: 409, endPoint y: 32, distance: 107.0
click at [440, 32] on div "urban Devices 94 CHRIS LUPERINI 224-423-9771 active - Jemina Urban o 780-215-43…" at bounding box center [691, 37] width 503 height 29
paste input "732-539-6513"
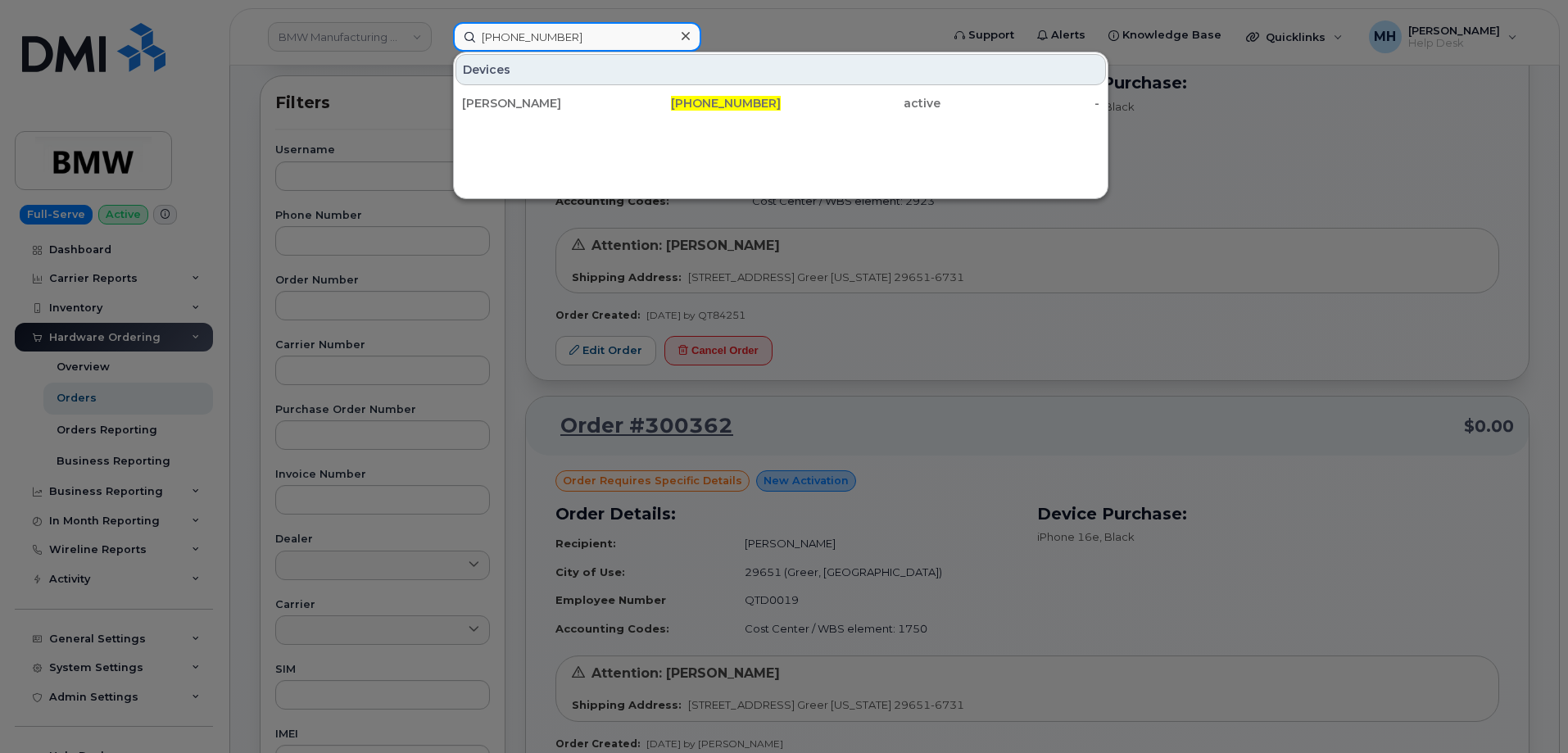
type input "732-539-6513"
click at [623, 92] on div "732-539-6513" at bounding box center [701, 103] width 160 height 29
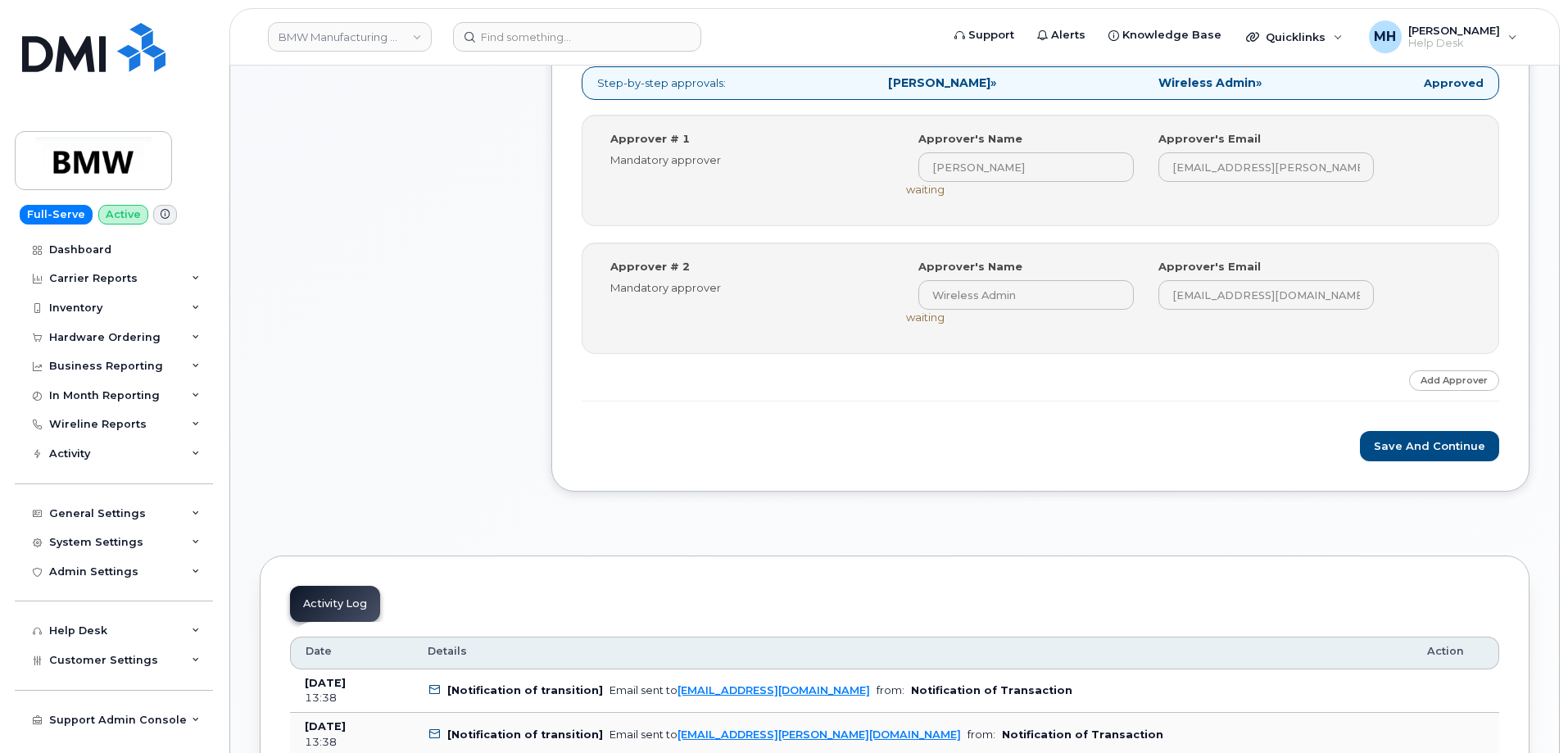
scroll to position [655, 0]
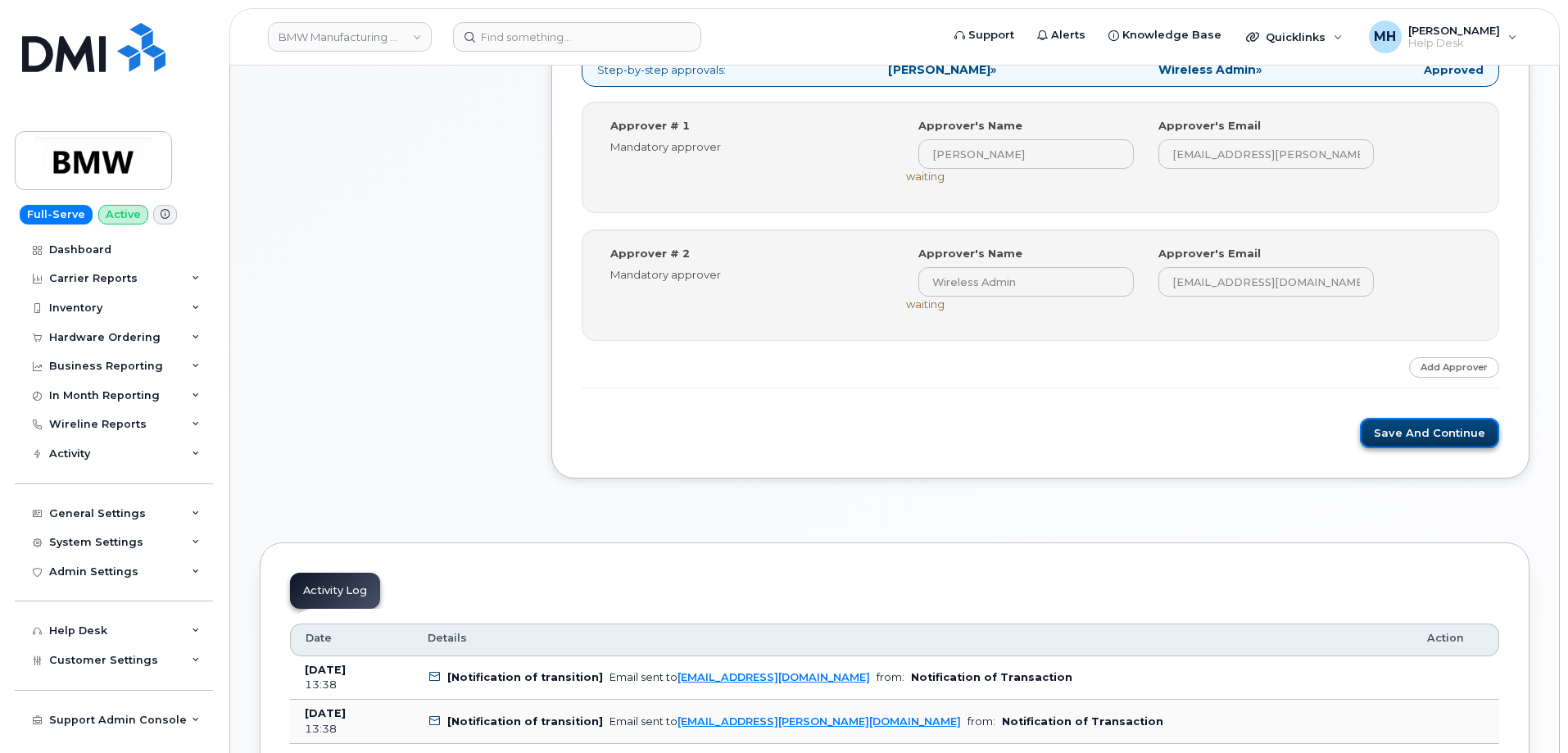
click at [1407, 433] on button "Save and Continue" at bounding box center [1430, 432] width 139 height 30
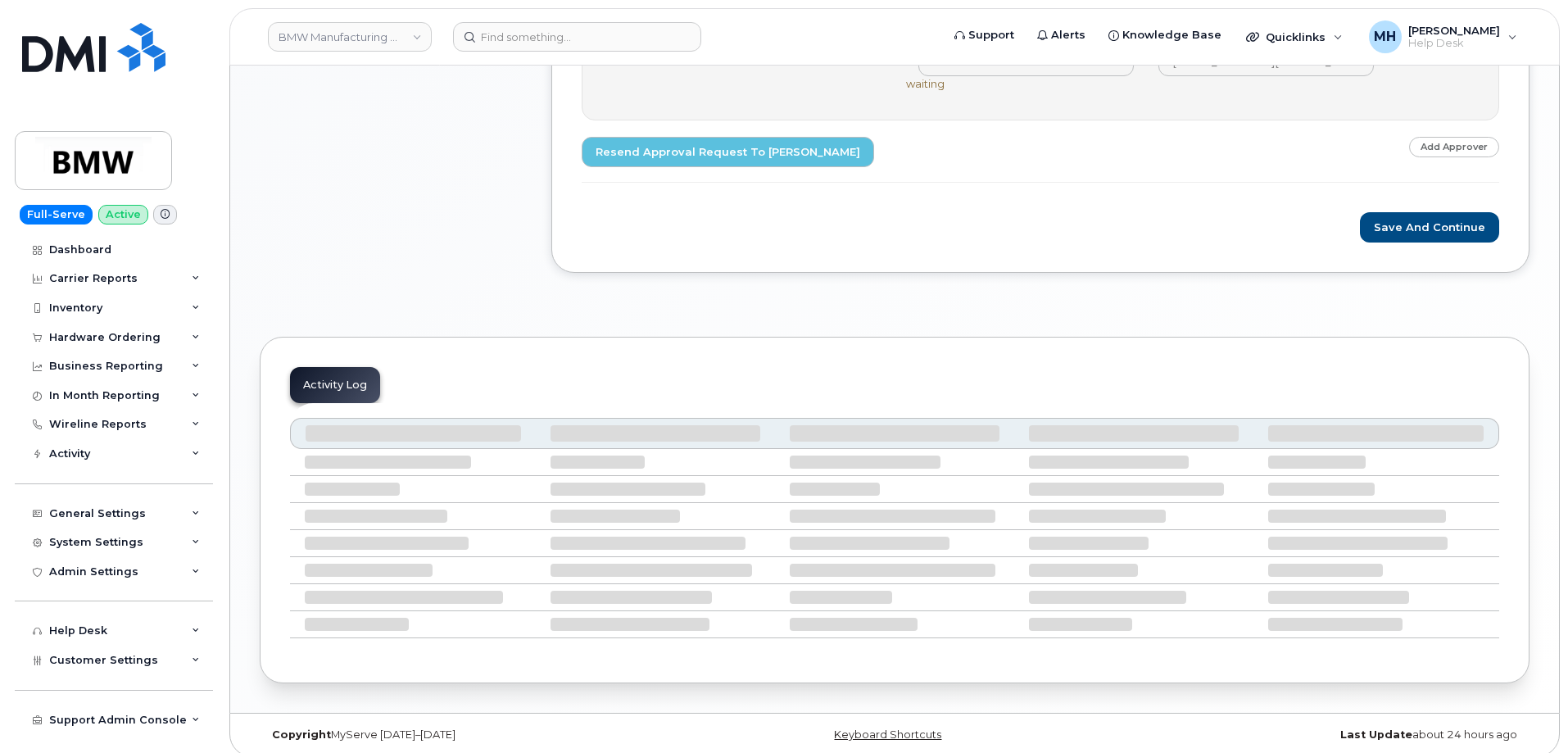
scroll to position [888, 0]
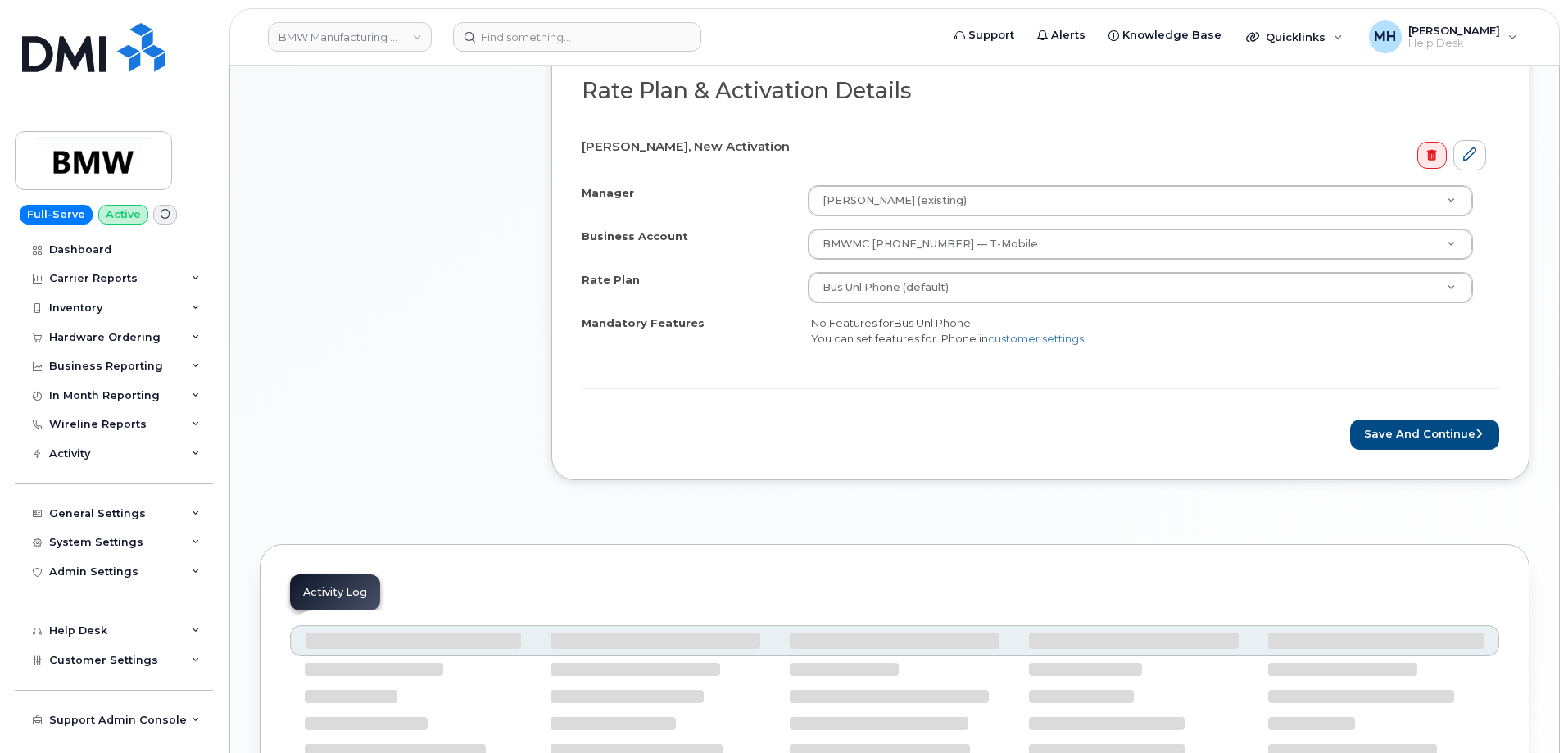
scroll to position [655, 0]
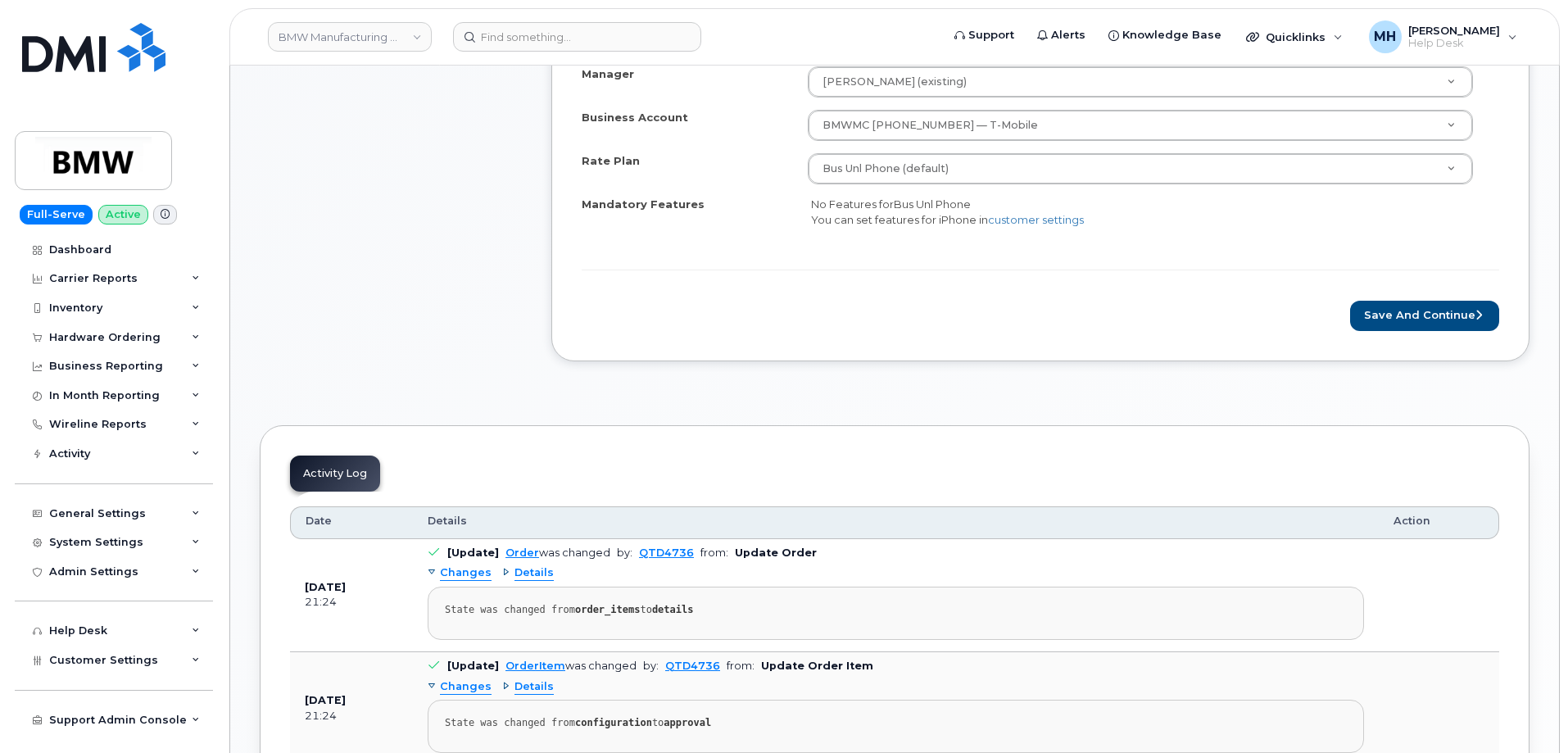
click at [1411, 331] on div "Rate Plan & Activation Details [PERSON_NAME], New Activation Manager [PERSON_NA…" at bounding box center [1039, 137] width 978 height 445
click at [1416, 317] on button "Save and Continue" at bounding box center [1425, 316] width 149 height 30
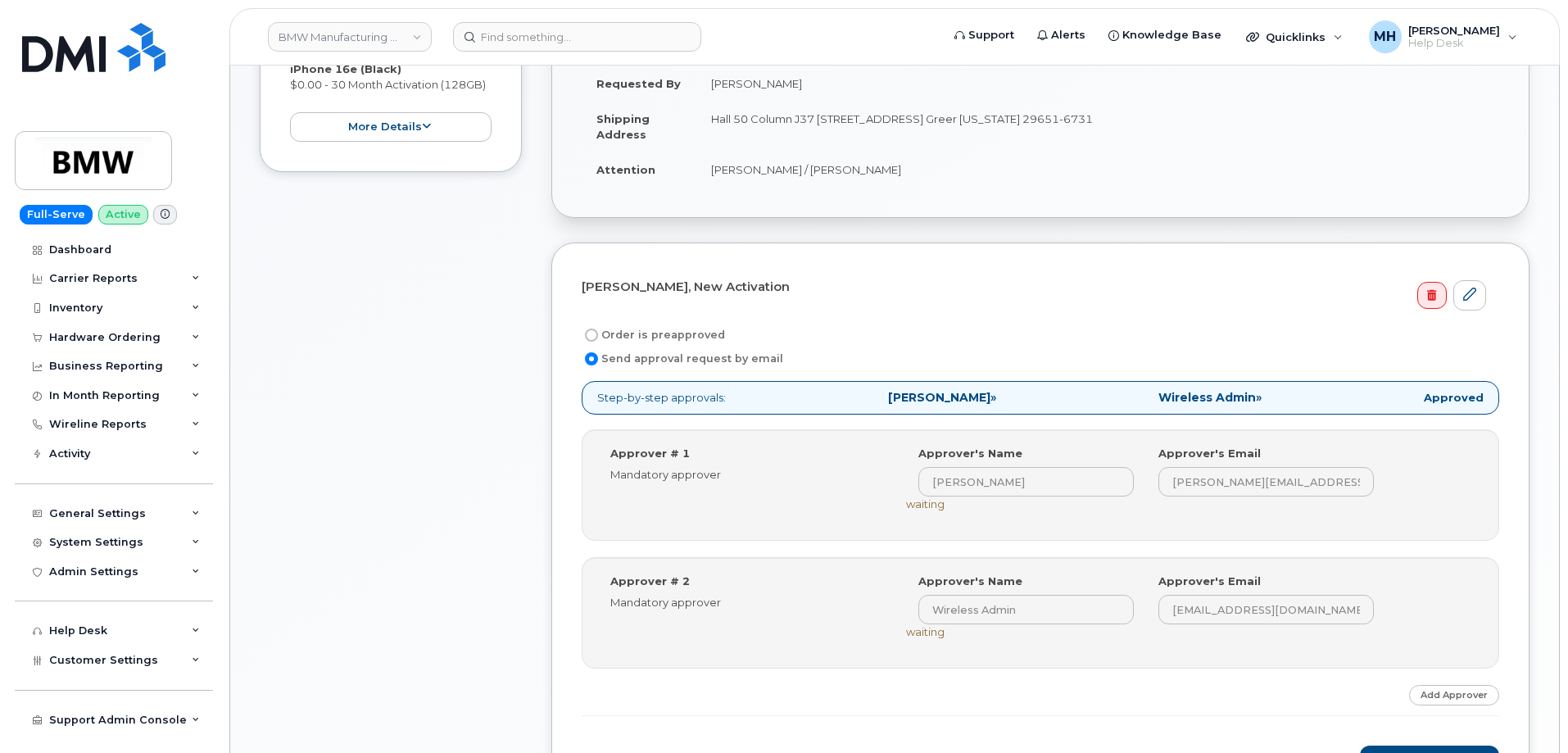
scroll to position [737, 0]
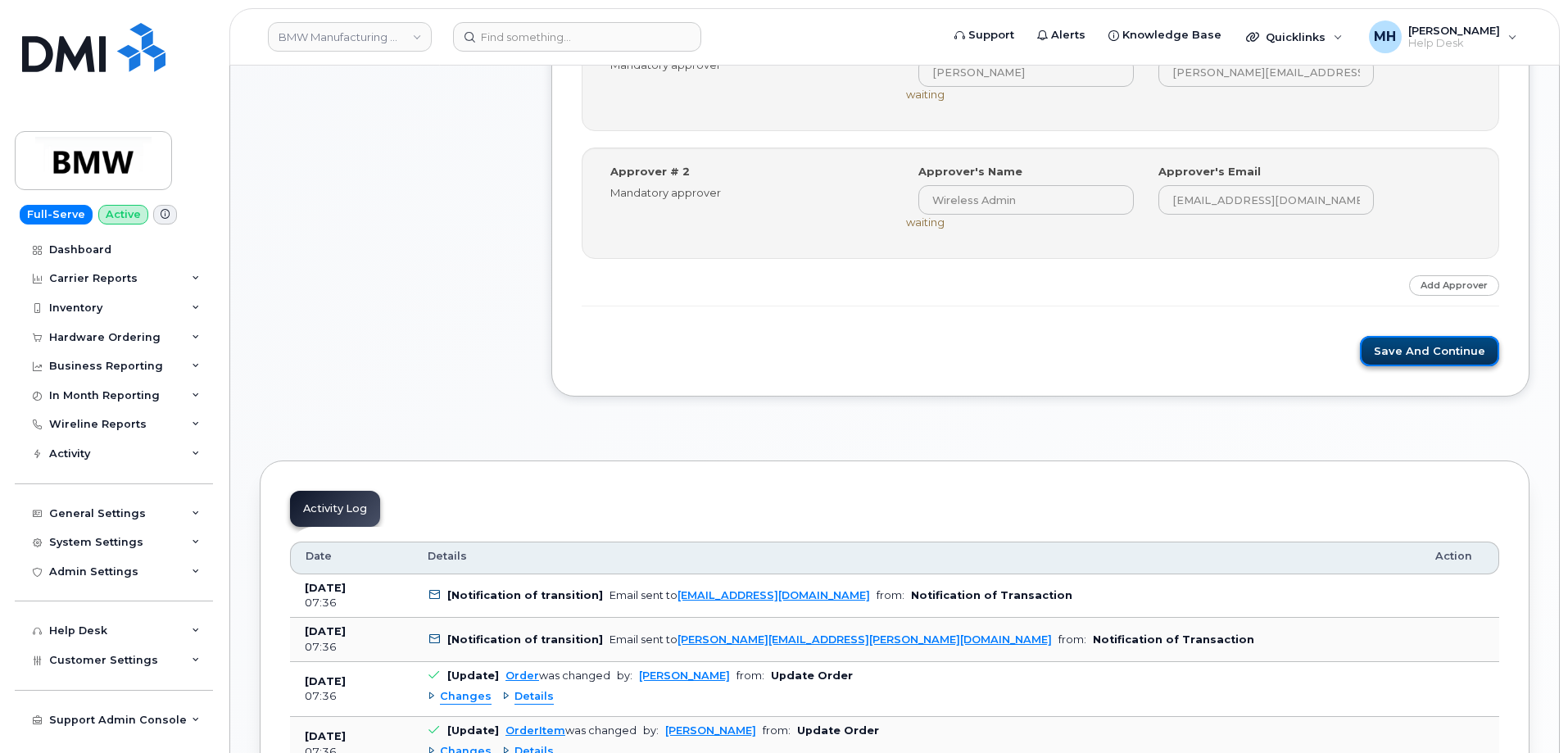
click at [1385, 356] on button "Save and Continue" at bounding box center [1430, 351] width 139 height 30
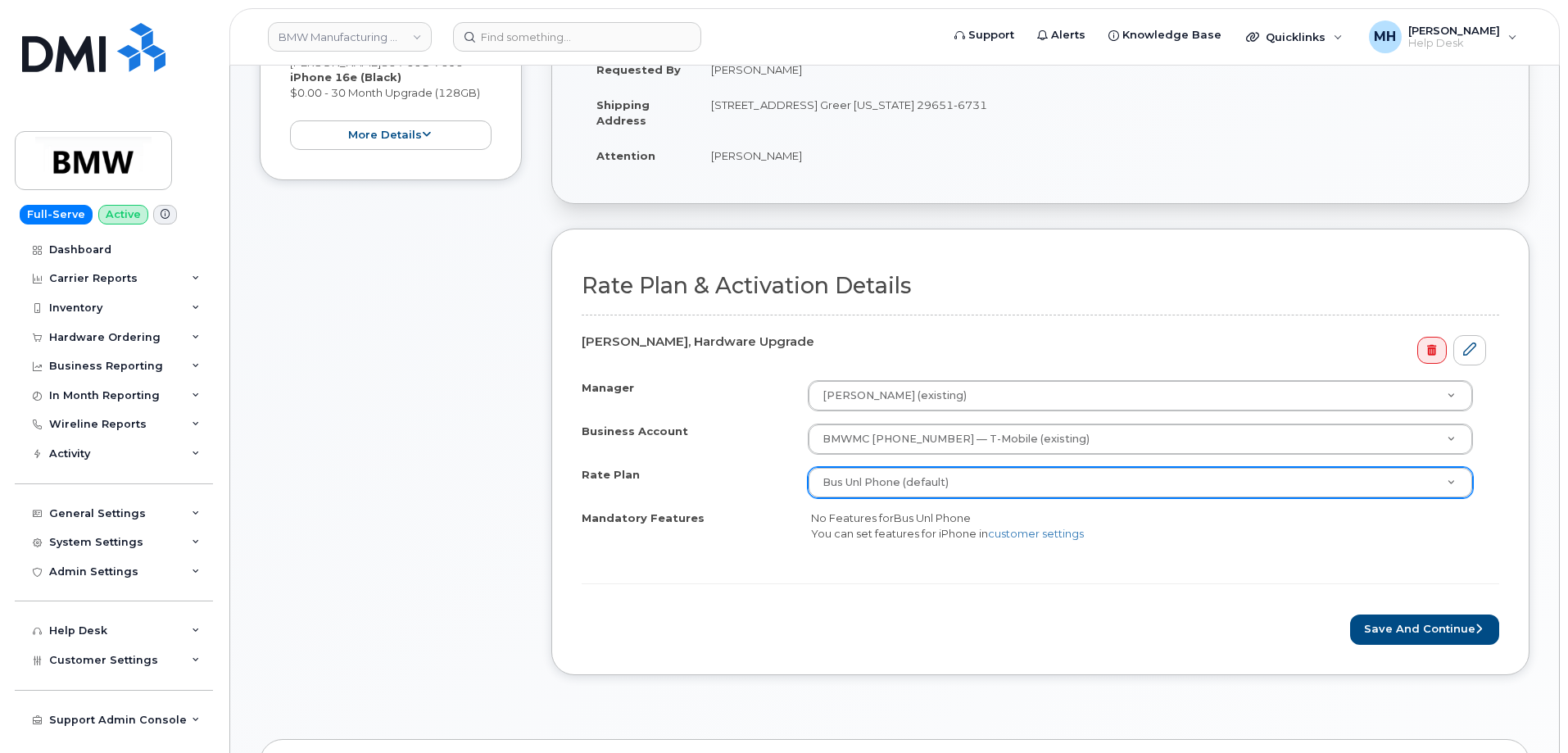
scroll to position [655, 0]
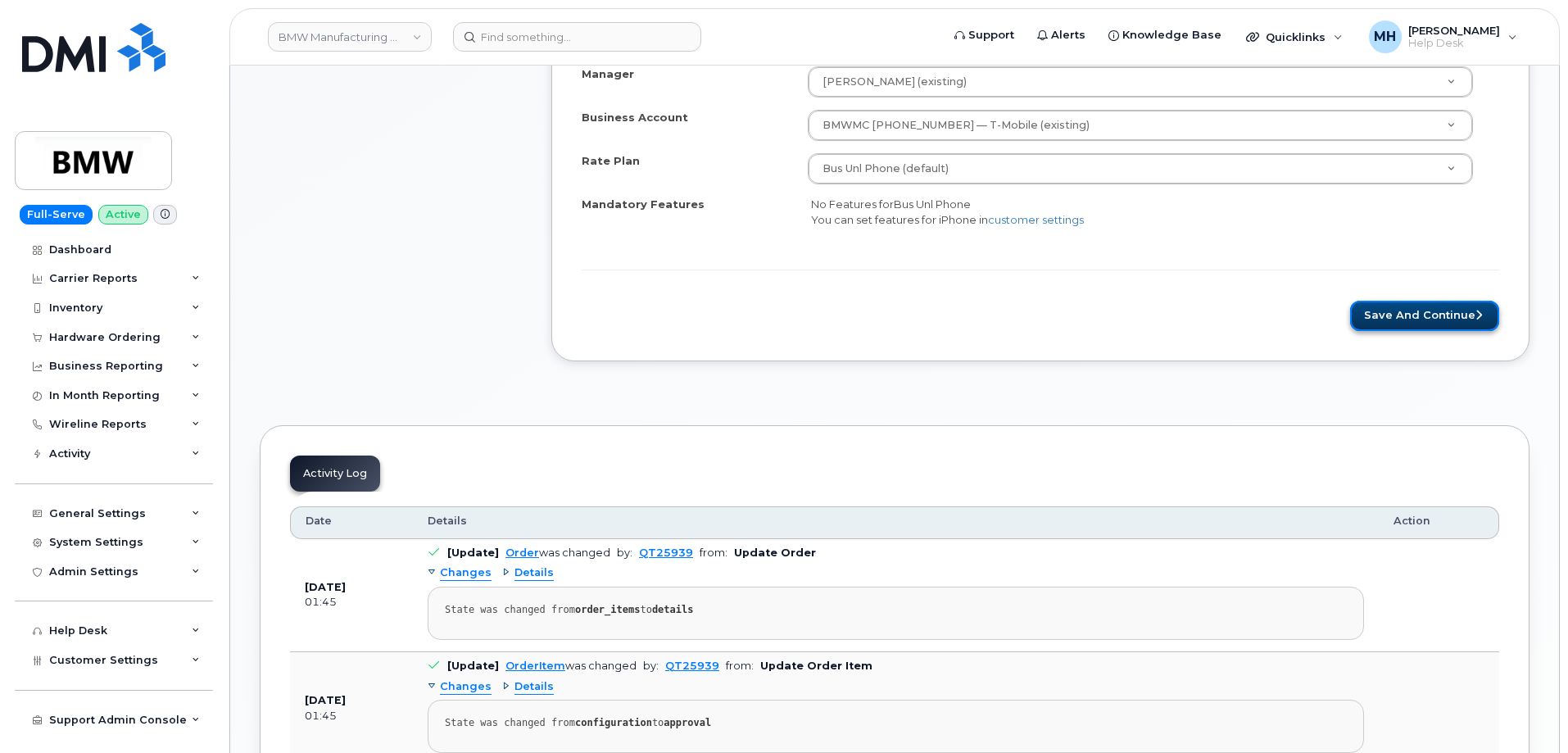
click at [1382, 307] on button "Save and Continue" at bounding box center [1425, 316] width 149 height 30
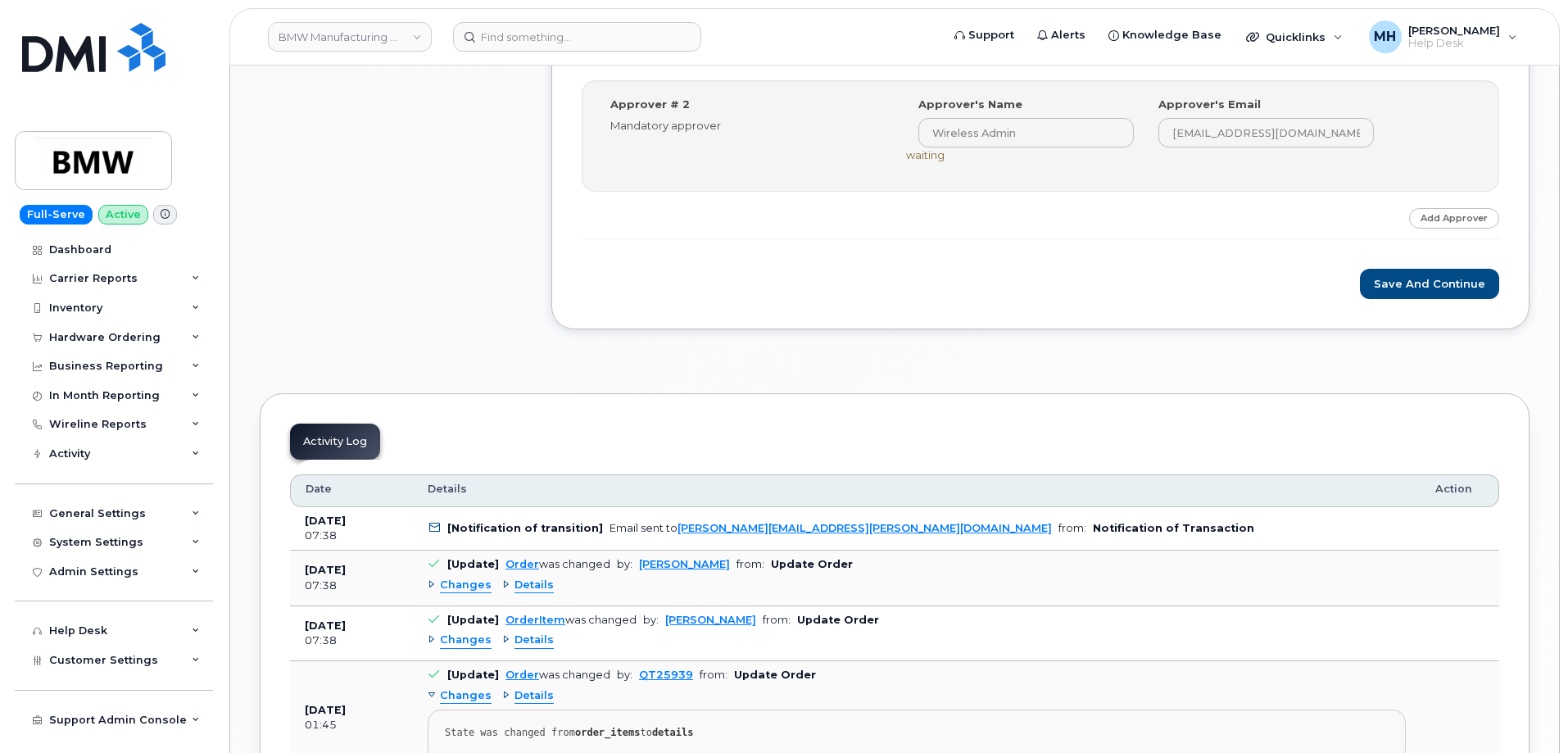
scroll to position [983, 0]
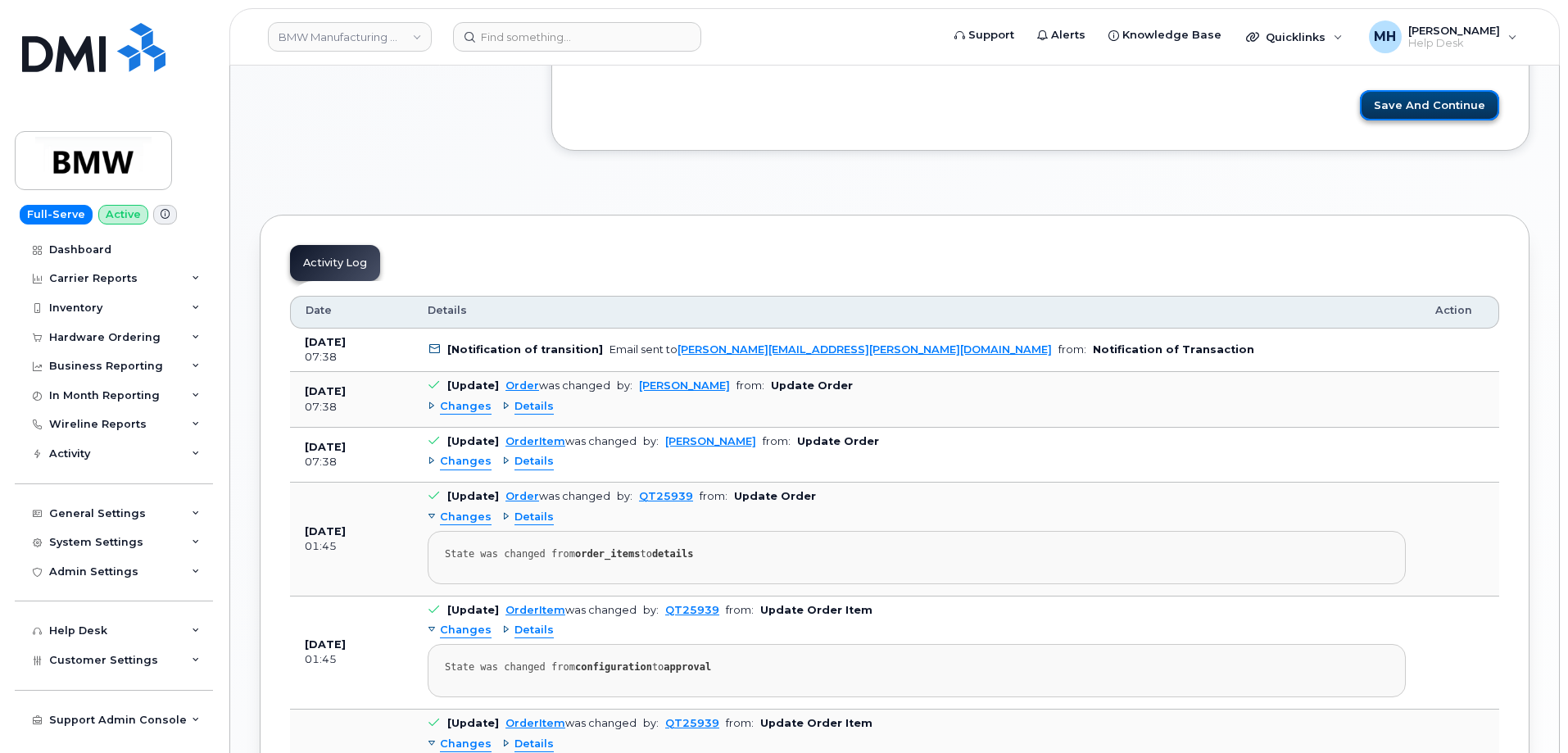
click at [1374, 99] on button "Save and Continue" at bounding box center [1430, 105] width 139 height 30
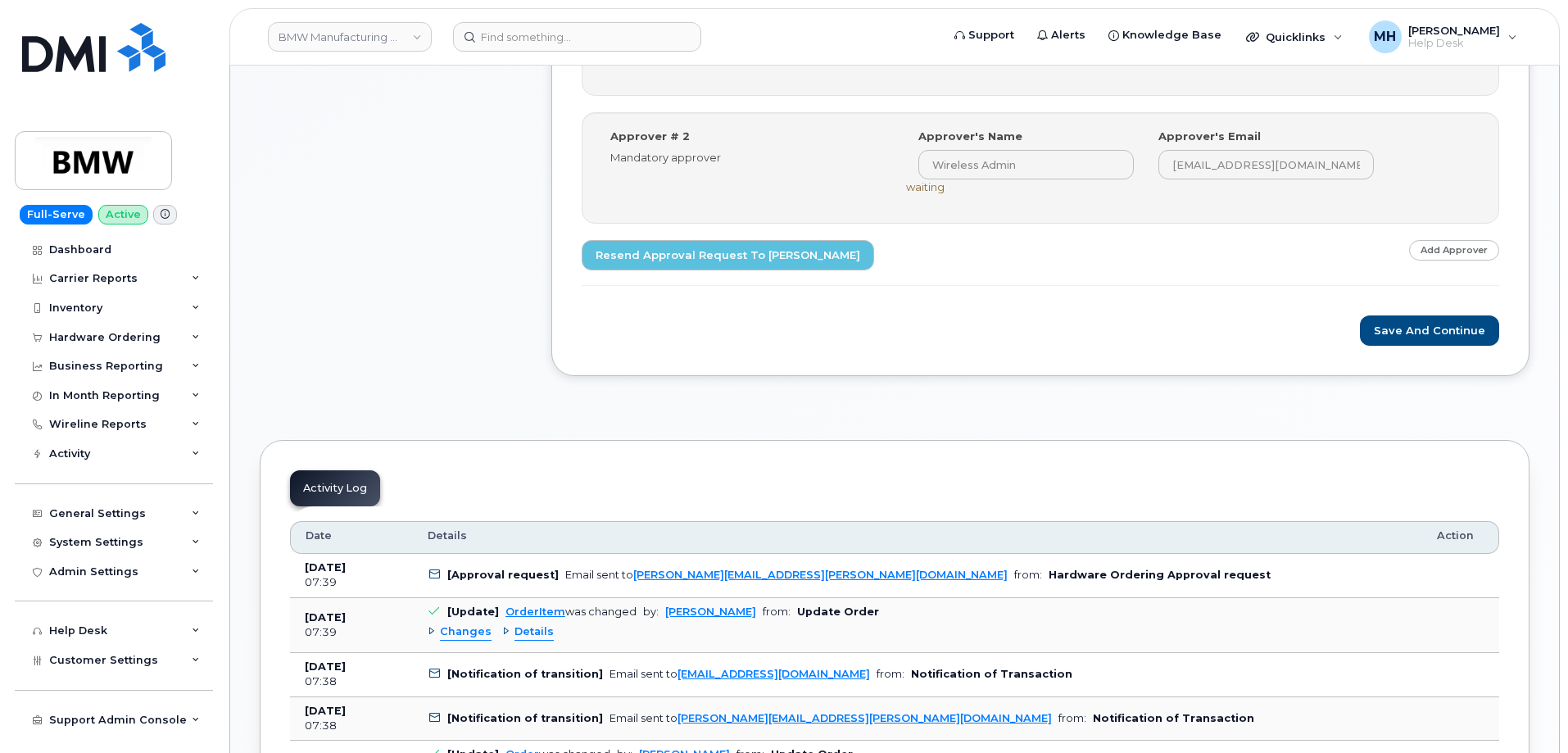
scroll to position [819, 0]
